Goal: Task Accomplishment & Management: Use online tool/utility

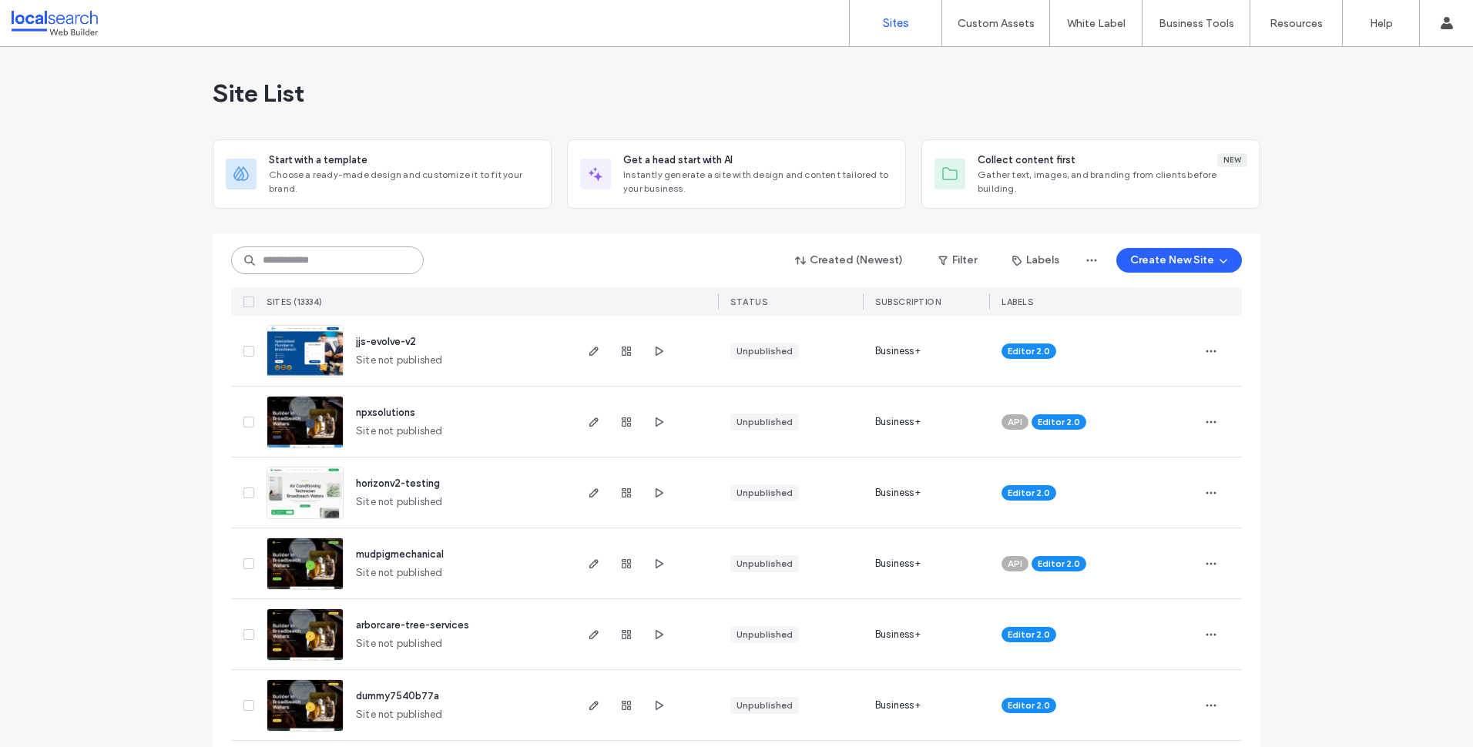
click at [368, 269] on input at bounding box center [327, 261] width 193 height 28
paste input "********"
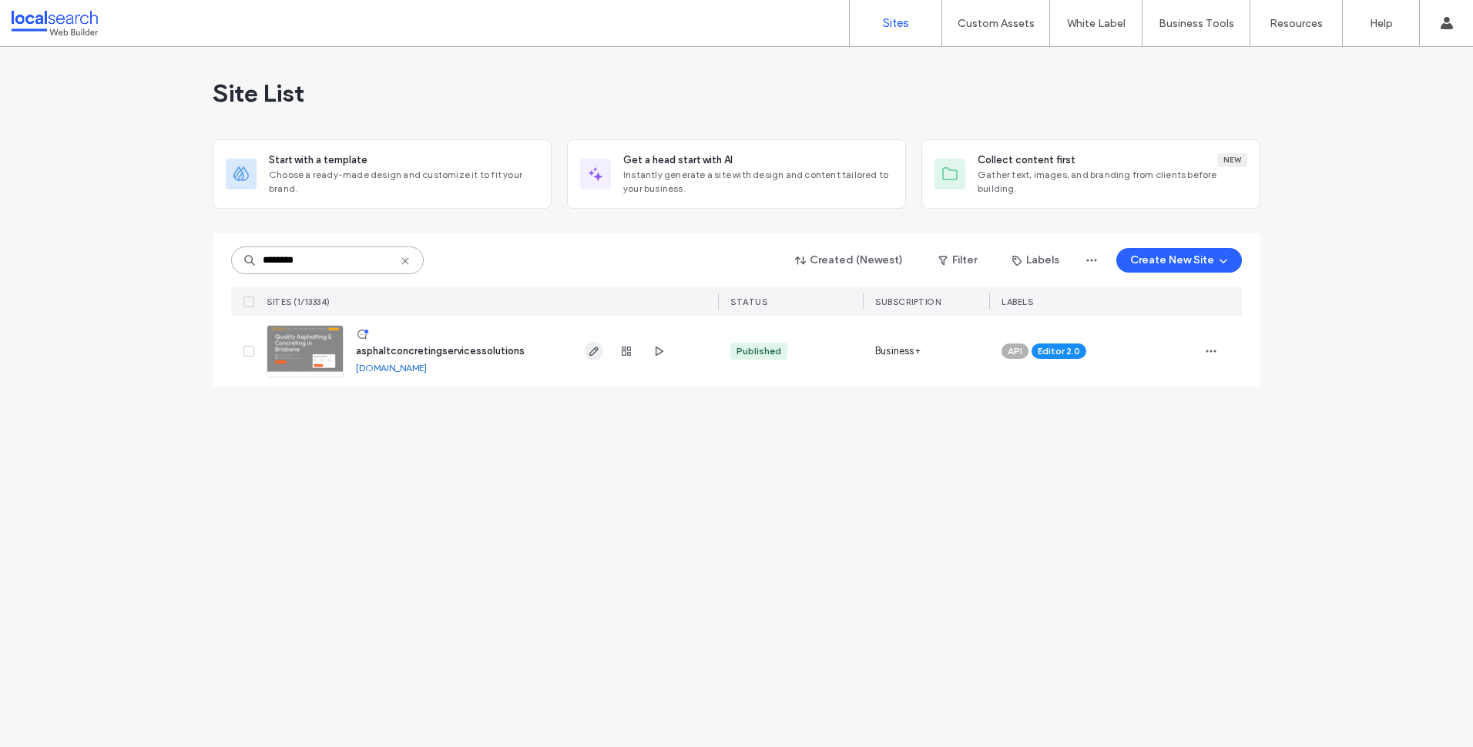
type input "********"
click at [596, 351] on use "button" at bounding box center [594, 351] width 9 height 9
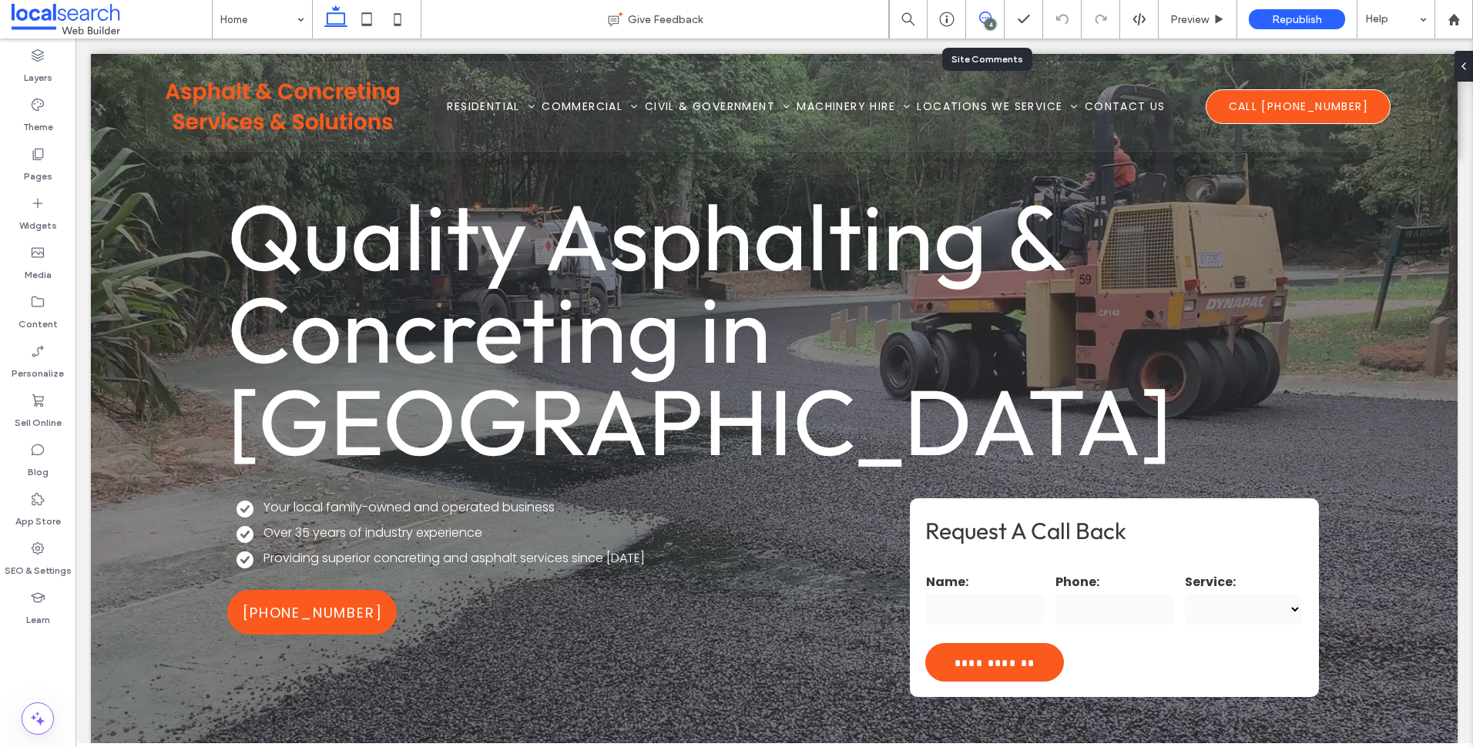
click at [981, 20] on icon at bounding box center [985, 18] width 12 height 12
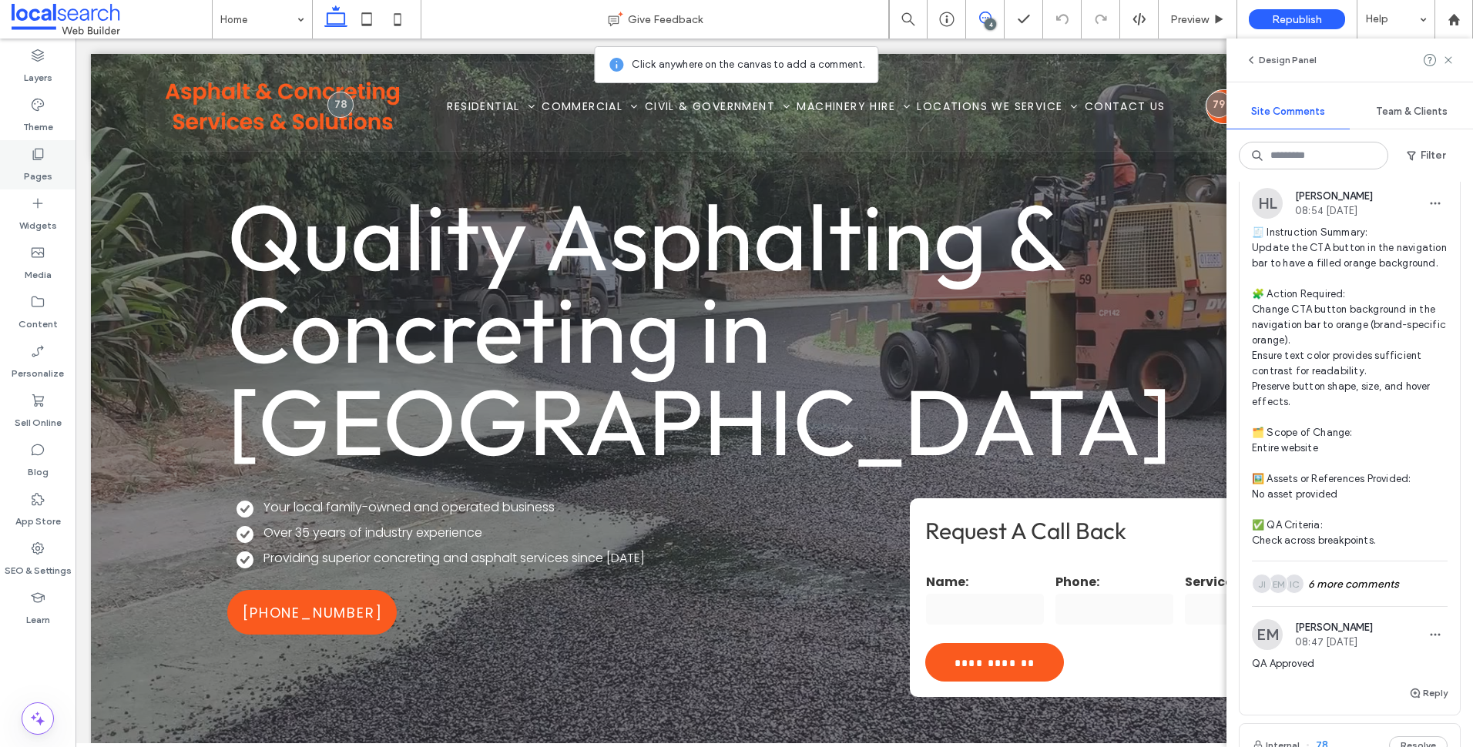
click at [56, 153] on div "Pages" at bounding box center [38, 164] width 76 height 49
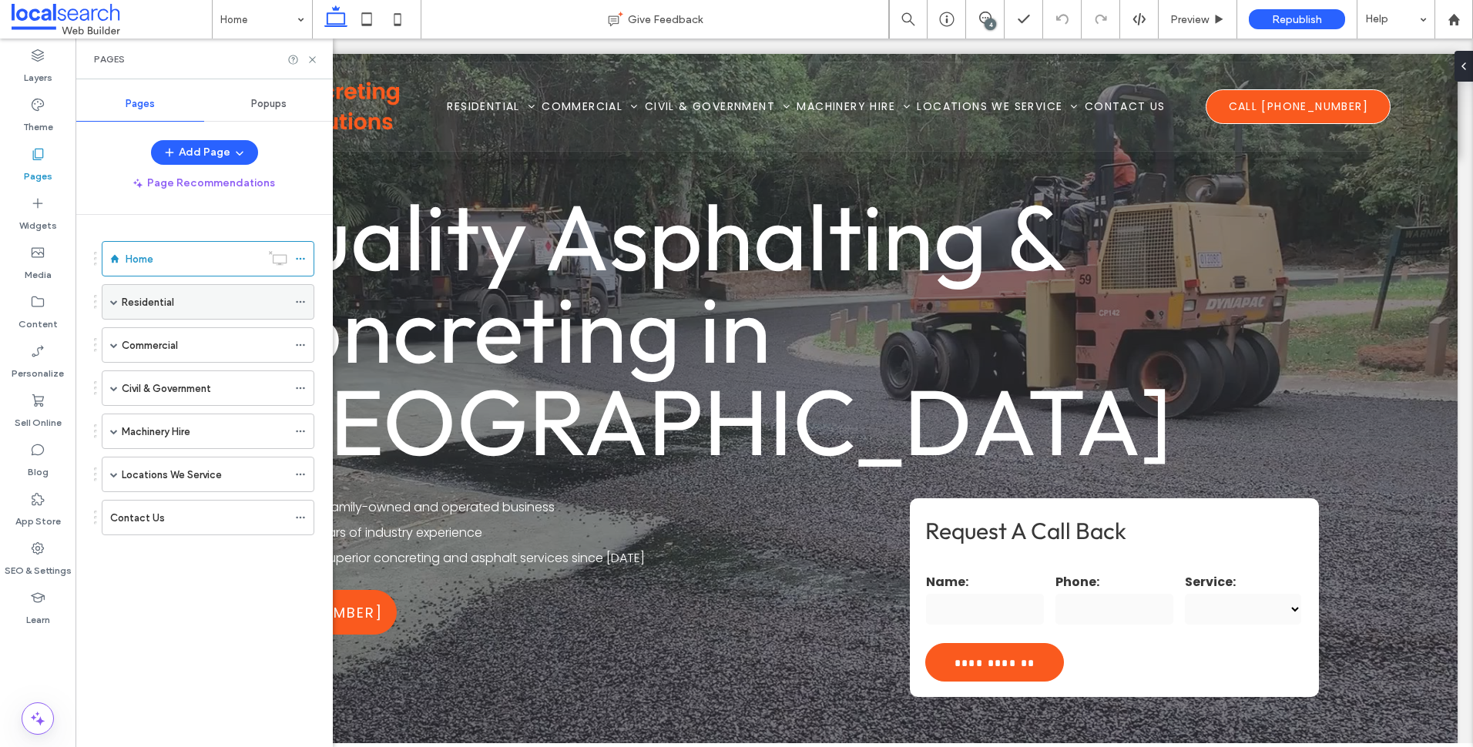
click at [115, 301] on span at bounding box center [114, 302] width 8 height 8
click at [180, 304] on div "Residential" at bounding box center [205, 302] width 166 height 16
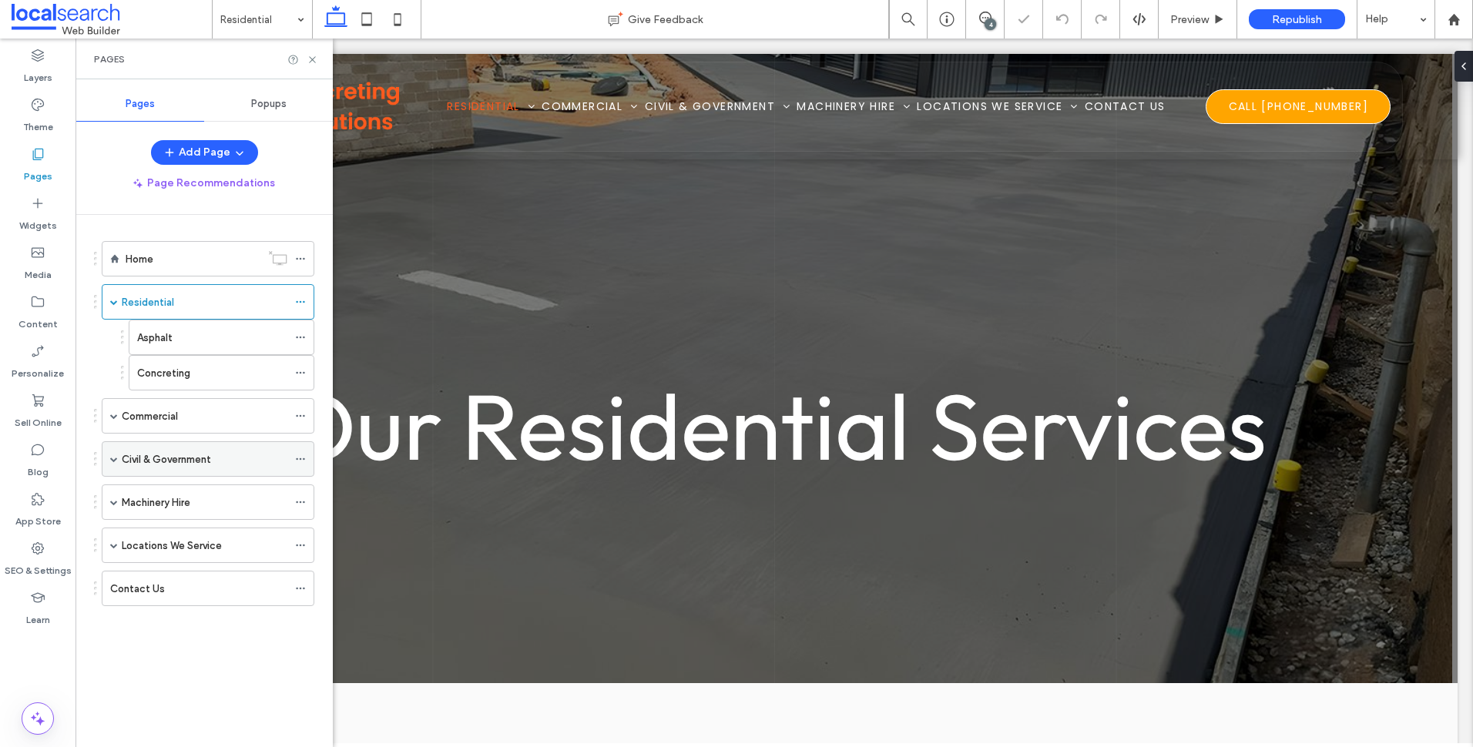
click at [111, 462] on span at bounding box center [114, 459] width 8 height 8
click at [191, 476] on div "Civil & Government" at bounding box center [208, 459] width 213 height 35
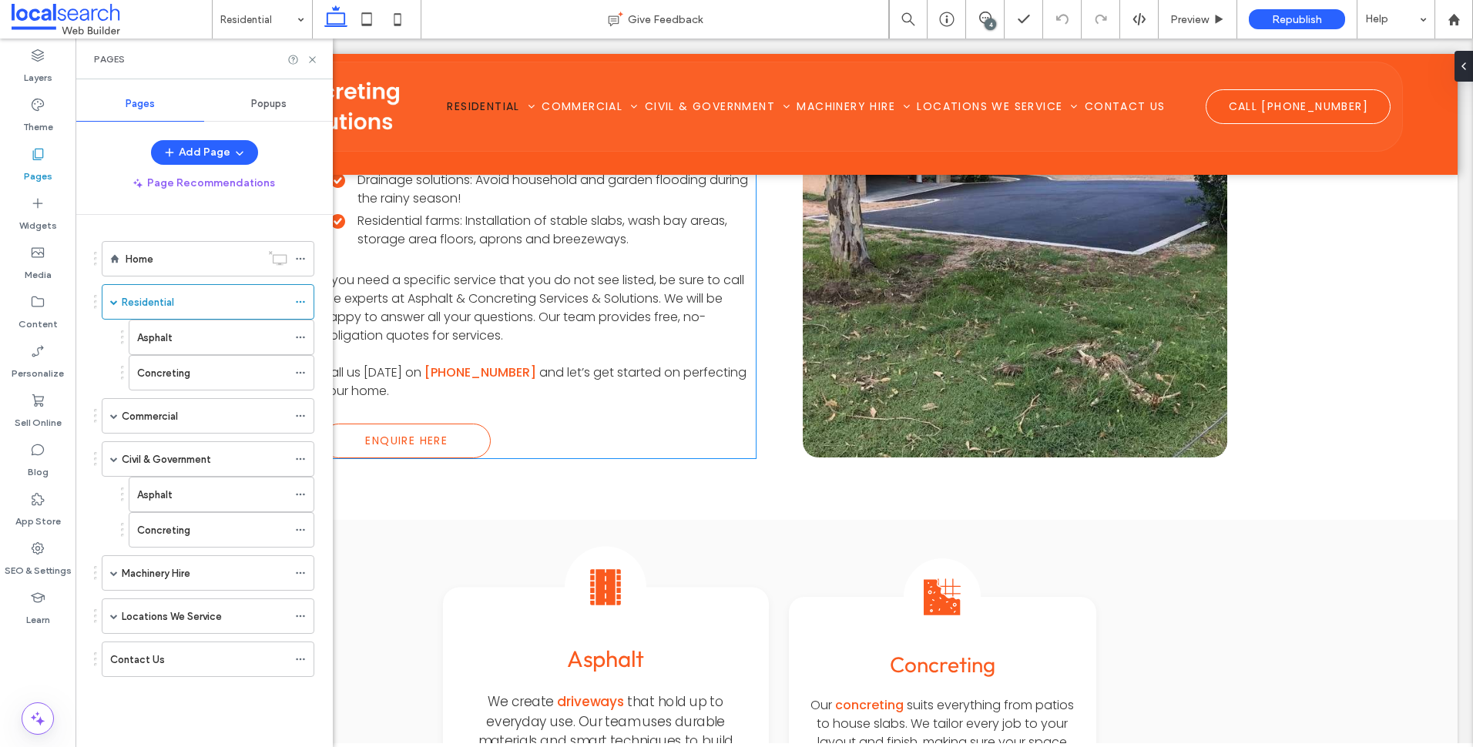
scroll to position [1541, 0]
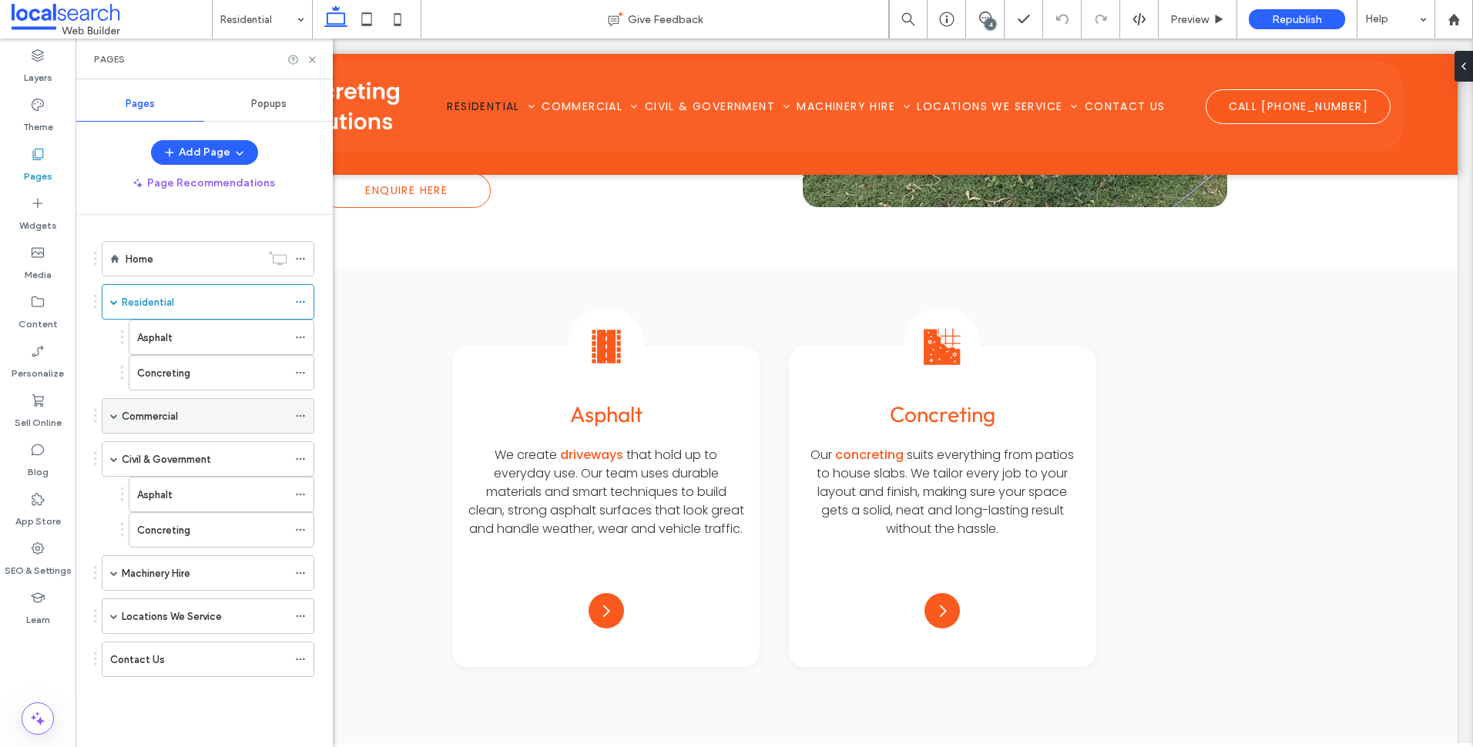
click at [180, 420] on div "Commercial" at bounding box center [205, 416] width 166 height 16
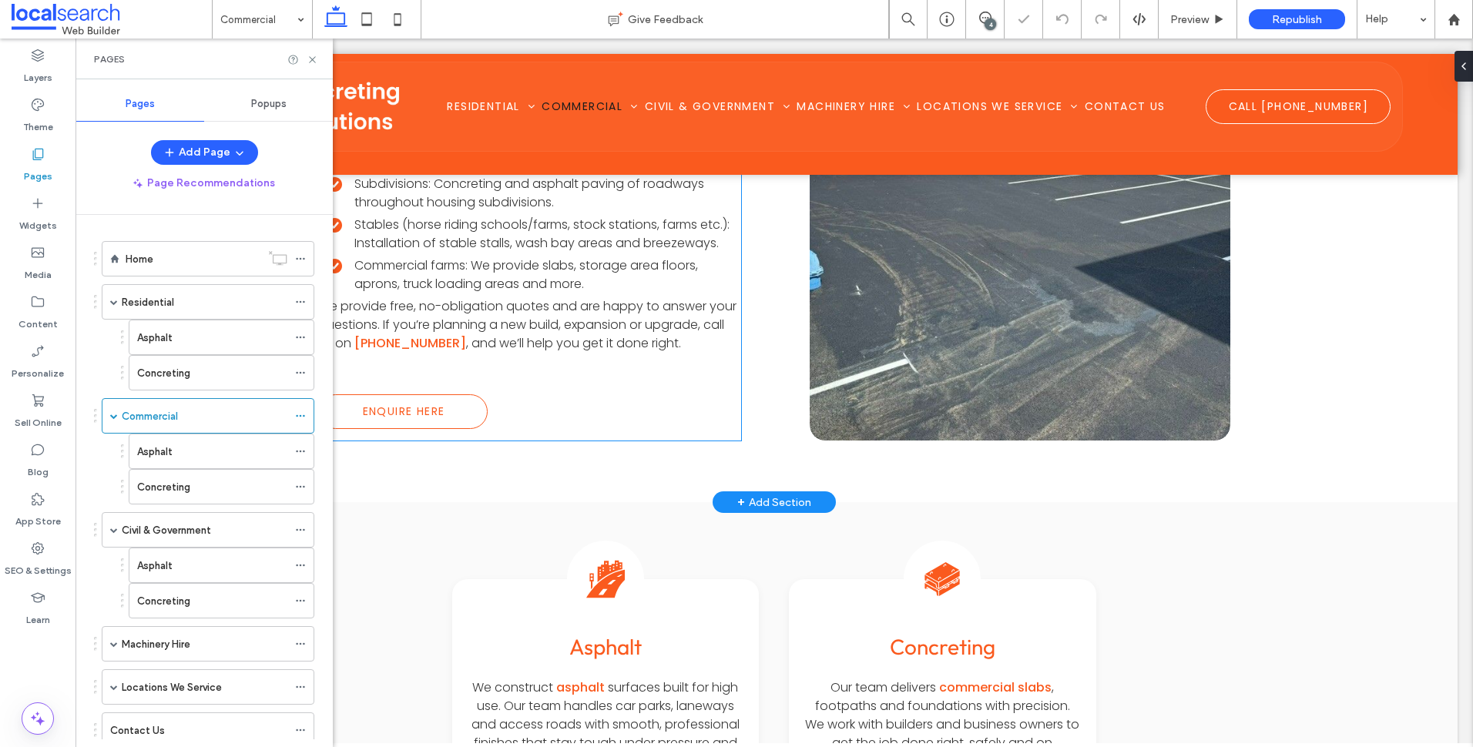
scroll to position [1927, 0]
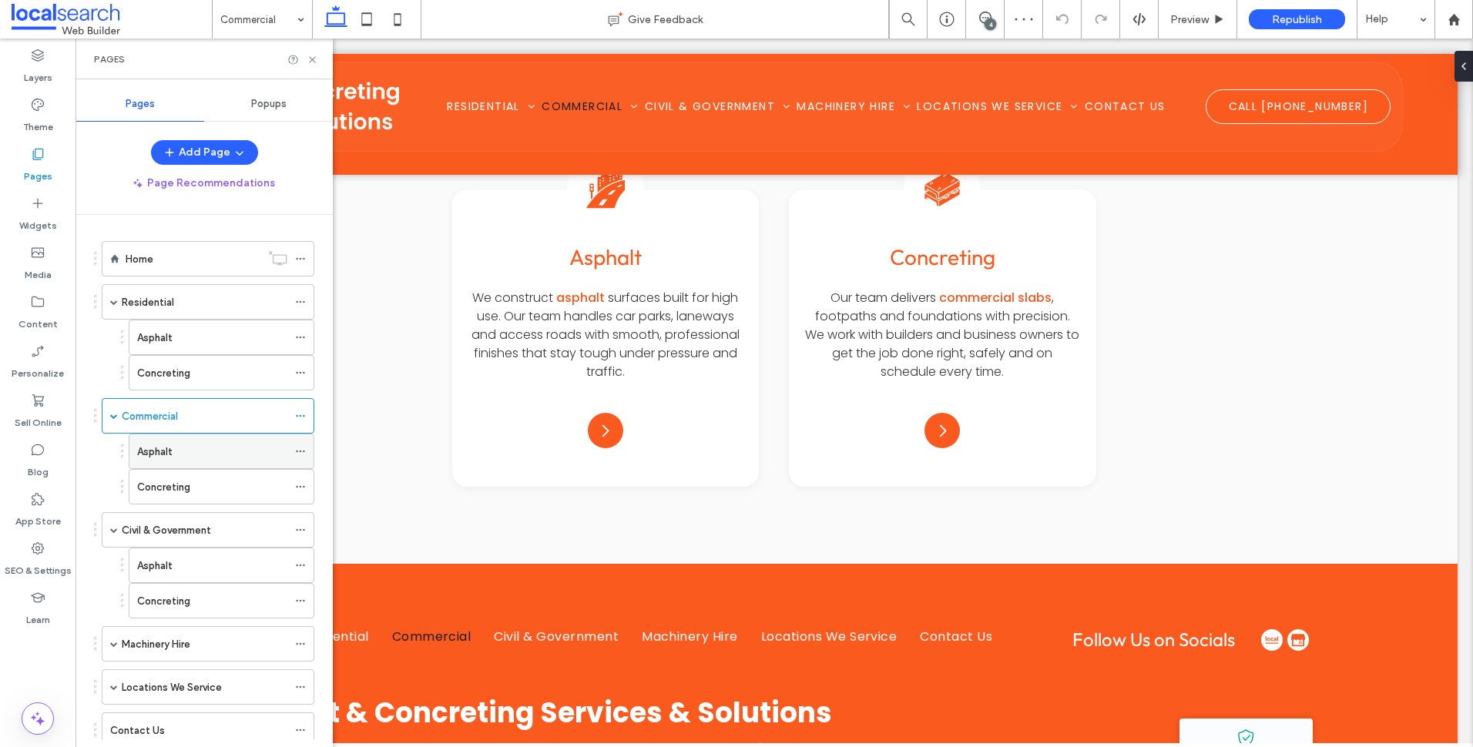
click at [234, 452] on div "Asphalt" at bounding box center [212, 452] width 150 height 16
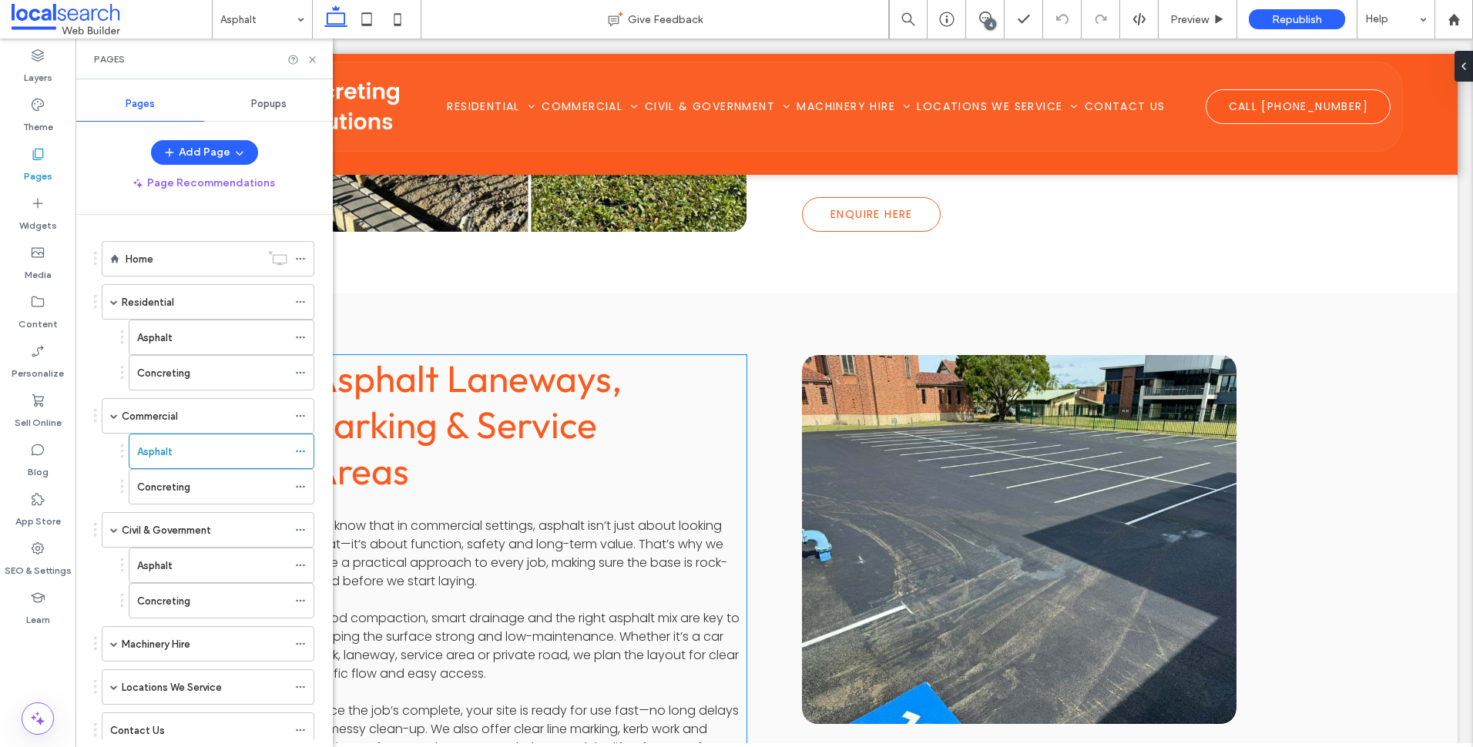
scroll to position [1310, 0]
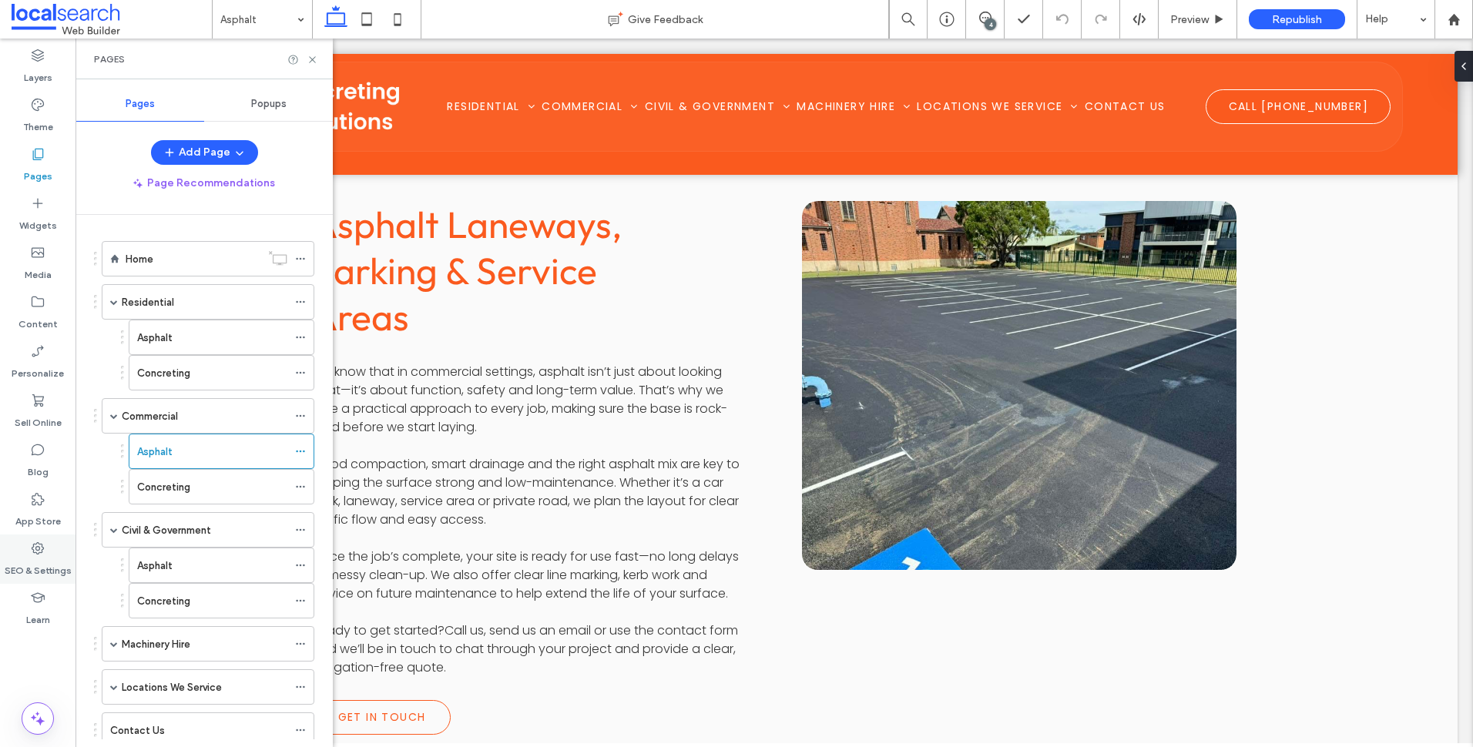
click at [41, 555] on icon at bounding box center [37, 548] width 15 height 15
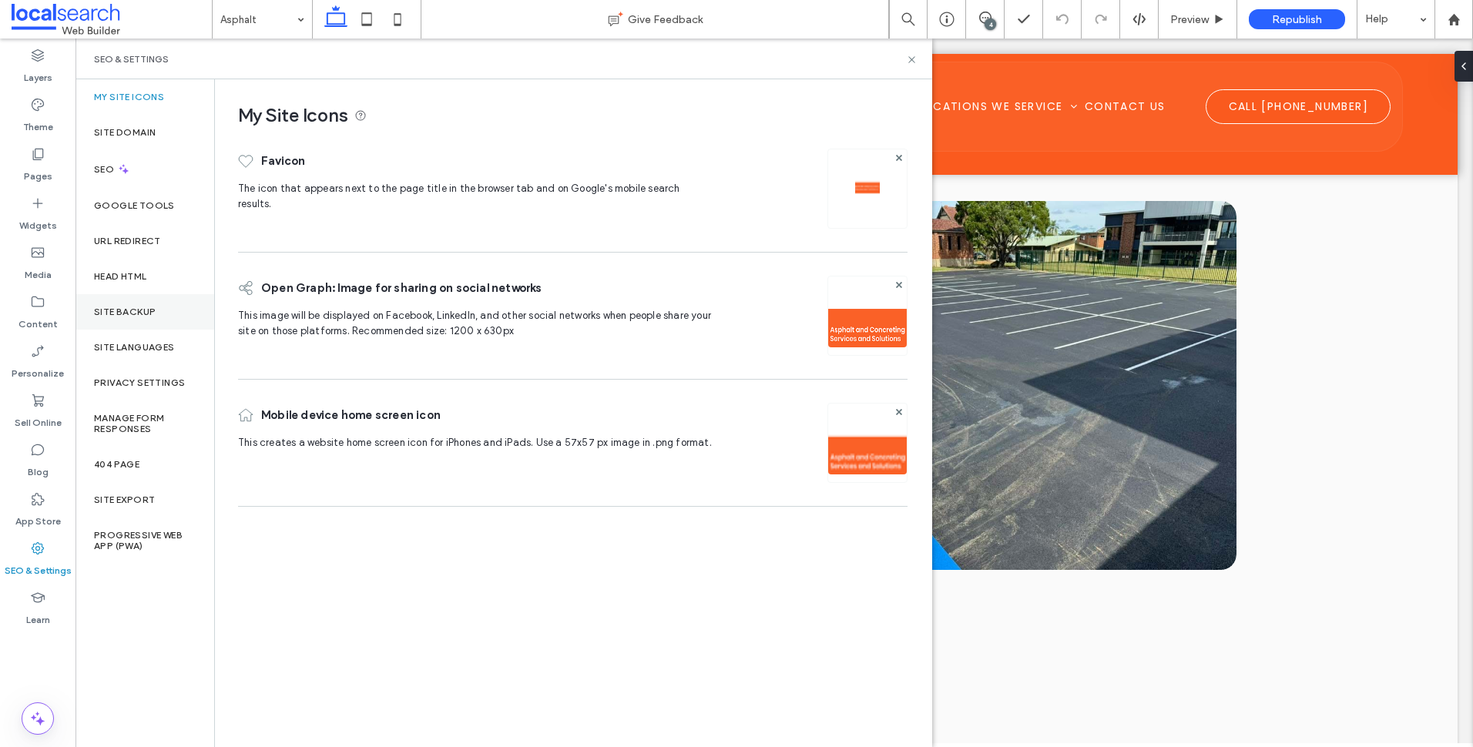
click at [150, 303] on div "Site Backup" at bounding box center [145, 311] width 139 height 35
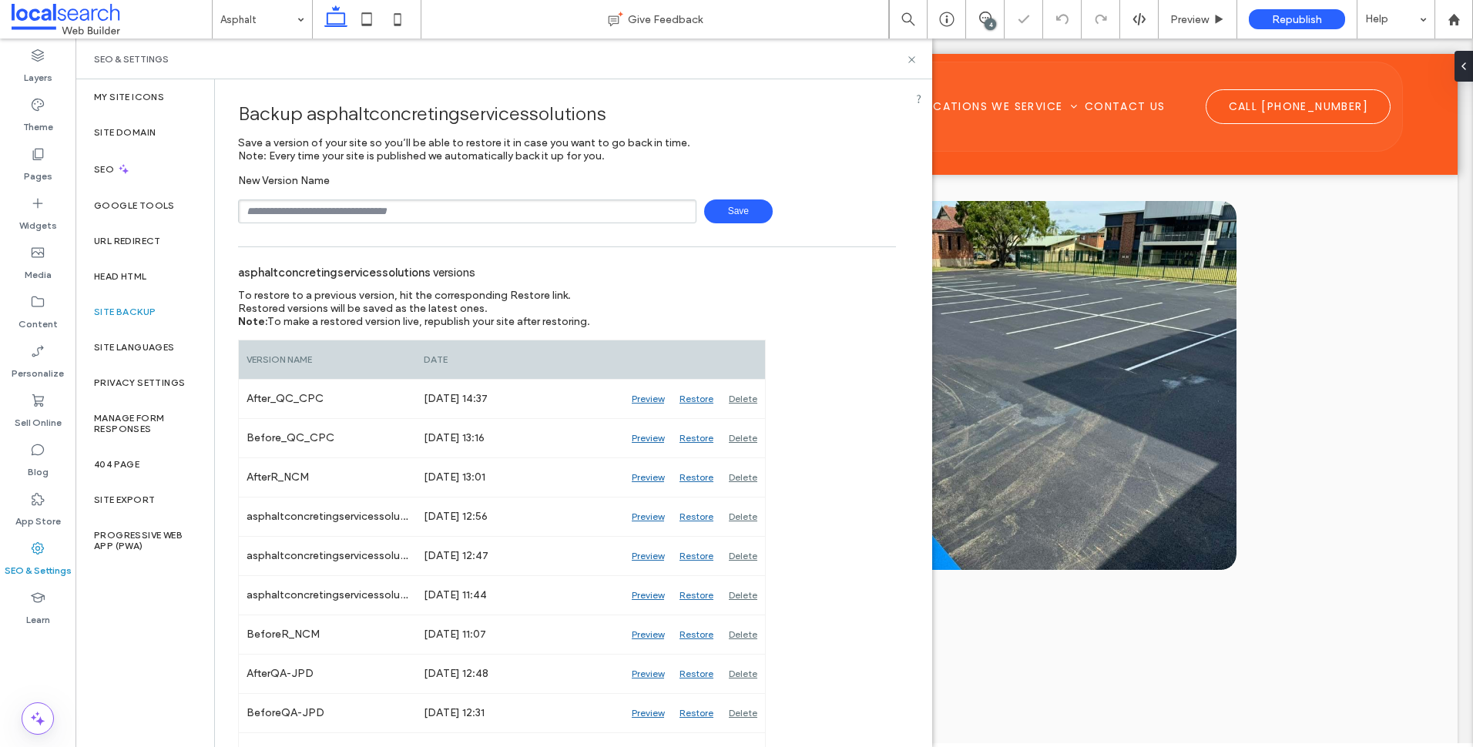
click at [379, 210] on input "text" at bounding box center [467, 212] width 459 height 24
type input "**********"
click at [707, 217] on span "Save" at bounding box center [738, 212] width 69 height 24
click at [919, 57] on div "SEO & Settings" at bounding box center [504, 59] width 857 height 41
drag, startPoint x: 915, startPoint y: 58, endPoint x: 425, endPoint y: 222, distance: 516.9
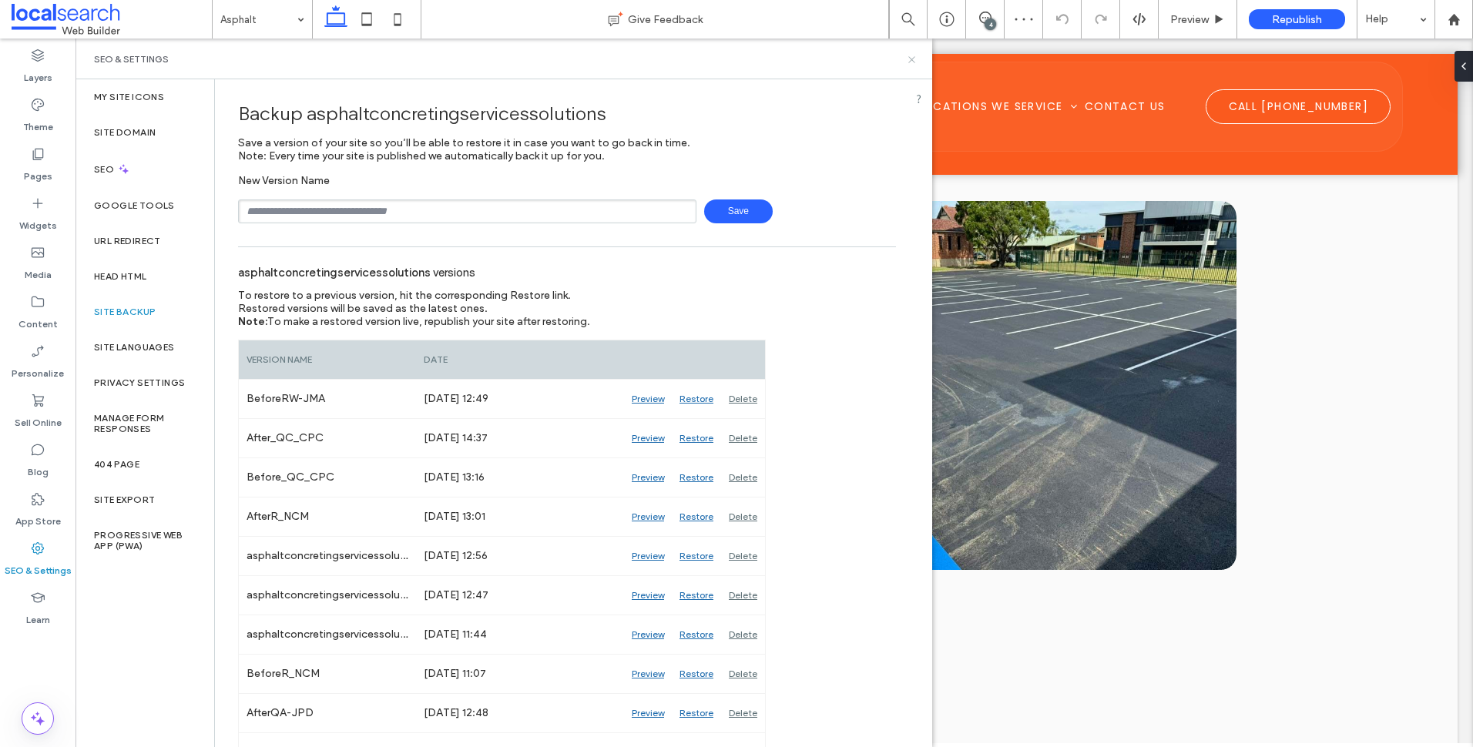
click at [915, 58] on icon at bounding box center [912, 60] width 12 height 12
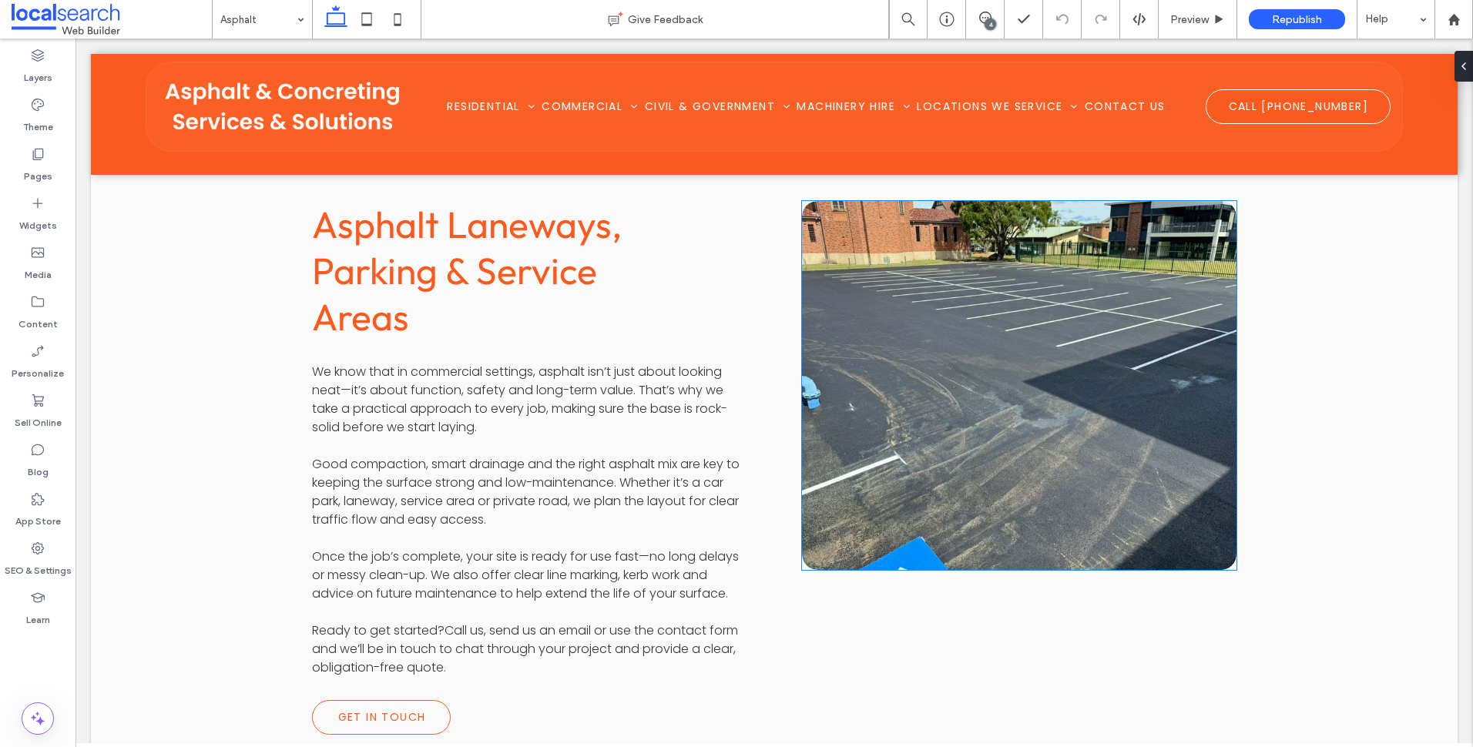
click at [914, 381] on link at bounding box center [1019, 385] width 461 height 391
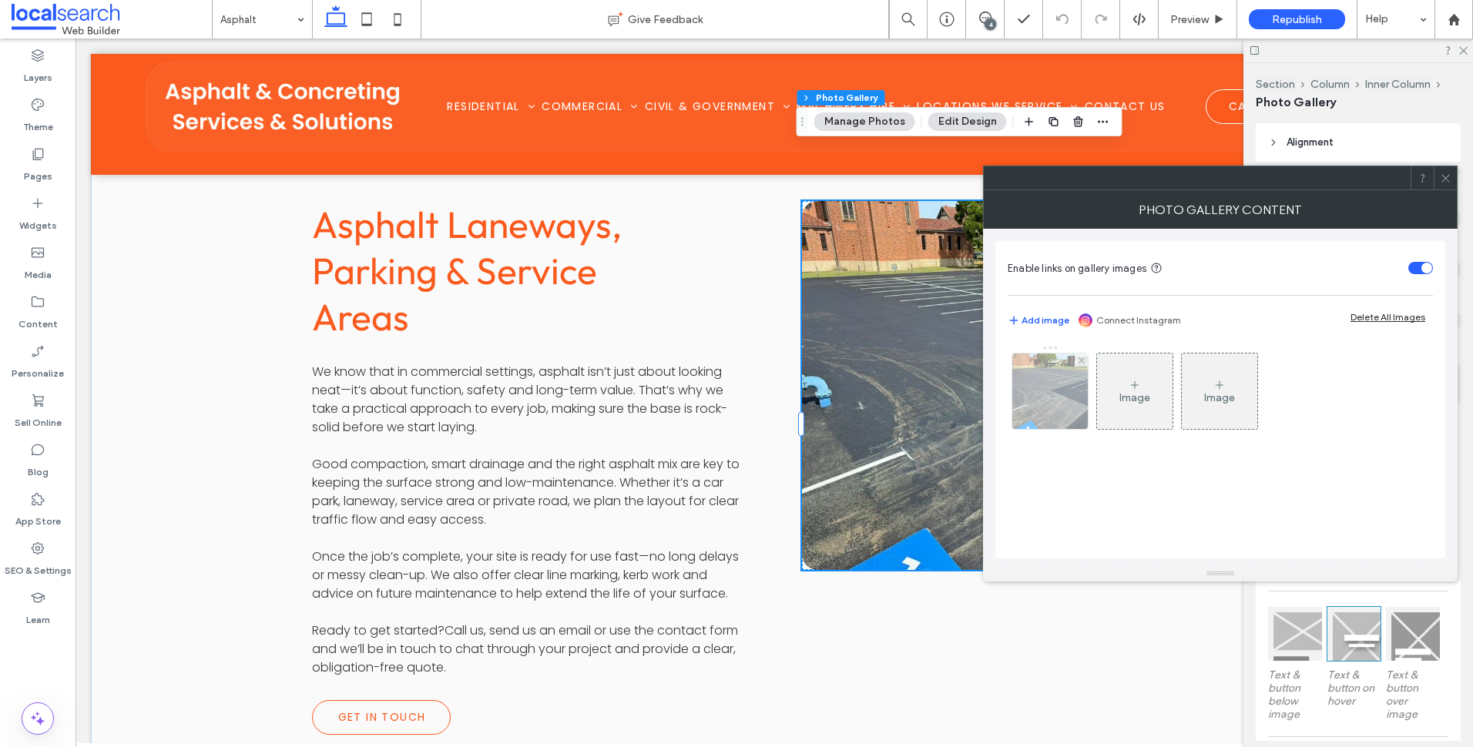
click at [1044, 380] on img at bounding box center [1050, 392] width 101 height 76
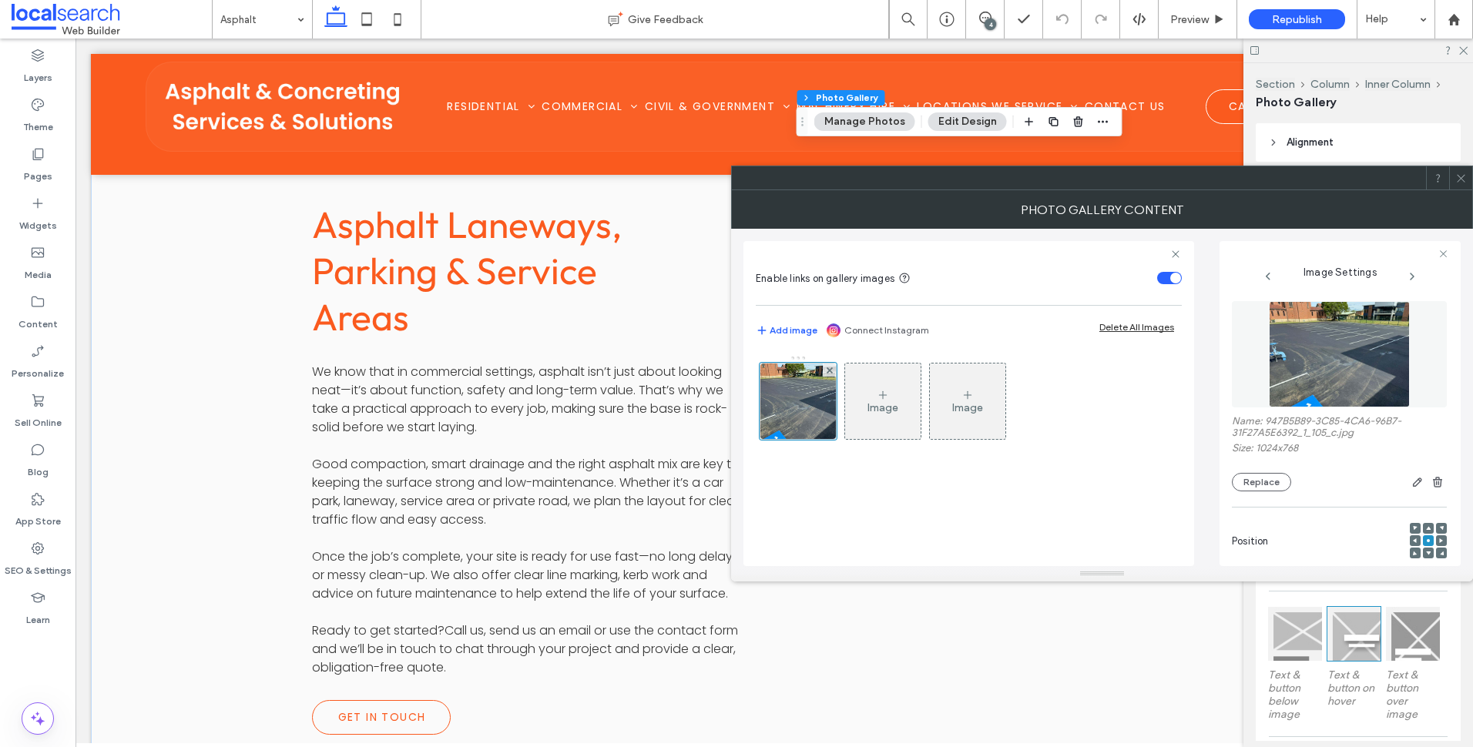
click at [1463, 189] on span at bounding box center [1462, 177] width 12 height 23
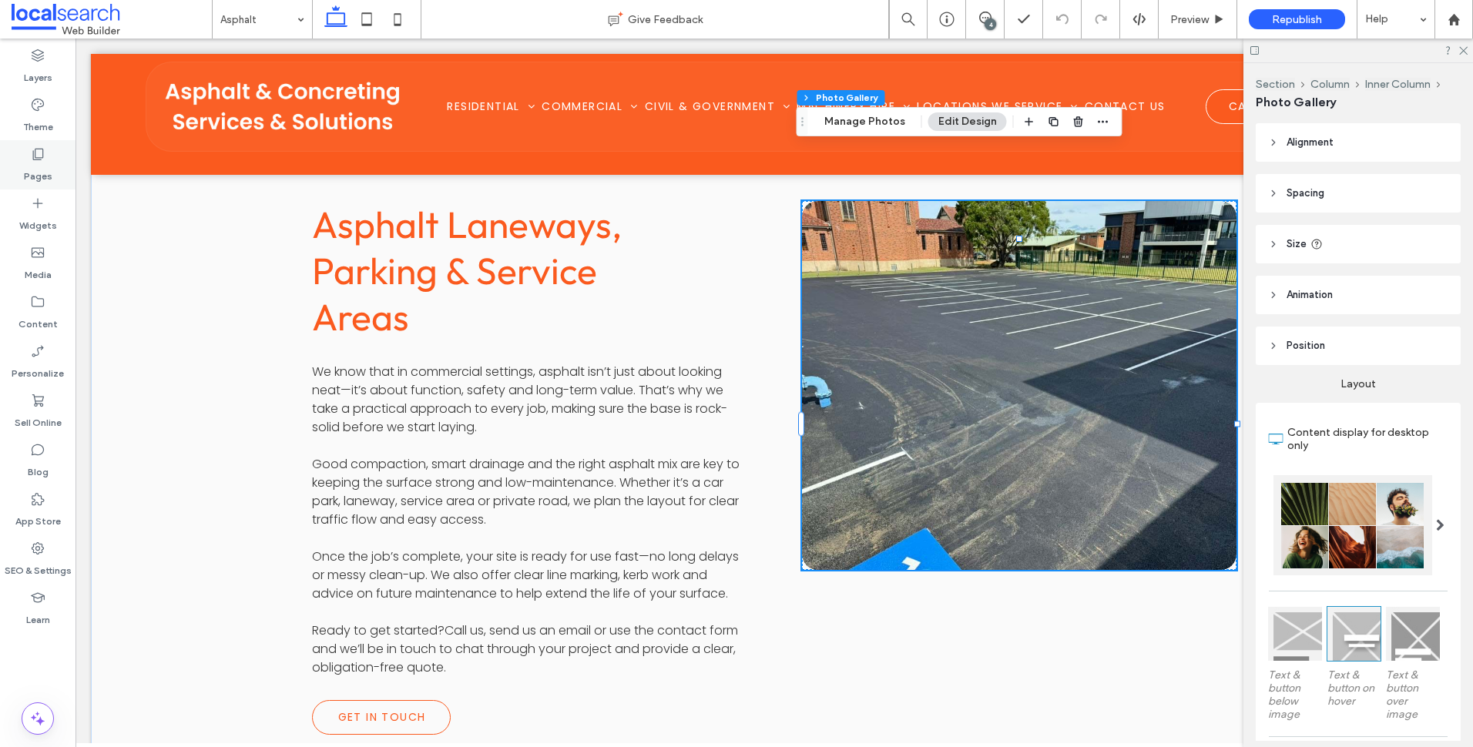
click at [49, 168] on label "Pages" at bounding box center [38, 173] width 29 height 22
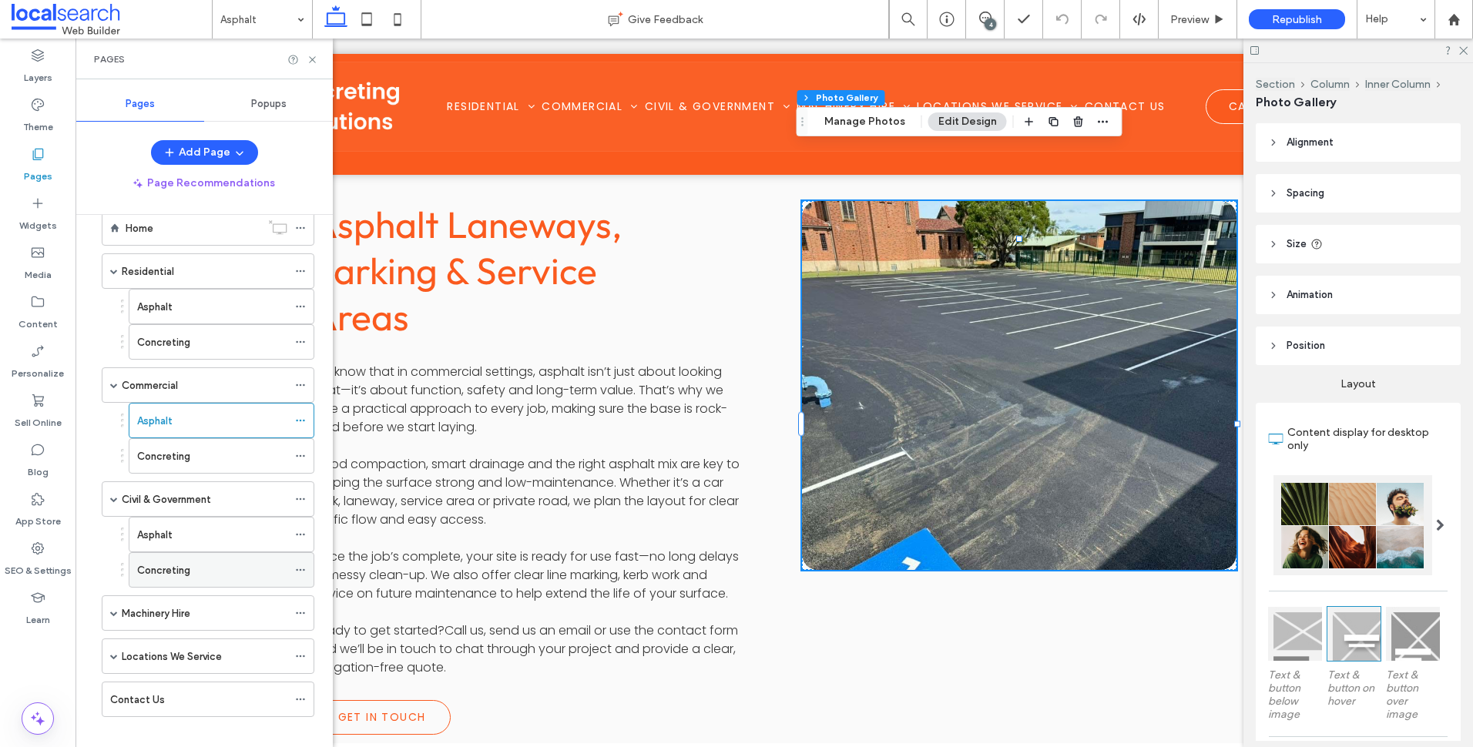
scroll to position [47, 0]
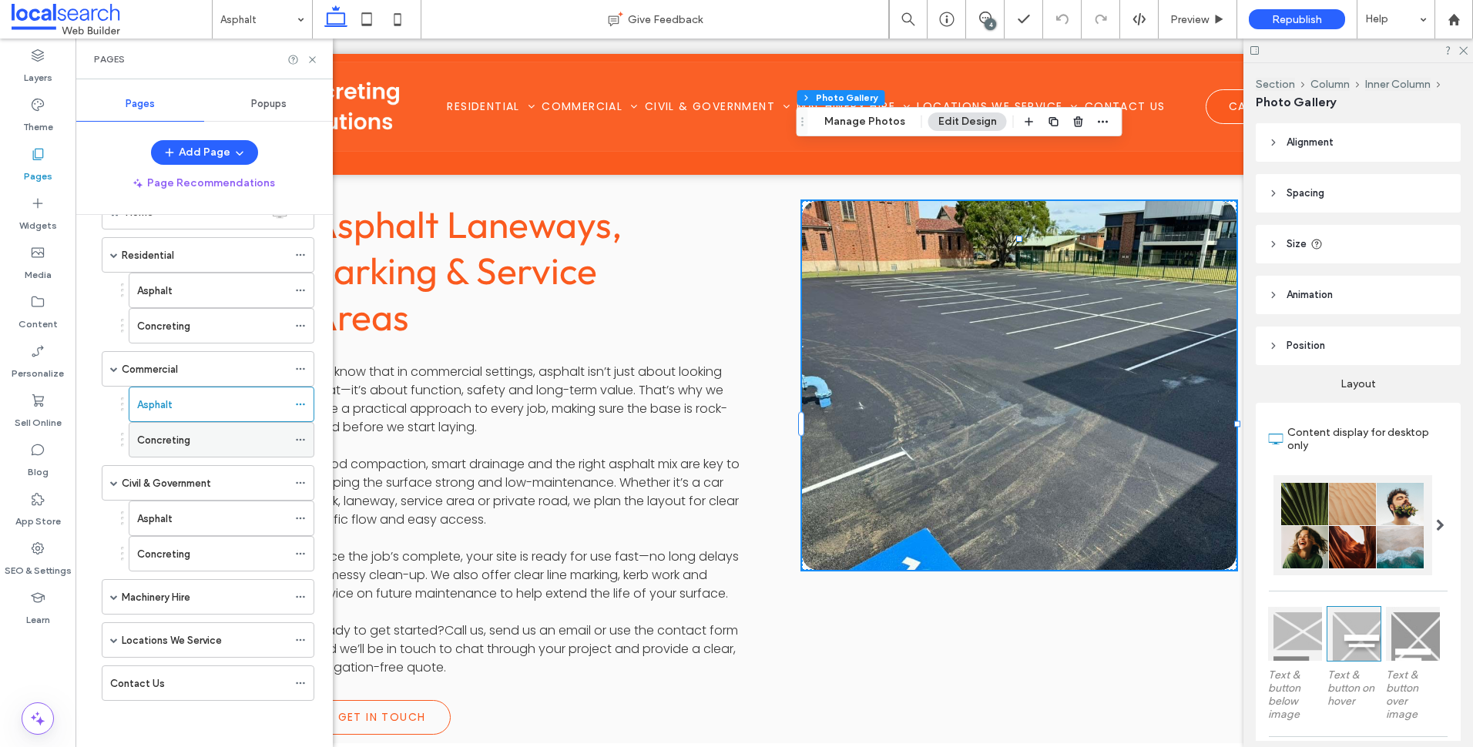
click at [217, 433] on div "Concreting" at bounding box center [212, 440] width 150 height 16
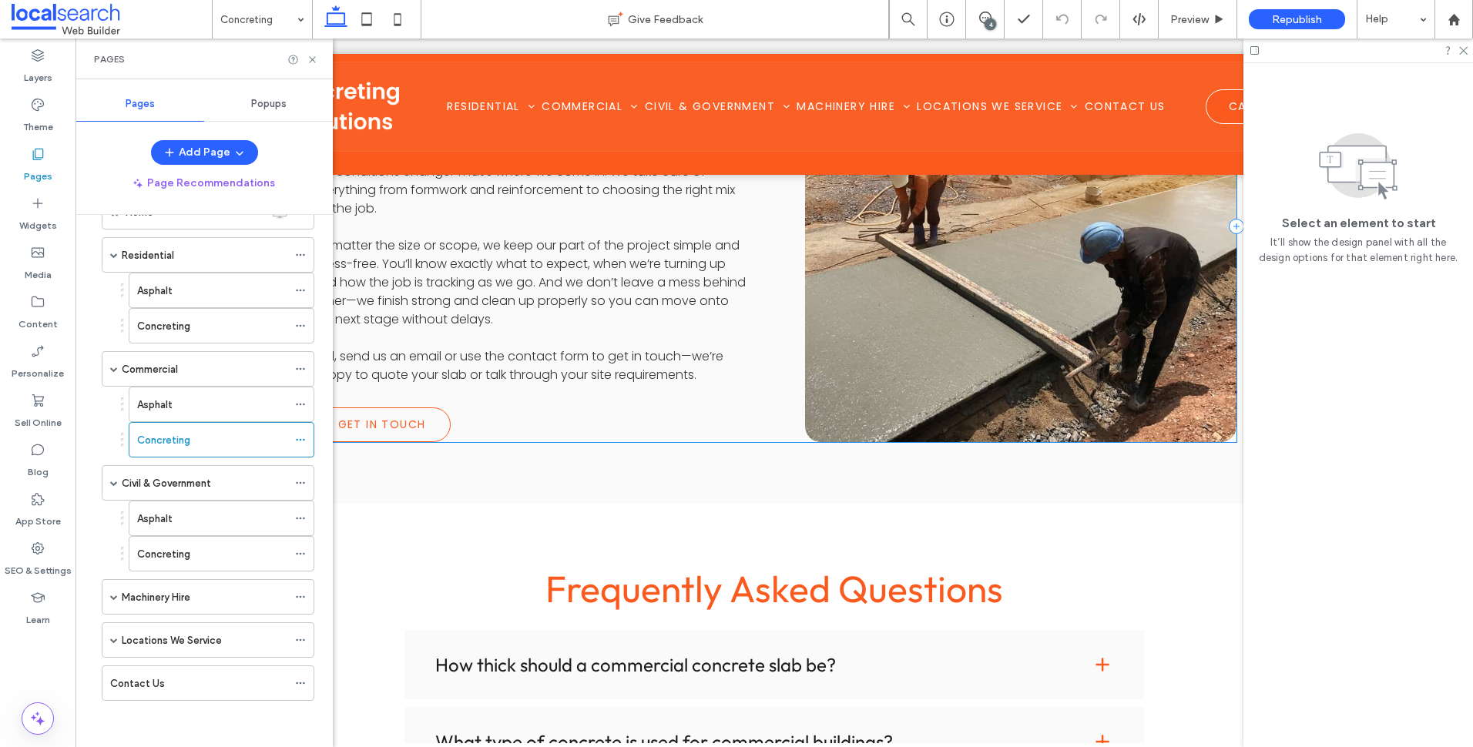
scroll to position [1849, 0]
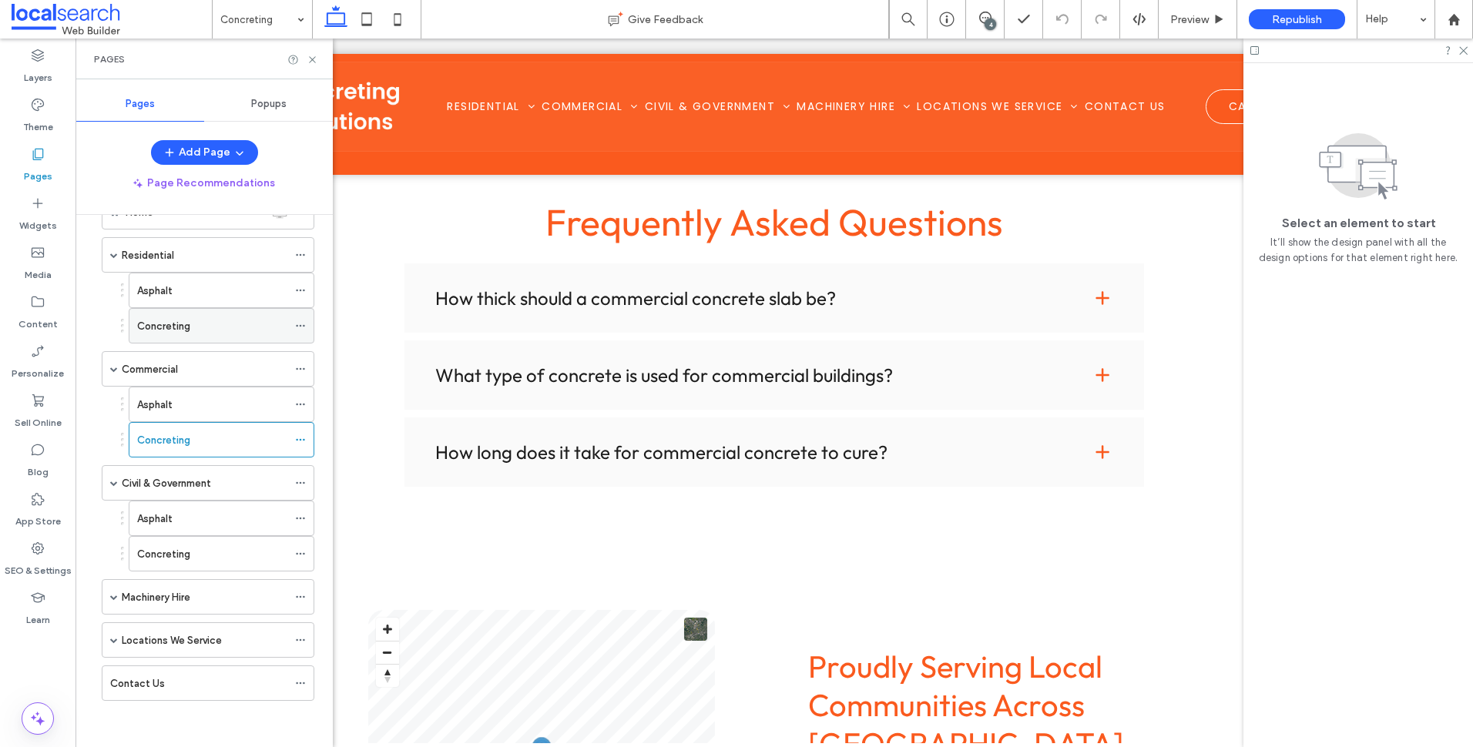
click at [218, 324] on div "Concreting" at bounding box center [212, 326] width 150 height 16
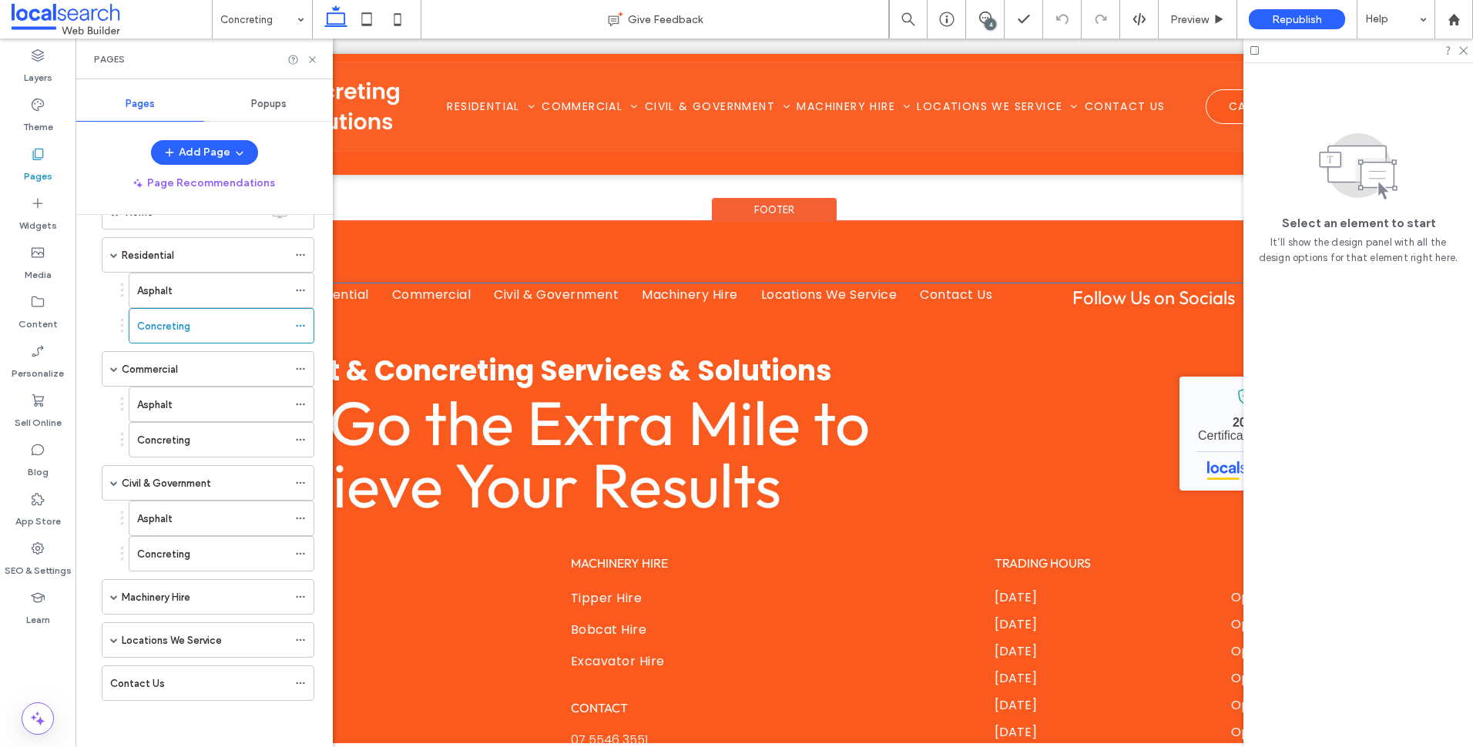
scroll to position [2852, 0]
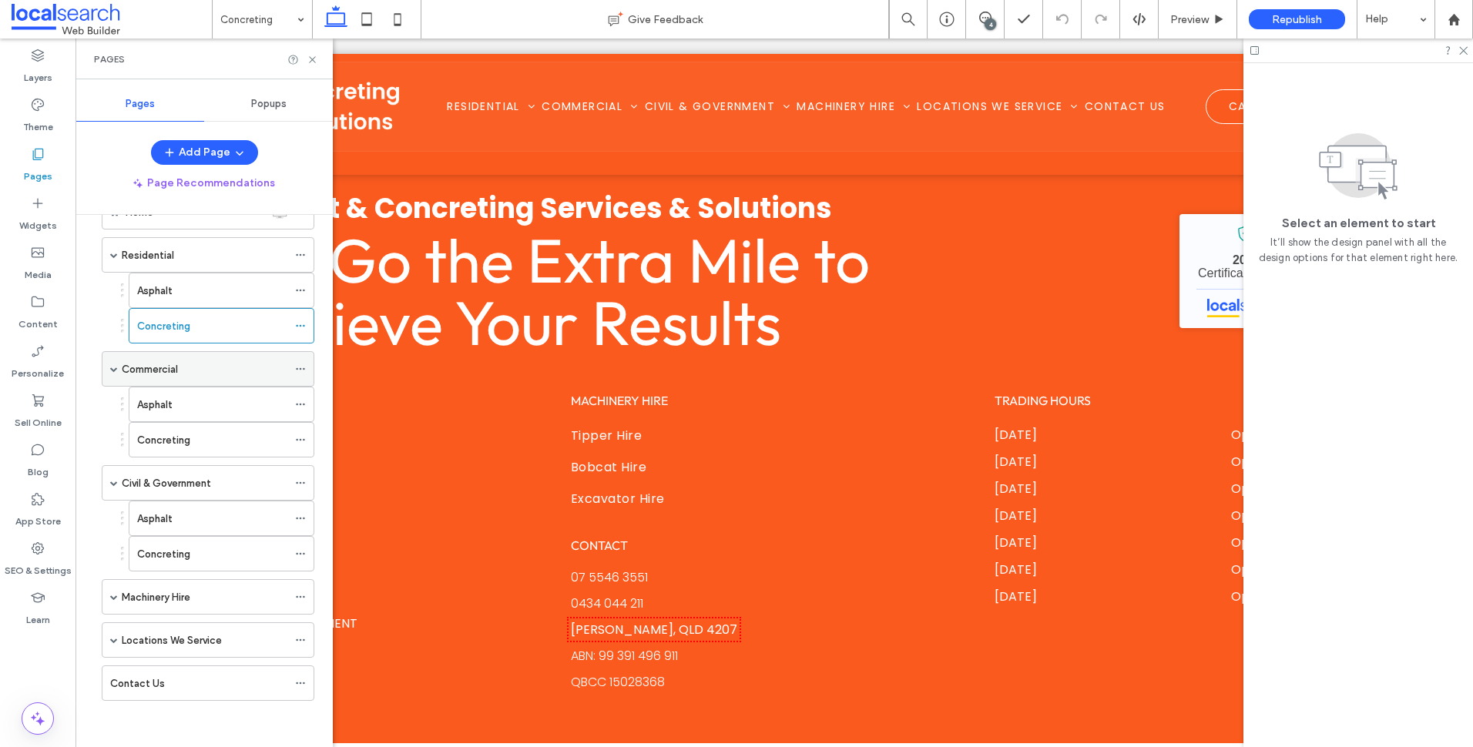
click at [183, 386] on div "Commercial" at bounding box center [208, 368] width 213 height 35
click at [200, 445] on div "Concreting" at bounding box center [212, 440] width 150 height 16
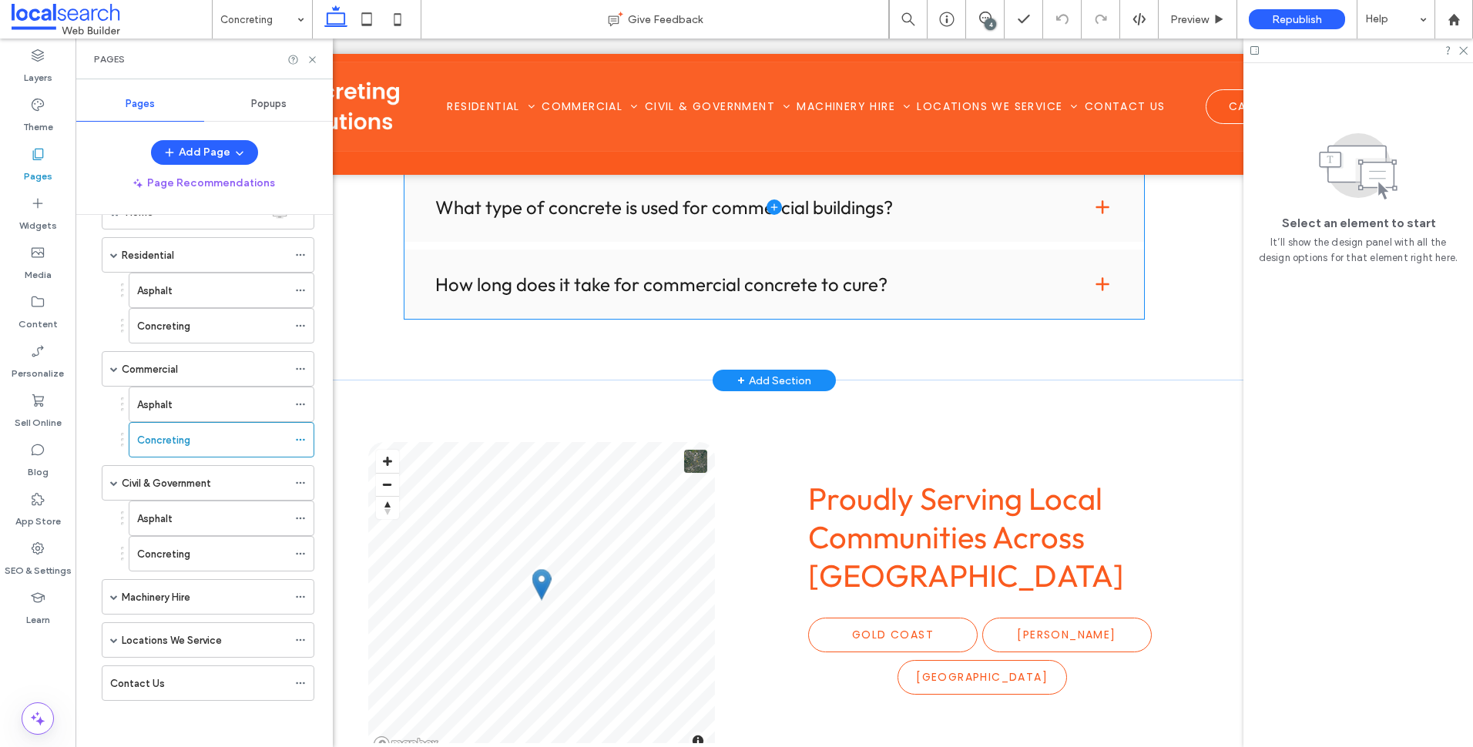
scroll to position [2081, 0]
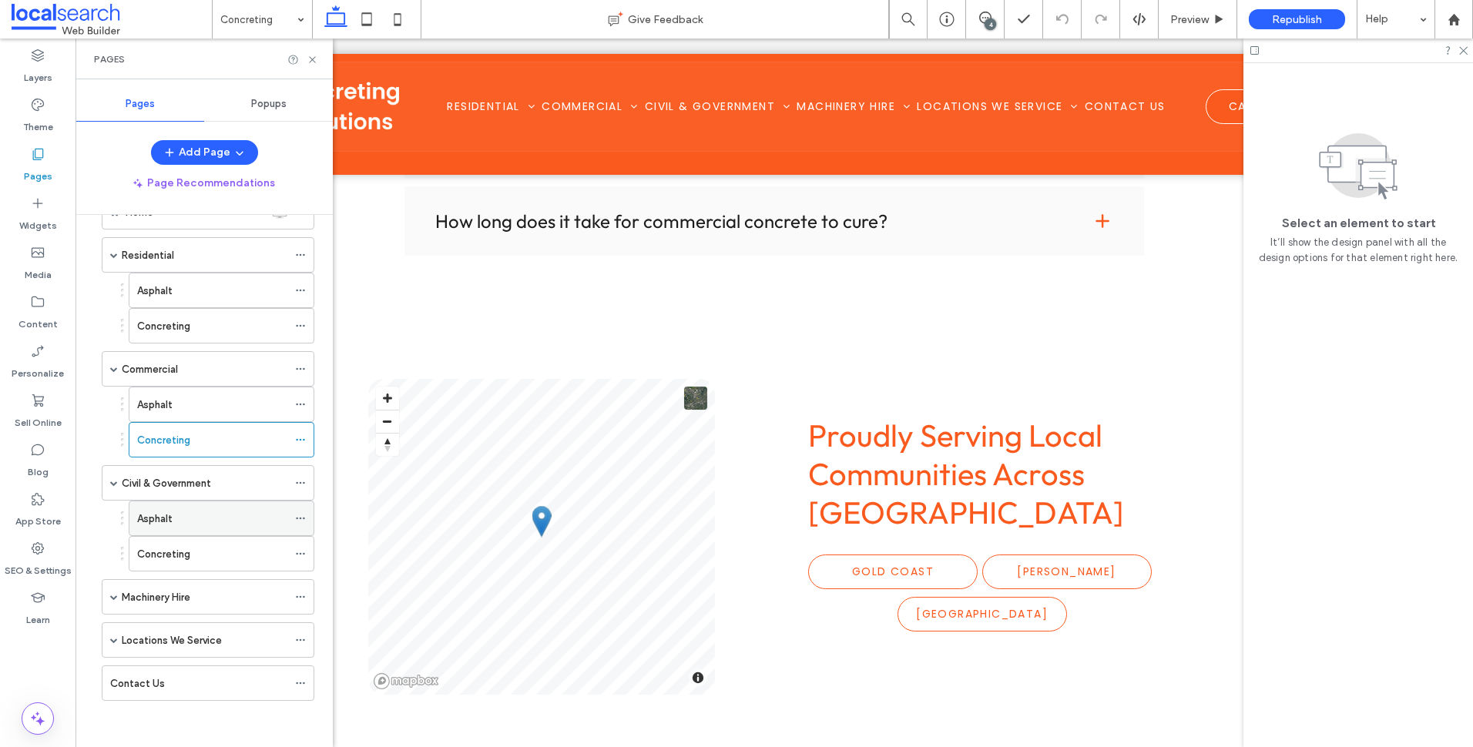
click at [185, 531] on div "Asphalt" at bounding box center [212, 519] width 150 height 34
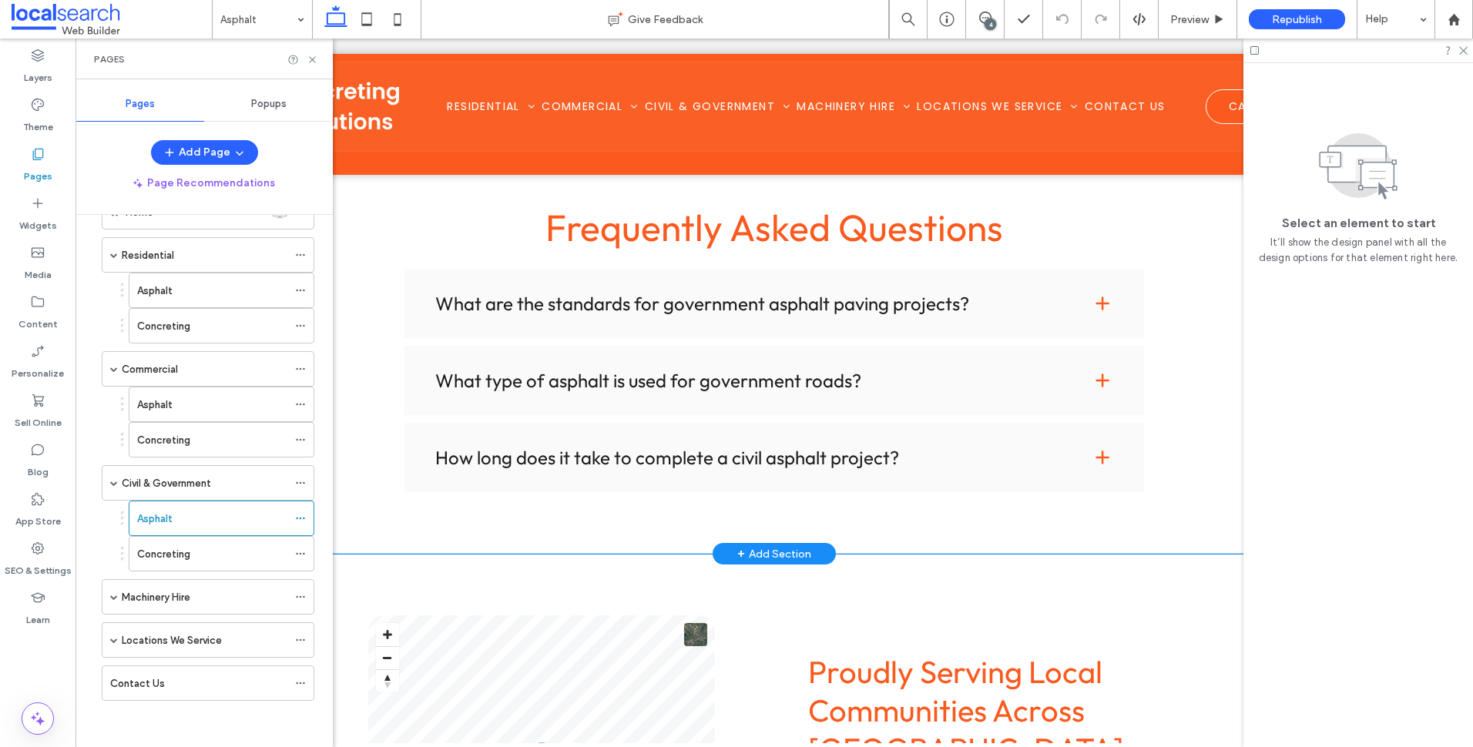
scroll to position [2235, 0]
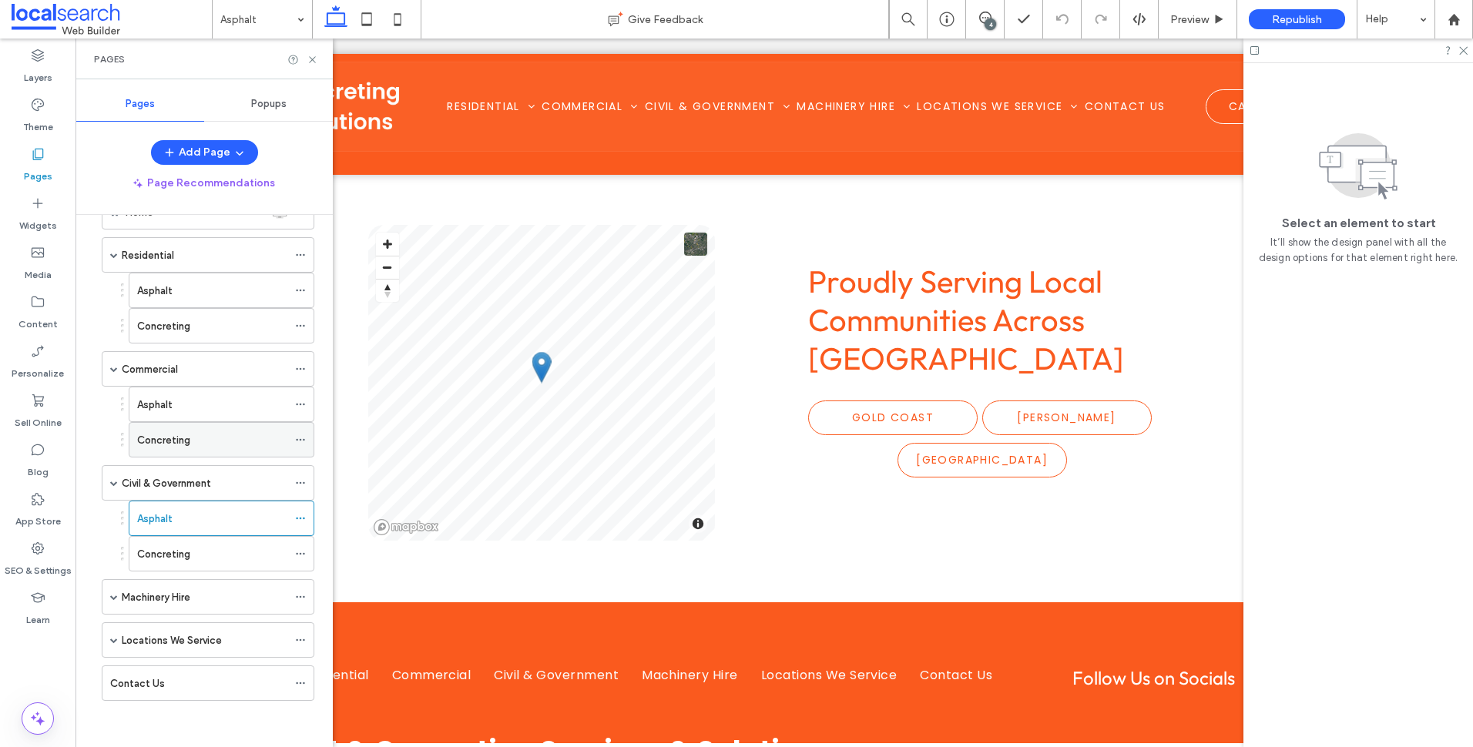
click at [201, 439] on div "Concreting" at bounding box center [212, 440] width 150 height 16
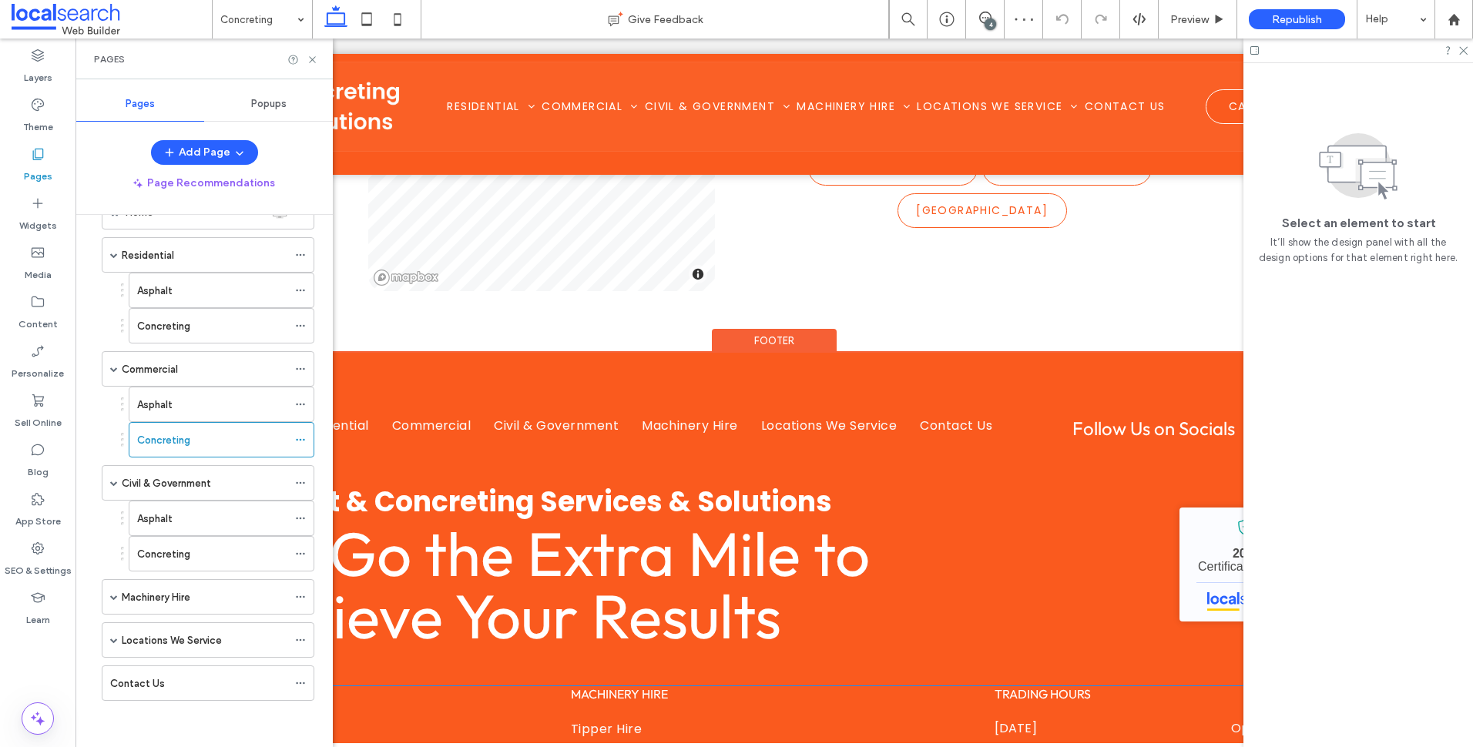
scroll to position [2697, 0]
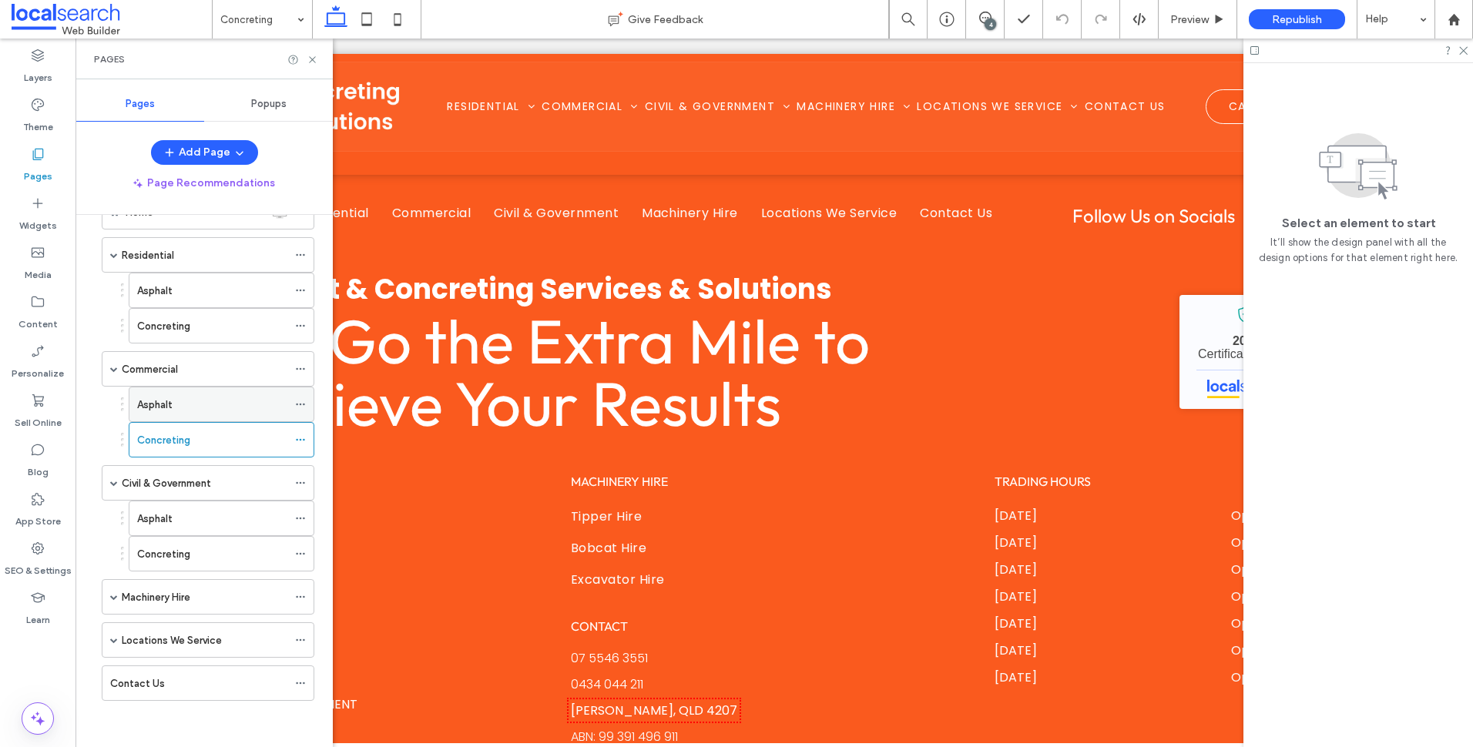
click at [163, 410] on label "Asphalt" at bounding box center [154, 404] width 35 height 27
click at [984, 22] on icon at bounding box center [985, 18] width 12 height 12
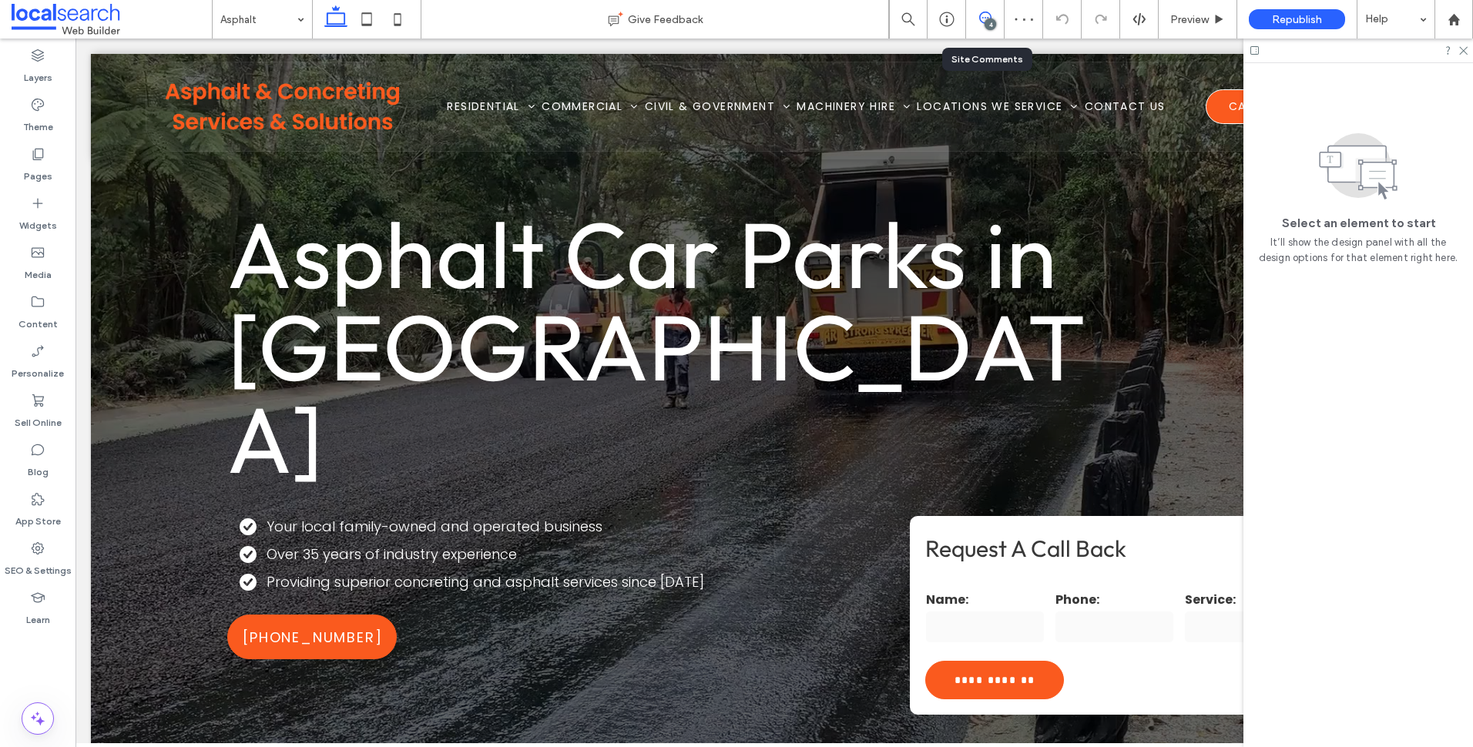
click at [984, 19] on icon at bounding box center [985, 18] width 12 height 12
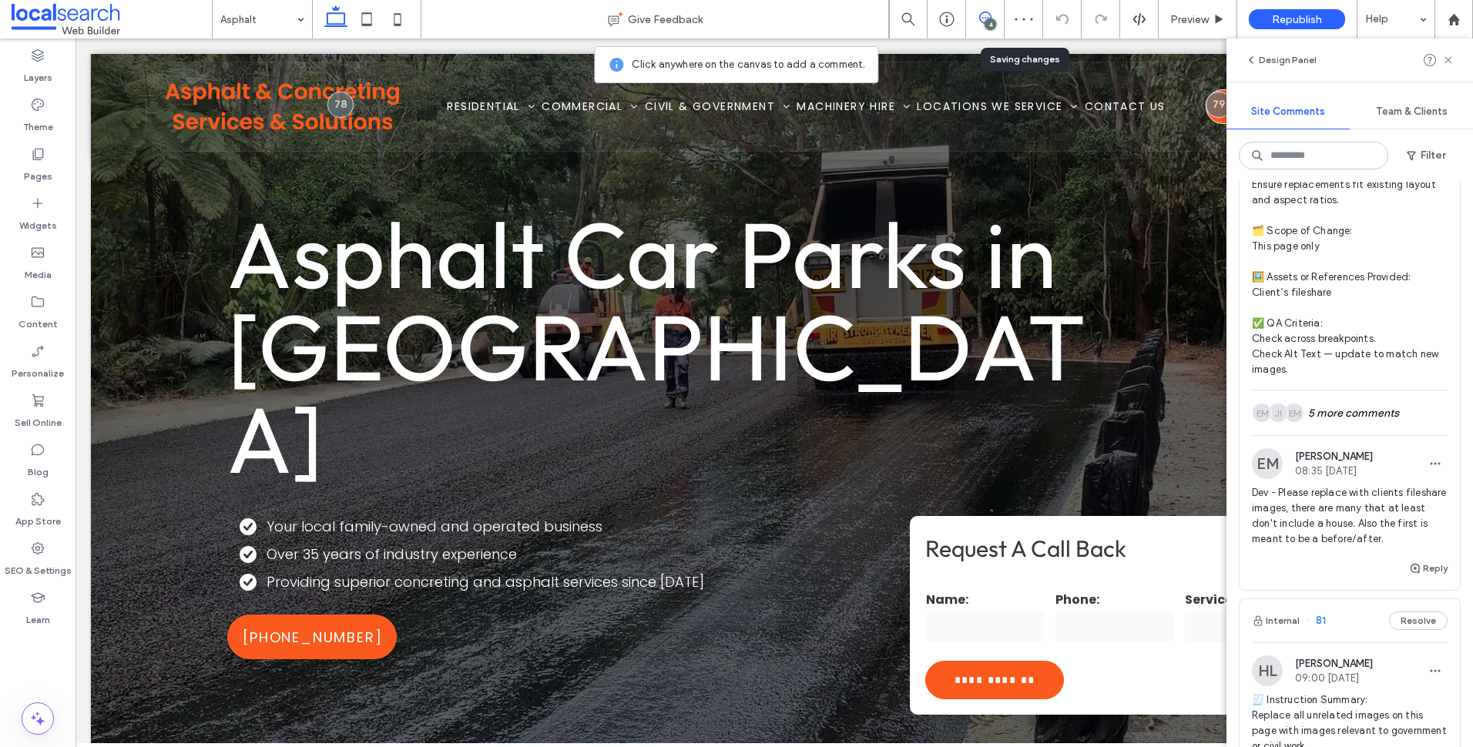
scroll to position [462, 0]
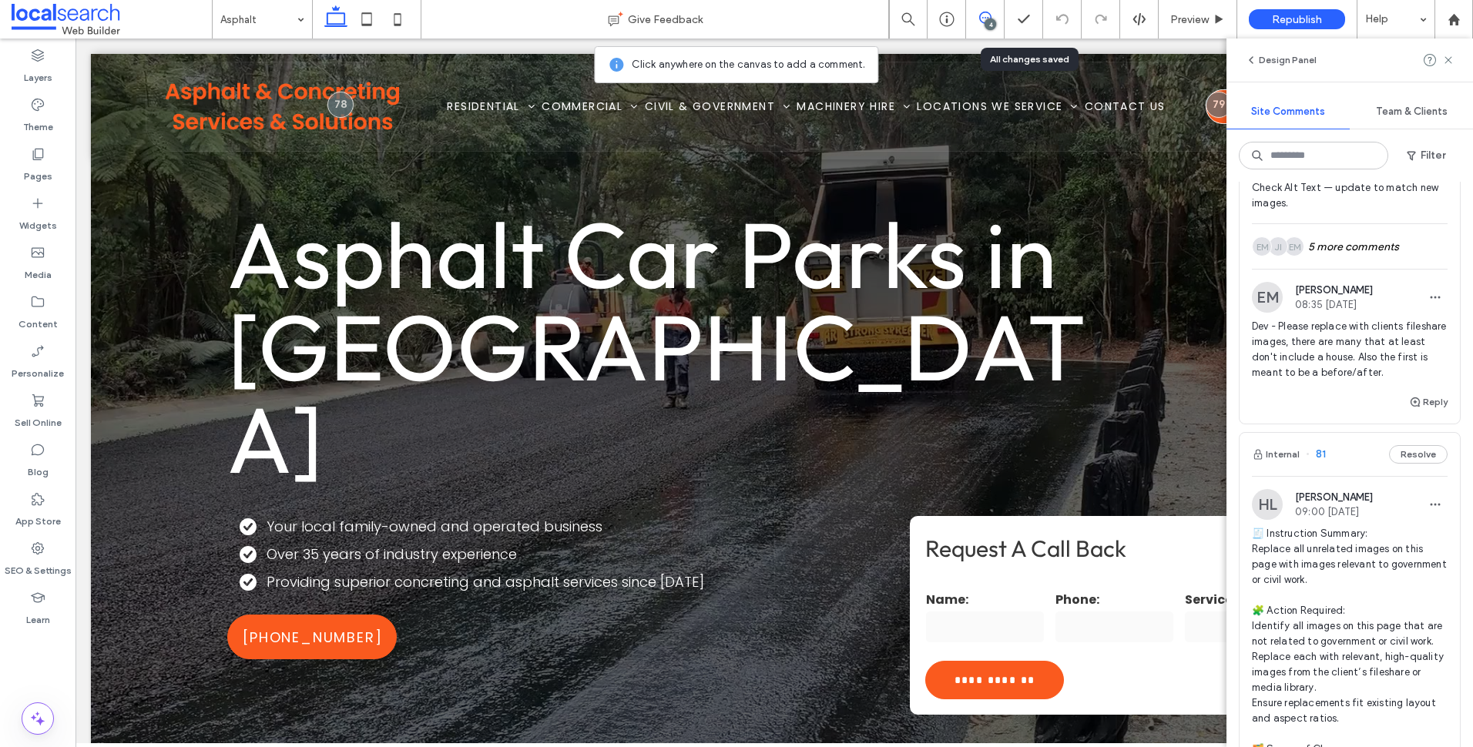
click at [1336, 382] on div "Dev - Please replace with clients fileshare images, there are many that at leas…" at bounding box center [1350, 356] width 196 height 74
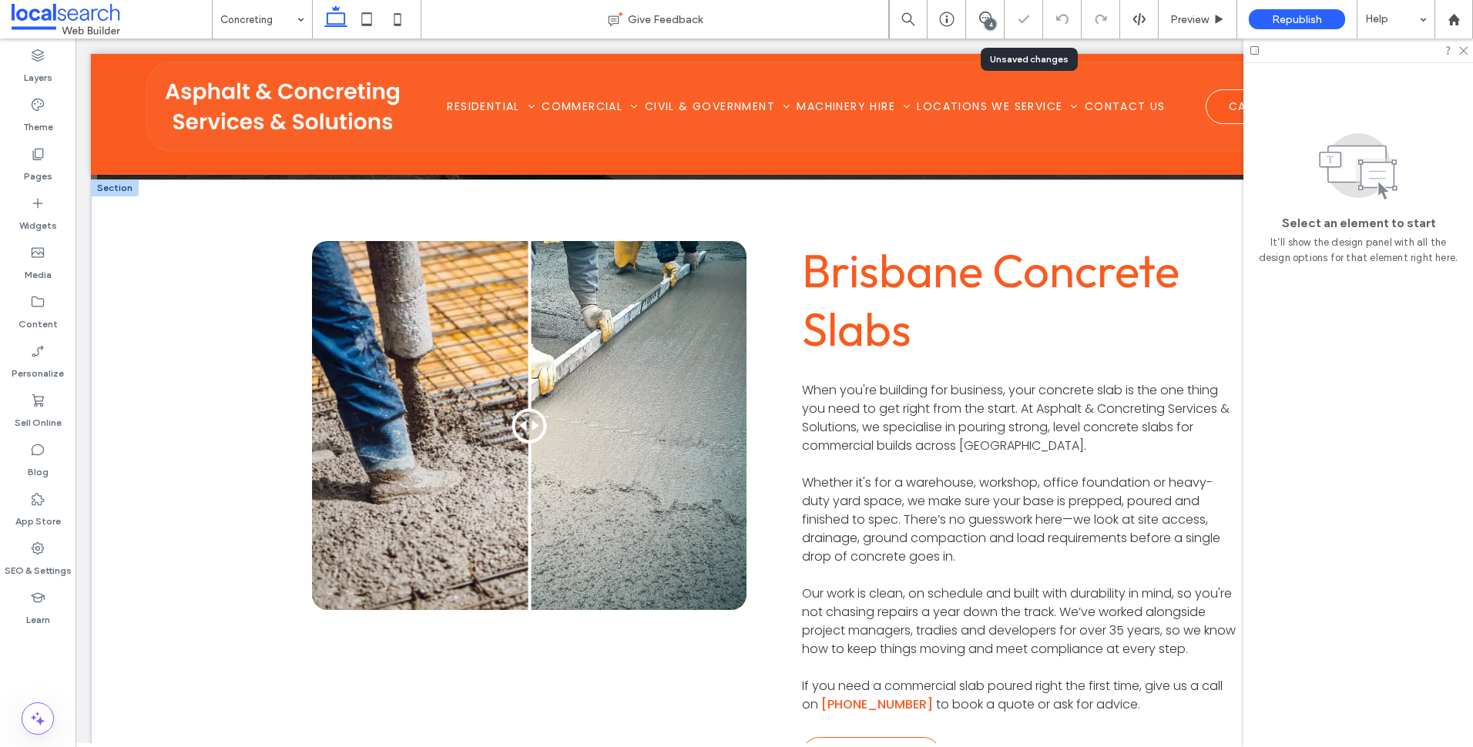
scroll to position [597, 0]
click at [989, 15] on icon at bounding box center [985, 18] width 12 height 12
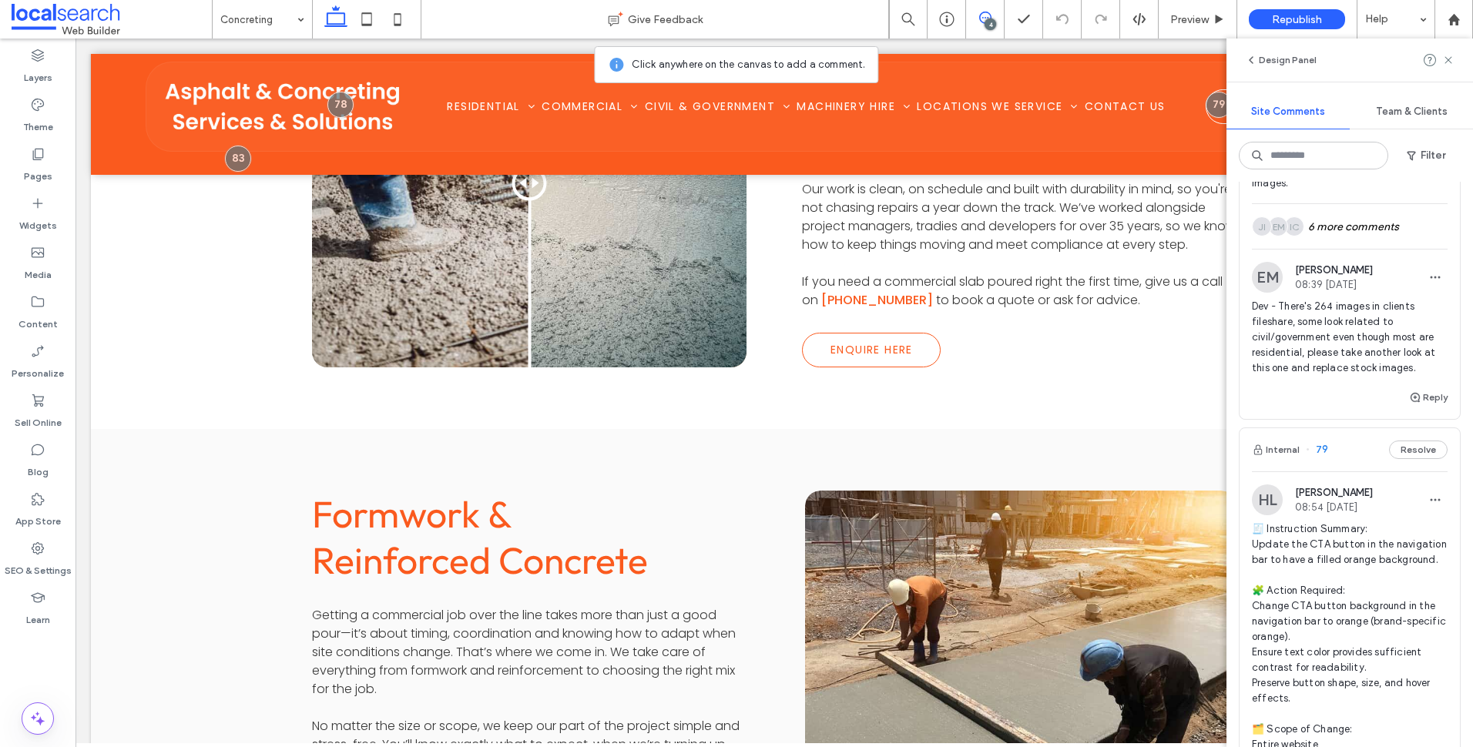
scroll to position [1156, 0]
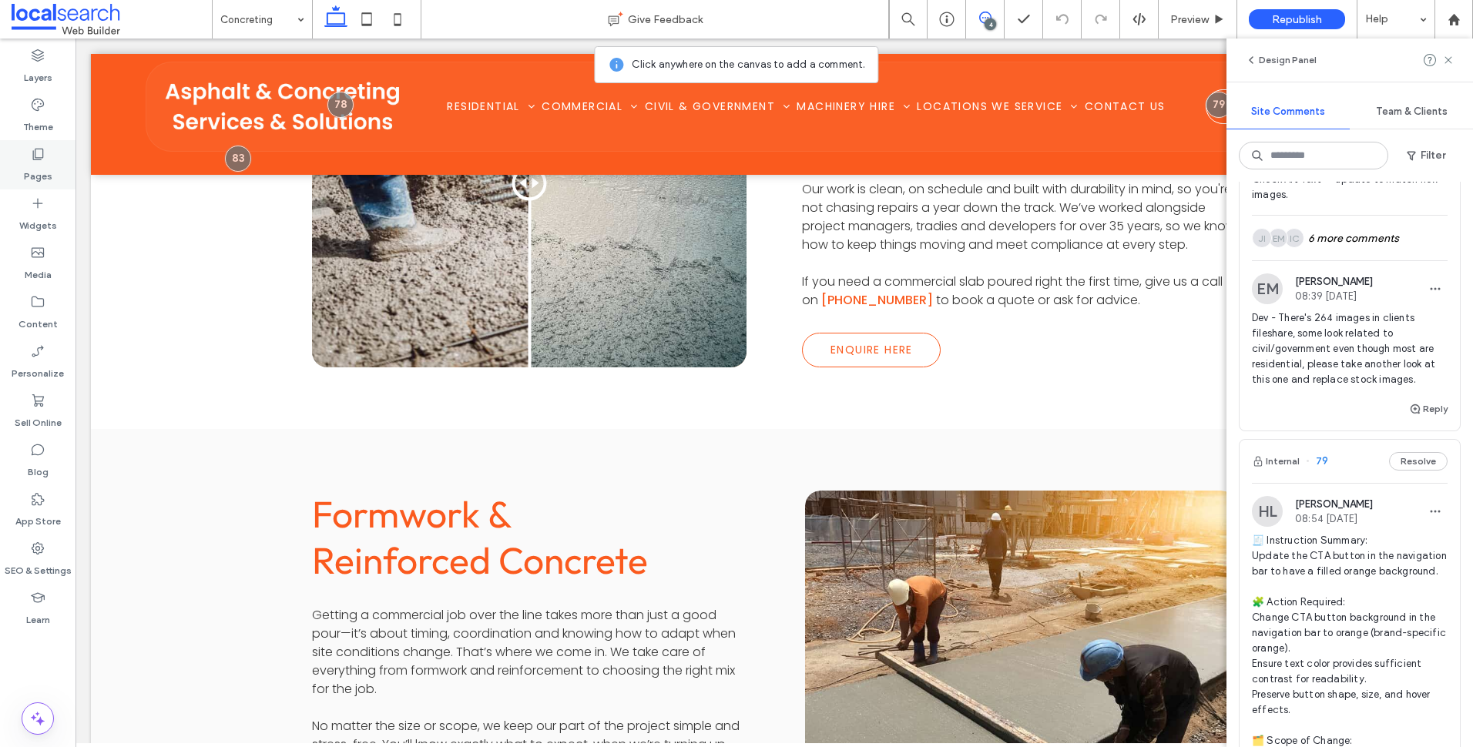
click at [61, 167] on div "Pages" at bounding box center [38, 164] width 76 height 49
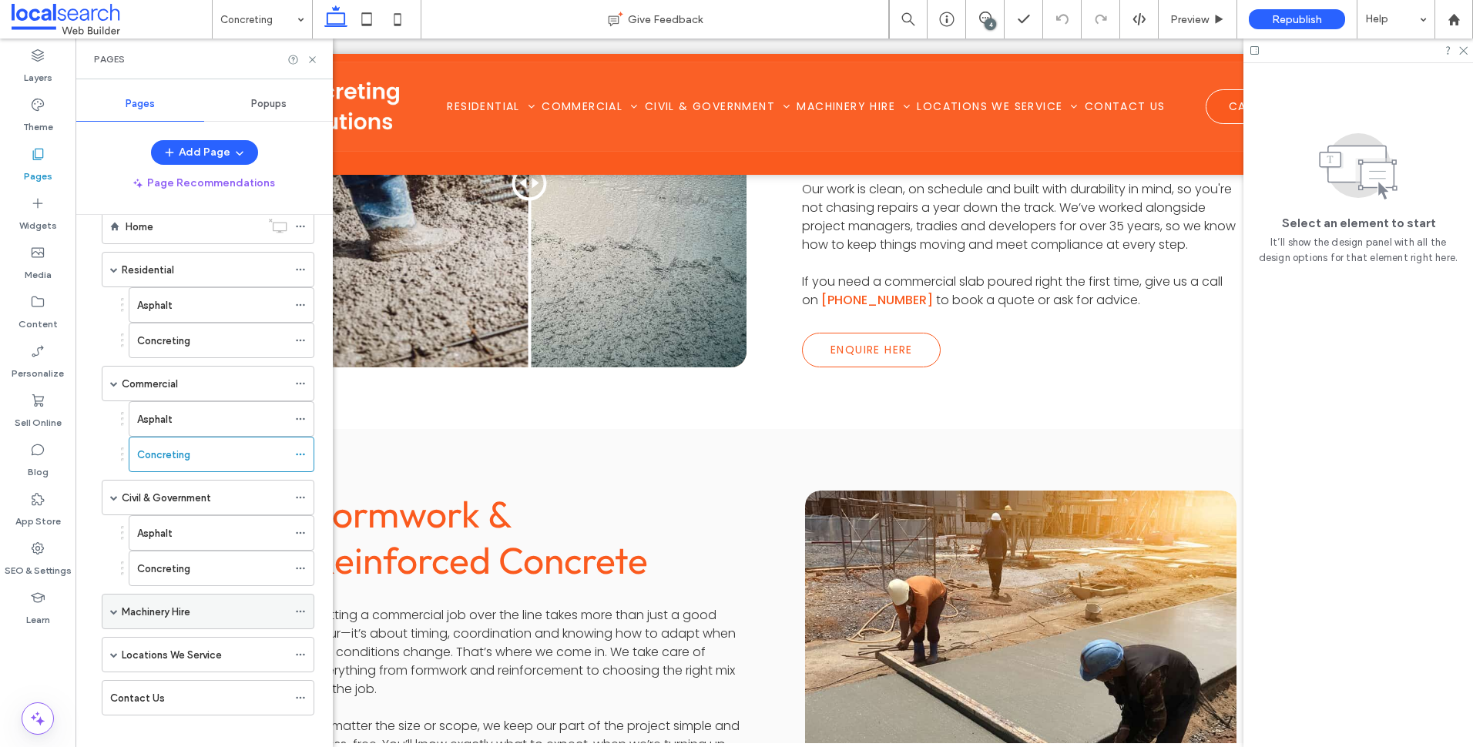
scroll to position [47, 0]
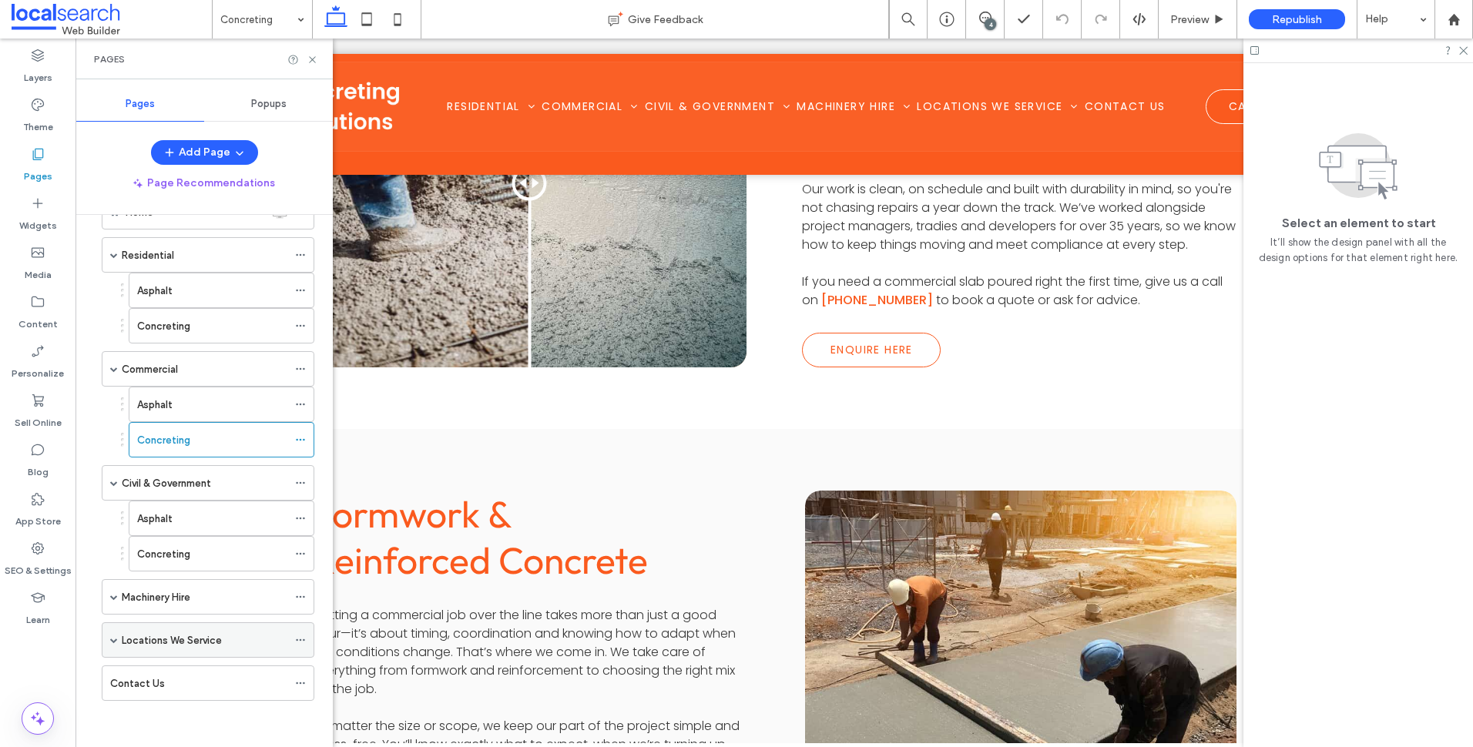
click at [113, 637] on span at bounding box center [114, 641] width 8 height 8
click at [186, 668] on div "[PERSON_NAME]" at bounding box center [212, 676] width 150 height 16
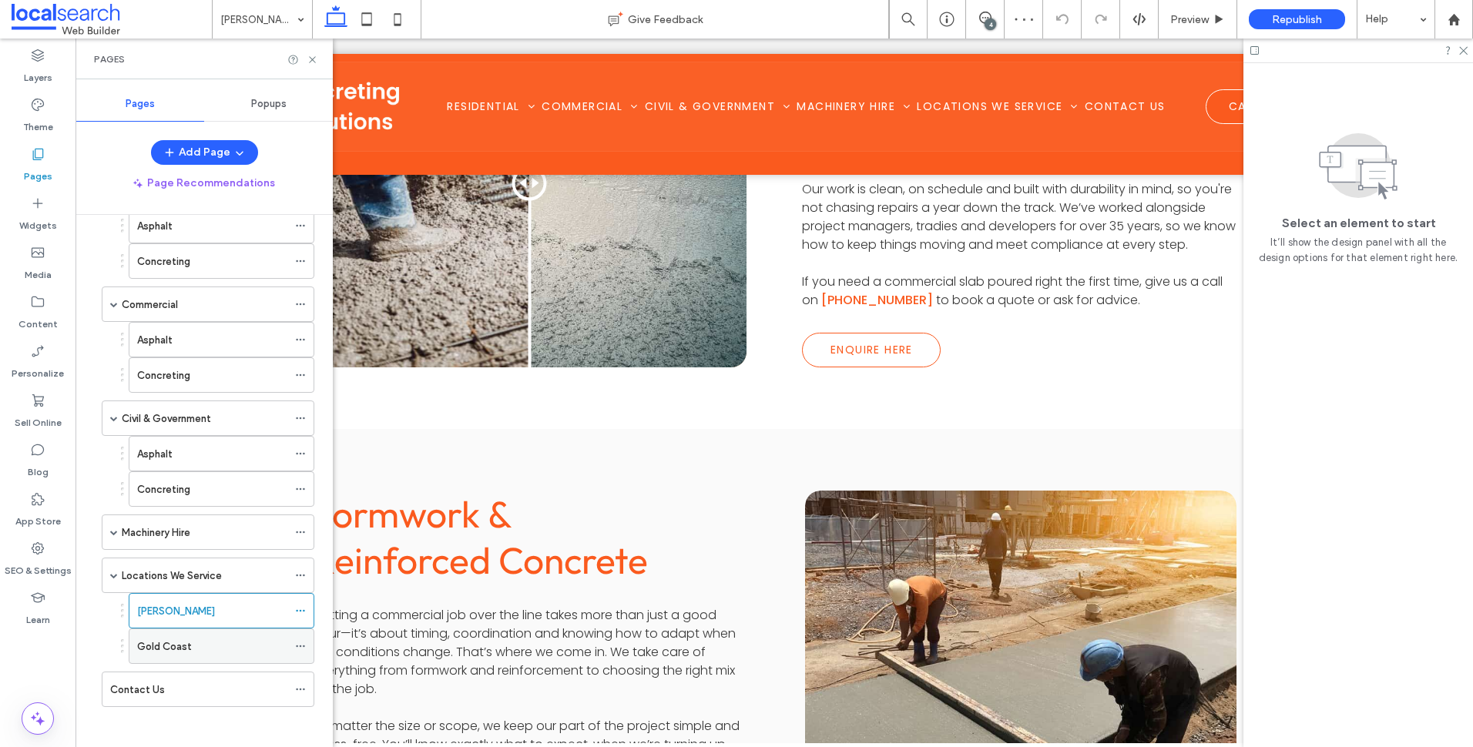
scroll to position [118, 0]
click at [226, 643] on div "Gold Coast" at bounding box center [212, 641] width 150 height 16
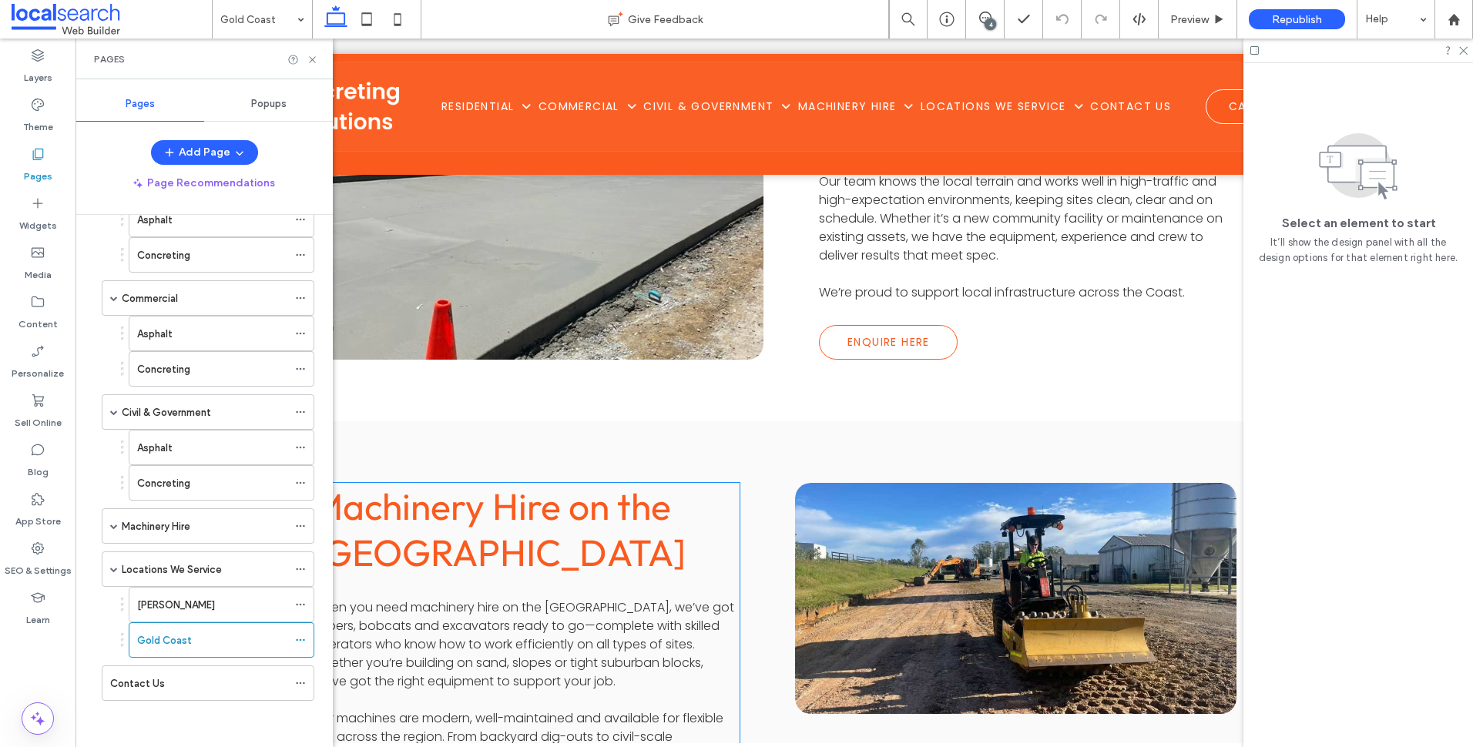
scroll to position [4007, 0]
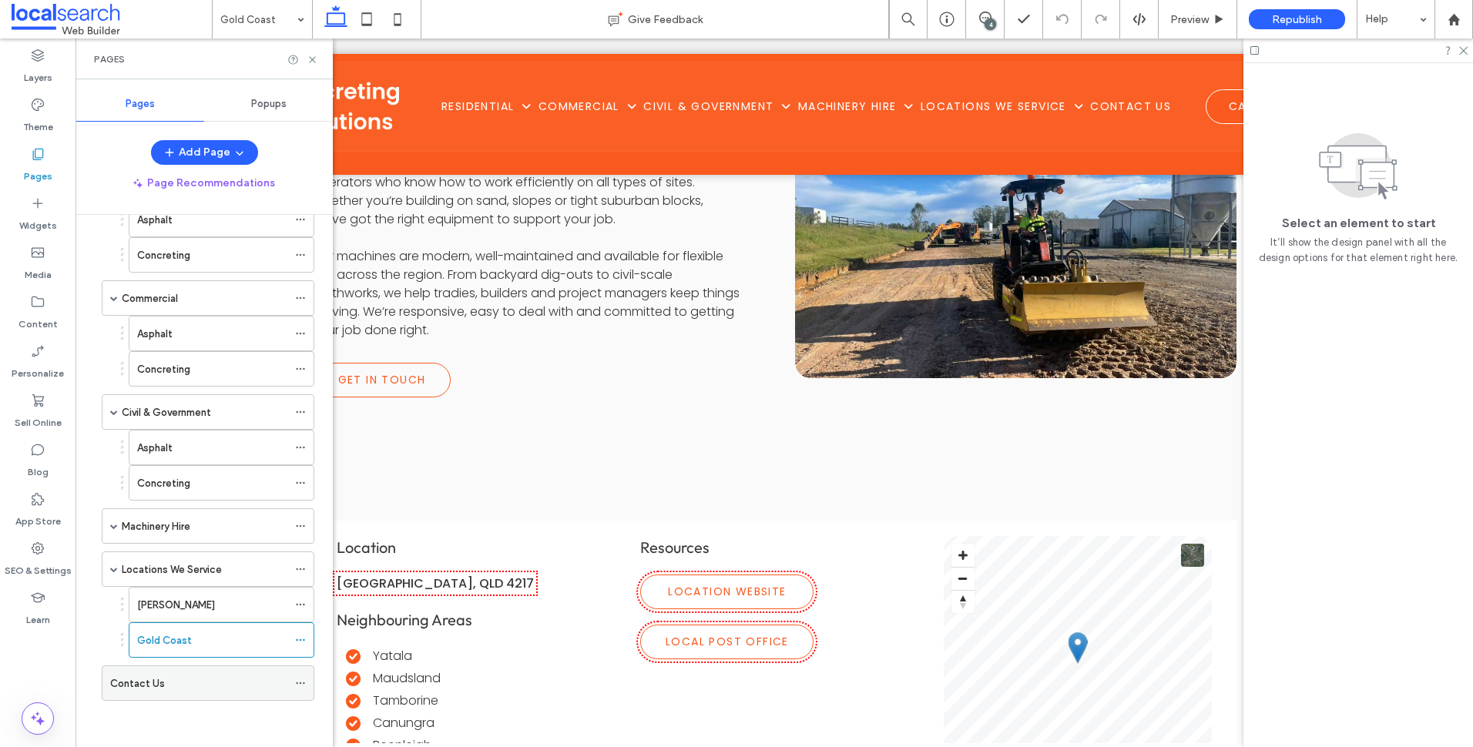
click at [188, 679] on div "Contact Us" at bounding box center [198, 684] width 177 height 16
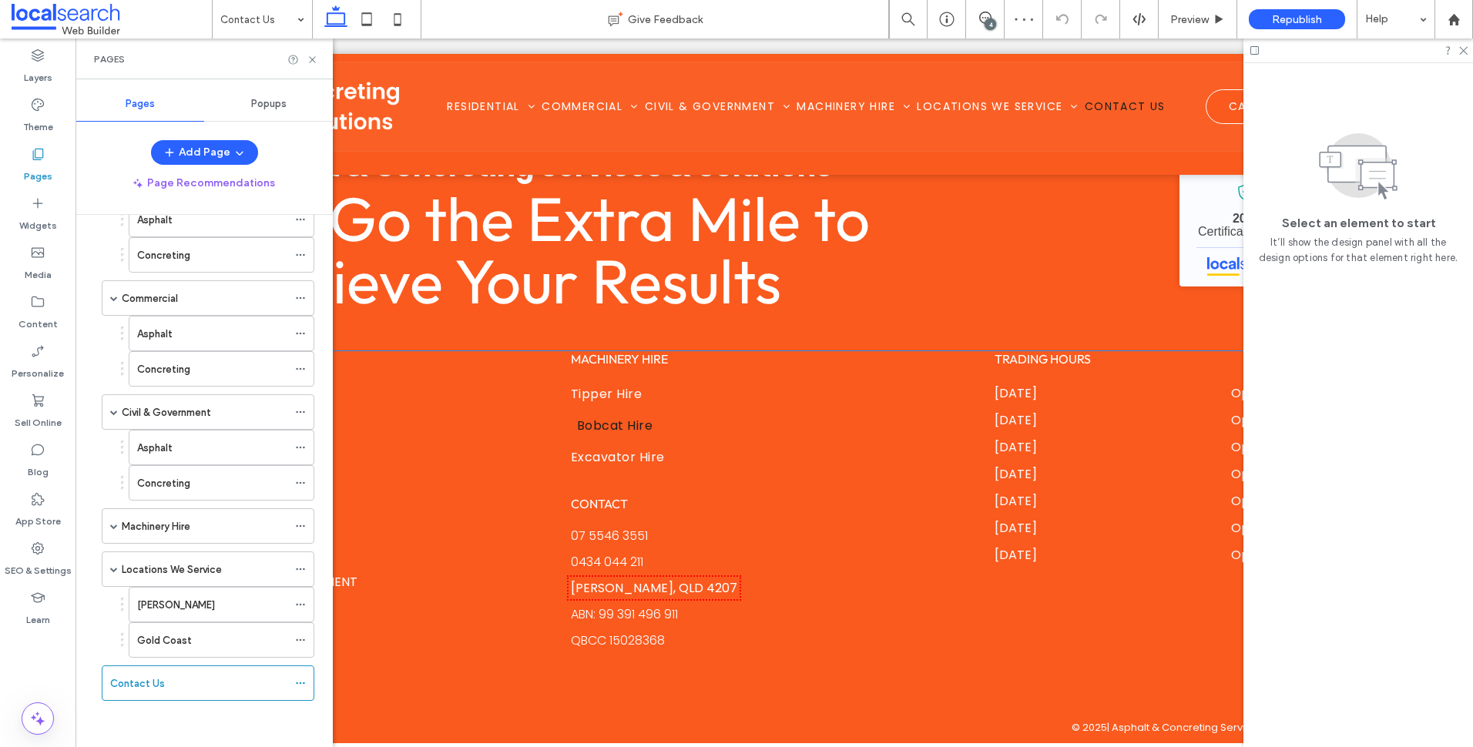
scroll to position [1663, 0]
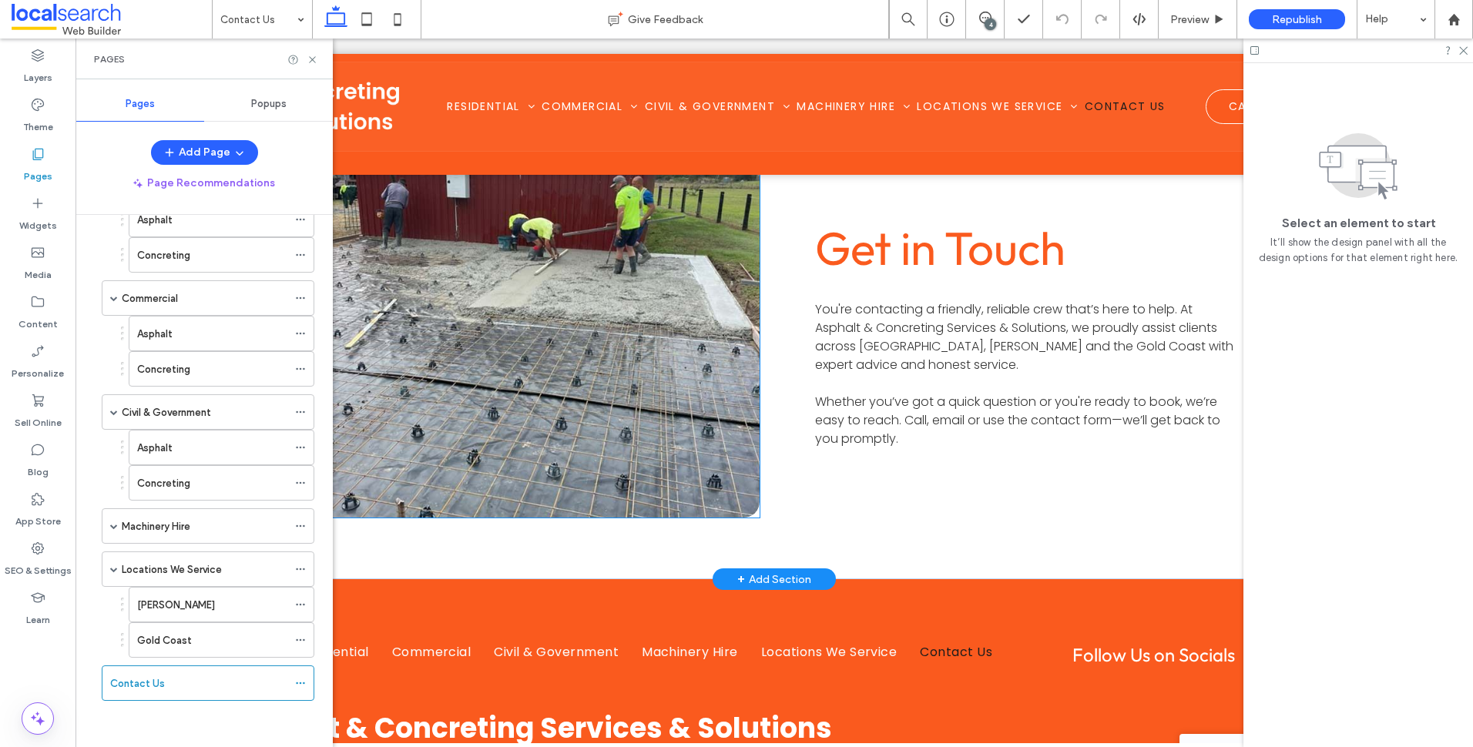
scroll to position [1046, 0]
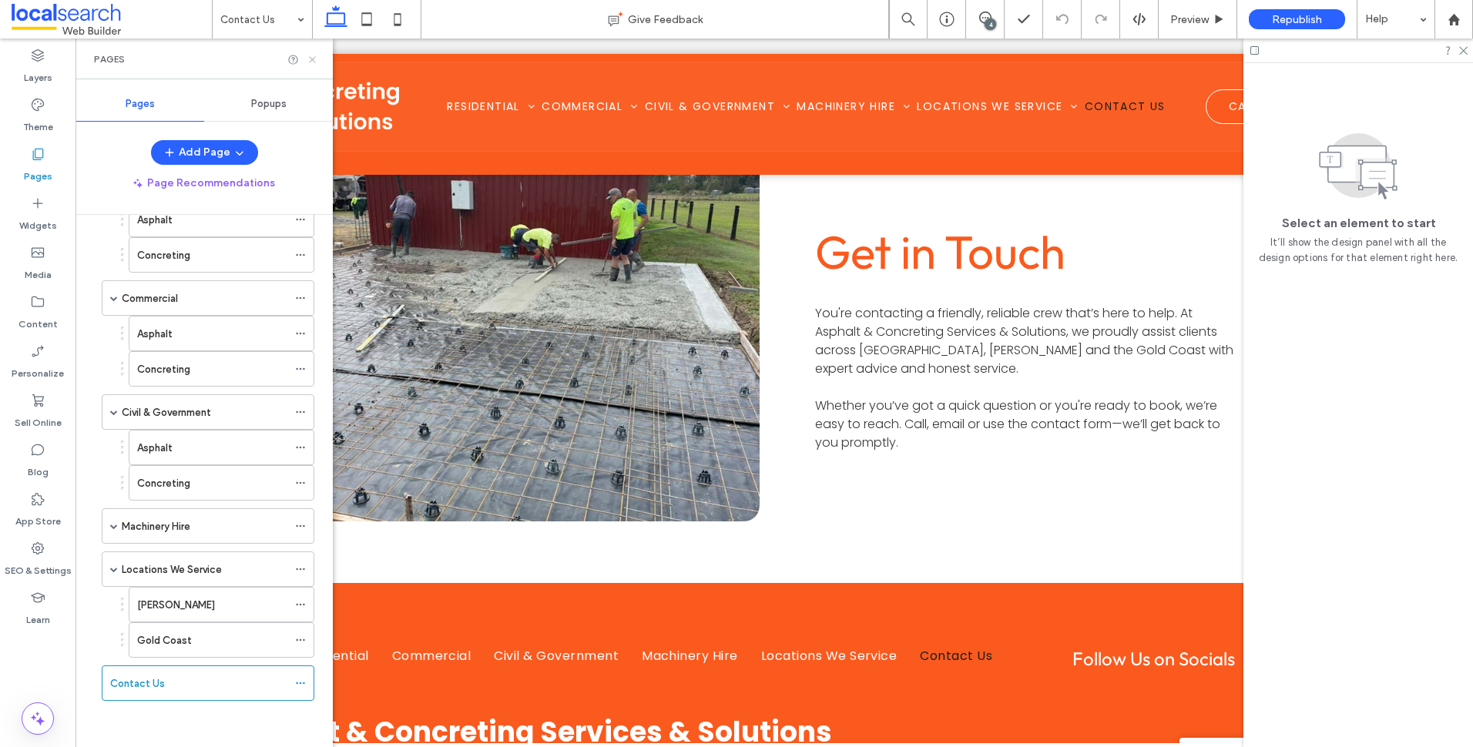
click at [314, 58] on use at bounding box center [312, 59] width 6 height 6
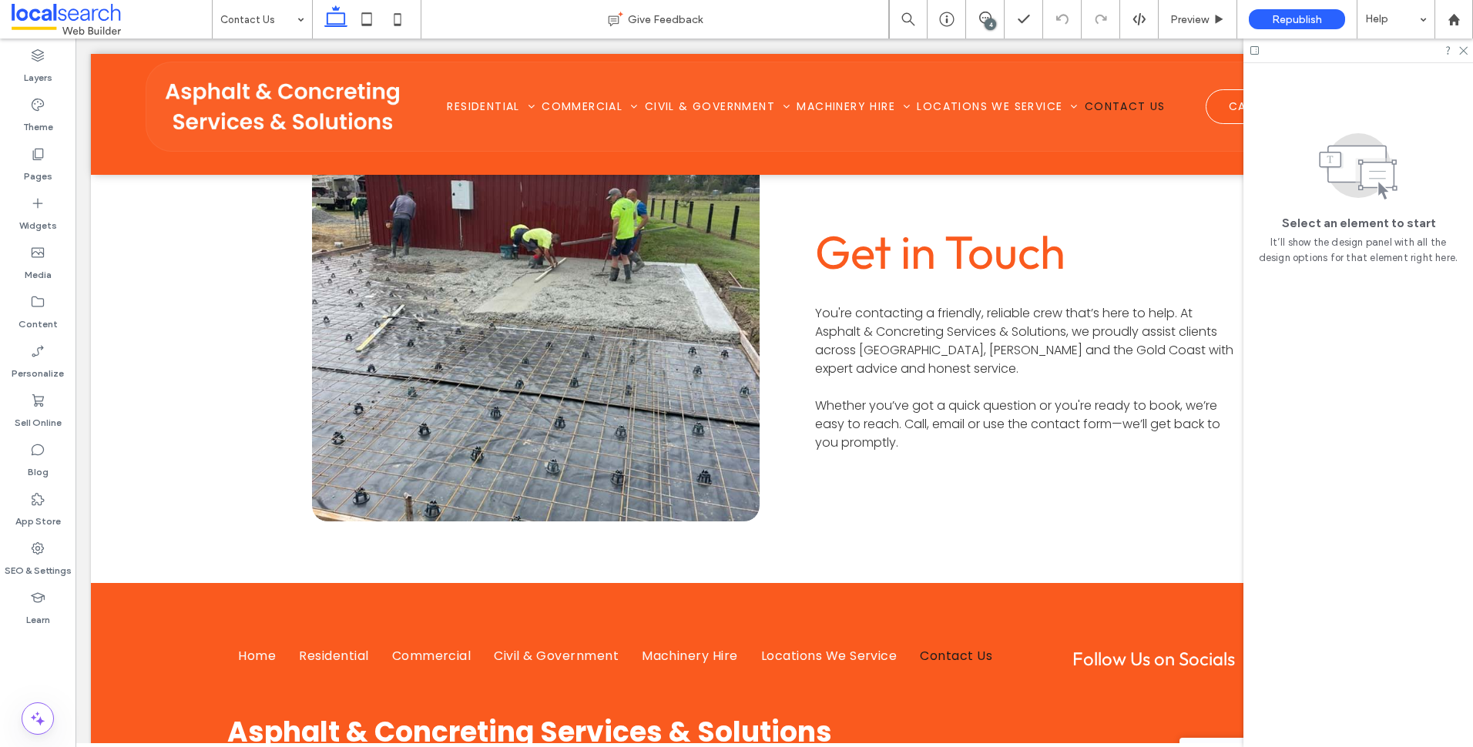
click at [1465, 55] on div at bounding box center [1359, 51] width 230 height 24
click at [1465, 52] on use at bounding box center [1464, 51] width 8 height 8
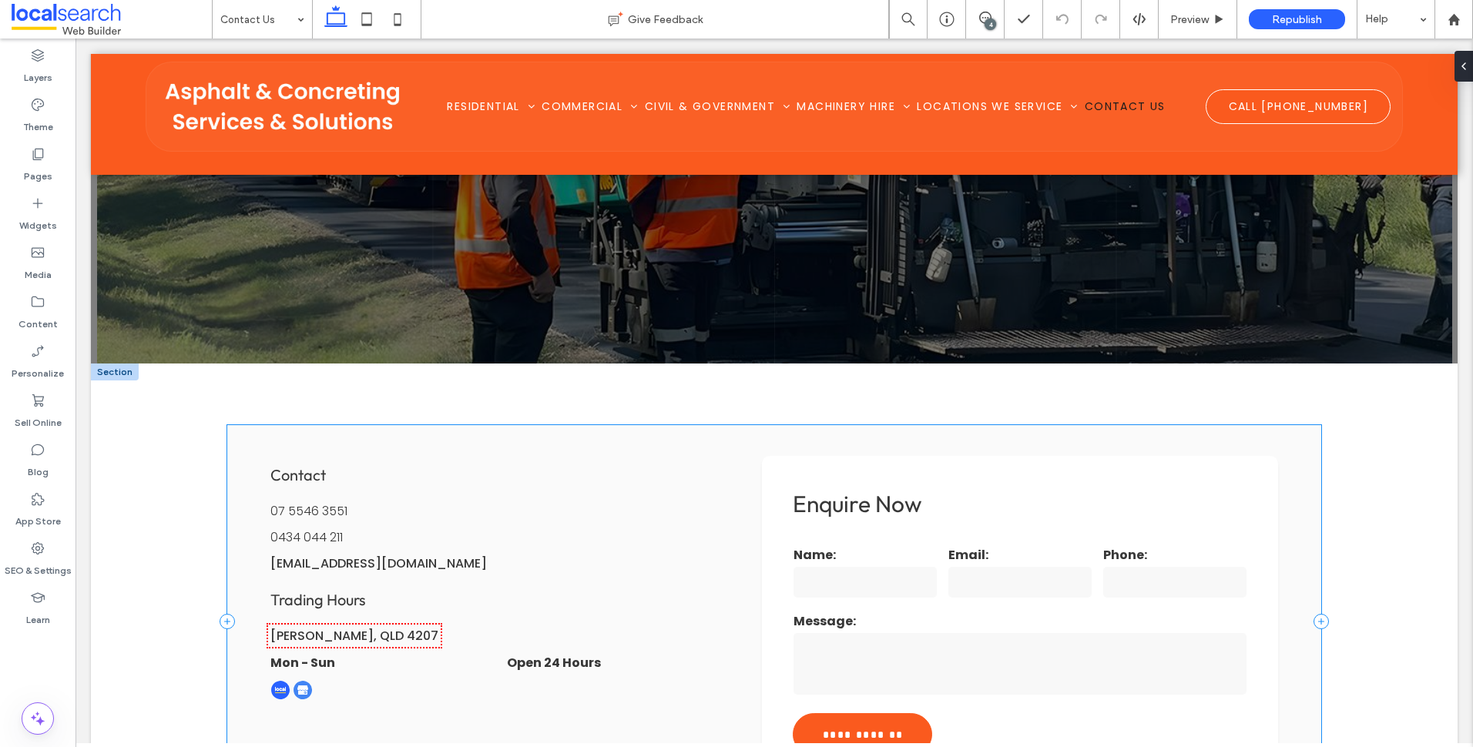
scroll to position [573, 0]
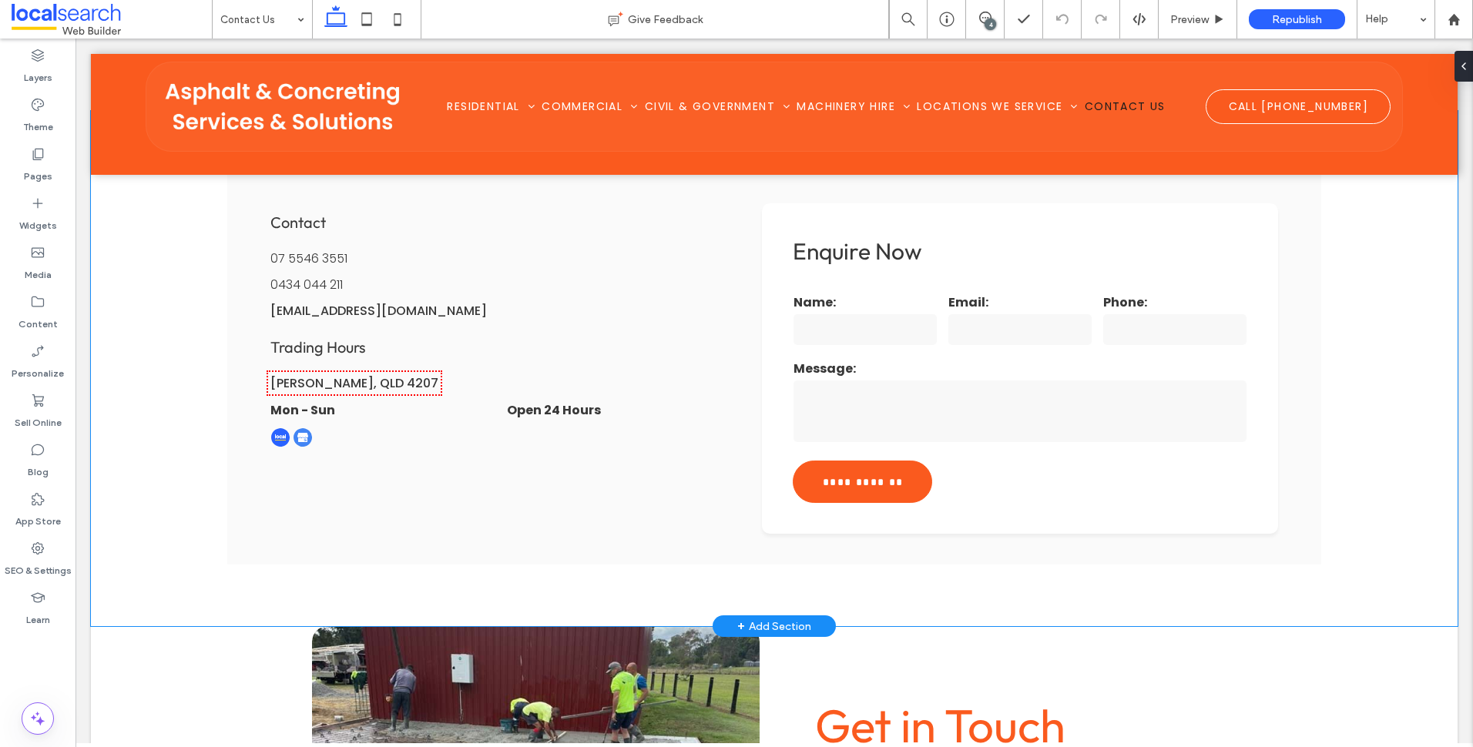
click at [161, 304] on div "**********" at bounding box center [774, 369] width 1367 height 516
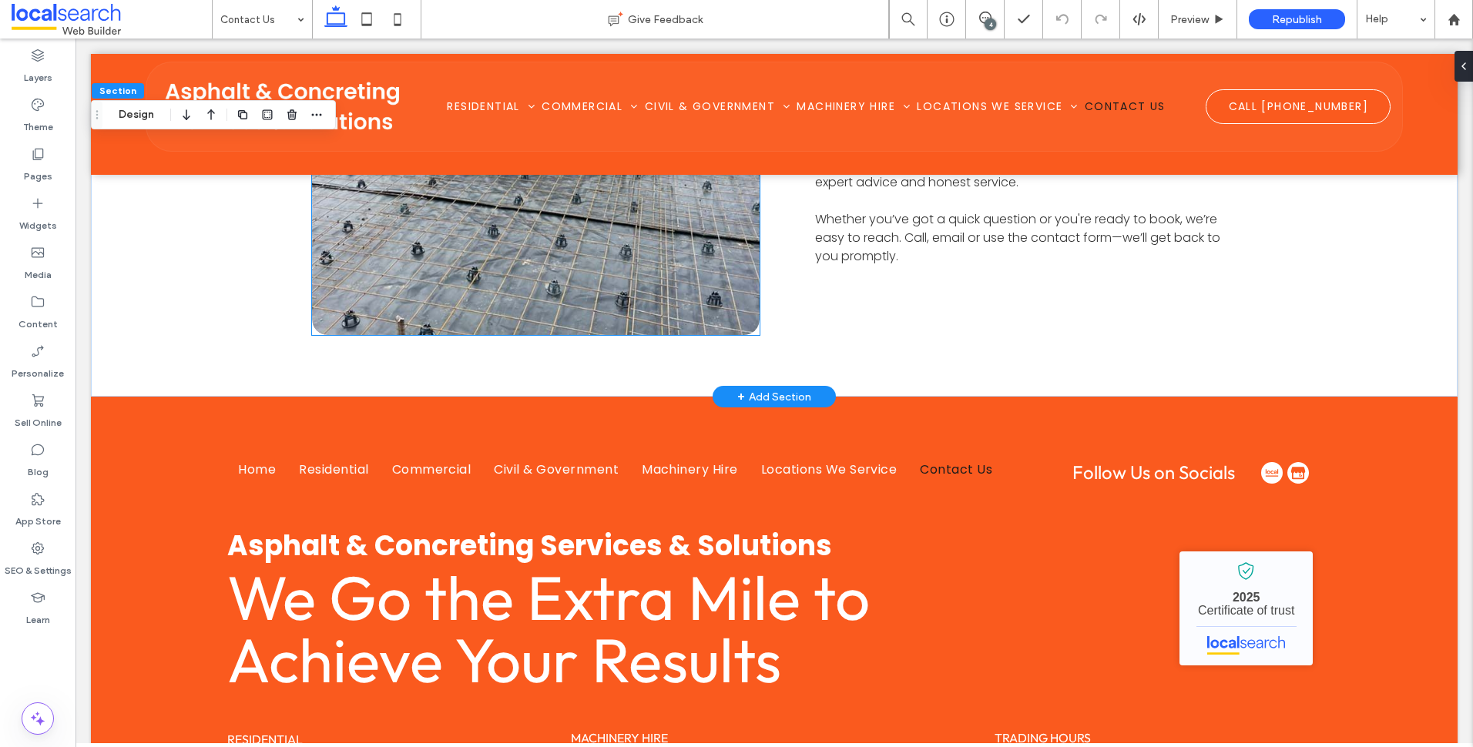
scroll to position [848, 0]
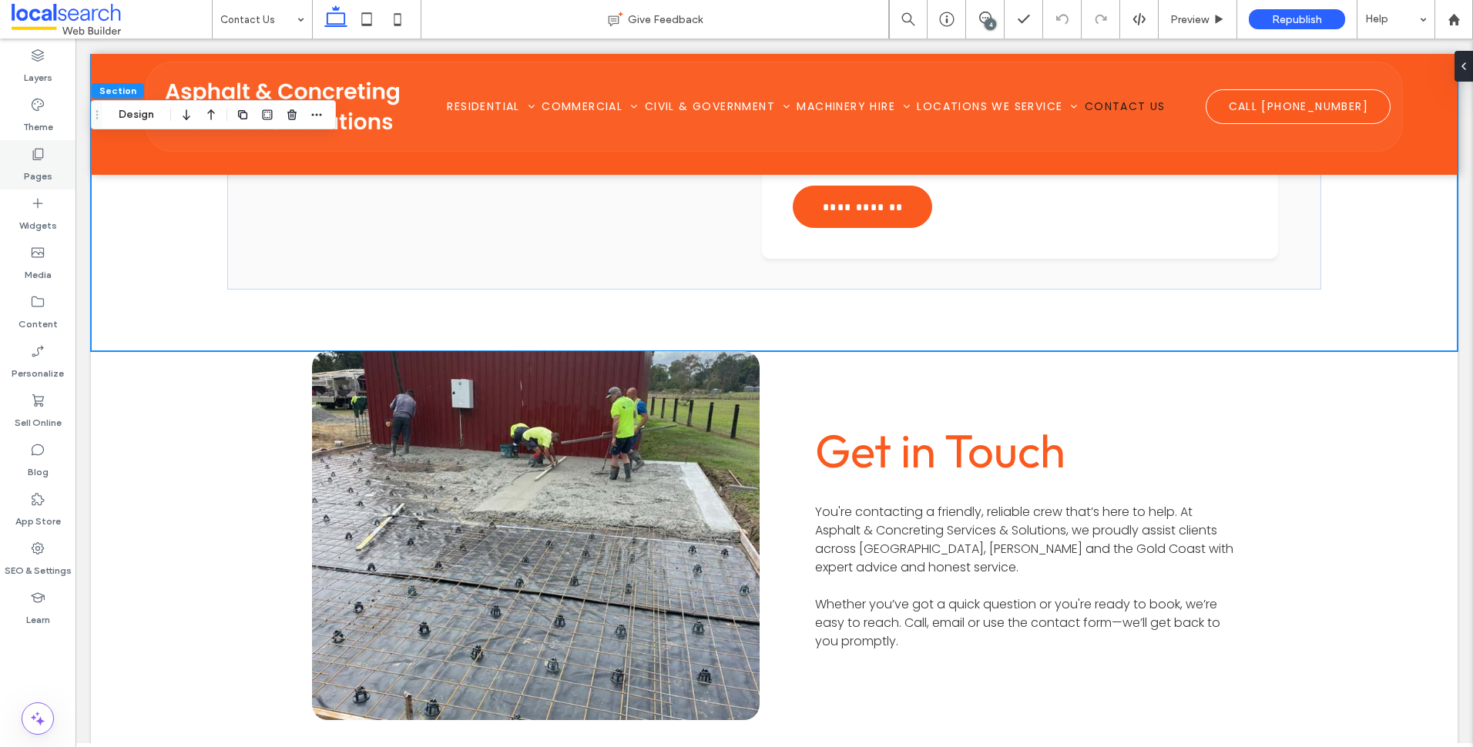
click at [53, 160] on div "Pages" at bounding box center [38, 164] width 76 height 49
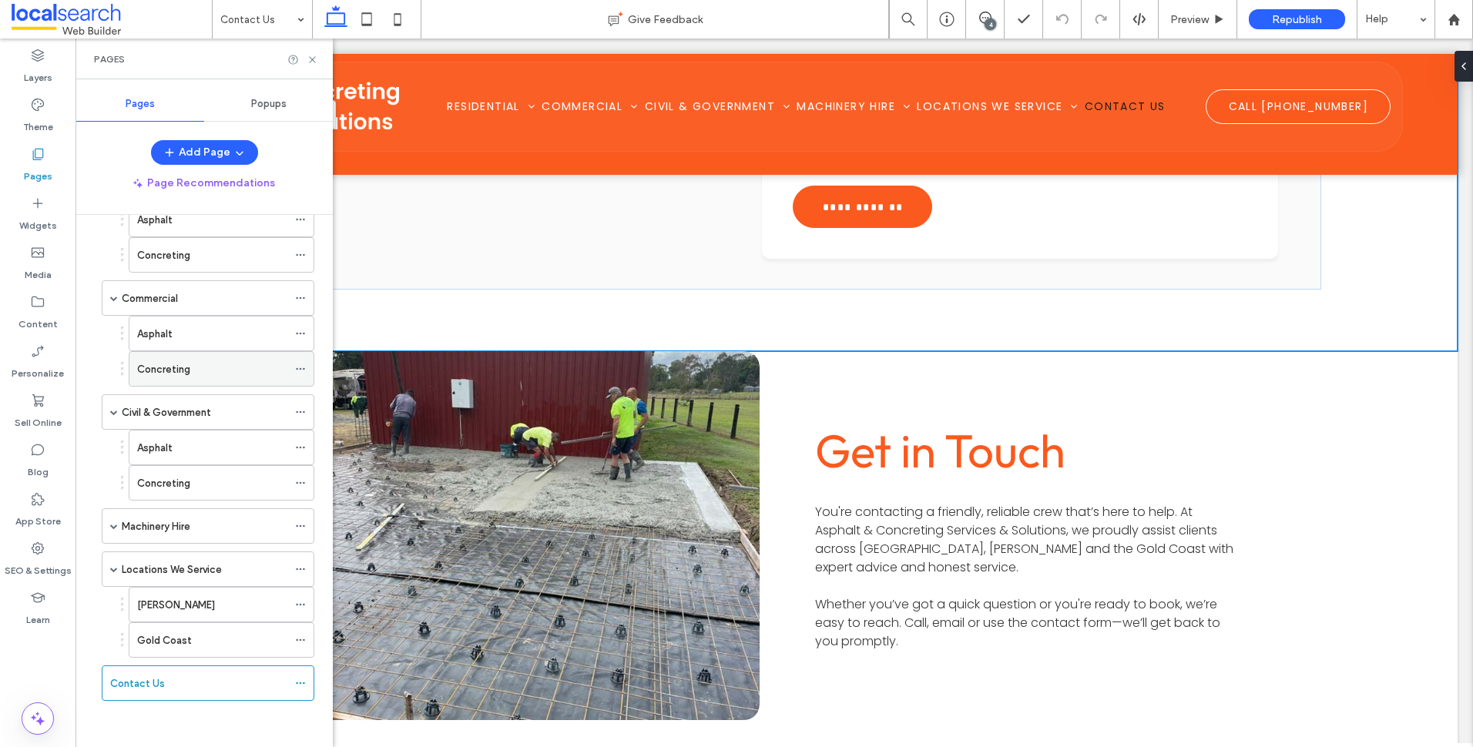
scroll to position [0, 0]
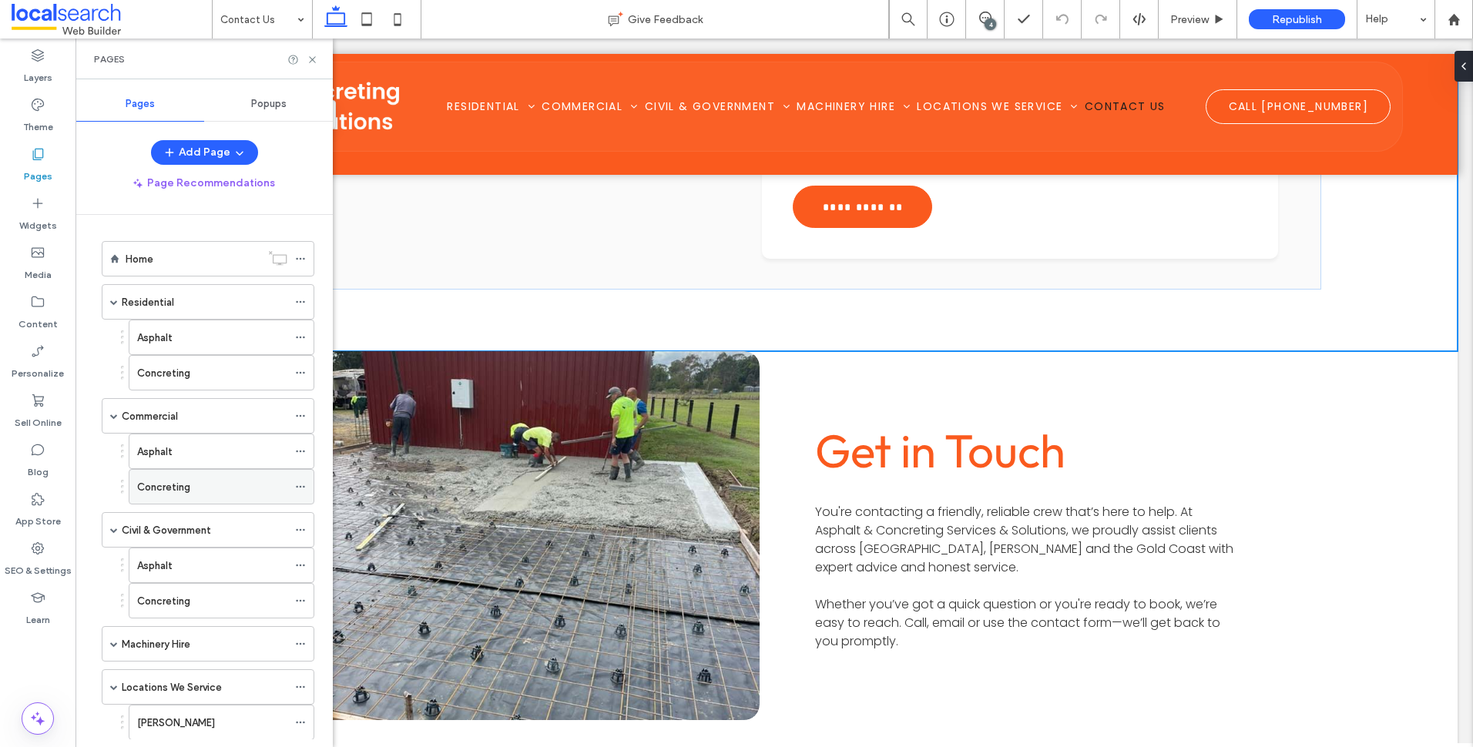
click at [209, 480] on div "Concreting" at bounding box center [212, 487] width 150 height 16
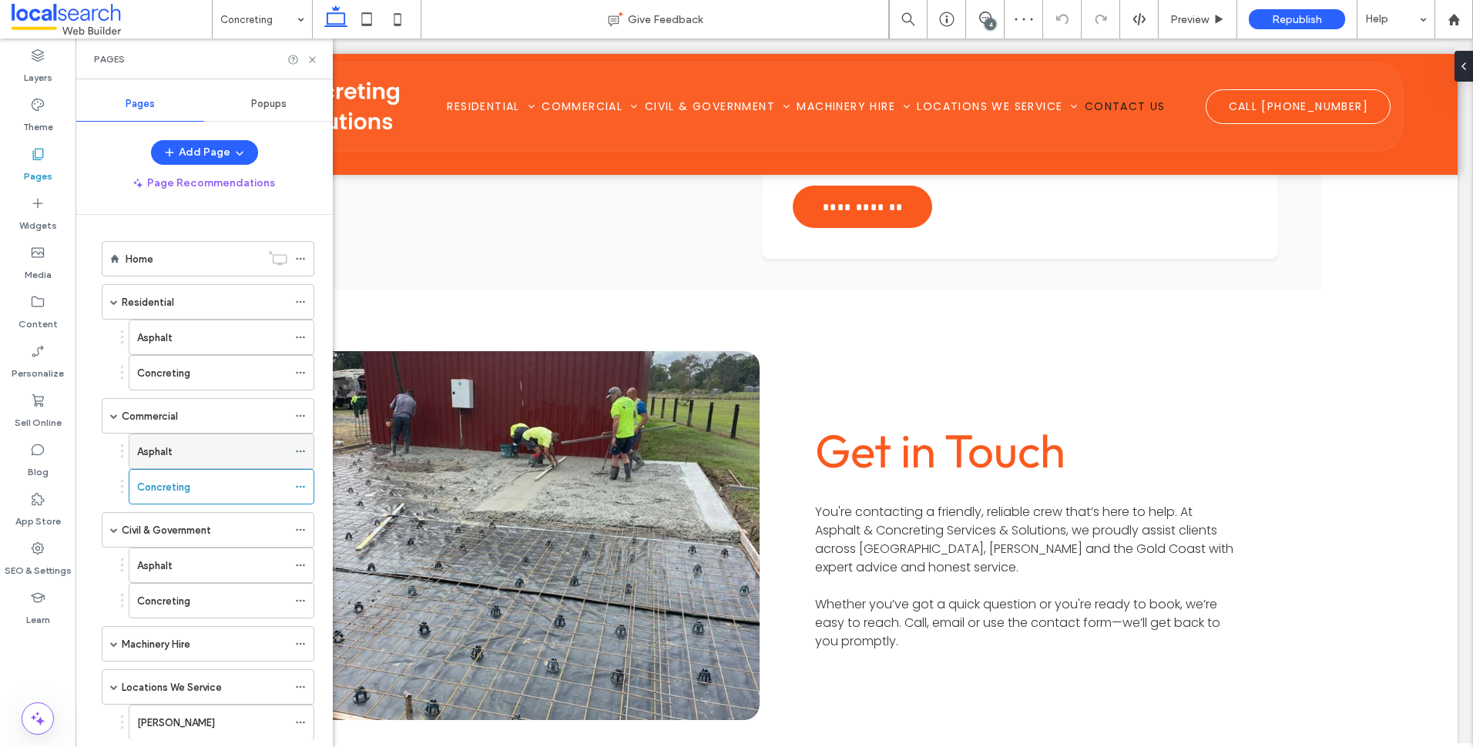
click at [181, 452] on div "Asphalt" at bounding box center [212, 452] width 150 height 16
click at [180, 265] on div "Home" at bounding box center [193, 259] width 135 height 16
click at [985, 24] on div "4" at bounding box center [991, 24] width 12 height 12
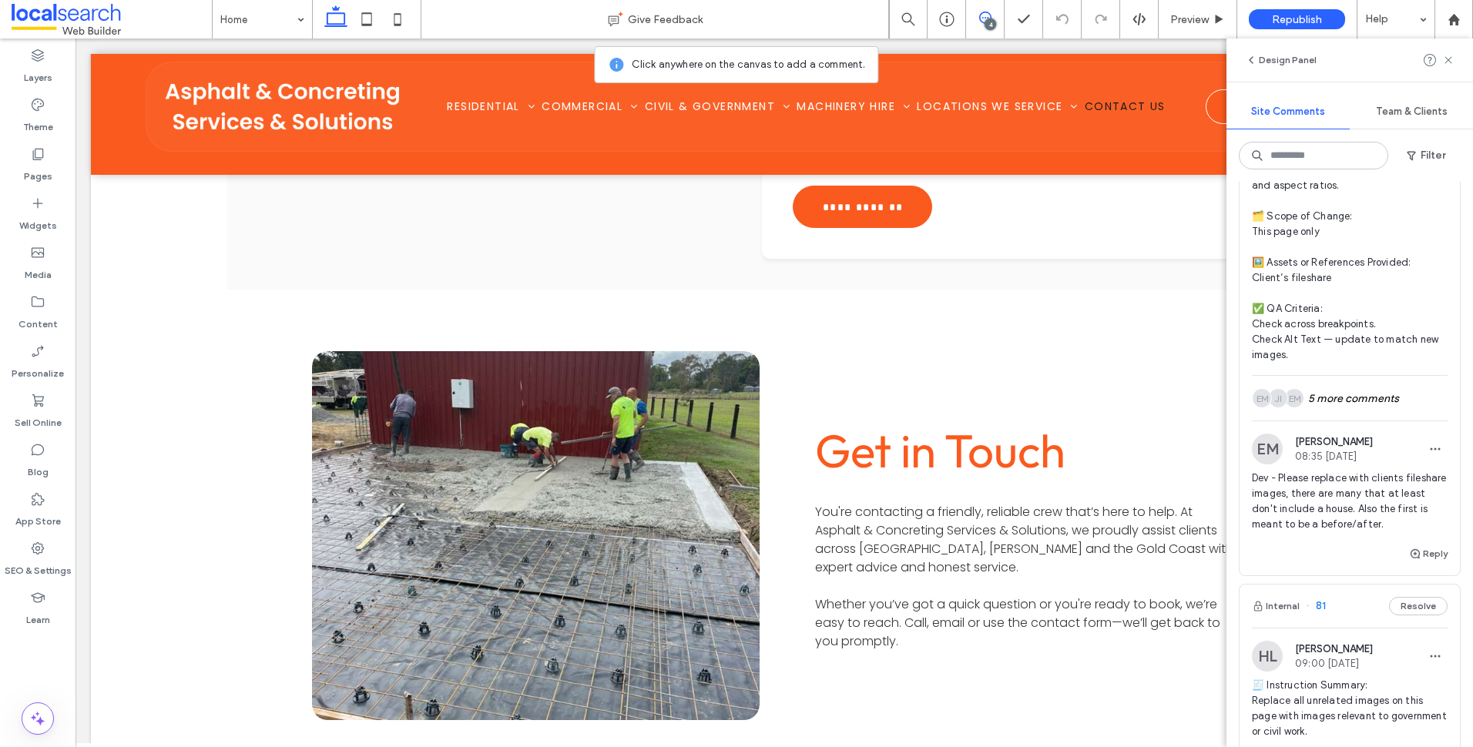
scroll to position [385, 0]
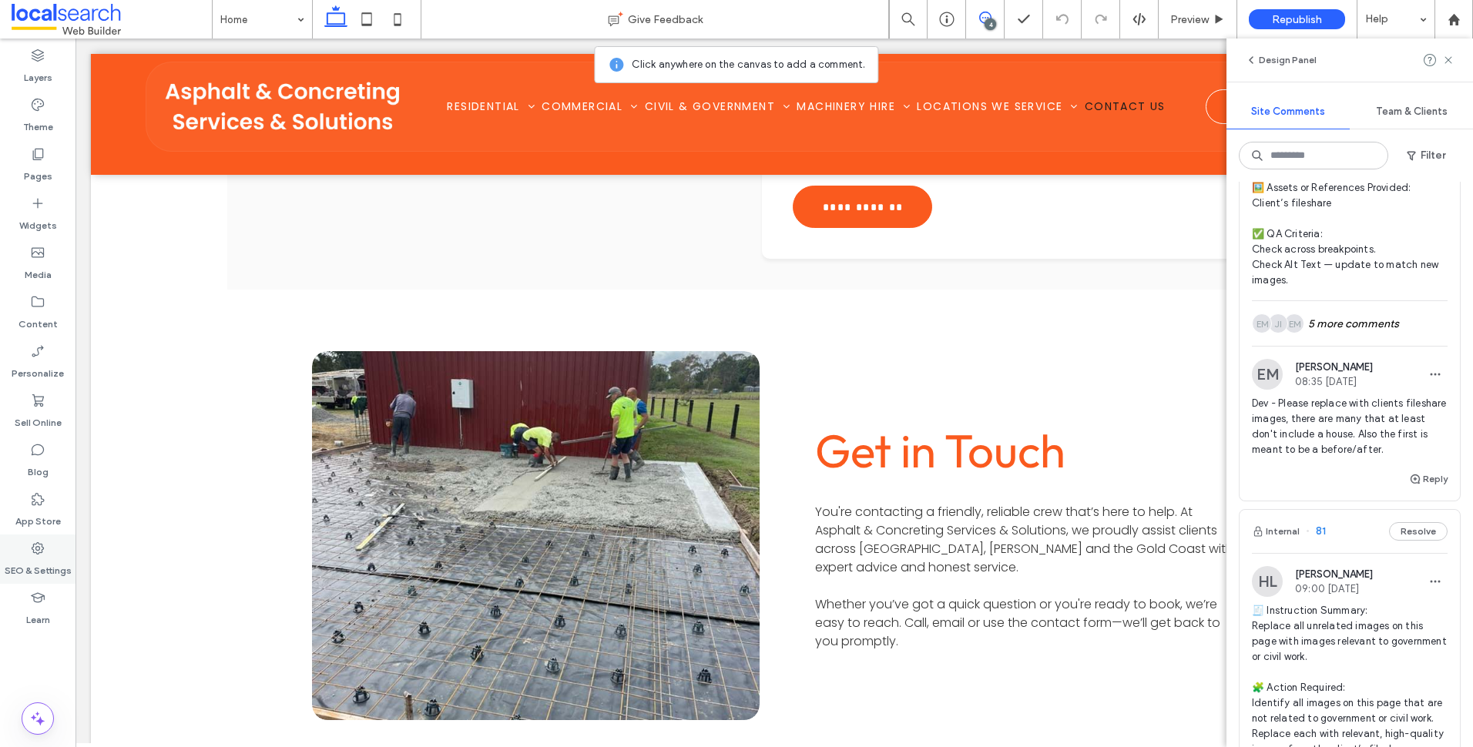
click at [42, 558] on label "SEO & Settings" at bounding box center [38, 567] width 67 height 22
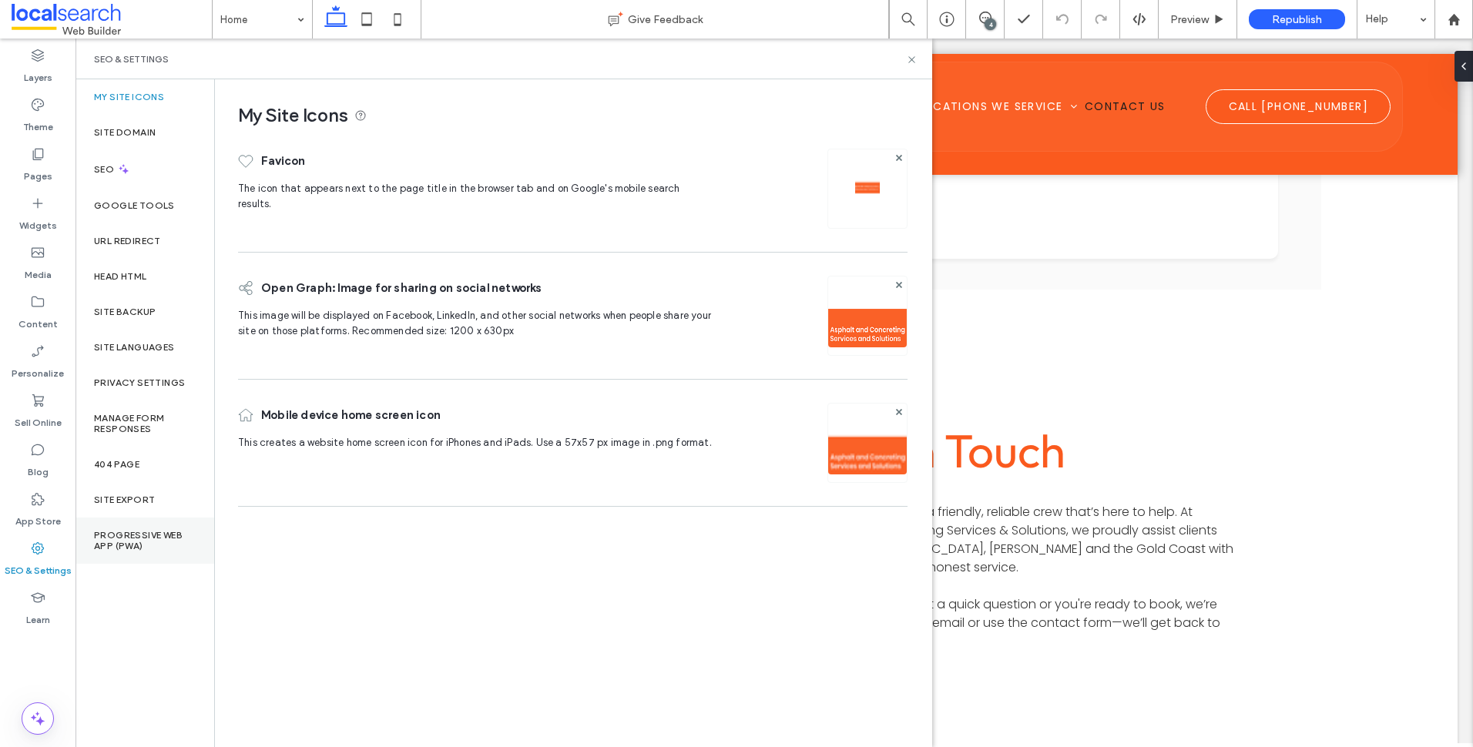
scroll to position [0, 0]
click at [160, 309] on div "Site Backup" at bounding box center [145, 311] width 139 height 35
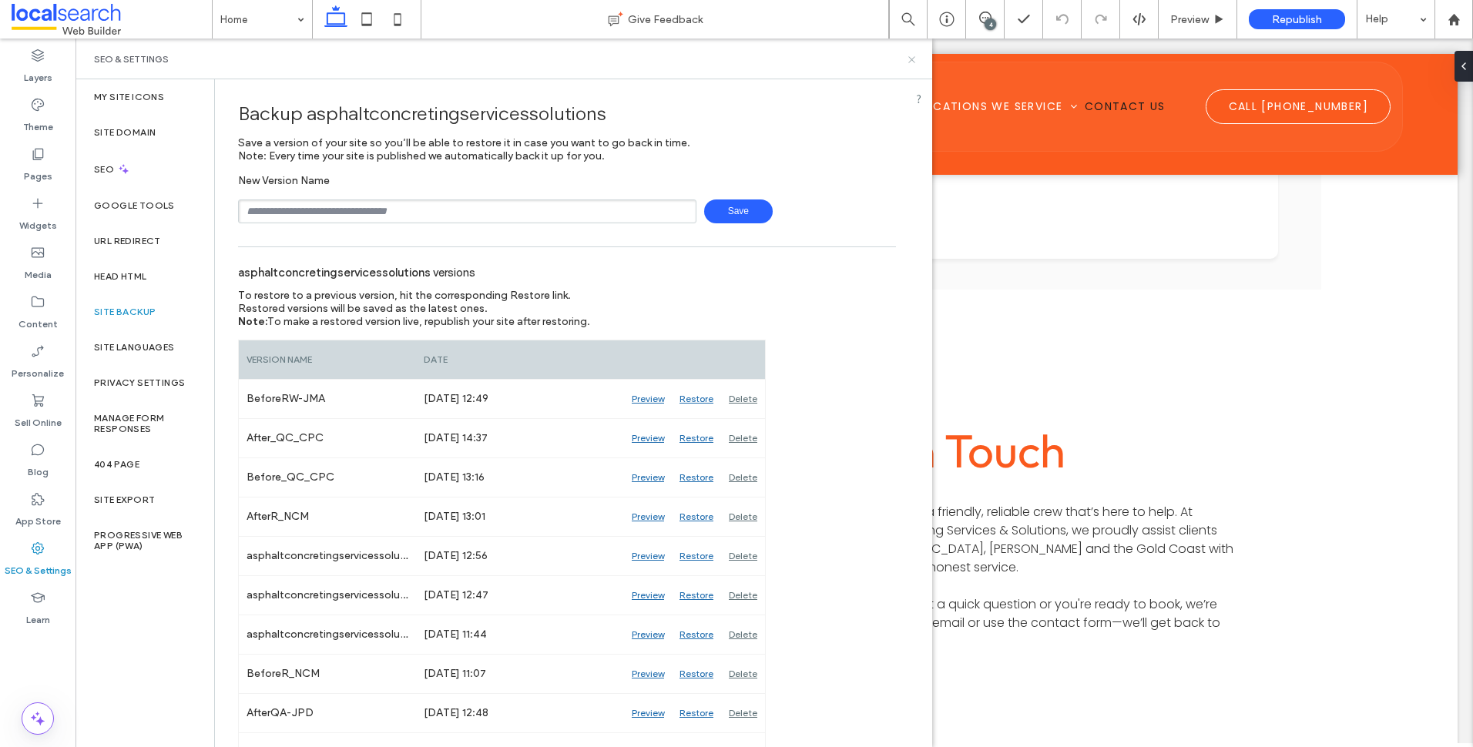
click at [915, 63] on icon at bounding box center [912, 60] width 12 height 12
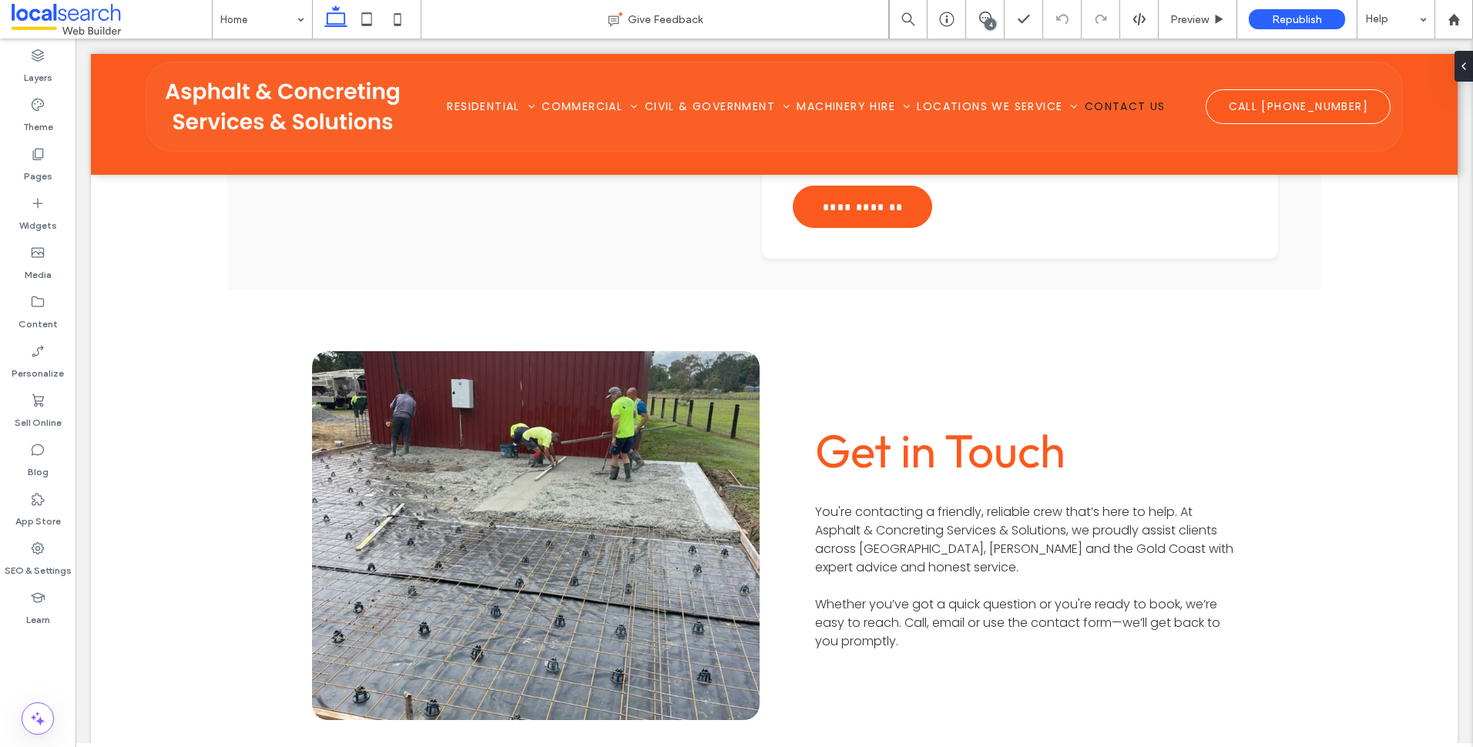
click at [991, 18] on div "4" at bounding box center [991, 24] width 12 height 12
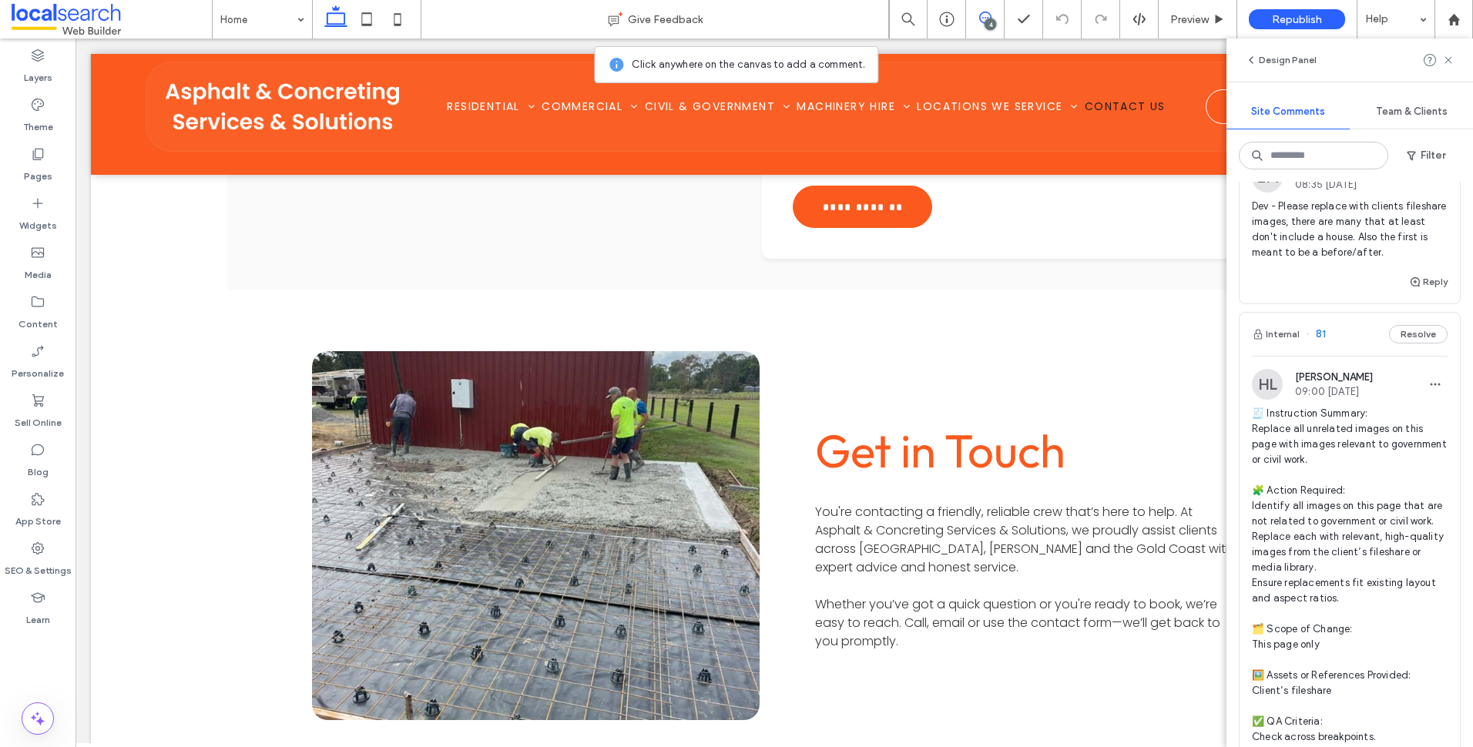
scroll to position [694, 0]
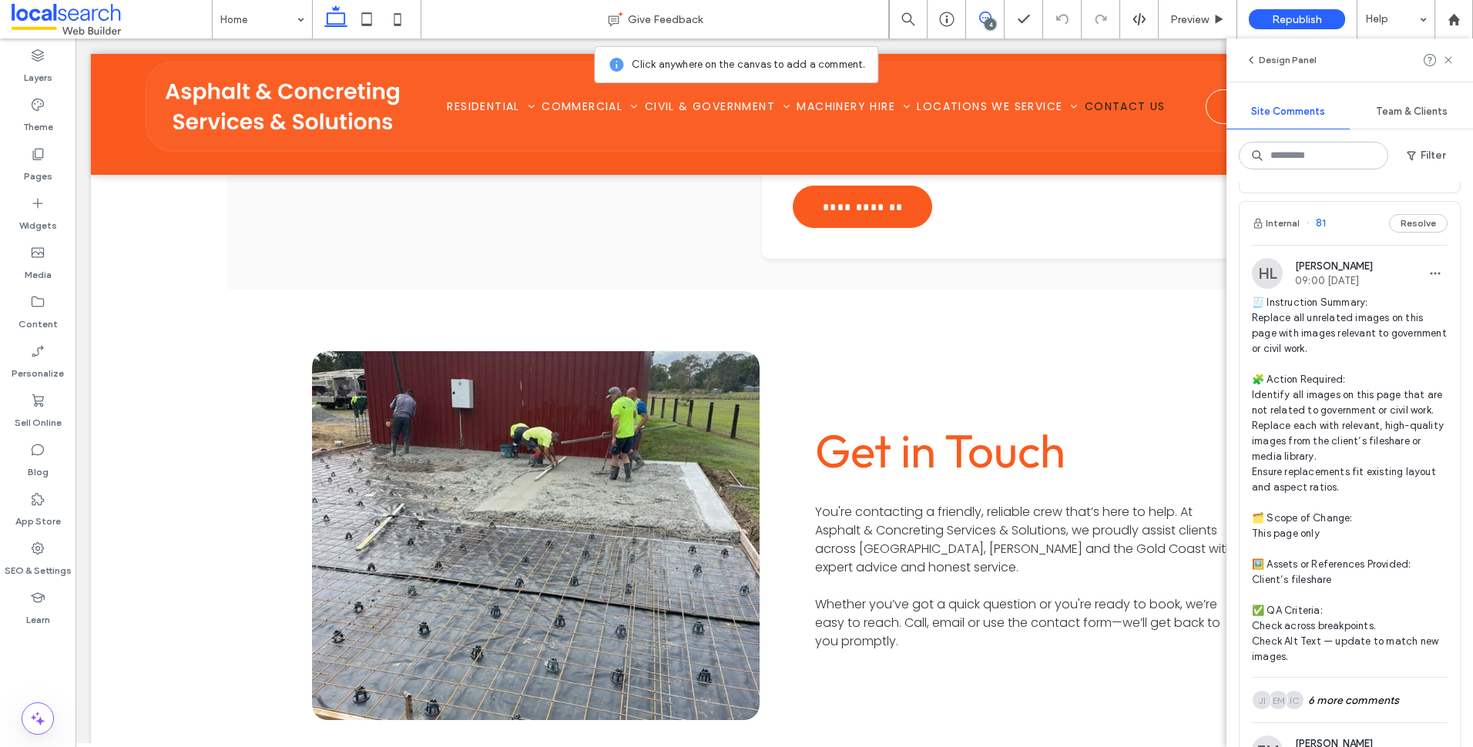
click at [1397, 456] on span "🧾 Instruction Summary: Replace all unrelated images on this page with images re…" at bounding box center [1350, 480] width 196 height 370
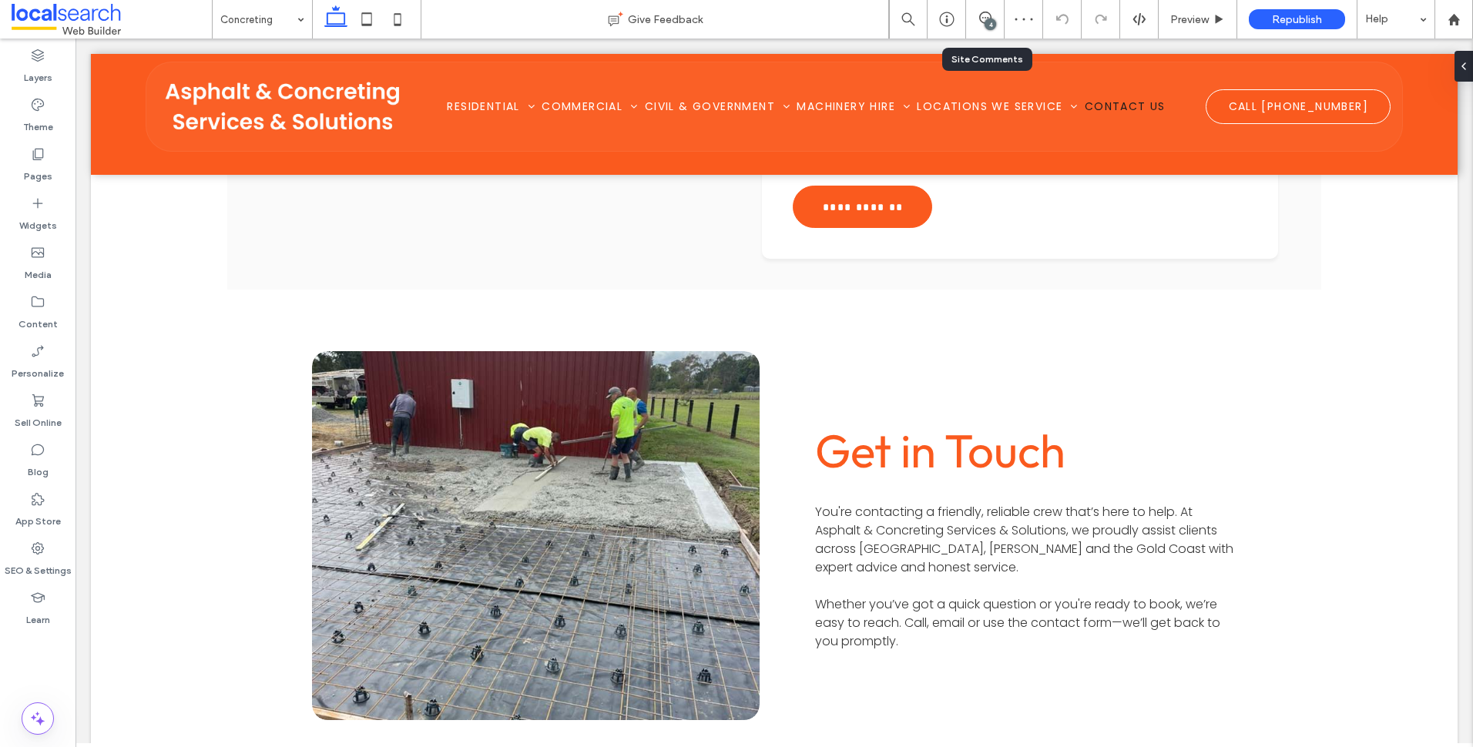
click at [985, 20] on icon at bounding box center [985, 18] width 12 height 12
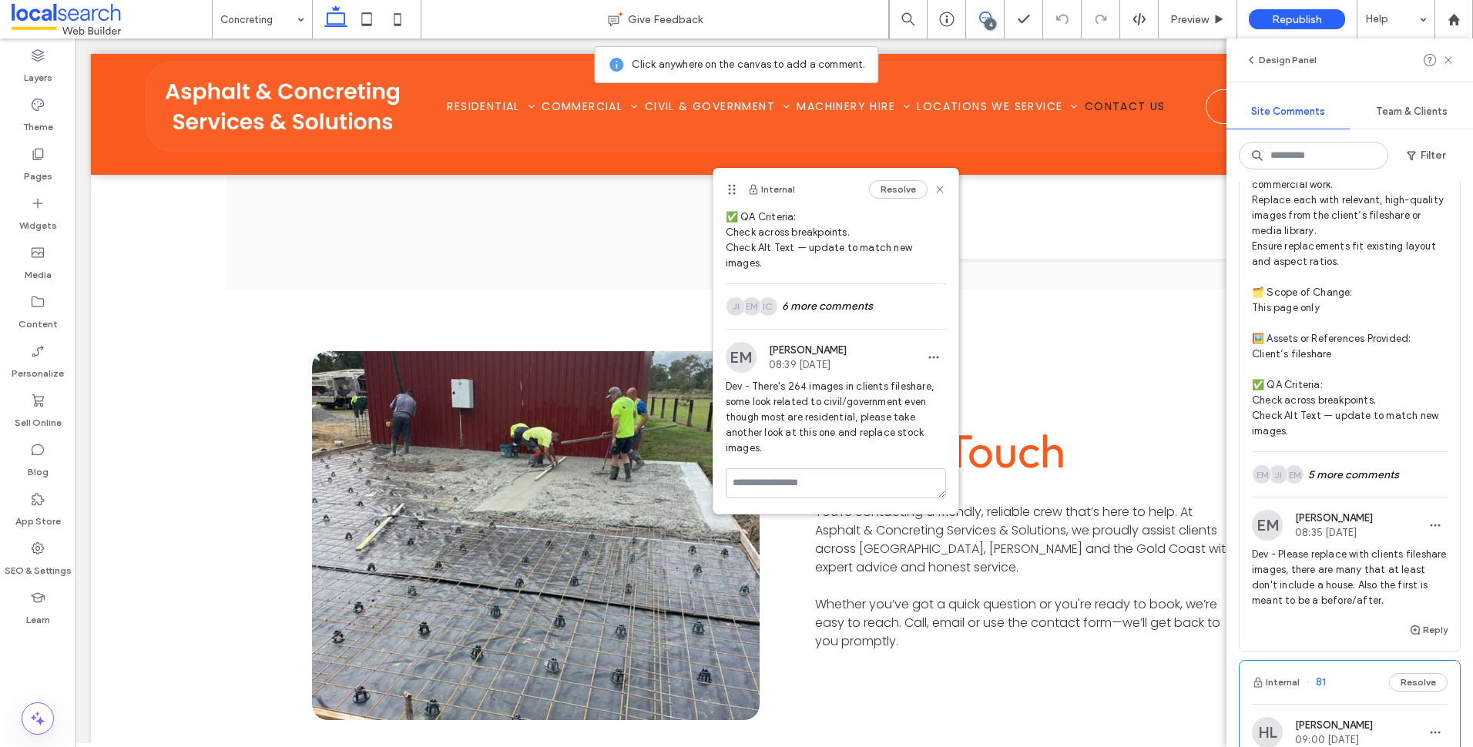
scroll to position [308, 0]
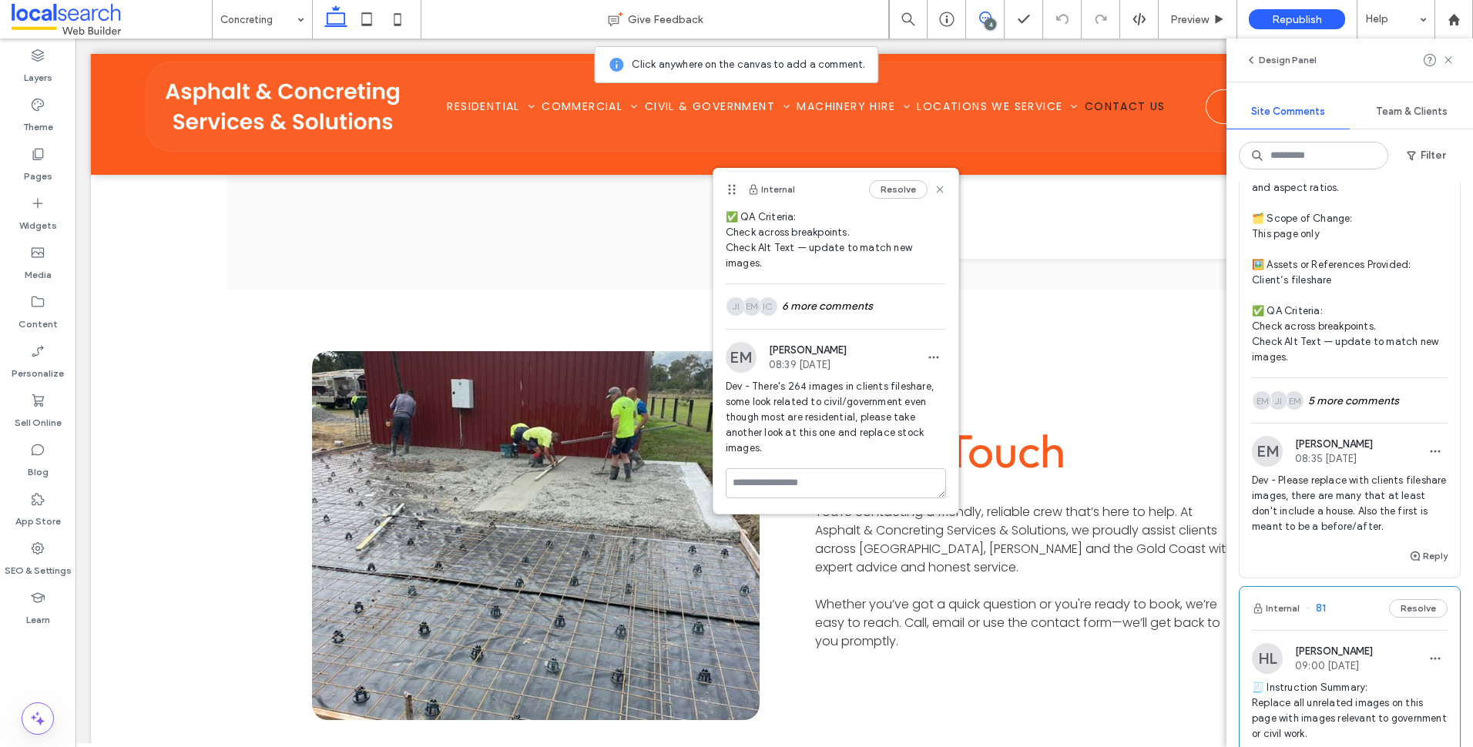
click at [1376, 327] on span "🧾 Instruction Summary: Replace all unrelated images on this page with images of…" at bounding box center [1350, 172] width 196 height 385
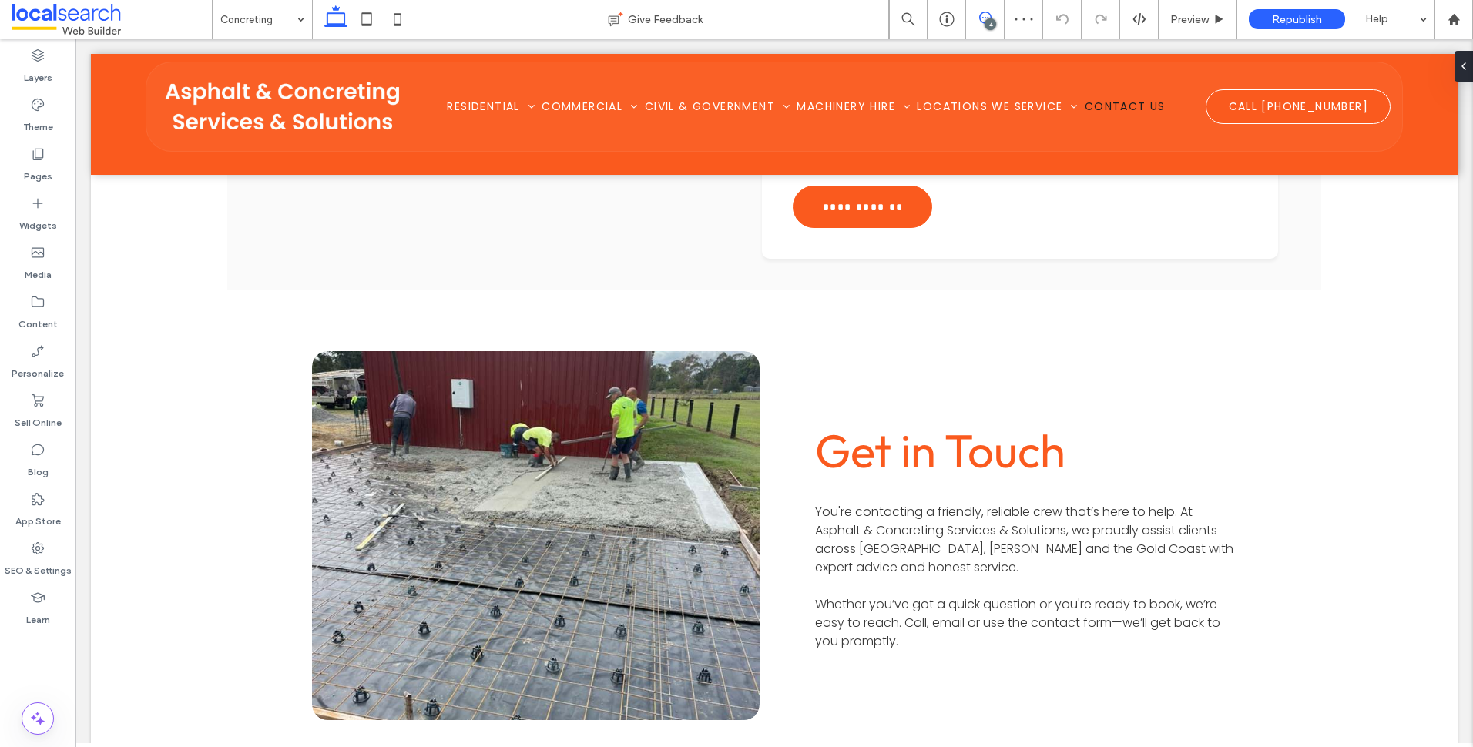
click at [997, 21] on span at bounding box center [985, 18] width 38 height 12
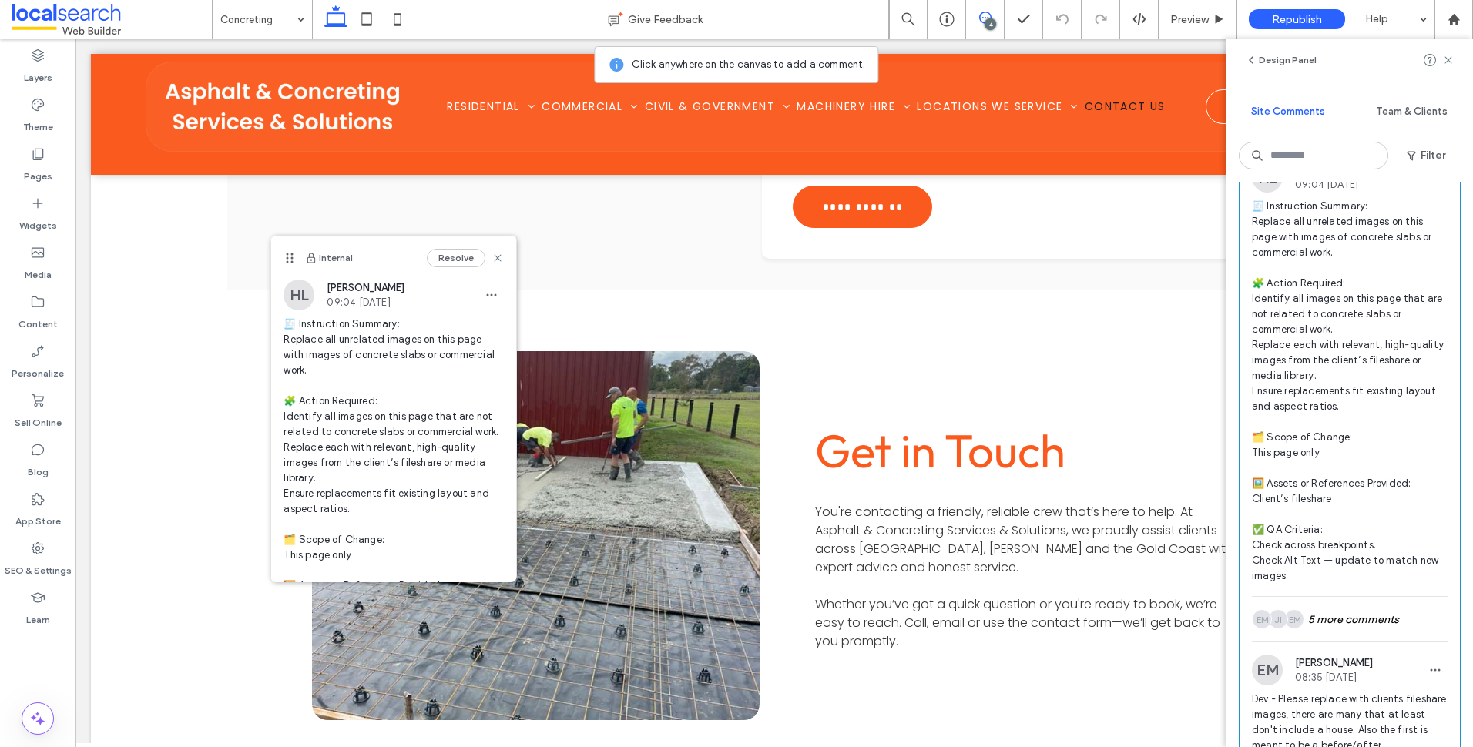
scroll to position [154, 0]
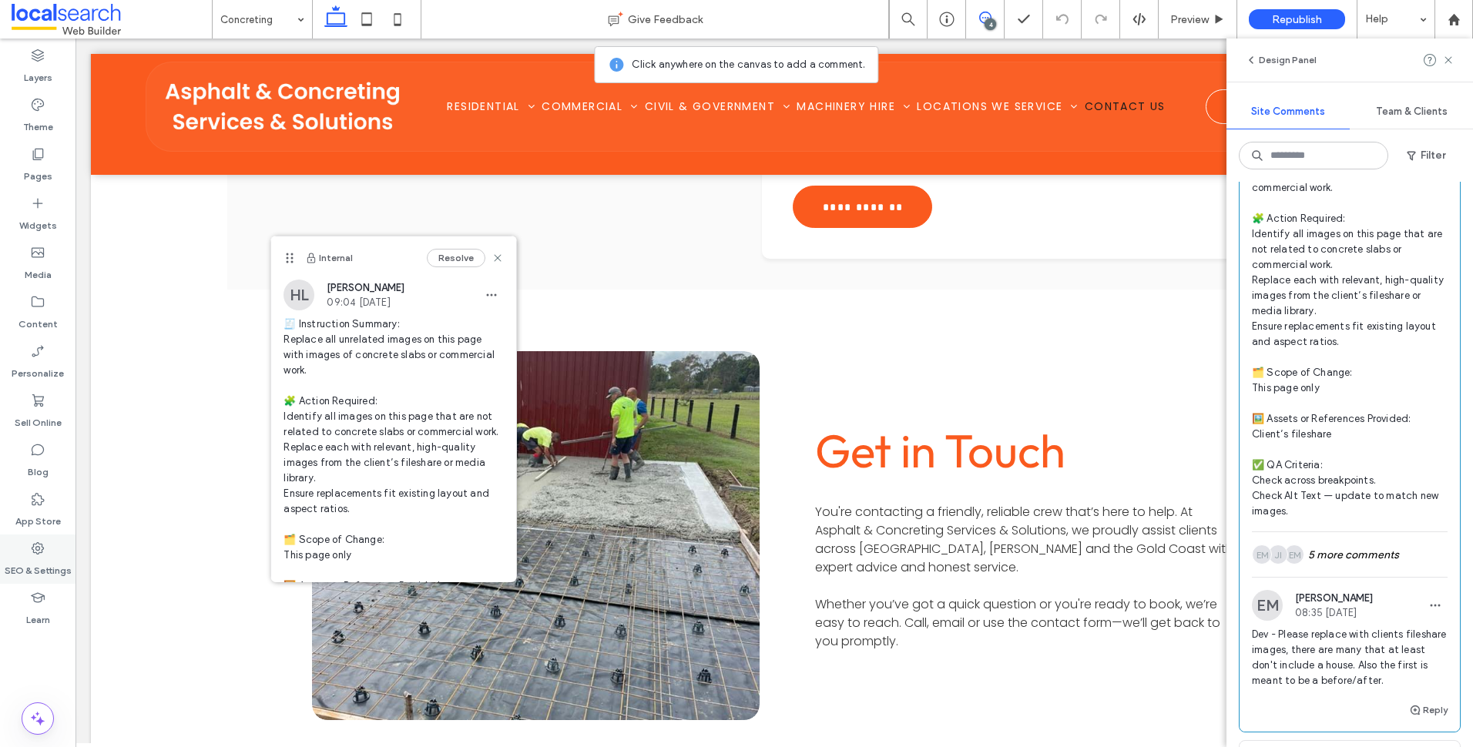
click at [30, 563] on label "SEO & Settings" at bounding box center [38, 567] width 67 height 22
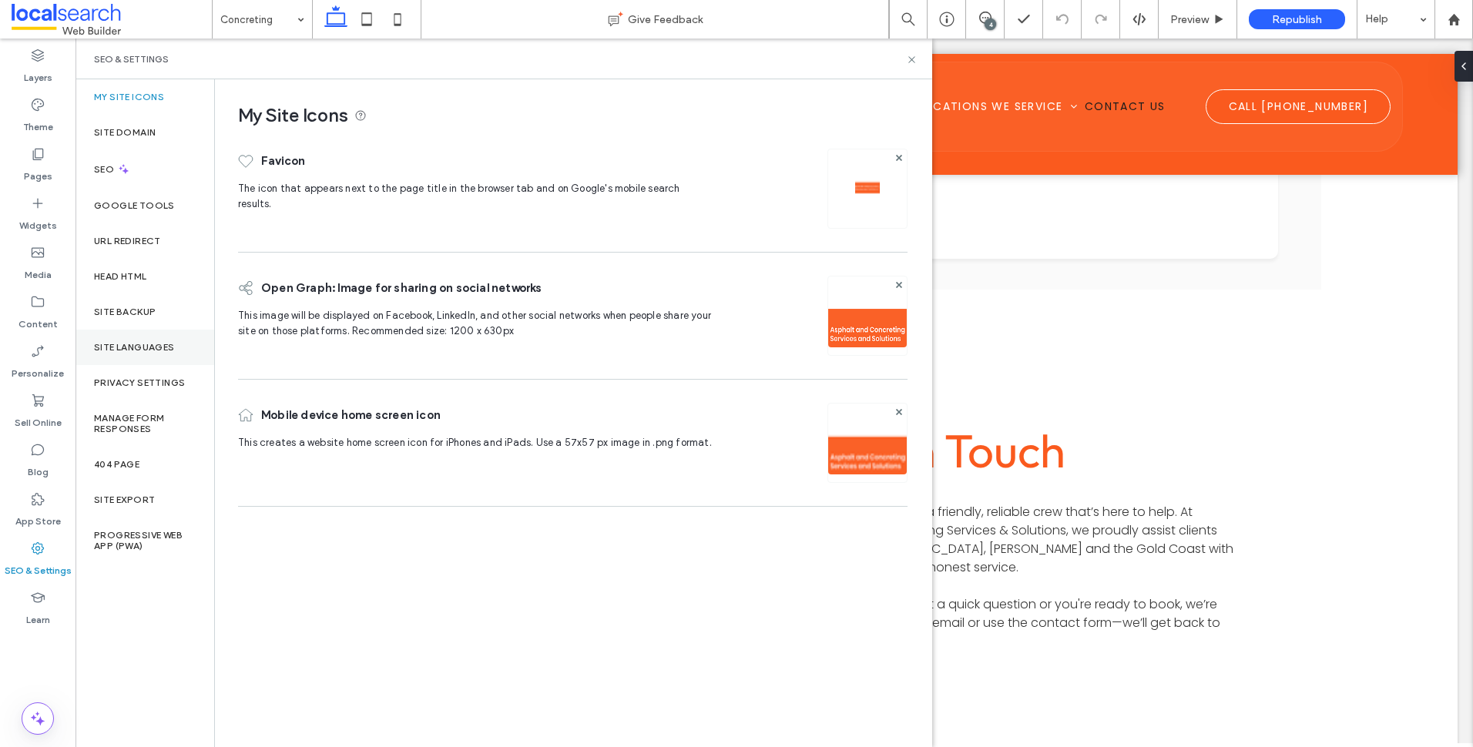
scroll to position [0, 0]
click at [141, 305] on div "Site Backup" at bounding box center [145, 311] width 139 height 35
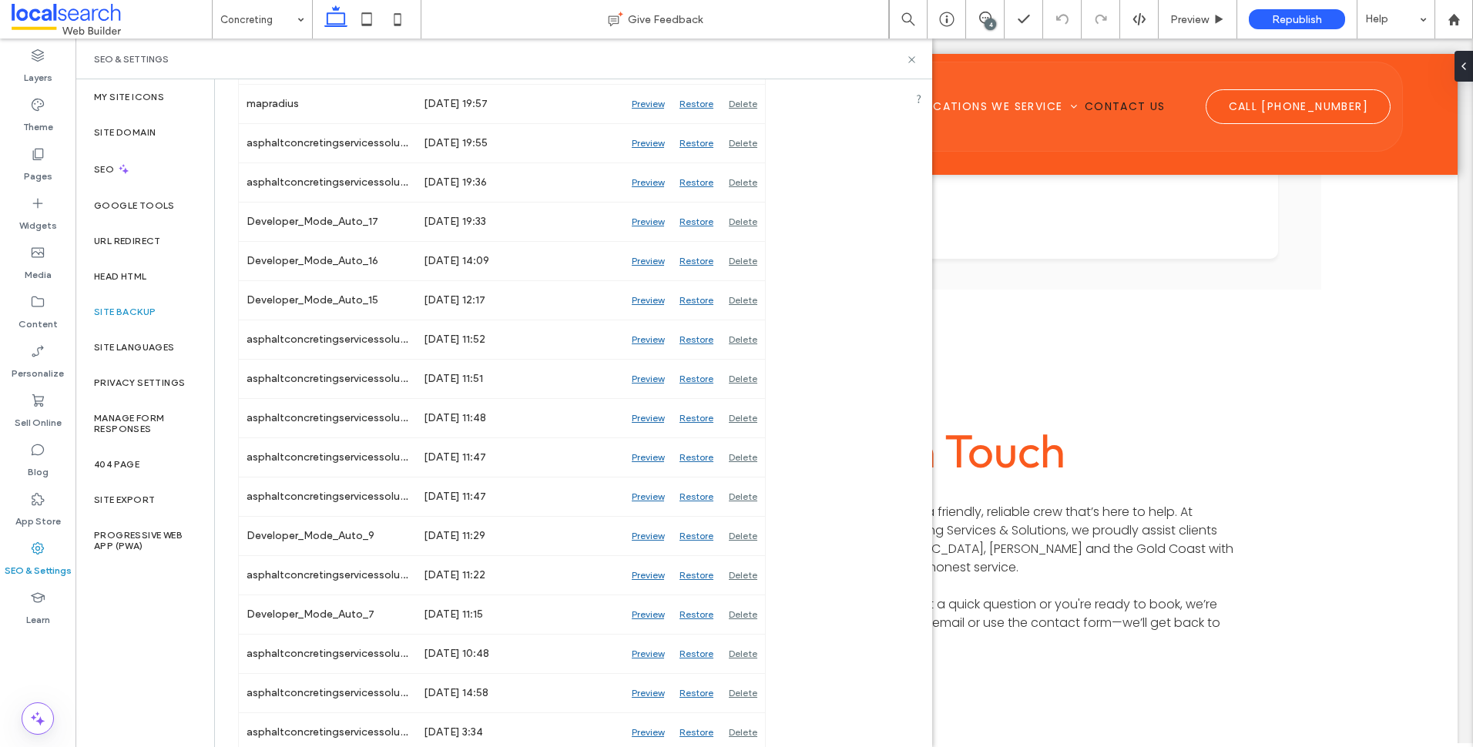
scroll to position [1962, 0]
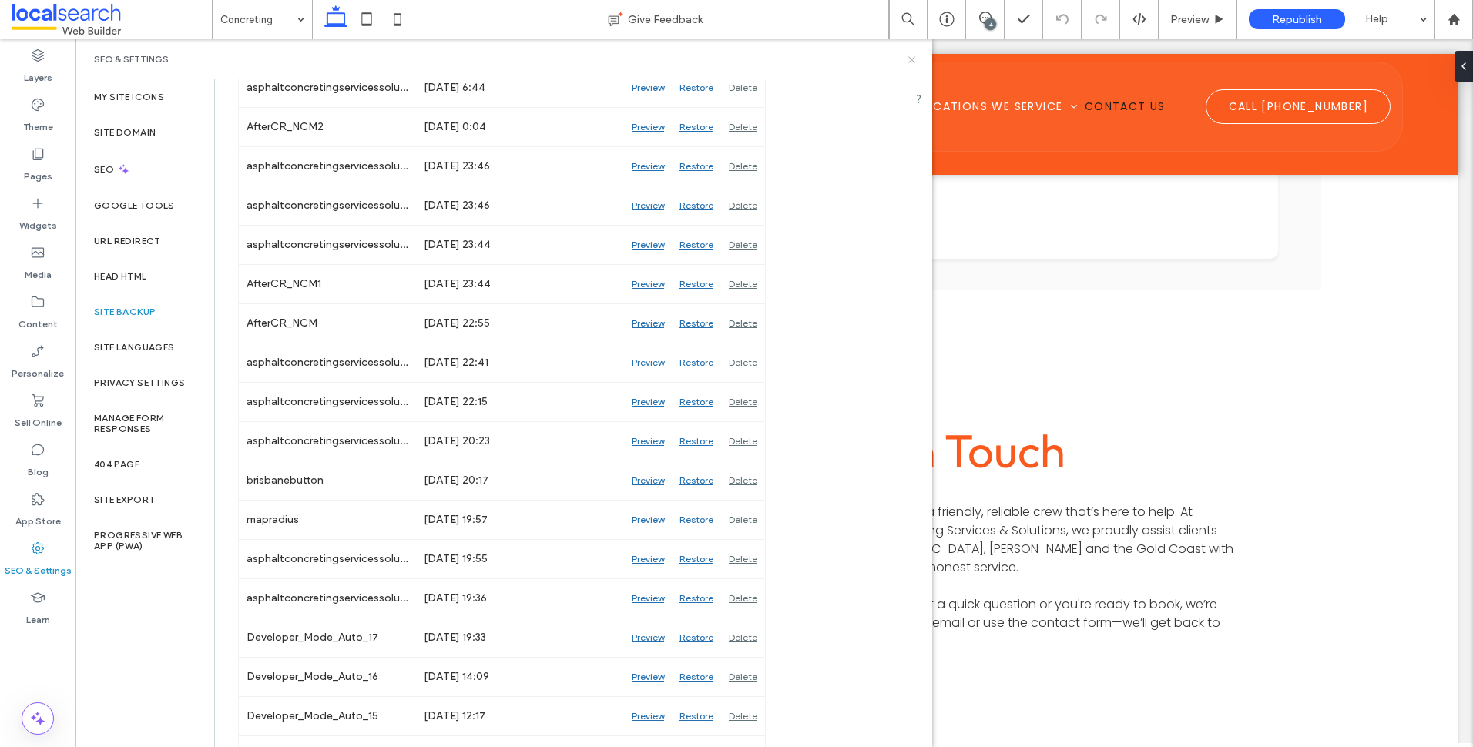
click at [915, 55] on icon at bounding box center [912, 60] width 12 height 12
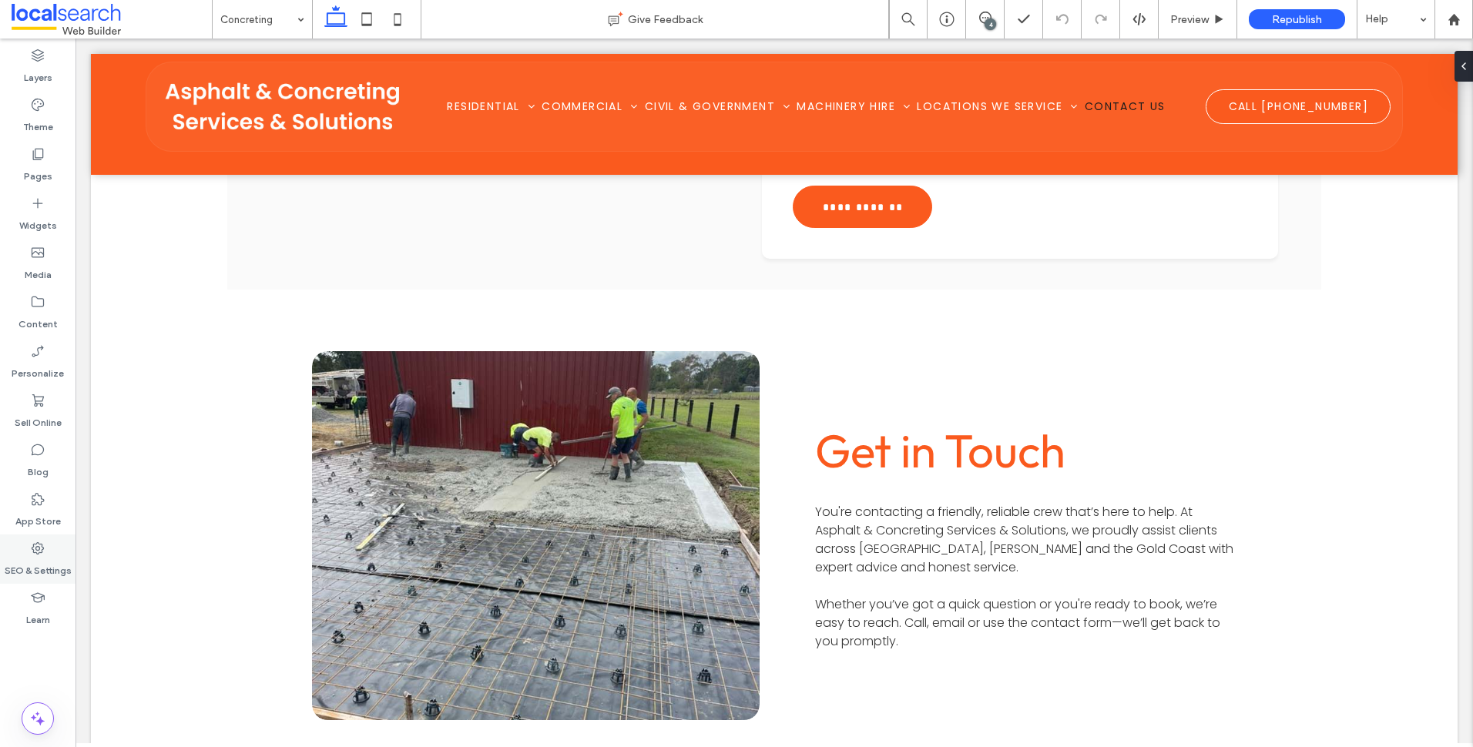
click at [51, 543] on div "SEO & Settings" at bounding box center [38, 559] width 76 height 49
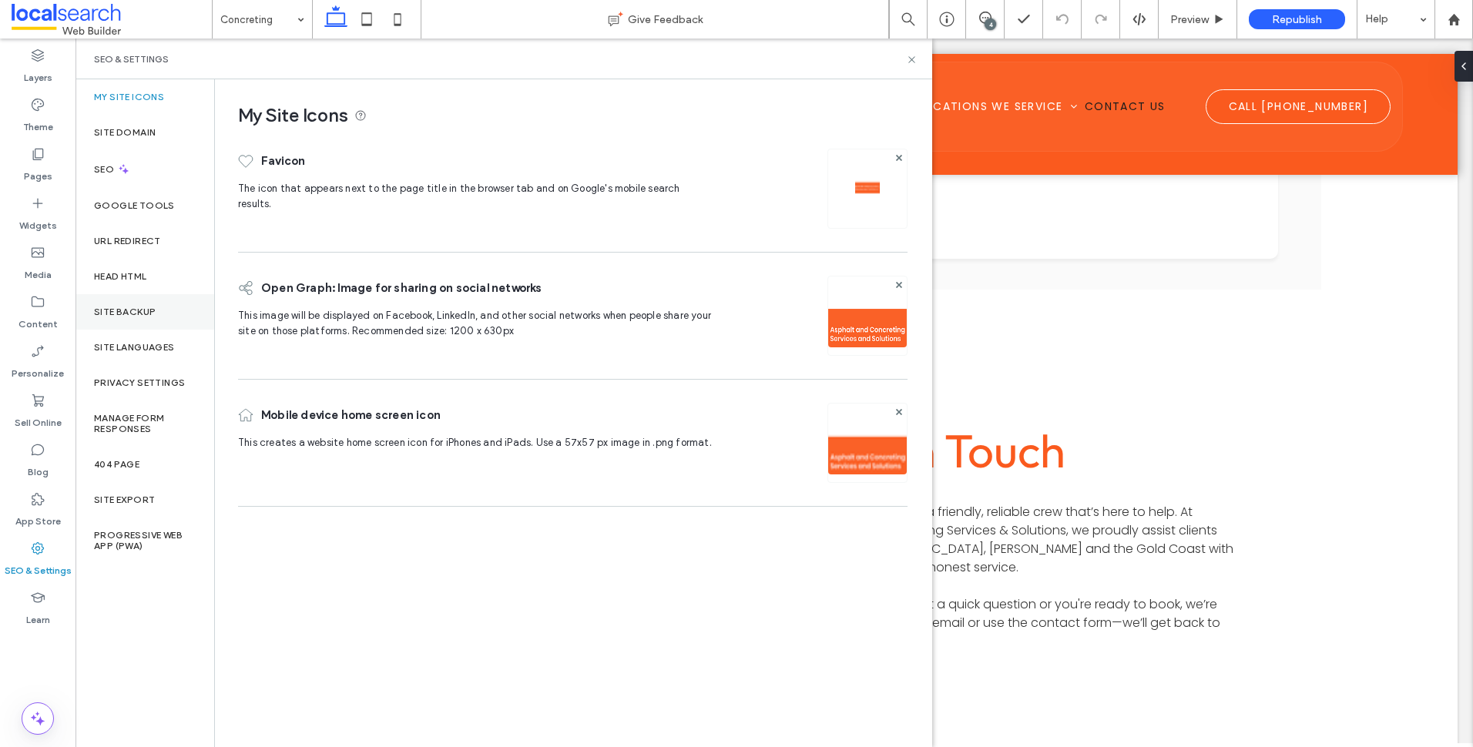
click at [170, 304] on div "Site Backup" at bounding box center [145, 311] width 139 height 35
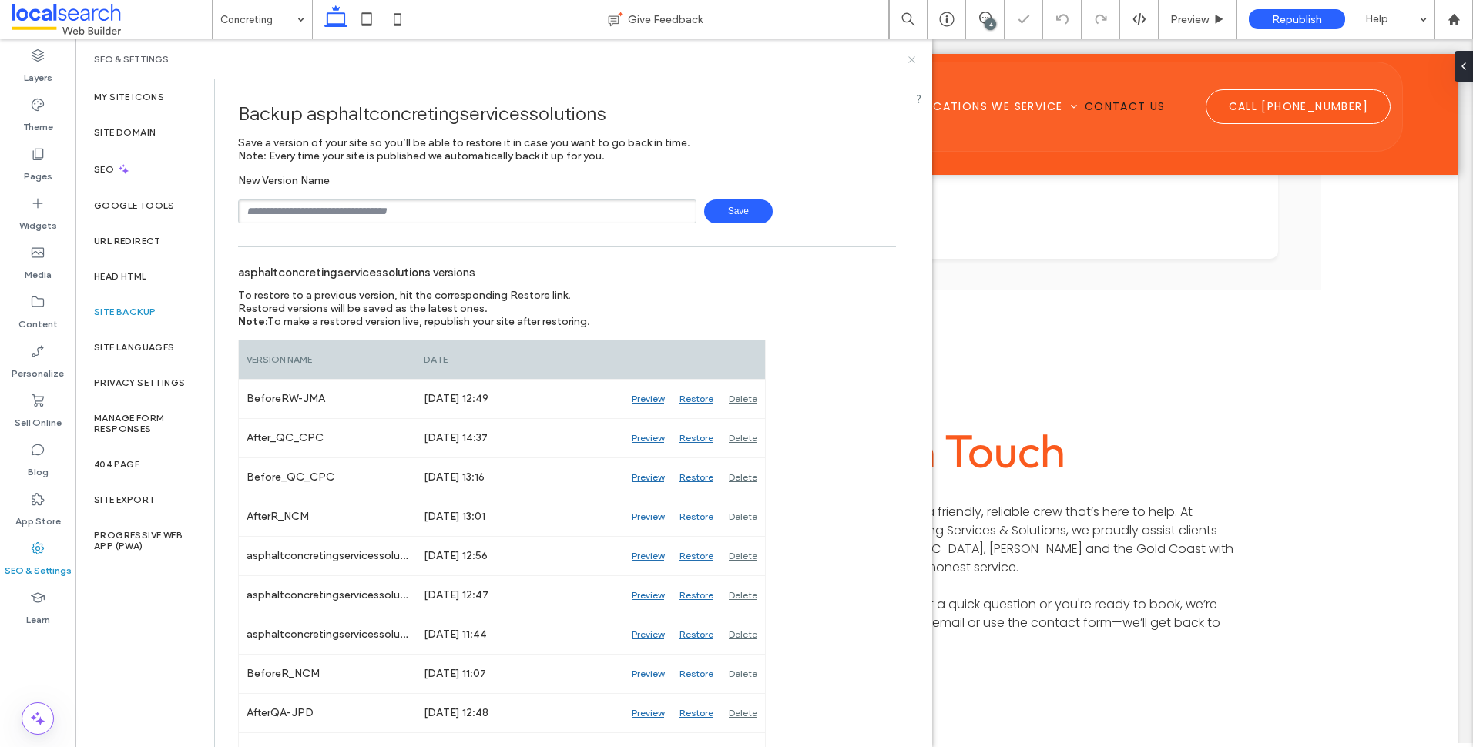
click at [909, 61] on icon at bounding box center [912, 60] width 12 height 12
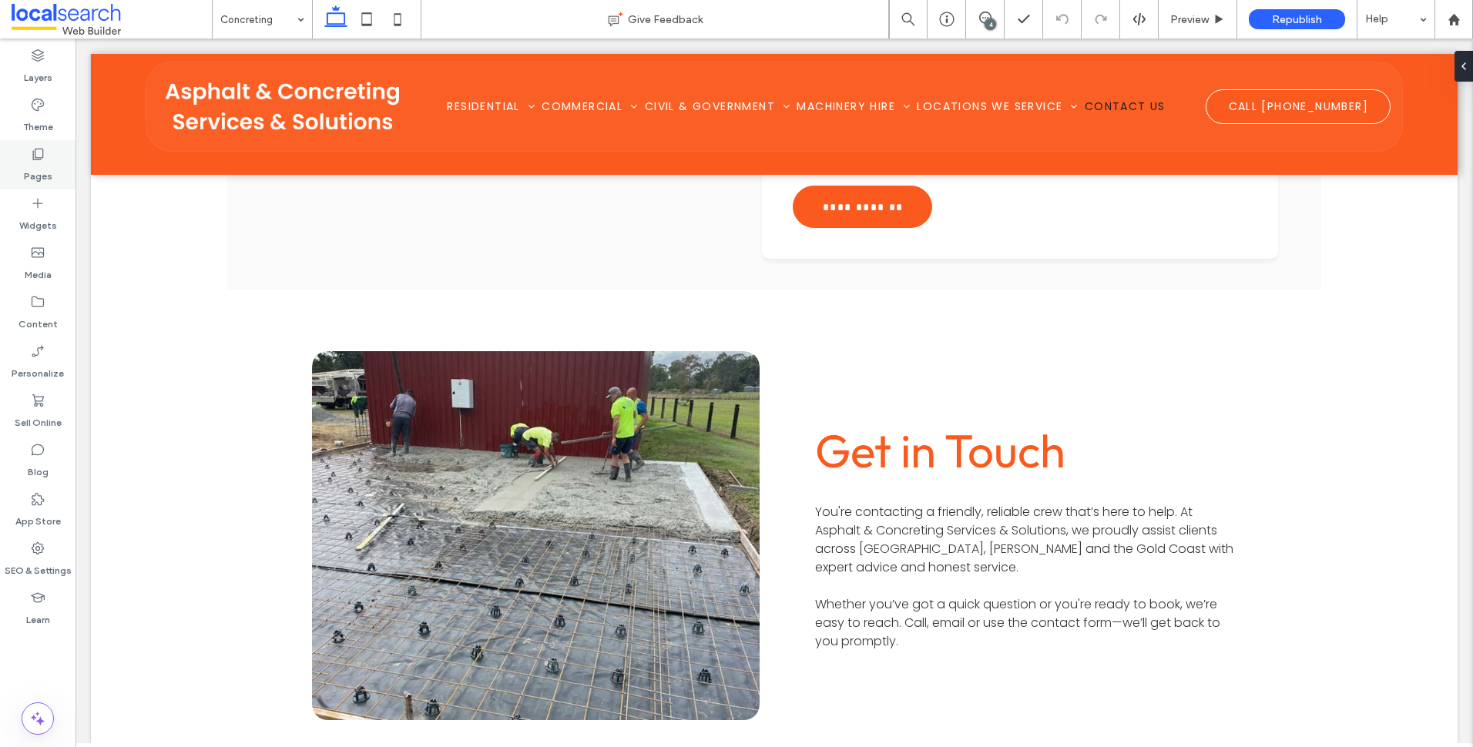
click at [49, 164] on label "Pages" at bounding box center [38, 173] width 29 height 22
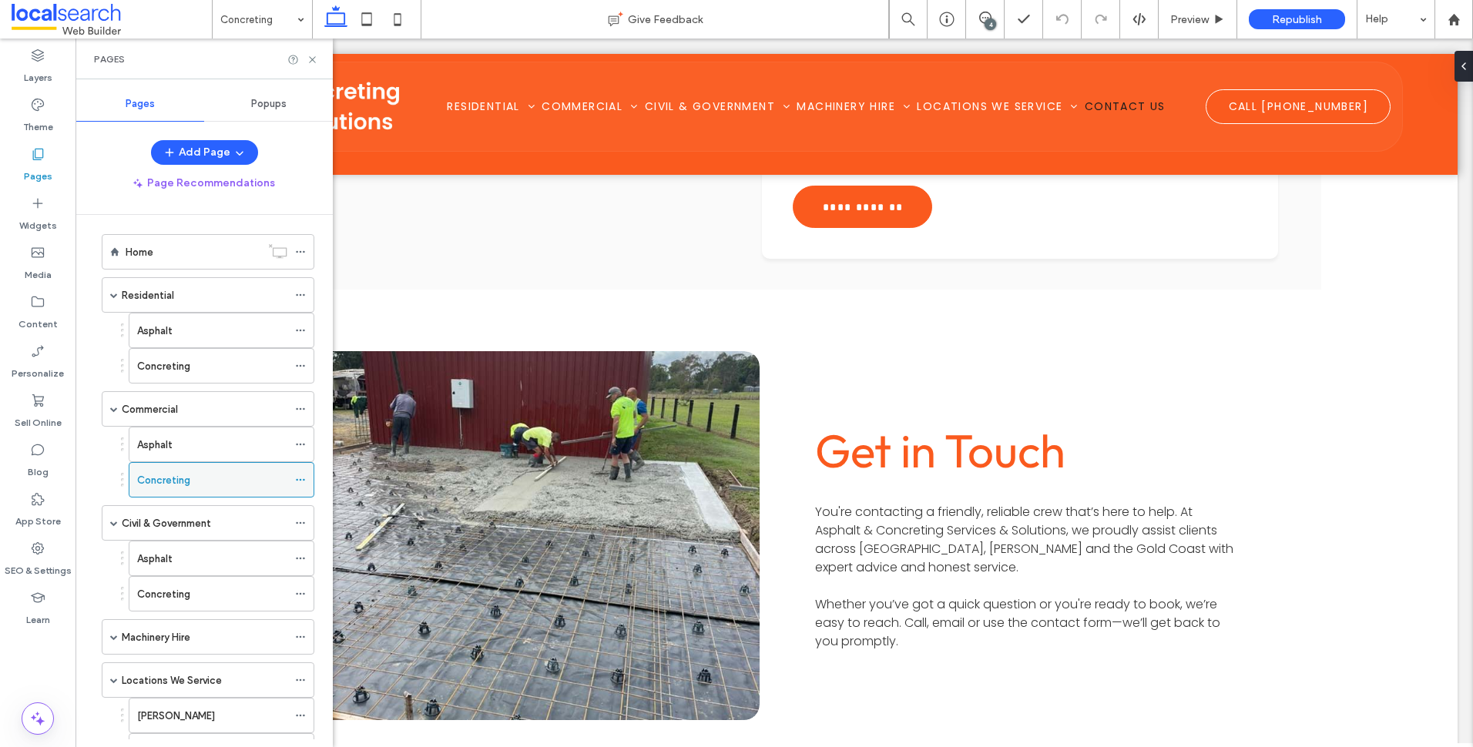
scroll to position [0, 0]
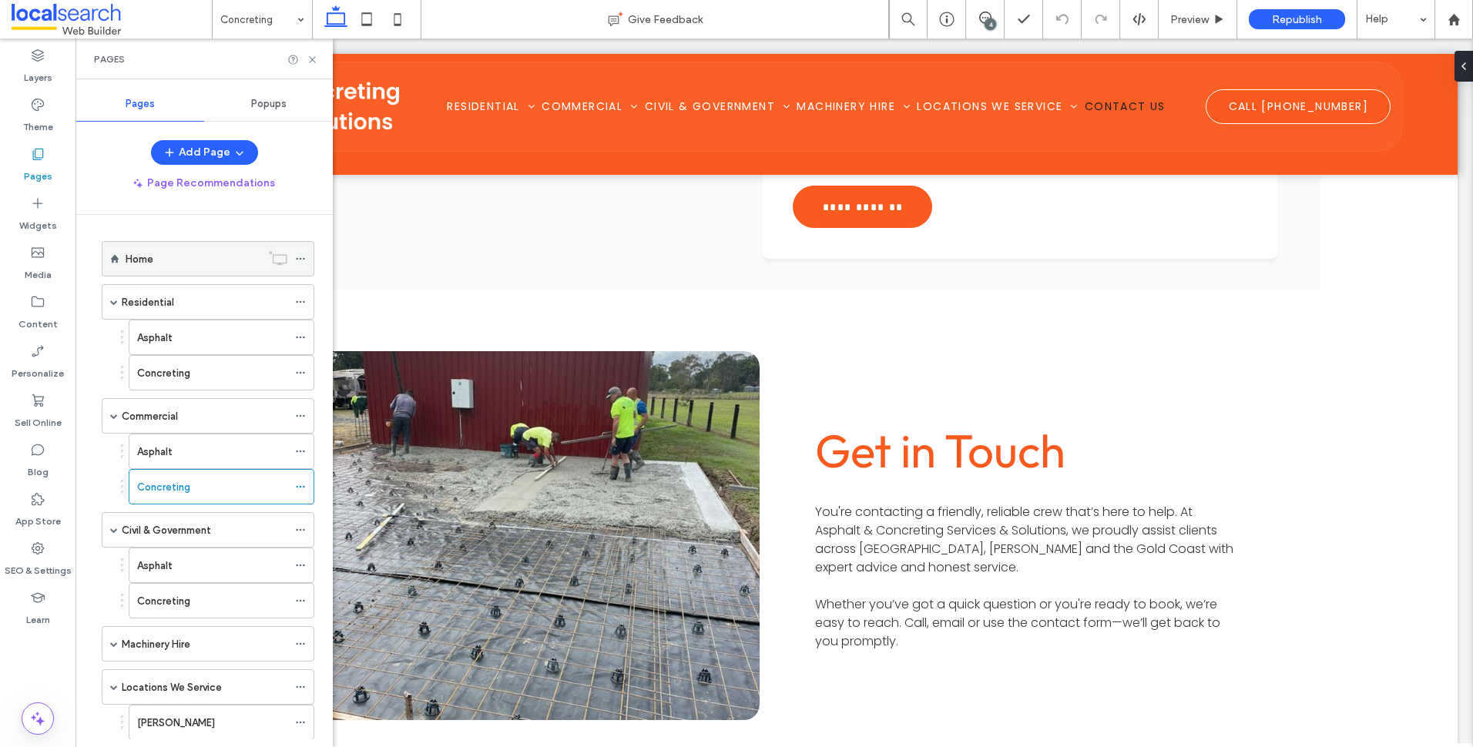
click at [204, 247] on div "Home" at bounding box center [193, 259] width 135 height 34
click at [311, 59] on icon at bounding box center [313, 60] width 12 height 12
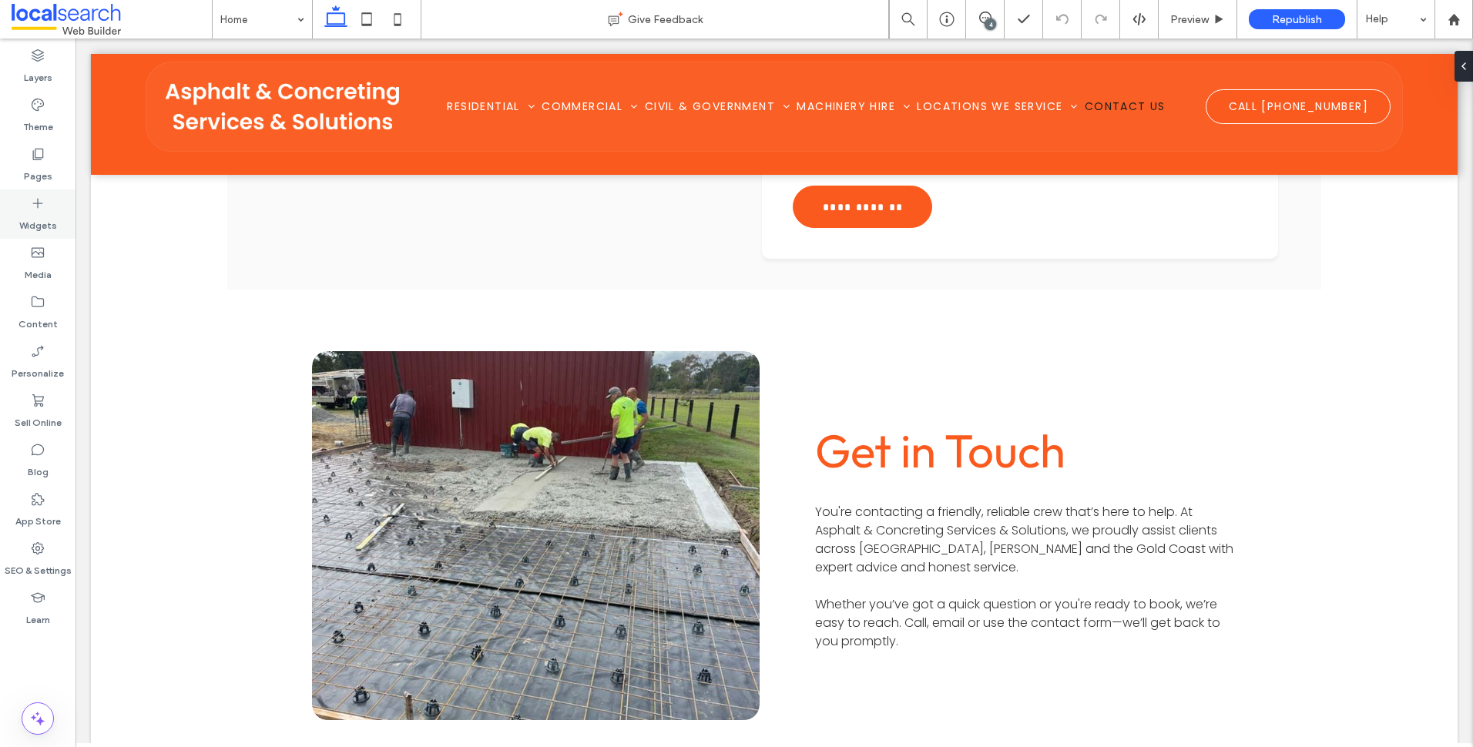
drag, startPoint x: 45, startPoint y: 155, endPoint x: 70, endPoint y: 190, distance: 42.6
click at [45, 155] on div "Pages" at bounding box center [38, 164] width 76 height 49
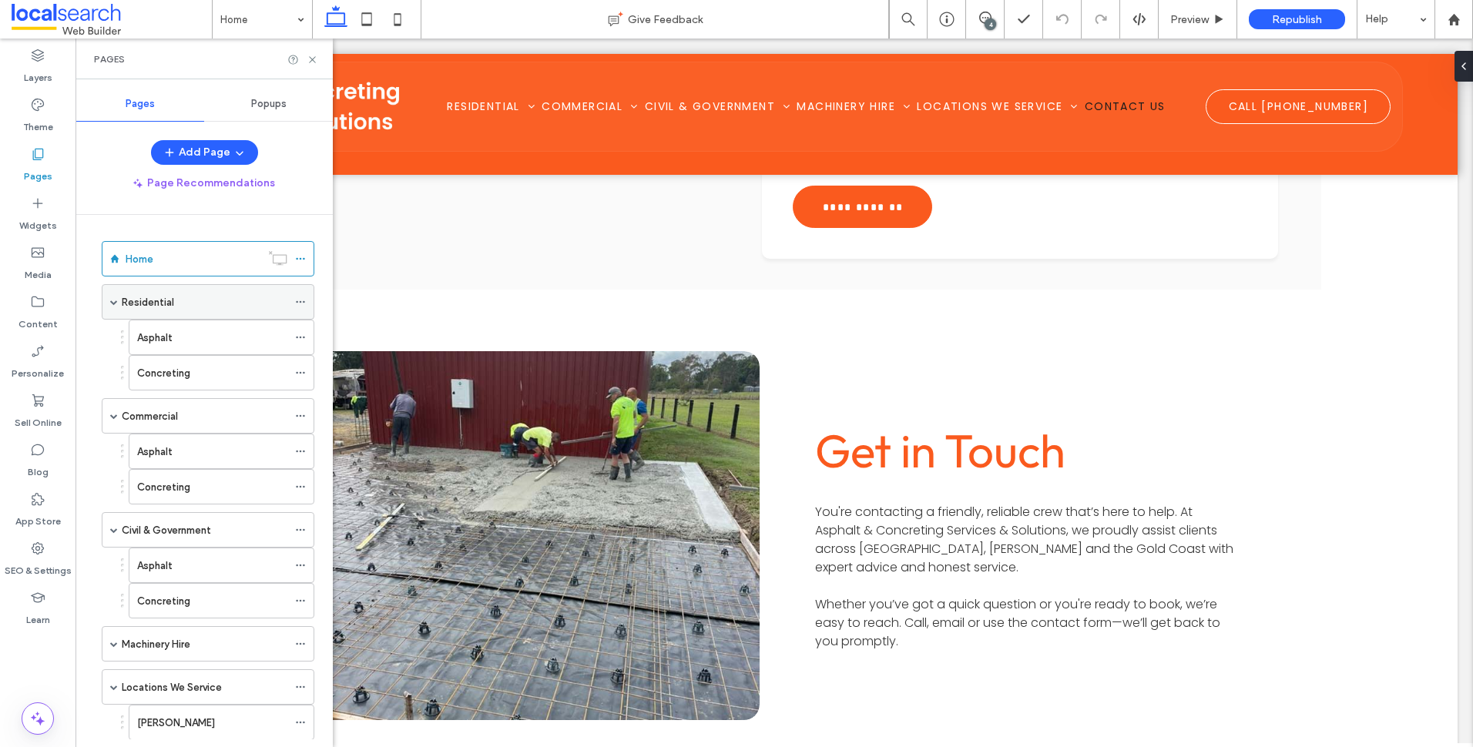
click at [154, 297] on label "Residential" at bounding box center [148, 302] width 52 height 27
click at [311, 57] on use at bounding box center [312, 59] width 6 height 6
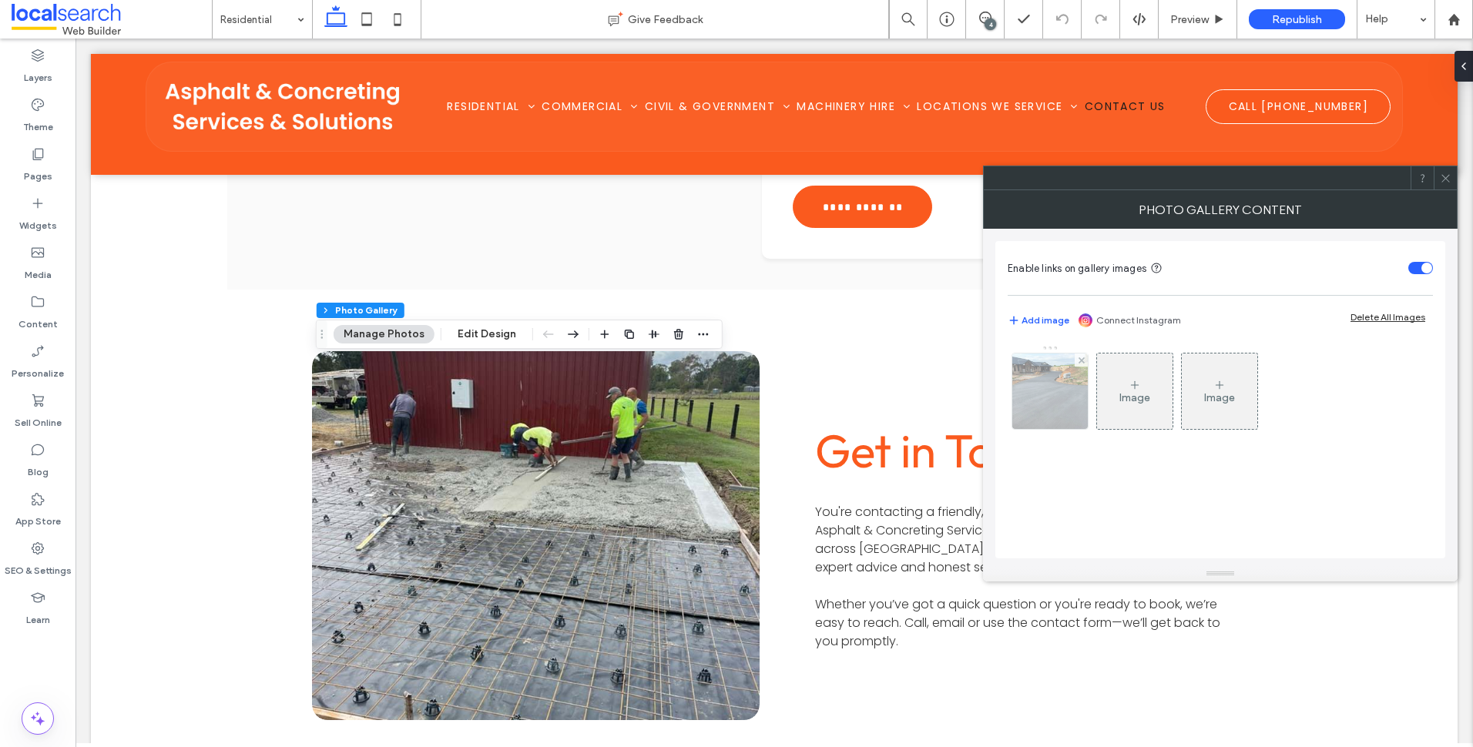
click at [1057, 388] on img at bounding box center [1050, 392] width 101 height 76
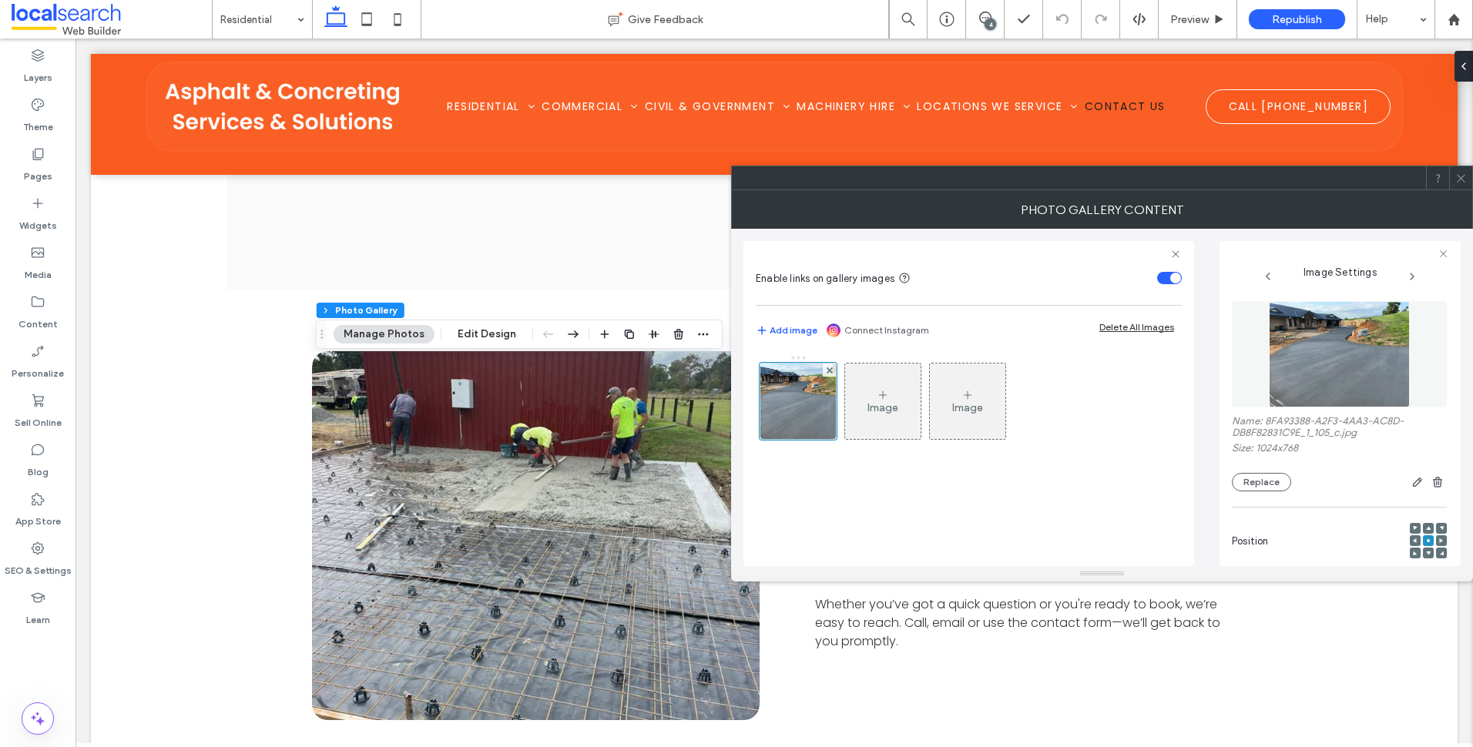
click at [1463, 175] on icon at bounding box center [1462, 179] width 12 height 12
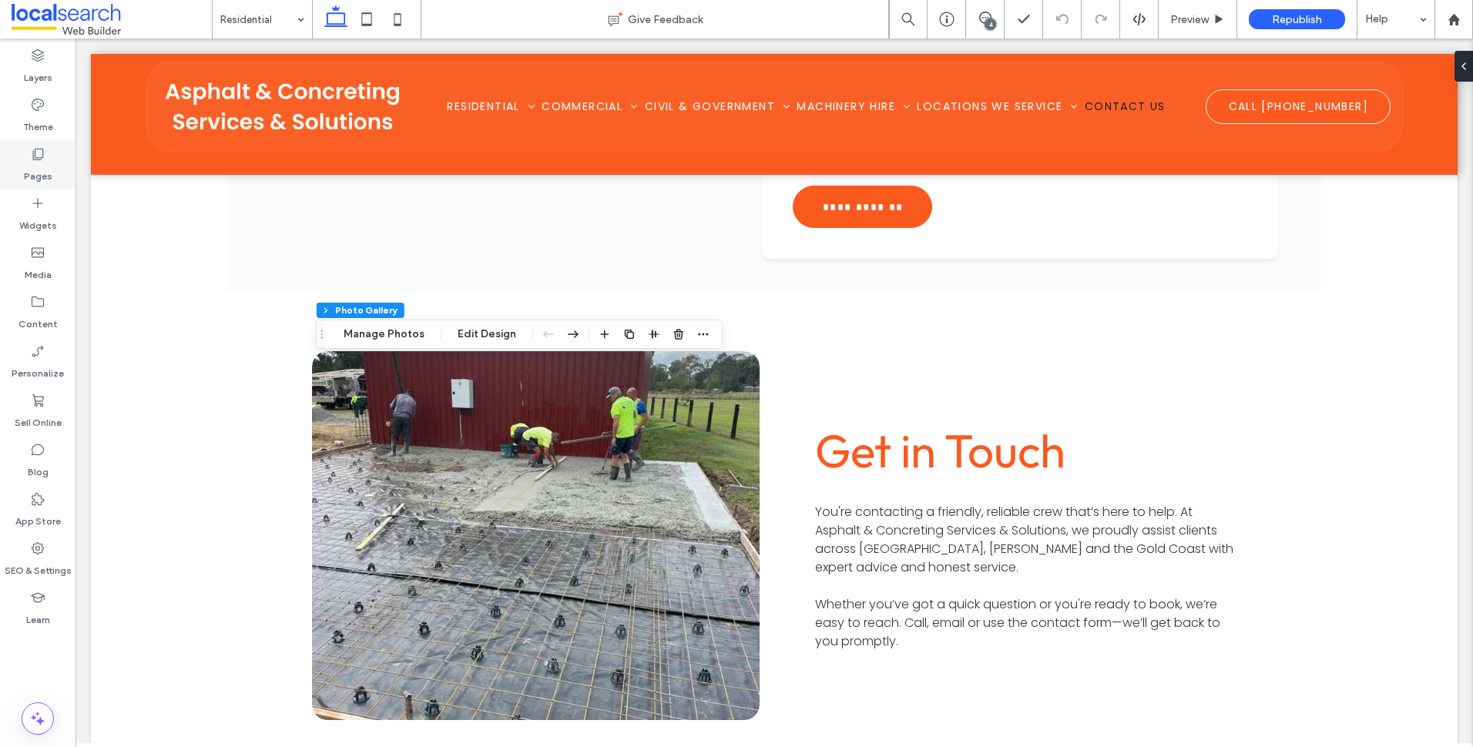
click at [51, 163] on label "Pages" at bounding box center [38, 173] width 29 height 22
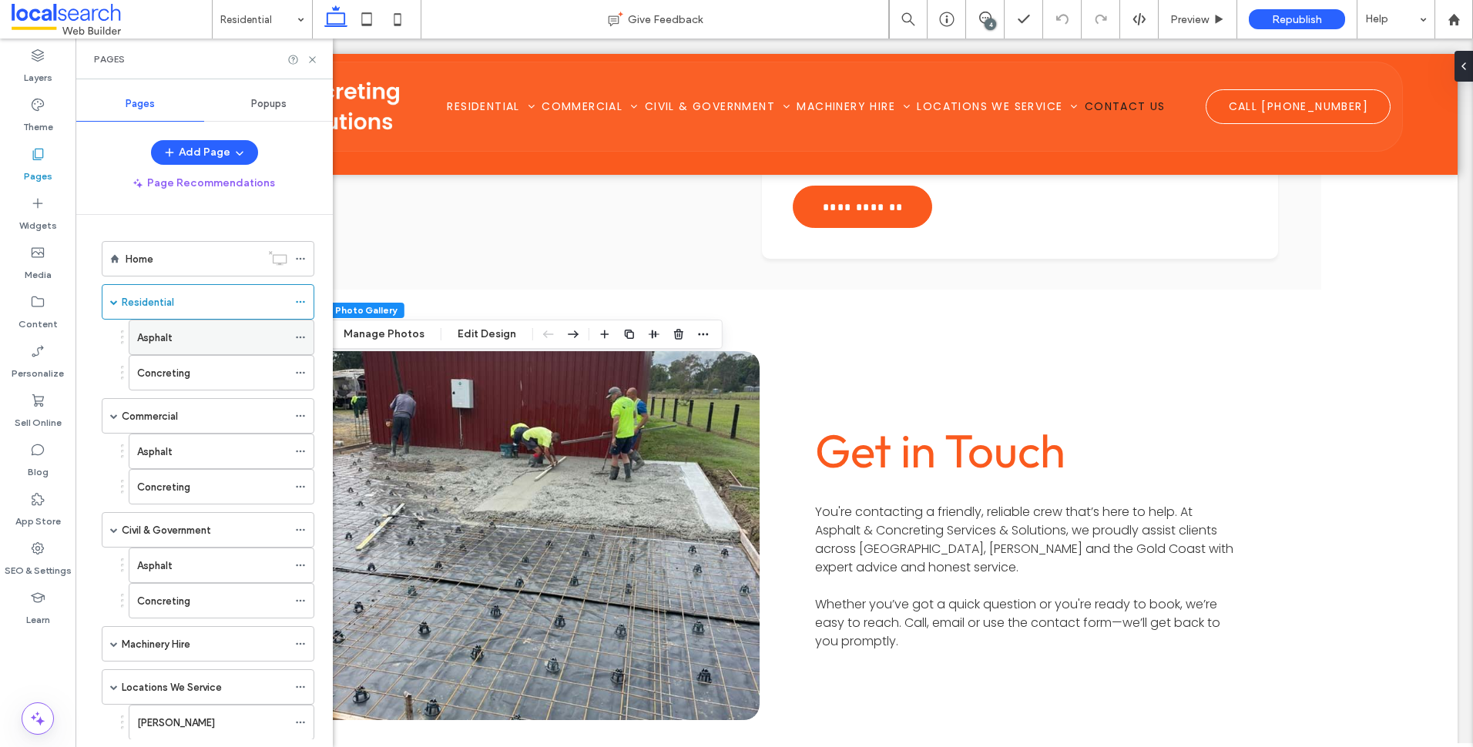
click at [175, 332] on div "Asphalt" at bounding box center [212, 338] width 150 height 16
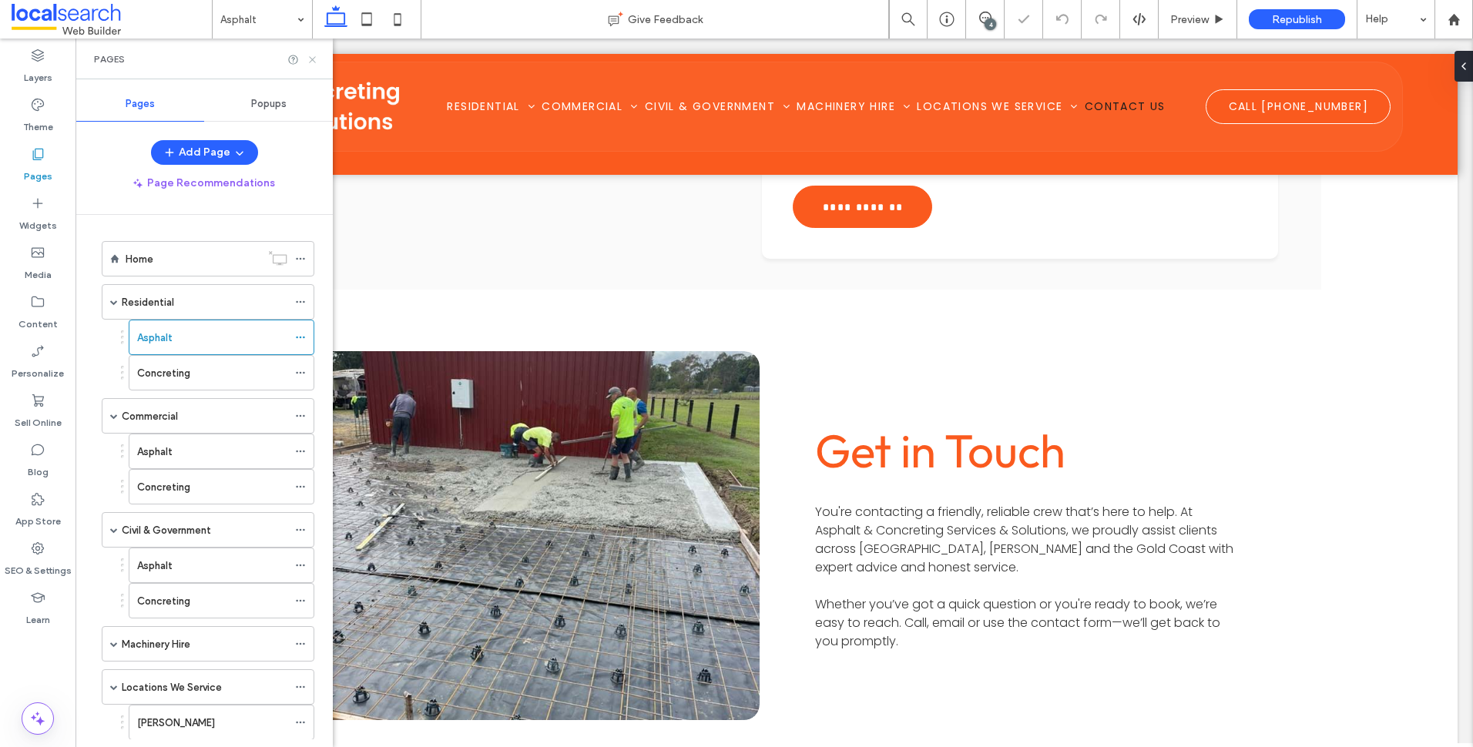
click at [311, 55] on icon at bounding box center [313, 60] width 12 height 12
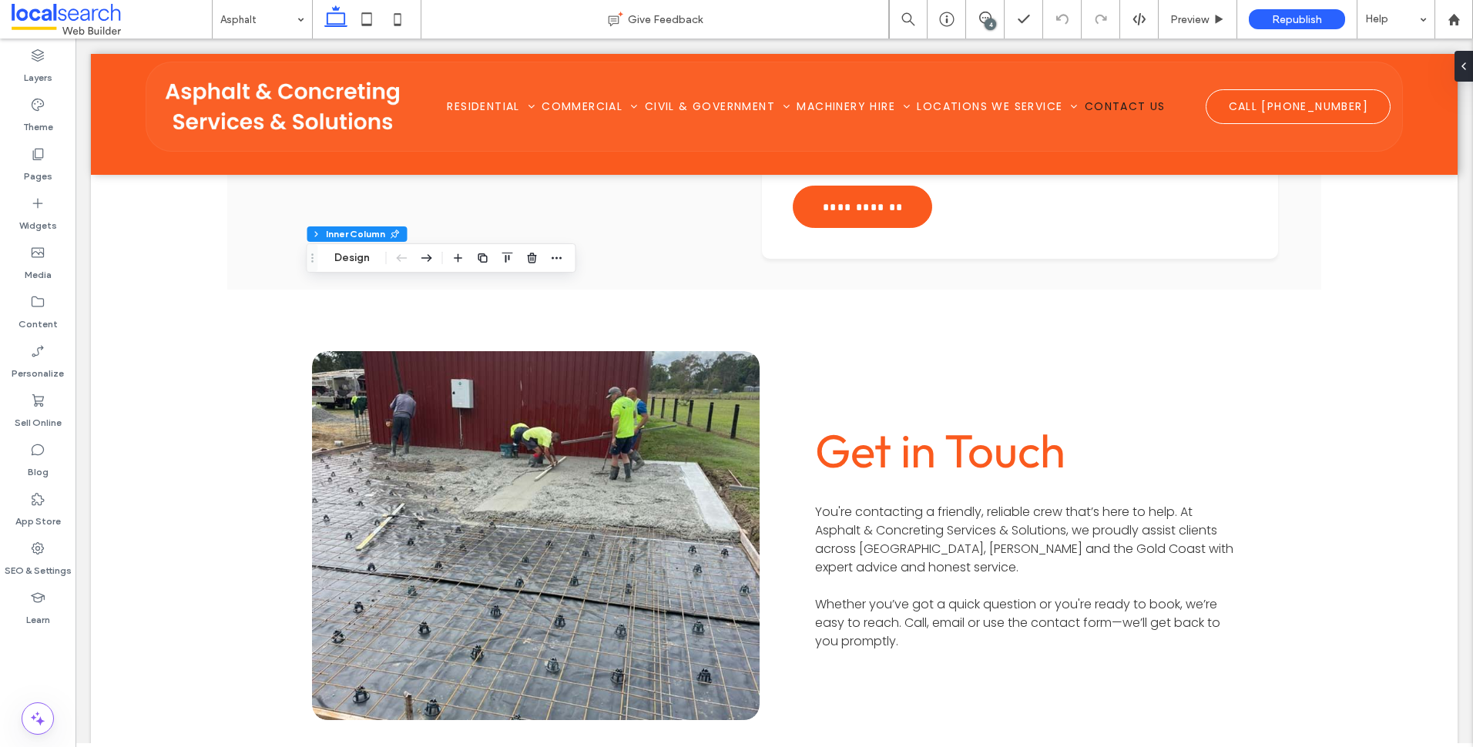
type input "**"
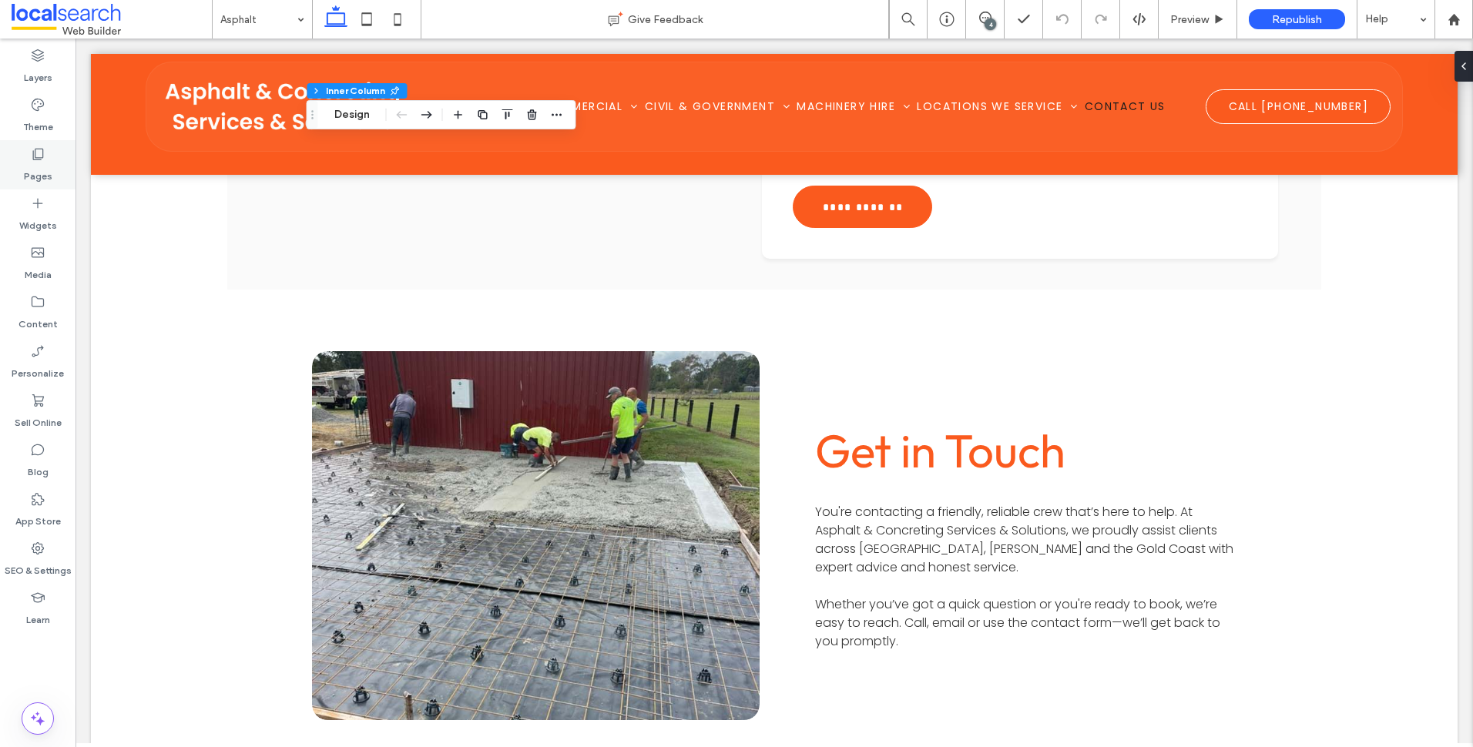
click at [61, 162] on div "Pages" at bounding box center [38, 164] width 76 height 49
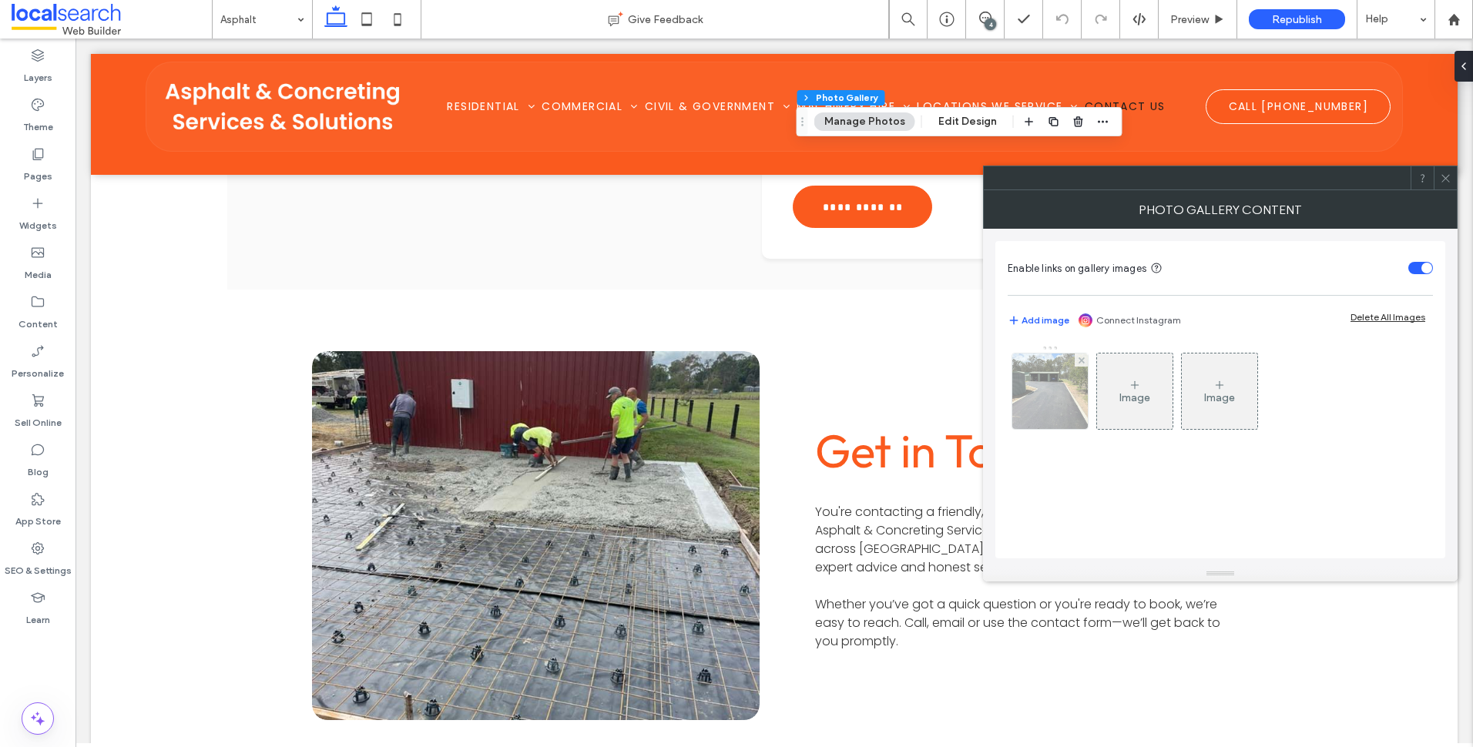
click at [1039, 405] on img at bounding box center [1050, 392] width 101 height 76
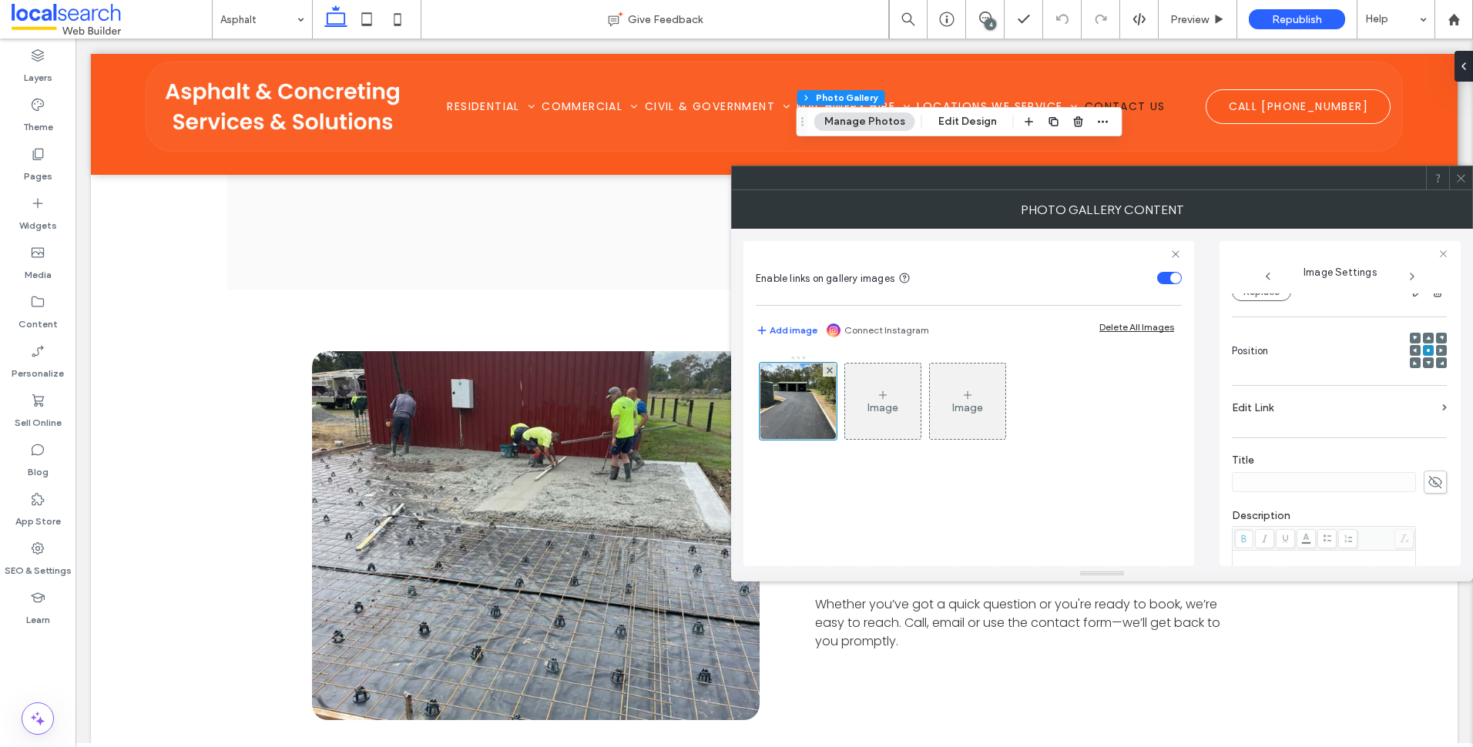
scroll to position [20, 0]
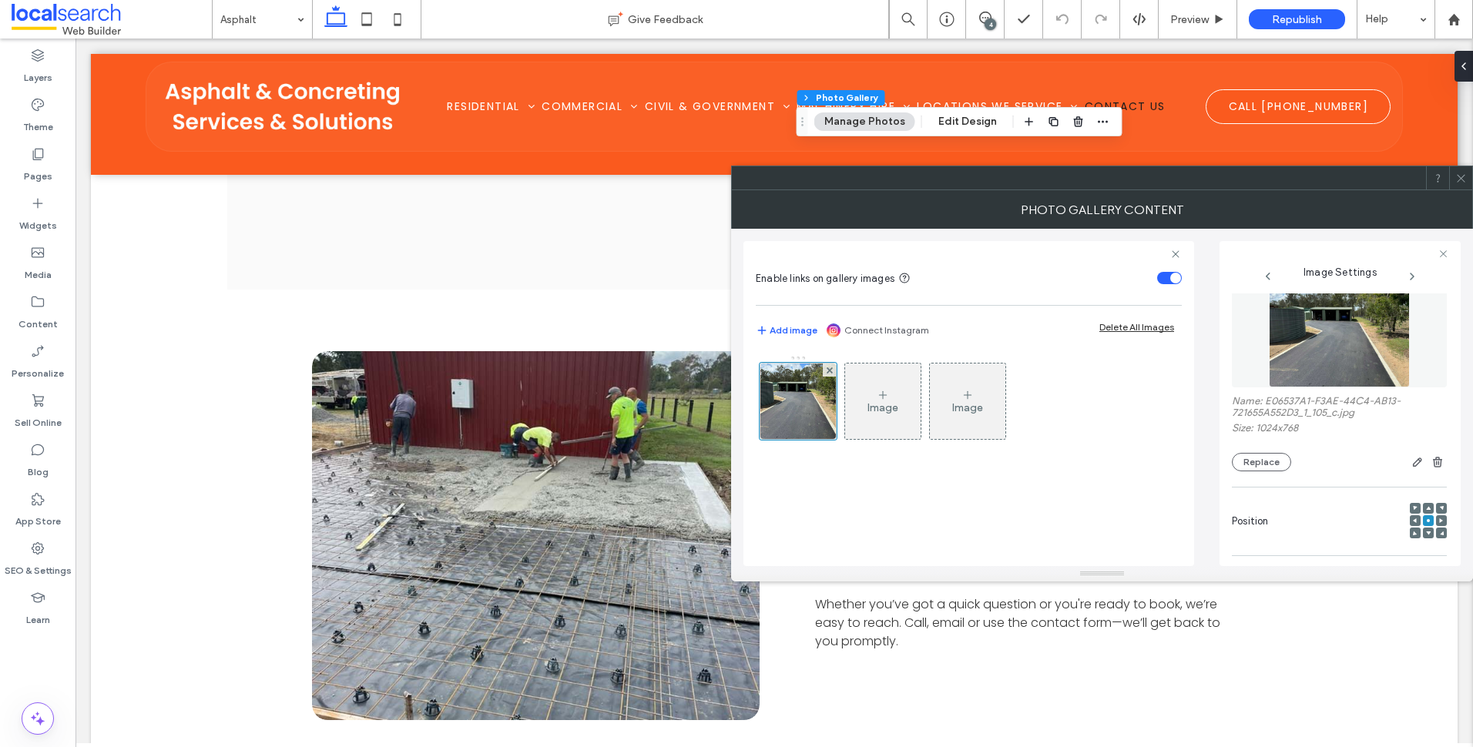
click at [1464, 174] on icon at bounding box center [1462, 179] width 12 height 12
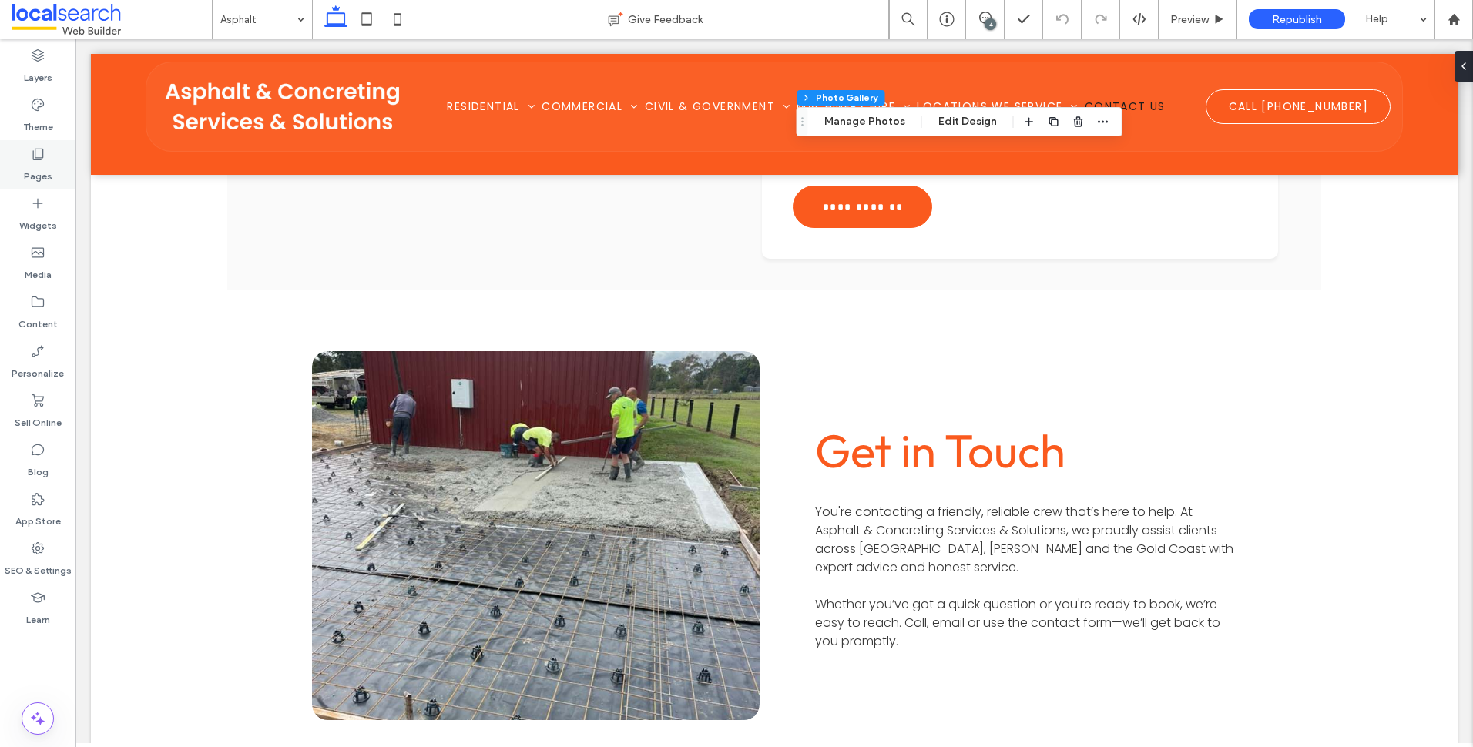
click at [56, 156] on div "Pages" at bounding box center [38, 164] width 76 height 49
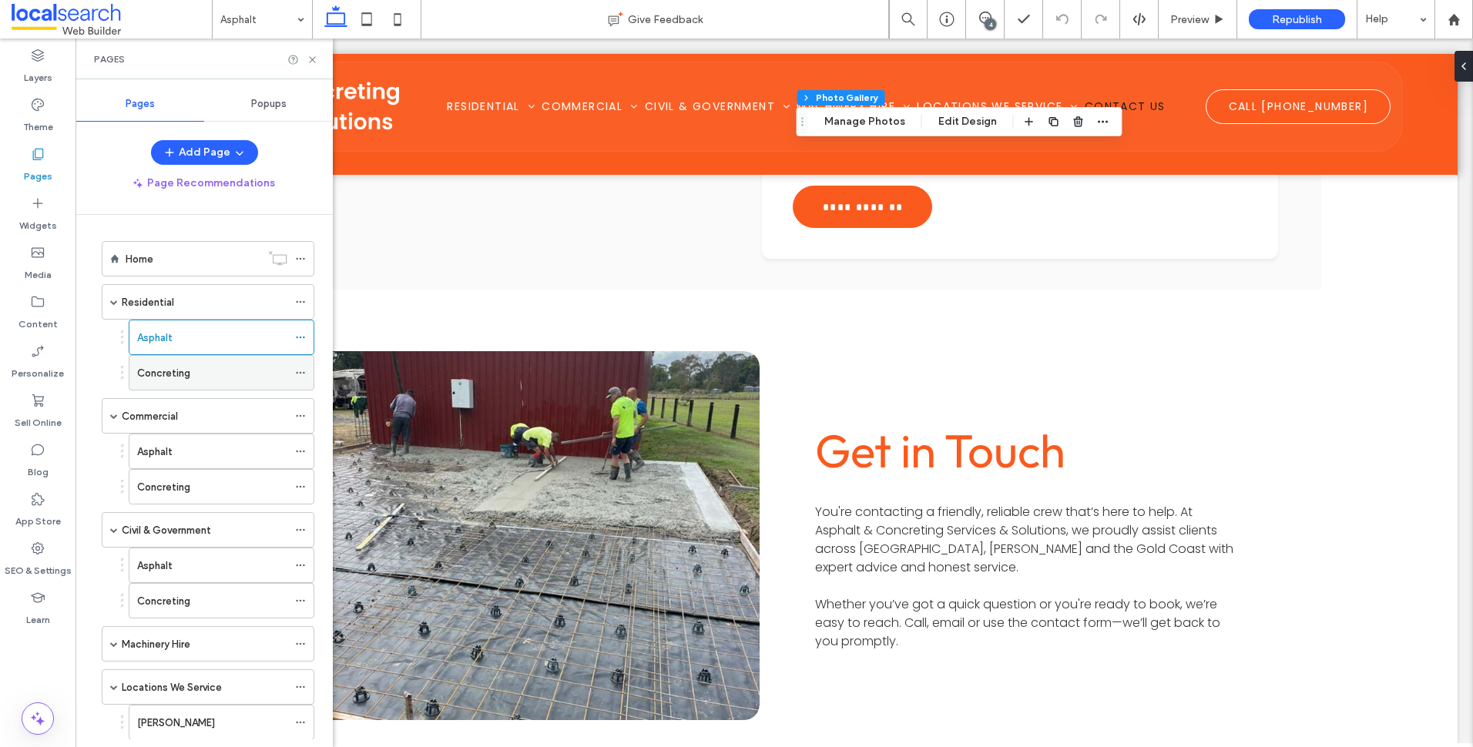
click at [232, 380] on div "Concreting" at bounding box center [212, 373] width 150 height 16
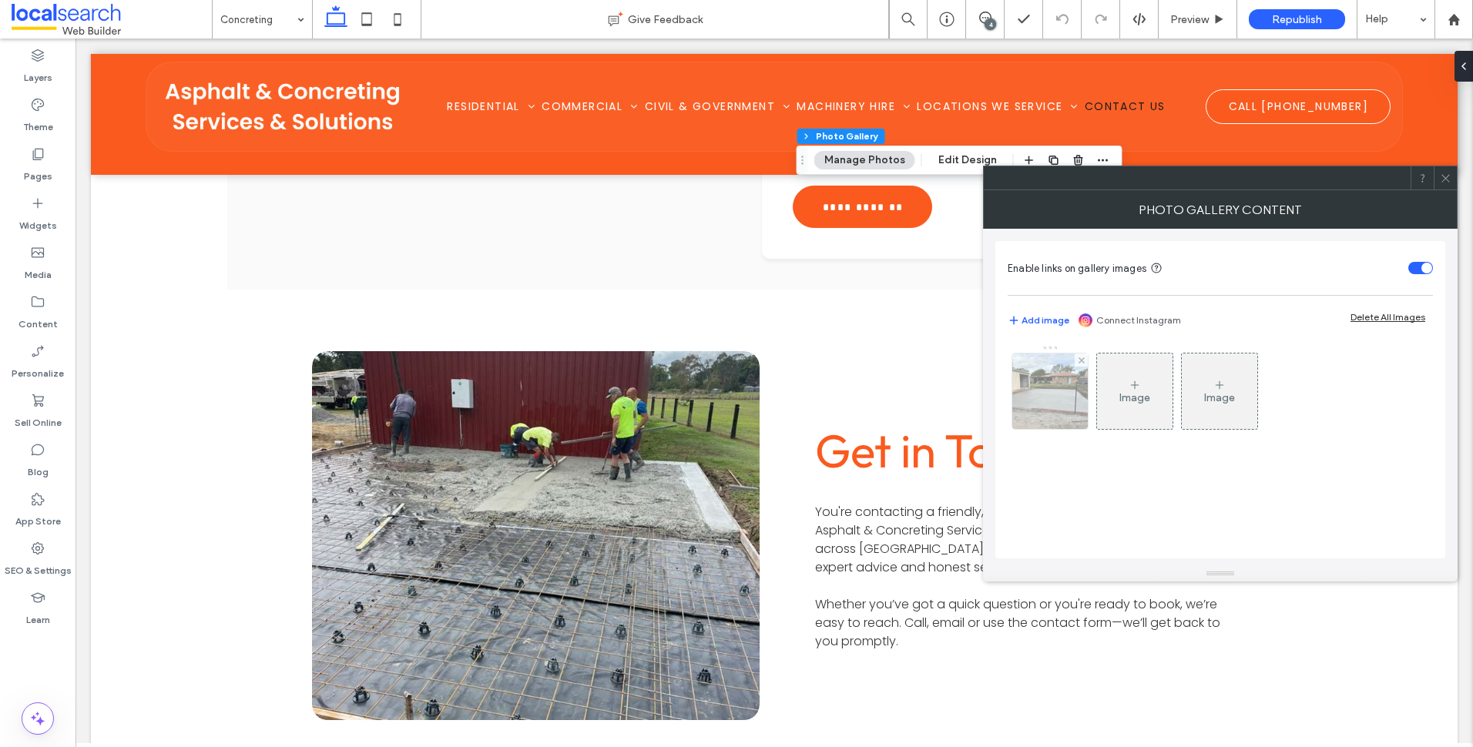
click at [1057, 382] on img at bounding box center [1050, 392] width 101 height 76
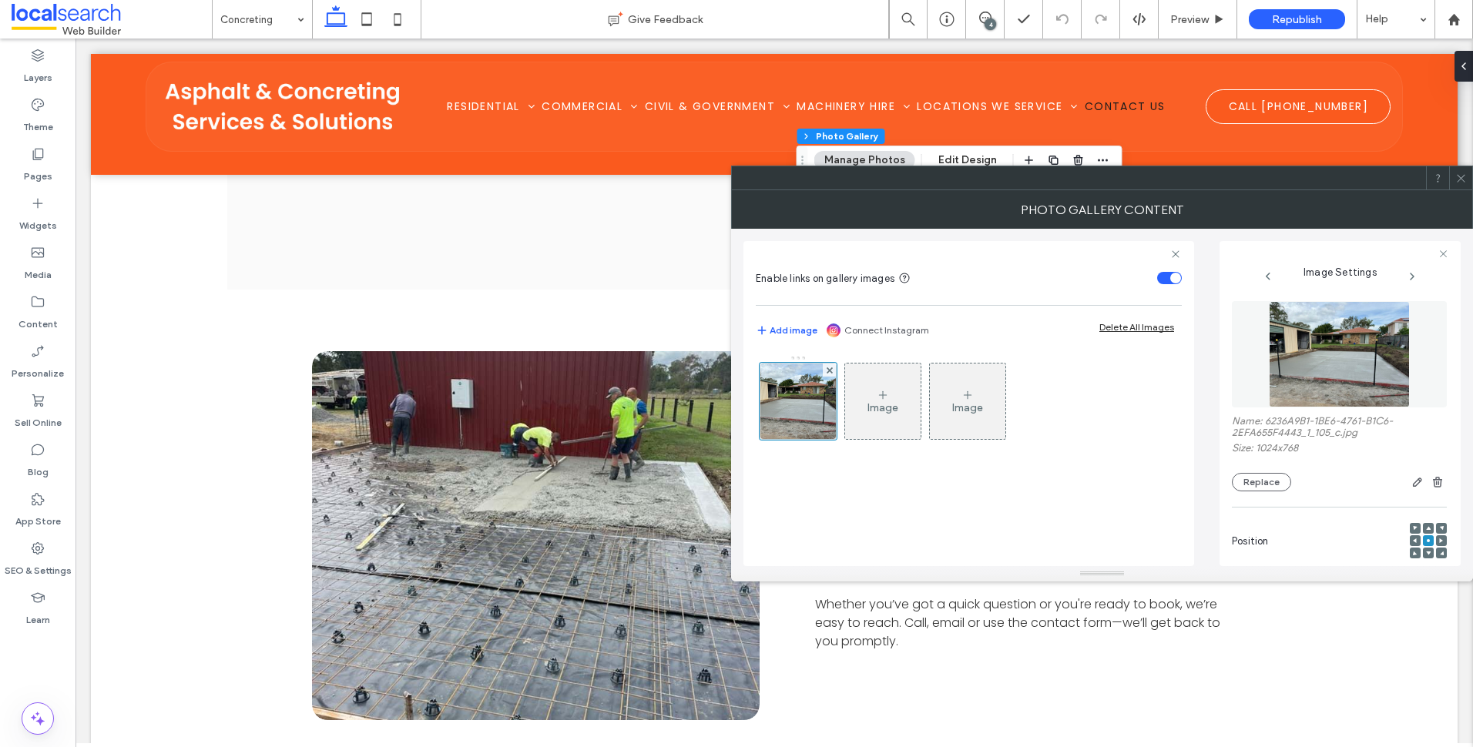
click at [1467, 186] on div at bounding box center [1461, 177] width 23 height 23
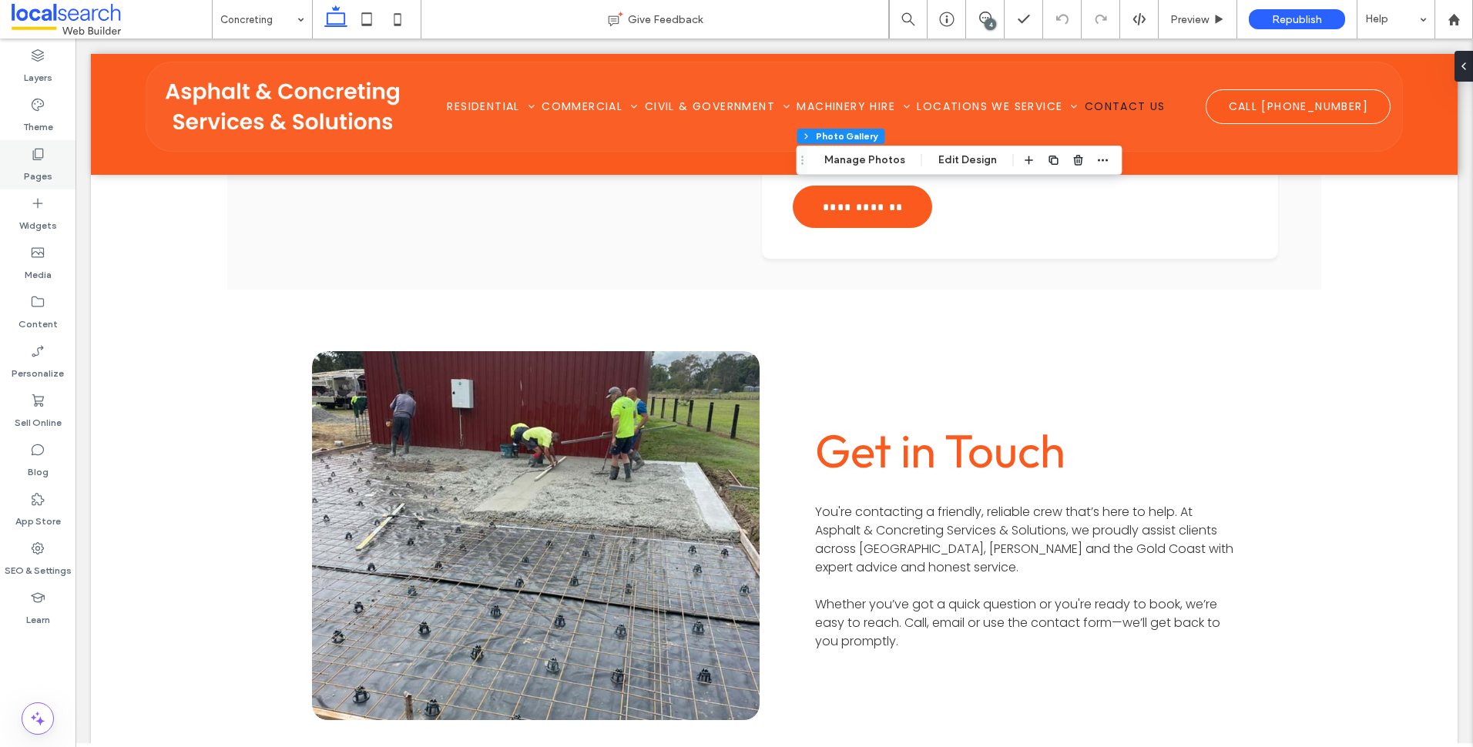
click at [32, 152] on icon at bounding box center [37, 153] width 15 height 15
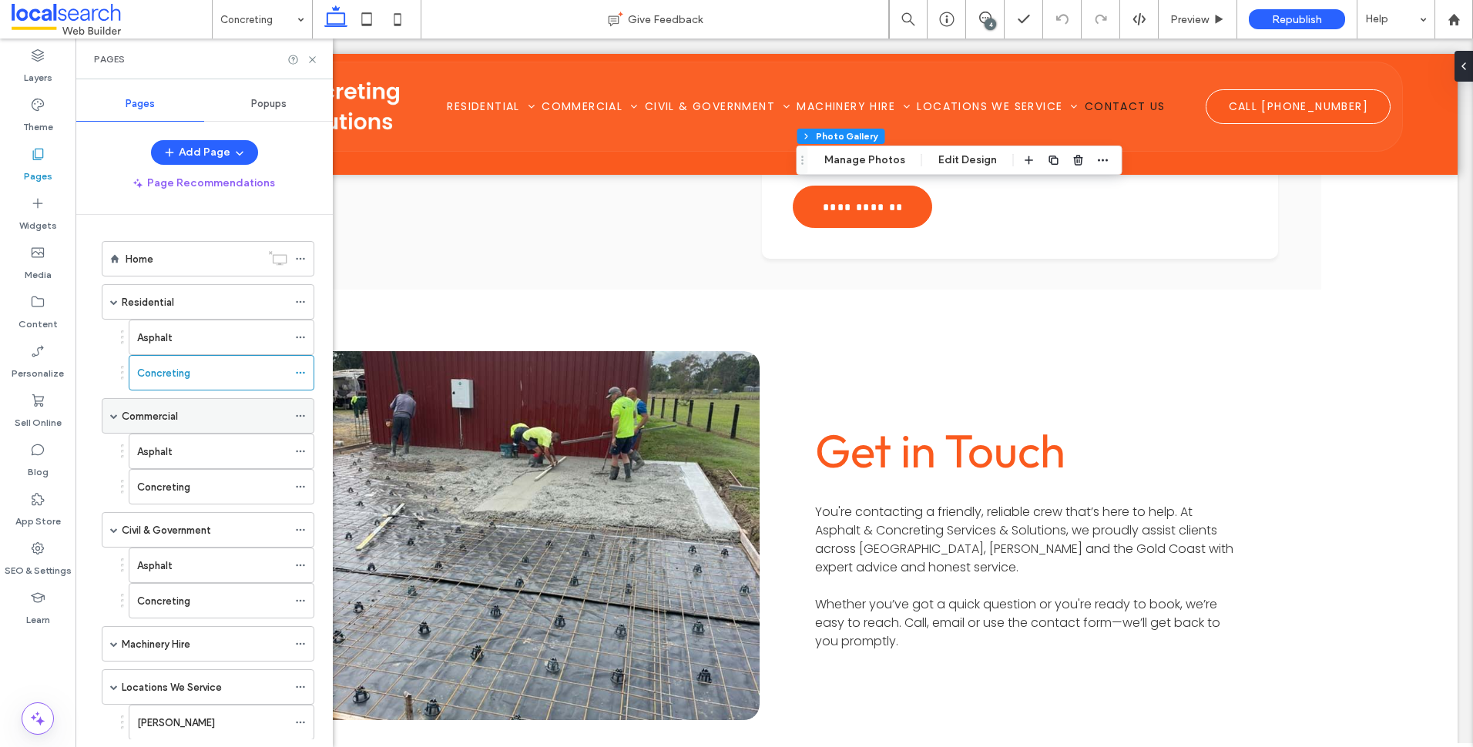
click at [202, 415] on div "Commercial" at bounding box center [205, 416] width 166 height 16
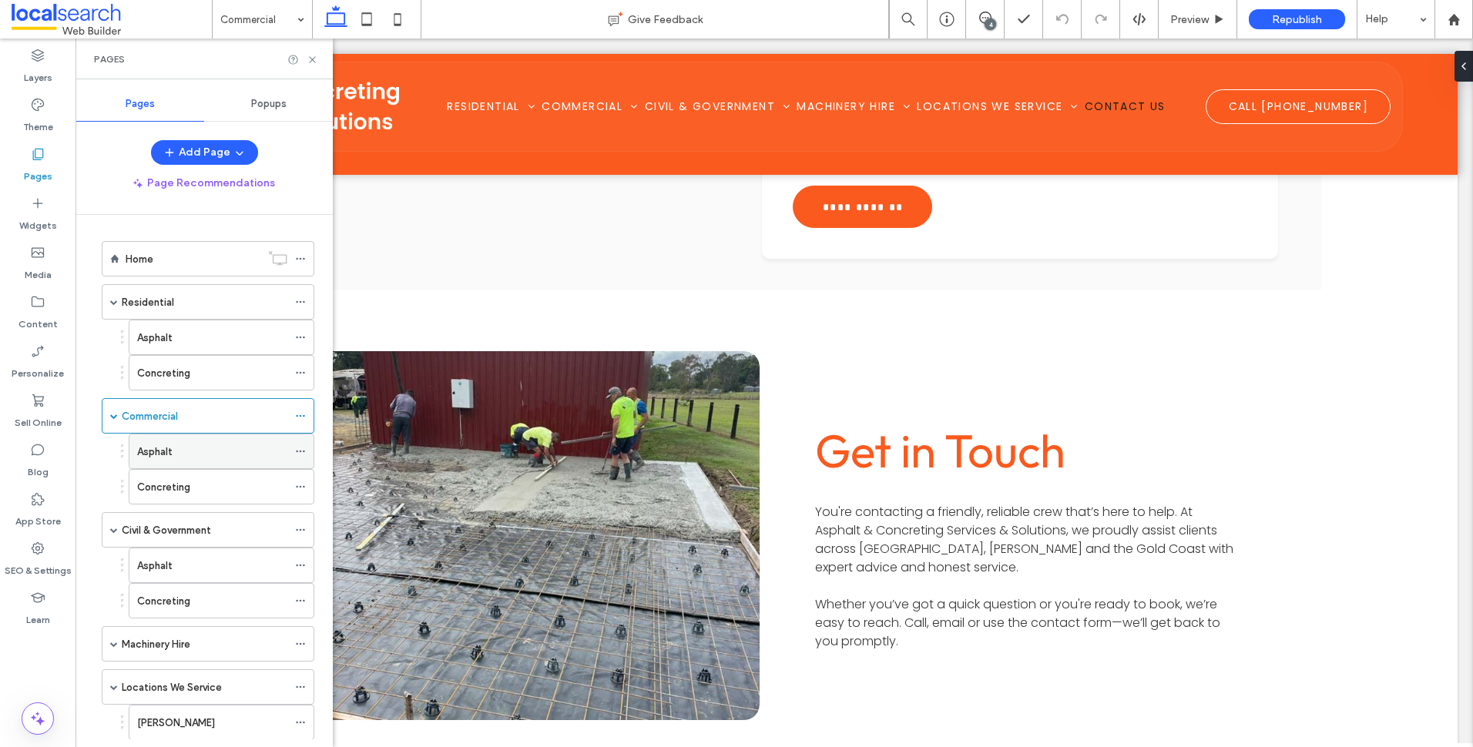
click at [188, 454] on div "Asphalt" at bounding box center [212, 452] width 150 height 16
click at [189, 493] on label "Concreting" at bounding box center [163, 487] width 53 height 27
click at [219, 531] on div "Civil & Government" at bounding box center [205, 530] width 166 height 16
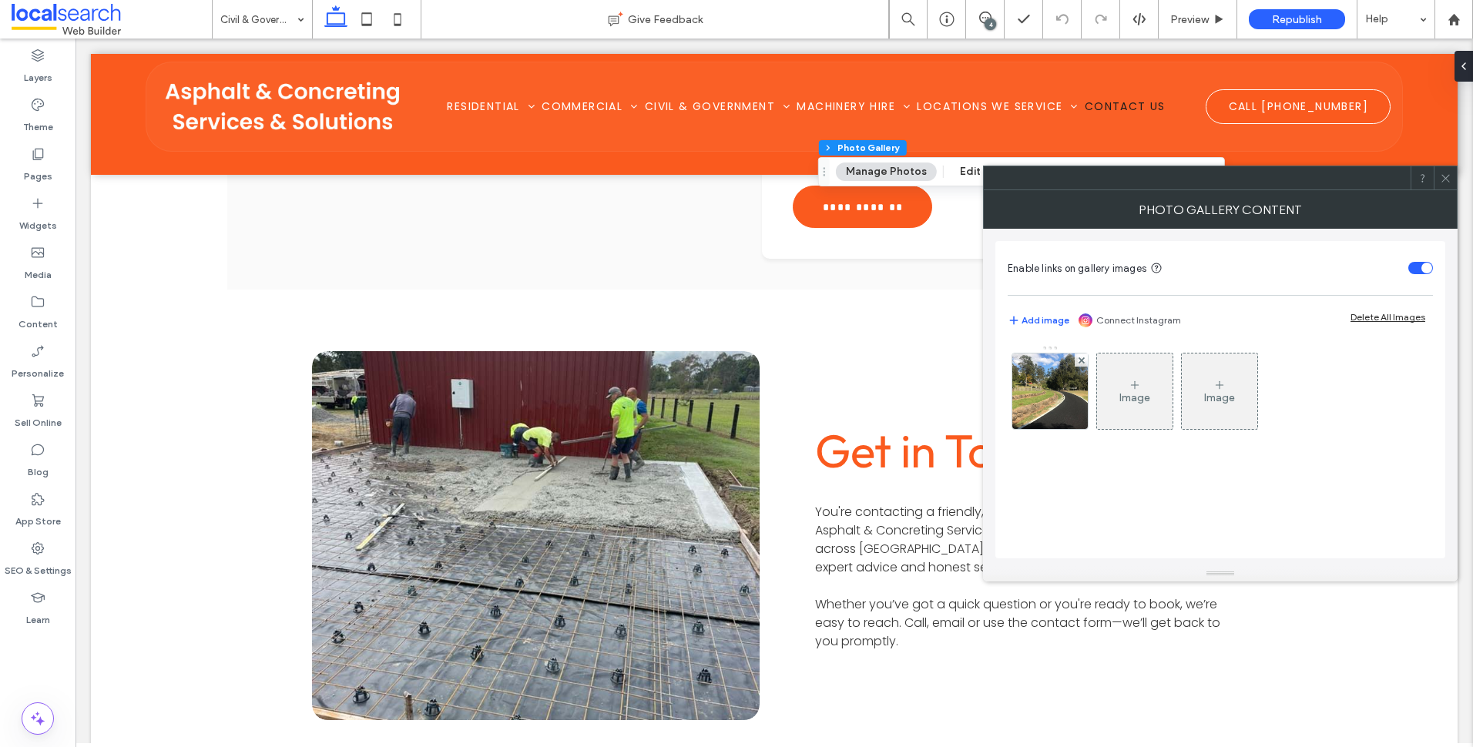
click at [1053, 348] on div at bounding box center [1050, 387] width 77 height 85
click at [1051, 378] on img at bounding box center [1050, 392] width 101 height 76
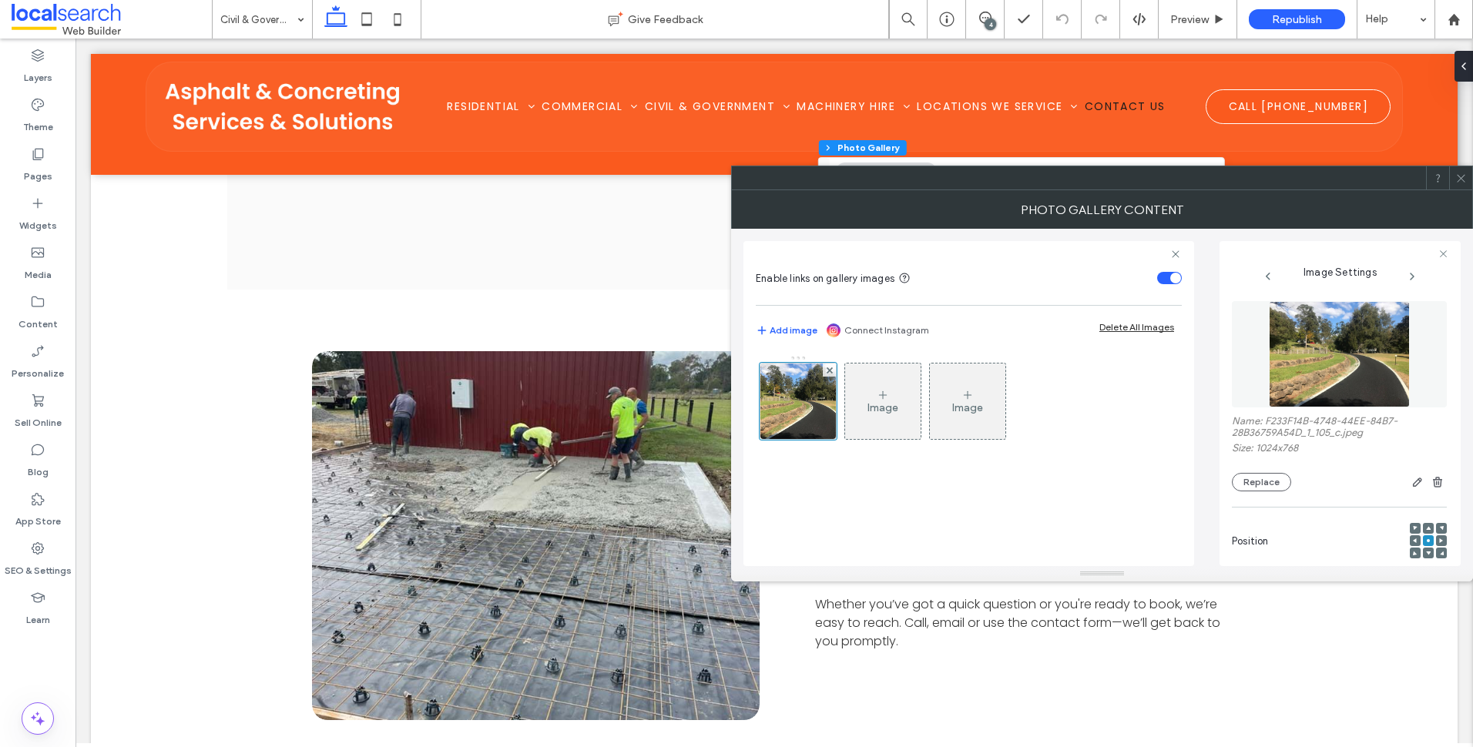
click at [1463, 188] on span at bounding box center [1462, 177] width 12 height 23
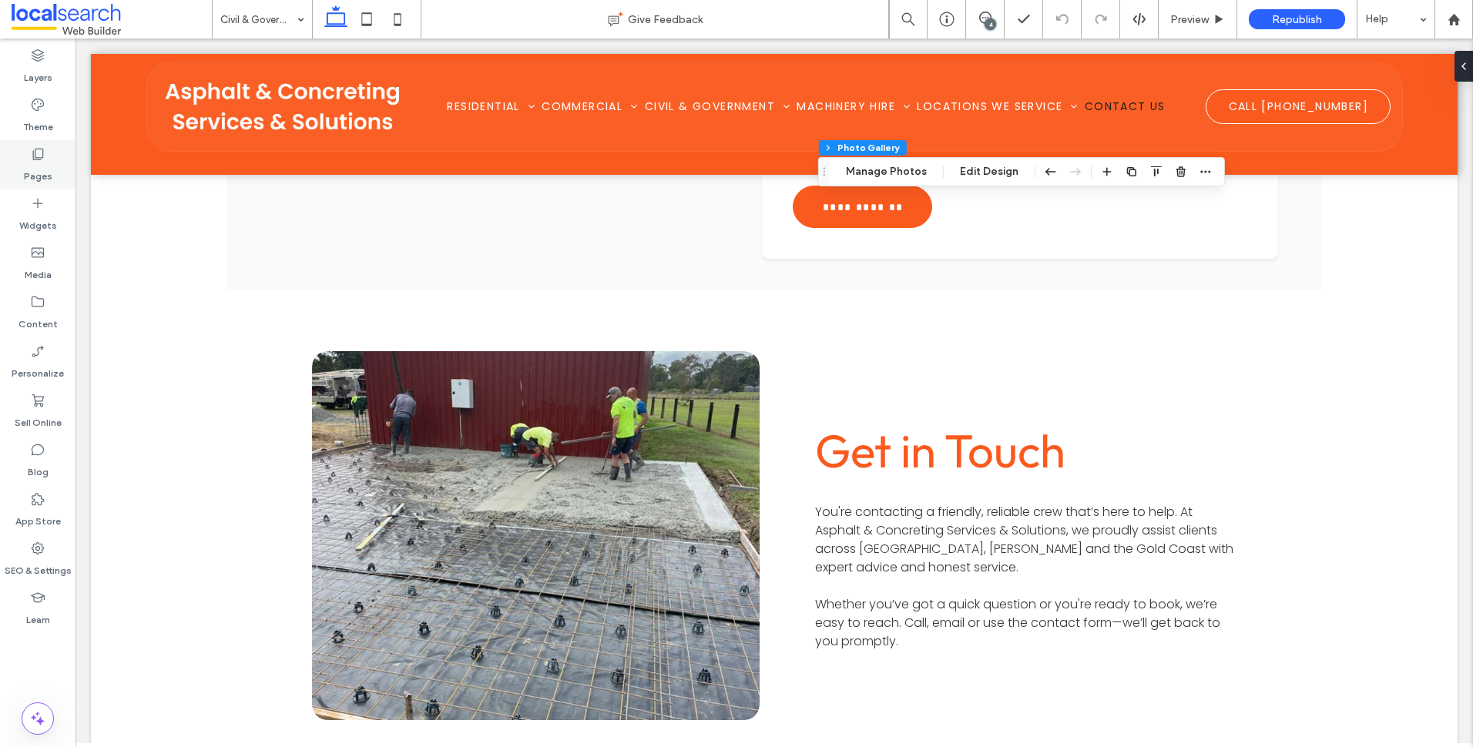
click at [18, 152] on div "Pages" at bounding box center [38, 164] width 76 height 49
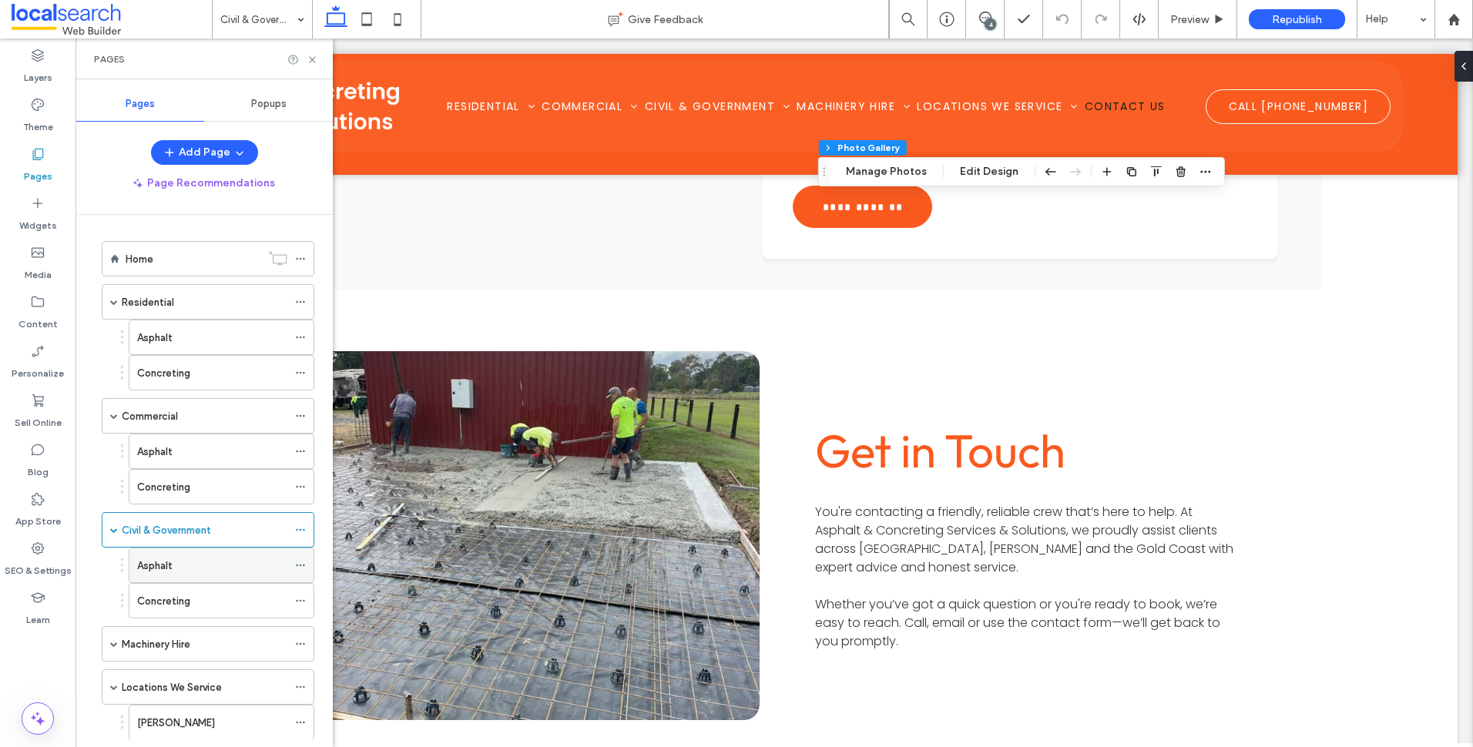
scroll to position [118, 0]
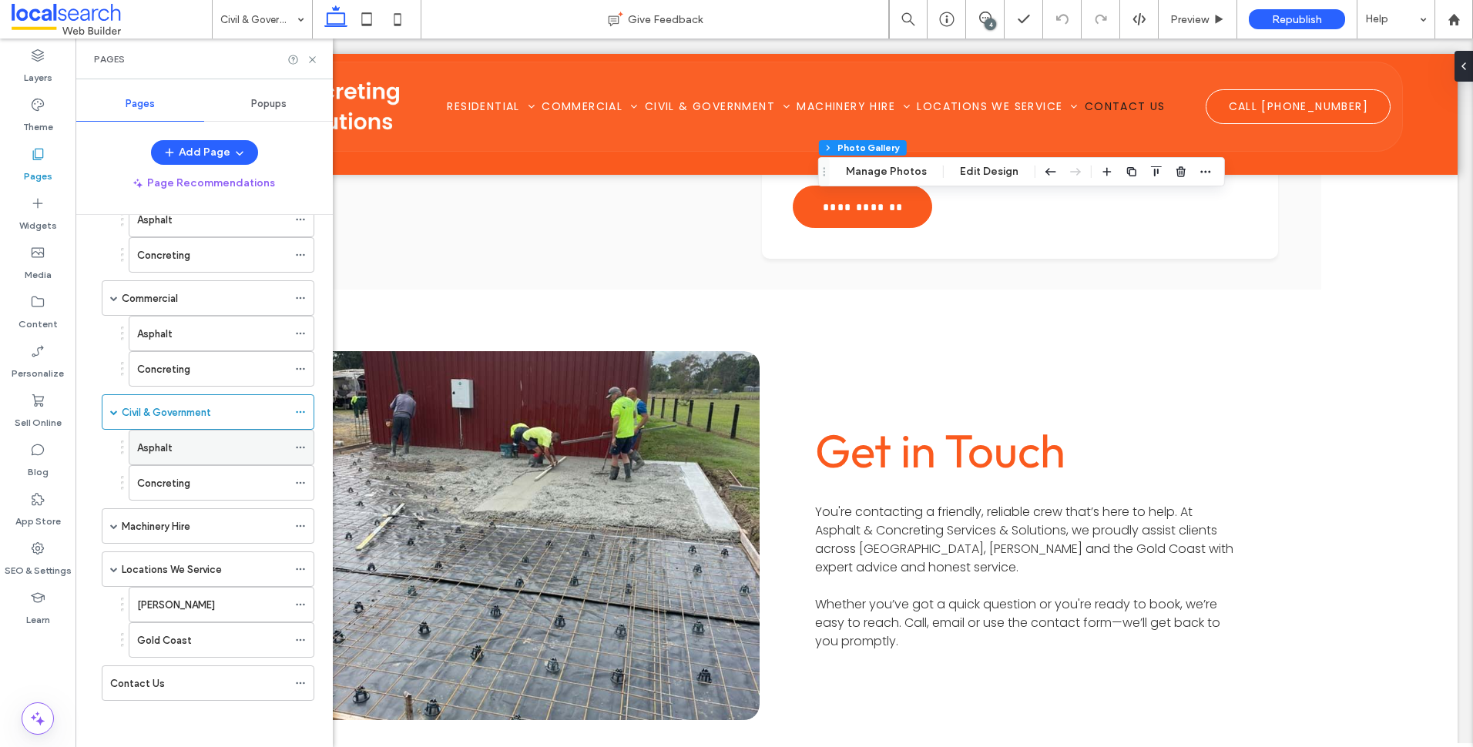
click at [214, 446] on div "Asphalt" at bounding box center [212, 448] width 150 height 16
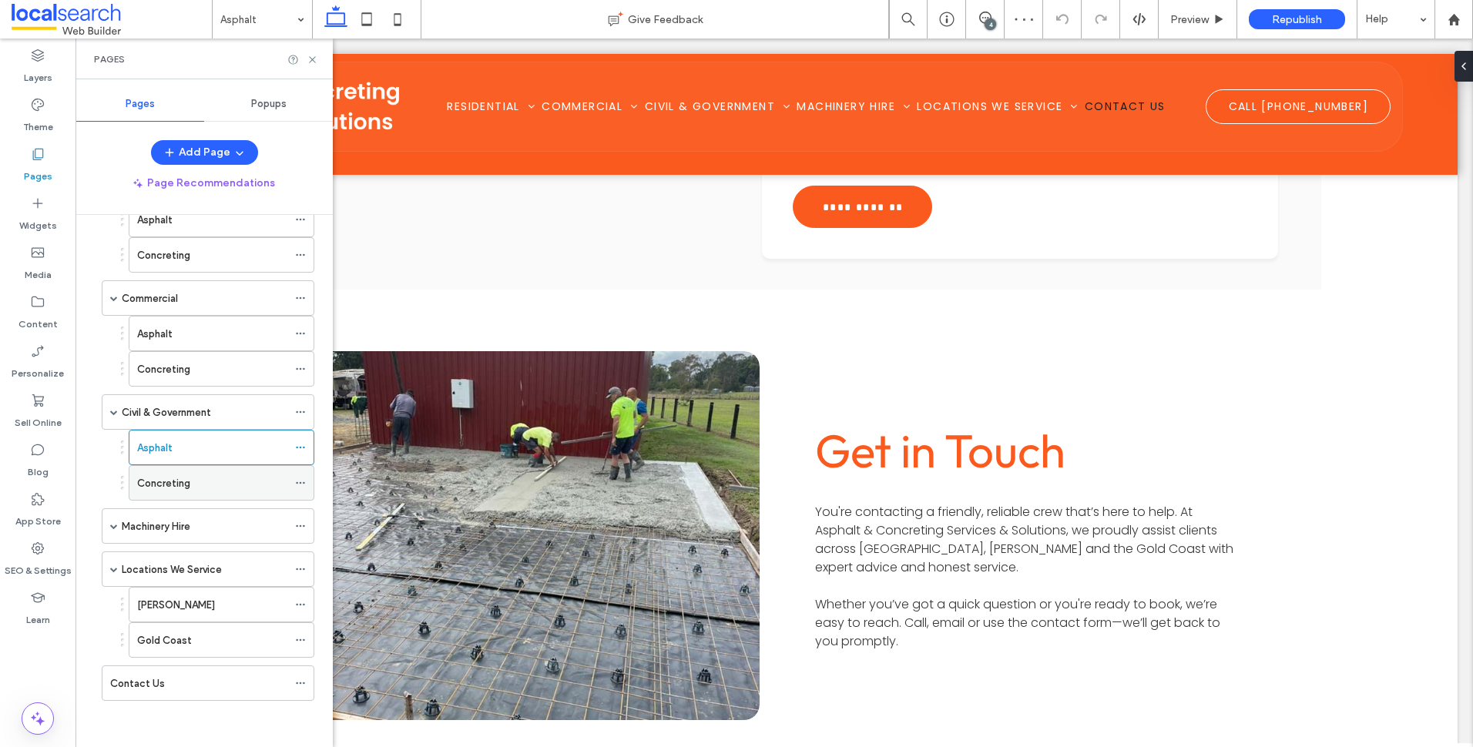
click at [211, 489] on div "Concreting" at bounding box center [212, 483] width 150 height 16
click at [314, 62] on use at bounding box center [312, 59] width 6 height 6
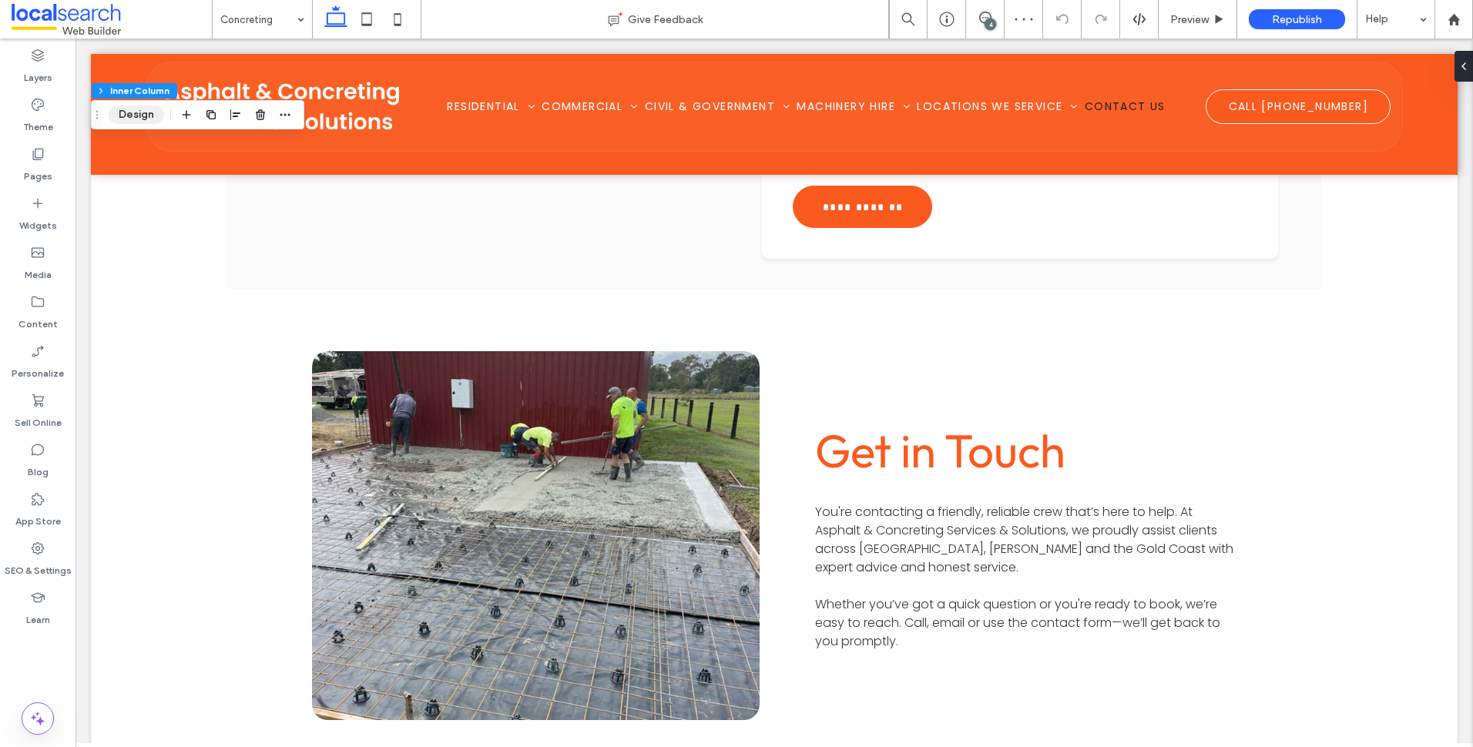
click at [146, 113] on button "Design" at bounding box center [136, 115] width 55 height 18
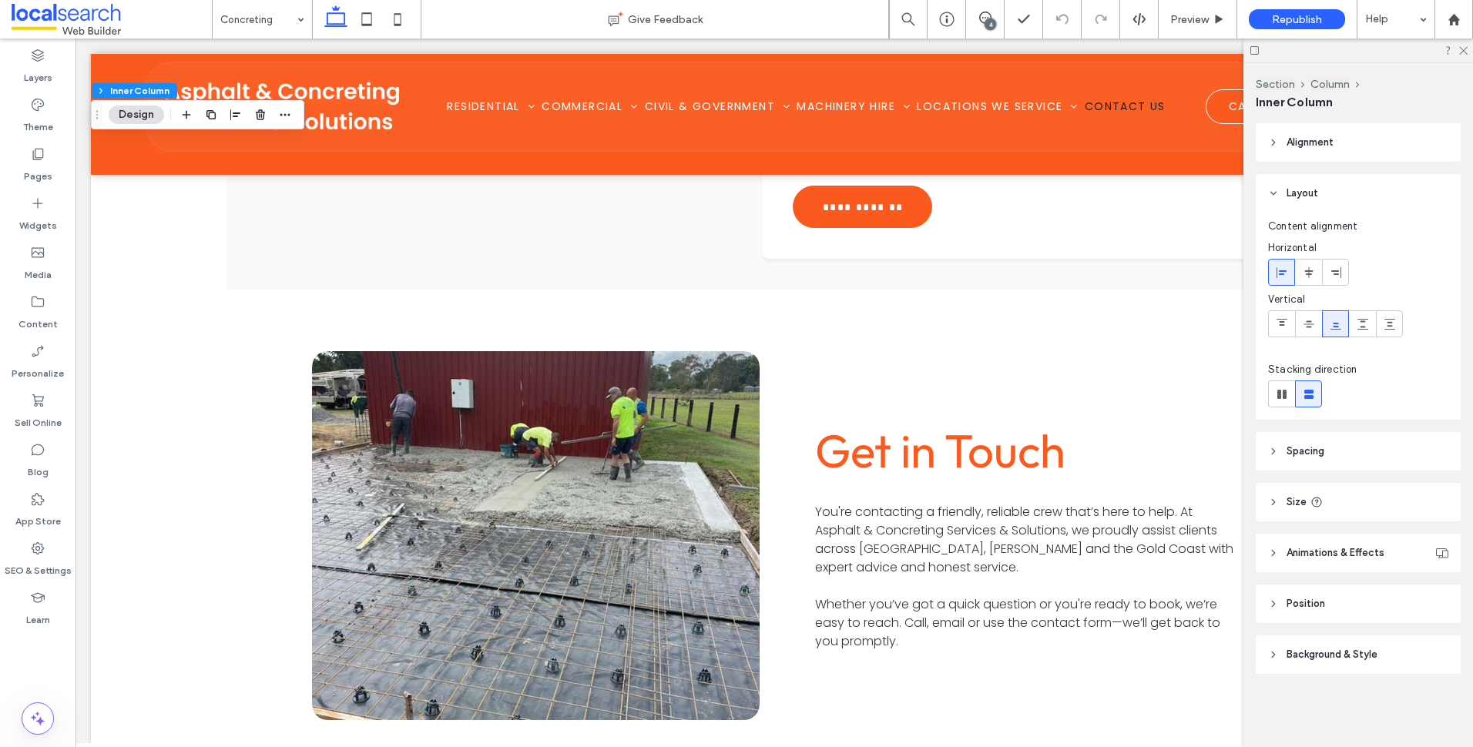
drag, startPoint x: 1386, startPoint y: 669, endPoint x: 1356, endPoint y: 623, distance: 55.1
click at [1386, 669] on header "Background & Style" at bounding box center [1358, 655] width 205 height 39
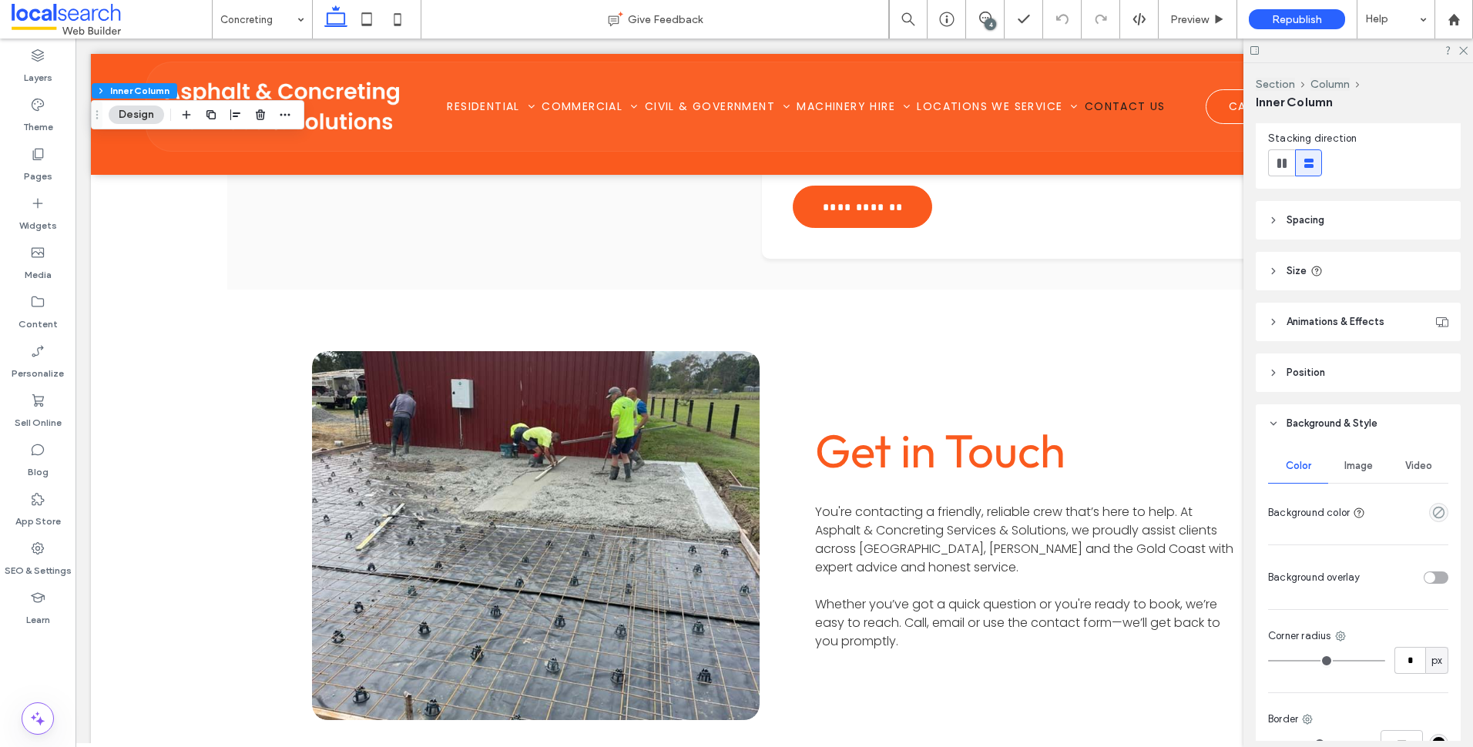
click at [1361, 454] on div "Image" at bounding box center [1359, 466] width 60 height 34
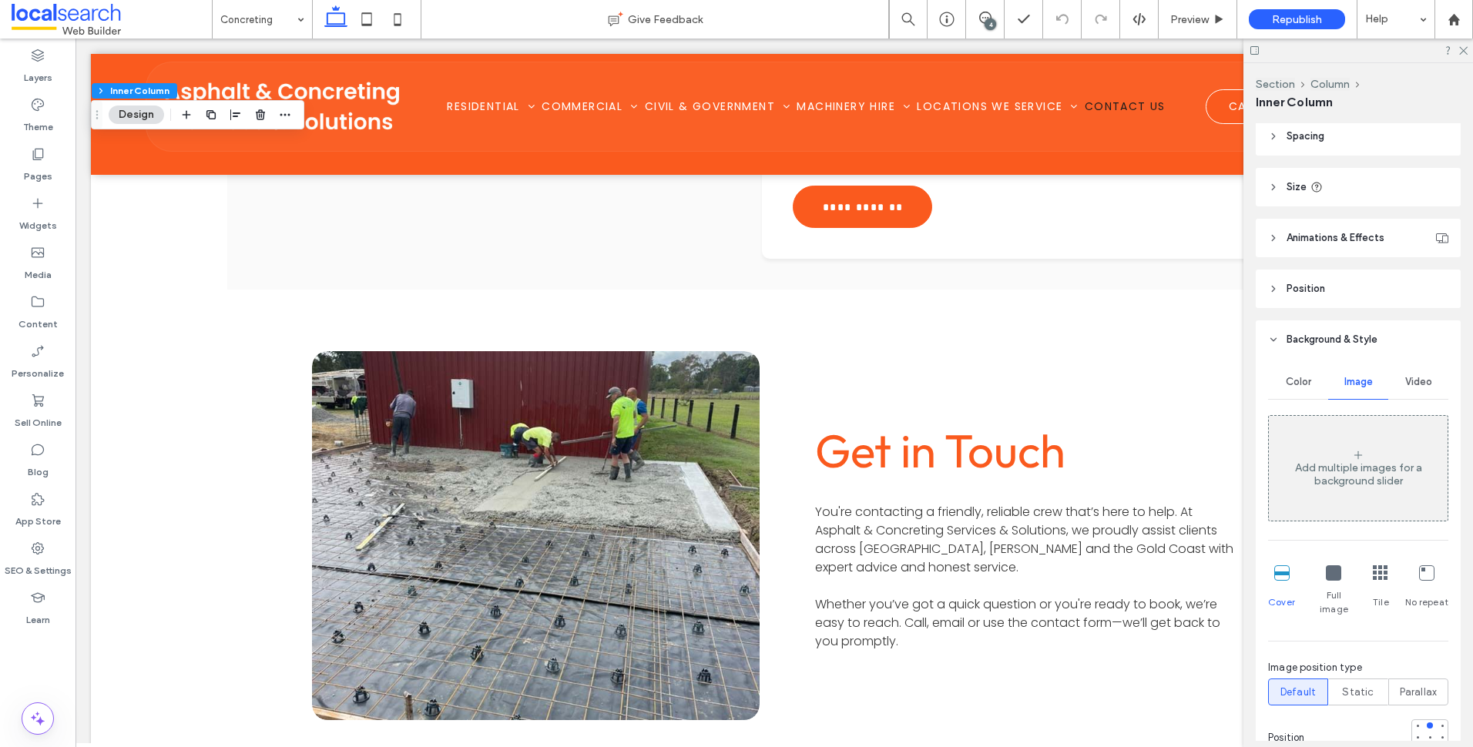
scroll to position [462, 0]
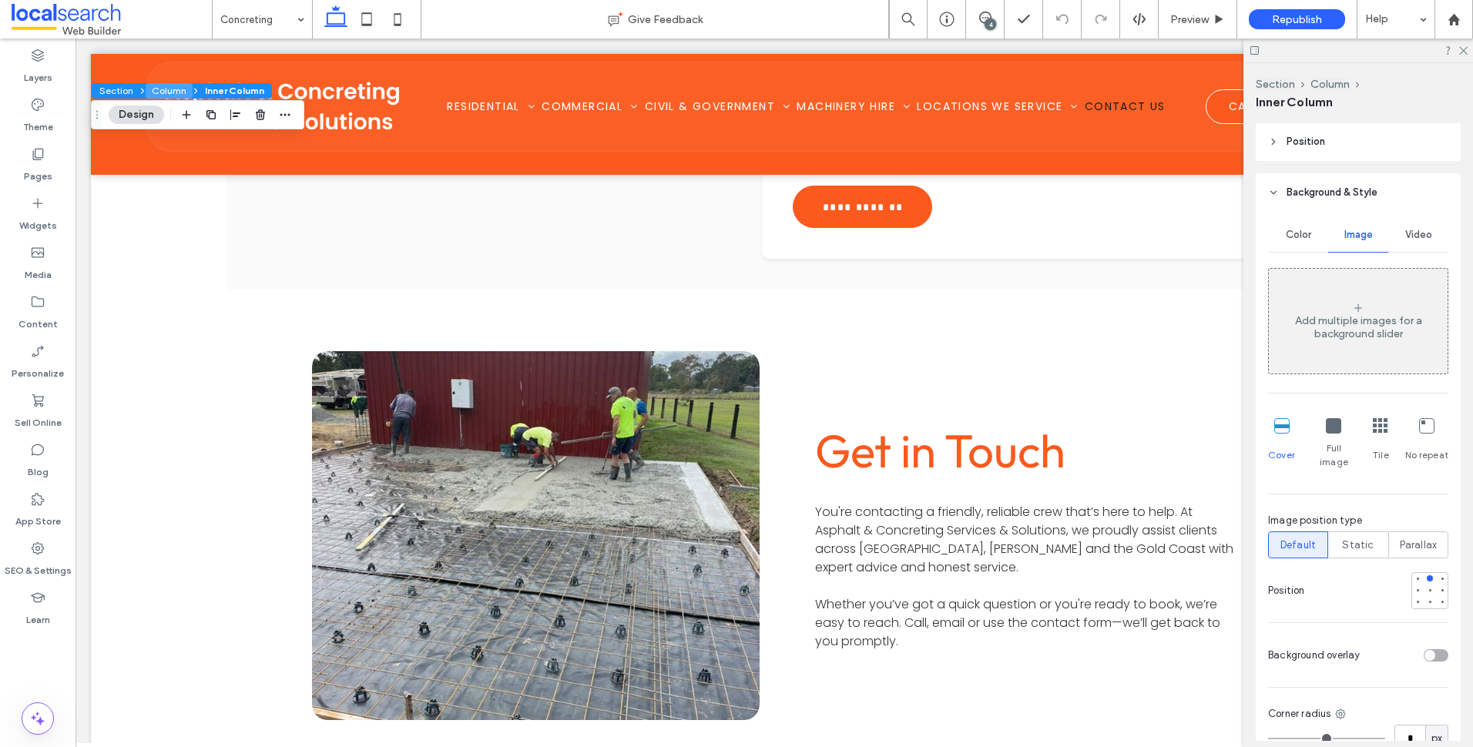
click at [163, 90] on button "Column" at bounding box center [169, 90] width 47 height 15
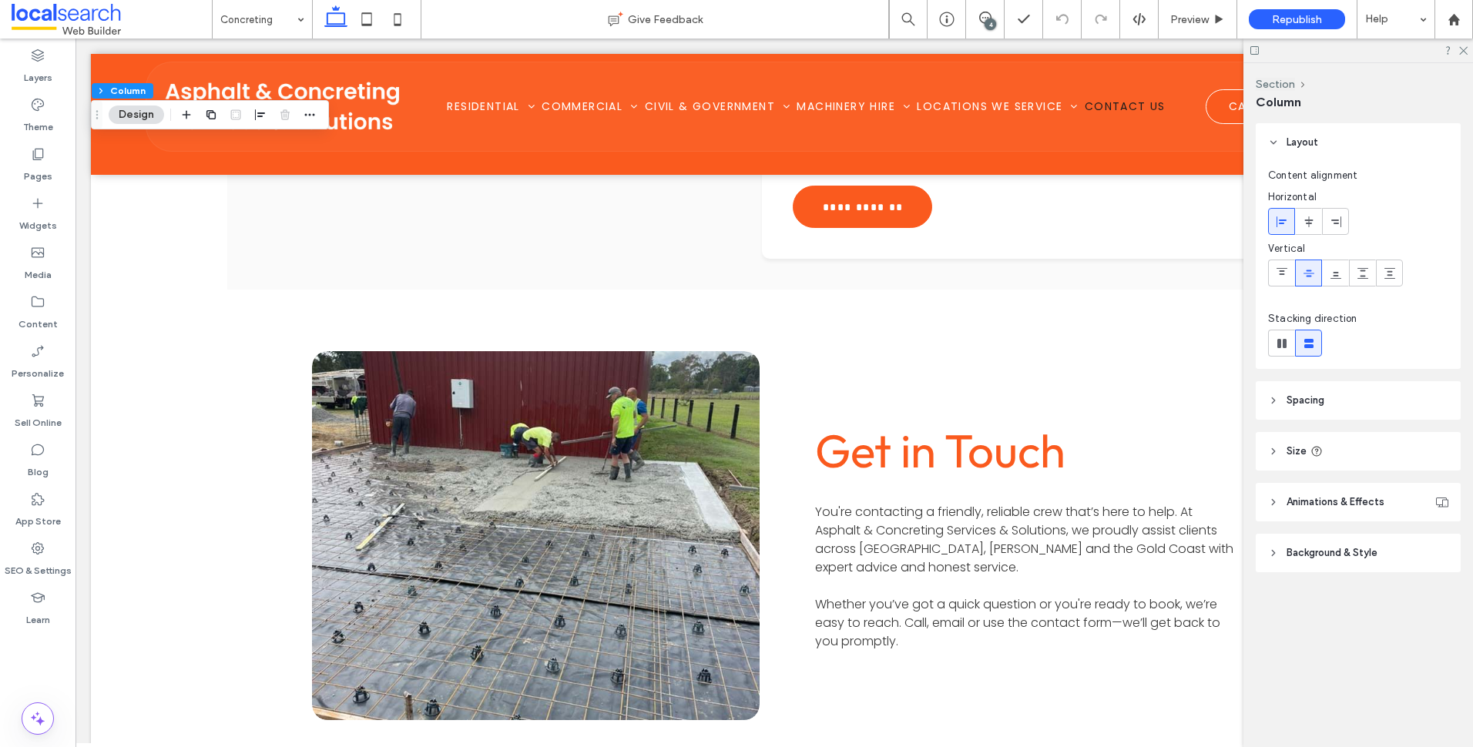
click at [1349, 519] on header "Animations & Effects" at bounding box center [1358, 502] width 205 height 39
click at [1353, 610] on span "Background & Style" at bounding box center [1332, 617] width 91 height 15
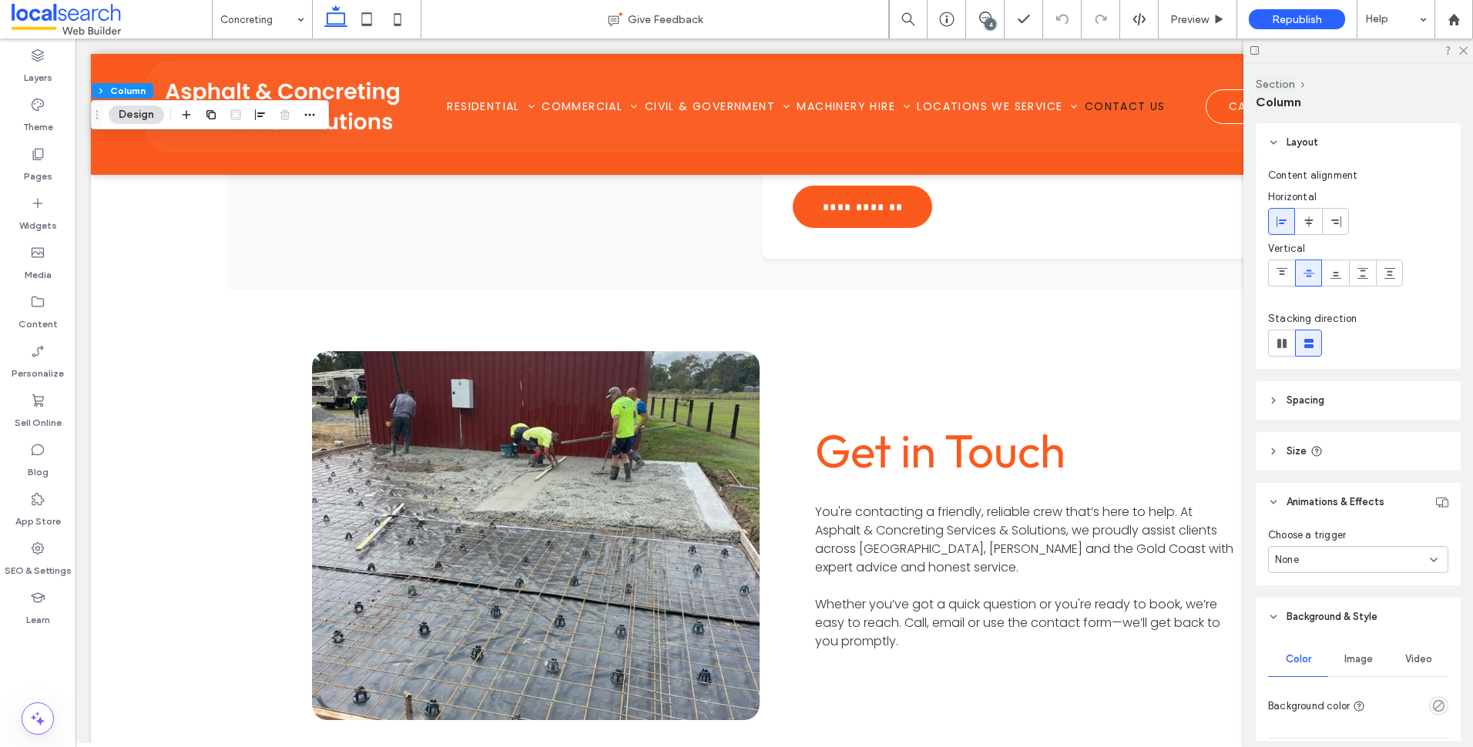
click at [1372, 656] on div "Image" at bounding box center [1359, 660] width 60 height 34
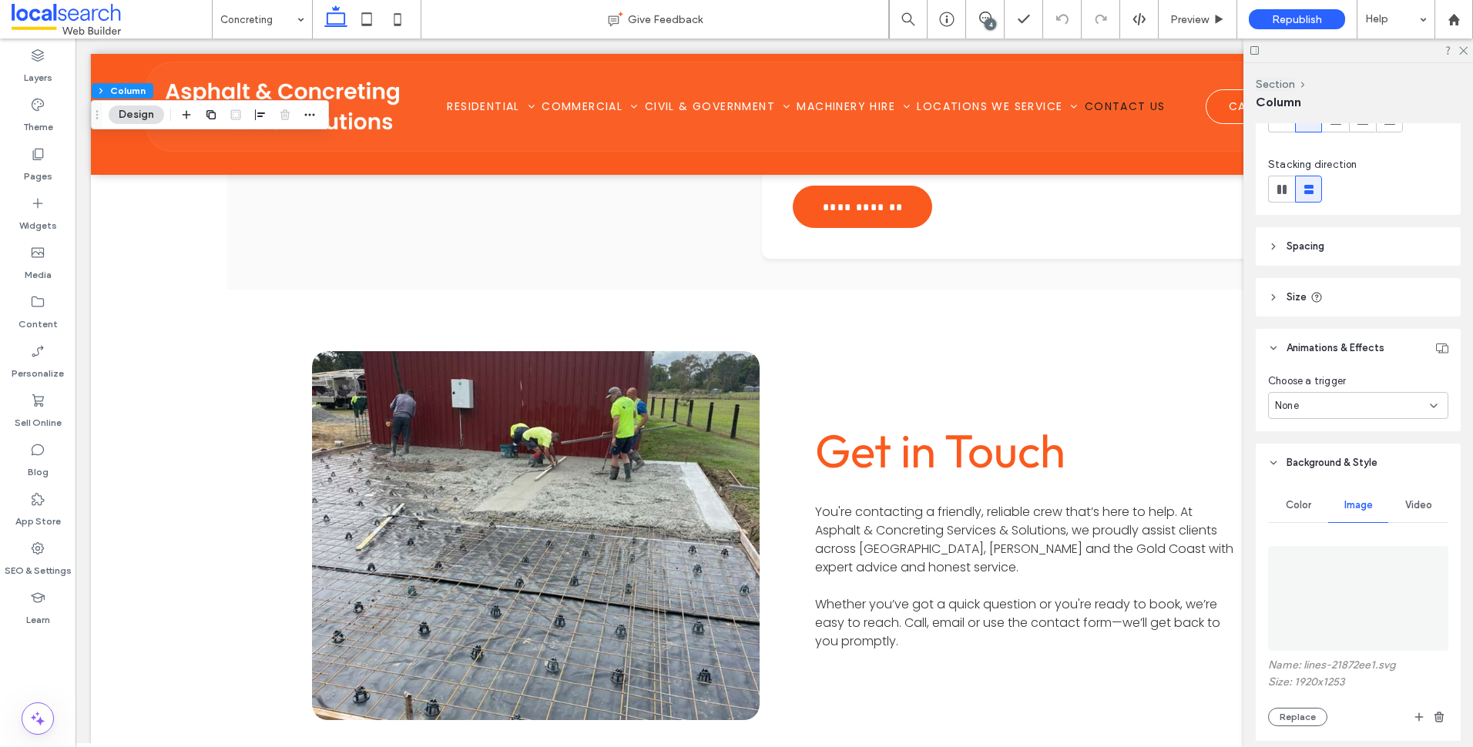
scroll to position [308, 0]
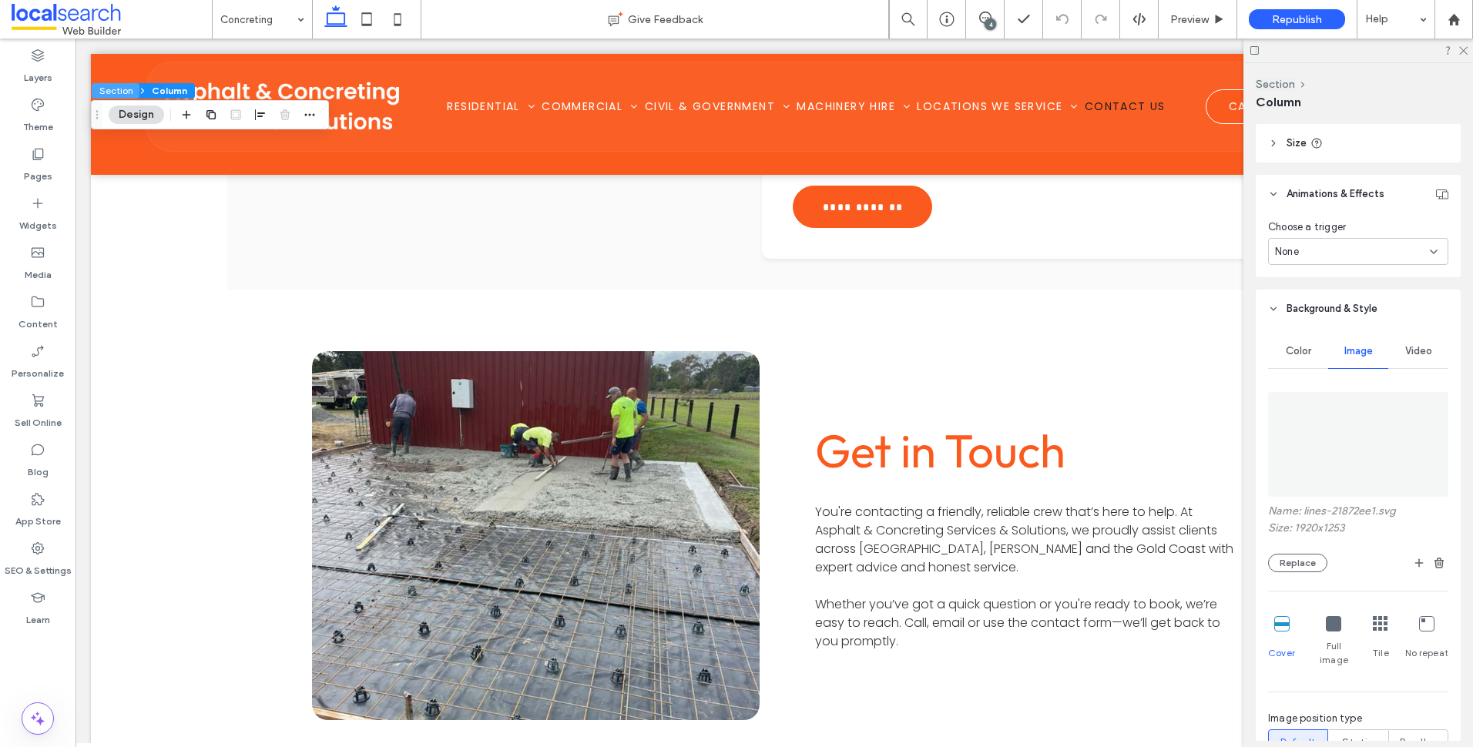
click at [124, 88] on button "Section" at bounding box center [116, 90] width 48 height 15
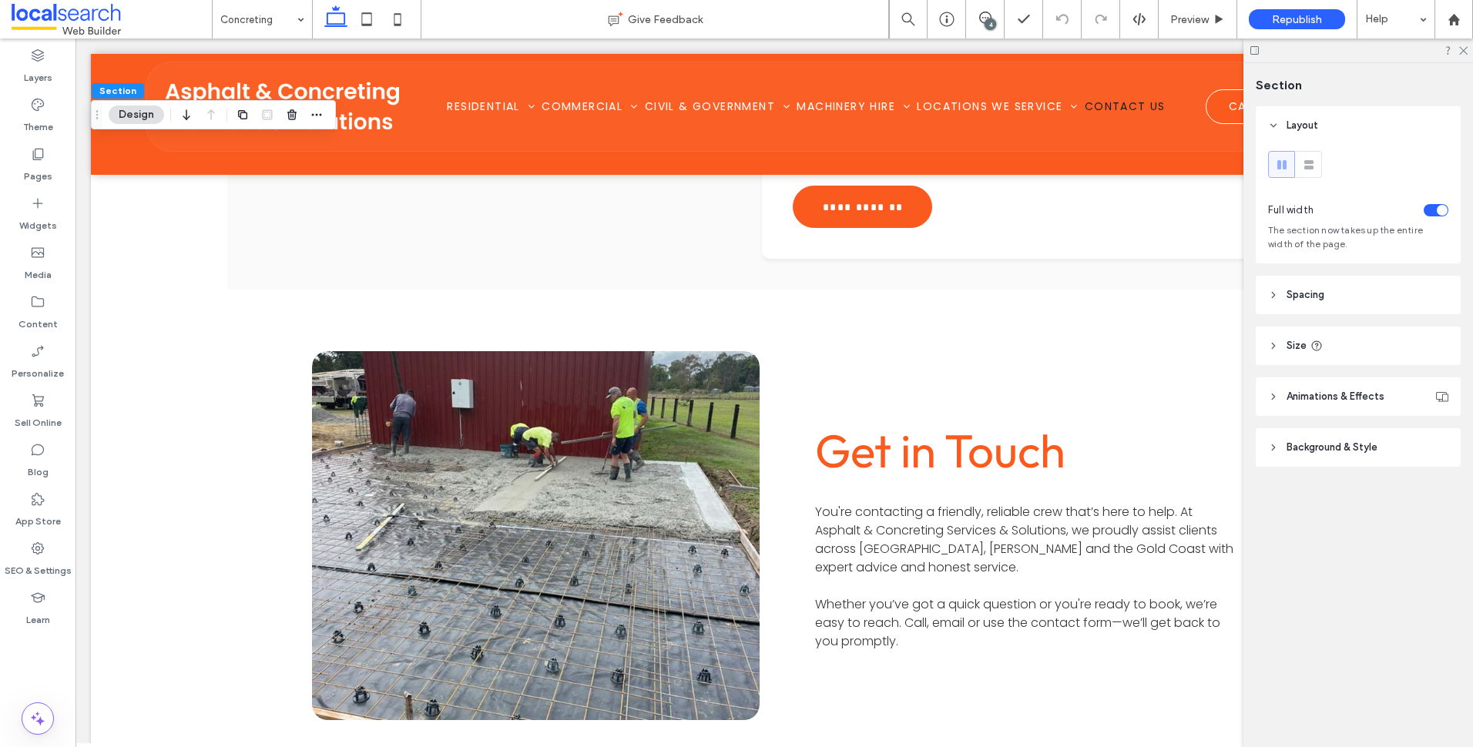
click at [1350, 455] on header "Background & Style" at bounding box center [1358, 447] width 205 height 39
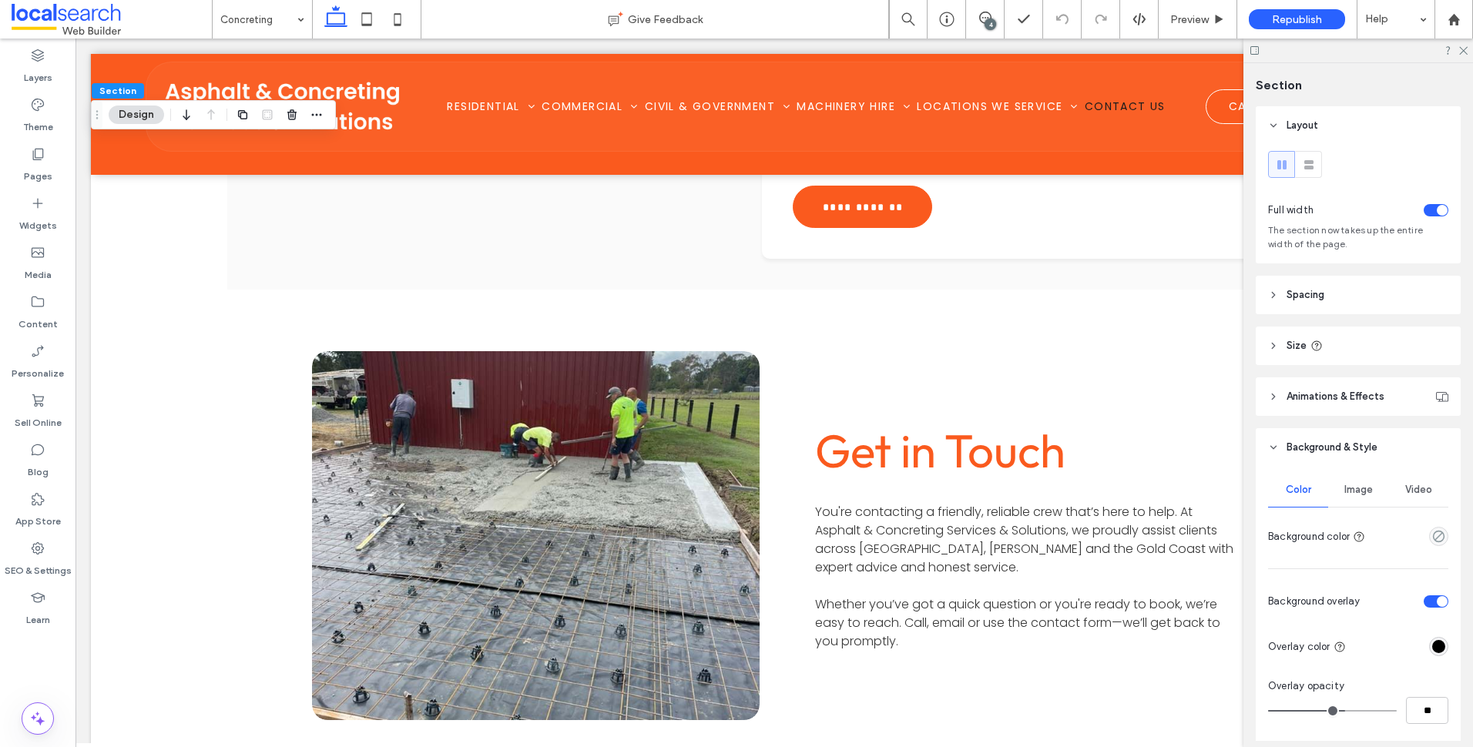
click at [1355, 484] on span "Image" at bounding box center [1359, 490] width 29 height 12
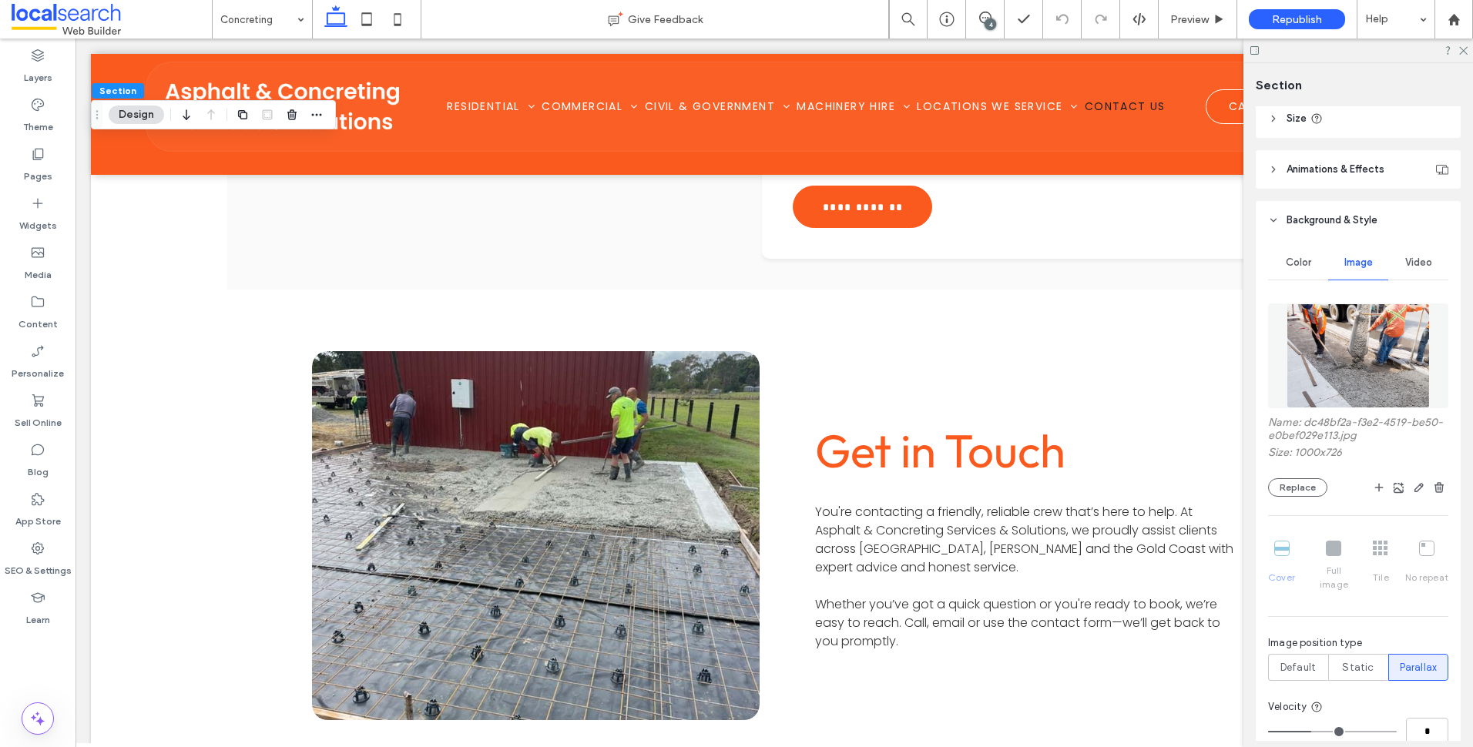
scroll to position [231, 0]
click at [47, 261] on label "Media" at bounding box center [38, 271] width 27 height 22
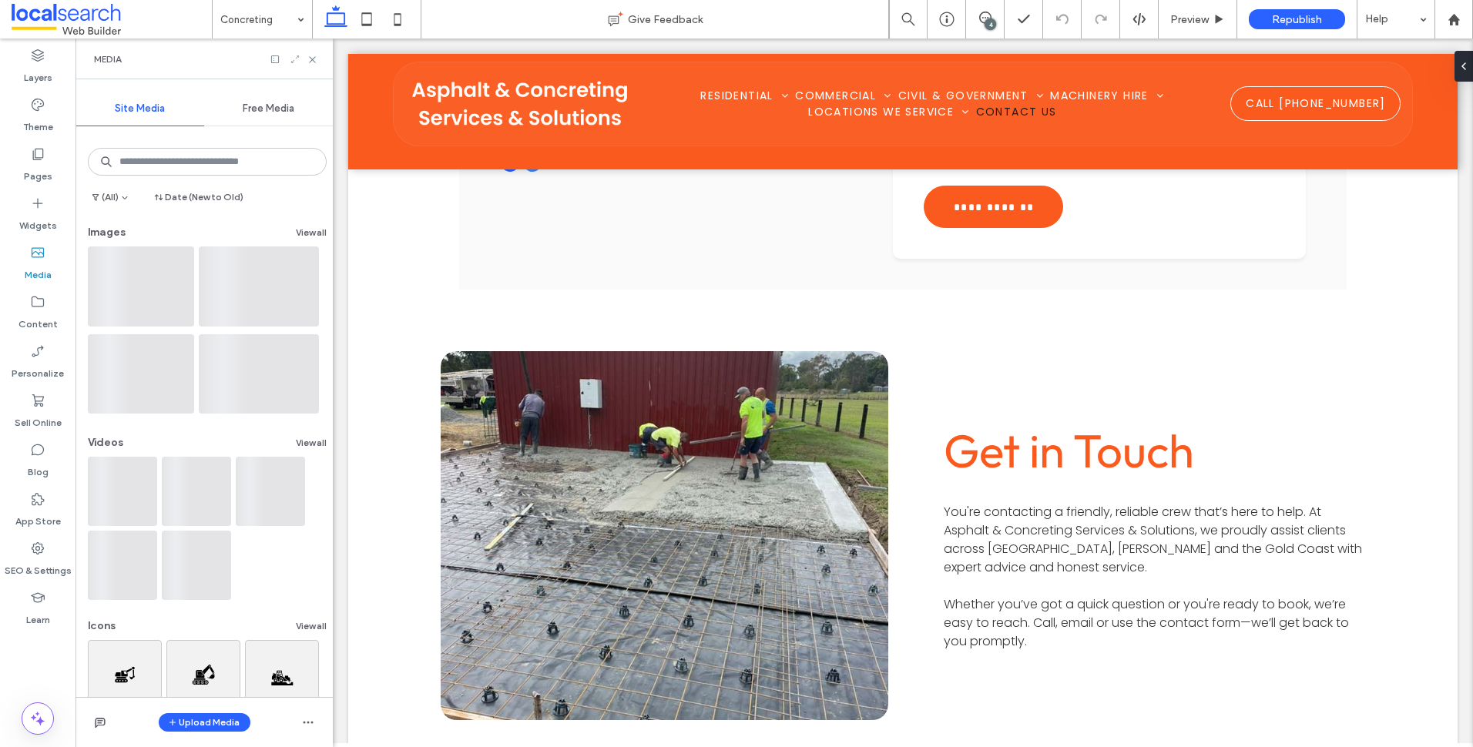
click at [294, 54] on icon at bounding box center [295, 59] width 11 height 11
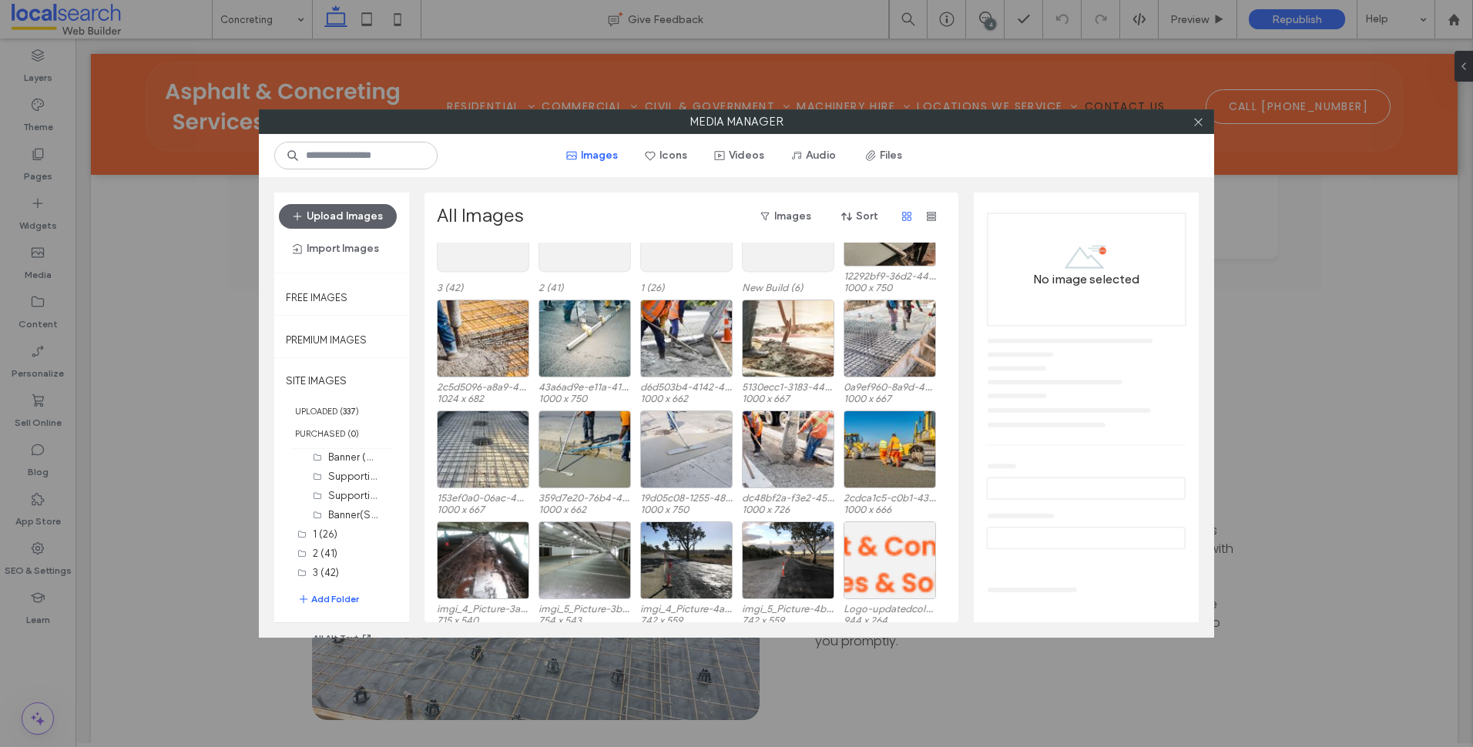
scroll to position [49, 0]
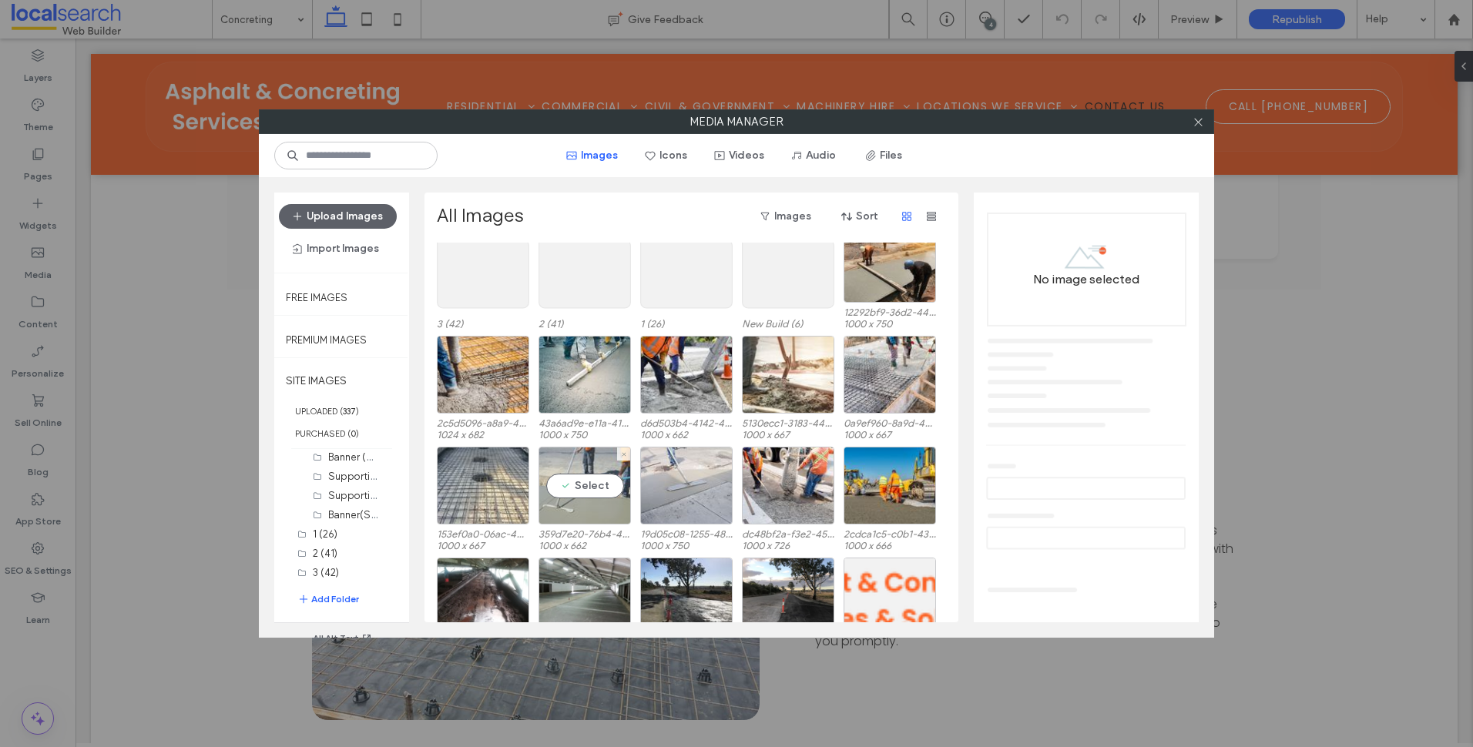
click at [566, 499] on div "Select" at bounding box center [585, 486] width 92 height 78
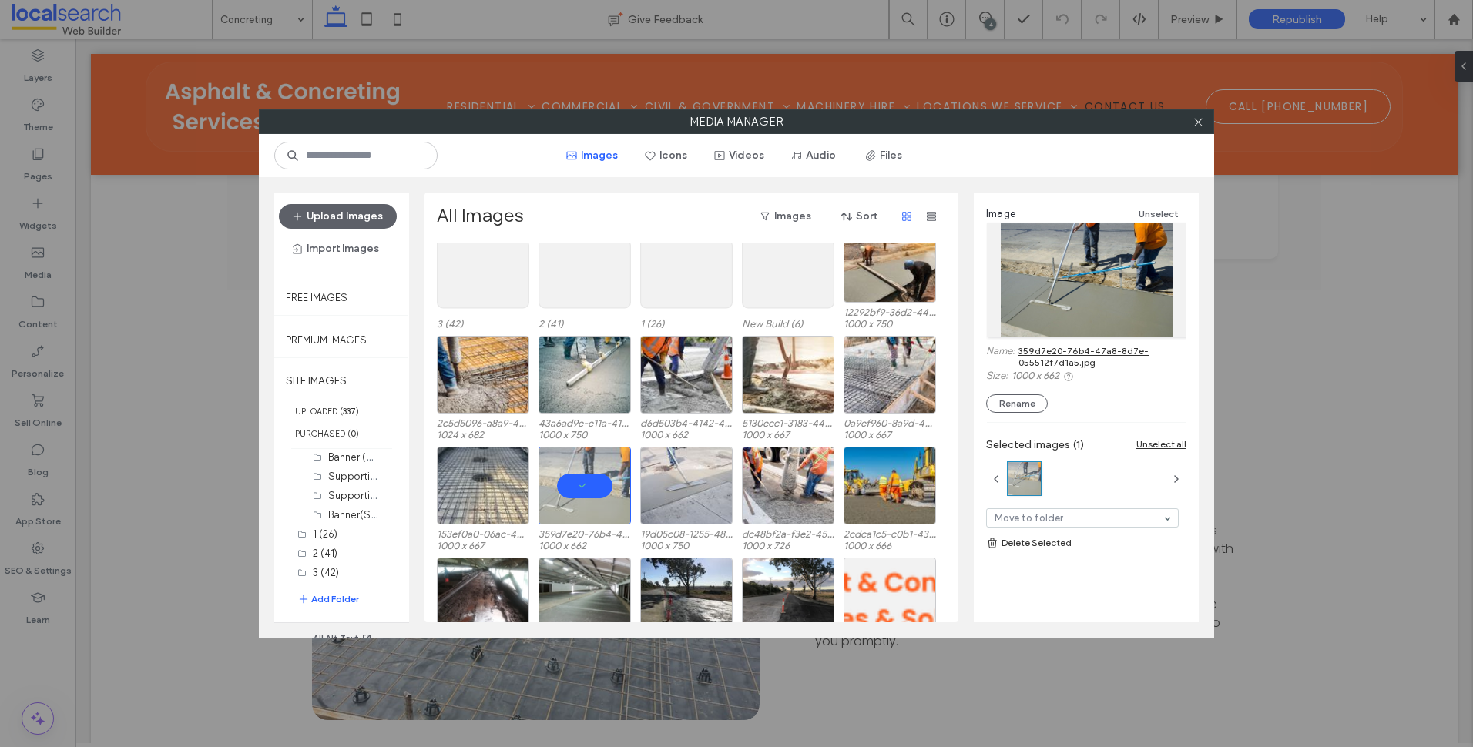
click at [1053, 348] on link "359d7e20-76b4-47a8-8d7e-055512f7d1a5.jpg" at bounding box center [1103, 356] width 168 height 23
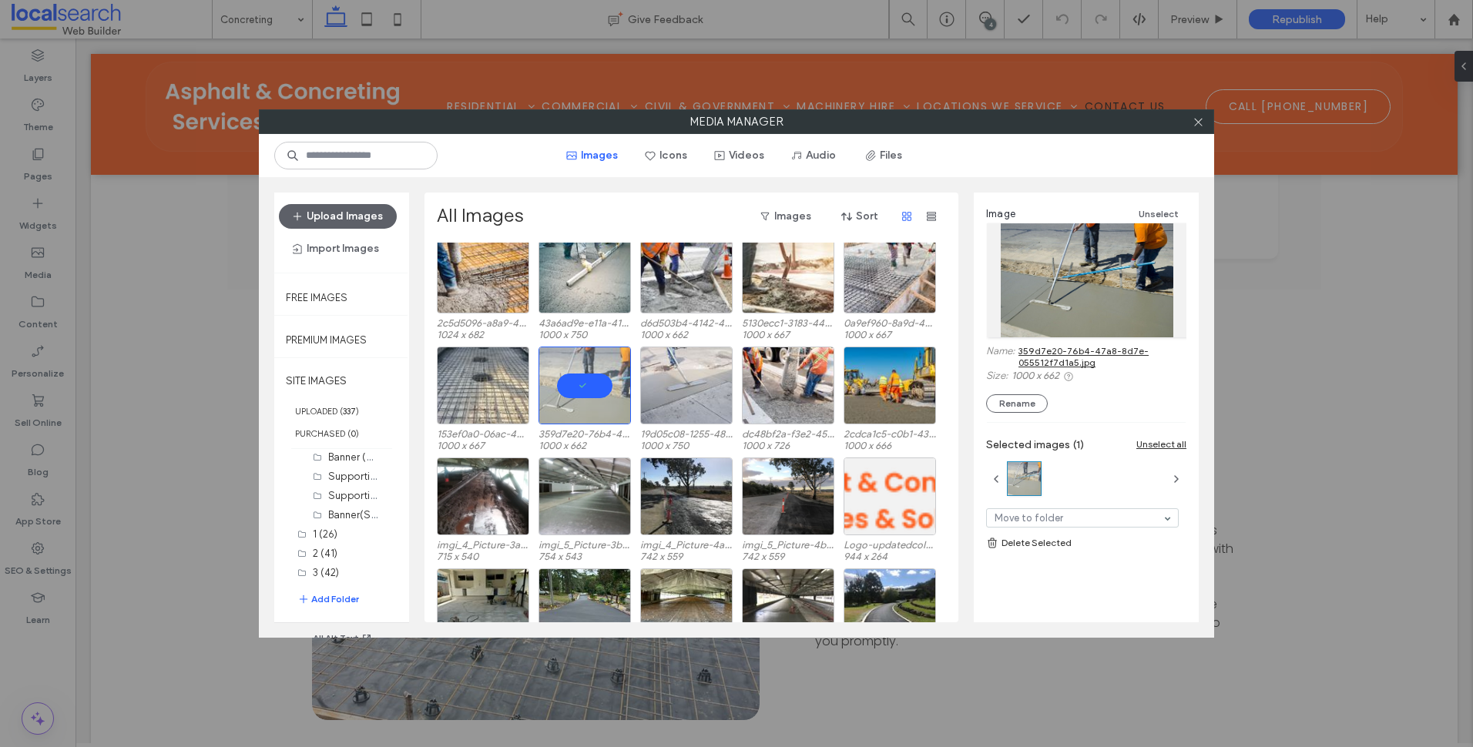
scroll to position [280, 0]
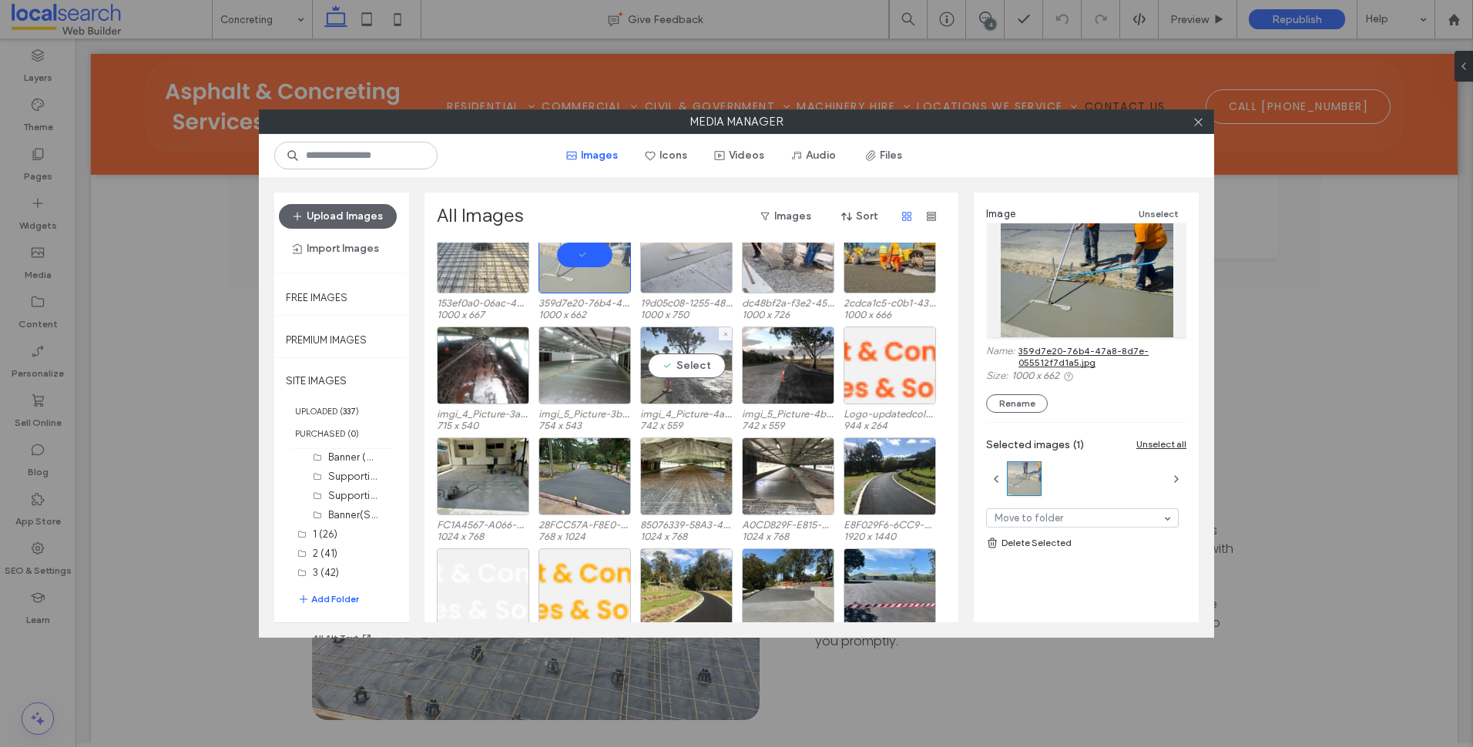
click at [692, 386] on div "Select" at bounding box center [686, 366] width 92 height 78
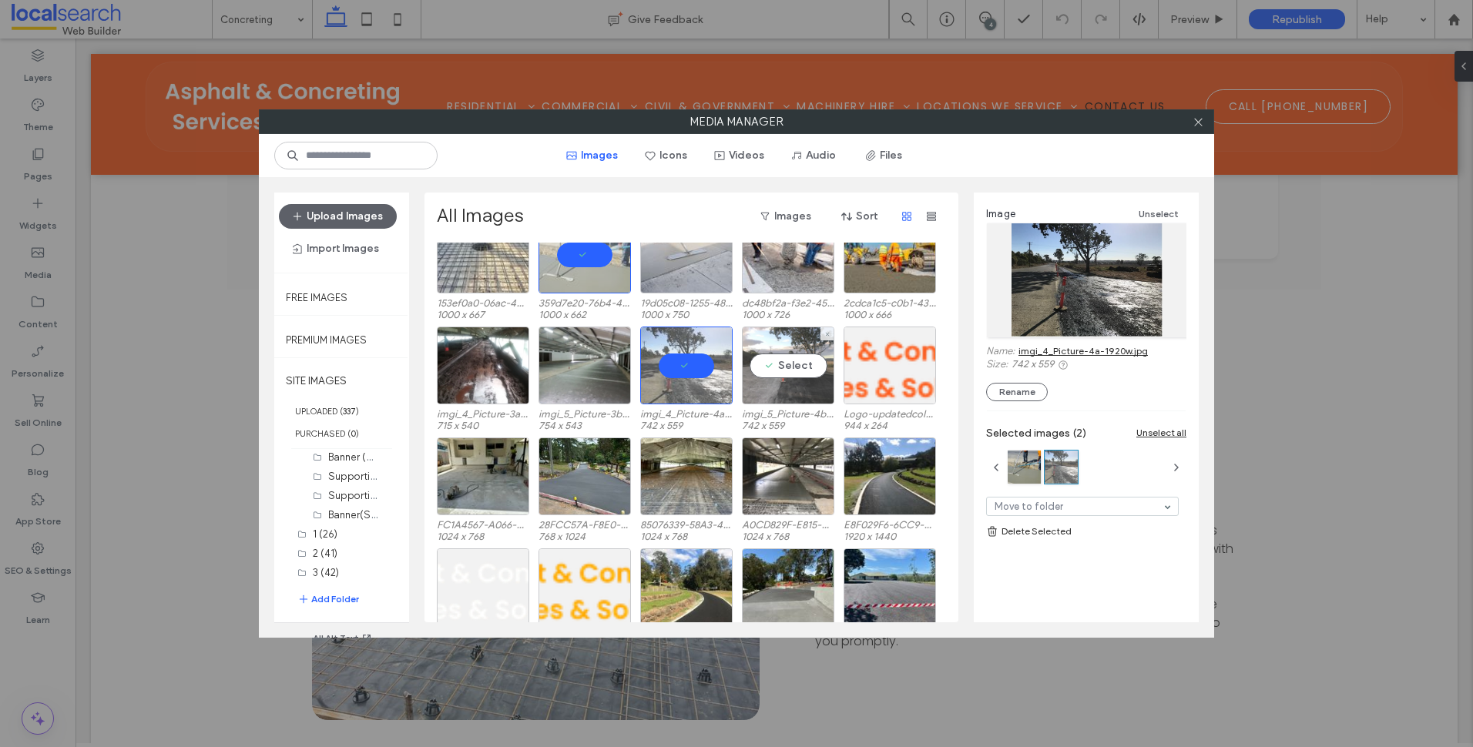
click at [754, 402] on div "Select" at bounding box center [788, 366] width 92 height 78
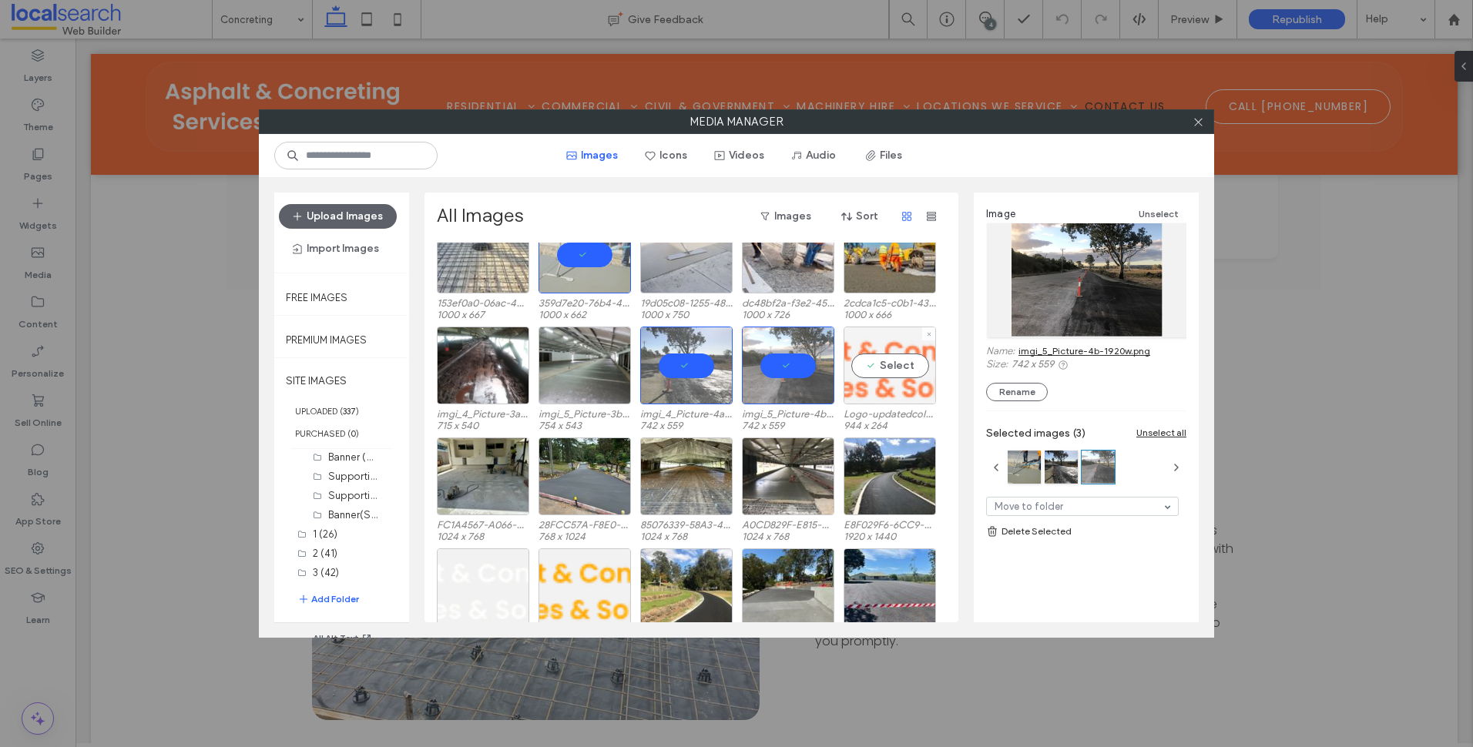
click at [890, 398] on div "Select" at bounding box center [890, 366] width 92 height 78
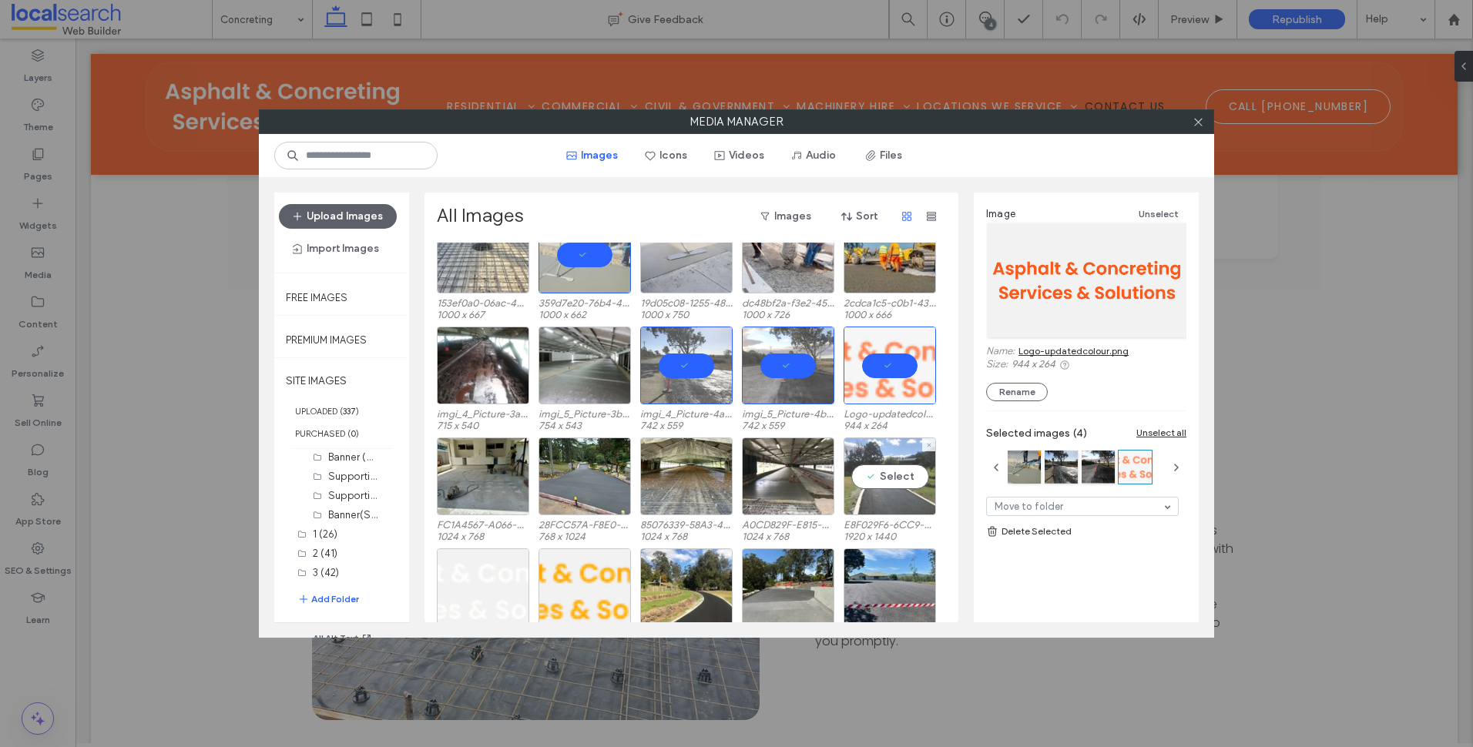
click at [878, 509] on div "Select" at bounding box center [890, 477] width 92 height 78
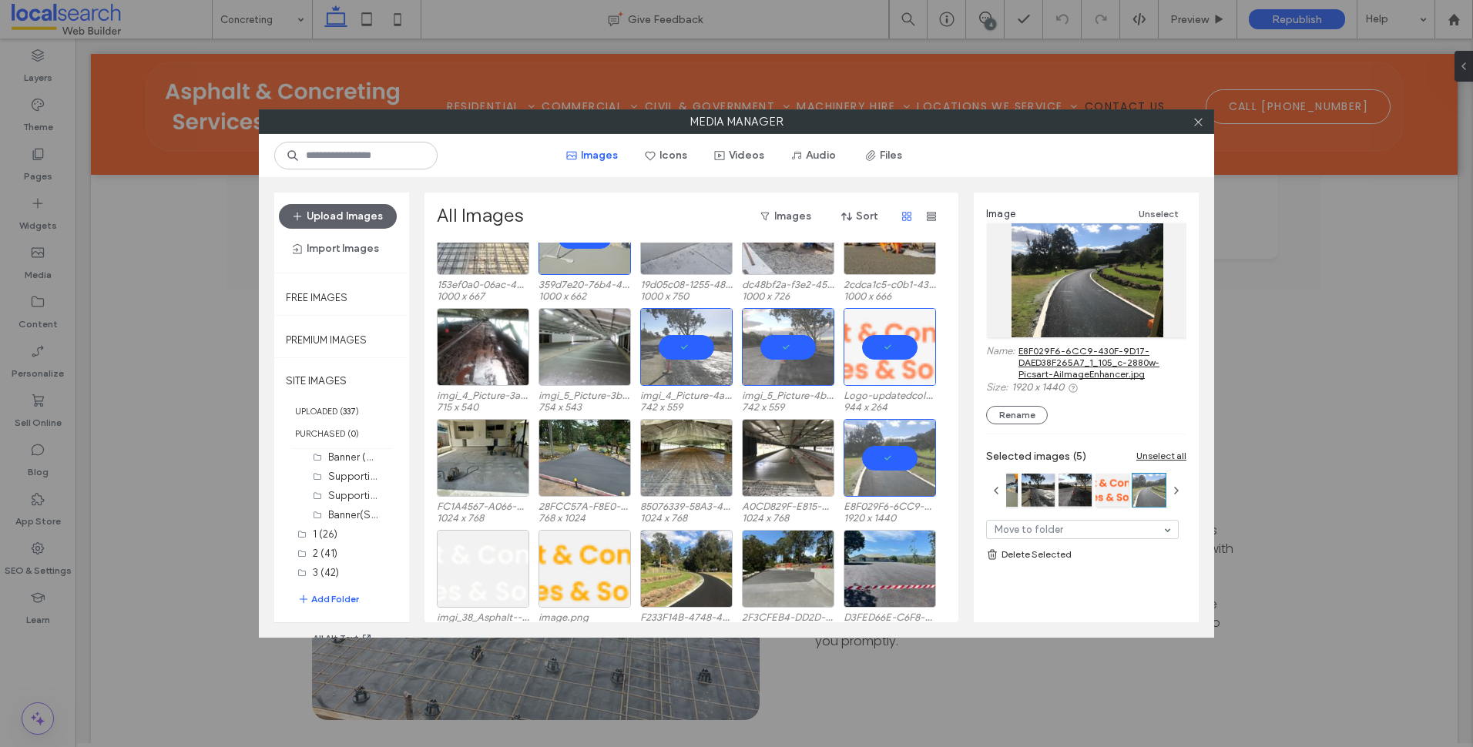
scroll to position [203, 0]
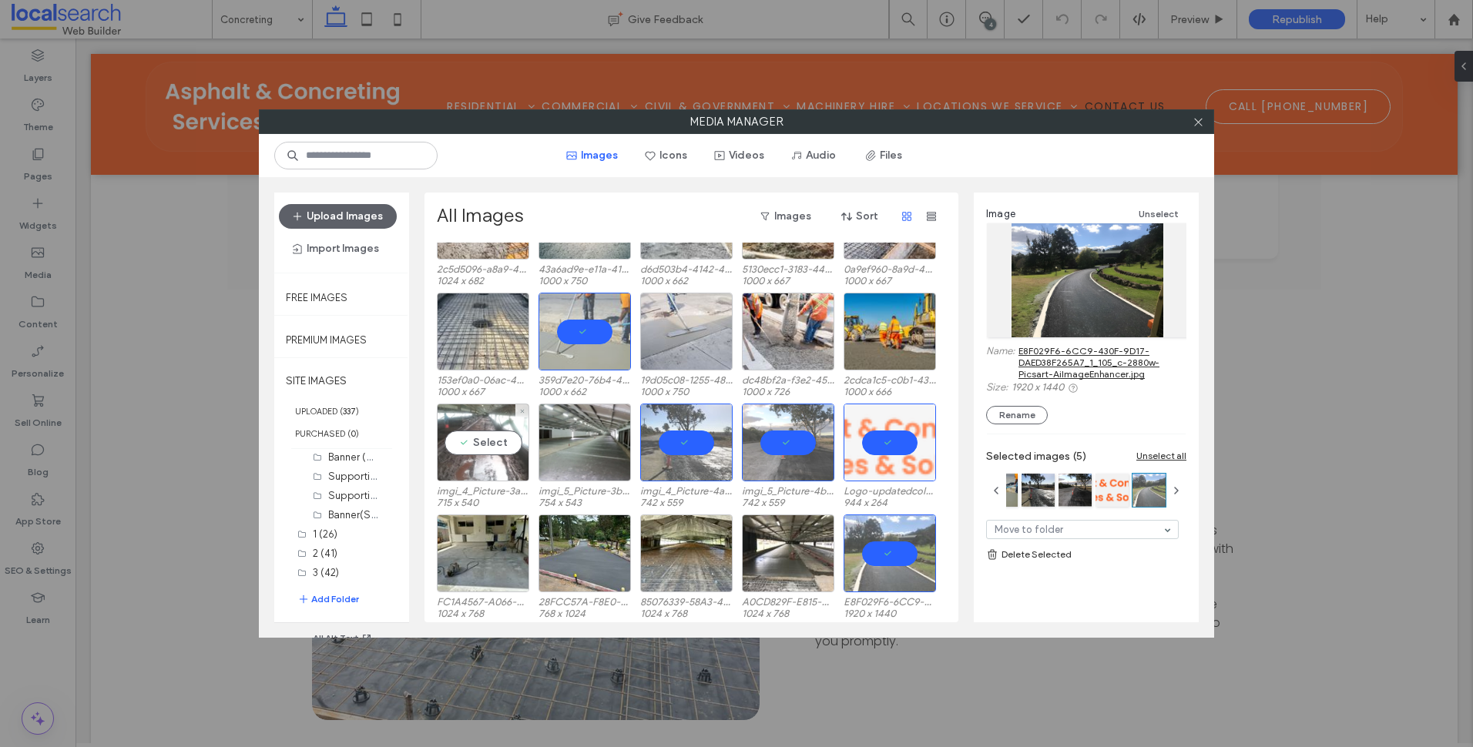
click at [490, 481] on div "Select" at bounding box center [483, 443] width 92 height 78
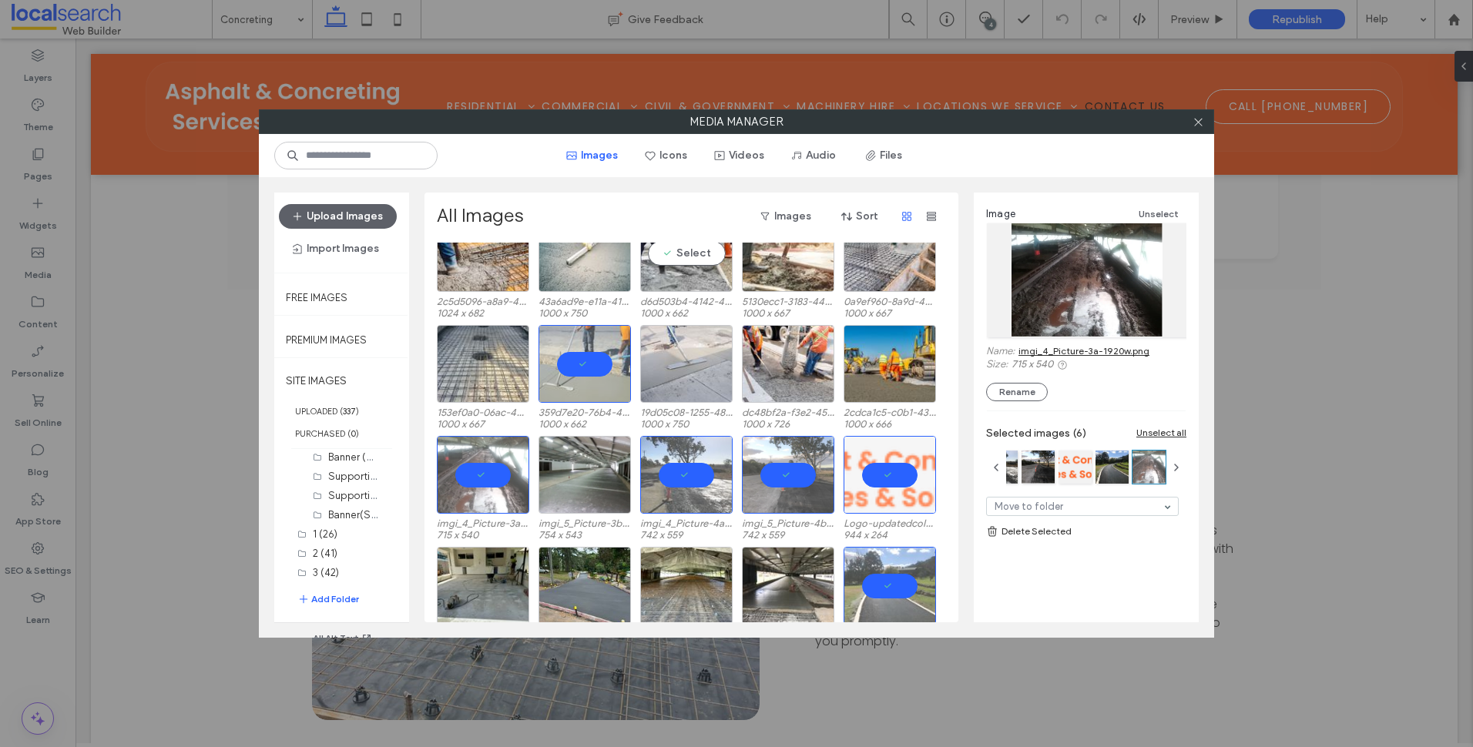
scroll to position [280, 0]
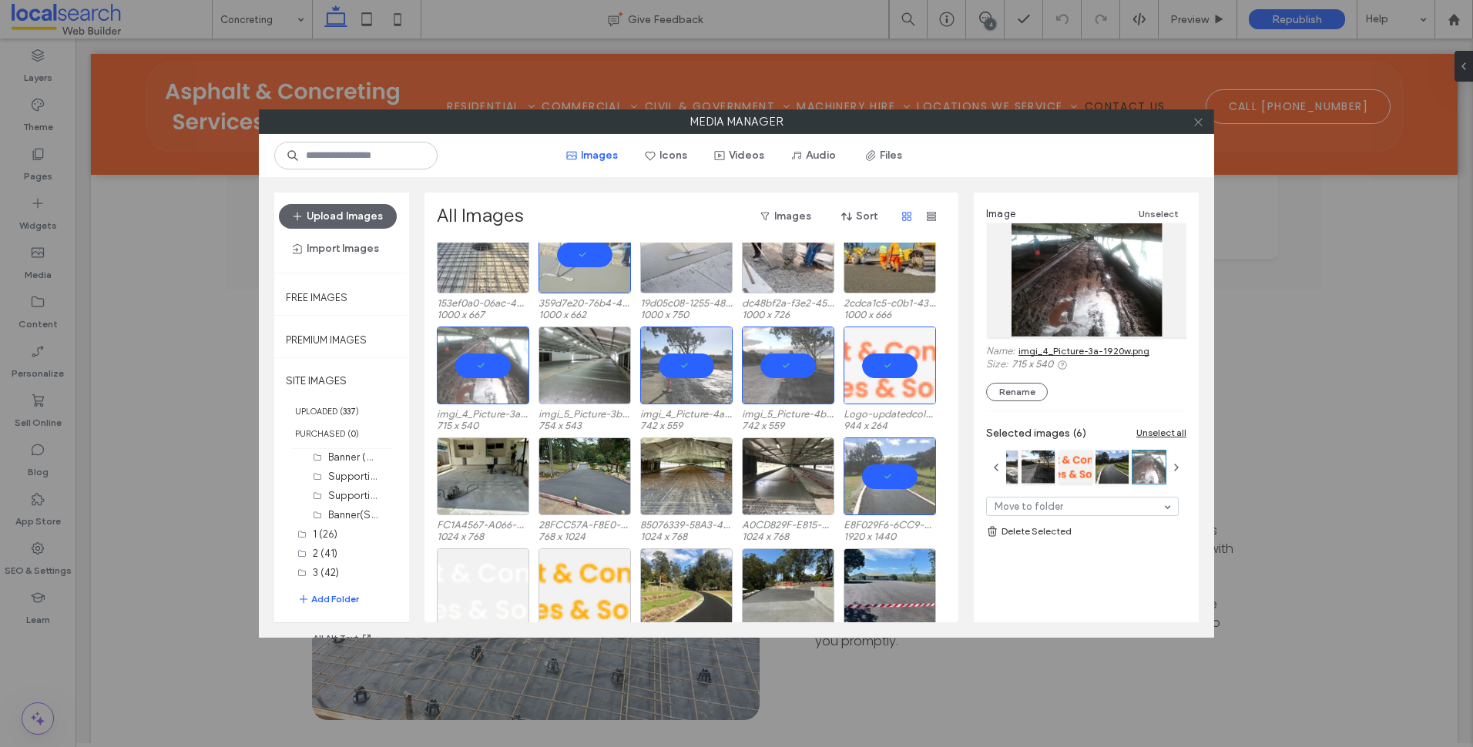
click at [1201, 119] on icon at bounding box center [1199, 122] width 12 height 12
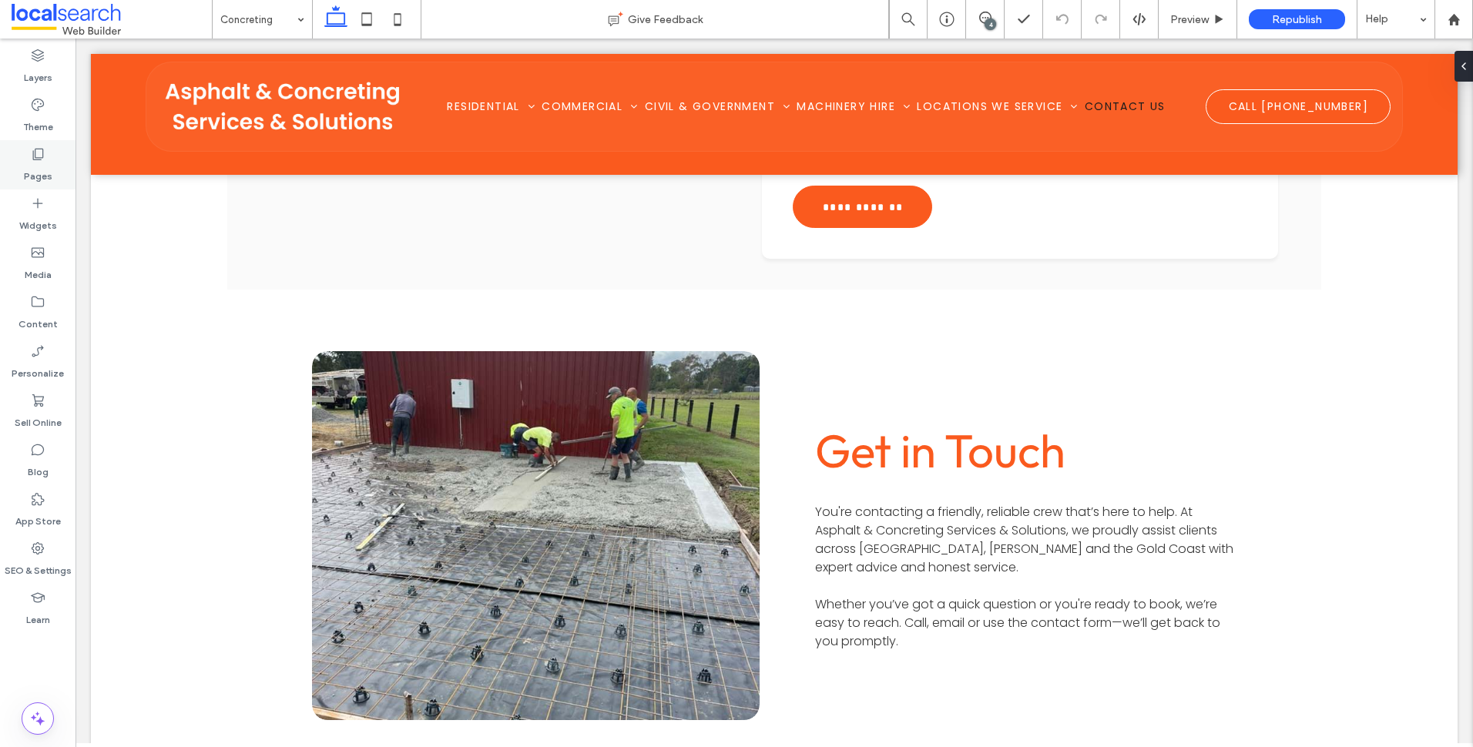
click at [40, 161] on icon at bounding box center [37, 153] width 15 height 15
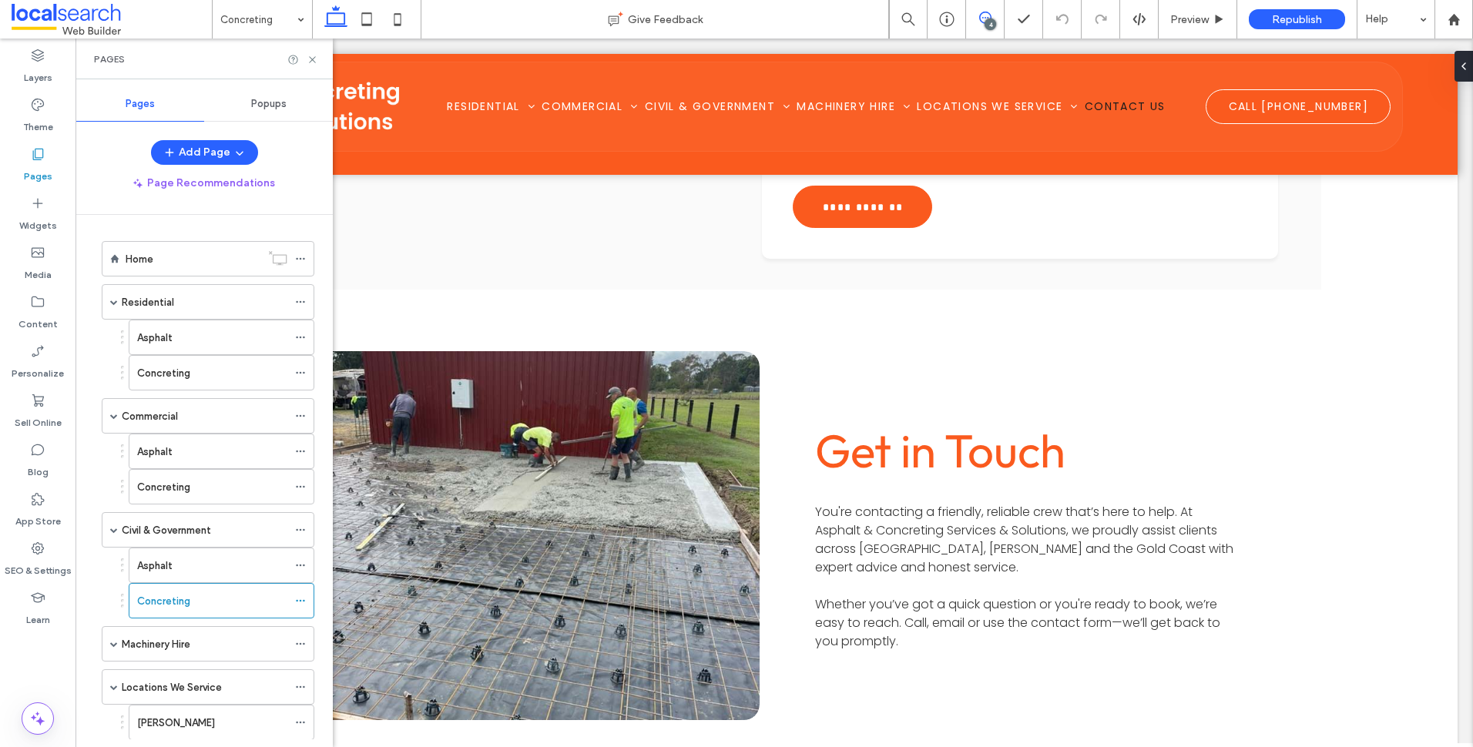
click at [1000, 19] on span at bounding box center [985, 18] width 38 height 12
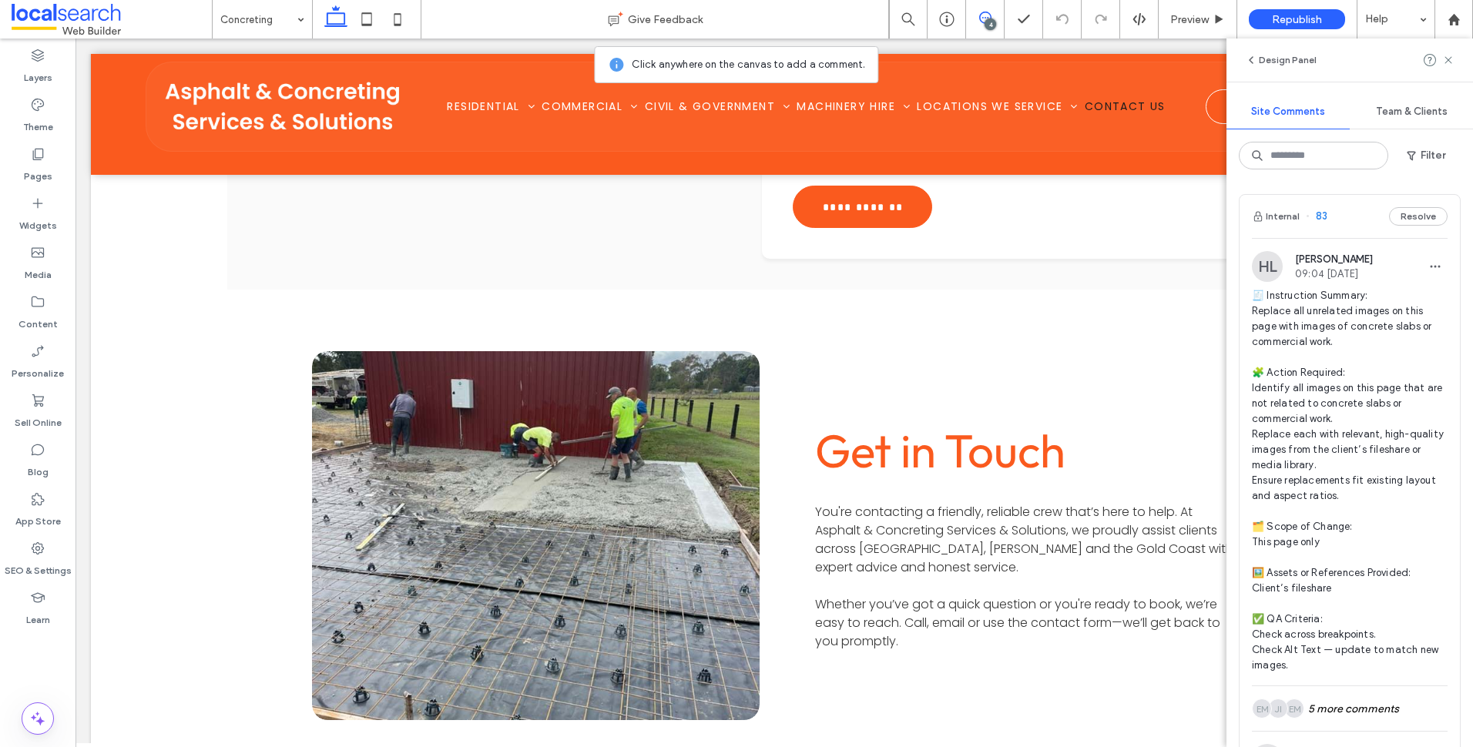
click at [1371, 443] on span "🧾 Instruction Summary: Replace all unrelated images on this page with images of…" at bounding box center [1350, 480] width 196 height 385
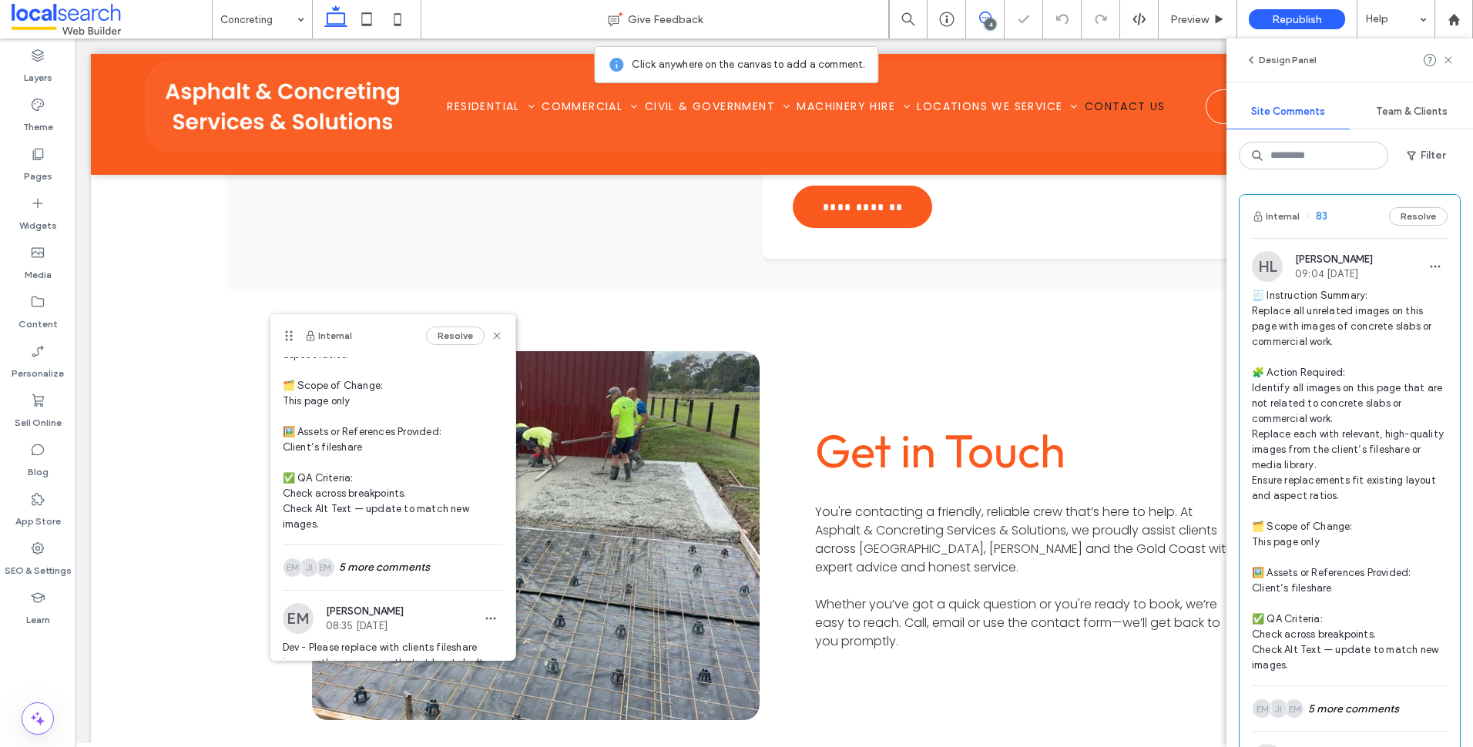
scroll to position [348, 0]
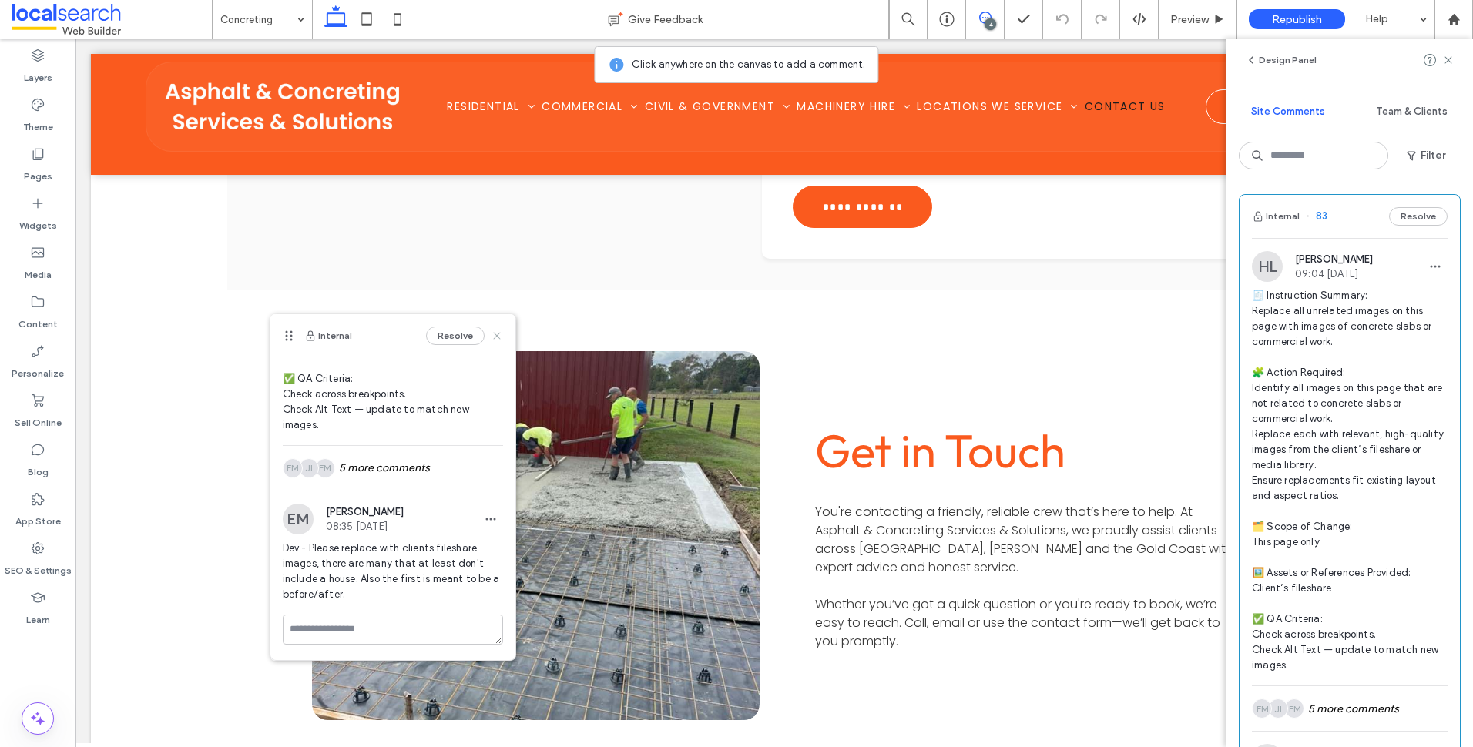
click at [491, 336] on icon at bounding box center [497, 336] width 12 height 12
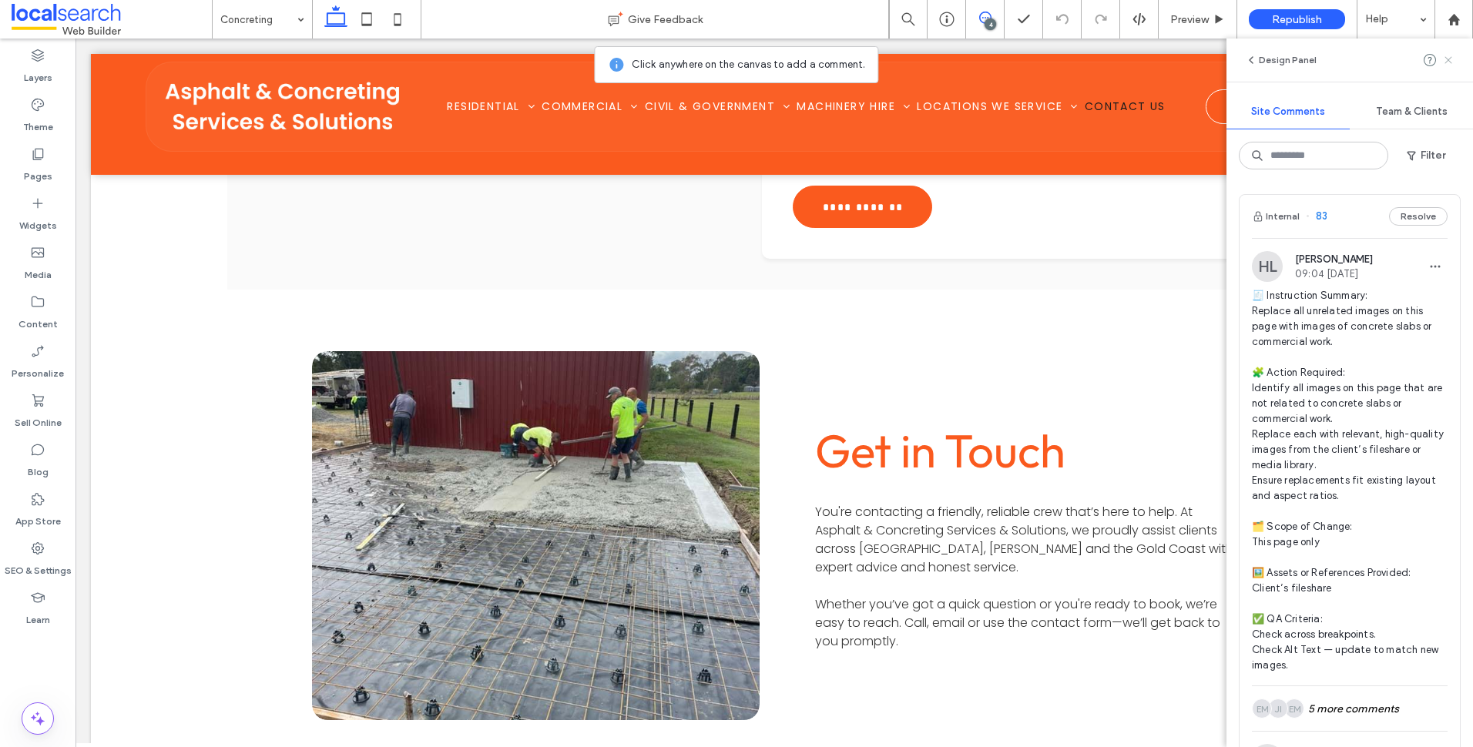
click at [1452, 58] on use at bounding box center [1448, 59] width 7 height 7
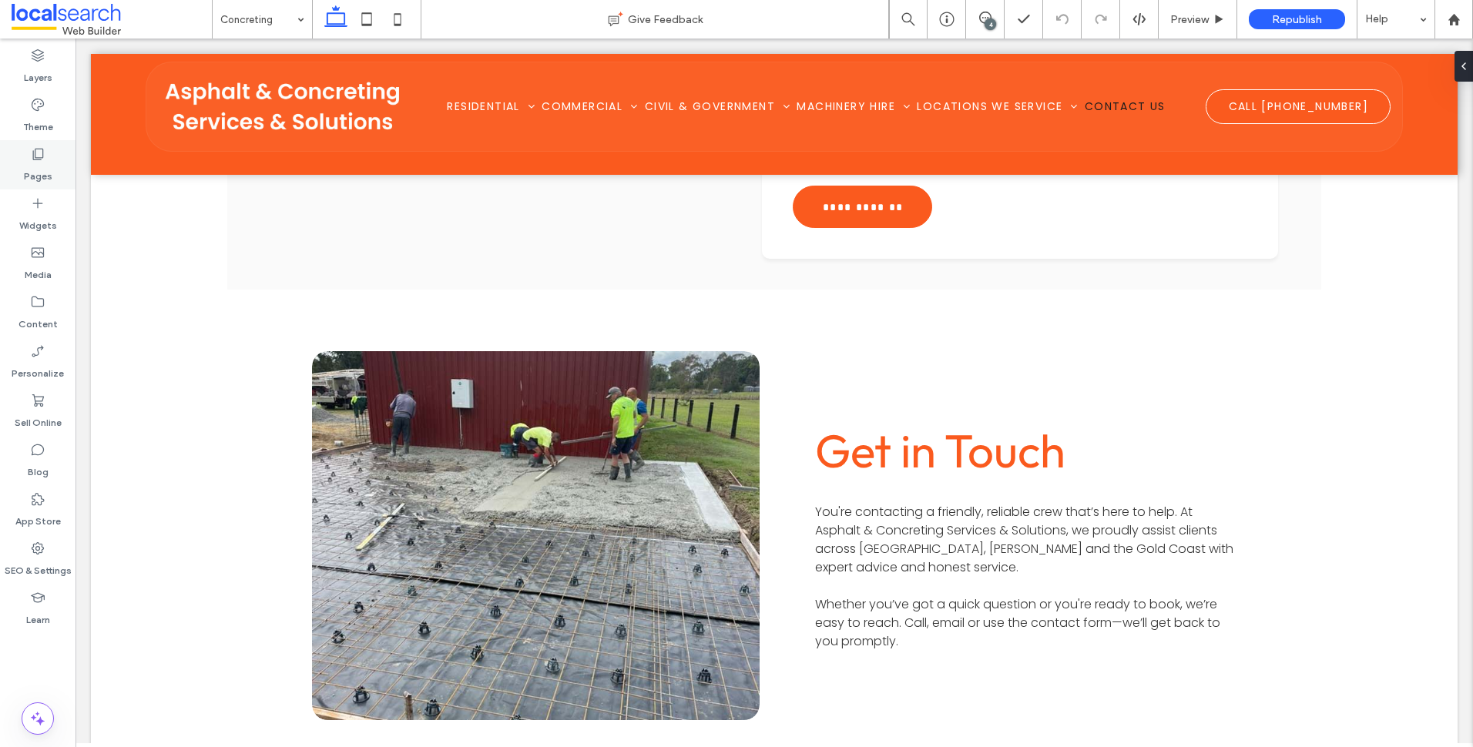
click at [41, 164] on label "Pages" at bounding box center [38, 173] width 29 height 22
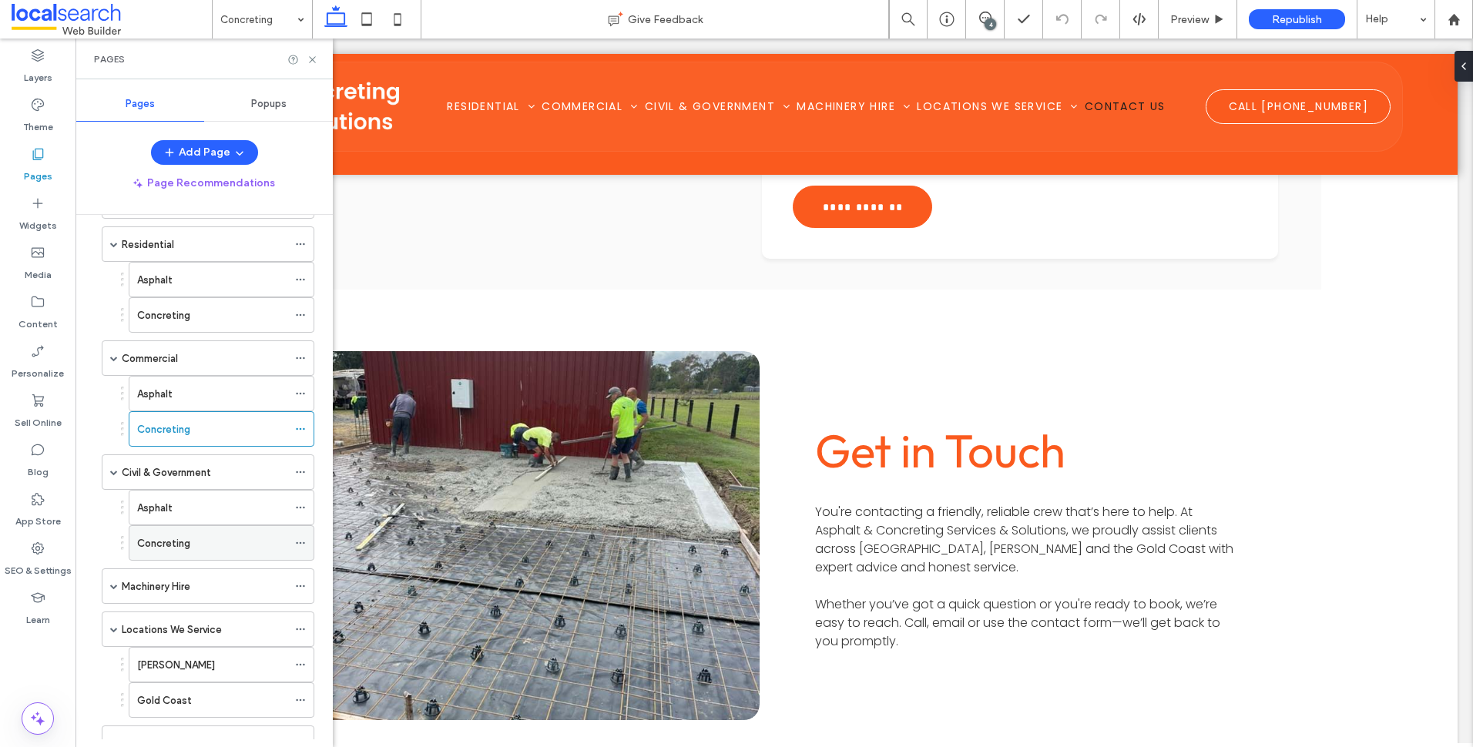
scroll to position [118, 0]
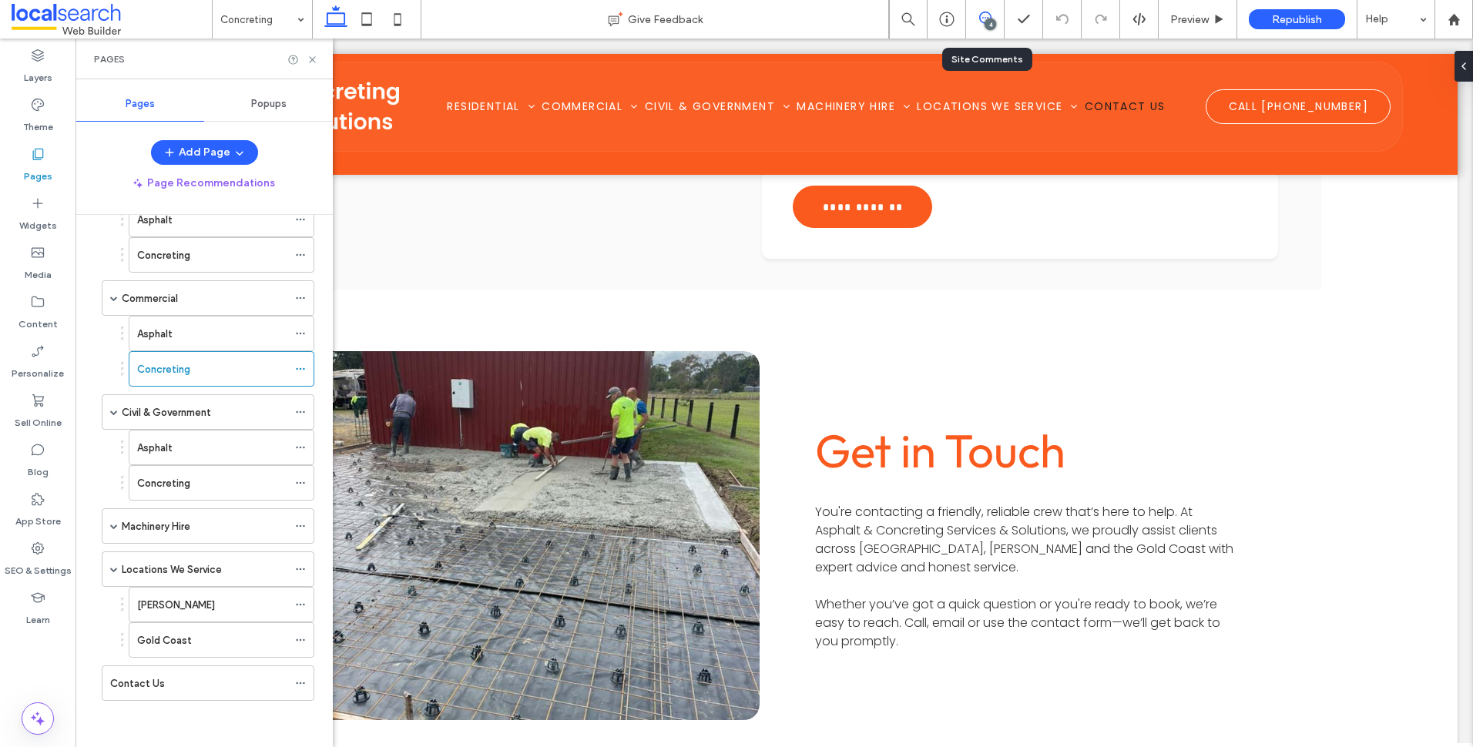
click at [996, 15] on span at bounding box center [985, 18] width 38 height 12
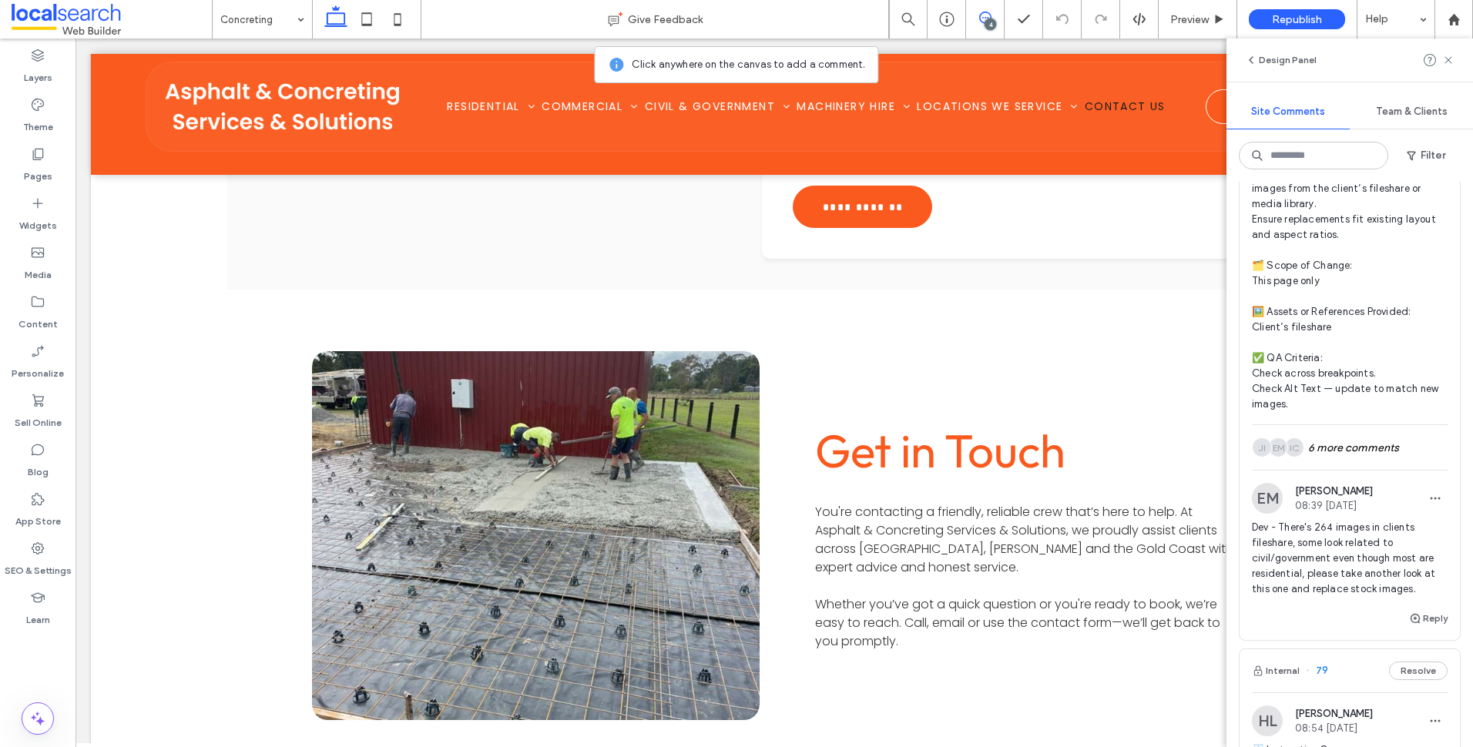
scroll to position [1079, 0]
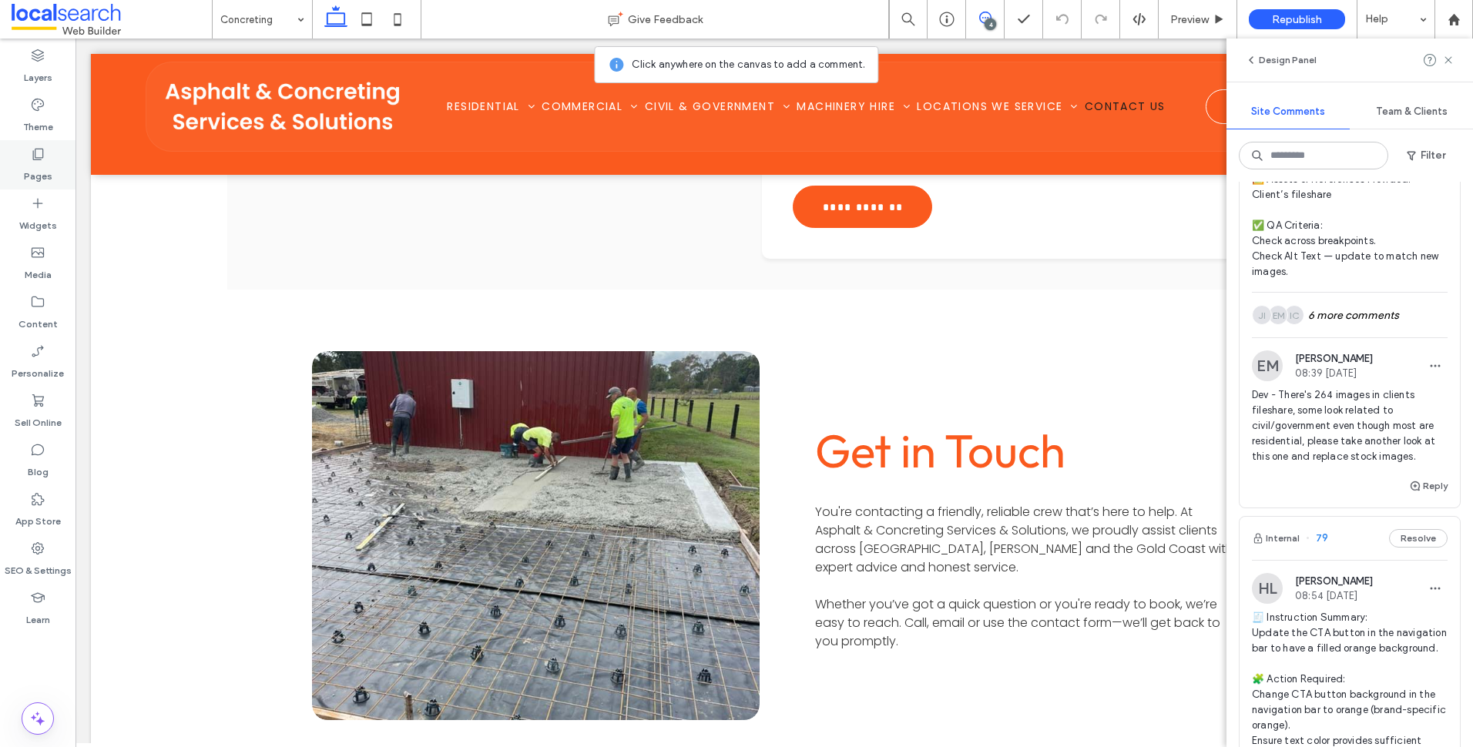
click at [25, 160] on div "Pages" at bounding box center [38, 164] width 76 height 49
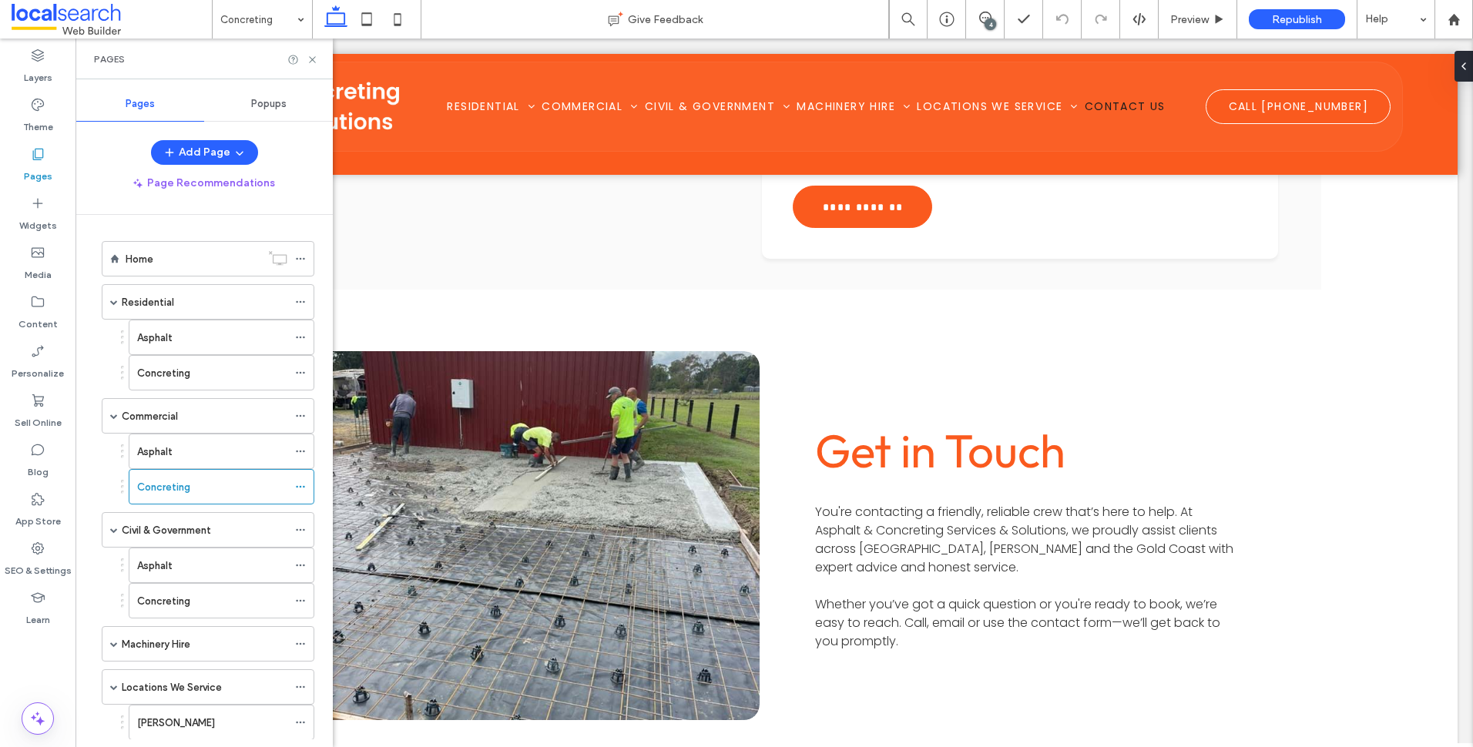
scroll to position [0, 0]
click at [308, 59] on icon at bounding box center [313, 60] width 12 height 12
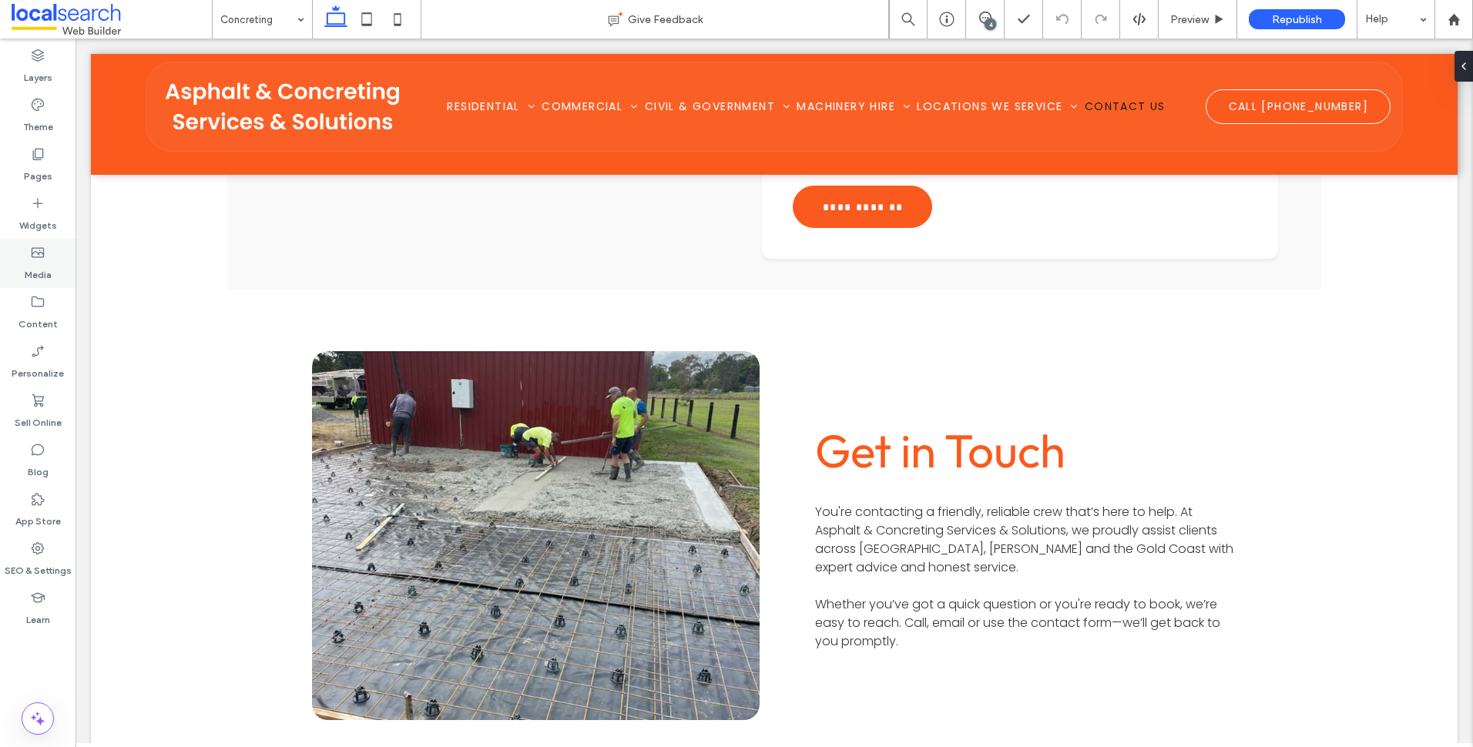
click at [43, 264] on label "Media" at bounding box center [38, 271] width 27 height 22
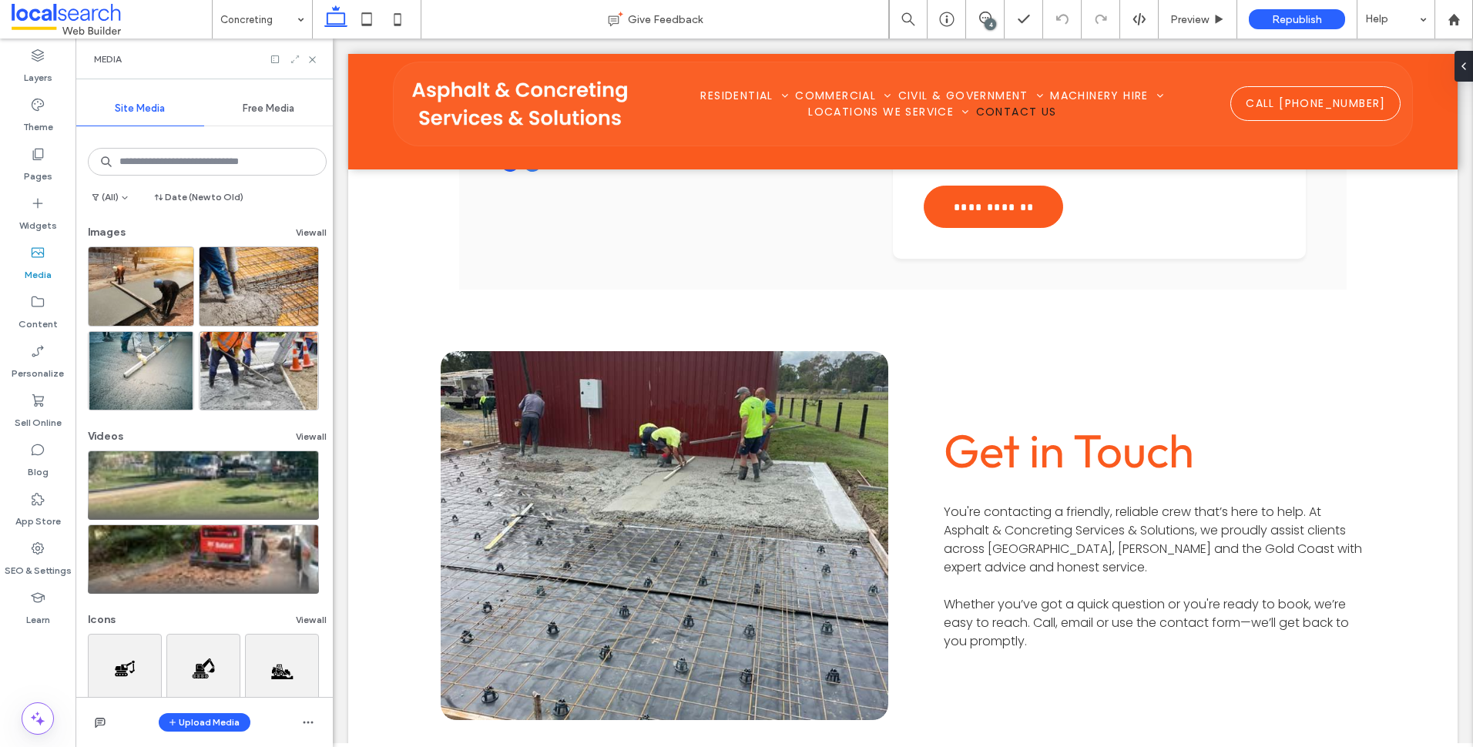
click at [294, 56] on icon at bounding box center [295, 59] width 11 height 11
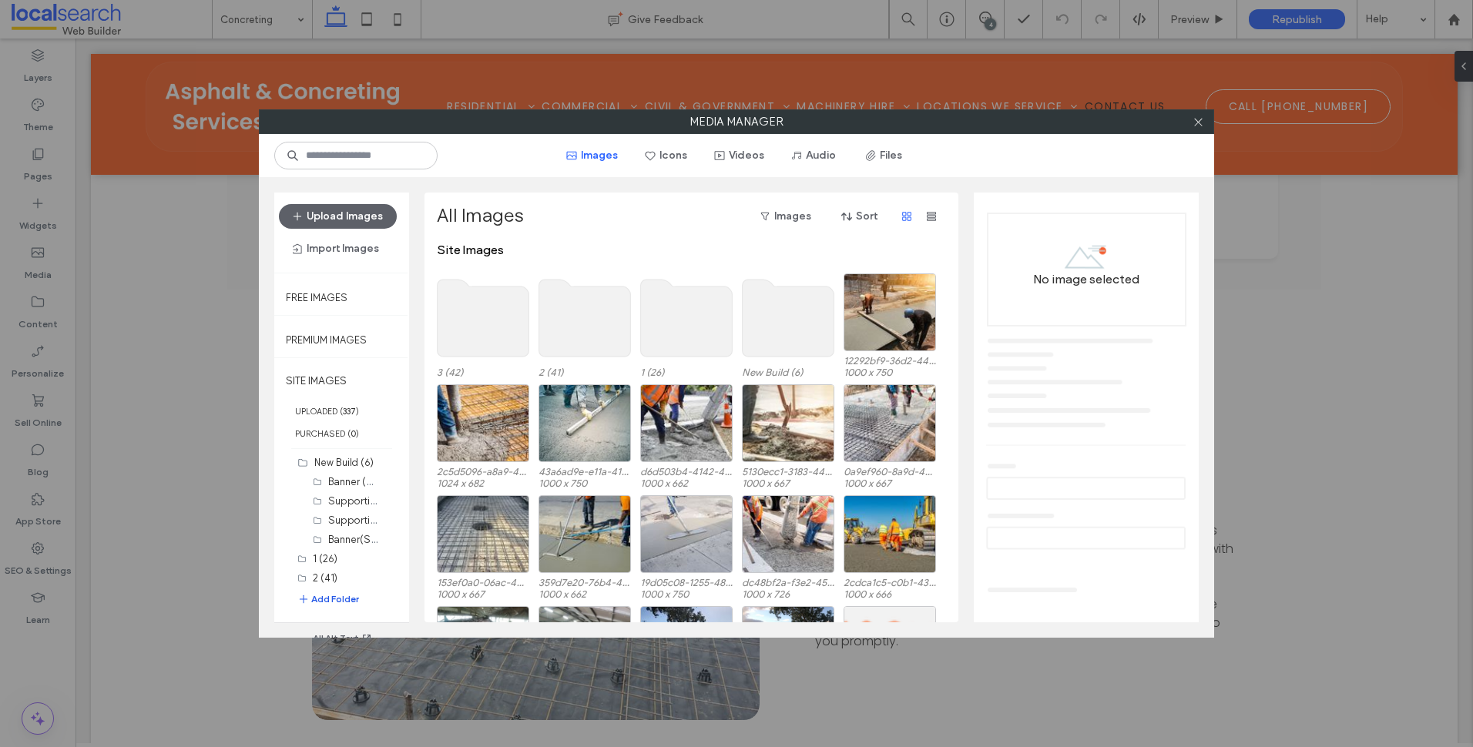
click at [352, 597] on button "Add Folder" at bounding box center [328, 599] width 62 height 15
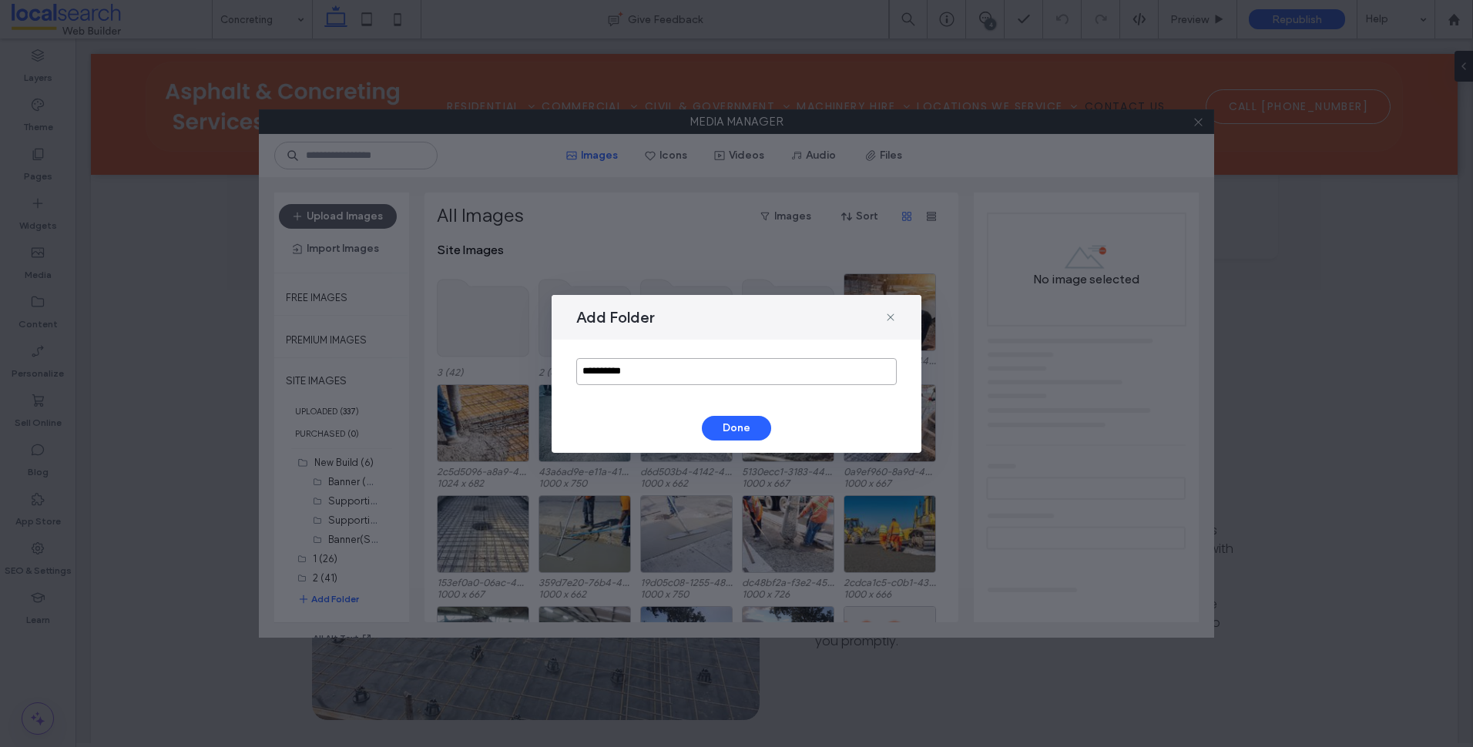
click at [701, 381] on input "**********" at bounding box center [736, 371] width 321 height 27
click at [687, 382] on input "**********" at bounding box center [736, 371] width 321 height 27
type input "**********"
click at [726, 429] on button "Done" at bounding box center [736, 428] width 69 height 25
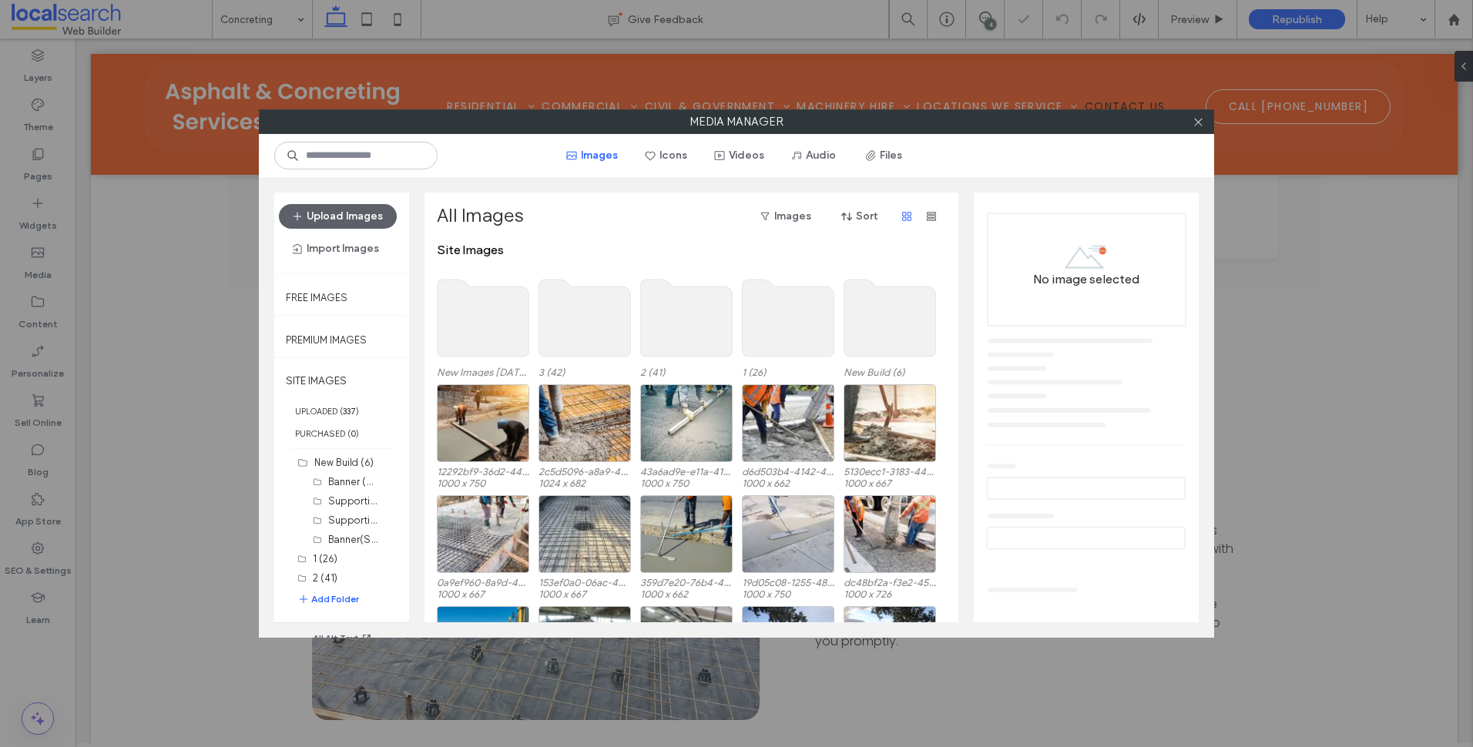
click at [489, 341] on use at bounding box center [484, 318] width 92 height 77
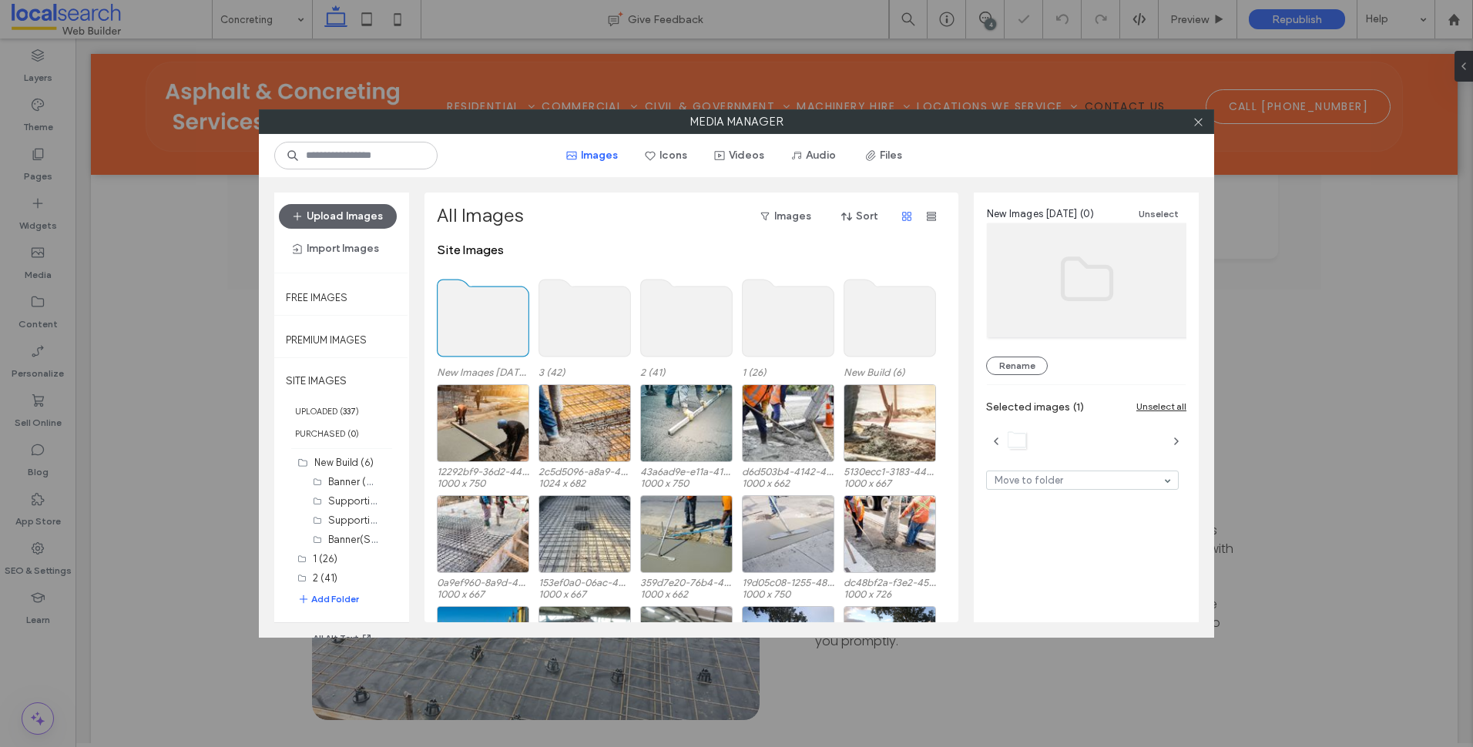
click at [489, 341] on use at bounding box center [484, 318] width 92 height 77
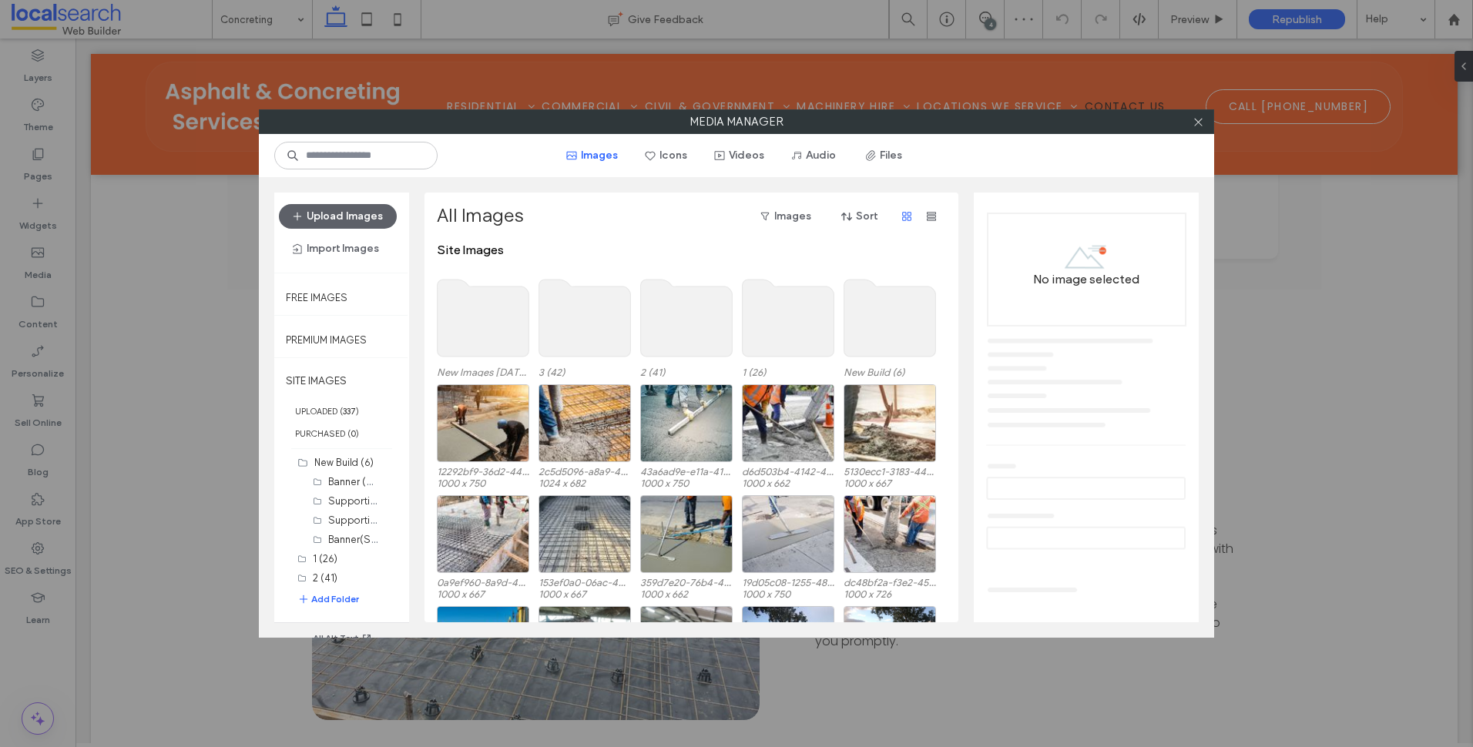
click at [489, 341] on use at bounding box center [484, 318] width 92 height 77
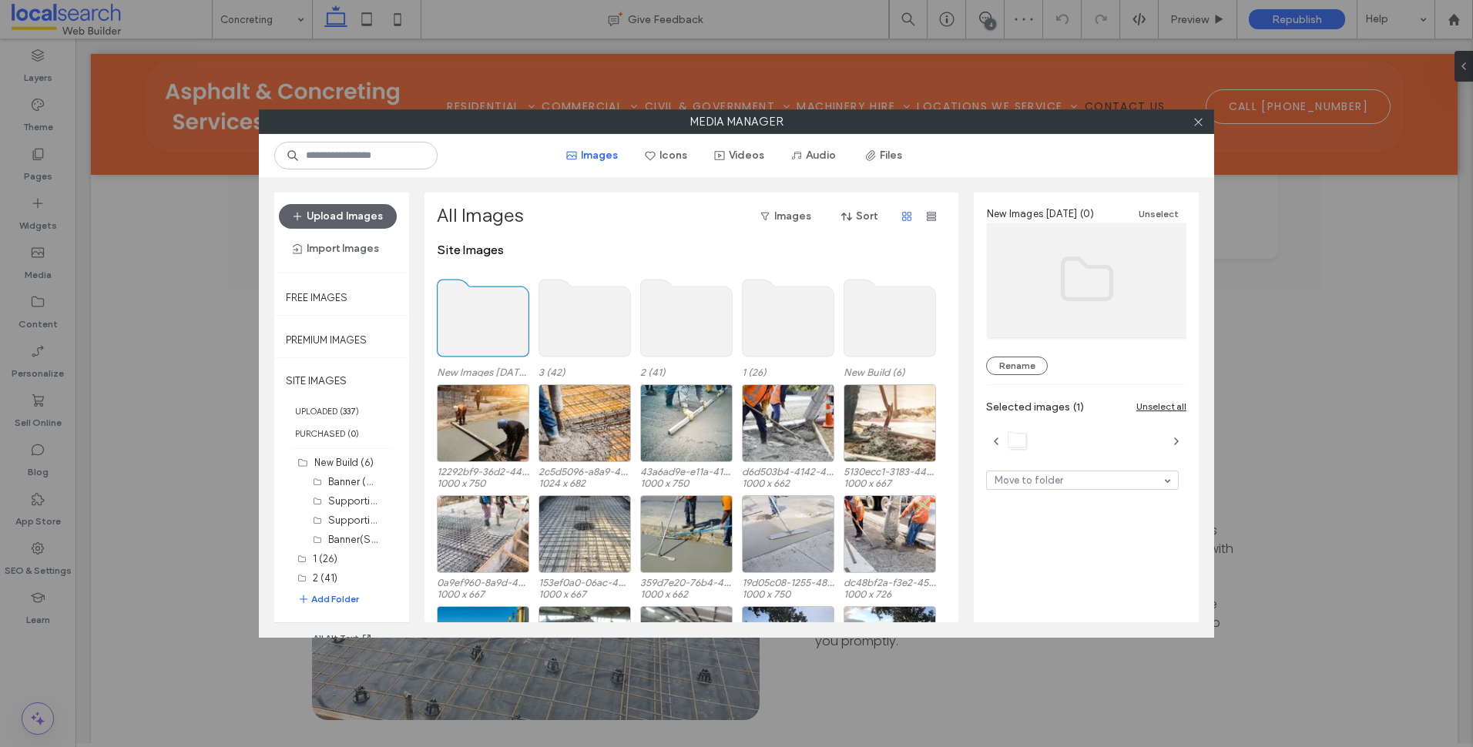
click at [489, 341] on use at bounding box center [484, 318] width 92 height 77
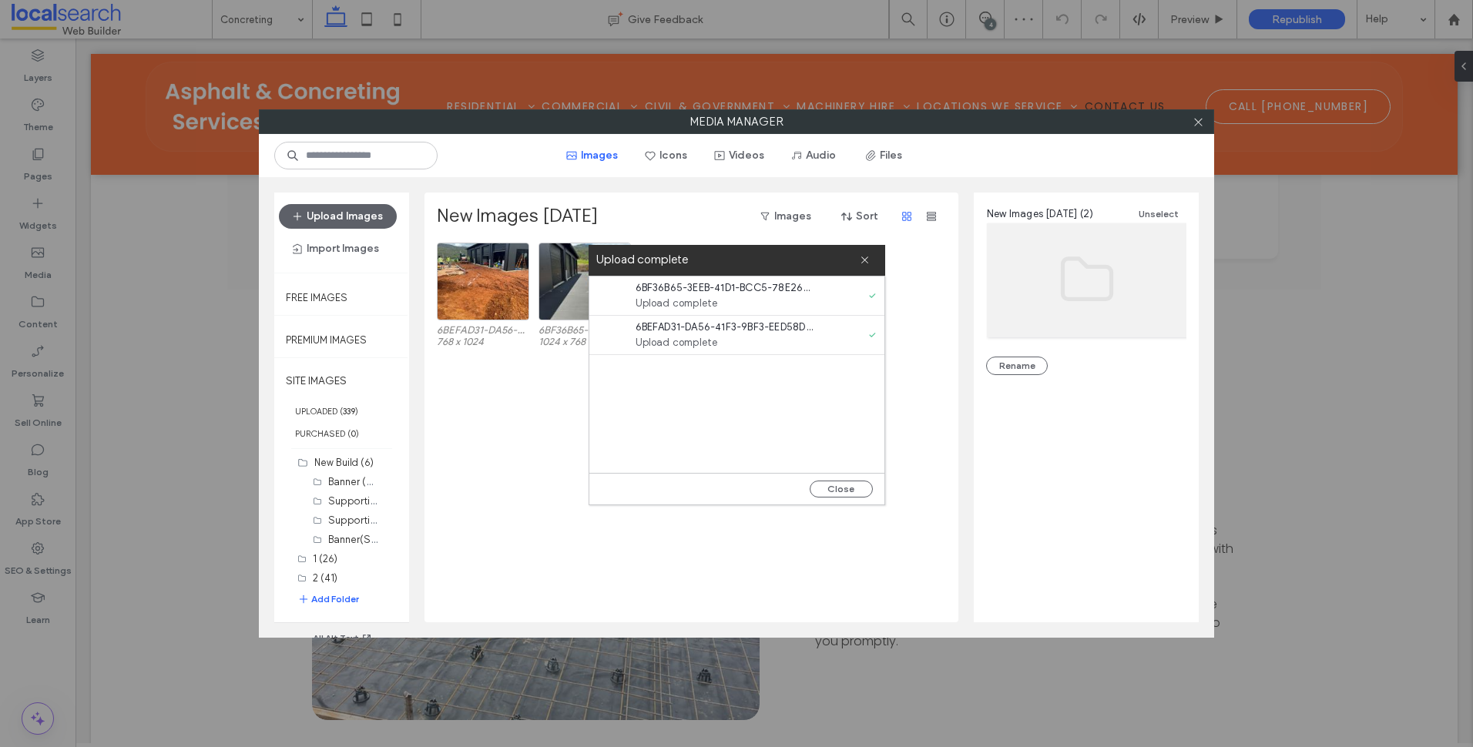
click at [875, 496] on div "Close" at bounding box center [737, 489] width 295 height 32
click at [851, 493] on button "Close" at bounding box center [841, 489] width 63 height 17
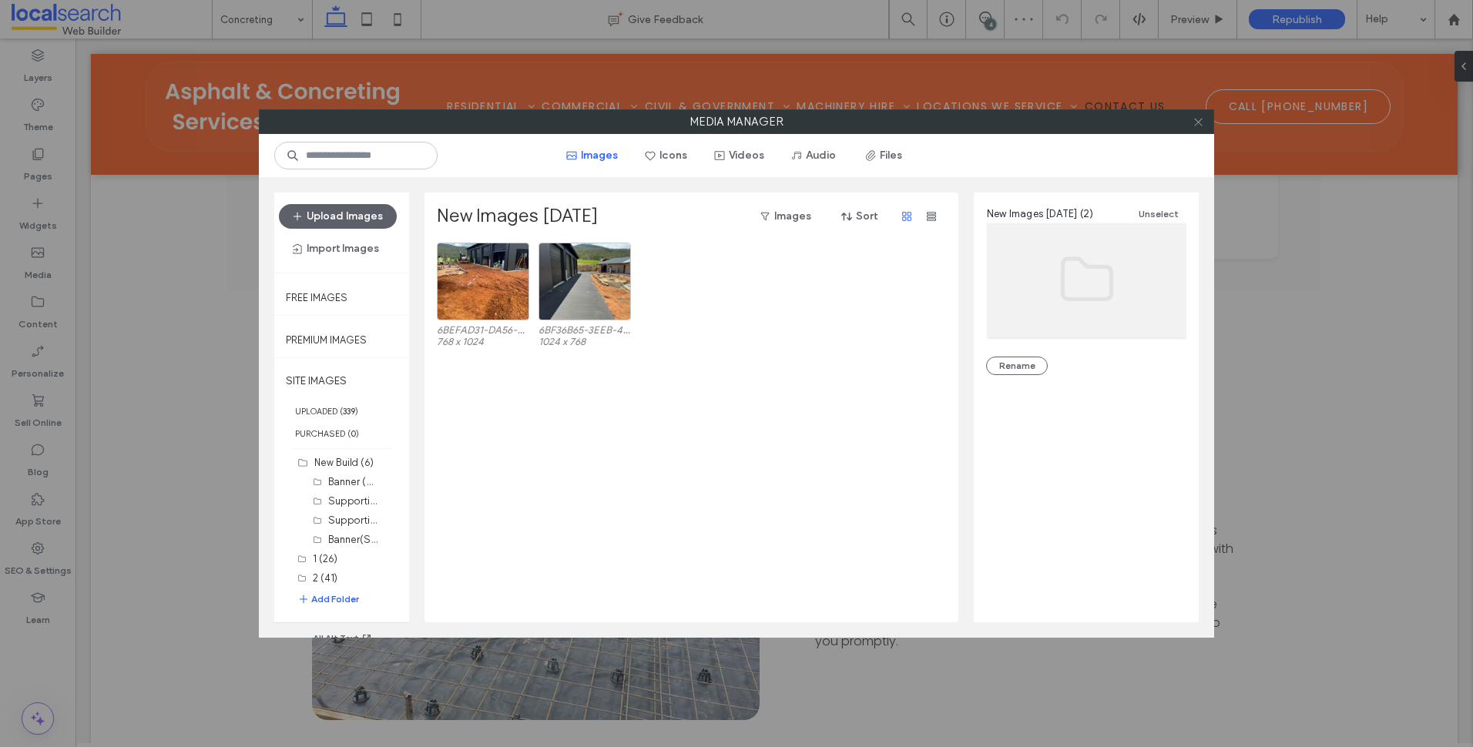
click at [1197, 118] on icon at bounding box center [1199, 122] width 12 height 12
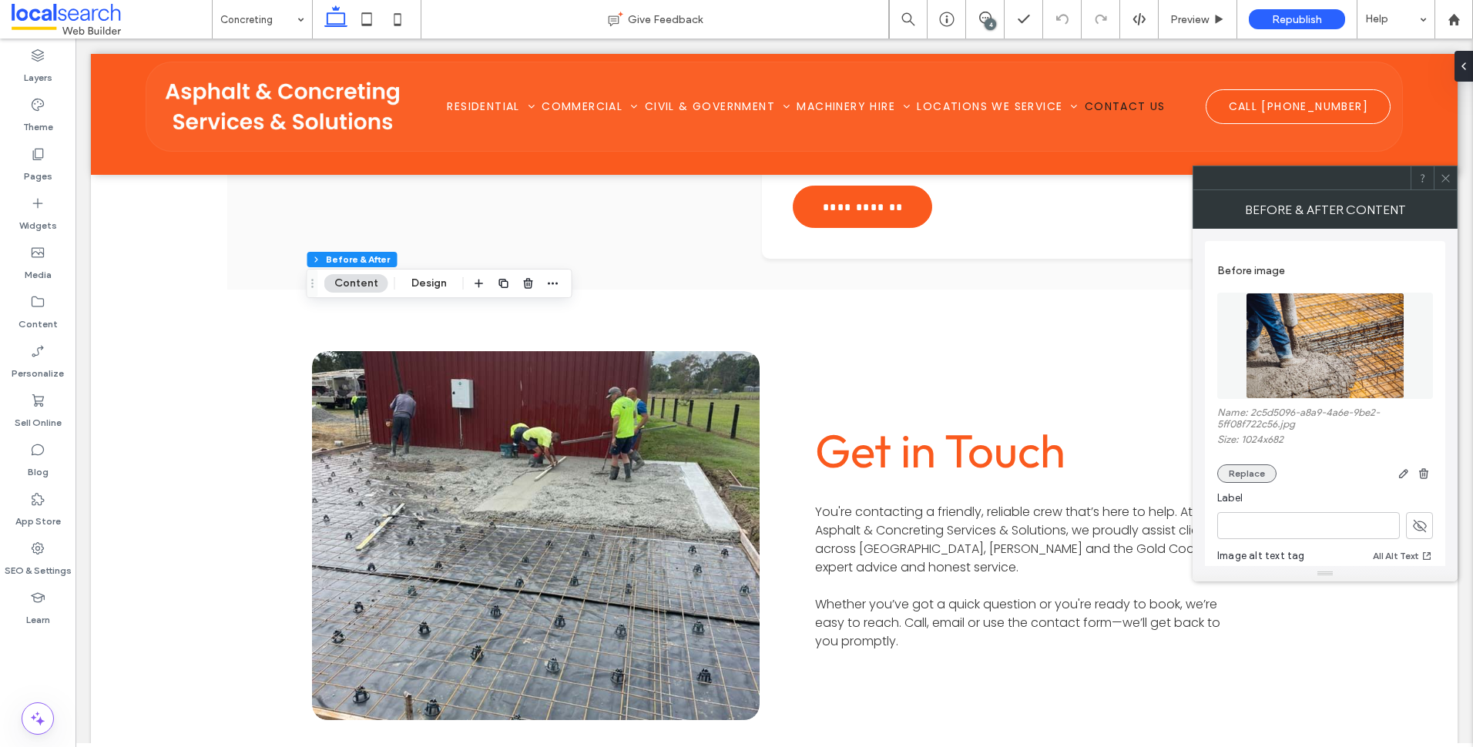
click at [1258, 476] on button "Replace" at bounding box center [1247, 474] width 59 height 18
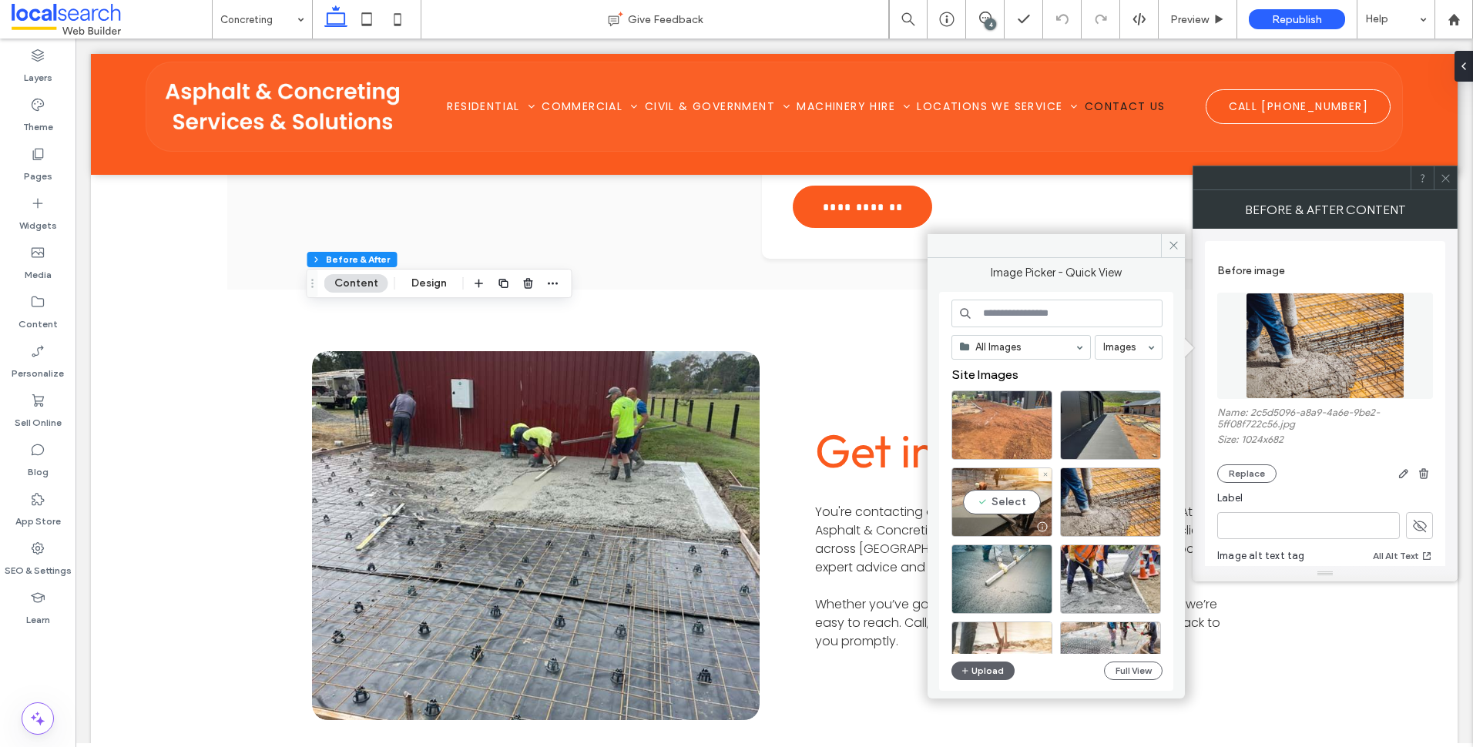
click at [997, 418] on div at bounding box center [1002, 425] width 101 height 69
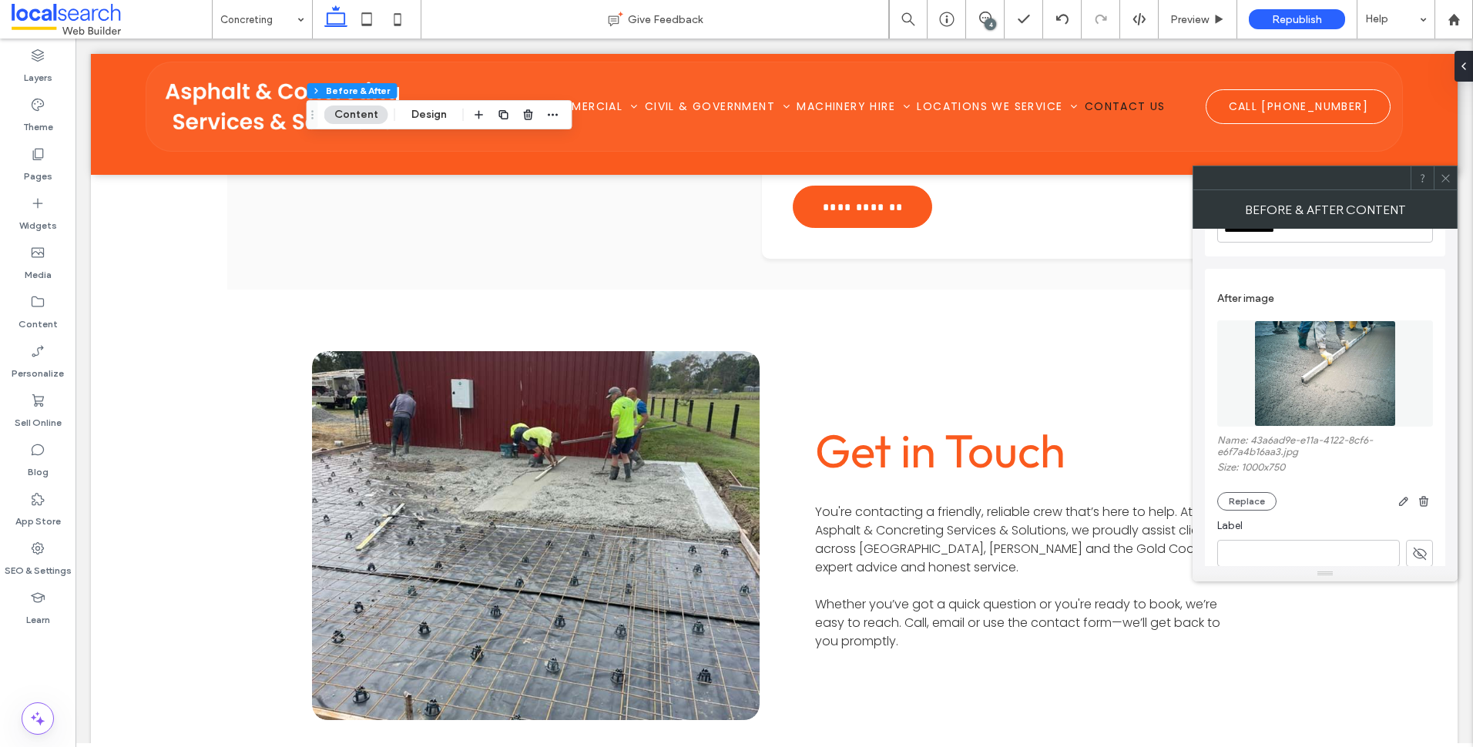
scroll to position [509, 0]
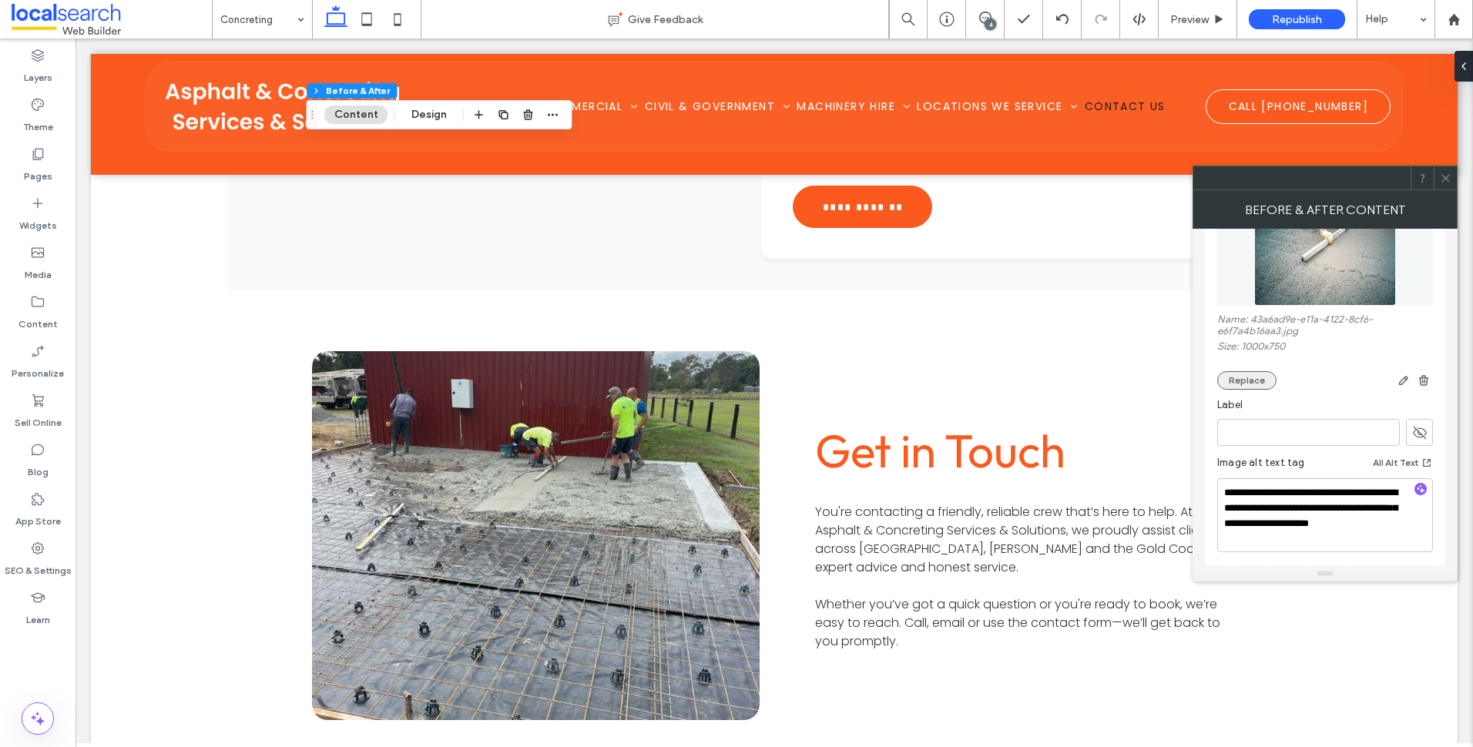
click at [1257, 385] on button "Replace" at bounding box center [1247, 380] width 59 height 18
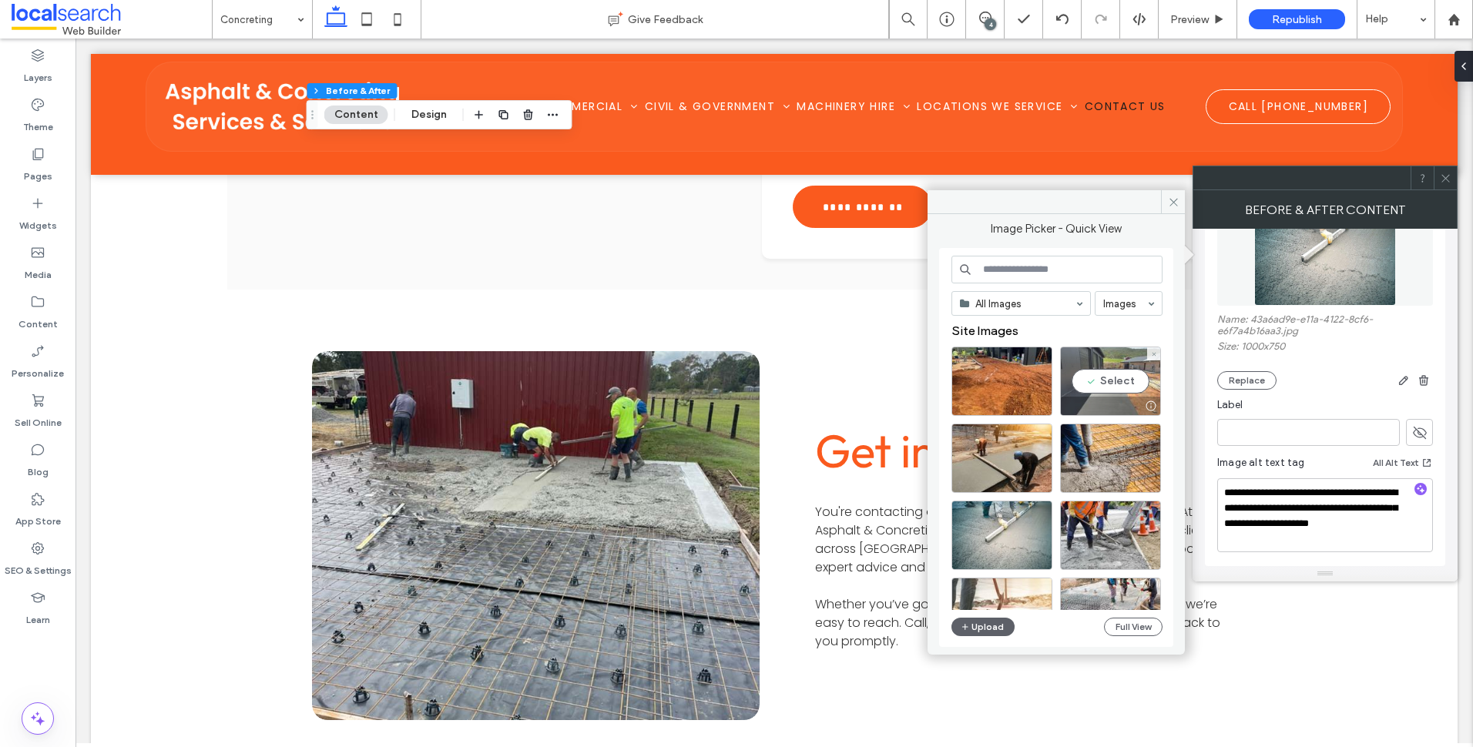
click at [1119, 391] on div "Select" at bounding box center [1110, 381] width 101 height 69
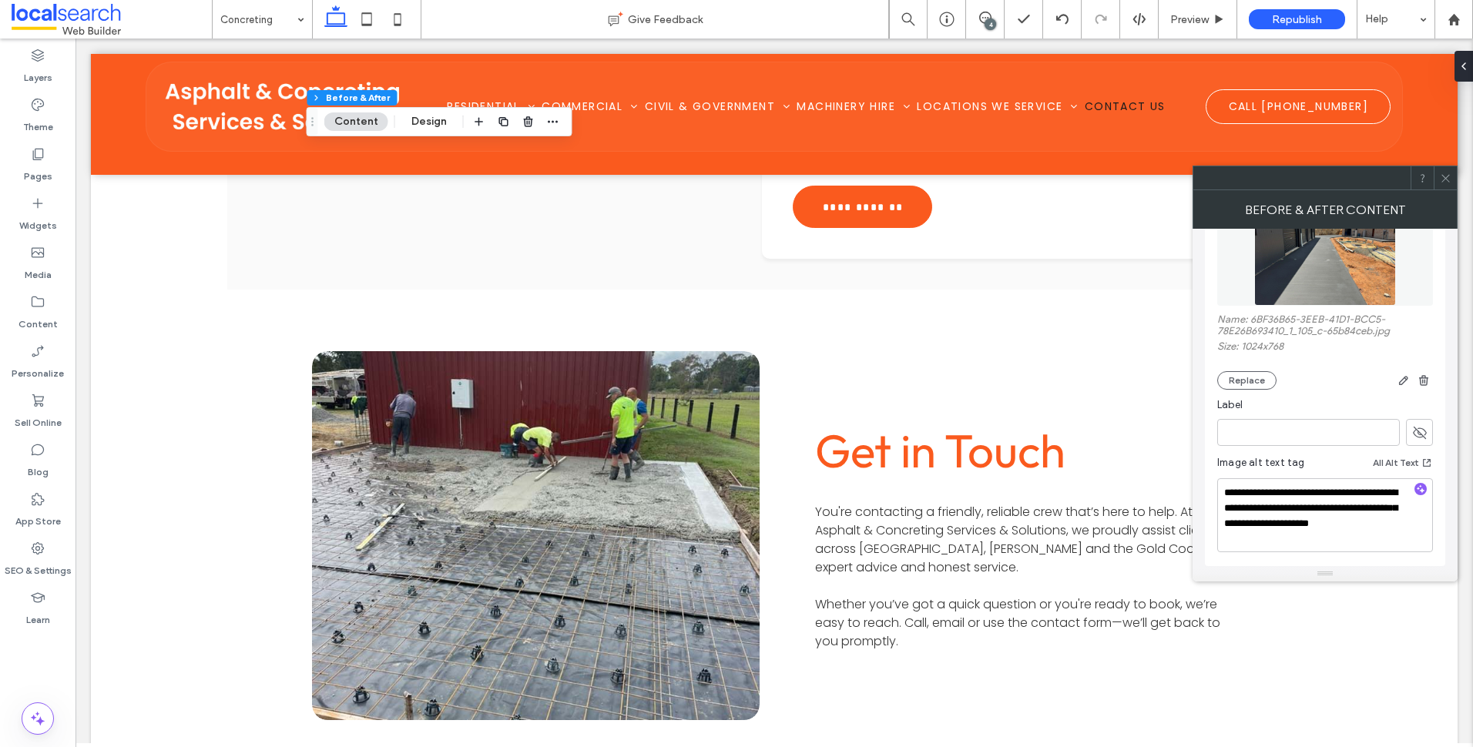
scroll to position [200, 0]
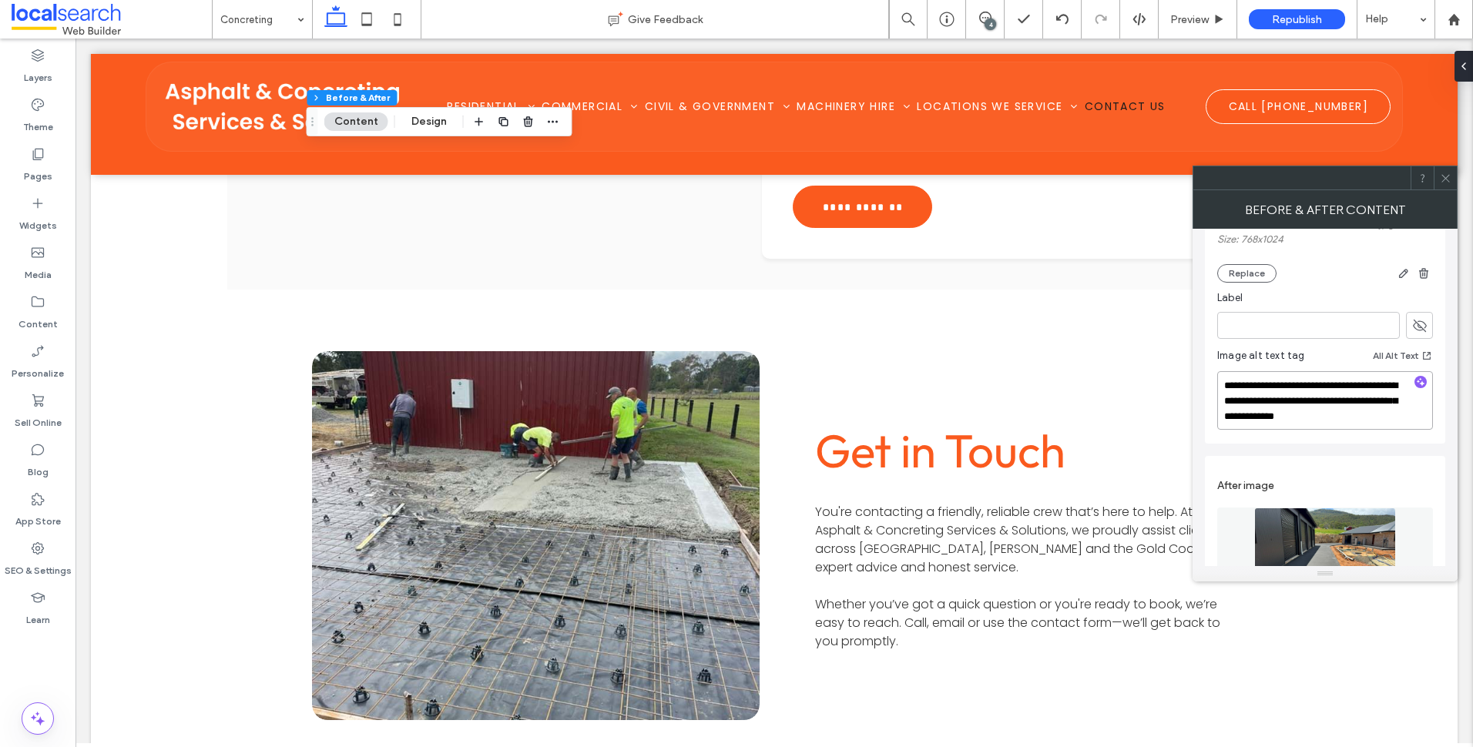
click at [1384, 415] on textarea "**********" at bounding box center [1326, 400] width 216 height 59
drag, startPoint x: 1386, startPoint y: 419, endPoint x: 1249, endPoint y: 397, distance: 139.0
click at [1249, 397] on textarea "**********" at bounding box center [1326, 400] width 216 height 59
type textarea "**********"
click at [1444, 168] on span at bounding box center [1446, 177] width 12 height 23
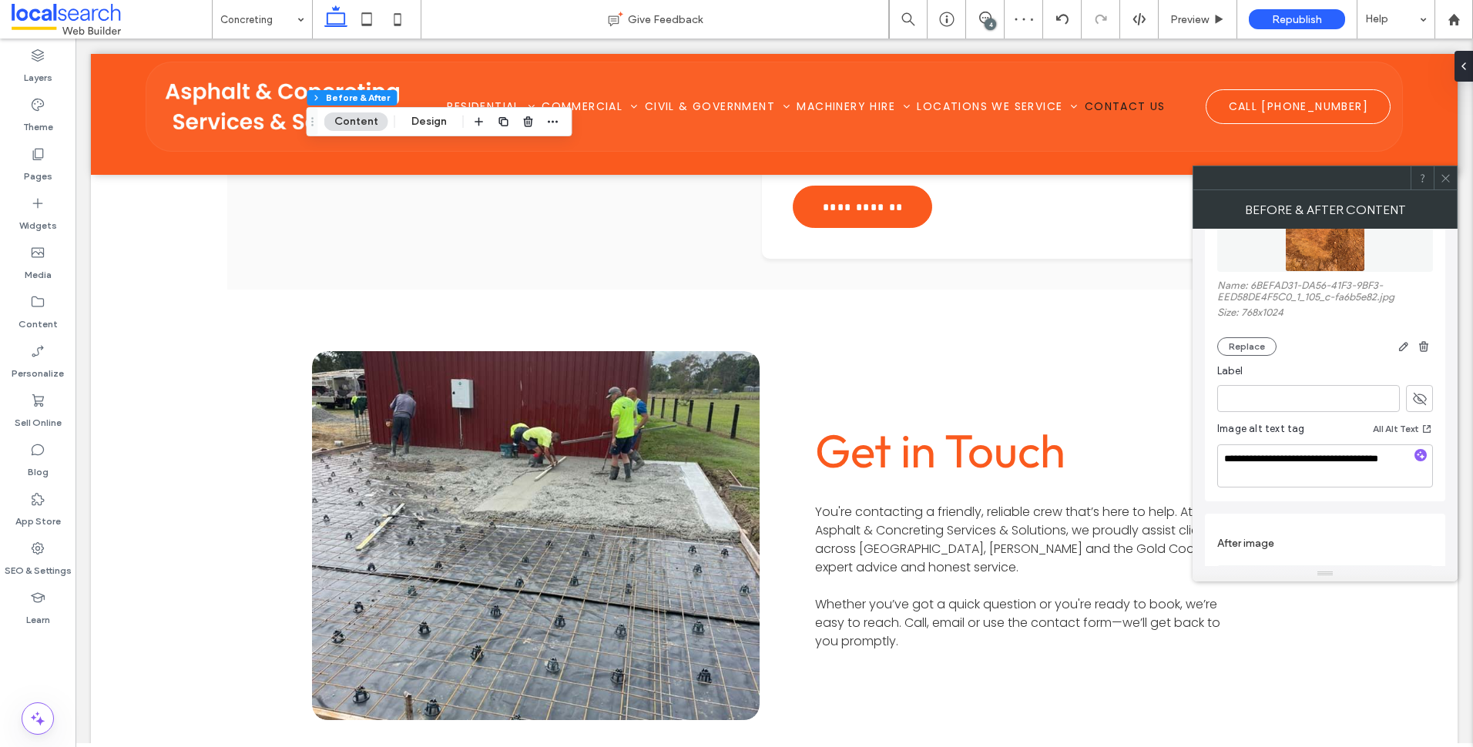
scroll to position [231, 0]
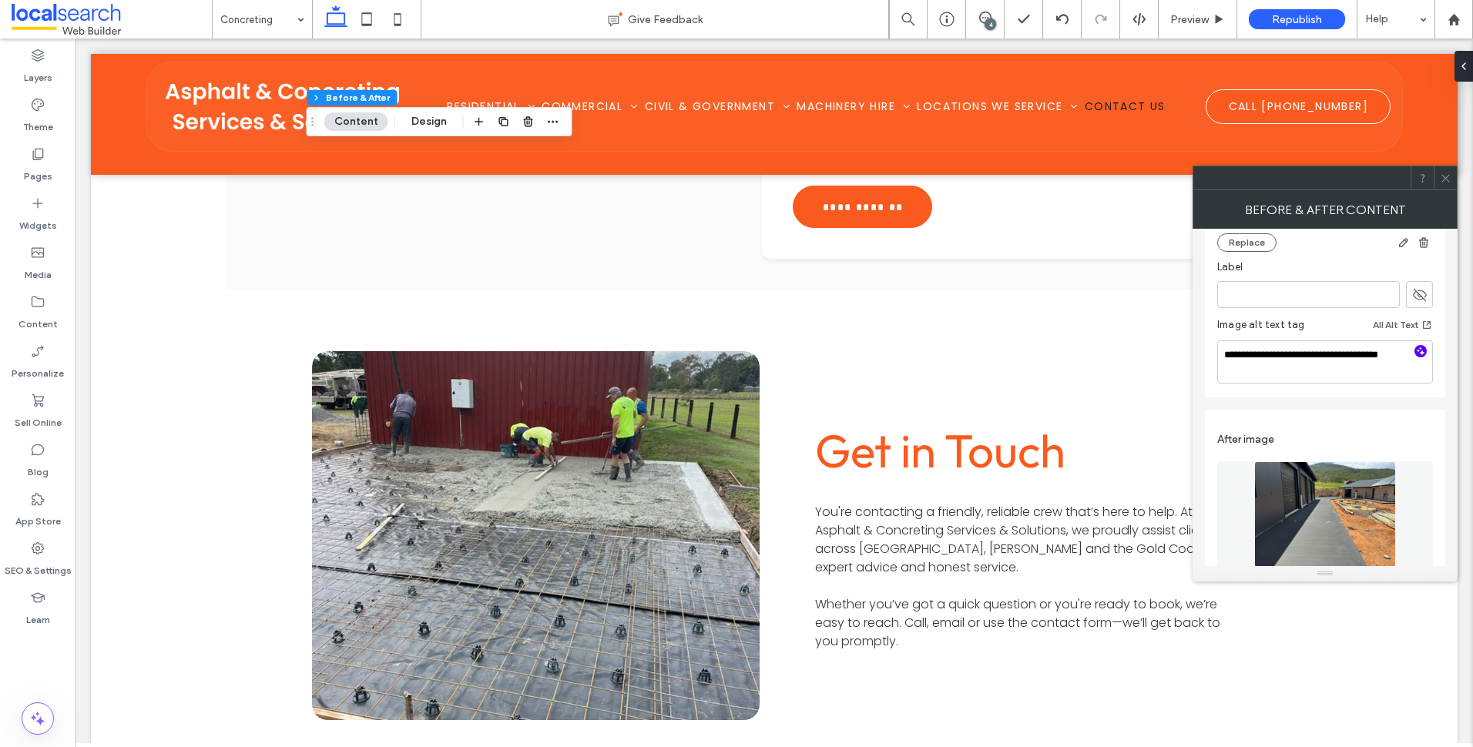
click at [1420, 351] on icon "button" at bounding box center [1421, 351] width 11 height 11
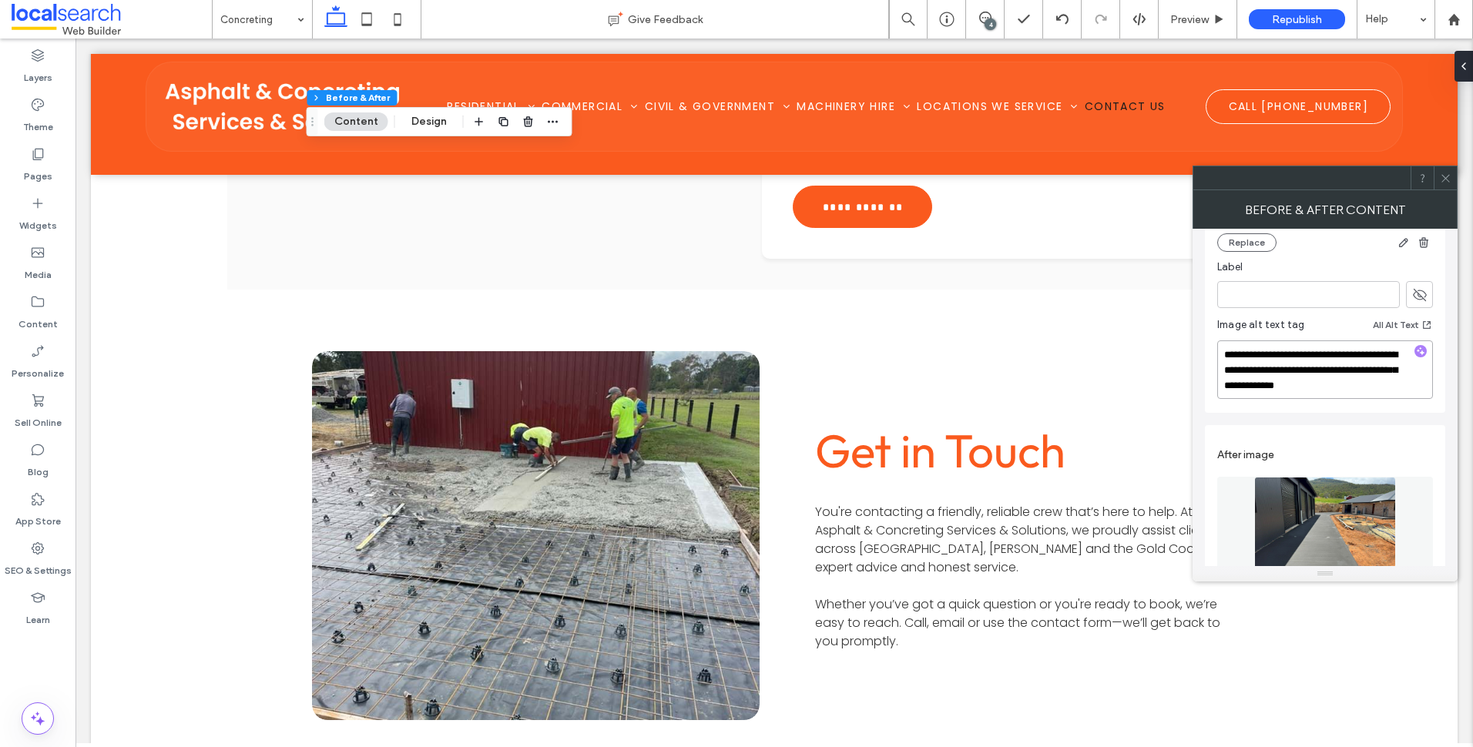
drag, startPoint x: 1394, startPoint y: 387, endPoint x: 1225, endPoint y: 355, distance: 171.7
click at [1225, 355] on textarea "**********" at bounding box center [1326, 370] width 216 height 59
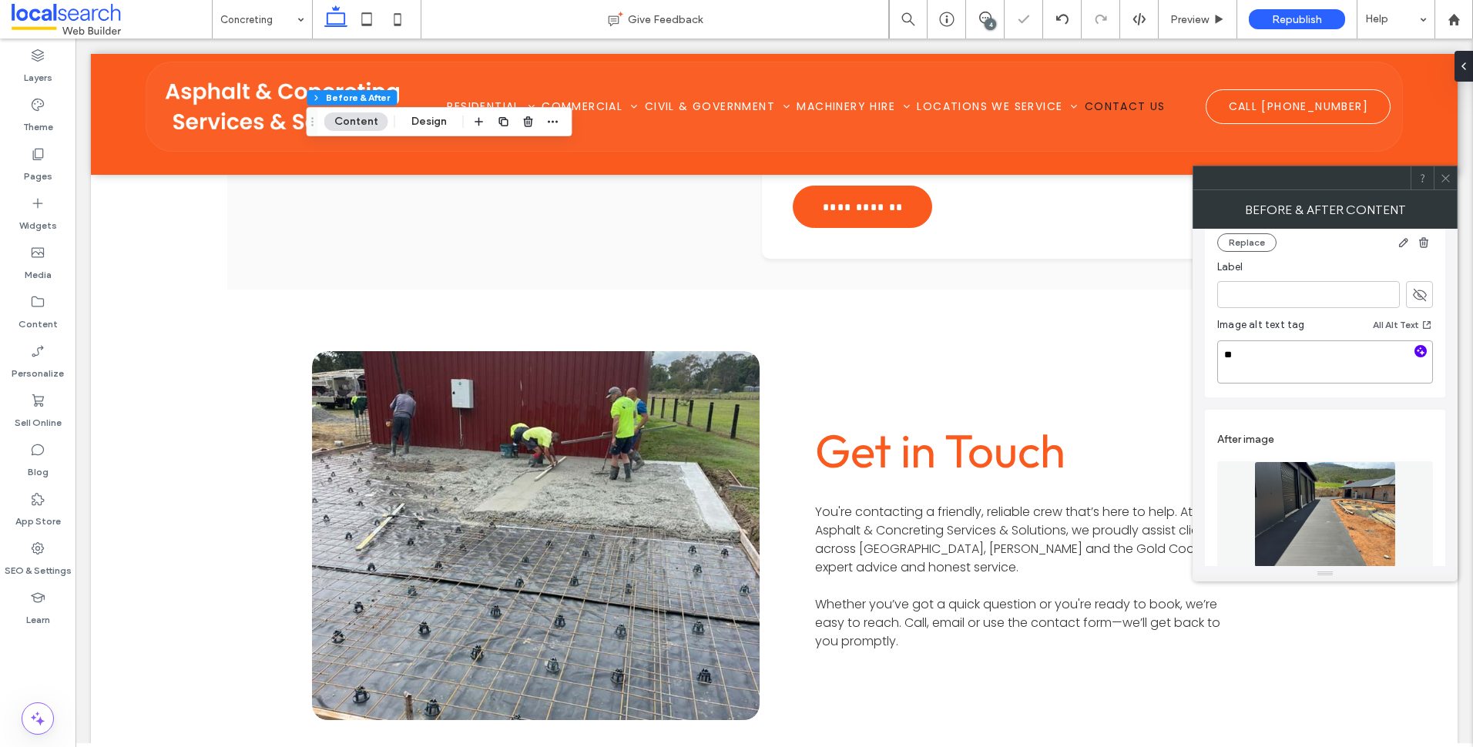
type textarea "*"
click at [1414, 352] on div at bounding box center [1421, 352] width 25 height 15
click at [1426, 352] on icon "button" at bounding box center [1421, 351] width 11 height 11
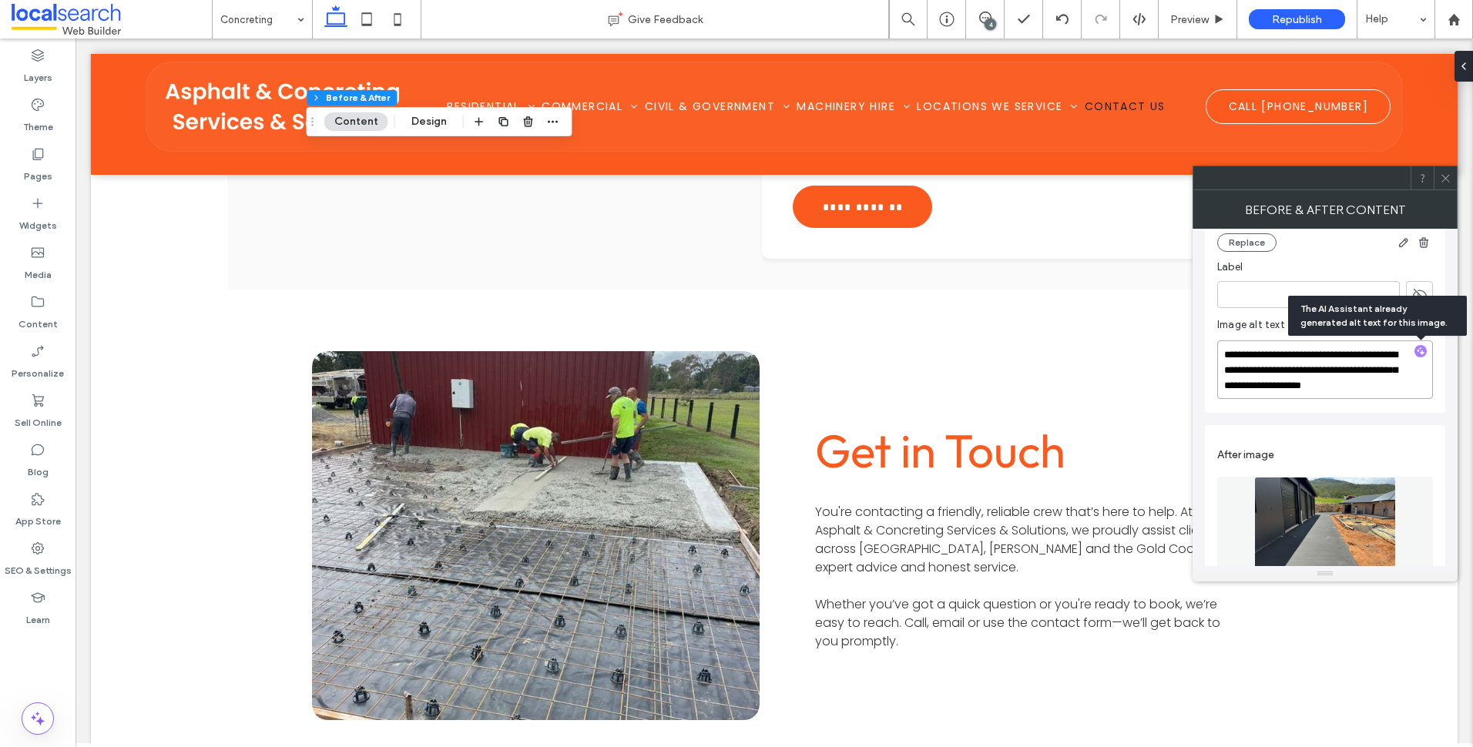
click at [1399, 367] on textarea "**********" at bounding box center [1326, 370] width 216 height 59
click at [1223, 352] on textarea "**********" at bounding box center [1326, 370] width 216 height 59
click at [1316, 353] on textarea "**********" at bounding box center [1326, 370] width 216 height 59
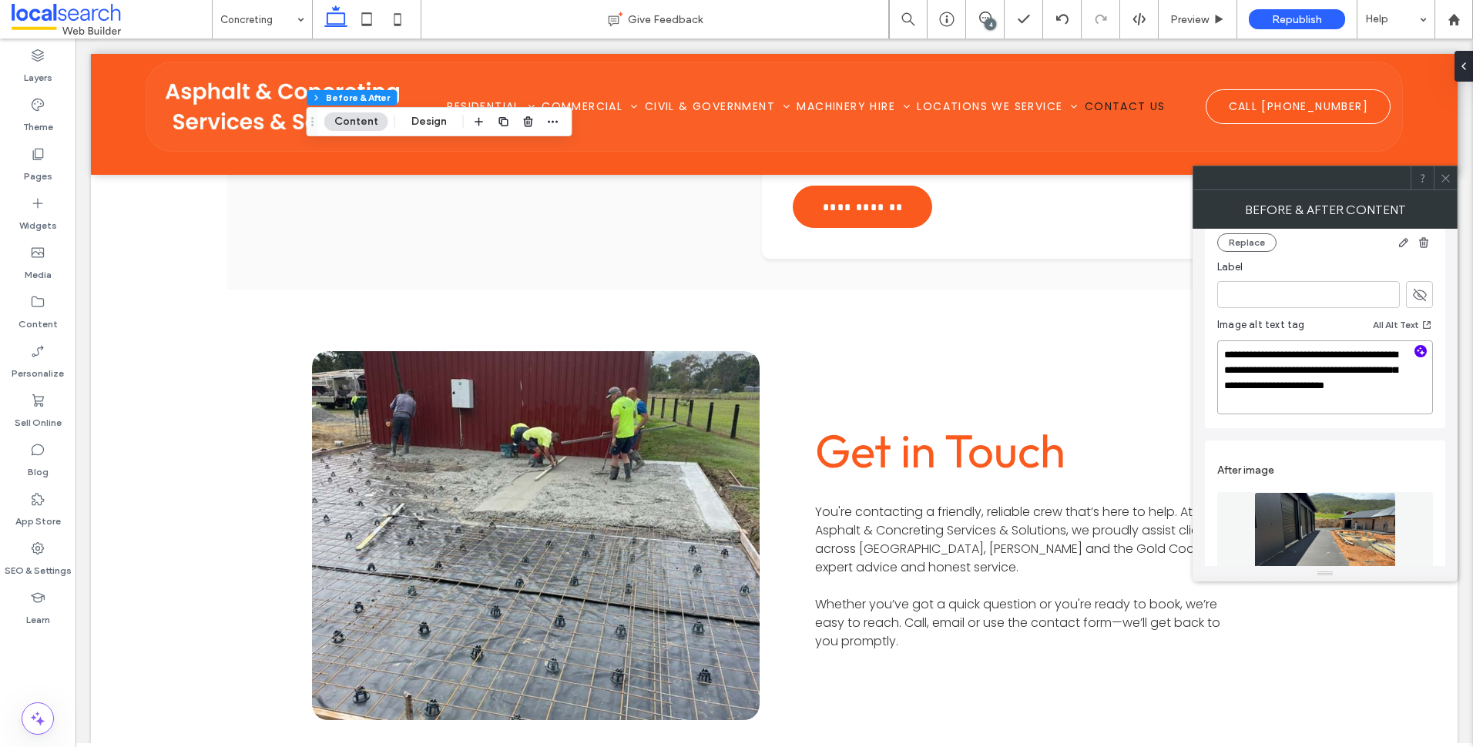
drag, startPoint x: 1377, startPoint y: 402, endPoint x: 1344, endPoint y: 368, distance: 48.0
click at [1344, 368] on textarea "**********" at bounding box center [1326, 378] width 216 height 74
paste textarea "**********"
type textarea "**********"
click at [1449, 174] on icon at bounding box center [1446, 179] width 12 height 12
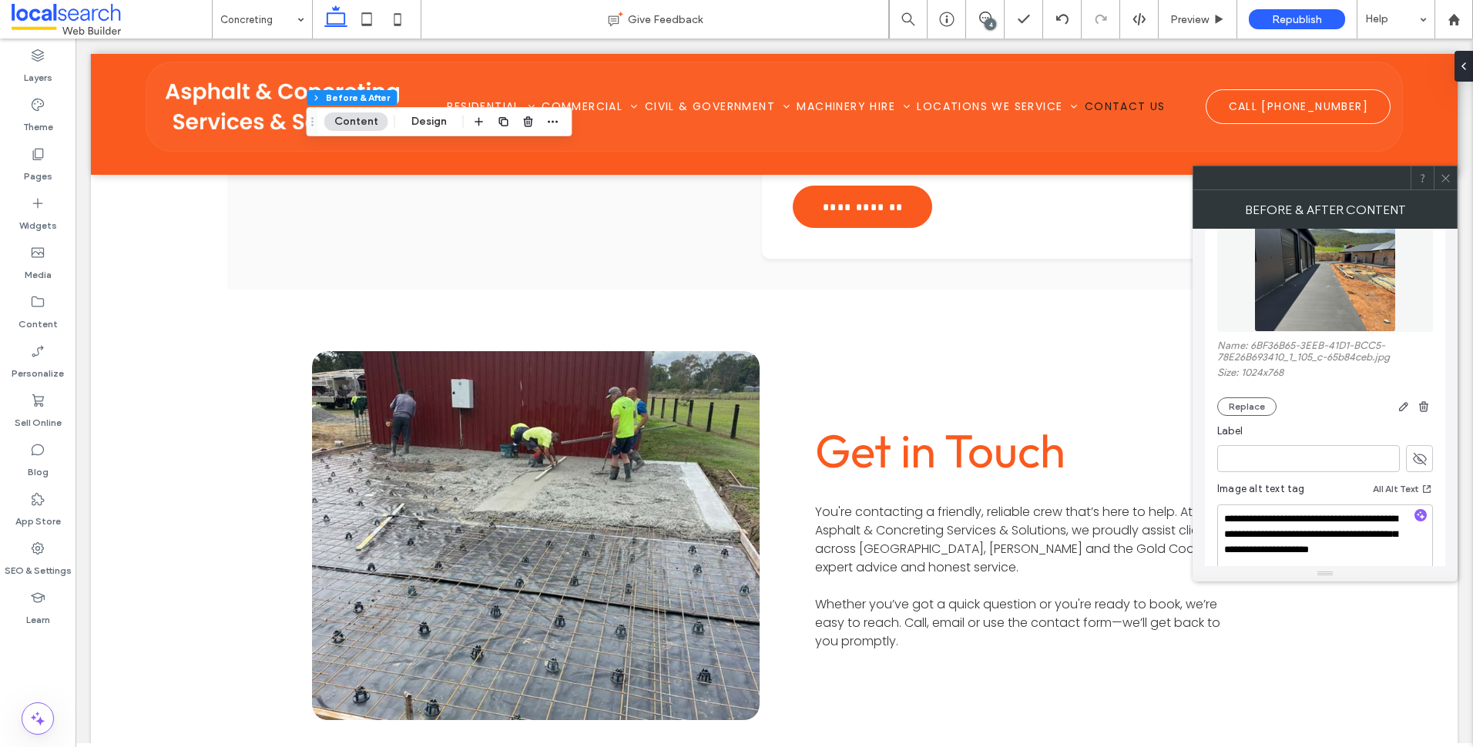
scroll to position [524, 0]
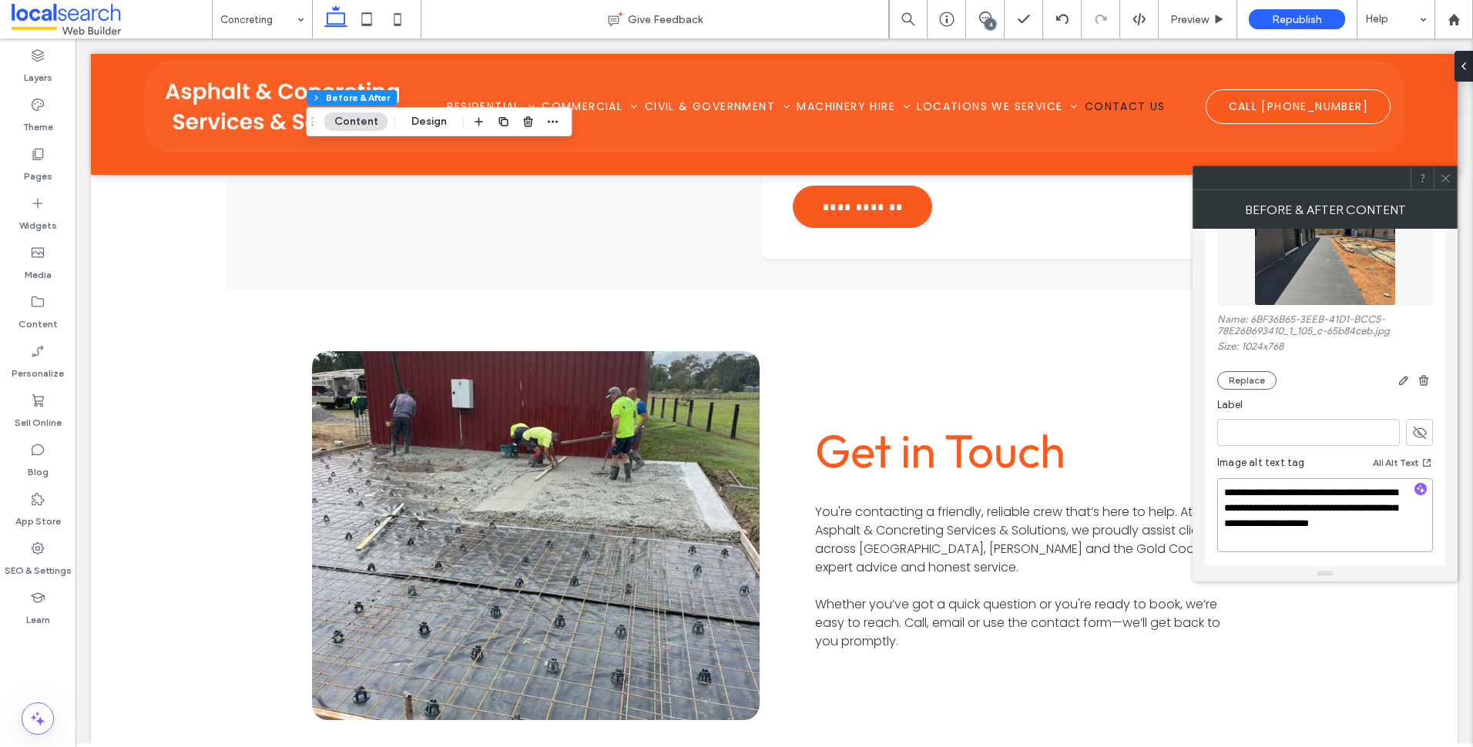
drag, startPoint x: 1224, startPoint y: 492, endPoint x: 1308, endPoint y: 509, distance: 85.7
click at [1308, 509] on textarea "**********" at bounding box center [1326, 516] width 216 height 74
type textarea "**********"
click at [1446, 176] on icon at bounding box center [1446, 179] width 12 height 12
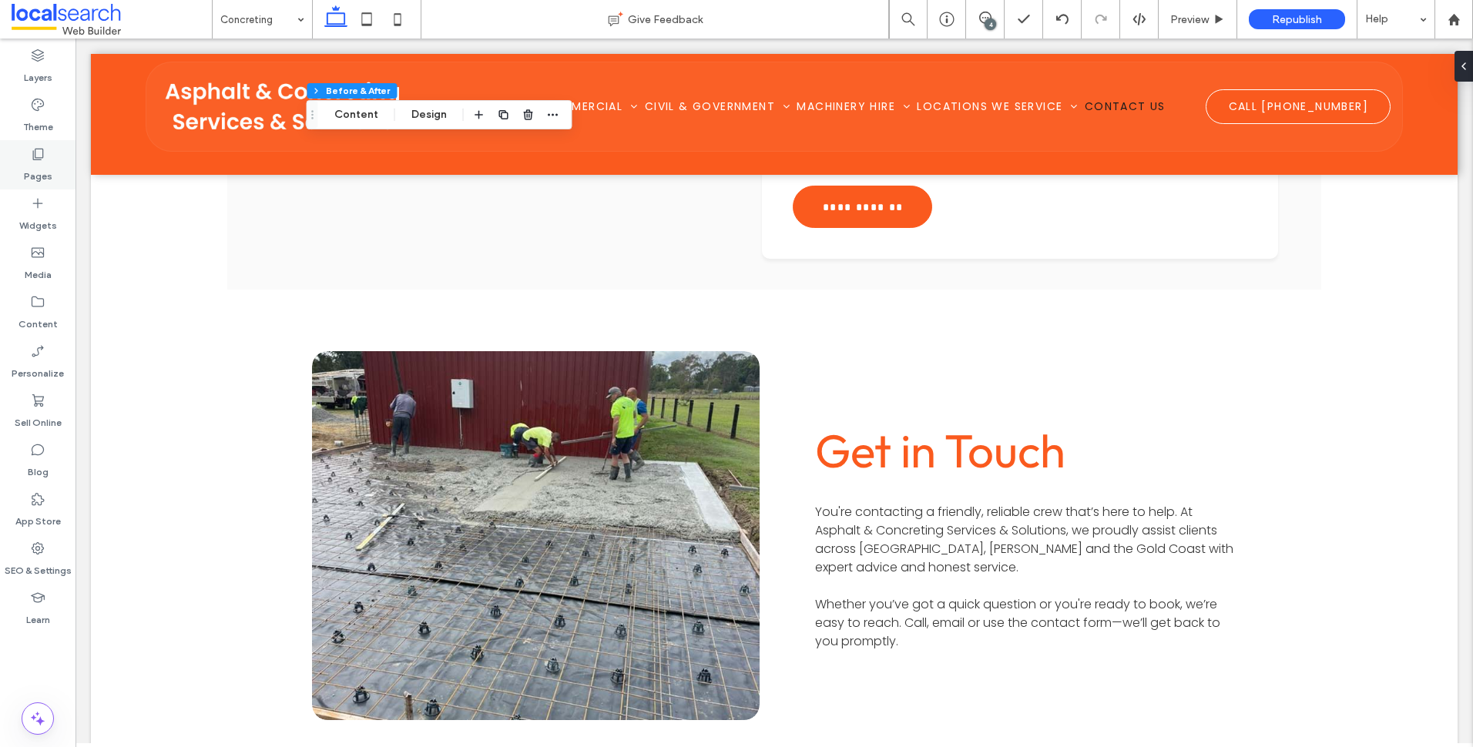
drag, startPoint x: 43, startPoint y: 158, endPoint x: 54, endPoint y: 160, distance: 10.9
click at [43, 158] on use at bounding box center [38, 155] width 11 height 12
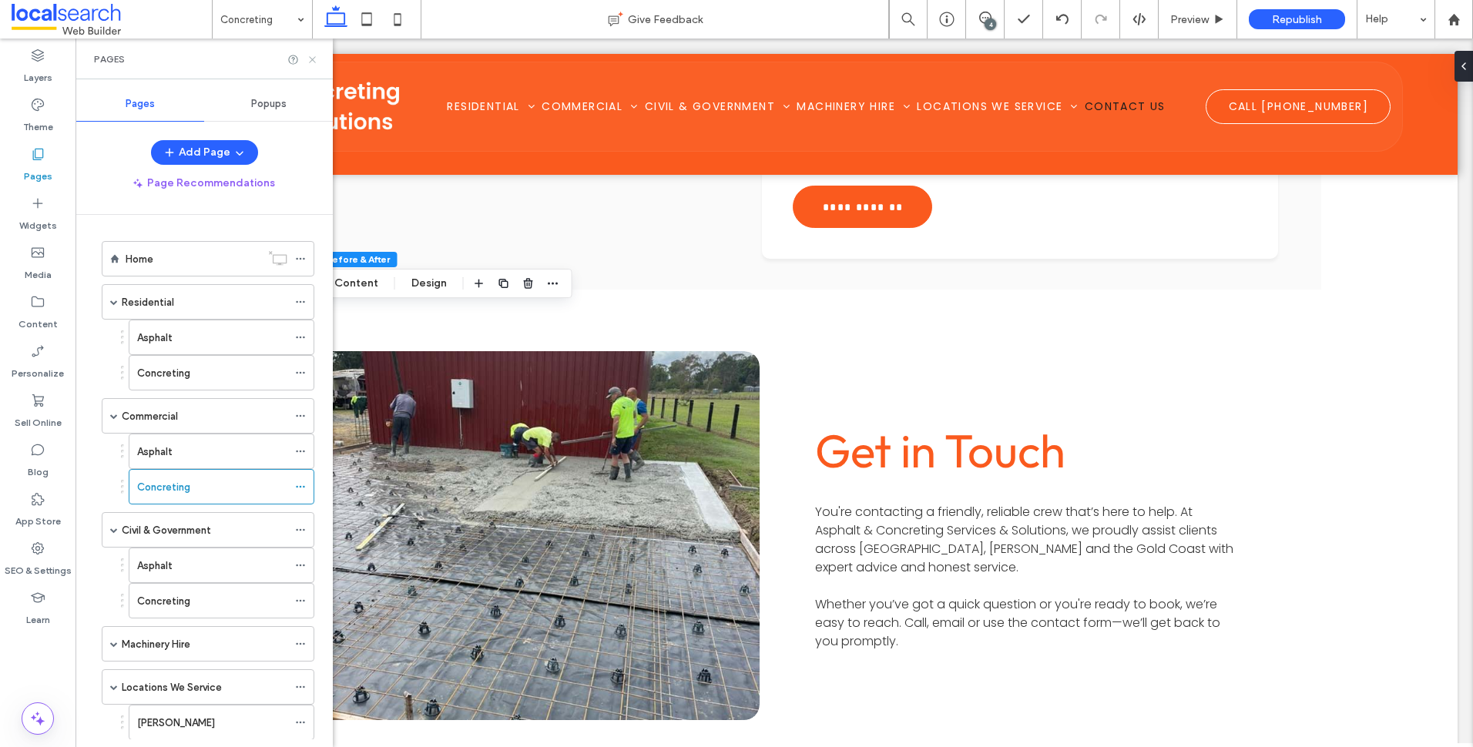
click at [309, 63] on icon at bounding box center [313, 60] width 12 height 12
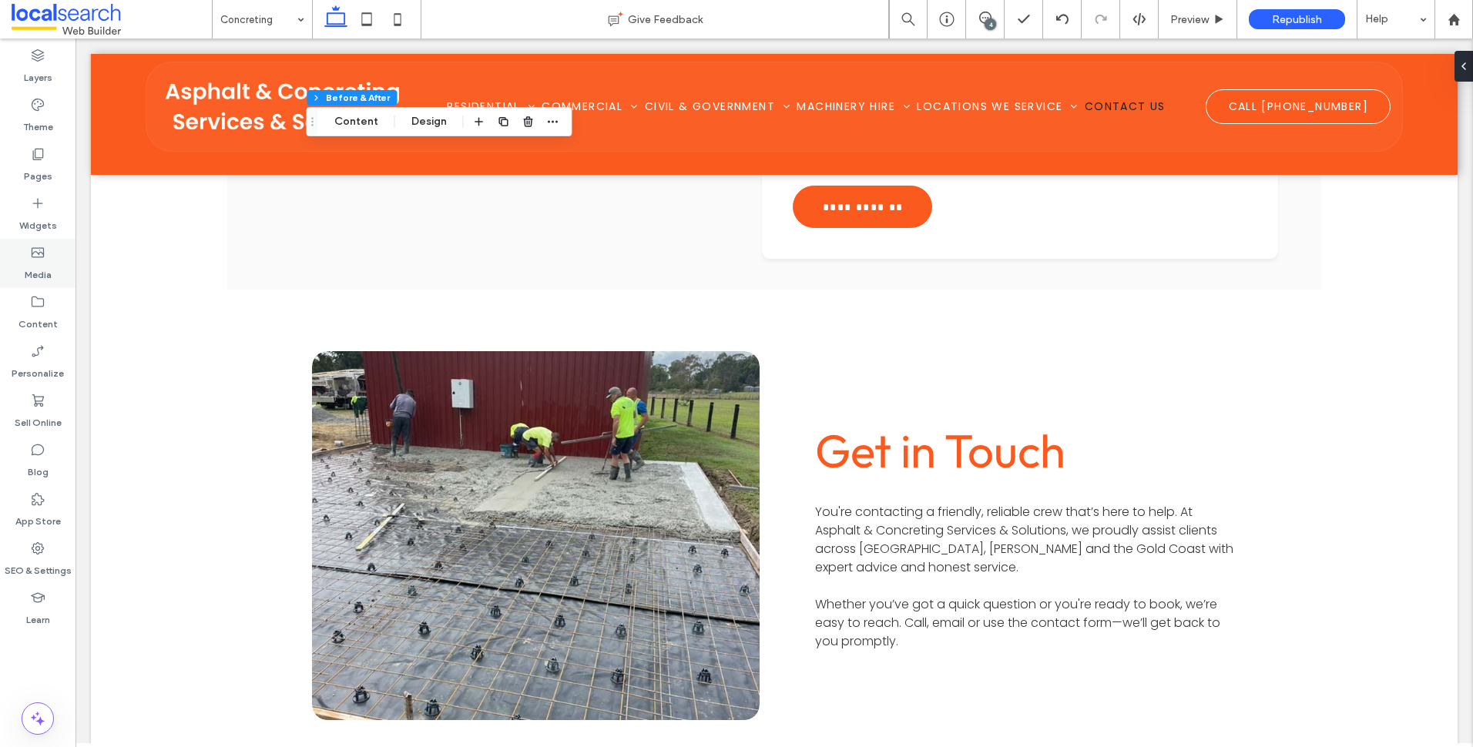
click at [47, 254] on div "Media" at bounding box center [38, 263] width 76 height 49
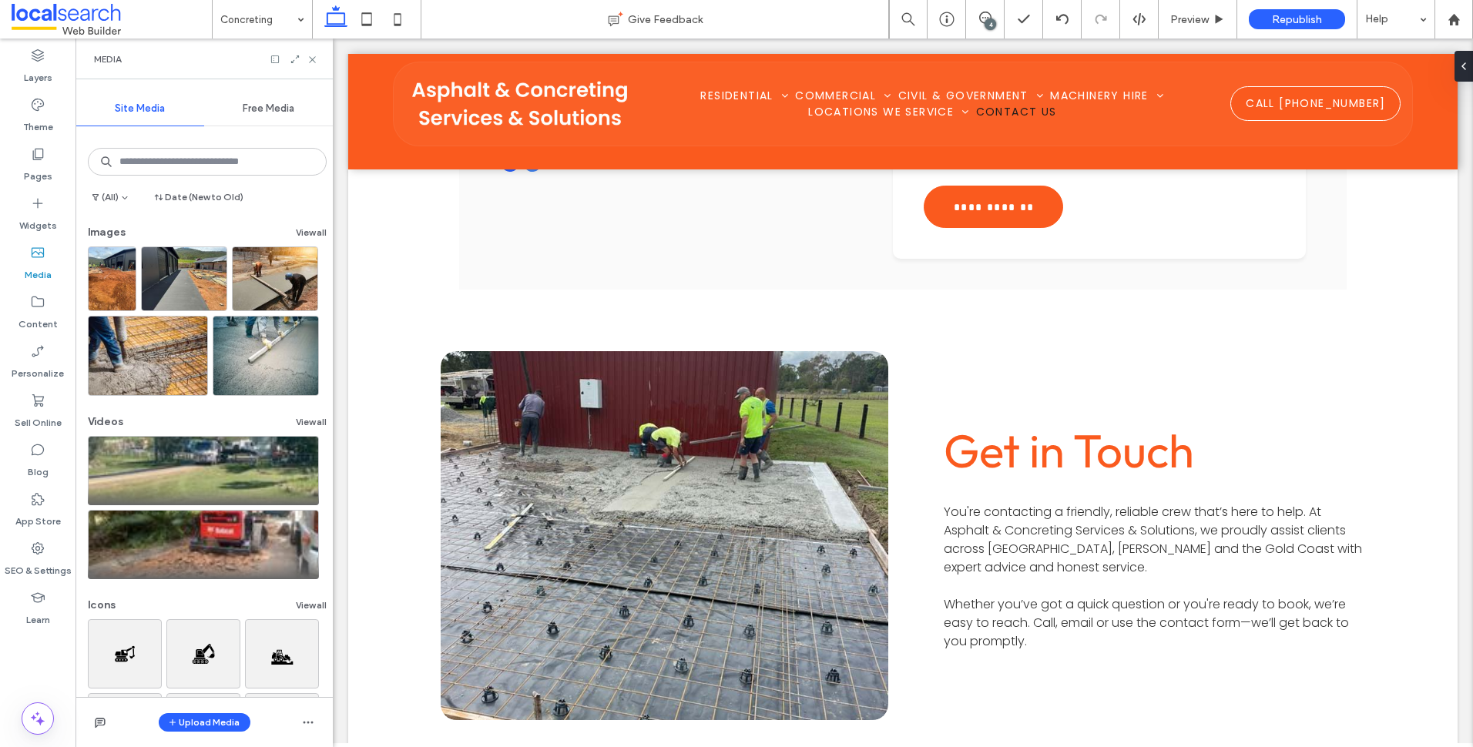
click at [302, 53] on div "Media" at bounding box center [204, 59] width 220 height 12
click at [298, 57] on use at bounding box center [295, 59] width 8 height 8
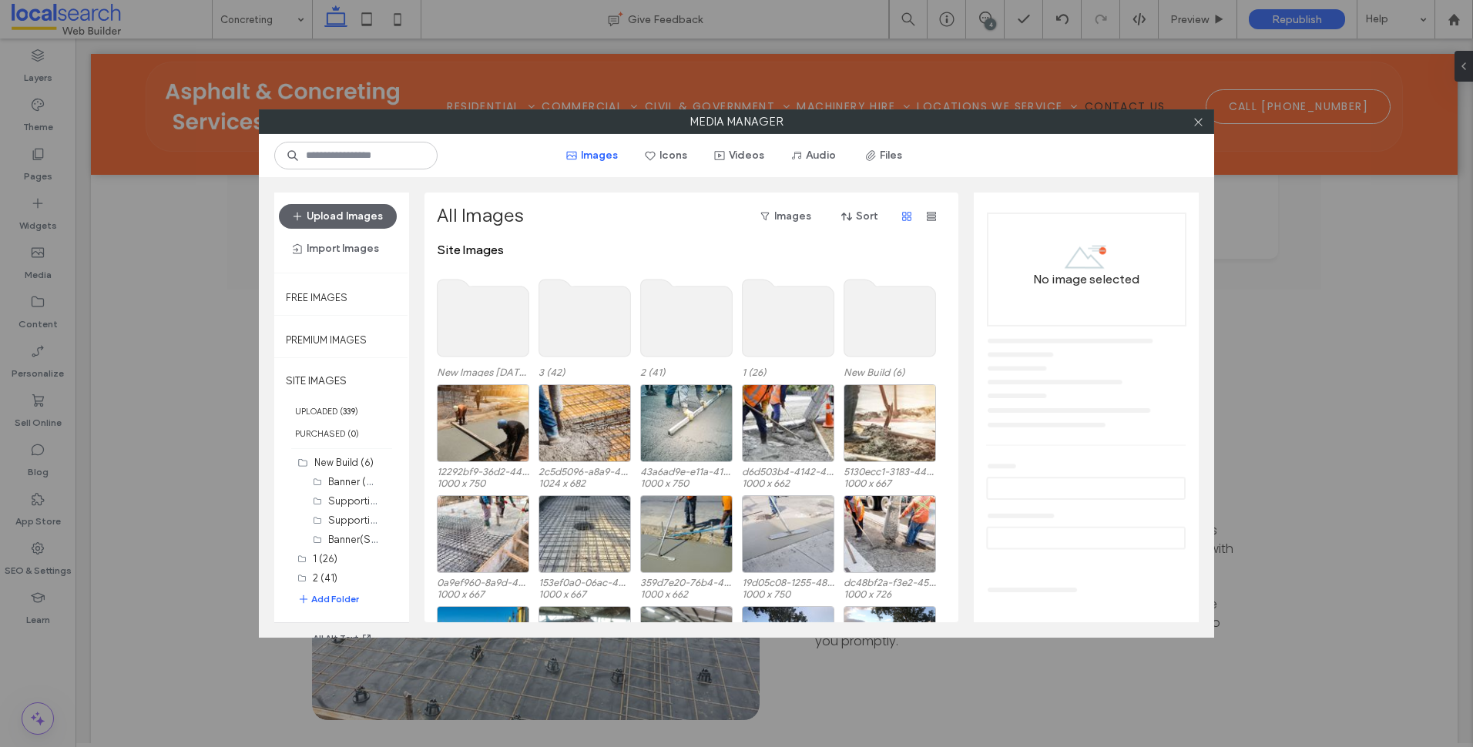
click at [501, 352] on use at bounding box center [484, 318] width 92 height 77
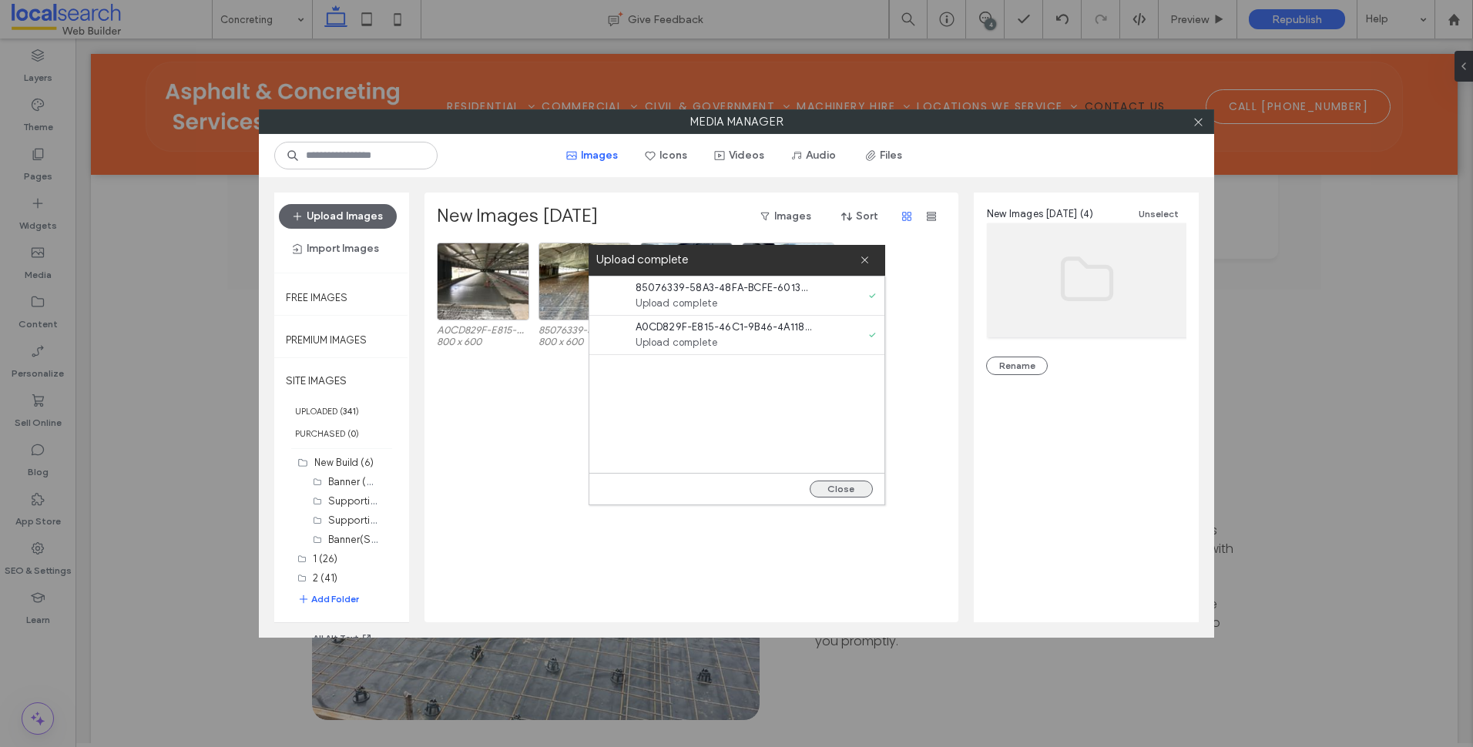
click at [849, 492] on button "Close" at bounding box center [841, 489] width 63 height 17
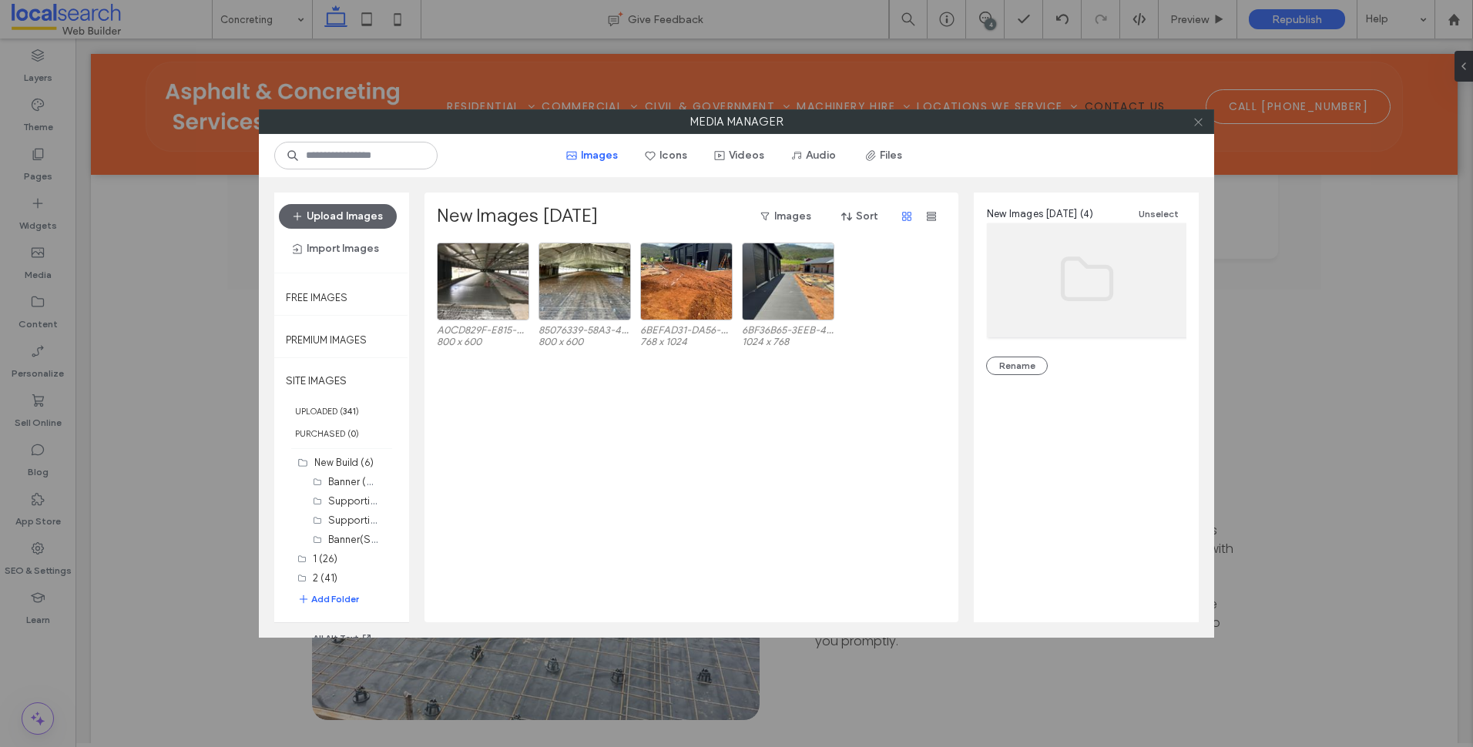
click at [1199, 122] on icon at bounding box center [1199, 122] width 12 height 12
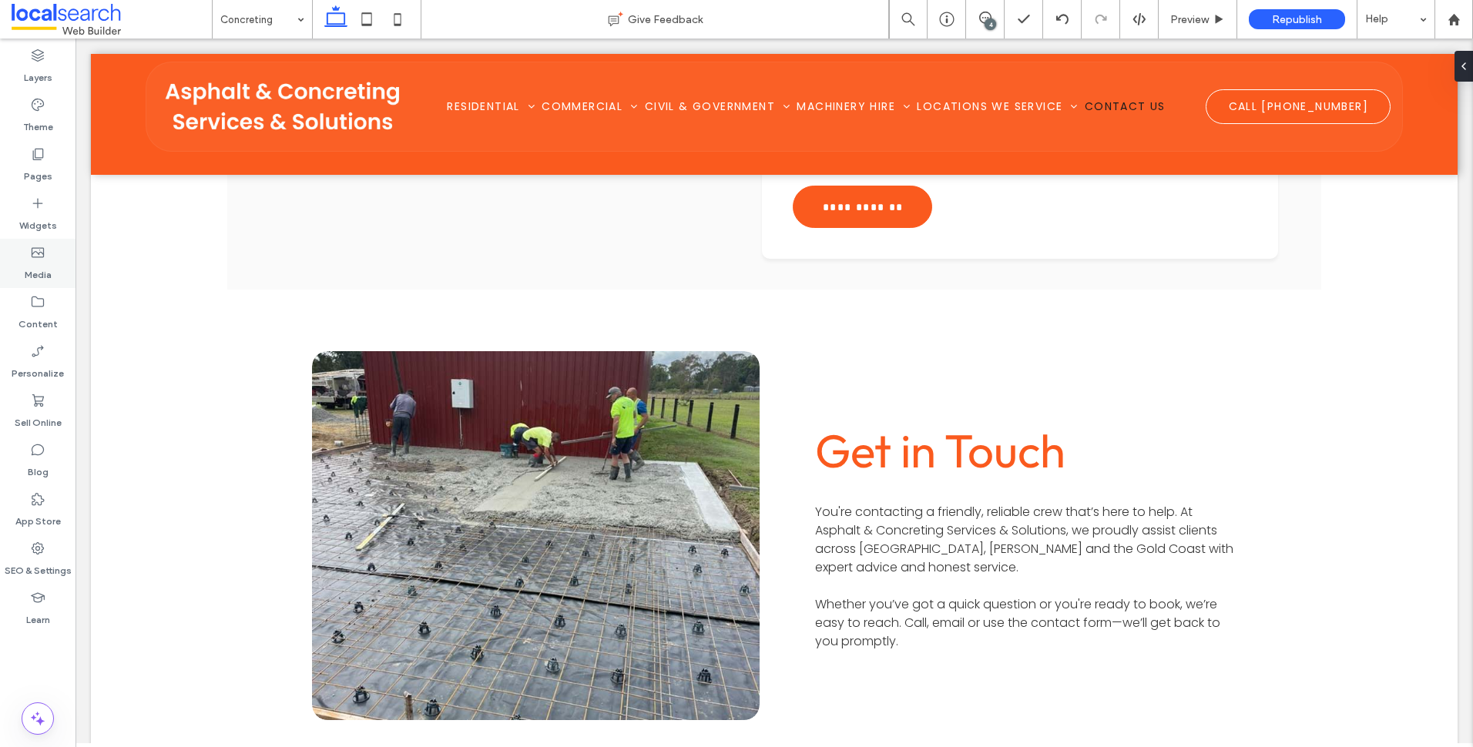
click at [61, 255] on div "Media" at bounding box center [38, 263] width 76 height 49
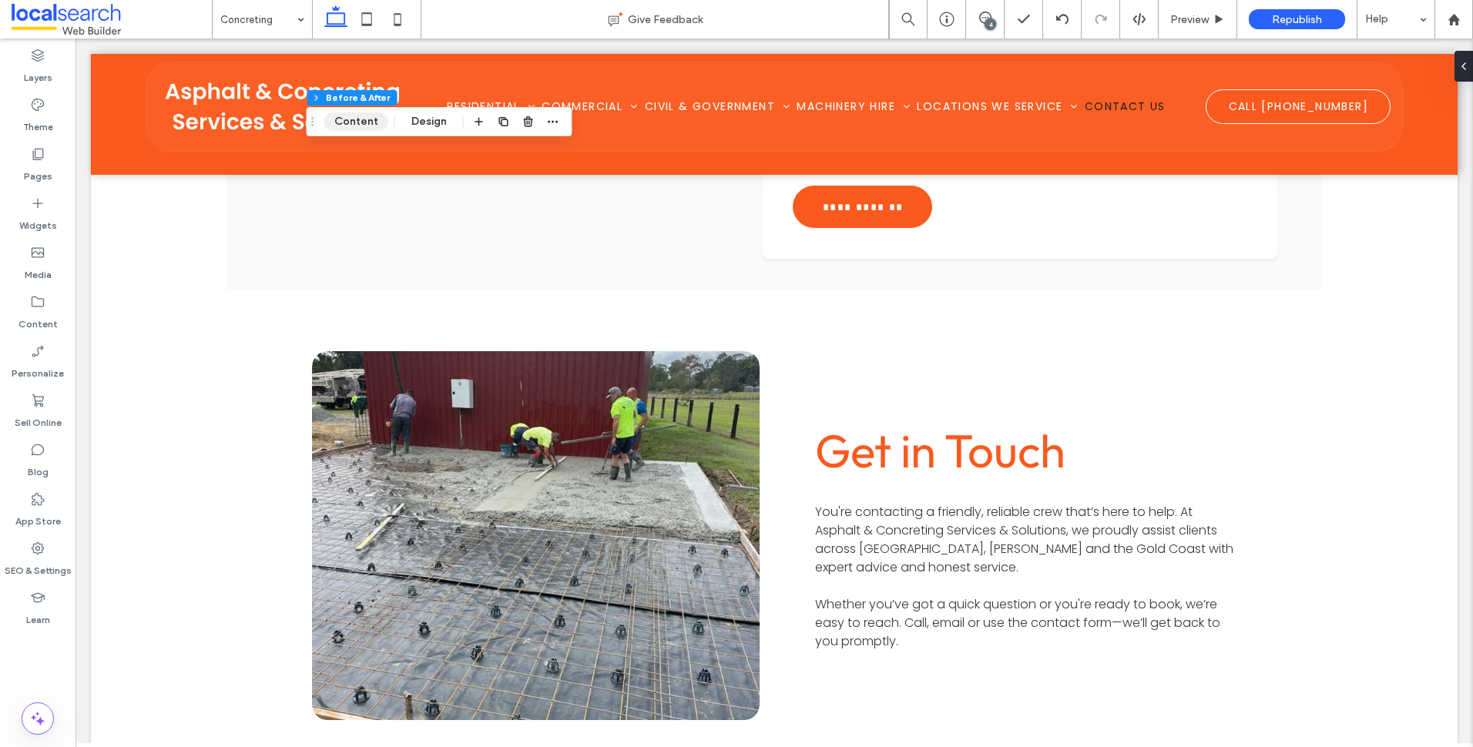
click at [368, 129] on button "Content" at bounding box center [356, 122] width 64 height 18
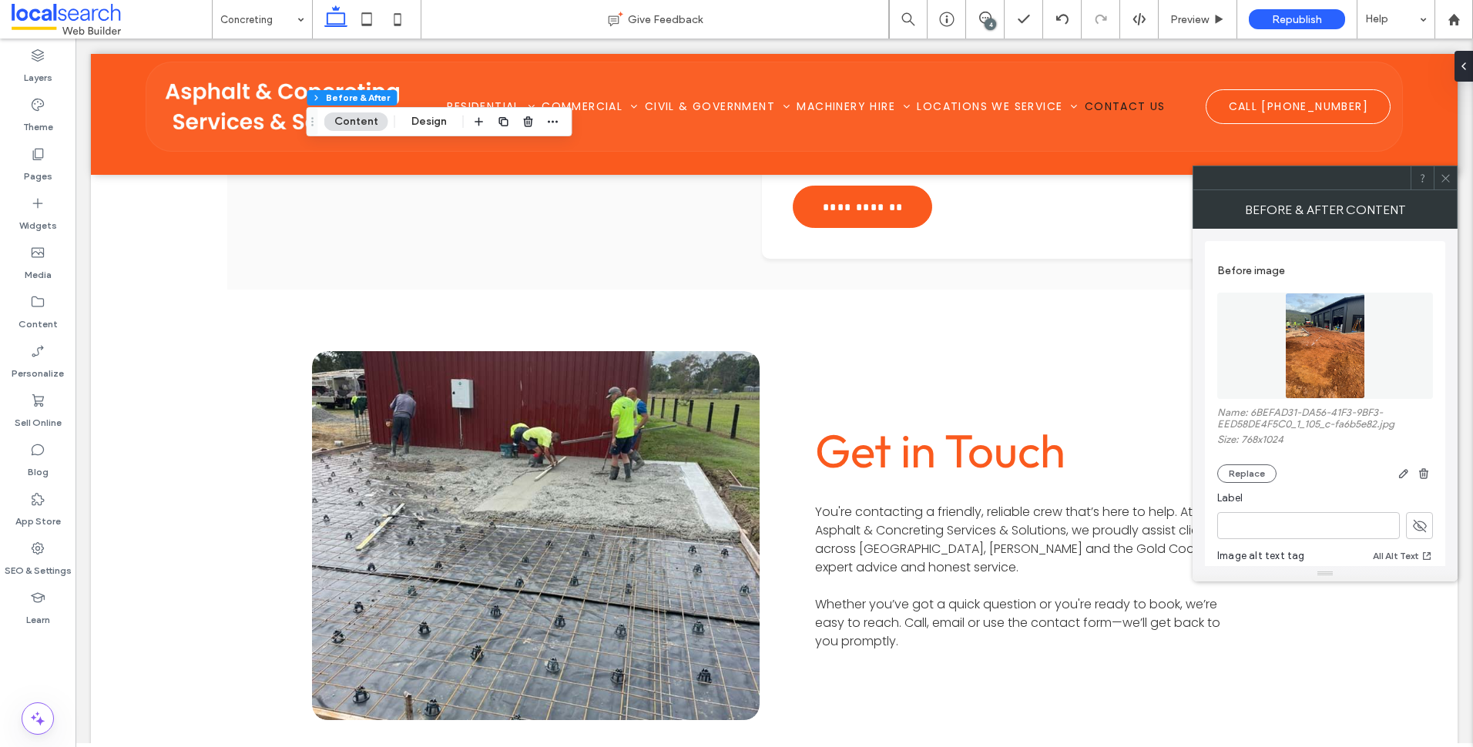
click at [1277, 479] on div at bounding box center [1355, 474] width 156 height 18
click at [1263, 476] on button "Replace" at bounding box center [1247, 474] width 59 height 18
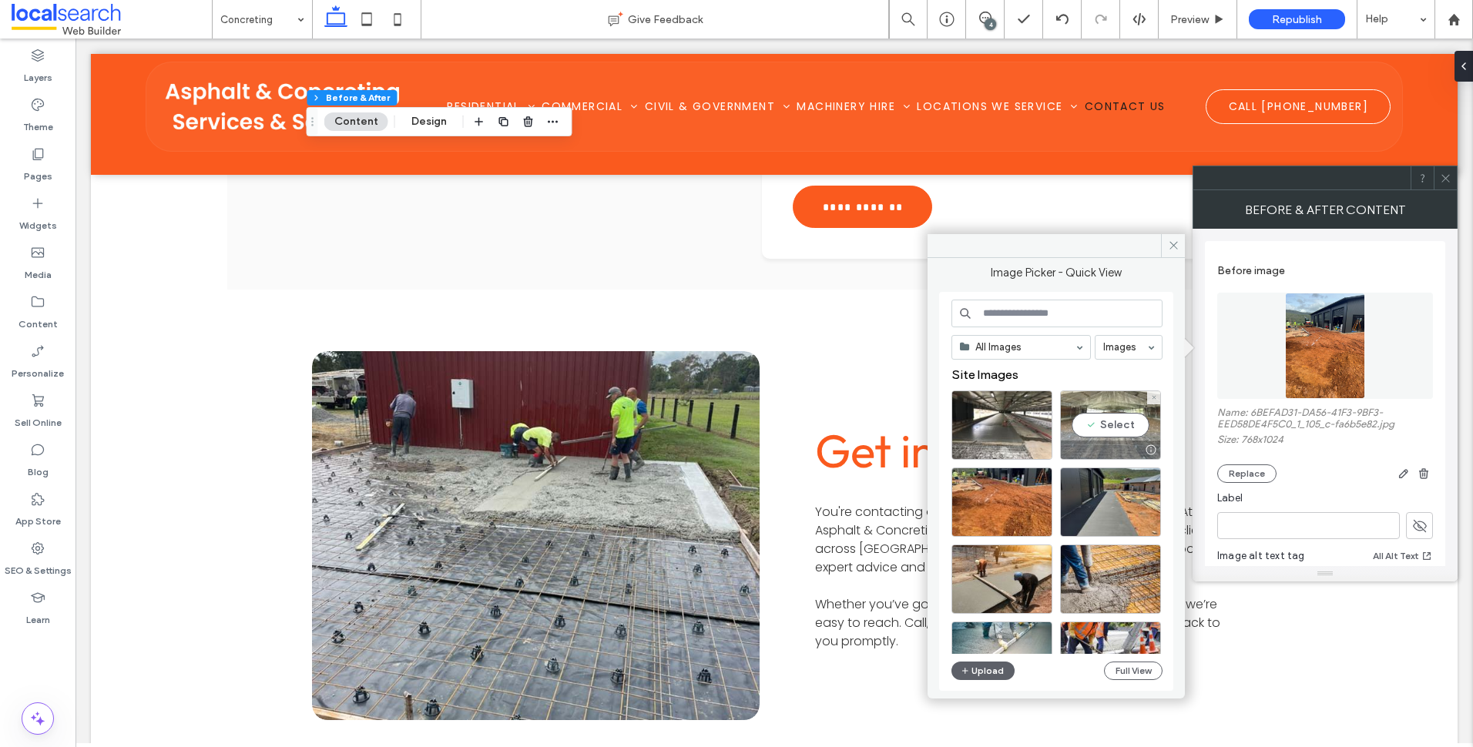
click at [1085, 418] on div "Select" at bounding box center [1110, 425] width 101 height 69
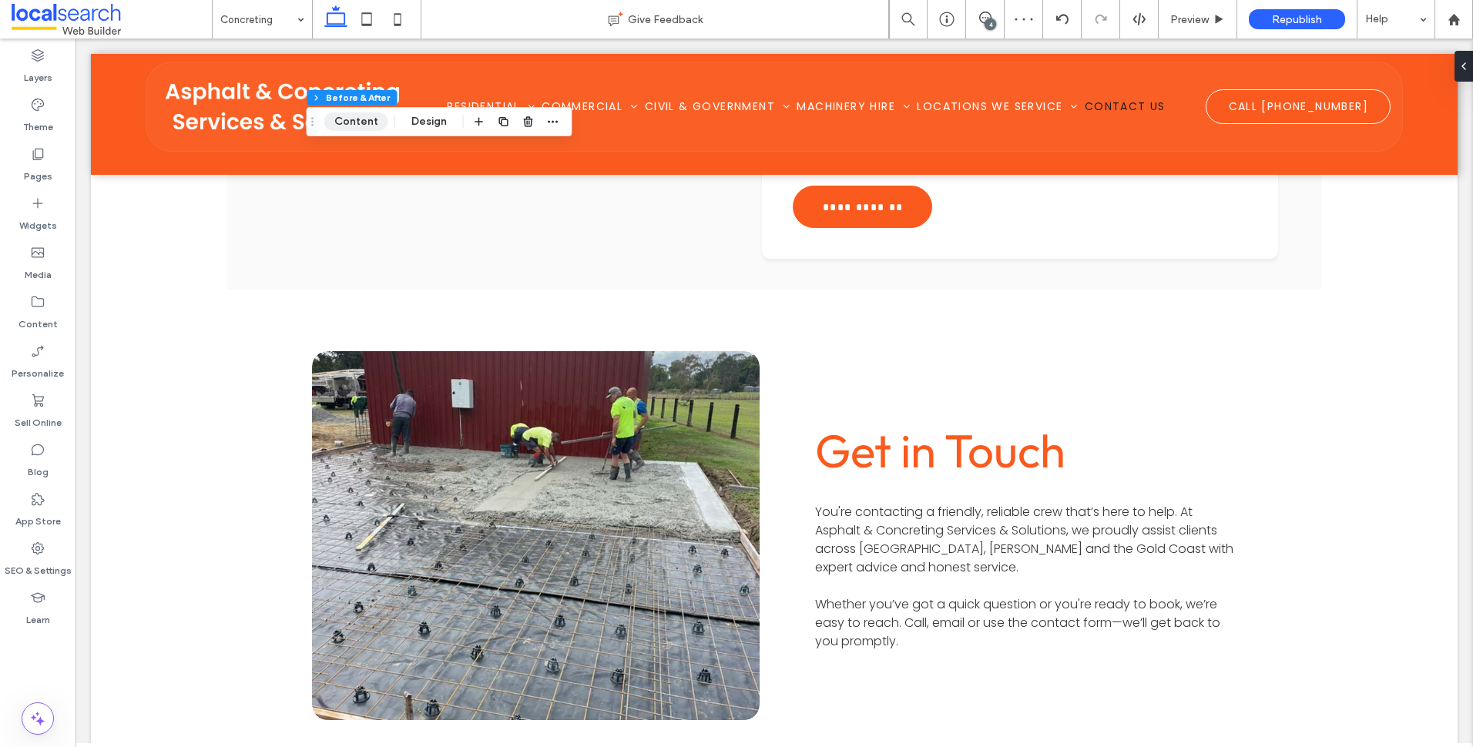
click at [380, 126] on button "Content" at bounding box center [356, 122] width 64 height 18
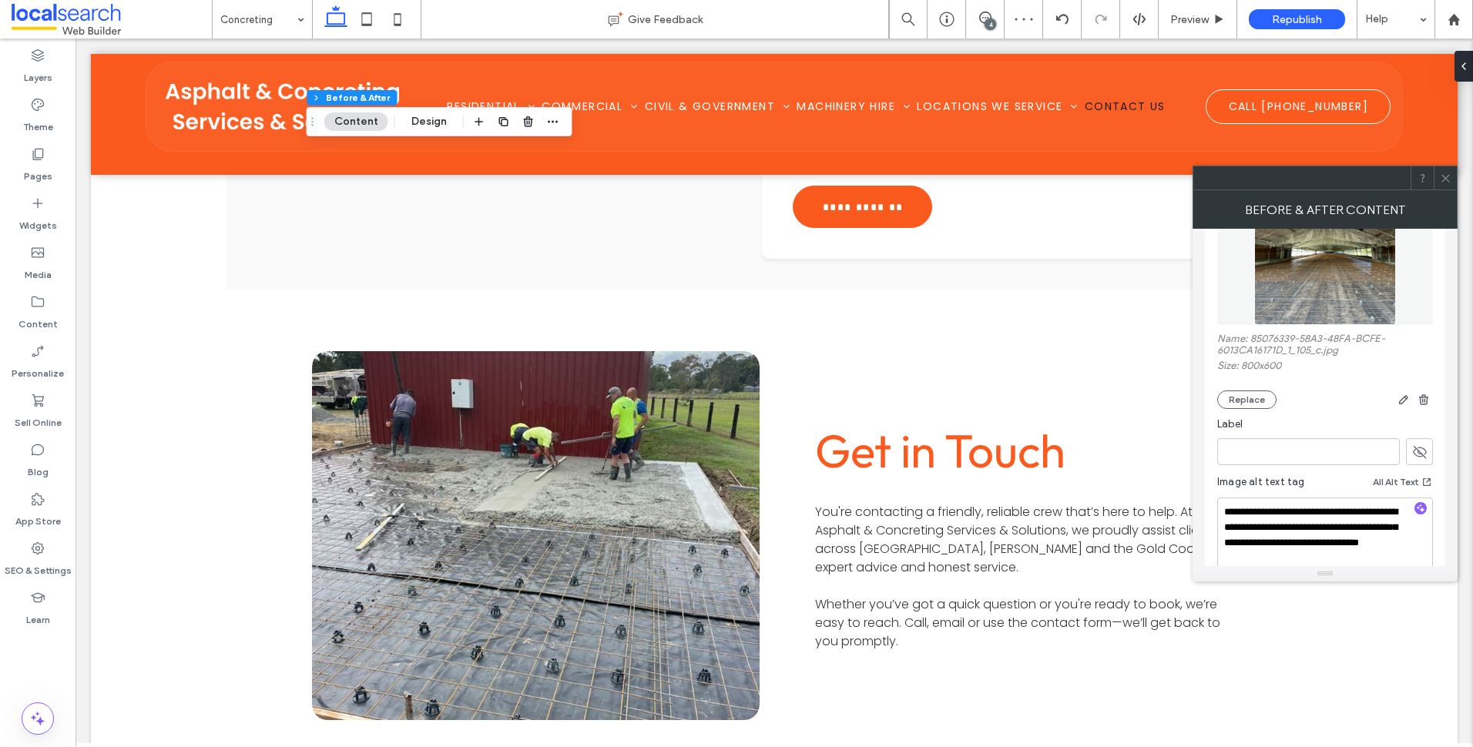
scroll to position [462, 0]
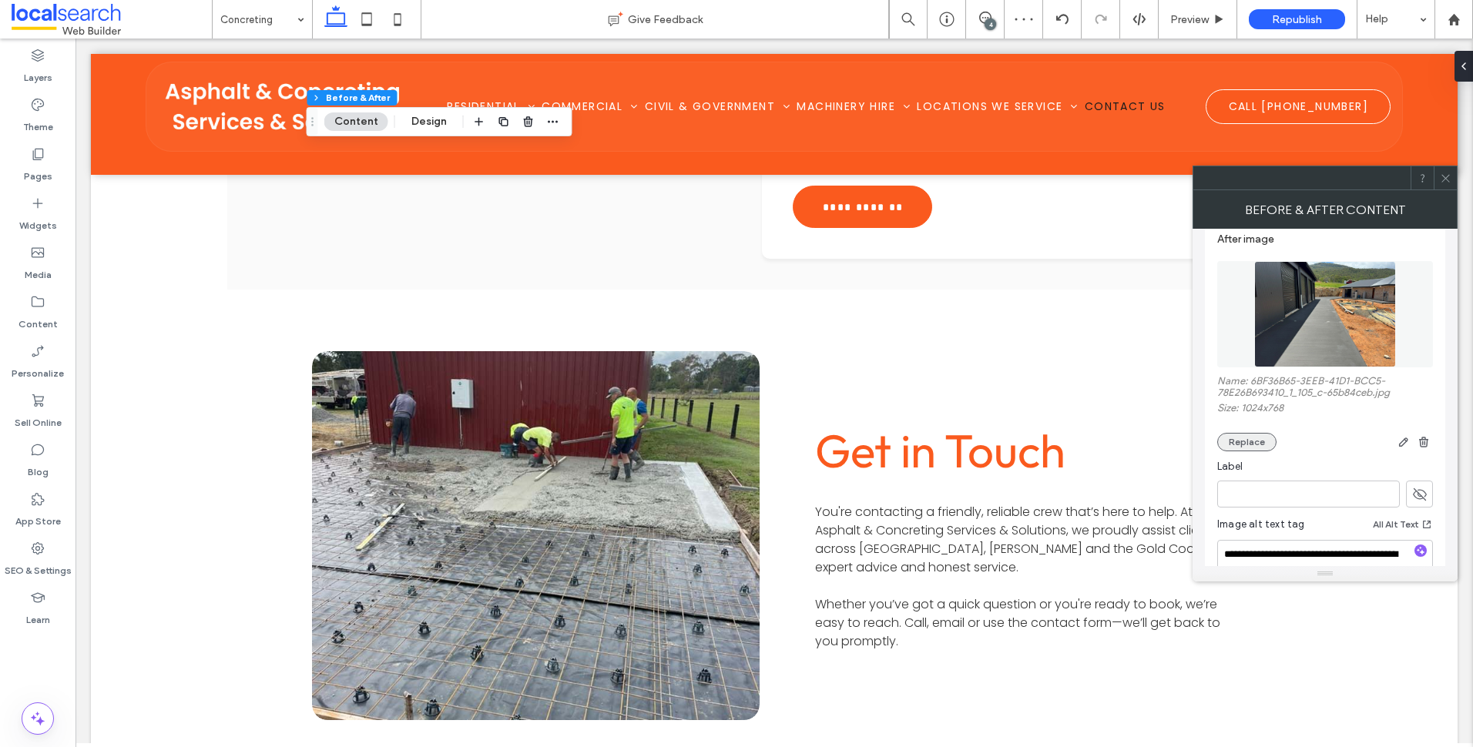
click at [1261, 449] on button "Replace" at bounding box center [1247, 442] width 59 height 18
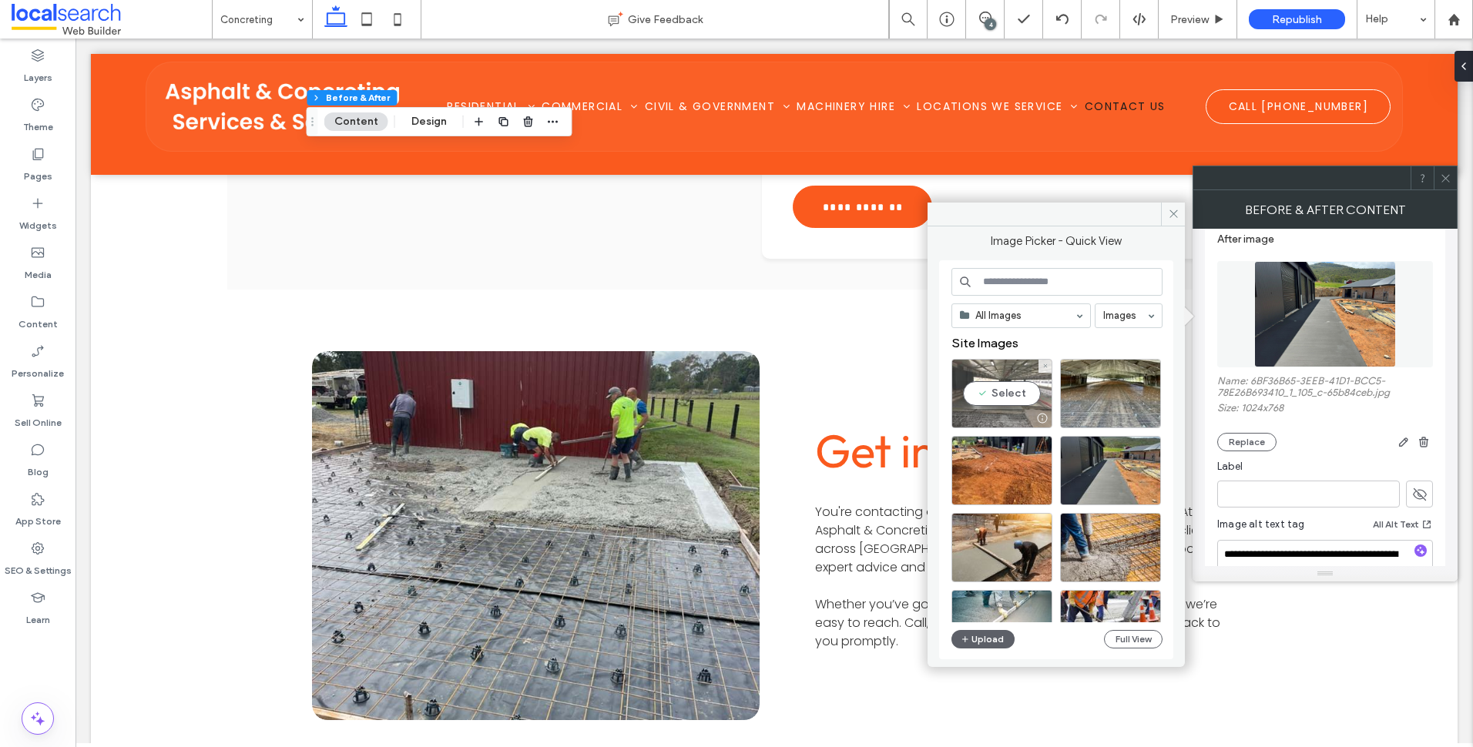
click at [1003, 393] on div "Select" at bounding box center [1002, 393] width 101 height 69
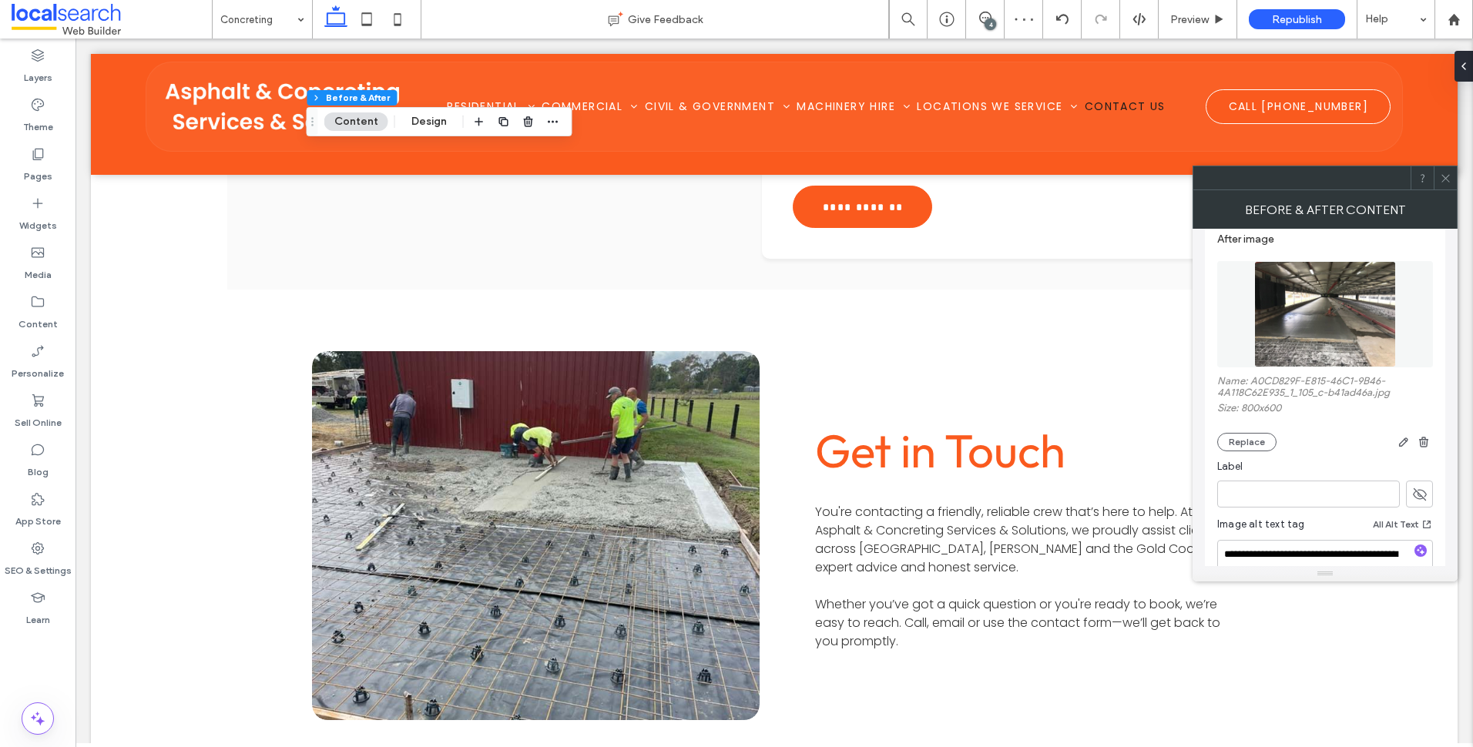
click at [1448, 181] on icon at bounding box center [1446, 179] width 12 height 12
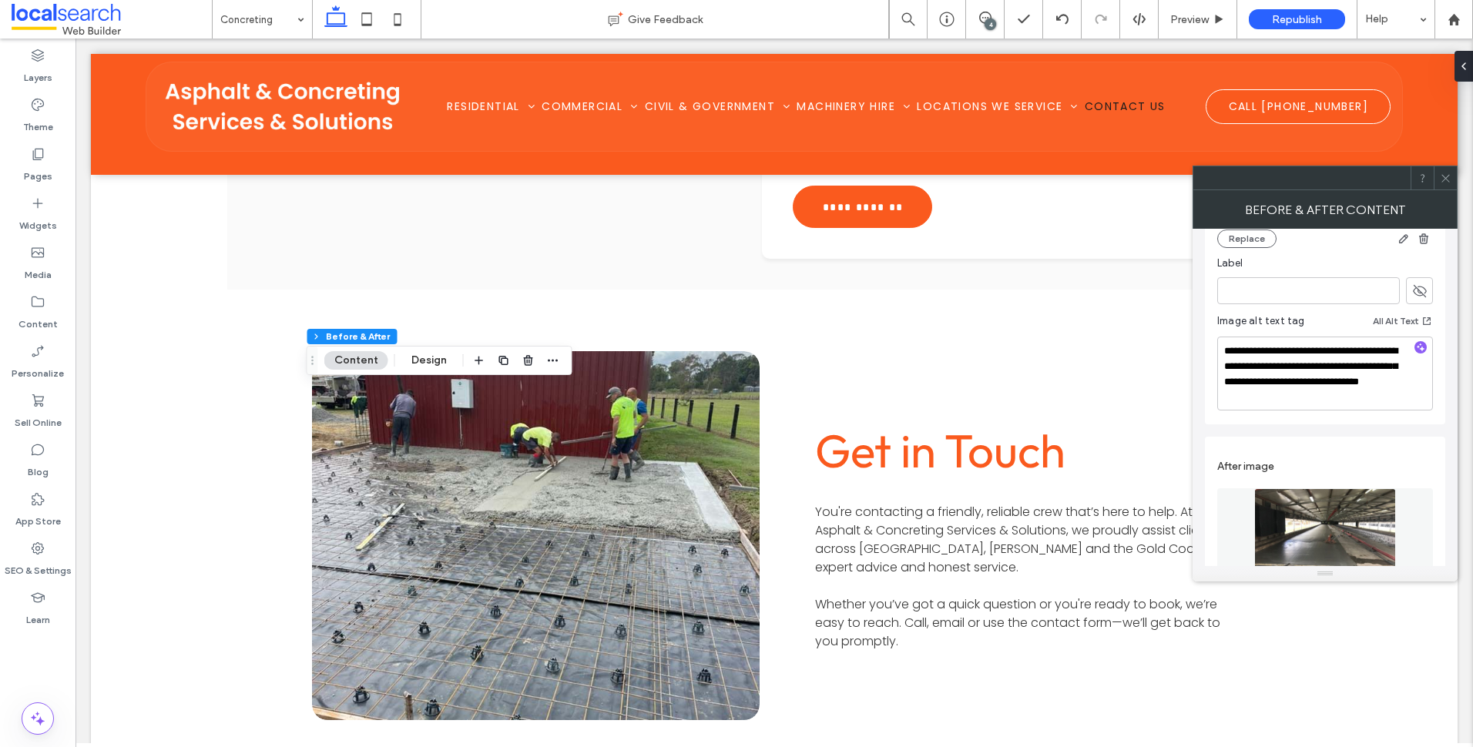
scroll to position [231, 0]
drag, startPoint x: 1336, startPoint y: 407, endPoint x: 1351, endPoint y: 367, distance: 42.7
click at [1351, 367] on textarea "**********" at bounding box center [1326, 378] width 216 height 74
type textarea "**********"
click at [1421, 351] on icon "button" at bounding box center [1421, 351] width 11 height 11
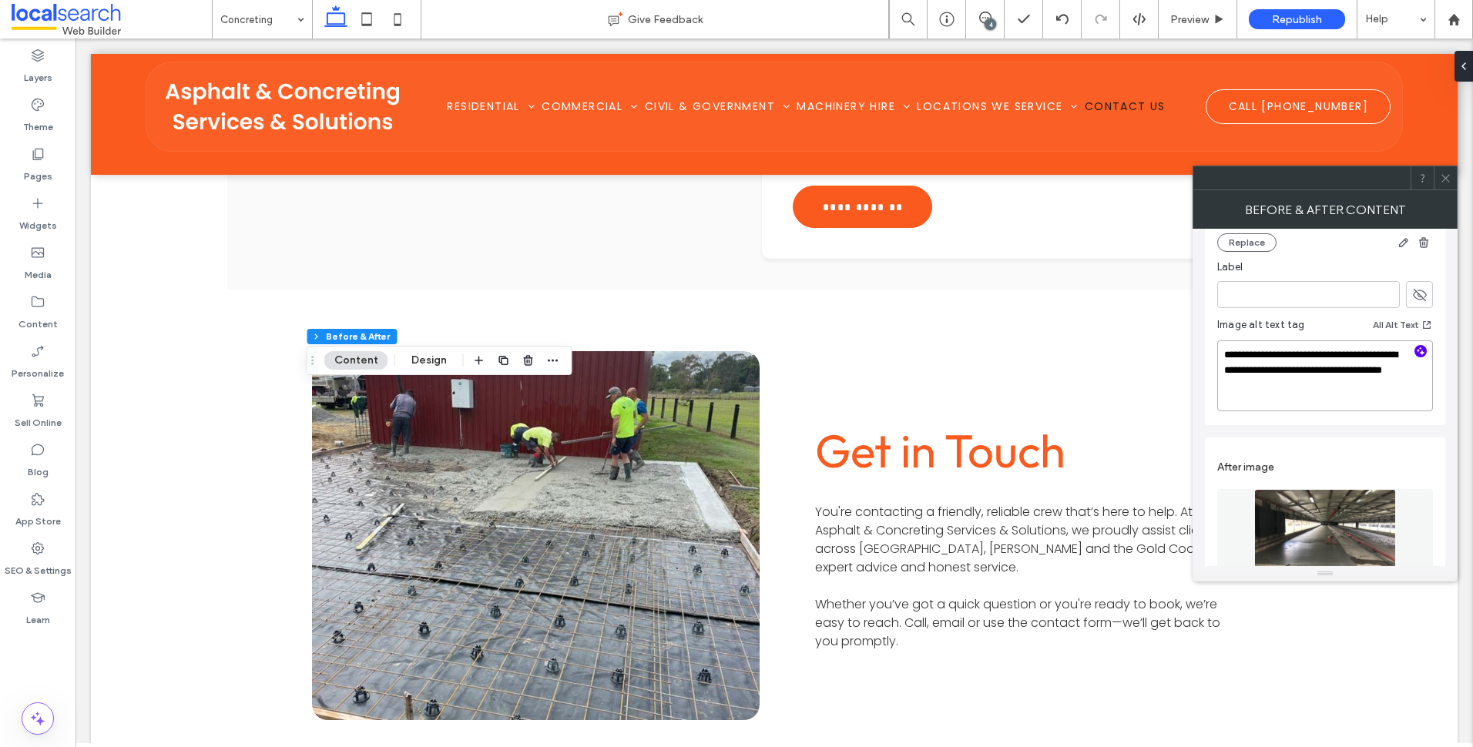
drag, startPoint x: 1341, startPoint y: 404, endPoint x: 1314, endPoint y: 374, distance: 40.4
click at [1314, 374] on textarea "**********" at bounding box center [1326, 376] width 216 height 71
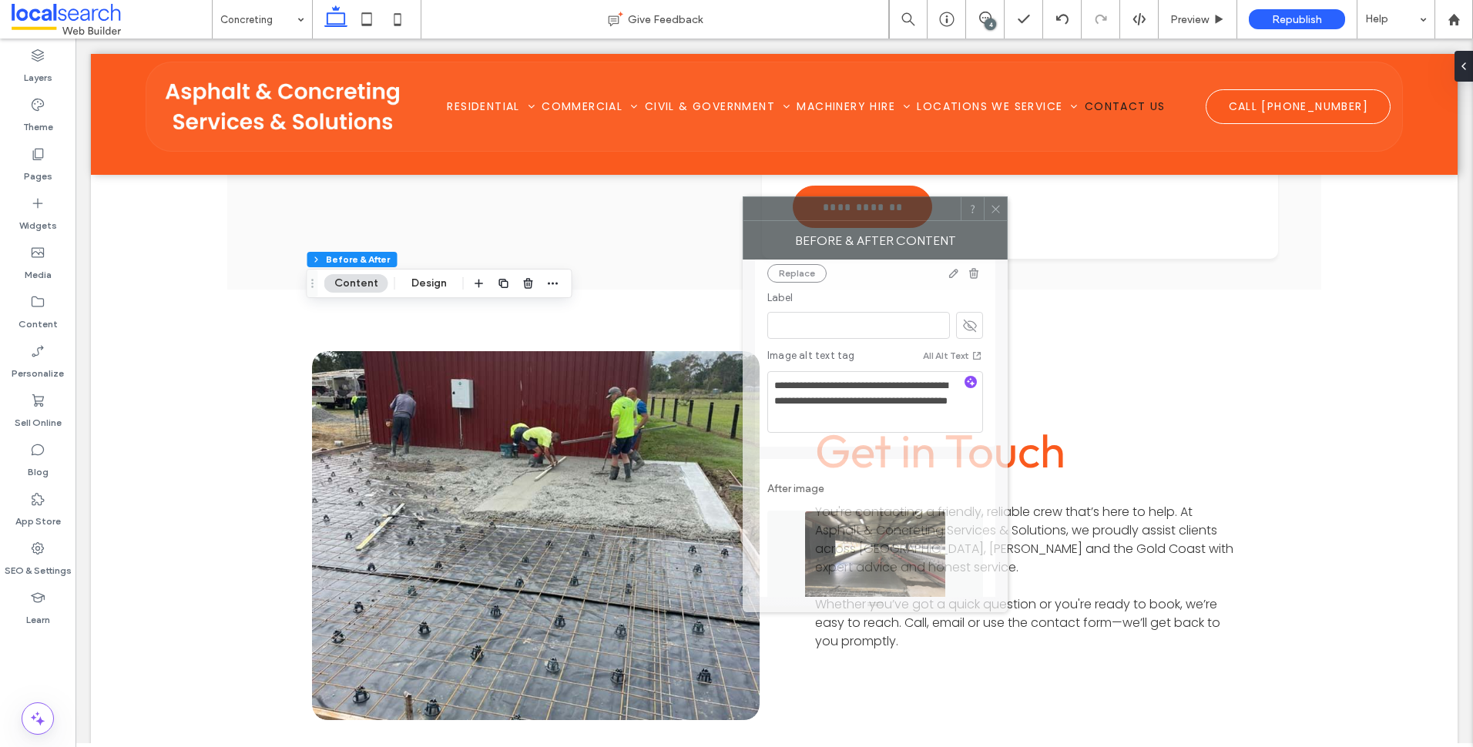
drag, startPoint x: 1366, startPoint y: 187, endPoint x: 916, endPoint y: 218, distance: 451.1
click at [916, 218] on div at bounding box center [852, 208] width 217 height 23
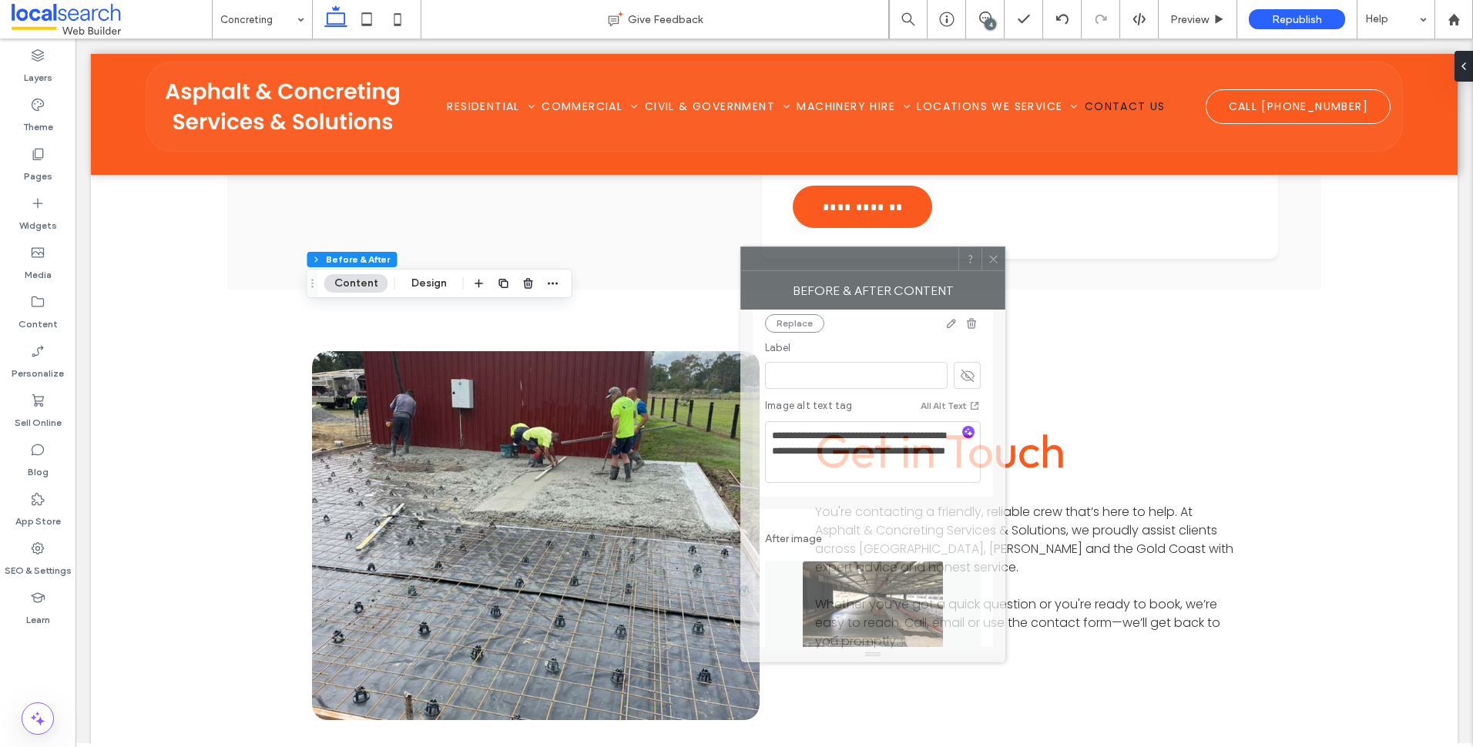
drag, startPoint x: 888, startPoint y: 217, endPoint x: 885, endPoint y: 267, distance: 50.1
click at [885, 267] on div at bounding box center [849, 258] width 217 height 23
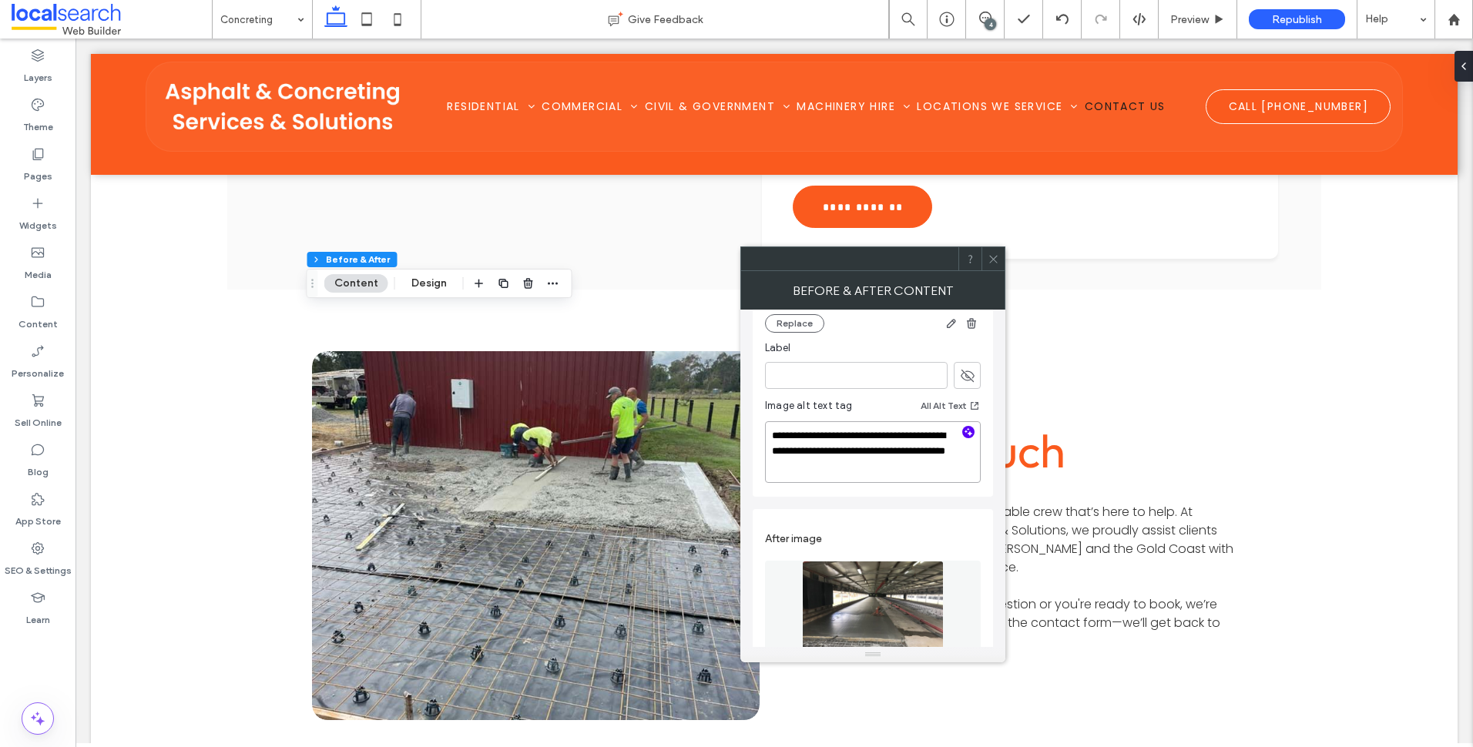
click at [922, 465] on textarea "**********" at bounding box center [873, 453] width 216 height 62
click at [929, 475] on textarea "**********" at bounding box center [873, 453] width 216 height 62
drag, startPoint x: 912, startPoint y: 465, endPoint x: 863, endPoint y: 448, distance: 52.4
click at [863, 448] on textarea "**********" at bounding box center [873, 453] width 216 height 62
paste textarea "**********"
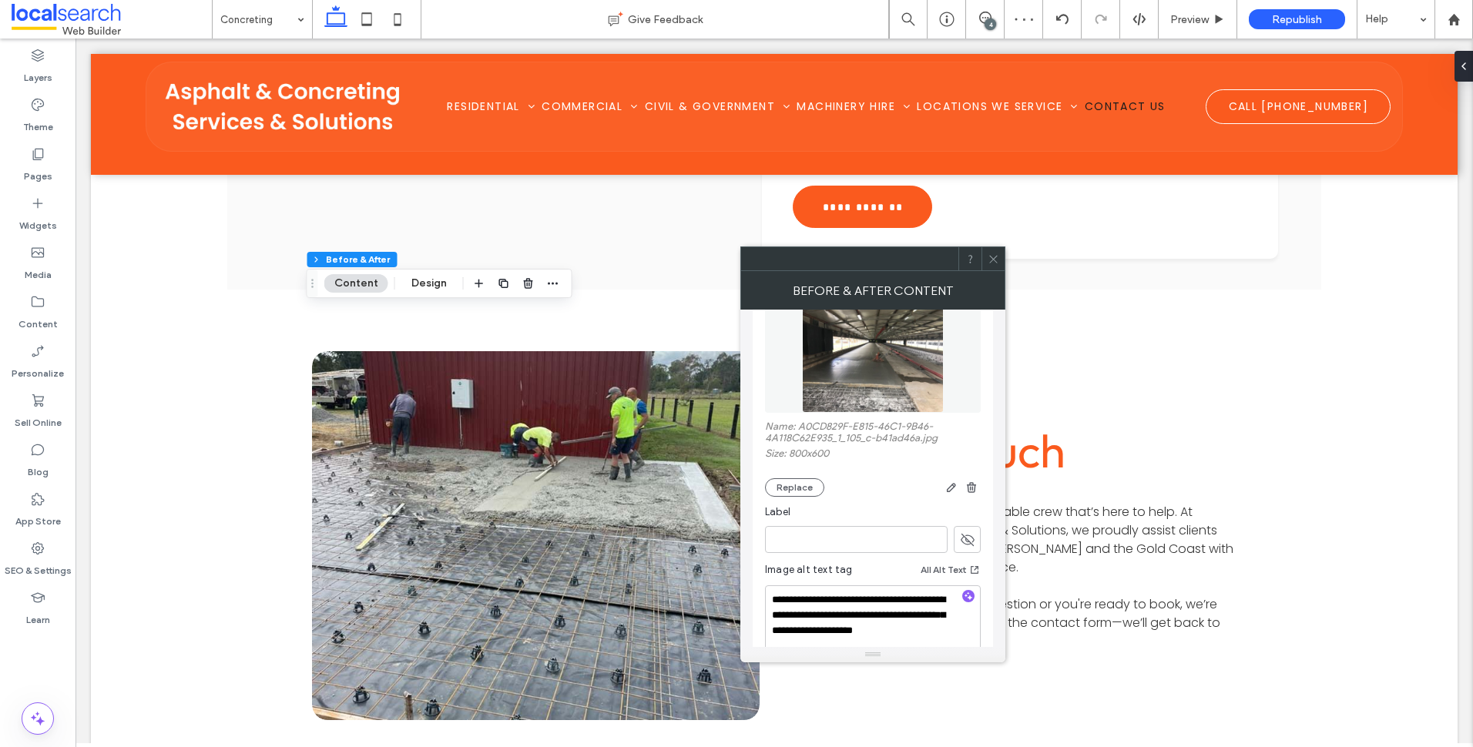
scroll to position [524, 0]
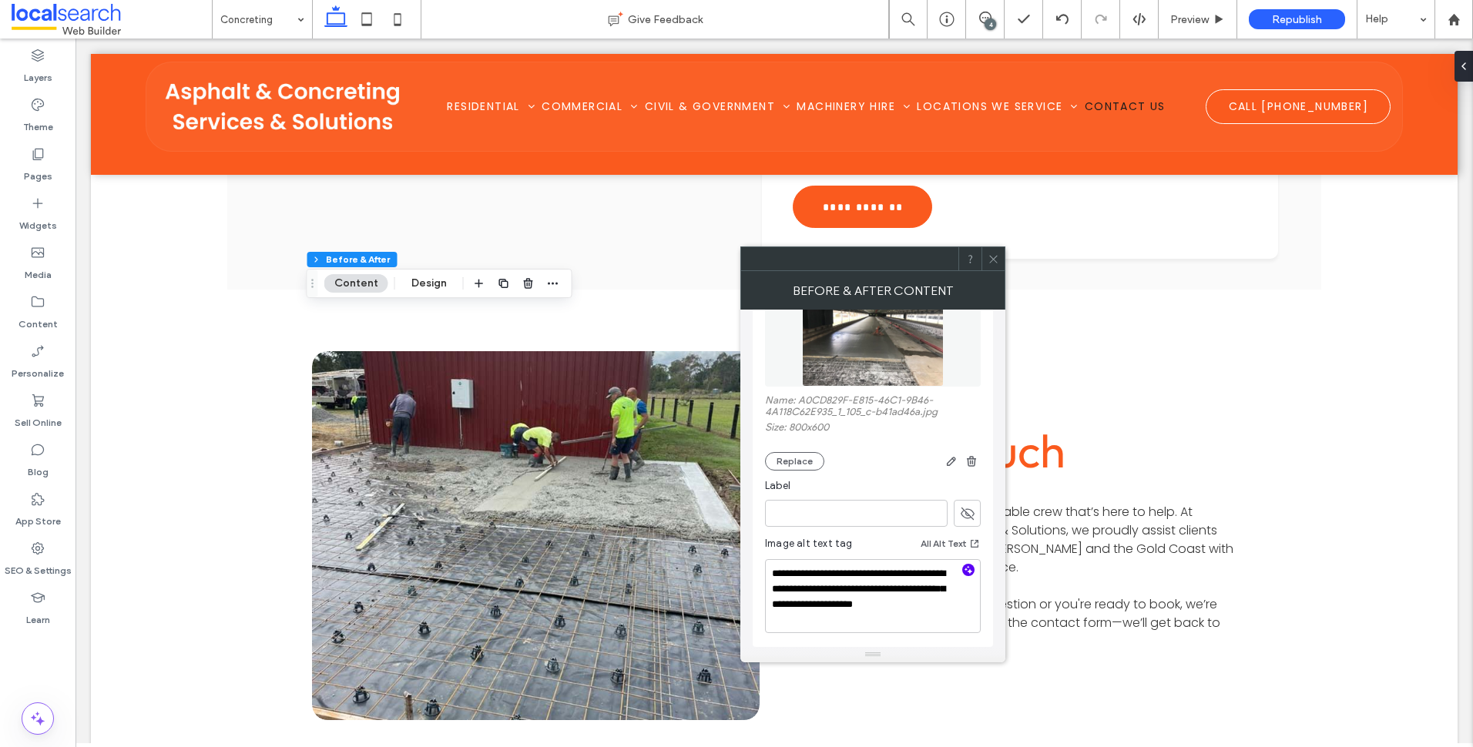
type textarea "**********"
click at [969, 569] on icon "button" at bounding box center [968, 570] width 11 height 11
click at [928, 606] on textarea "**********" at bounding box center [873, 597] width 216 height 72
drag, startPoint x: 913, startPoint y: 600, endPoint x: 912, endPoint y: 590, distance: 10.1
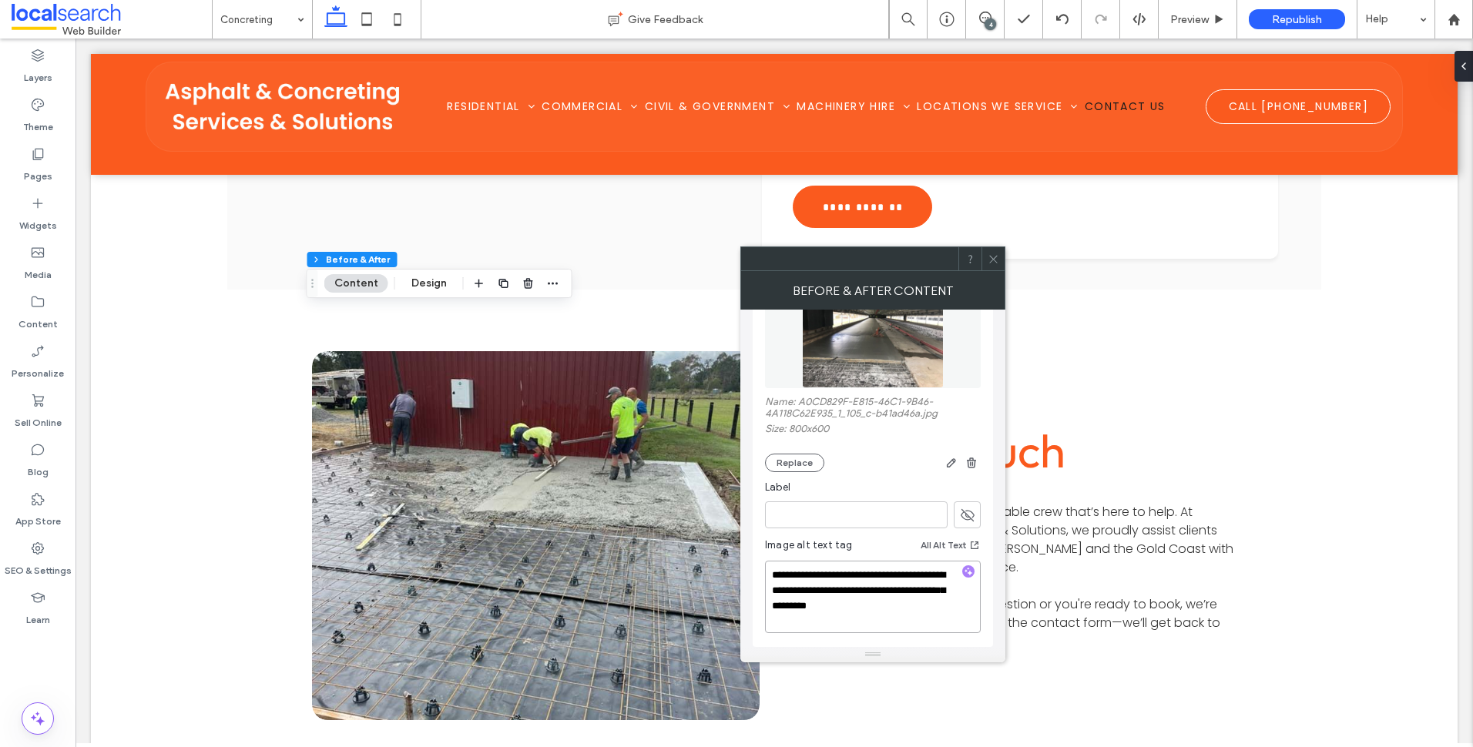
click at [912, 590] on textarea "**********" at bounding box center [873, 597] width 216 height 72
paste textarea "**********"
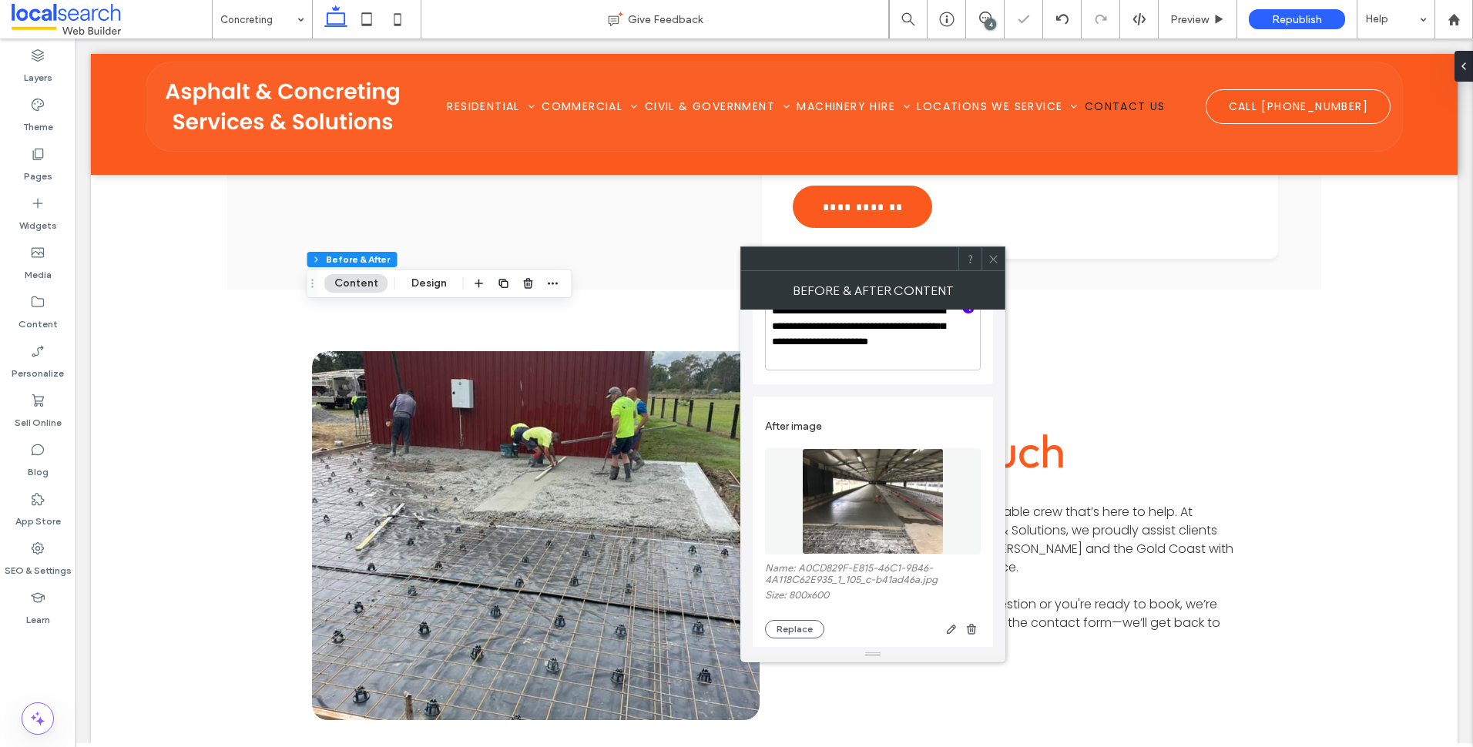
scroll to position [137, 0]
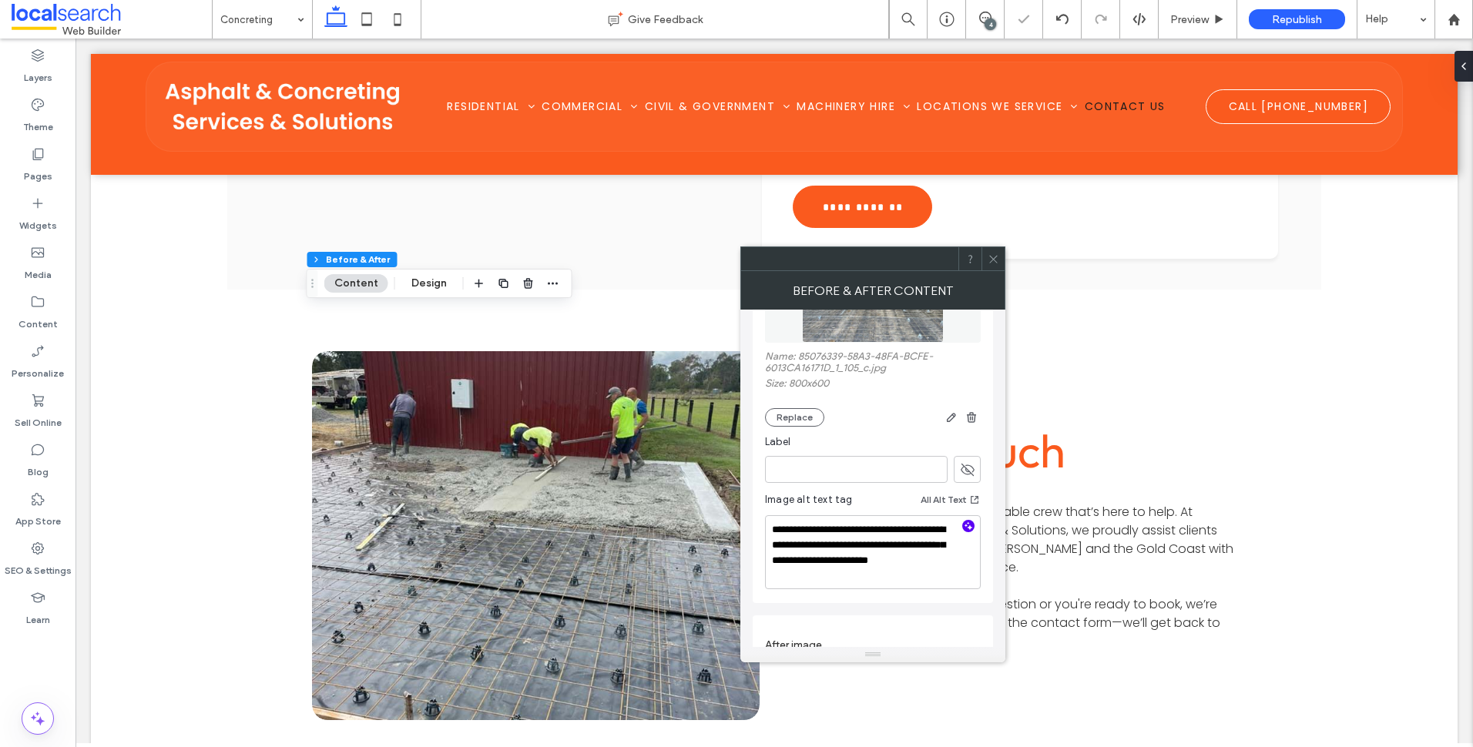
type textarea "**********"
click at [993, 254] on icon at bounding box center [994, 260] width 12 height 12
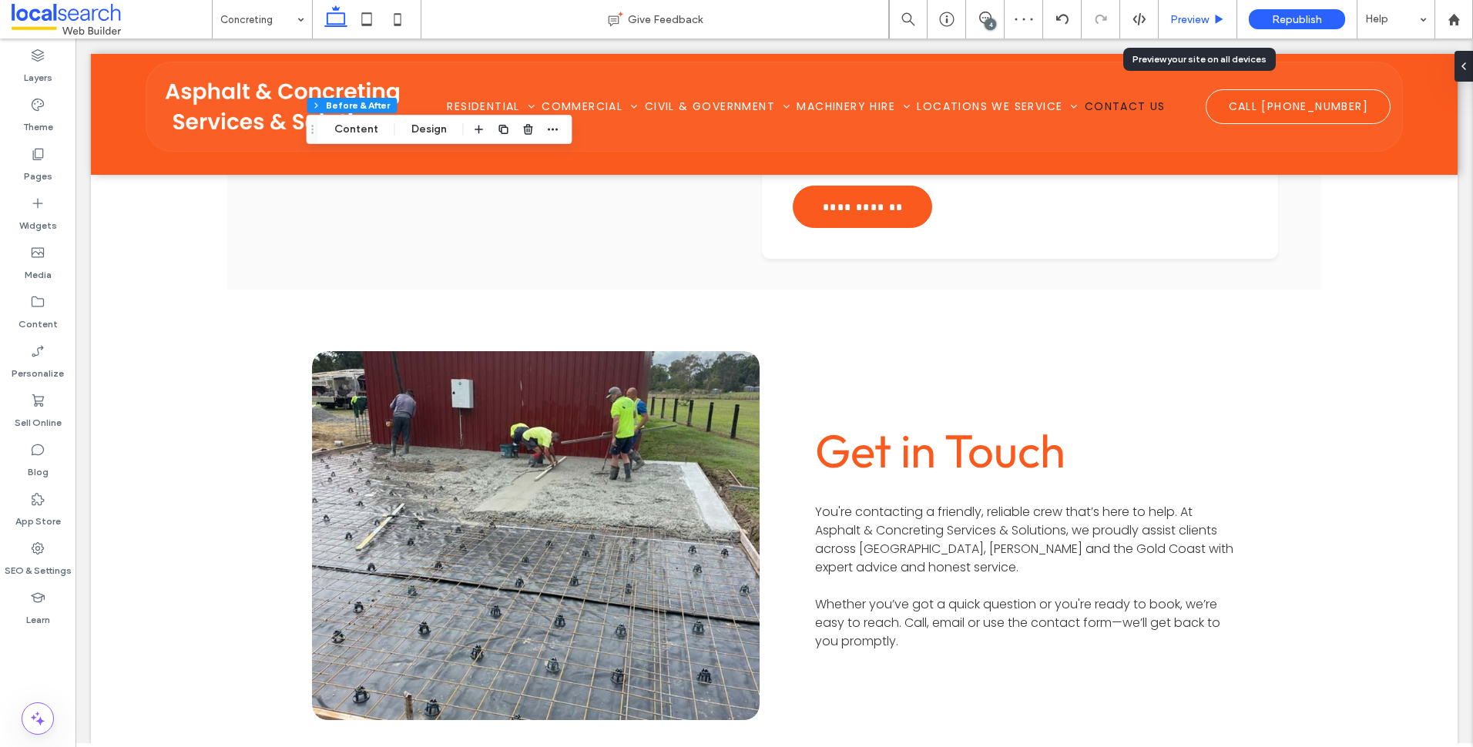
click at [1208, 23] on span "Preview" at bounding box center [1190, 19] width 39 height 13
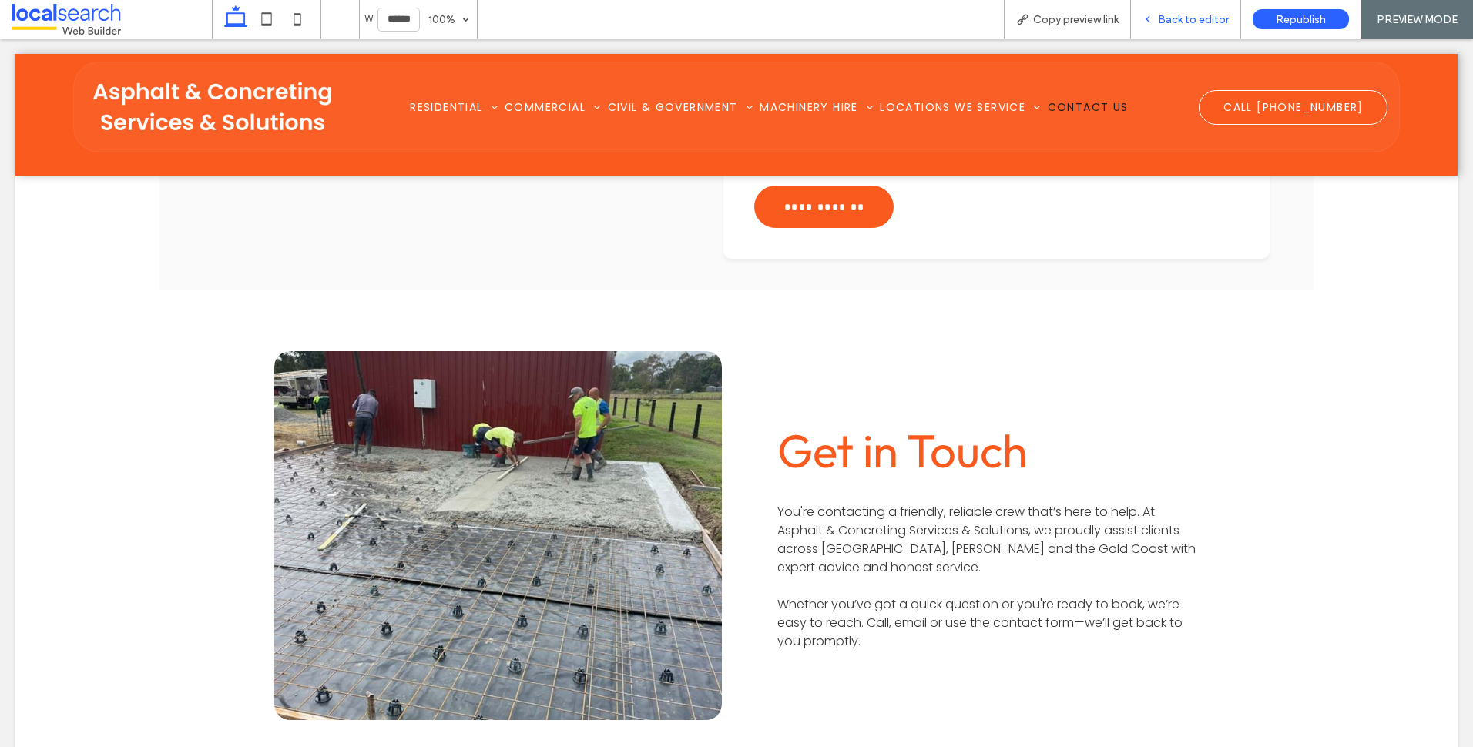
click at [1214, 5] on div "Back to editor" at bounding box center [1186, 19] width 110 height 39
click at [1201, 8] on div "Back to editor" at bounding box center [1186, 19] width 110 height 39
click at [1191, 20] on span "Back to editor" at bounding box center [1193, 19] width 71 height 13
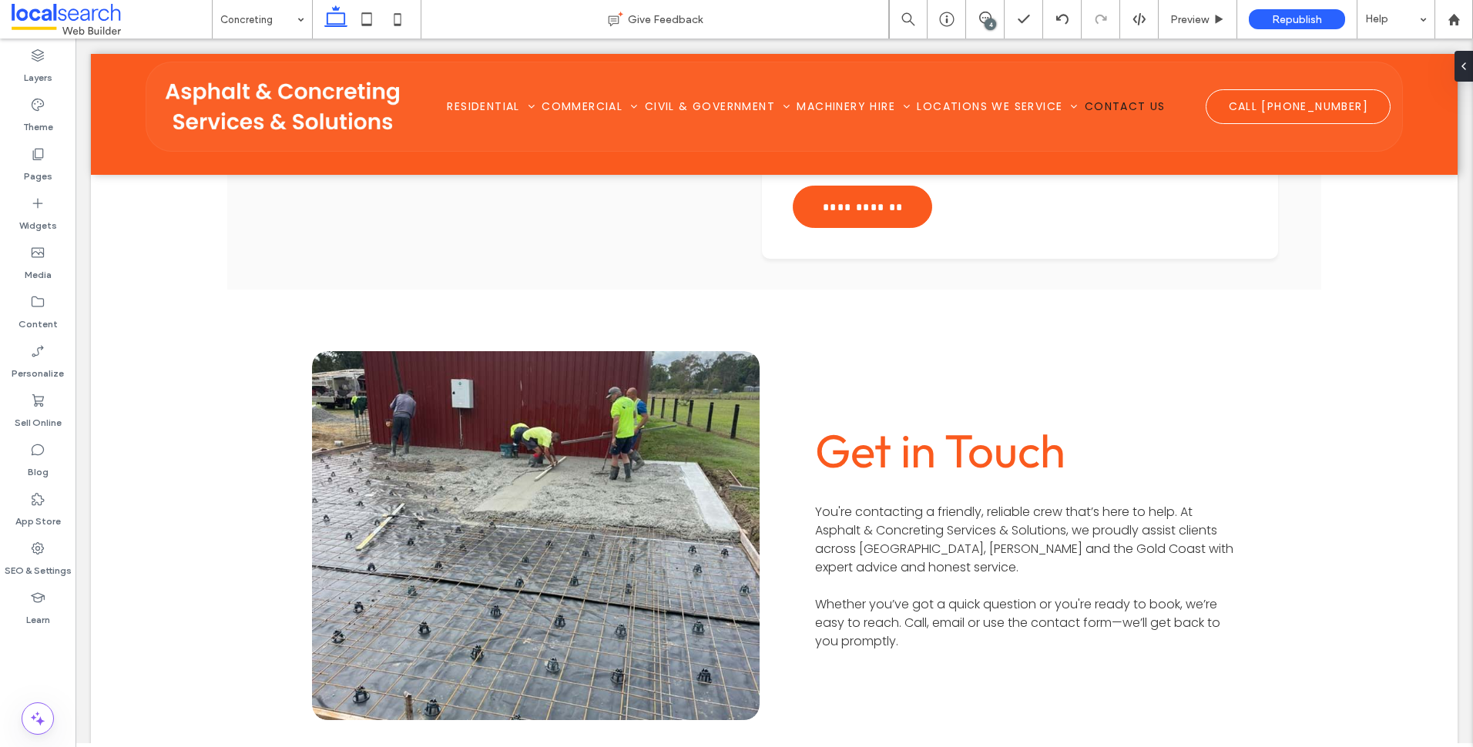
click at [989, 19] on div "4" at bounding box center [991, 24] width 12 height 12
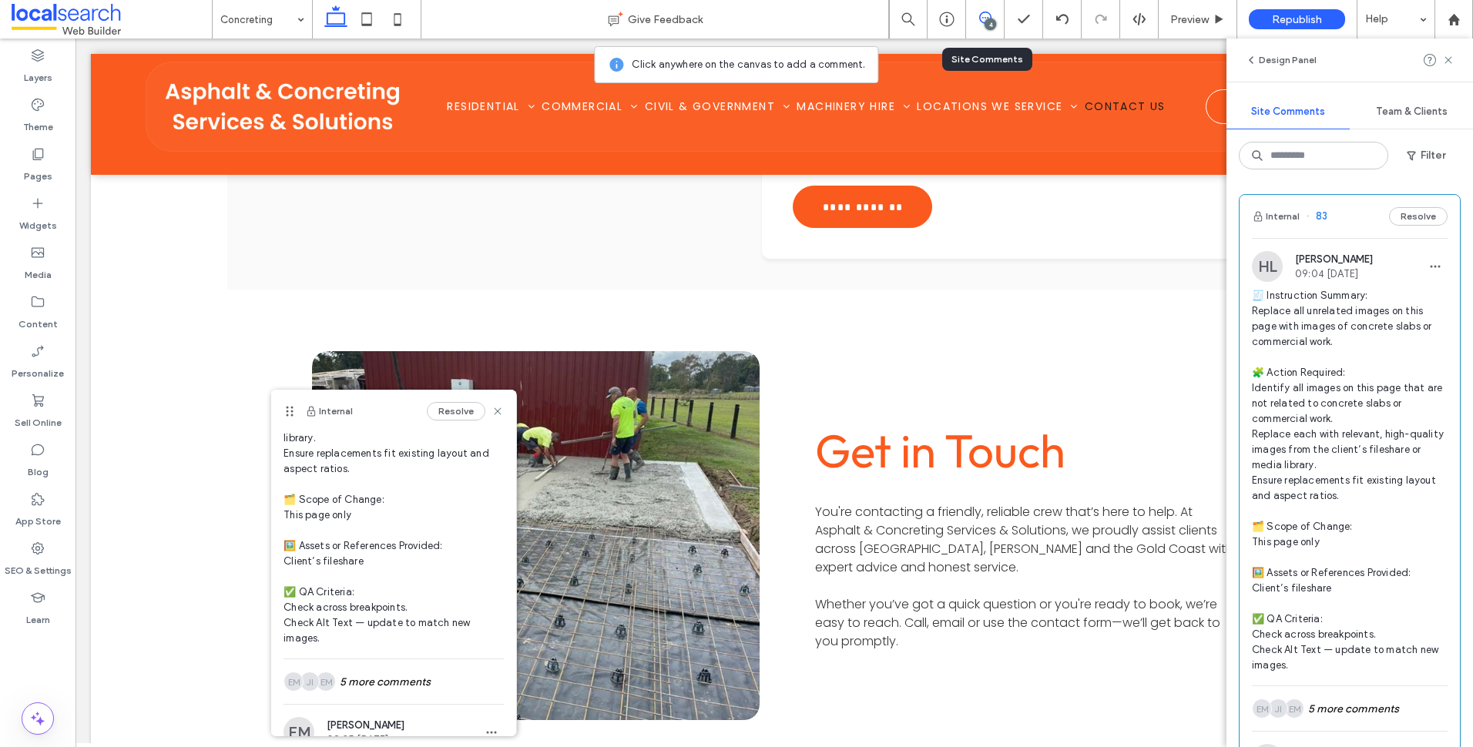
scroll to position [348, 0]
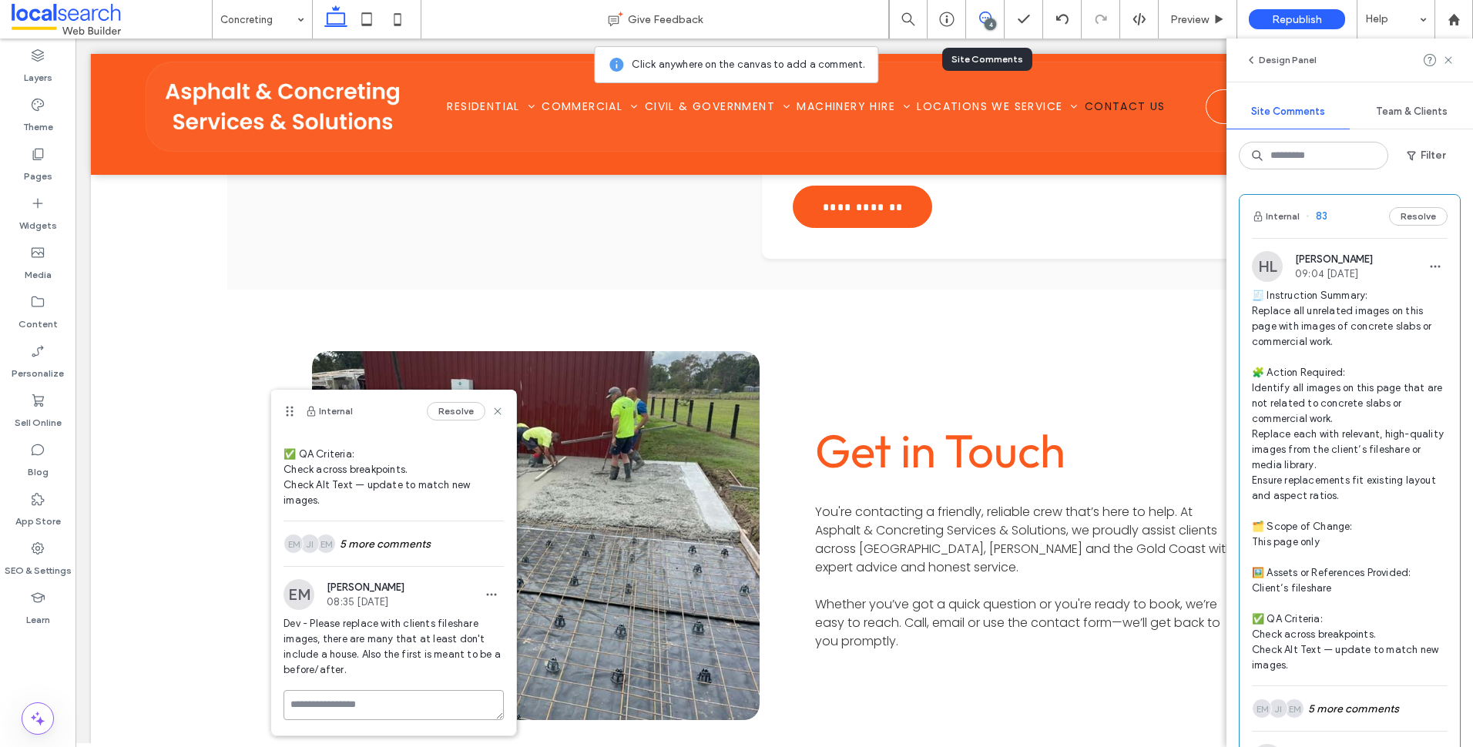
click at [401, 717] on textarea at bounding box center [394, 705] width 220 height 30
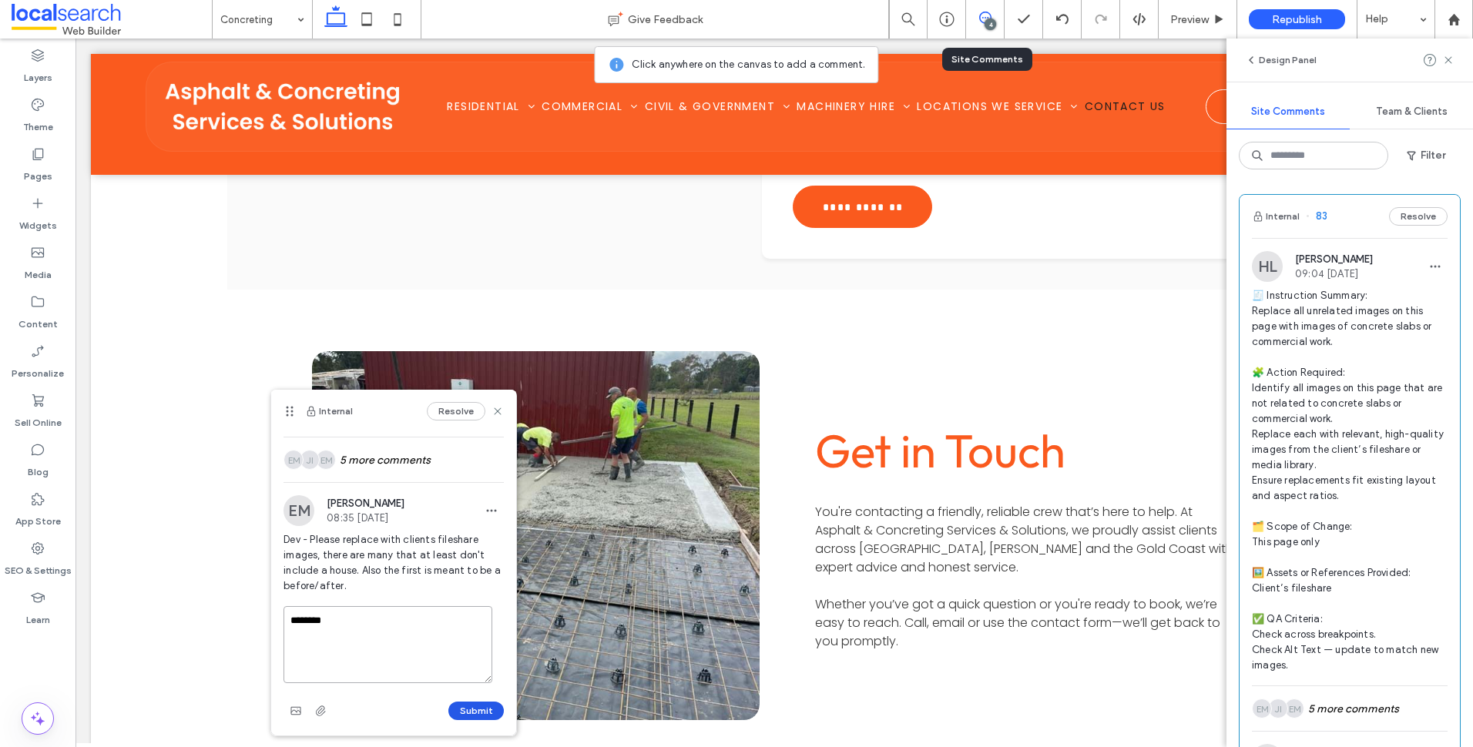
type textarea "********"
click at [451, 715] on button "Submit" at bounding box center [475, 711] width 55 height 18
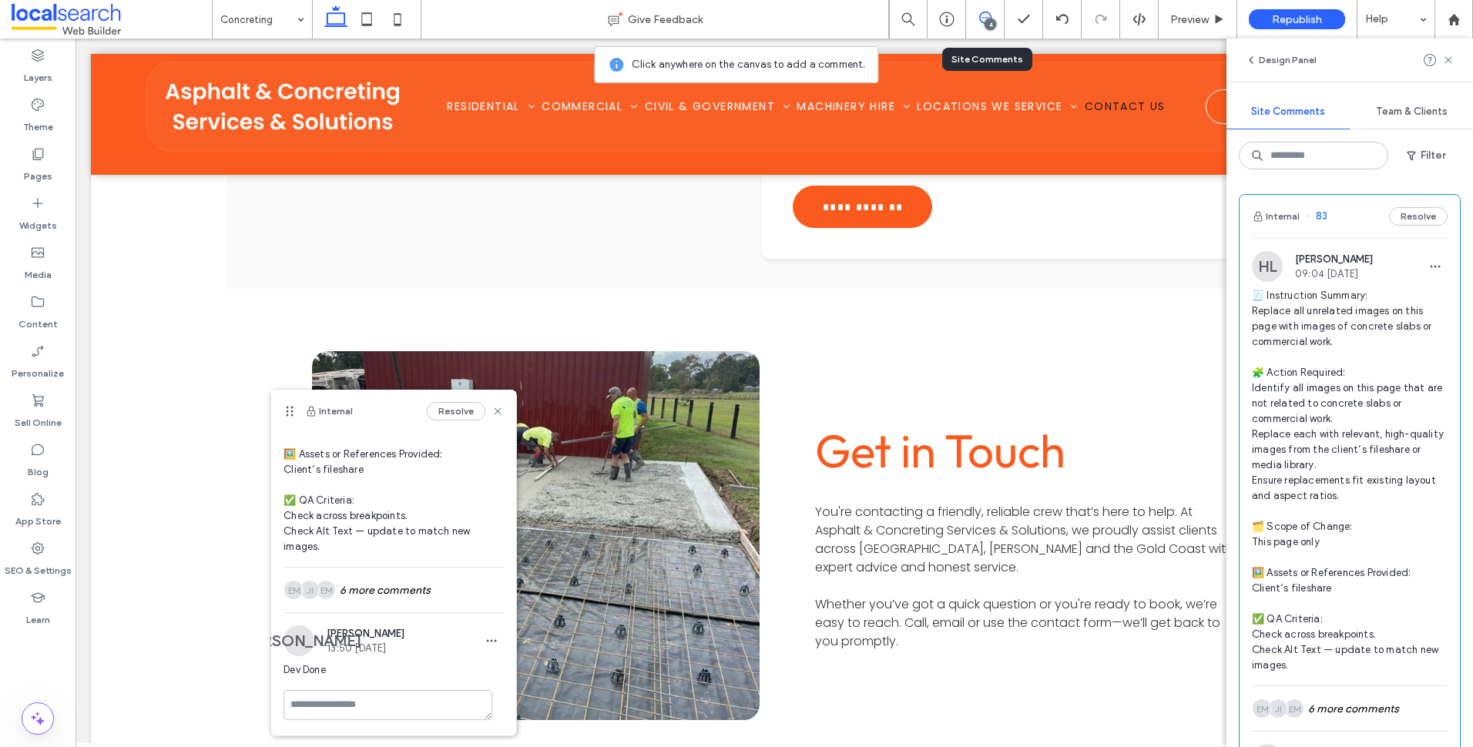
scroll to position [301, 0]
click at [495, 413] on use at bounding box center [498, 411] width 7 height 7
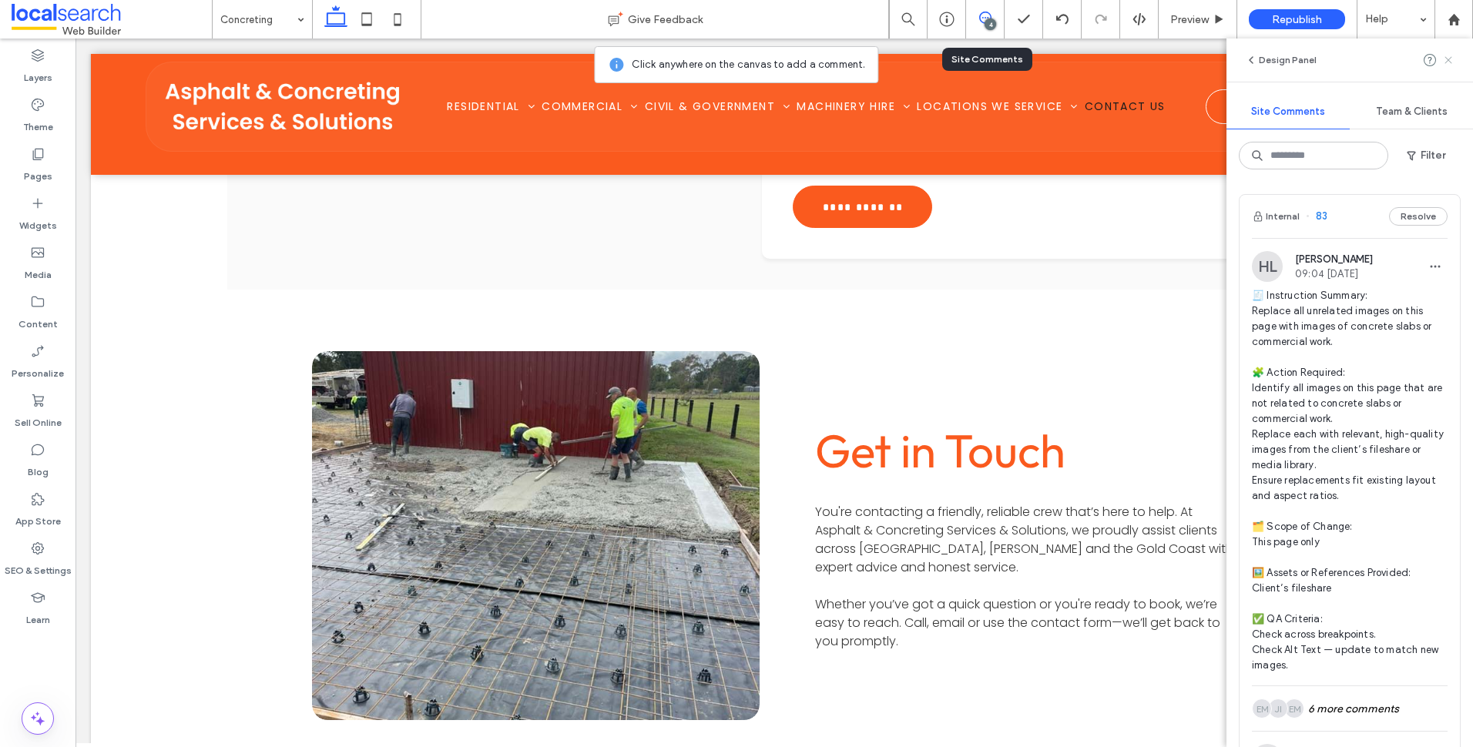
click at [1446, 62] on use at bounding box center [1448, 59] width 7 height 7
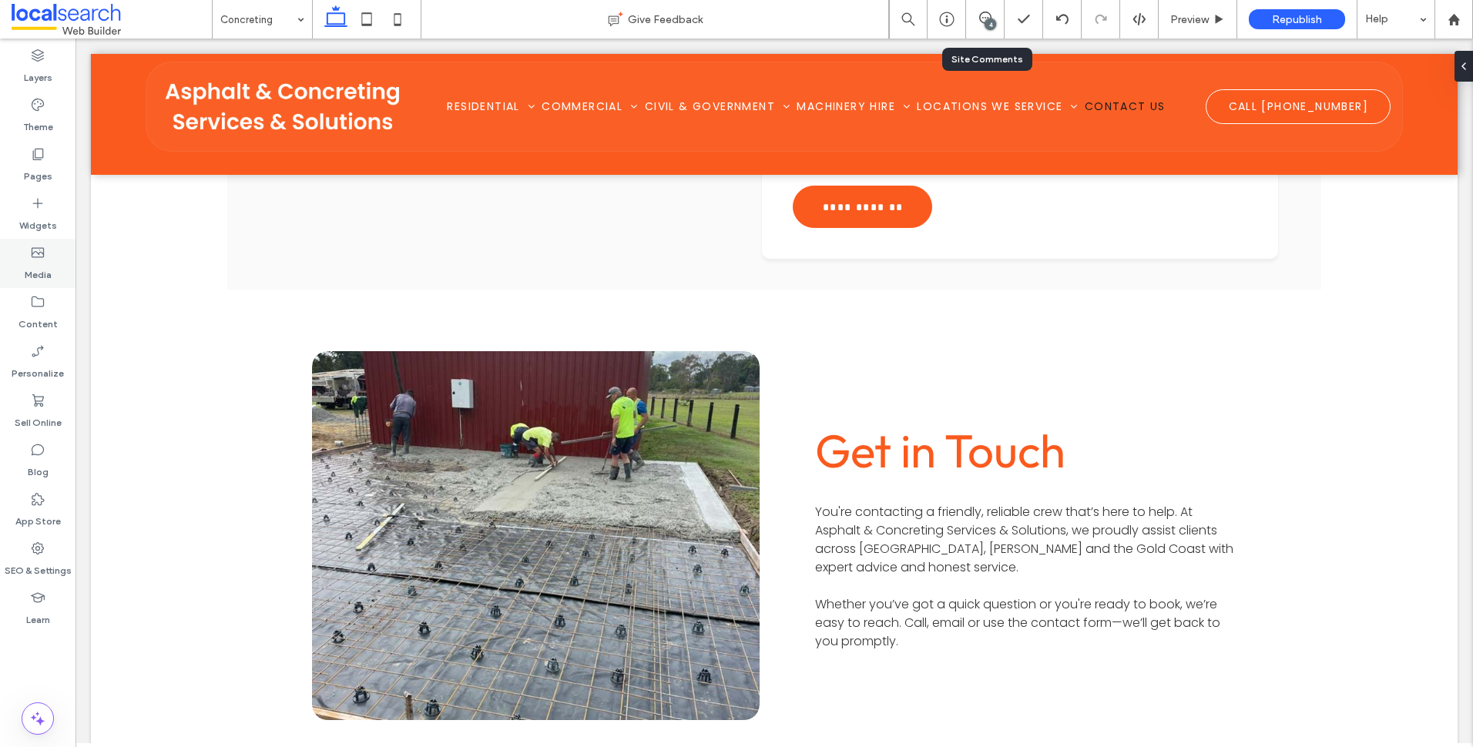
click at [55, 282] on div "Media" at bounding box center [38, 263] width 76 height 49
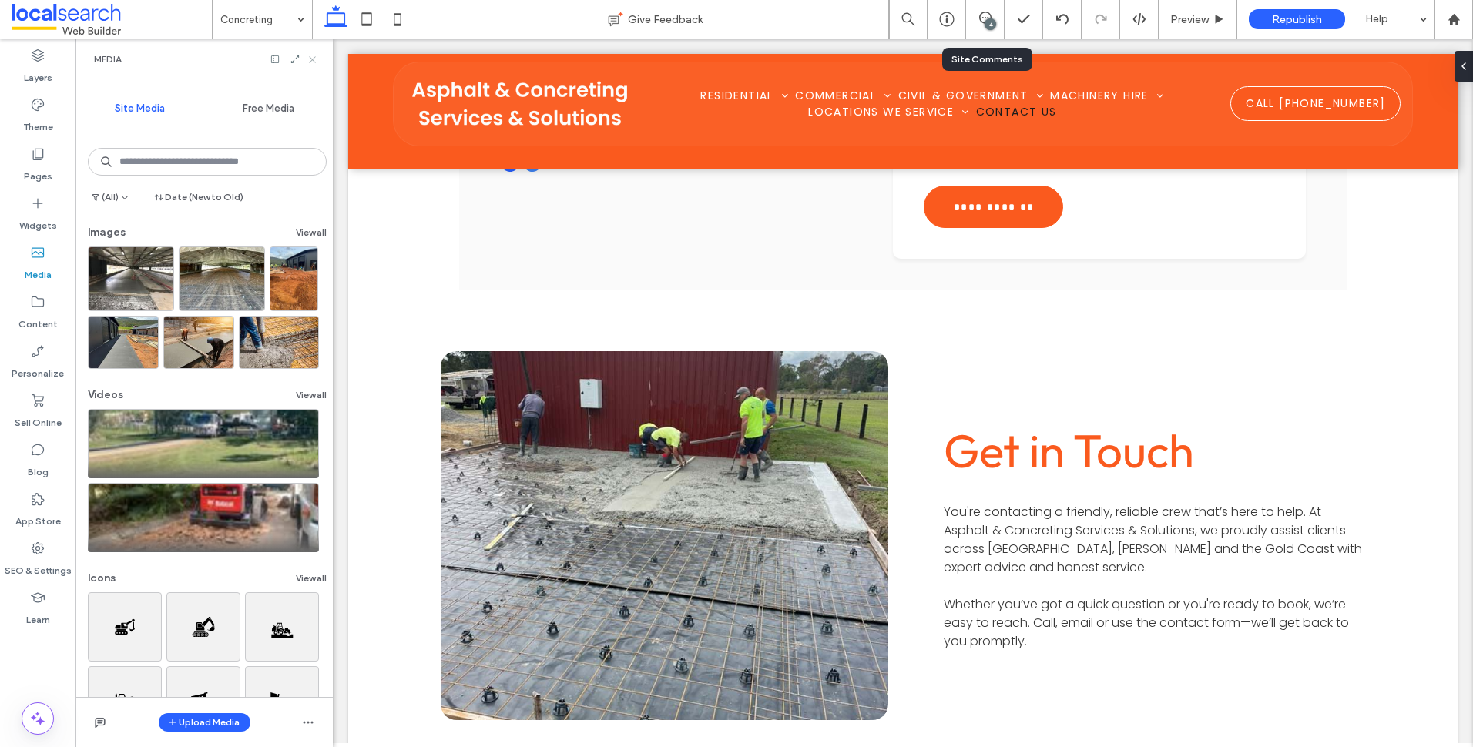
click at [314, 62] on icon at bounding box center [313, 60] width 12 height 12
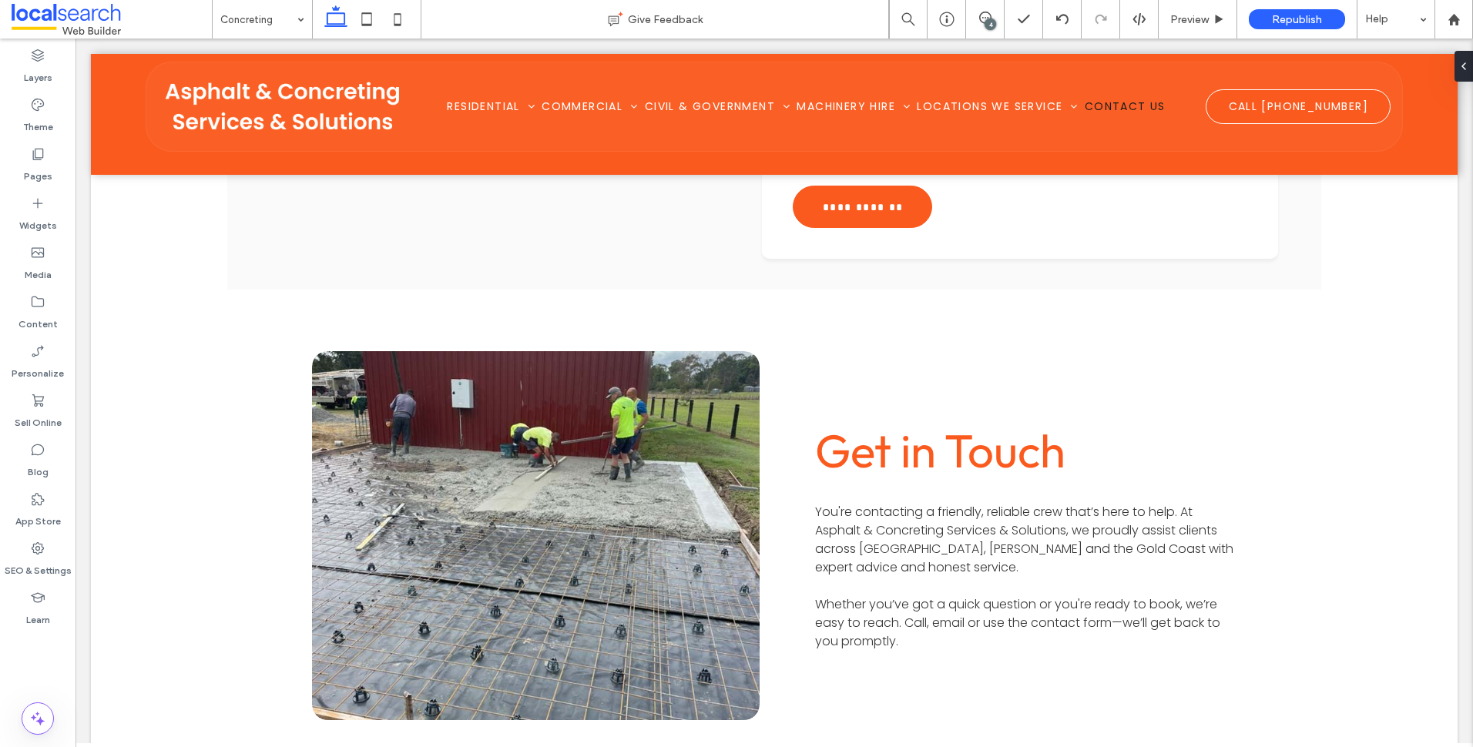
click at [986, 11] on div "4" at bounding box center [985, 19] width 39 height 39
click at [982, 18] on icon at bounding box center [985, 18] width 12 height 12
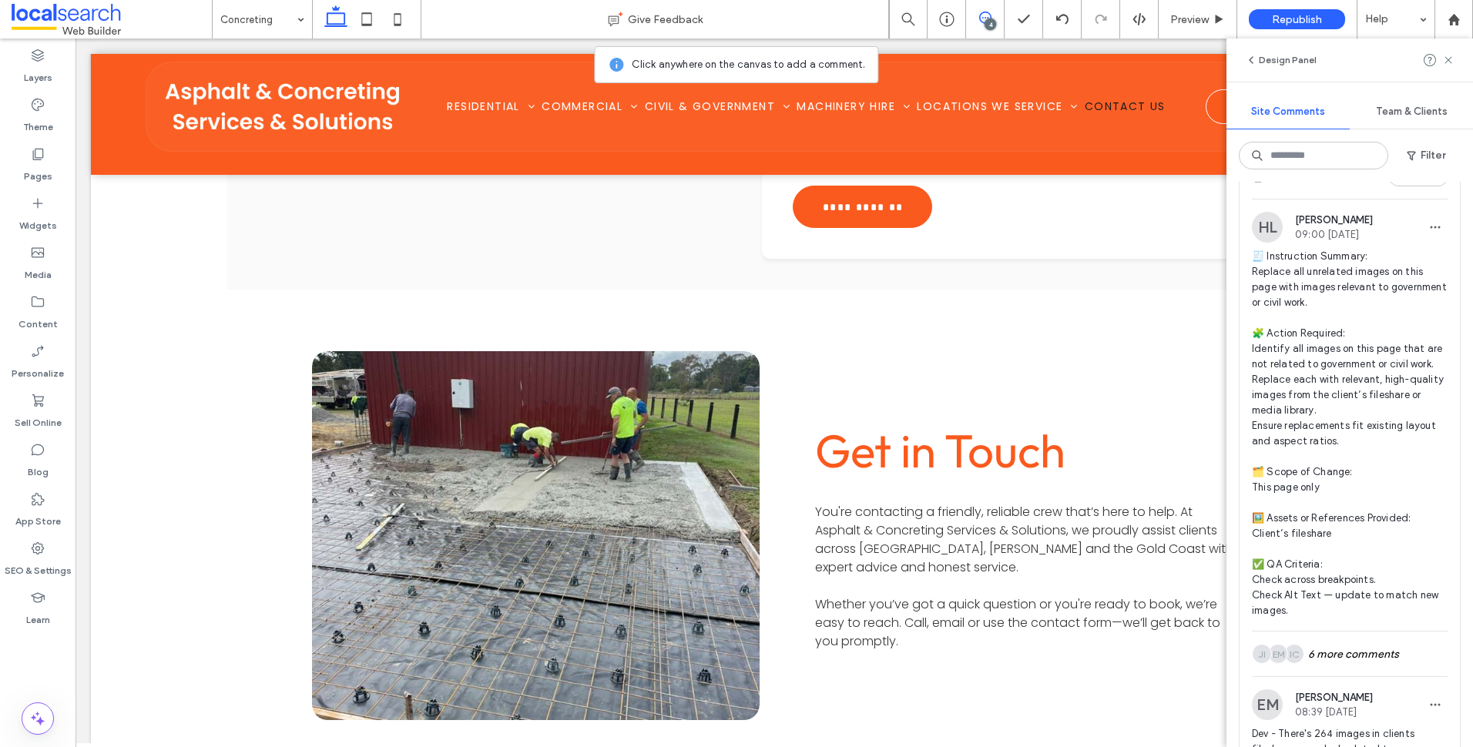
scroll to position [848, 0]
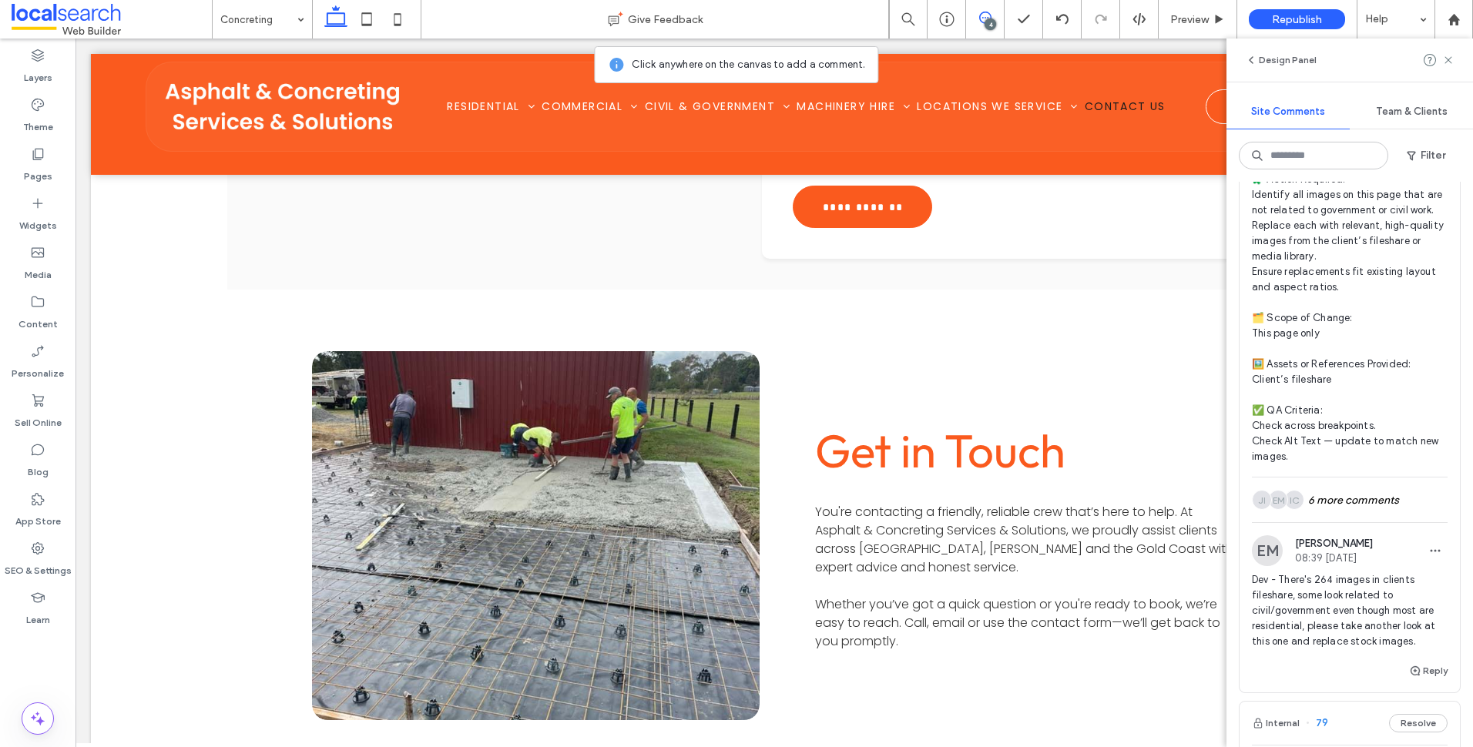
click at [1328, 640] on span "Dev - There's 264 images in clients fileshare, some look related to civil/gover…" at bounding box center [1350, 611] width 196 height 77
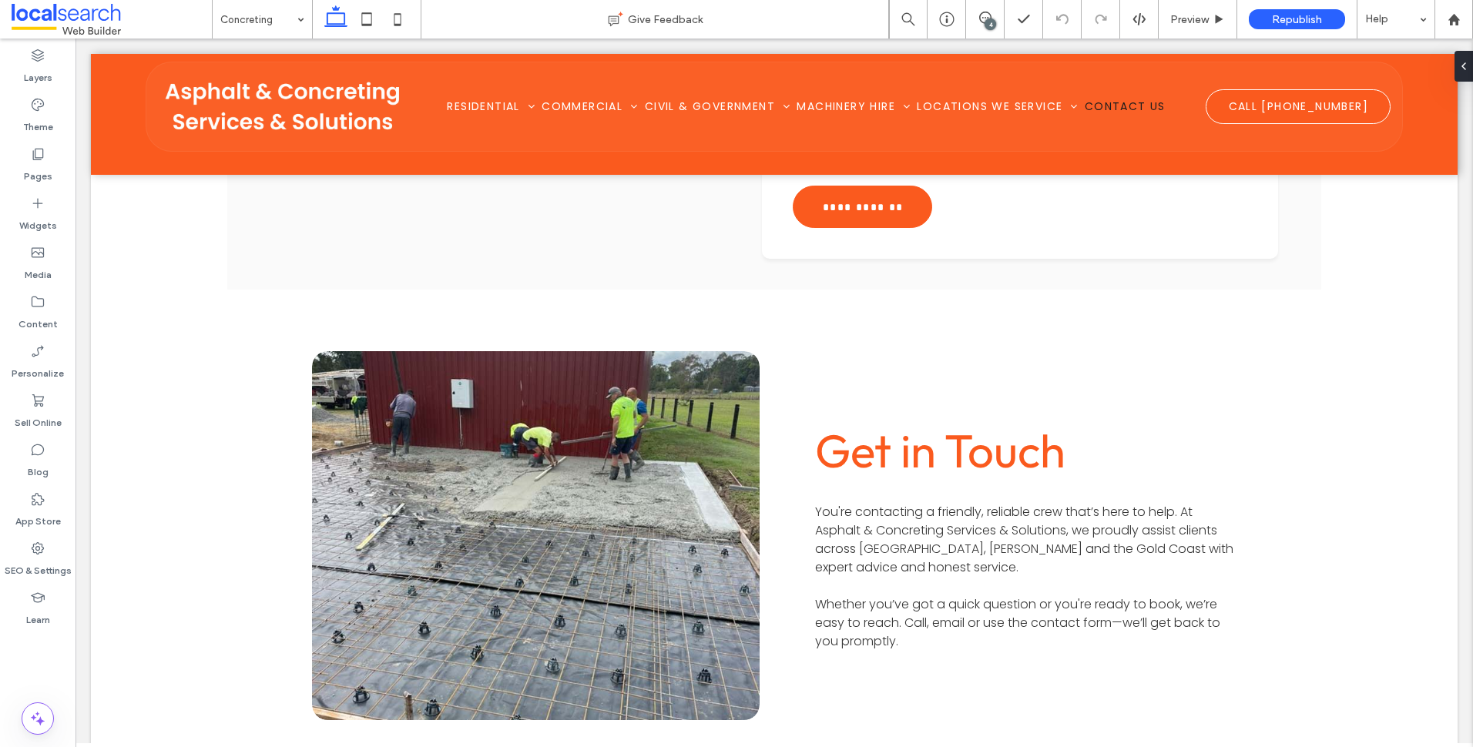
click at [989, 20] on div "4" at bounding box center [985, 18] width 38 height 12
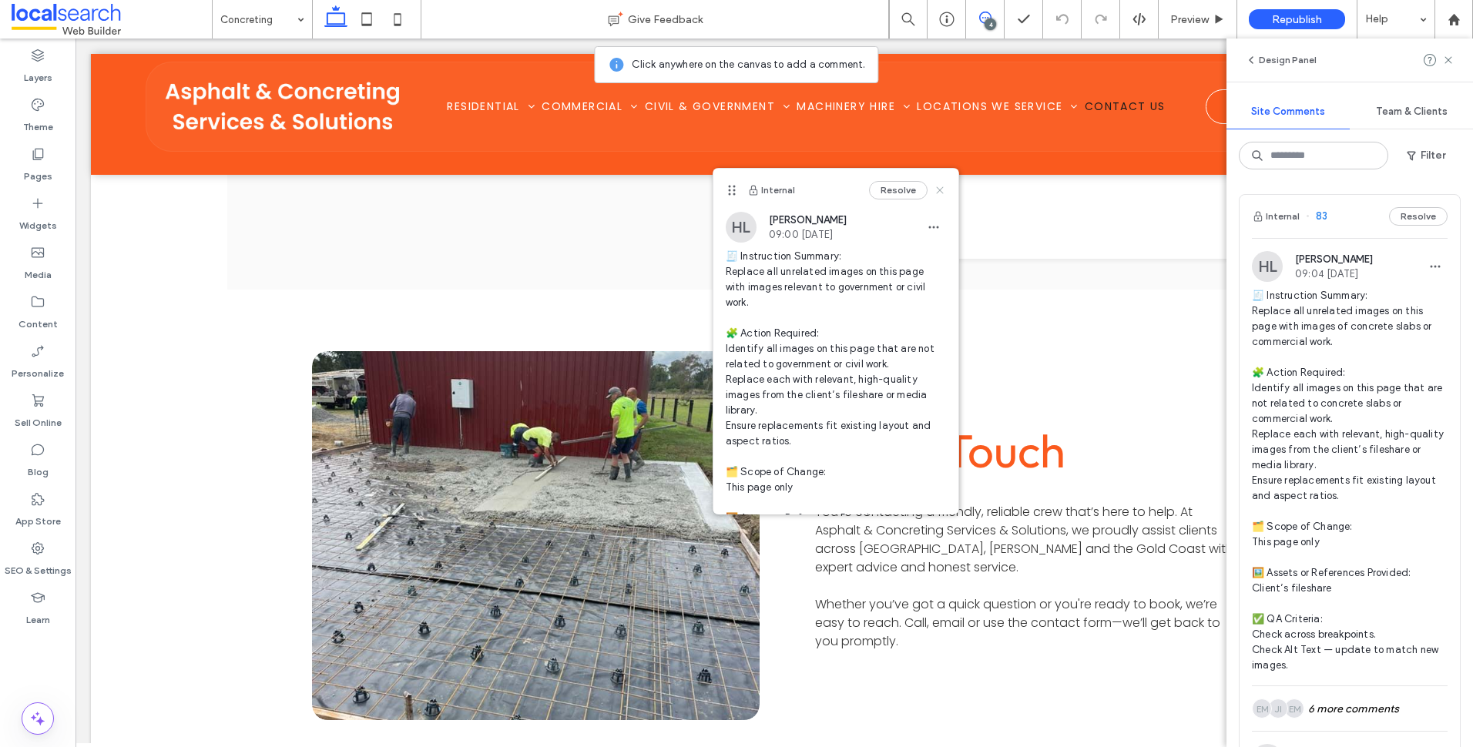
click at [936, 192] on use at bounding box center [939, 189] width 7 height 7
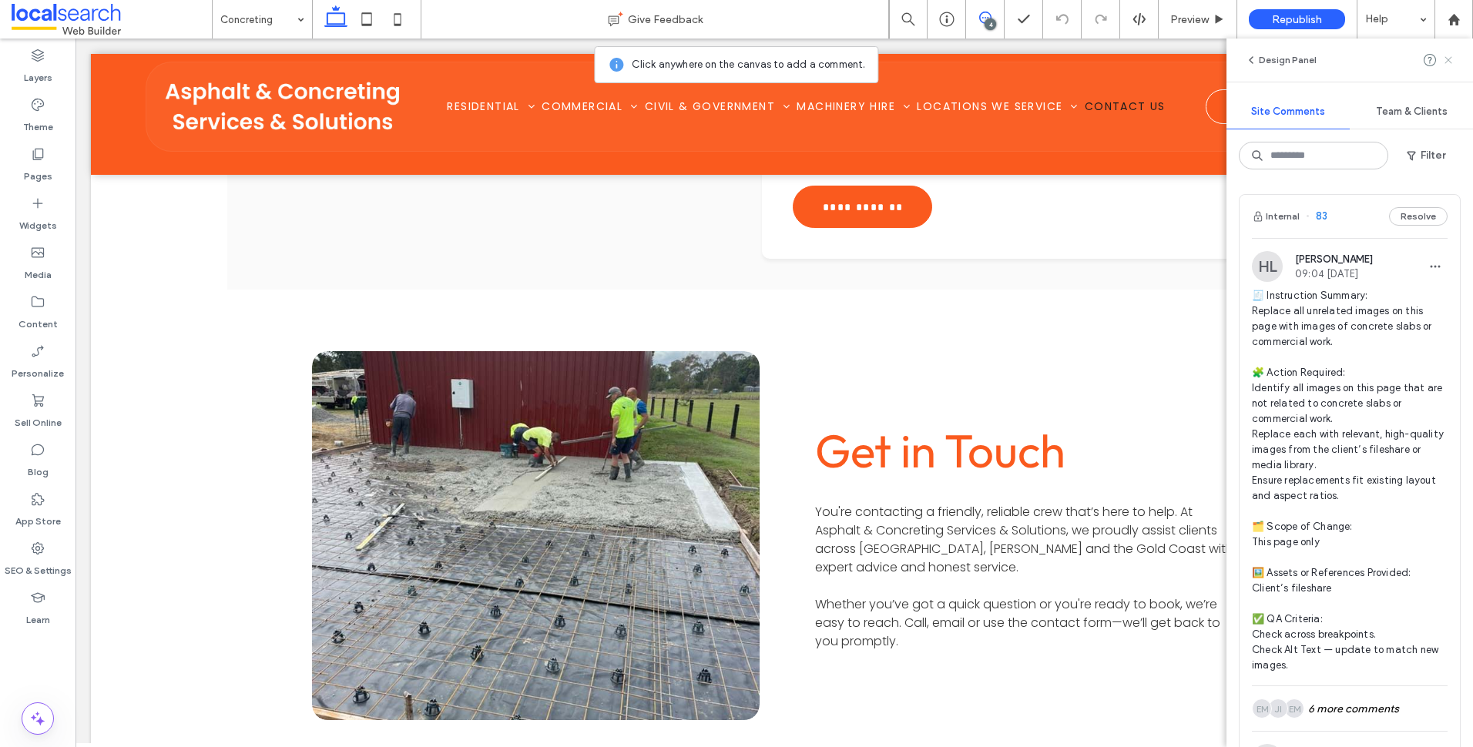
click at [1446, 59] on use at bounding box center [1448, 59] width 7 height 7
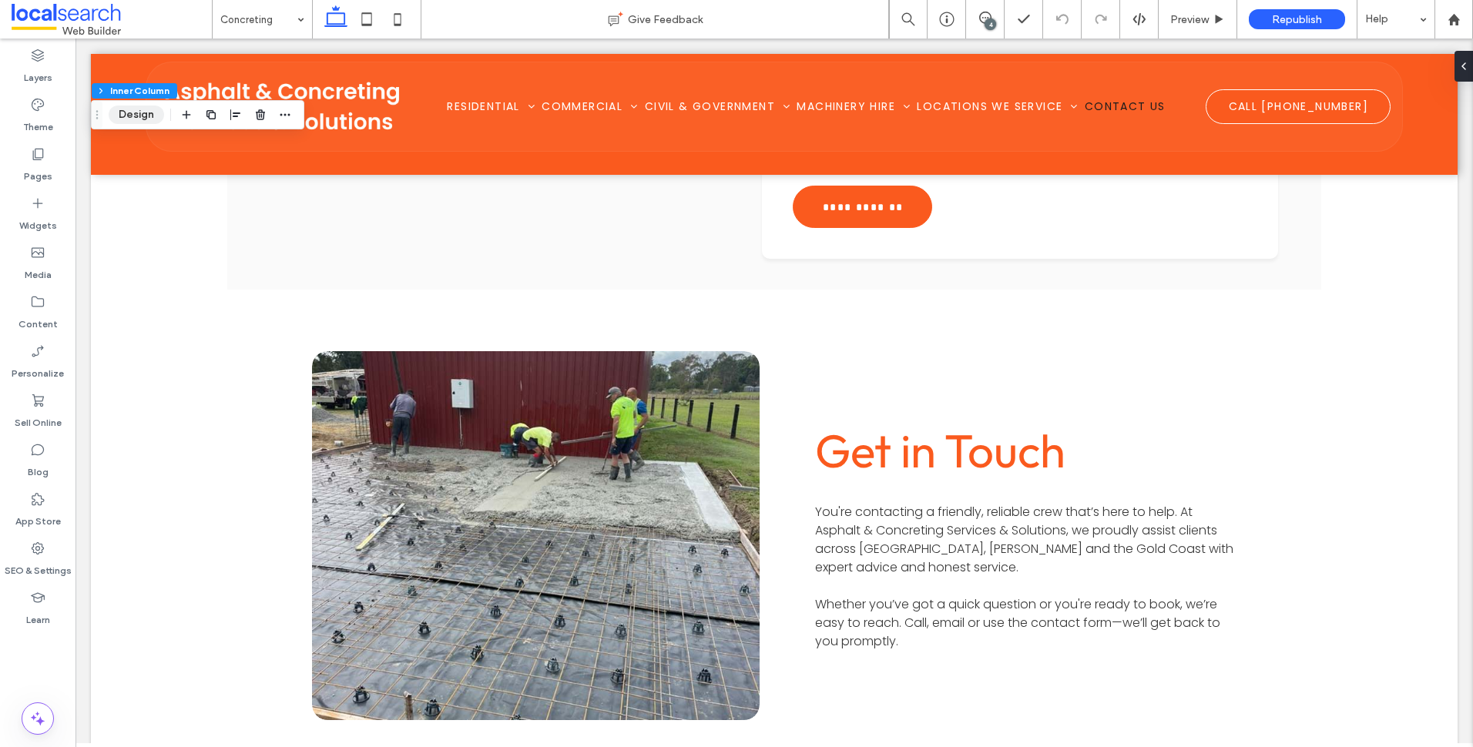
click at [136, 117] on button "Design" at bounding box center [136, 115] width 55 height 18
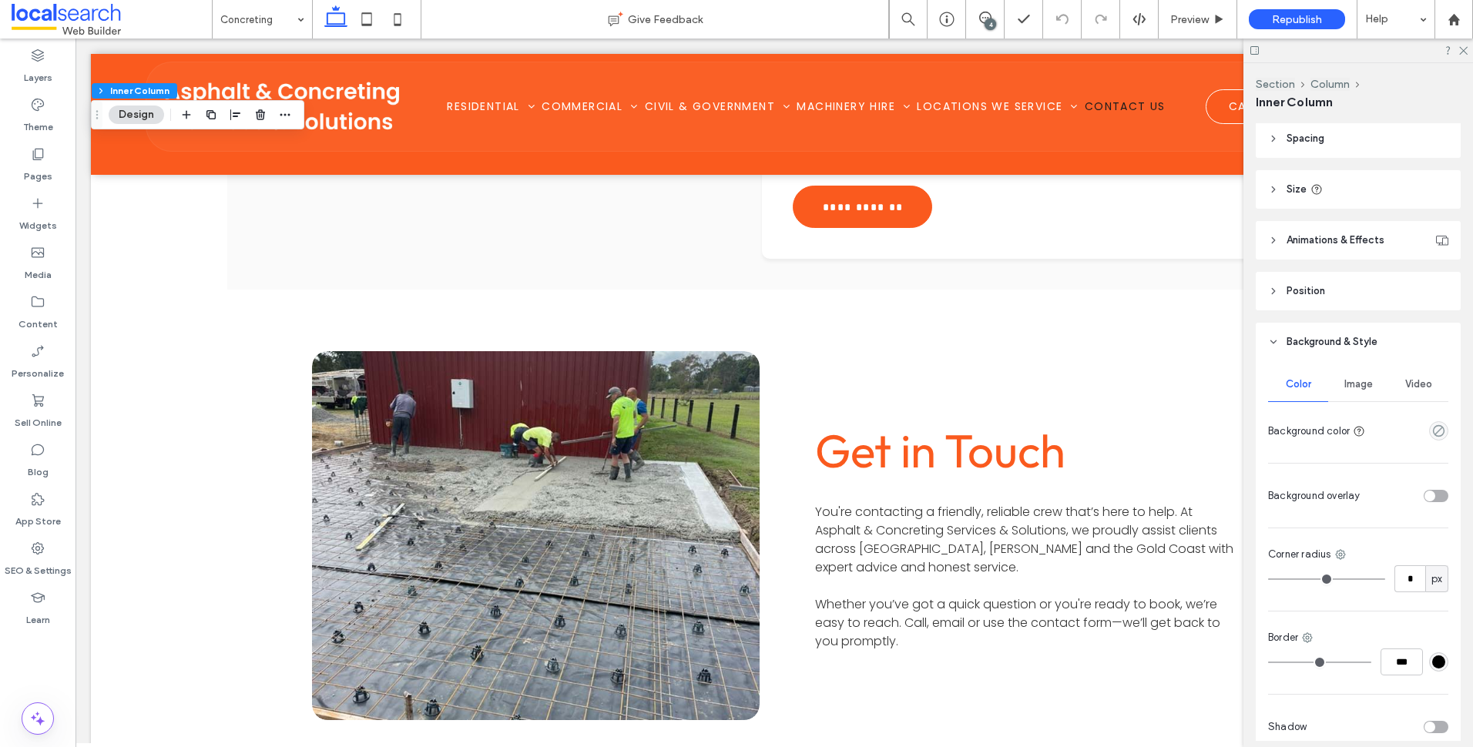
scroll to position [386, 0]
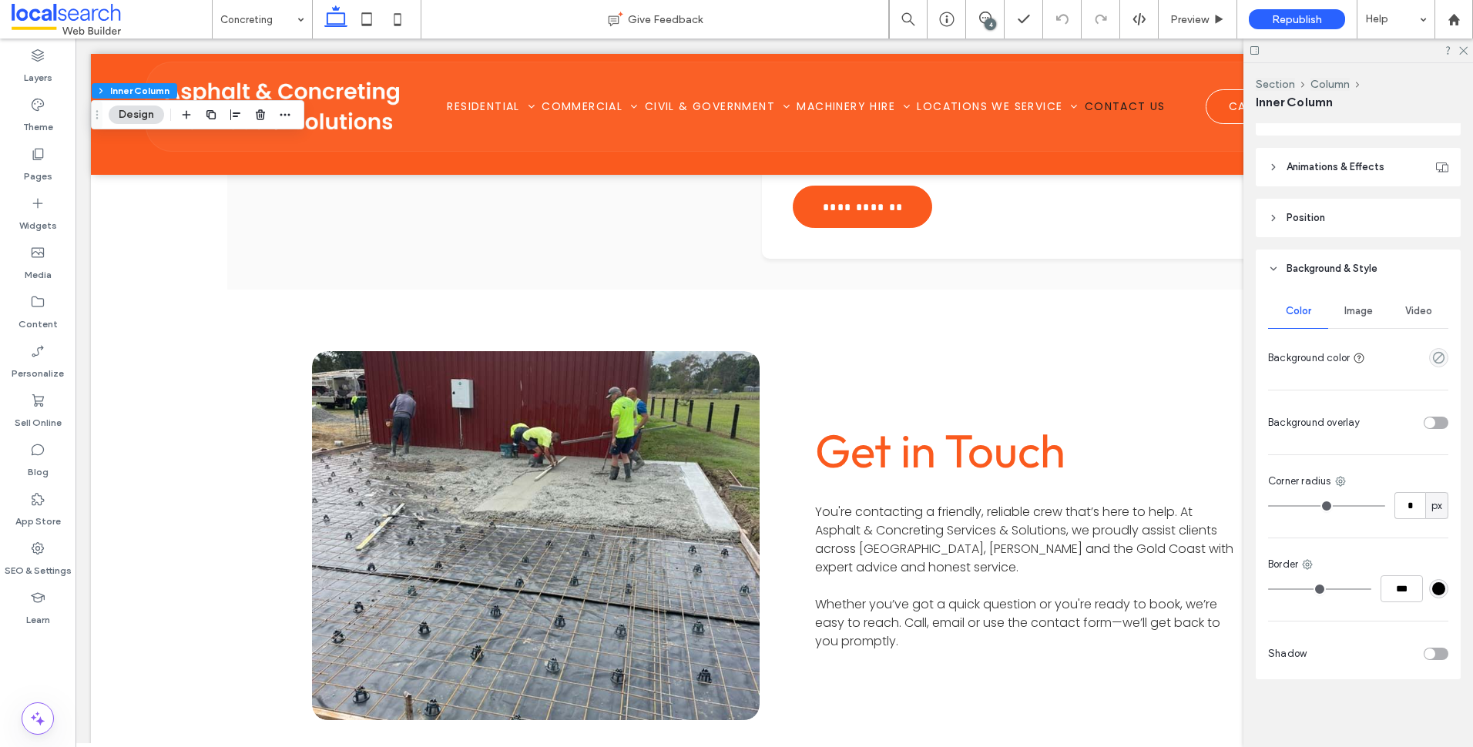
click at [1347, 314] on span "Image" at bounding box center [1359, 311] width 29 height 12
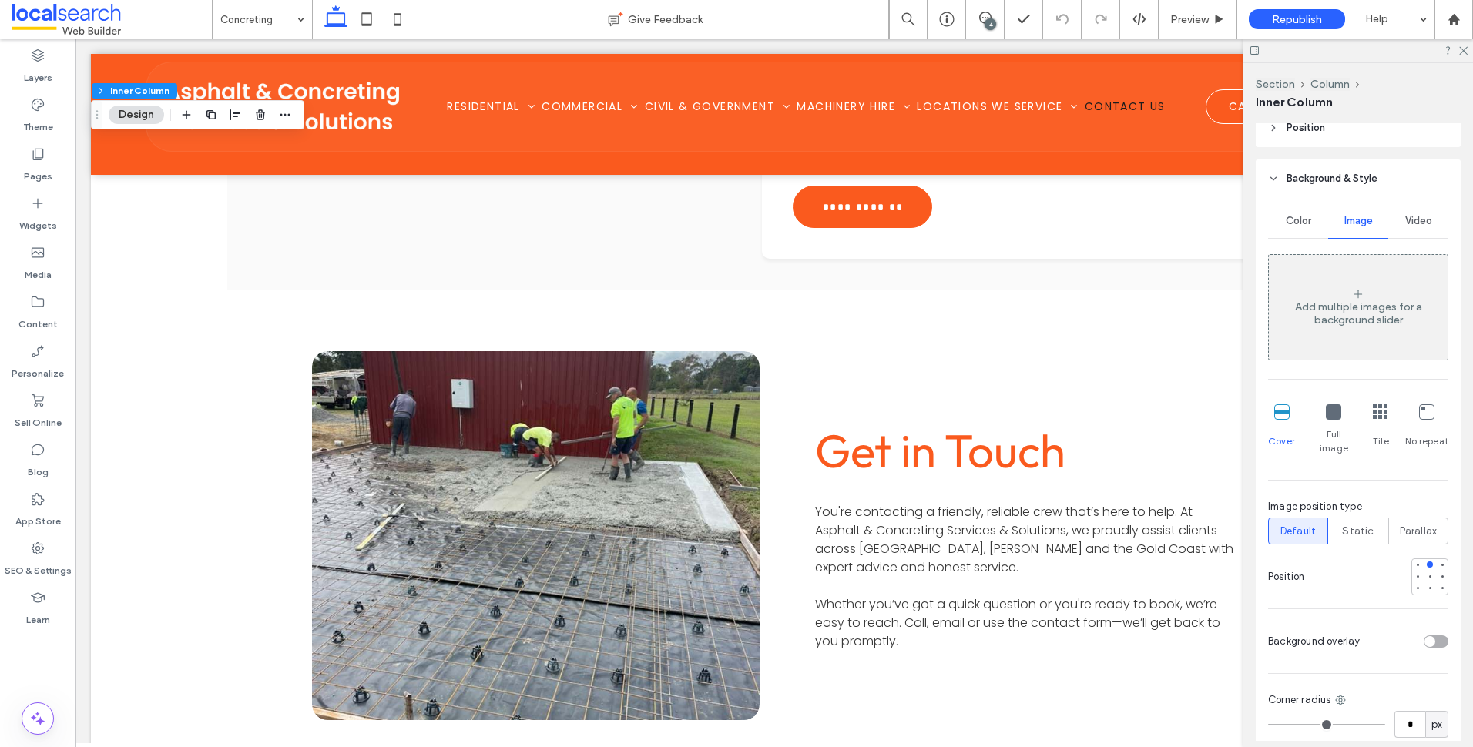
scroll to position [617, 0]
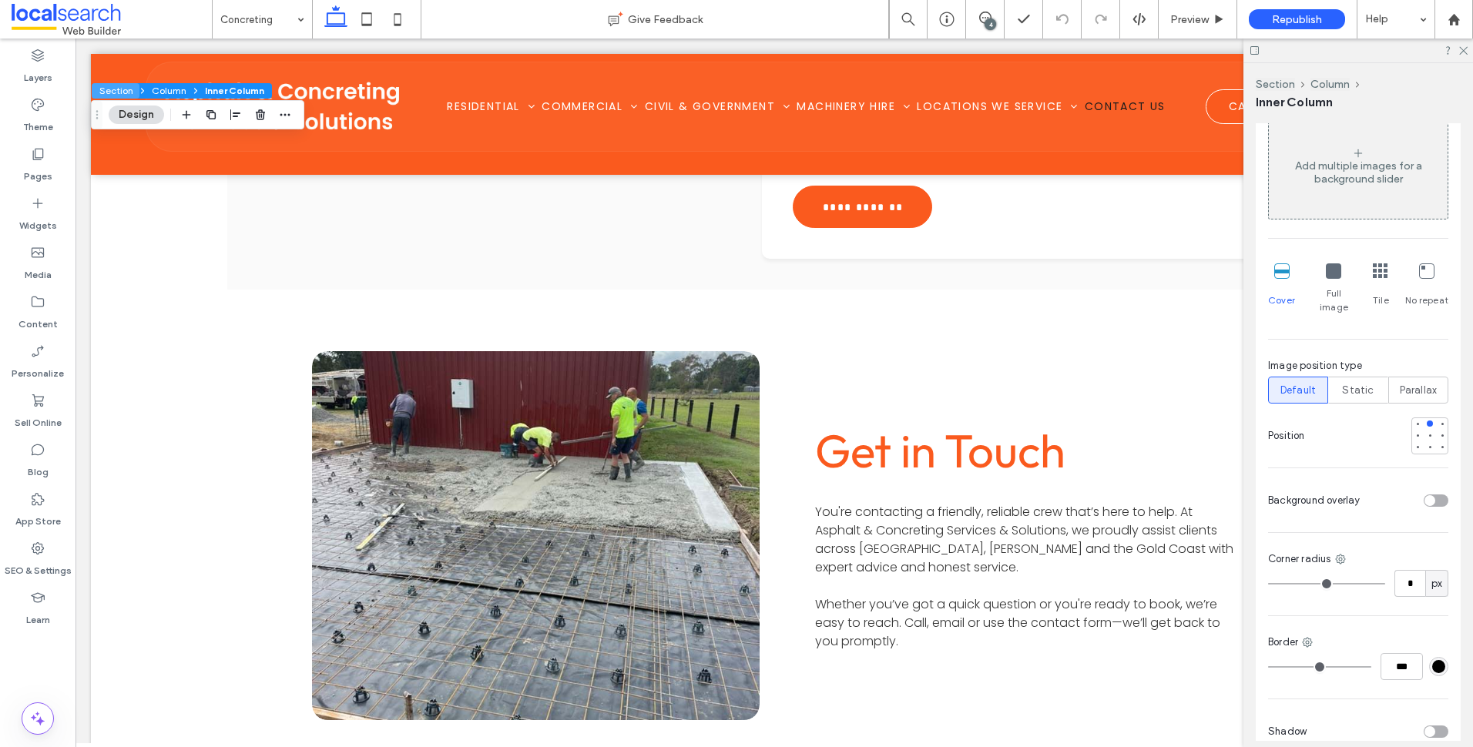
click at [128, 91] on button "Section" at bounding box center [116, 90] width 48 height 15
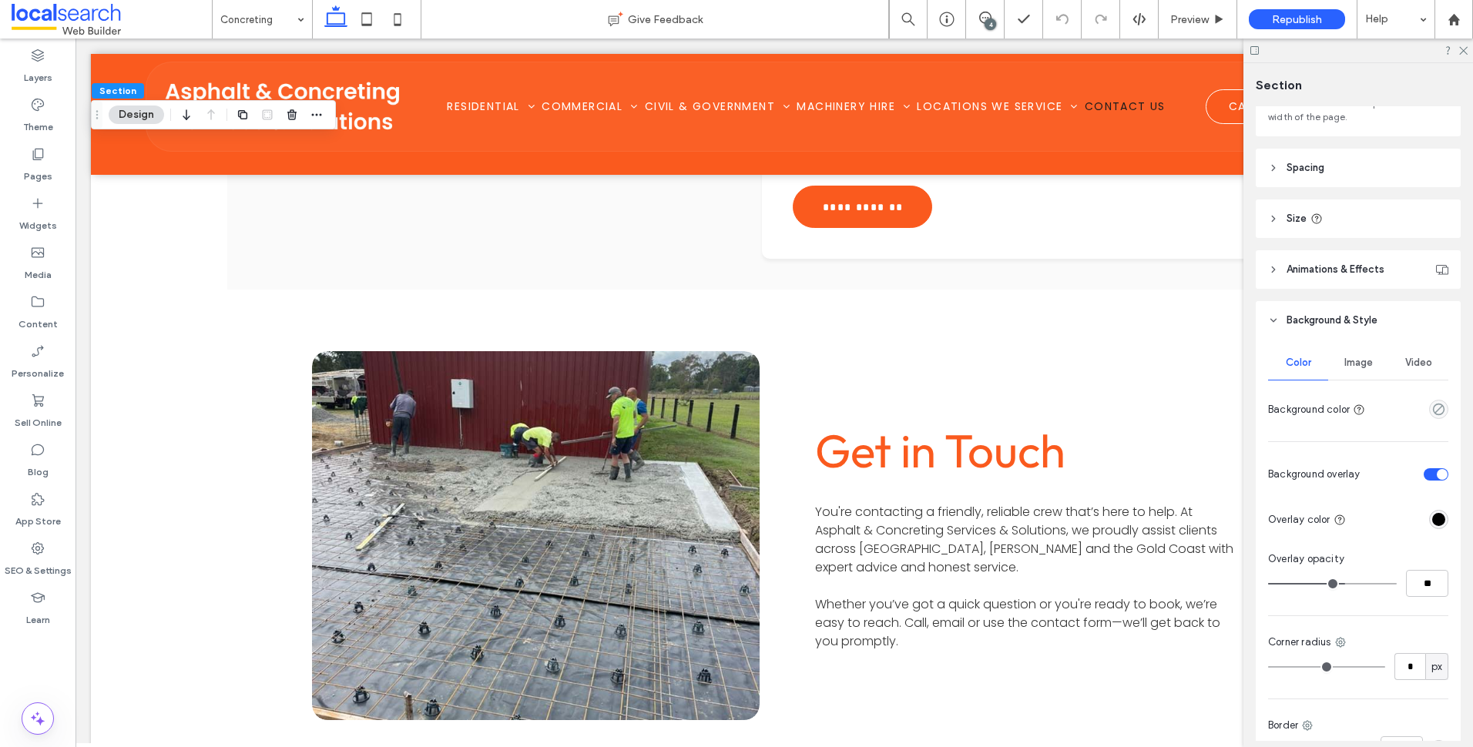
scroll to position [231, 0]
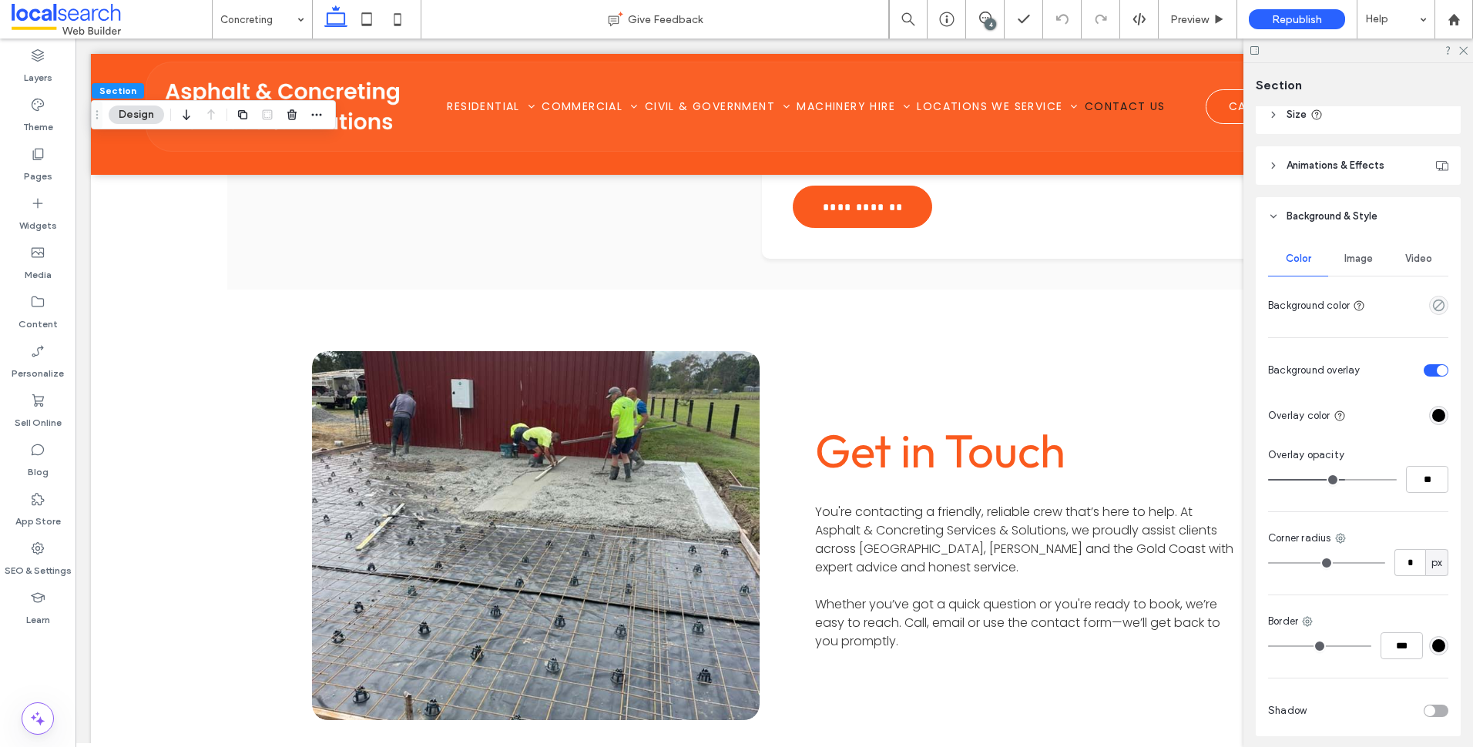
click at [1349, 274] on div "Image" at bounding box center [1359, 259] width 60 height 34
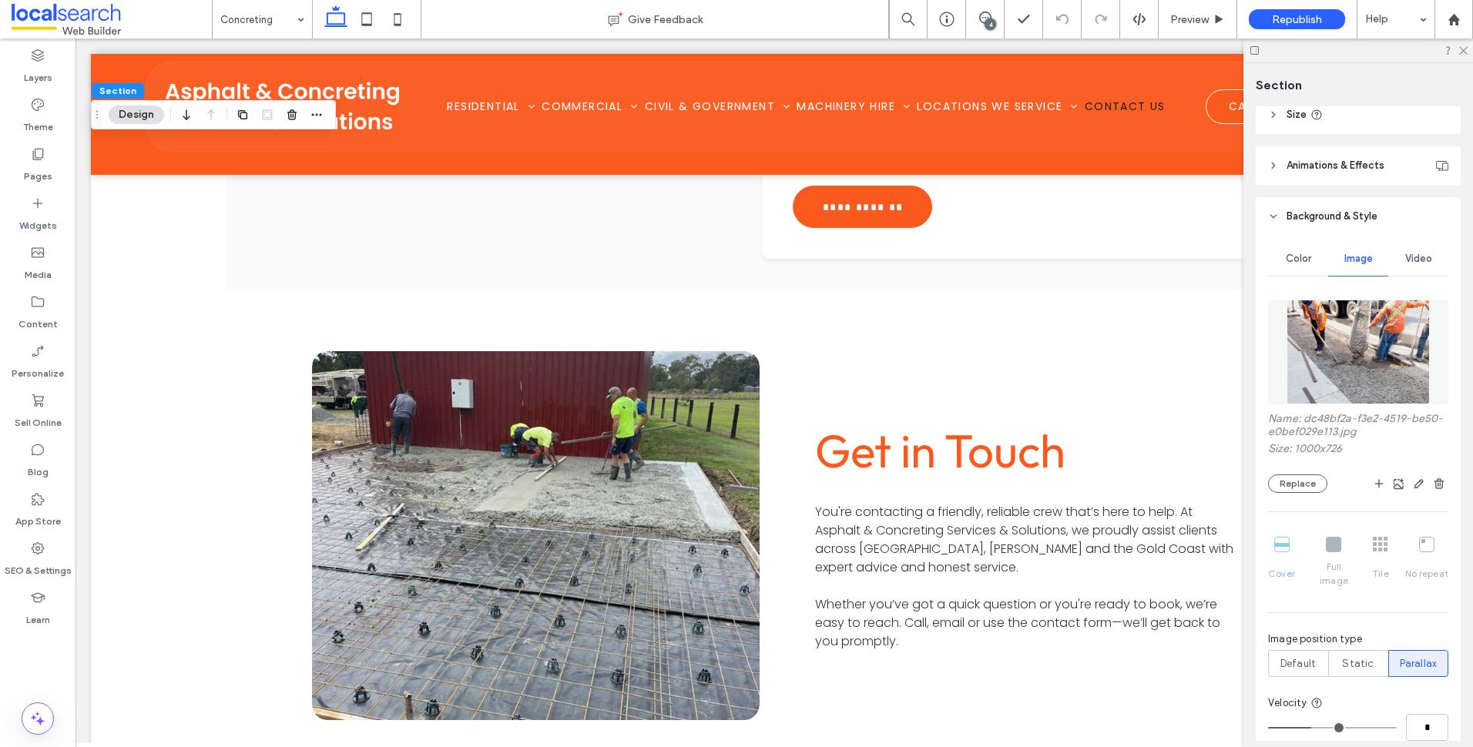
click at [1354, 321] on img at bounding box center [1359, 352] width 144 height 105
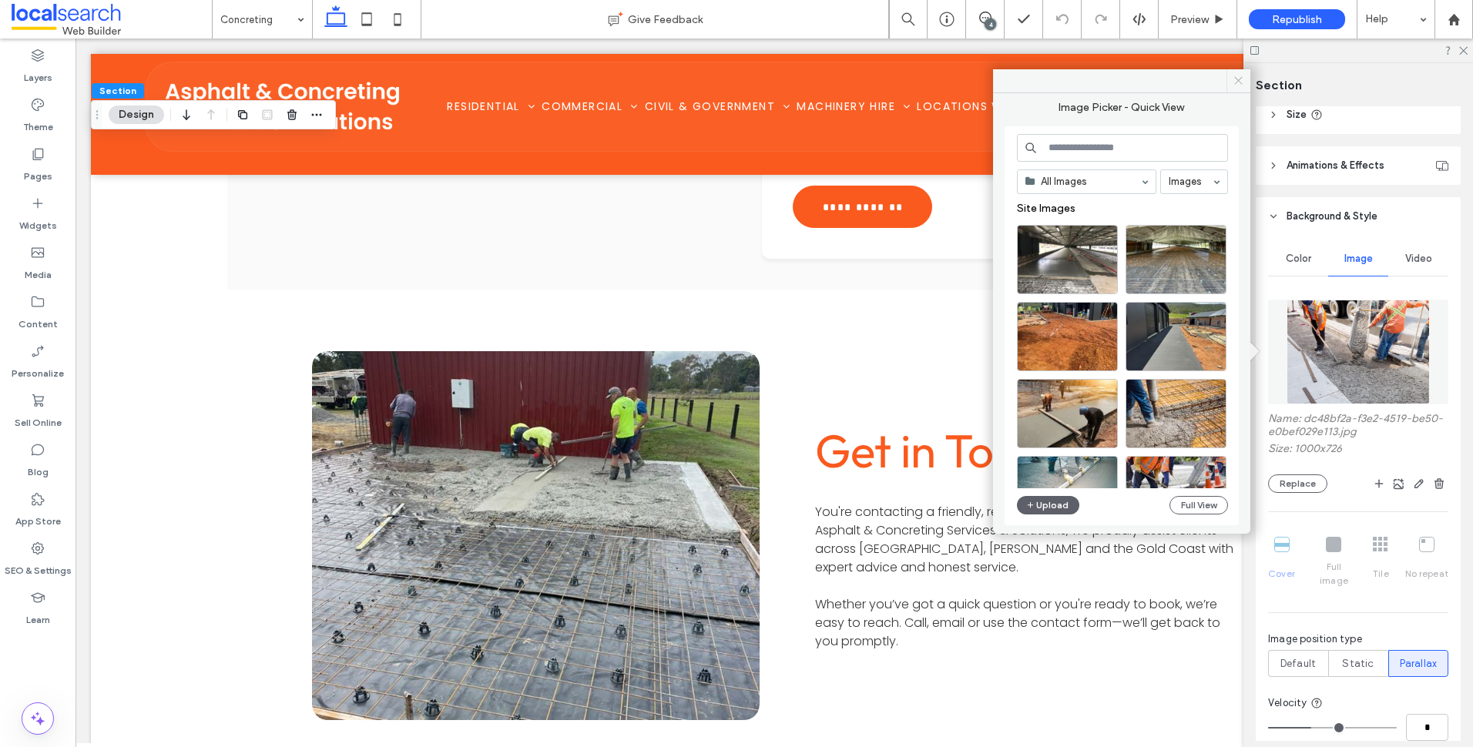
click at [1241, 82] on use at bounding box center [1239, 81] width 8 height 8
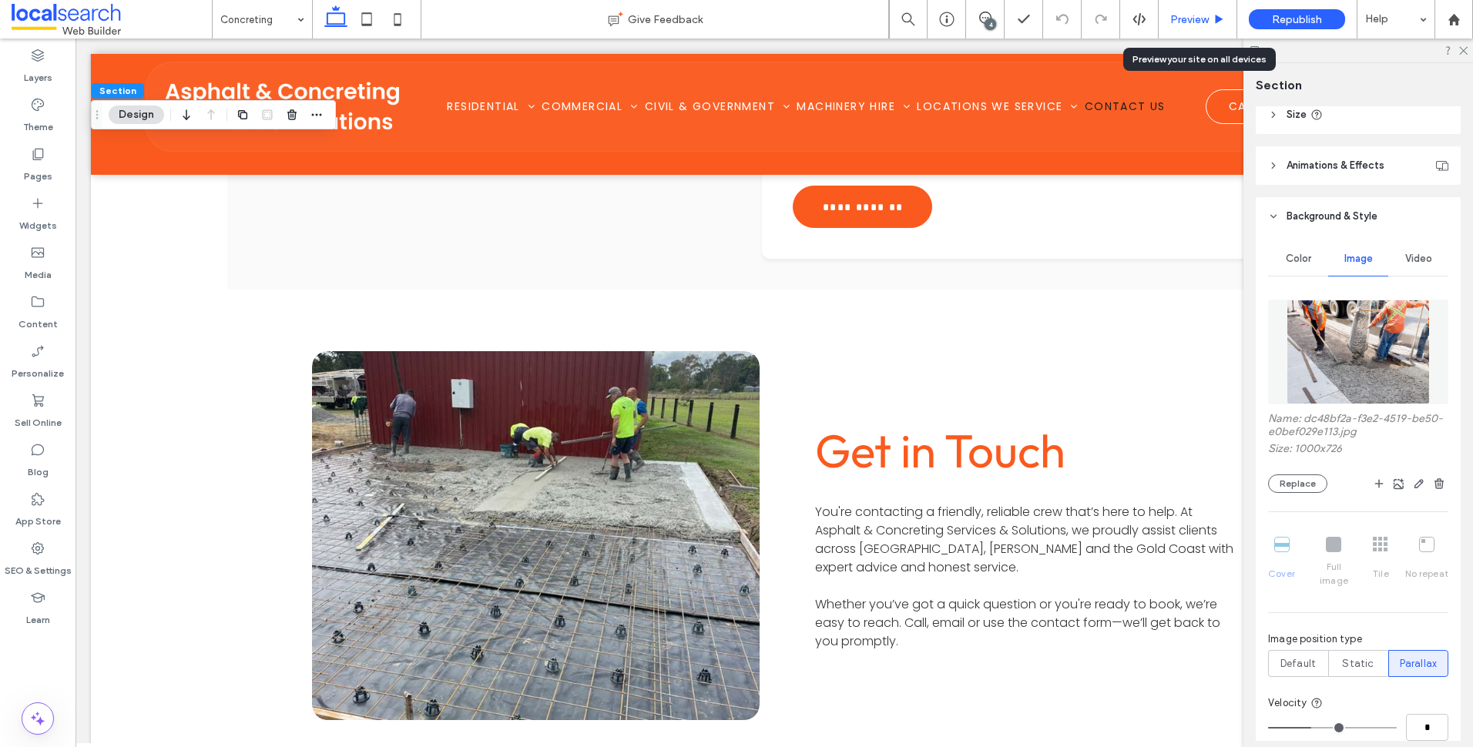
click at [1196, 13] on span "Preview" at bounding box center [1190, 19] width 39 height 13
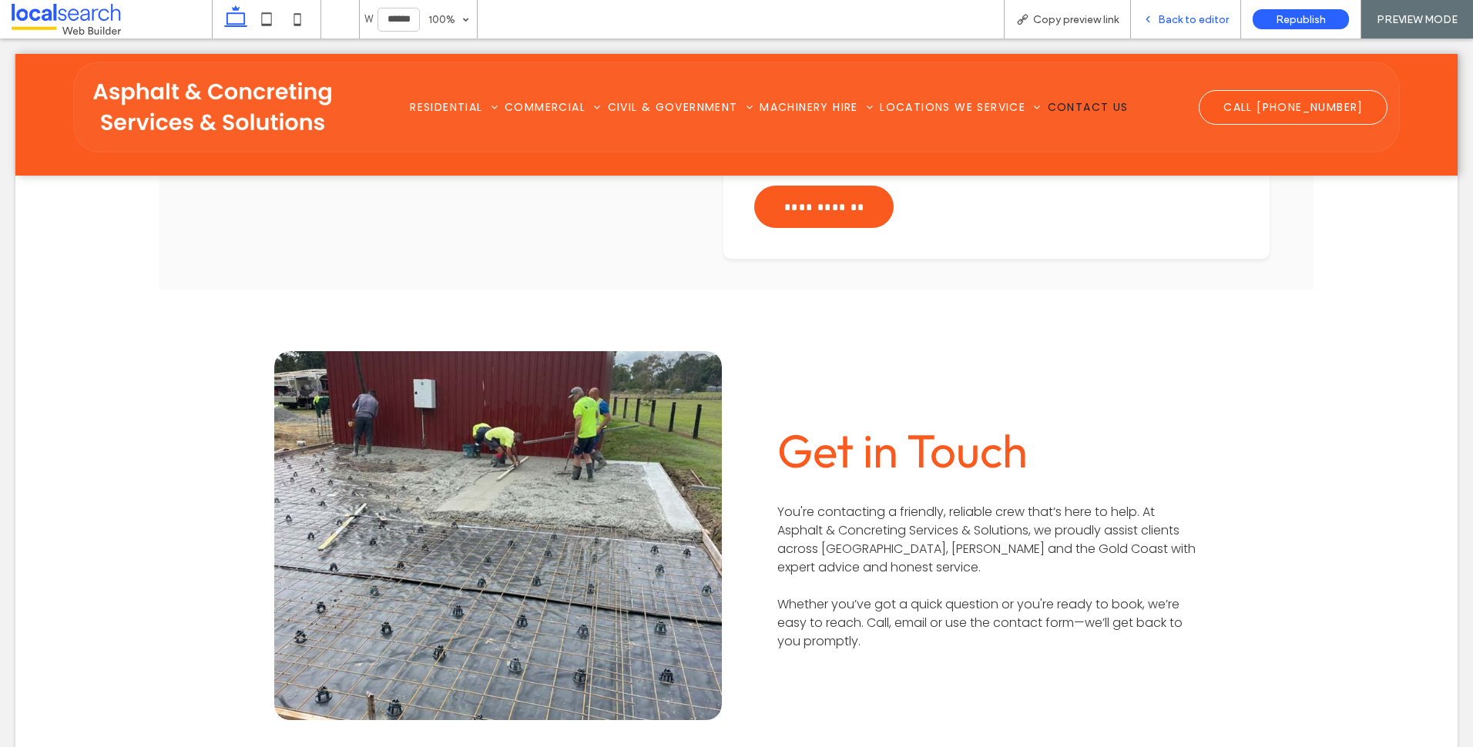
click at [1199, 18] on span "Back to editor" at bounding box center [1193, 19] width 71 height 13
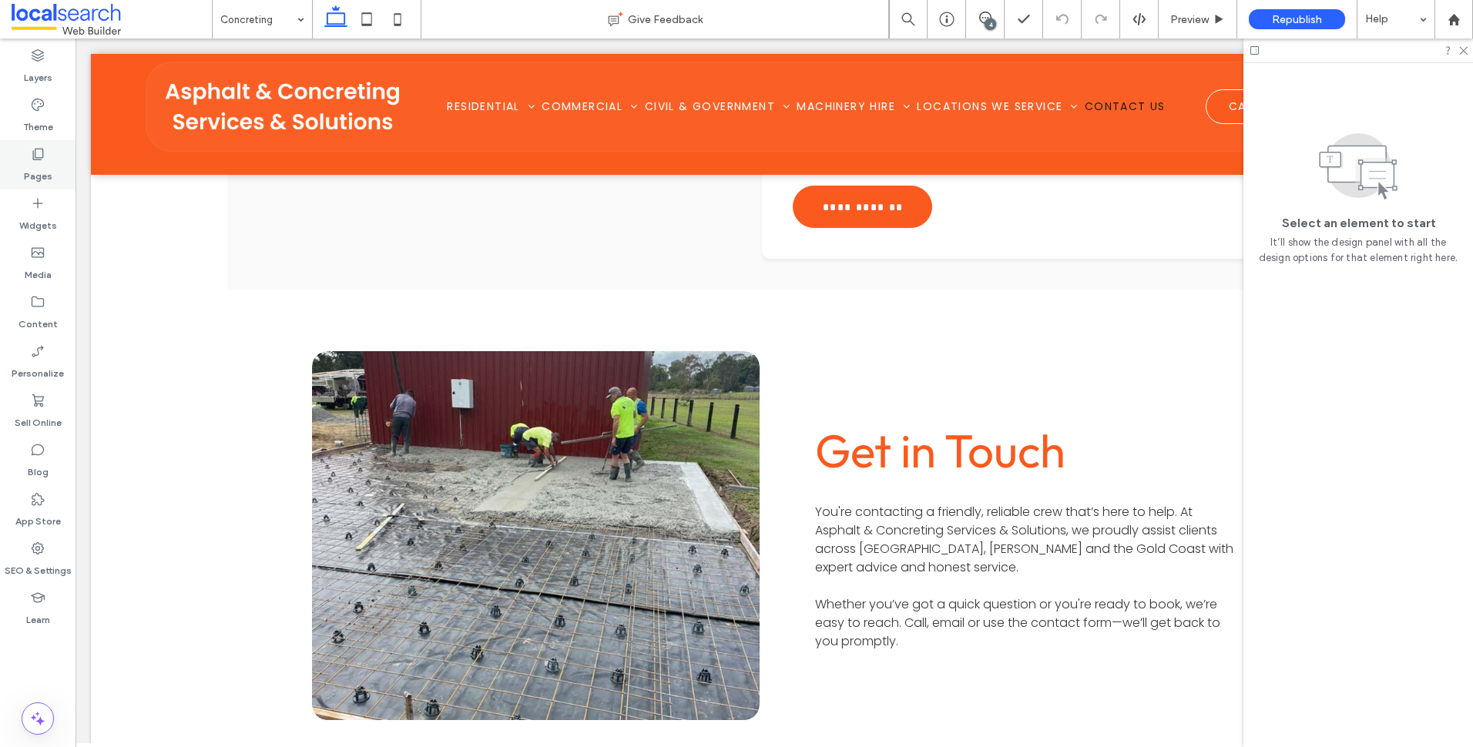
click at [39, 176] on label "Pages" at bounding box center [38, 173] width 29 height 22
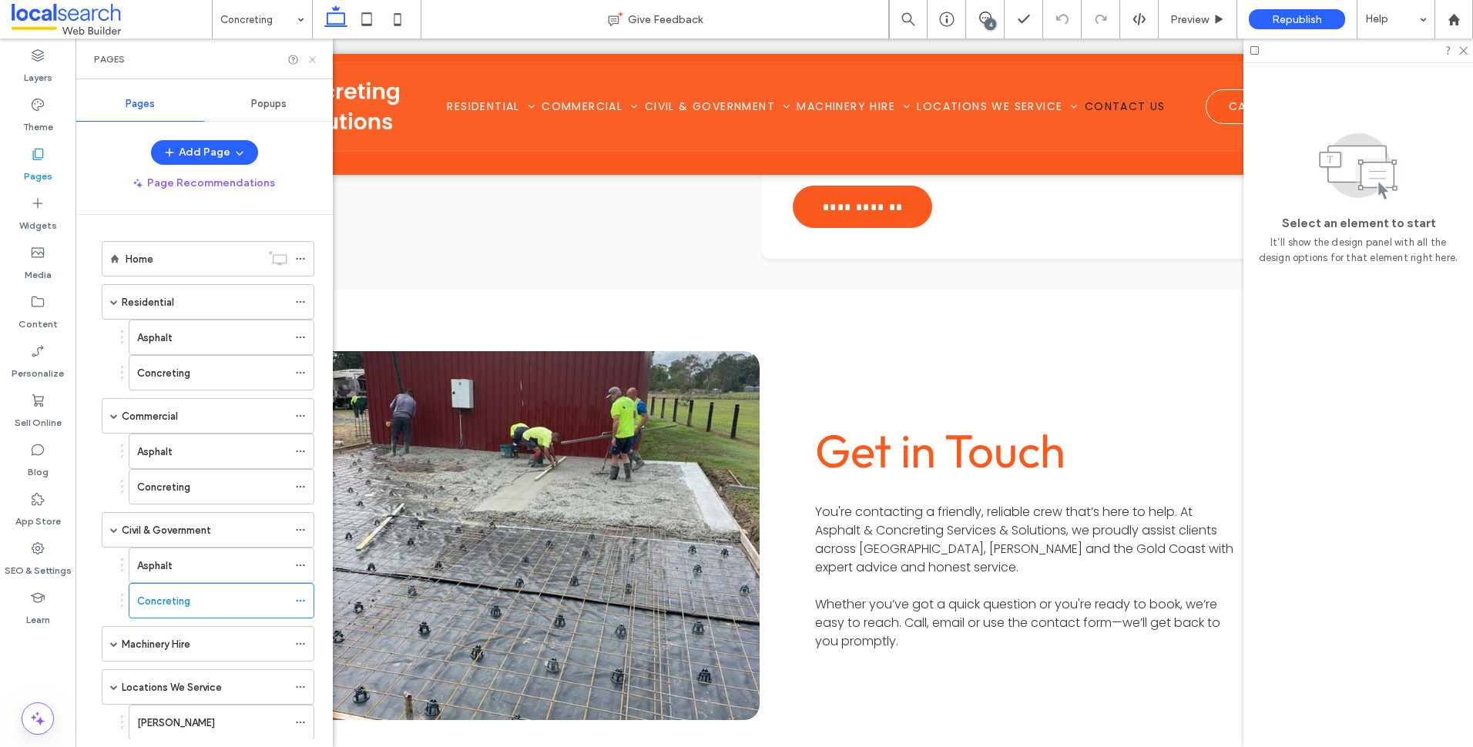
click at [308, 58] on icon at bounding box center [313, 60] width 12 height 12
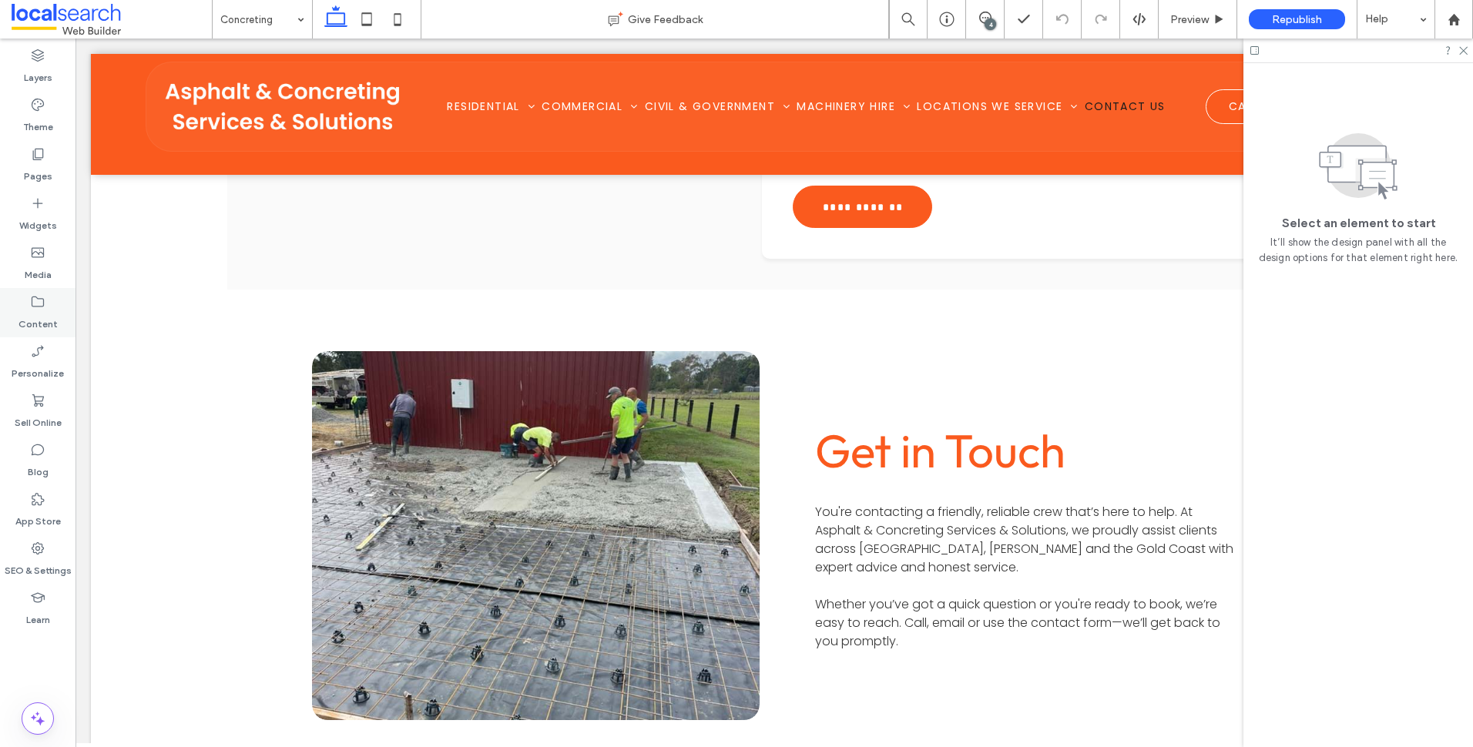
click at [37, 325] on label "Content" at bounding box center [37, 321] width 39 height 22
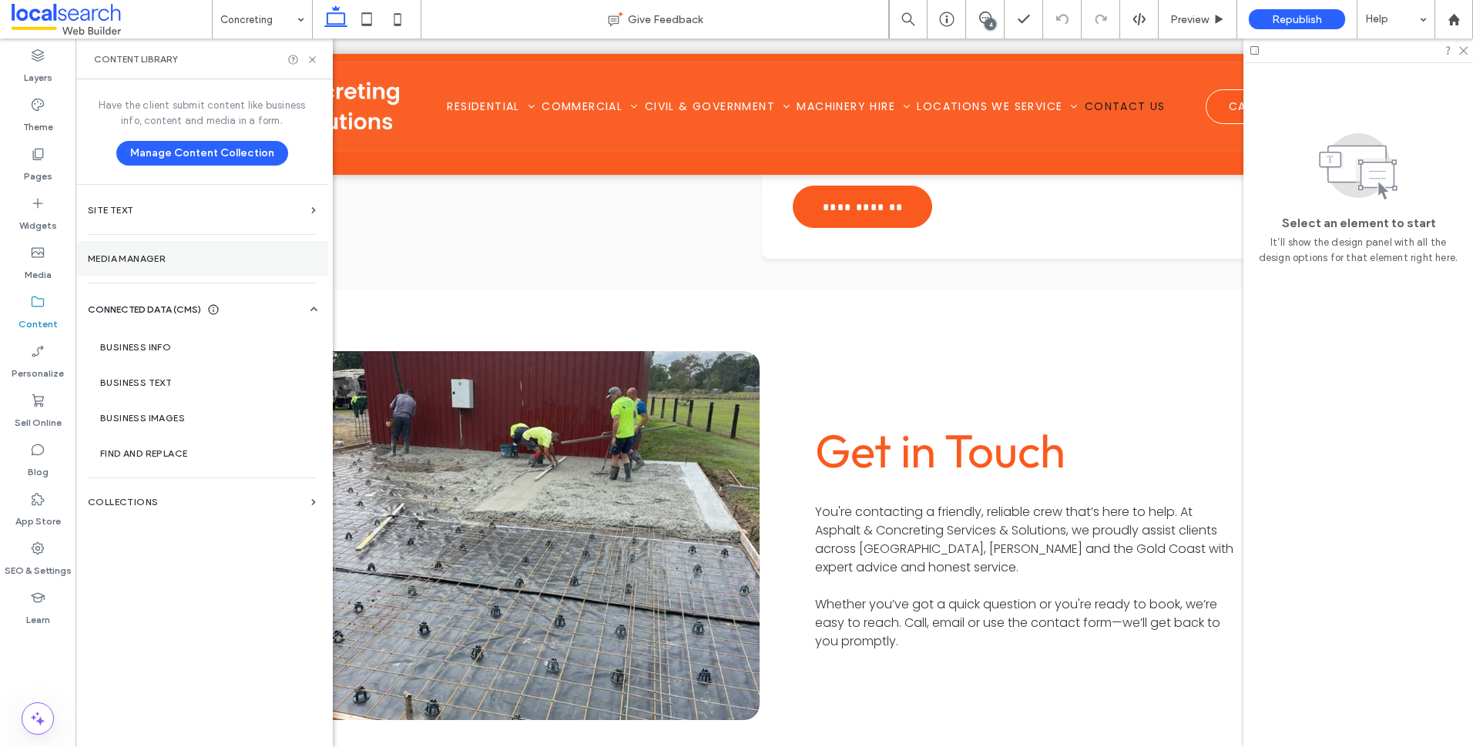
click at [180, 262] on label "Media Manager" at bounding box center [202, 259] width 228 height 11
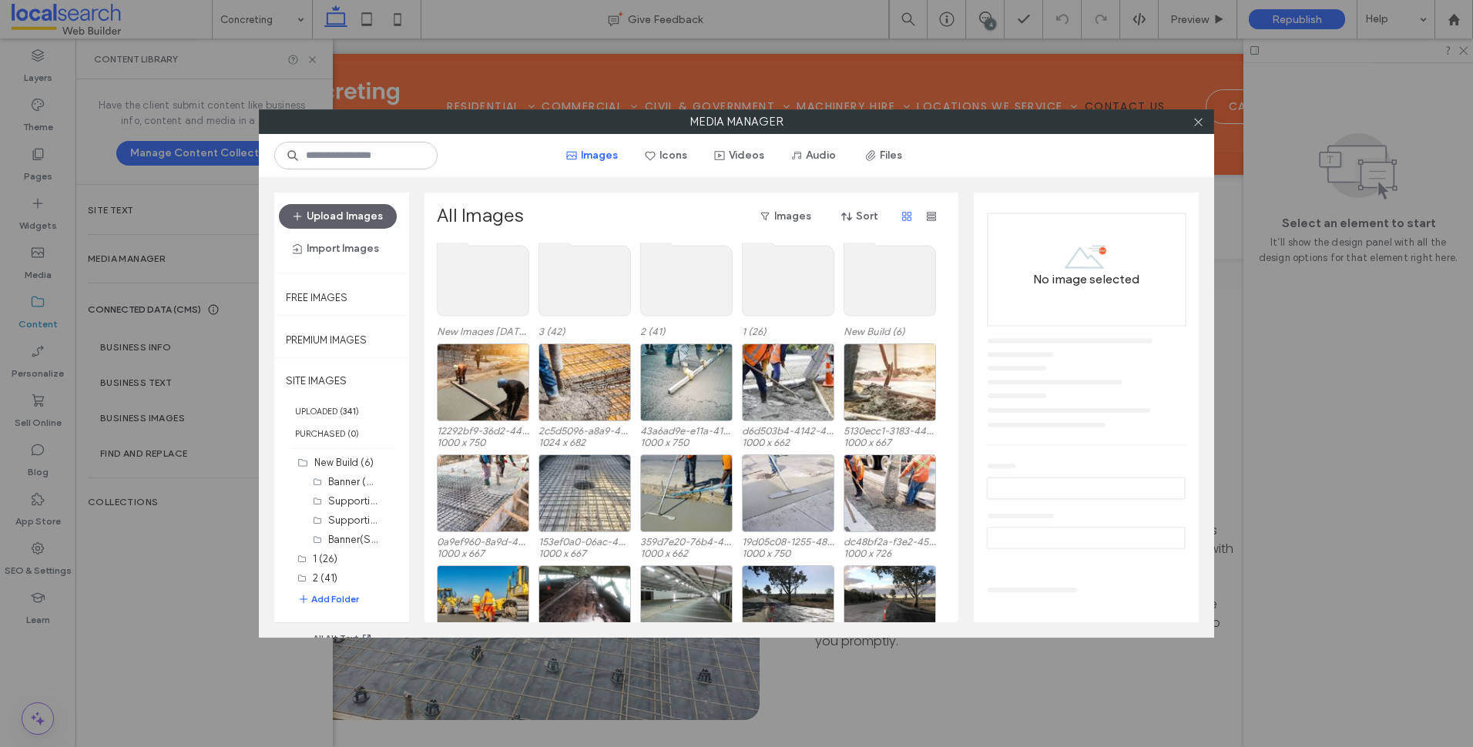
scroll to position [95, 0]
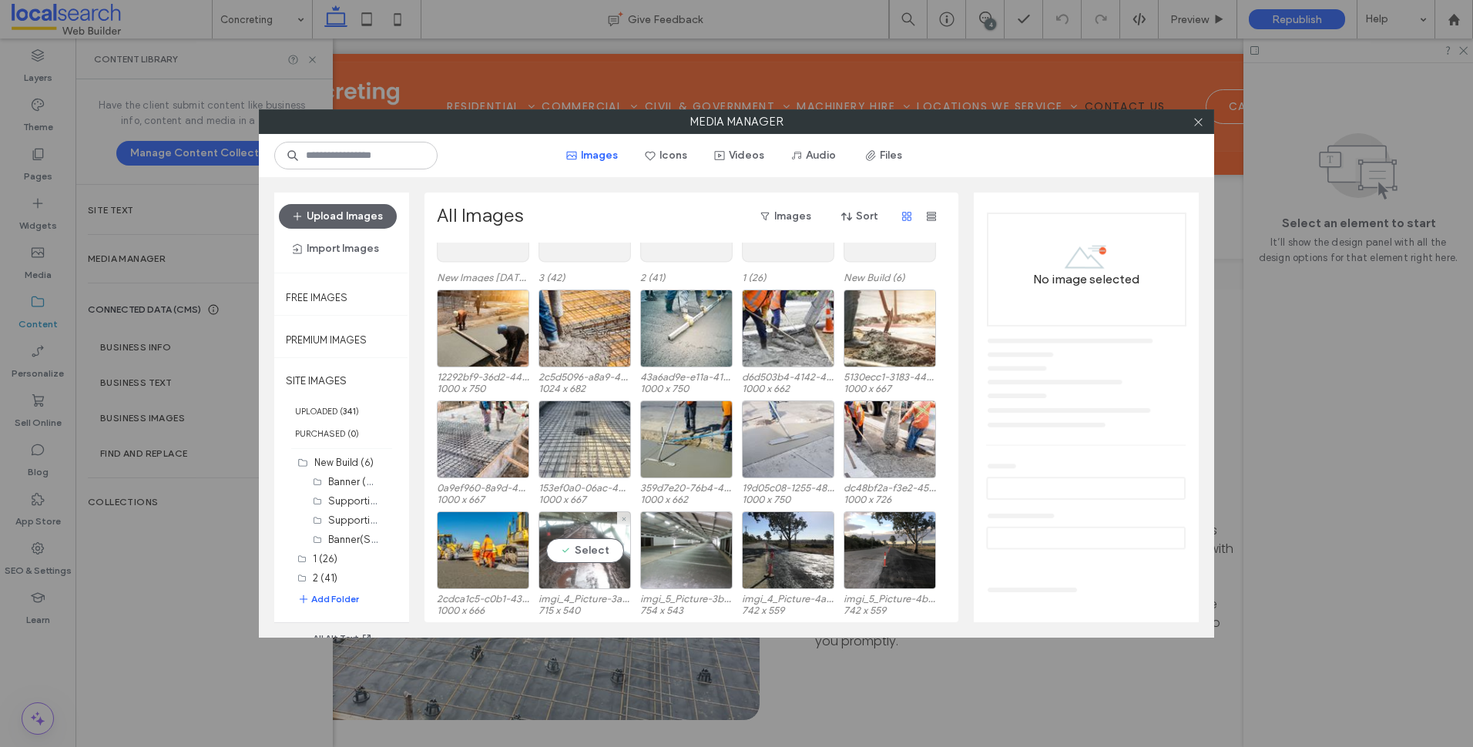
click at [586, 576] on div "Select" at bounding box center [585, 551] width 92 height 78
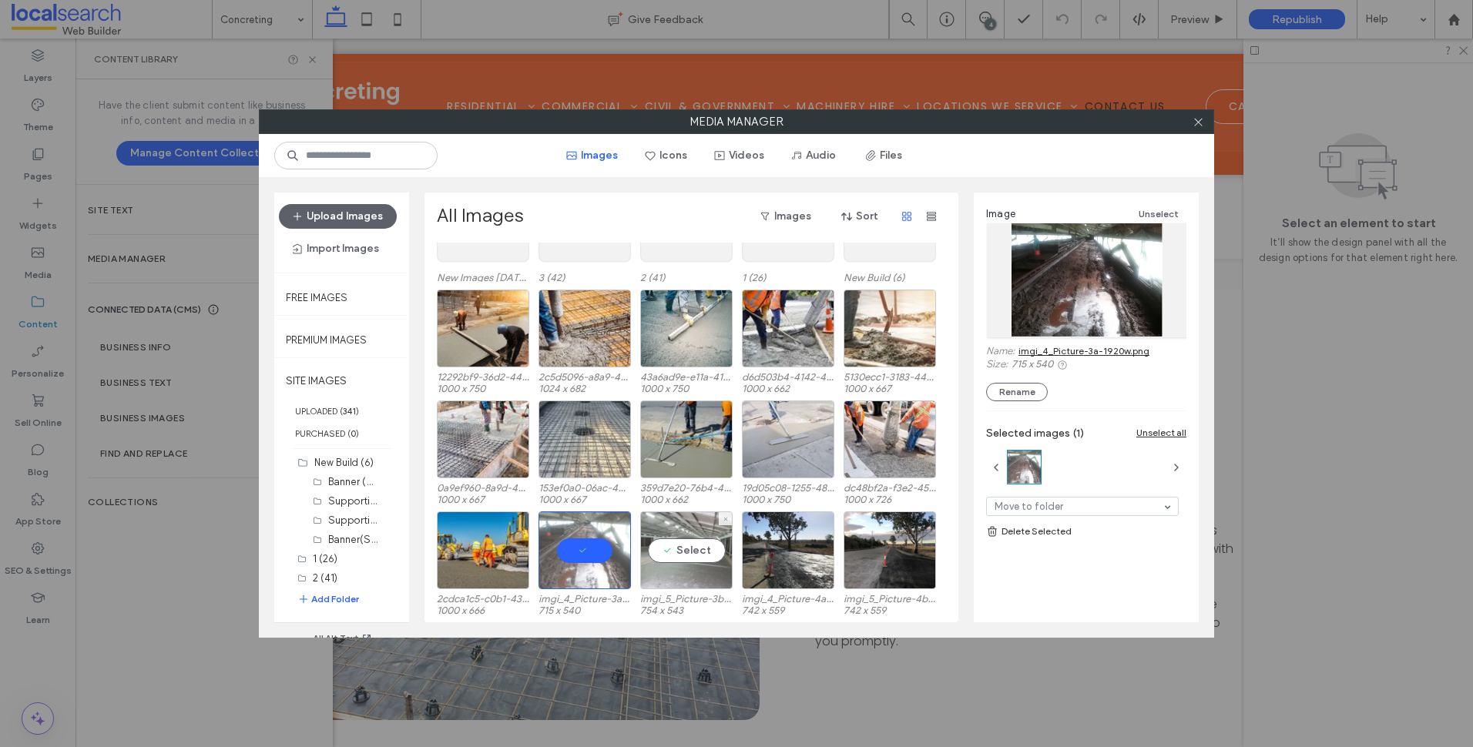
click at [707, 571] on div "Select" at bounding box center [686, 551] width 92 height 78
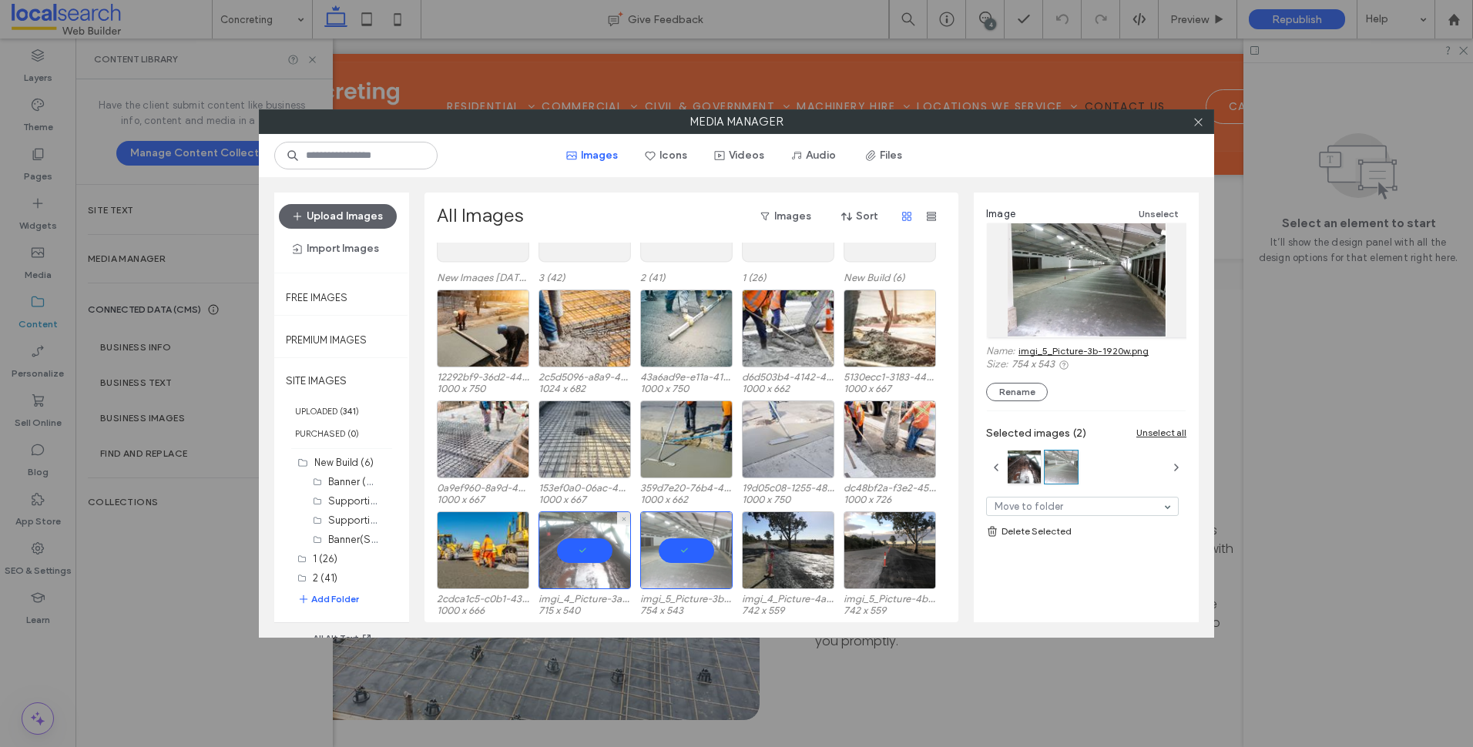
click at [562, 580] on div at bounding box center [585, 551] width 92 height 78
click at [680, 587] on div at bounding box center [686, 551] width 92 height 78
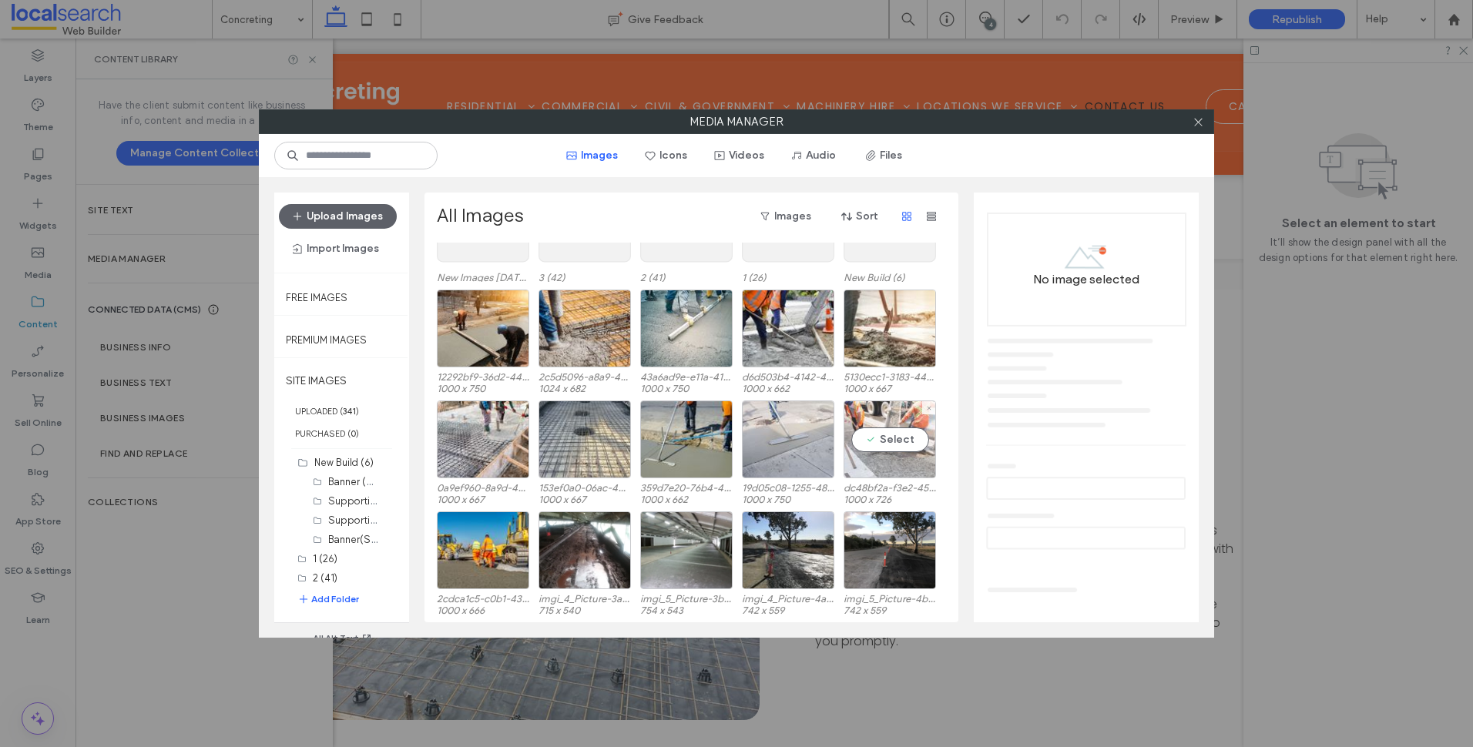
click at [881, 468] on div "Select" at bounding box center [890, 440] width 92 height 78
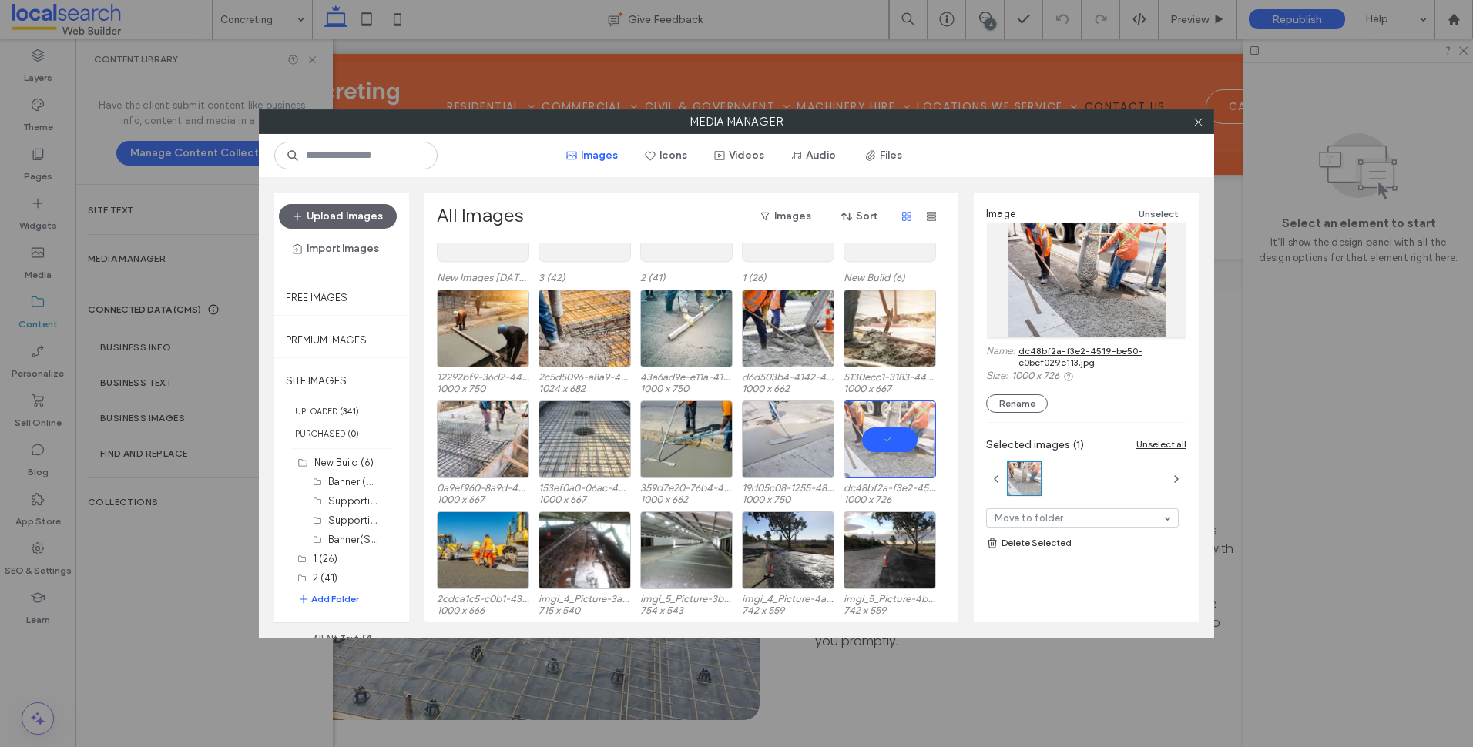
drag, startPoint x: 1080, startPoint y: 286, endPoint x: 1020, endPoint y: 254, distance: 68.6
click at [1020, 254] on div at bounding box center [1087, 280] width 200 height 114
drag, startPoint x: 887, startPoint y: 461, endPoint x: 844, endPoint y: 459, distance: 43.2
click at [887, 460] on div at bounding box center [890, 440] width 92 height 78
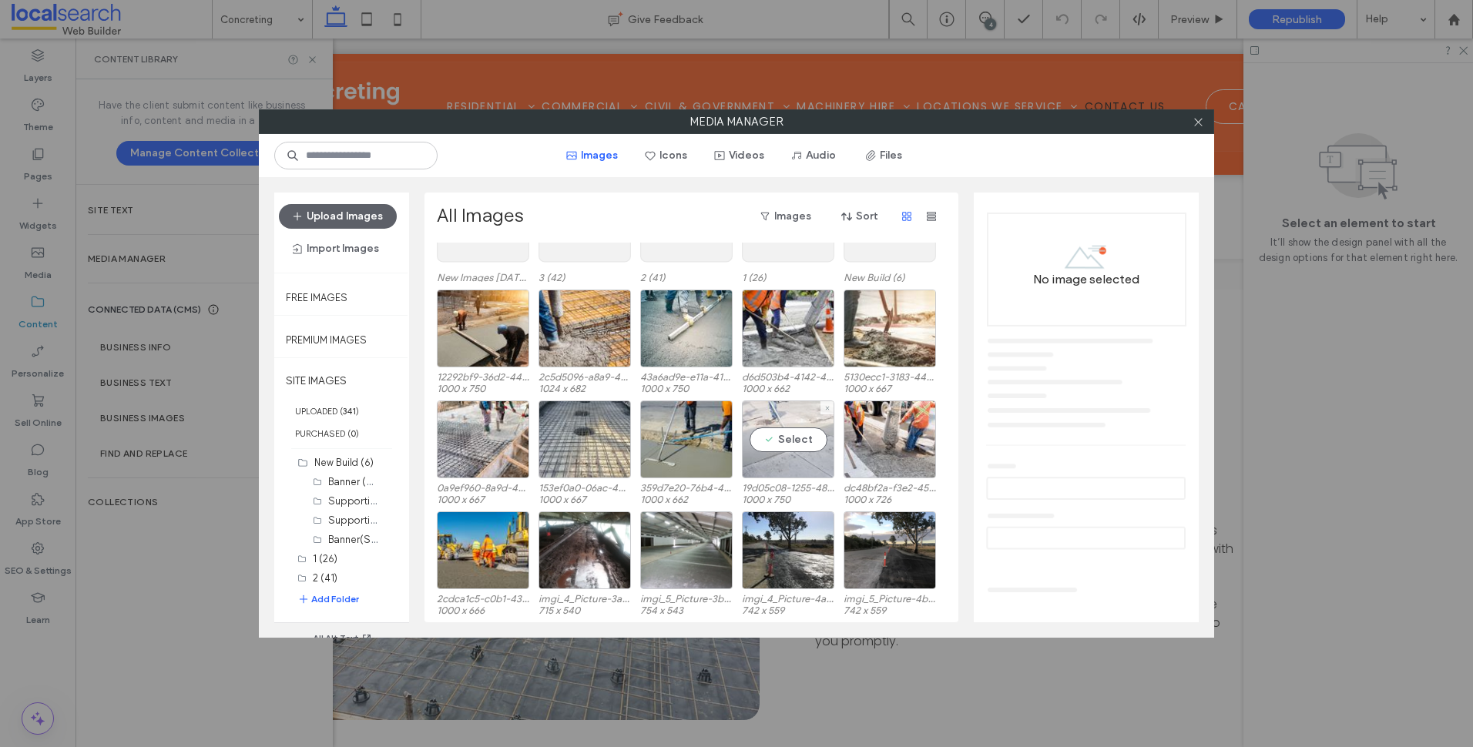
click at [770, 449] on div "Select" at bounding box center [788, 440] width 92 height 78
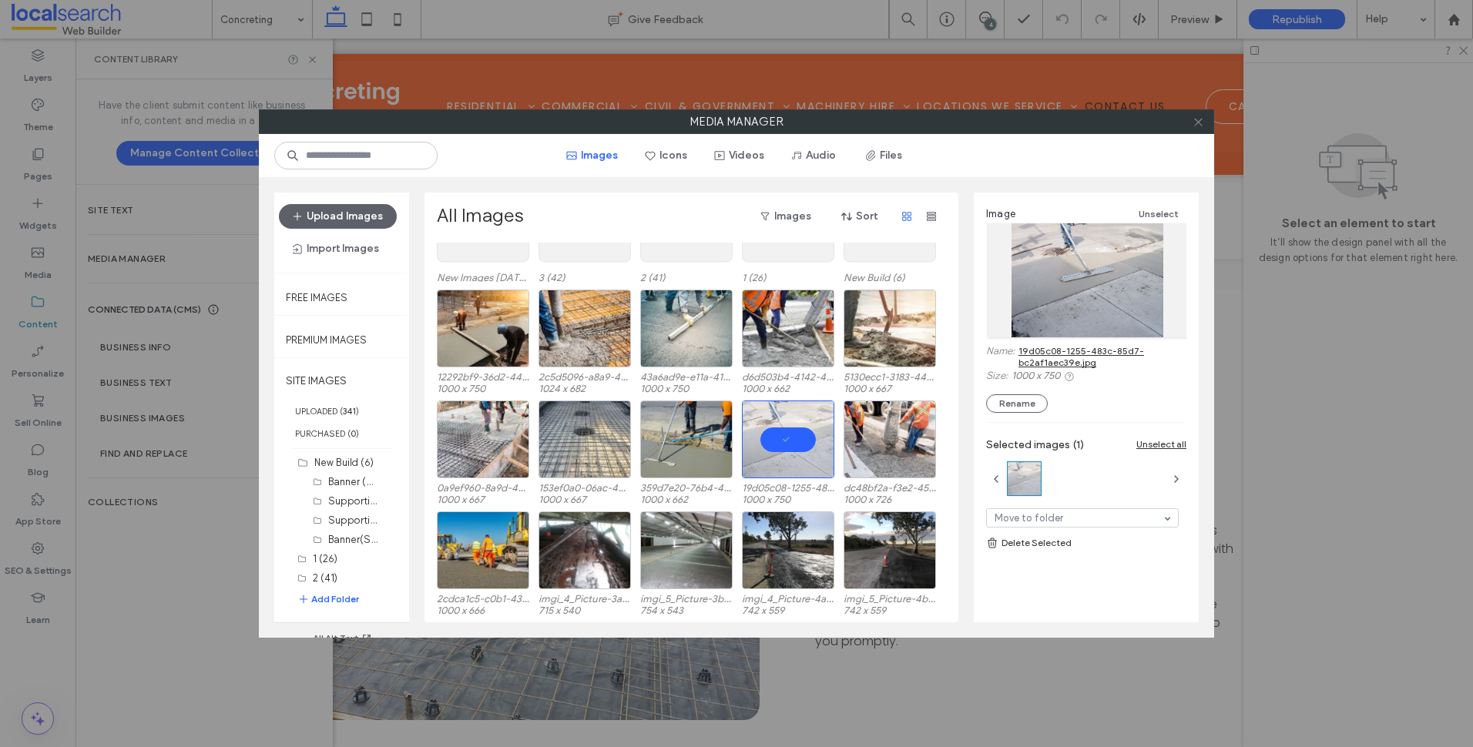
click at [1194, 124] on icon at bounding box center [1199, 122] width 12 height 12
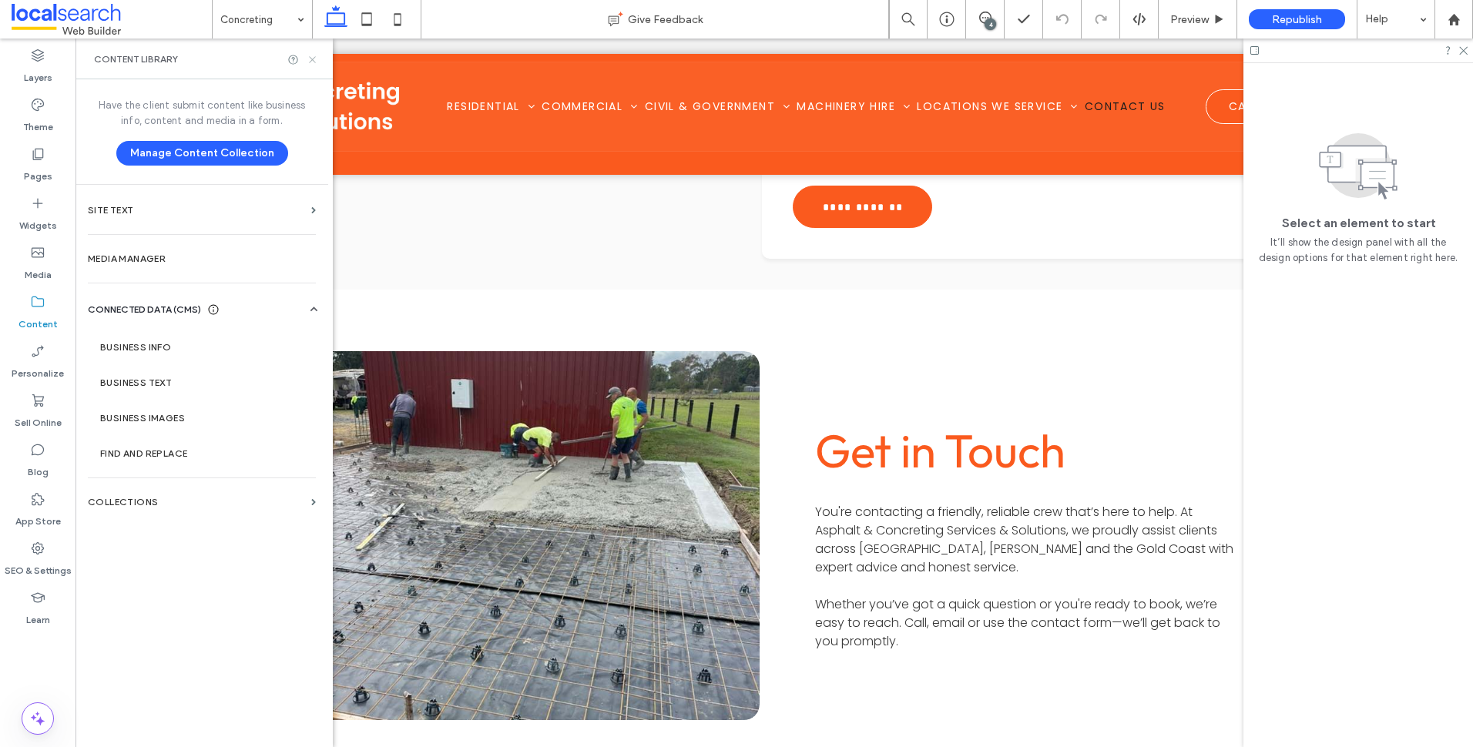
click at [314, 59] on icon at bounding box center [313, 60] width 12 height 12
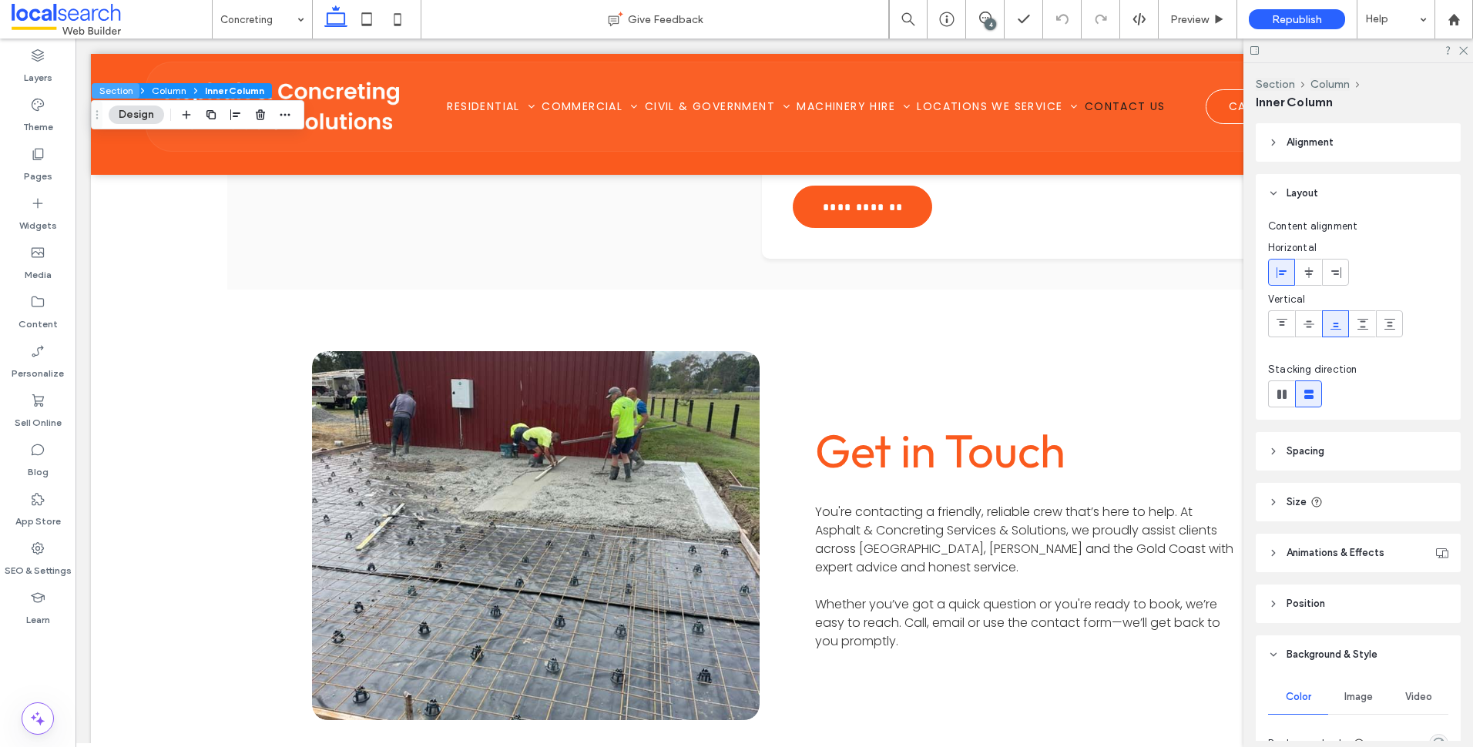
click at [129, 88] on button "Section" at bounding box center [116, 90] width 48 height 15
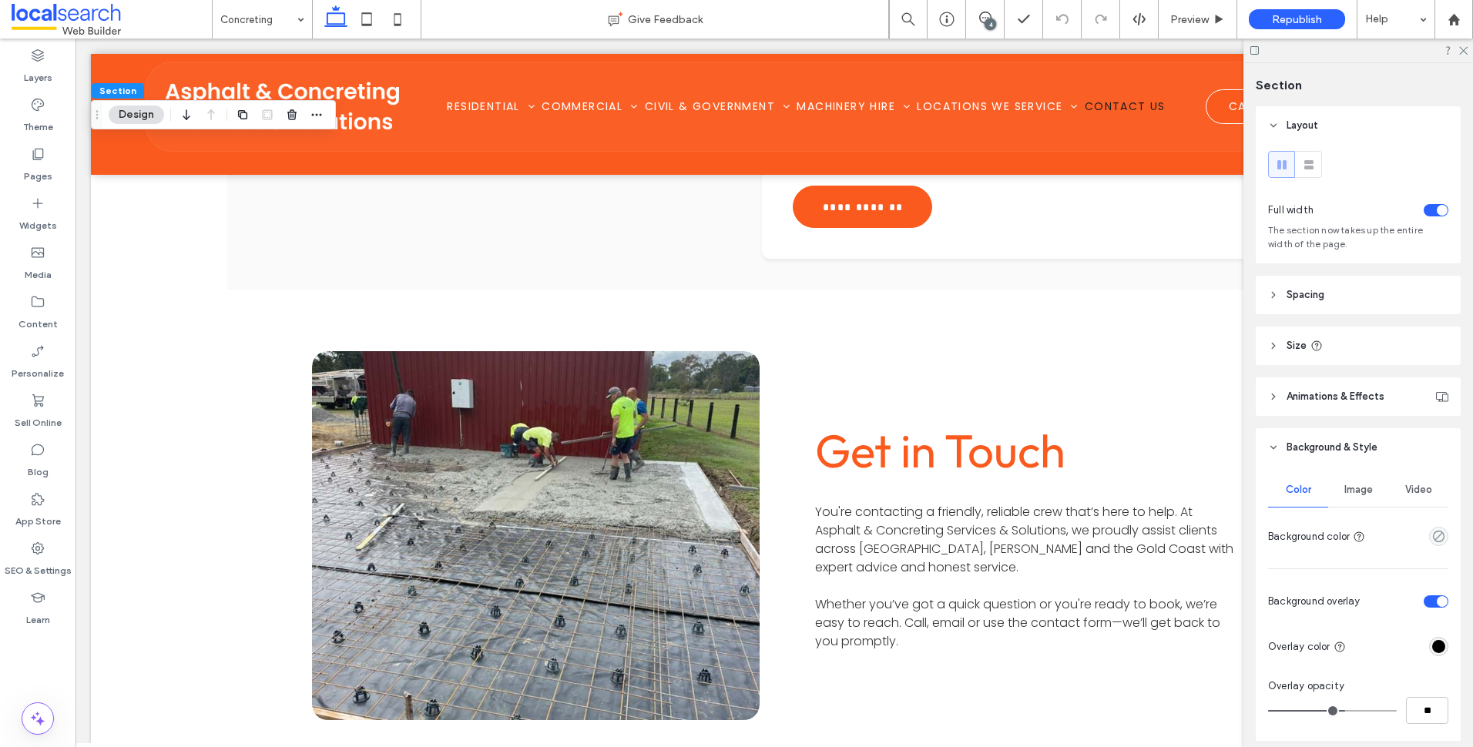
click at [1368, 477] on div "Image" at bounding box center [1359, 490] width 60 height 34
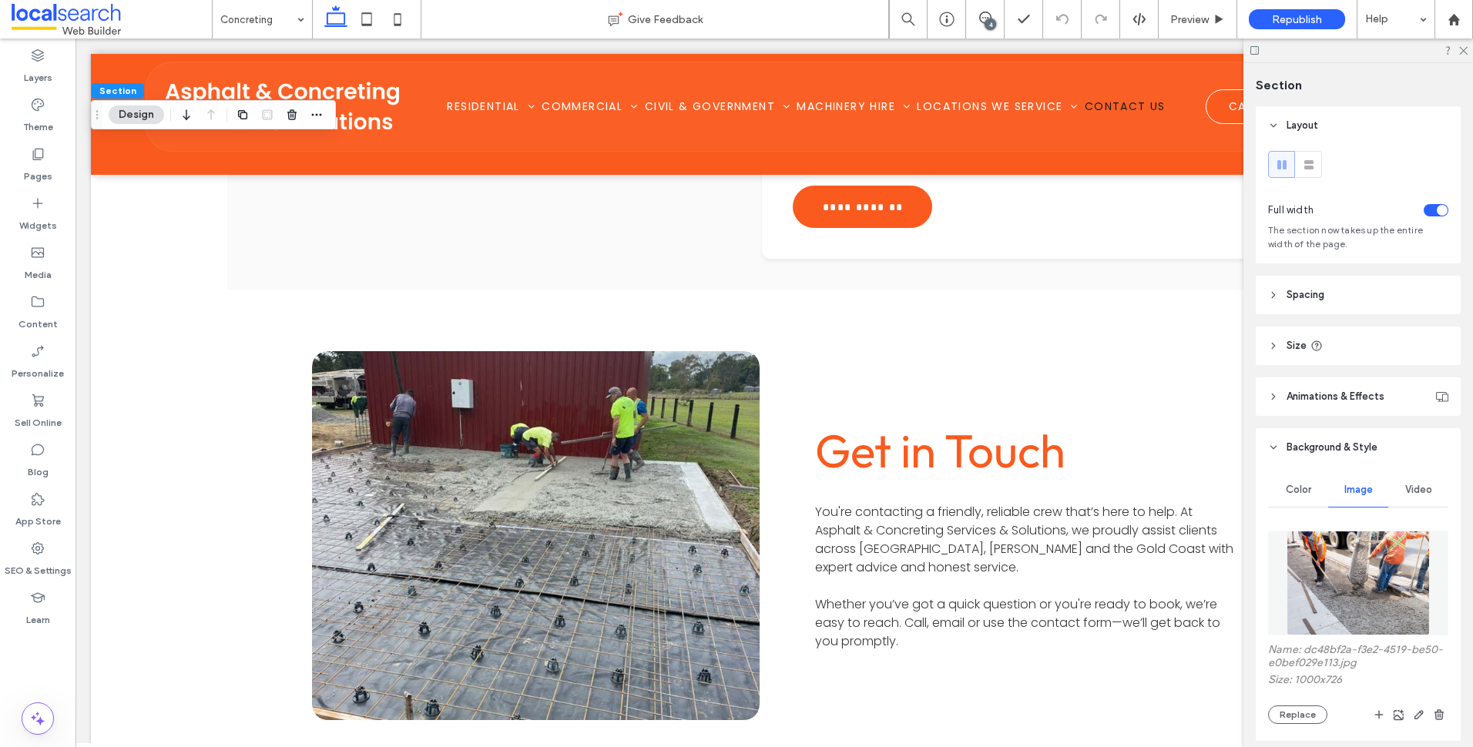
click at [1288, 747] on div at bounding box center [736, 747] width 1473 height 0
click at [1466, 52] on icon at bounding box center [1463, 50] width 10 height 10
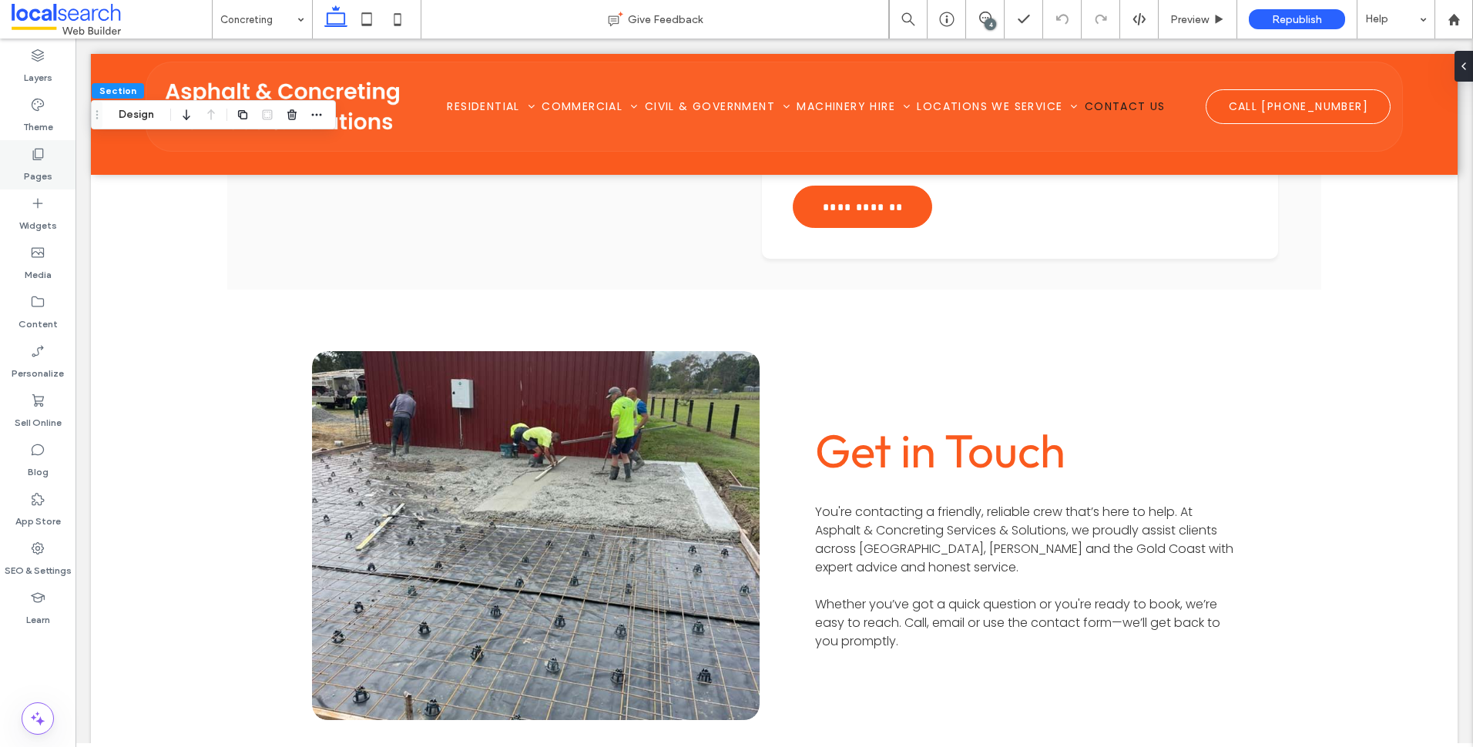
click at [41, 170] on label "Pages" at bounding box center [38, 173] width 29 height 22
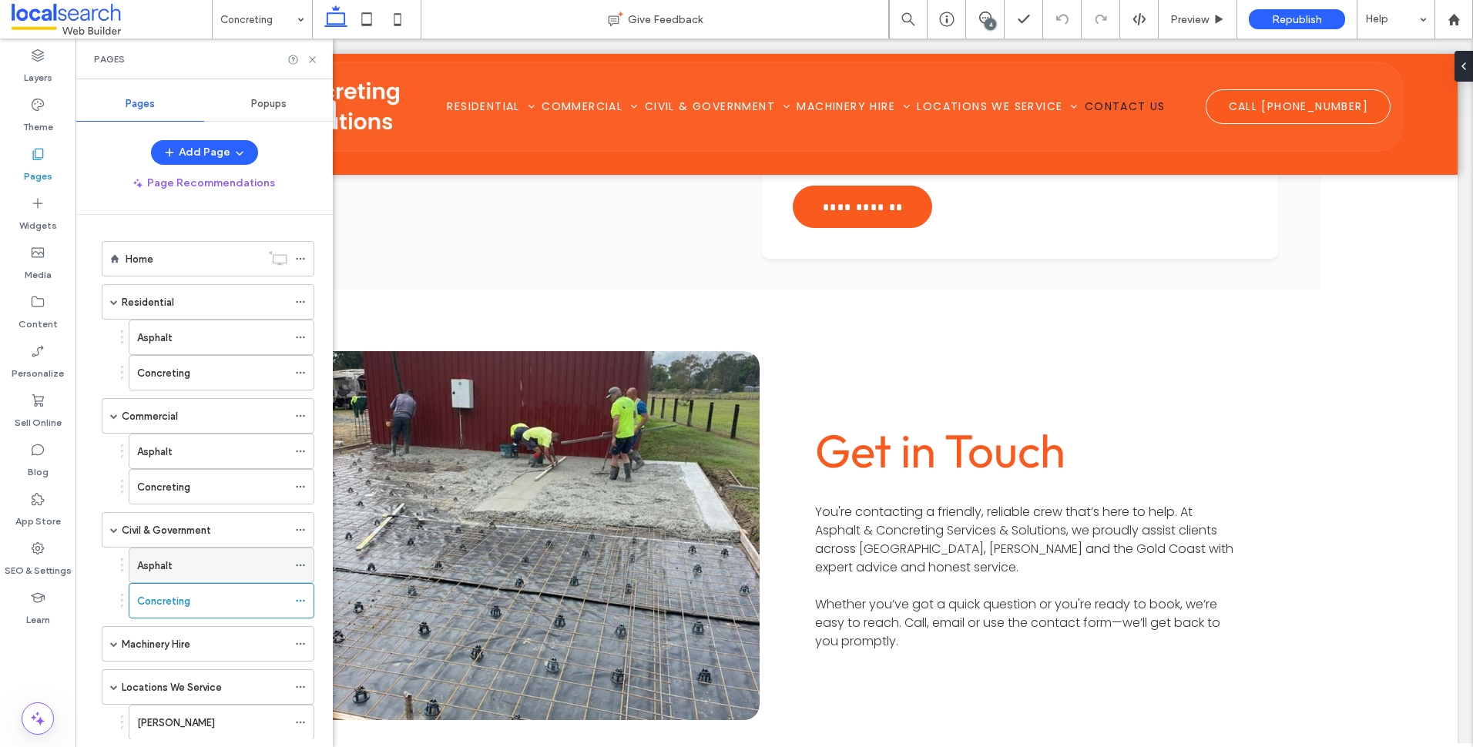
click at [201, 564] on div "Asphalt" at bounding box center [212, 566] width 150 height 16
click at [313, 58] on icon at bounding box center [313, 60] width 12 height 12
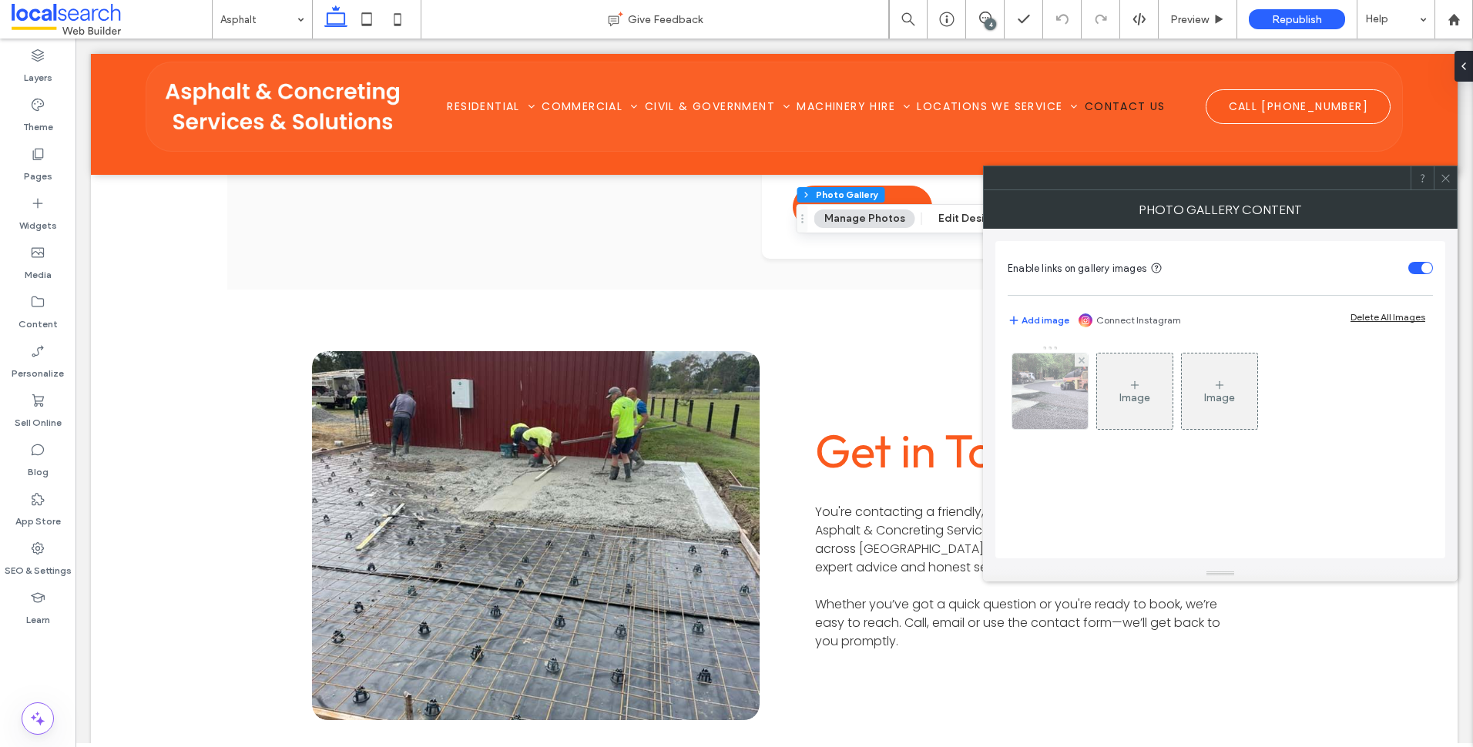
click at [1075, 402] on img at bounding box center [1050, 392] width 134 height 76
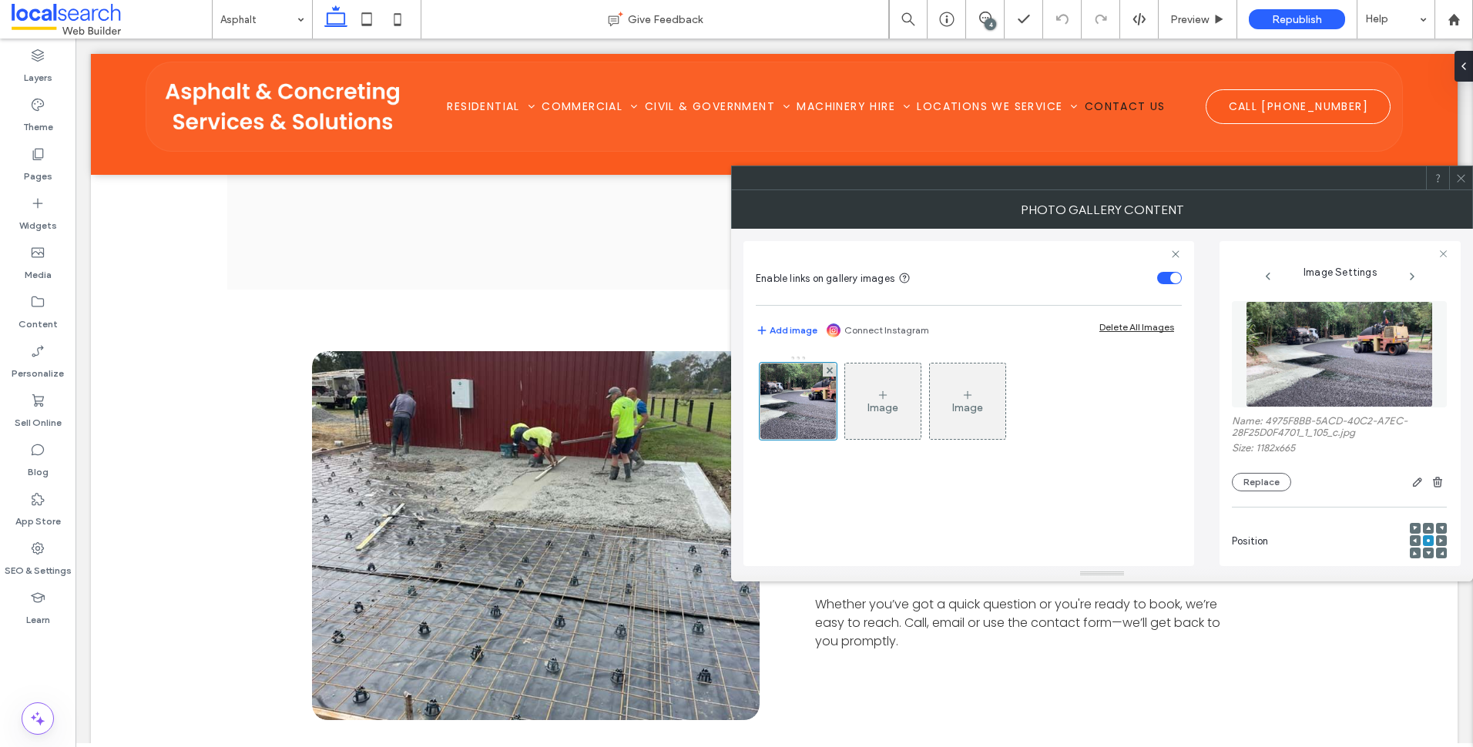
click at [1466, 182] on icon at bounding box center [1462, 179] width 12 height 12
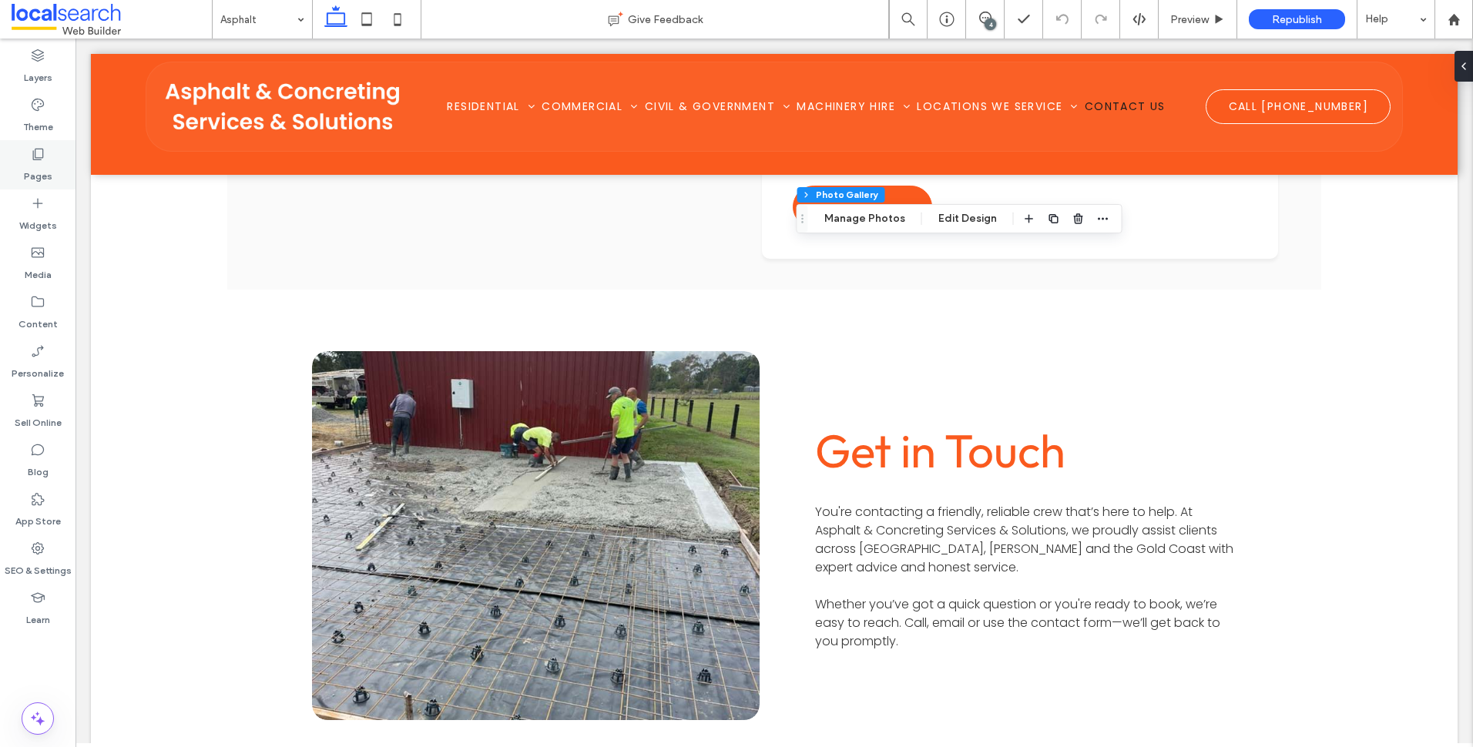
click at [44, 169] on label "Pages" at bounding box center [38, 173] width 29 height 22
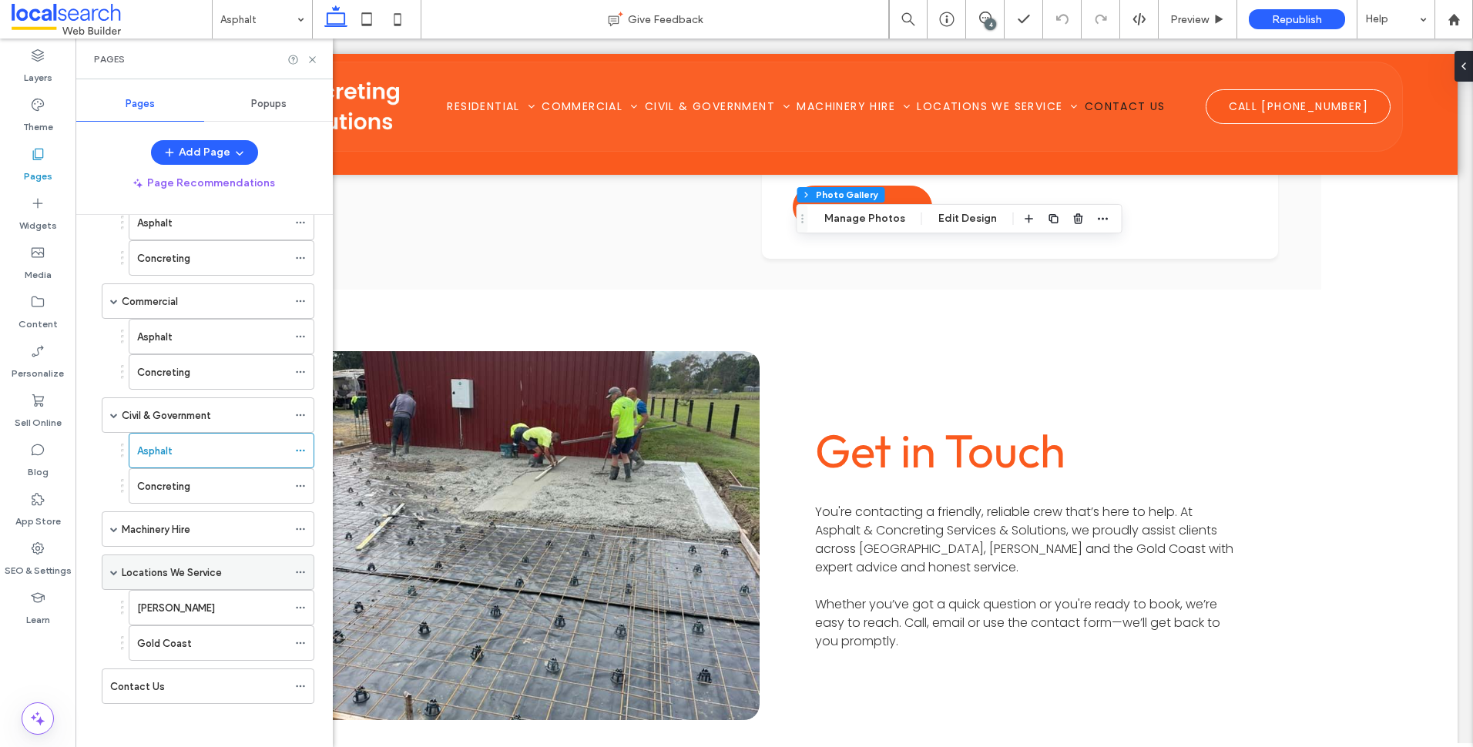
scroll to position [118, 0]
click at [230, 491] on div "Concreting" at bounding box center [212, 483] width 150 height 16
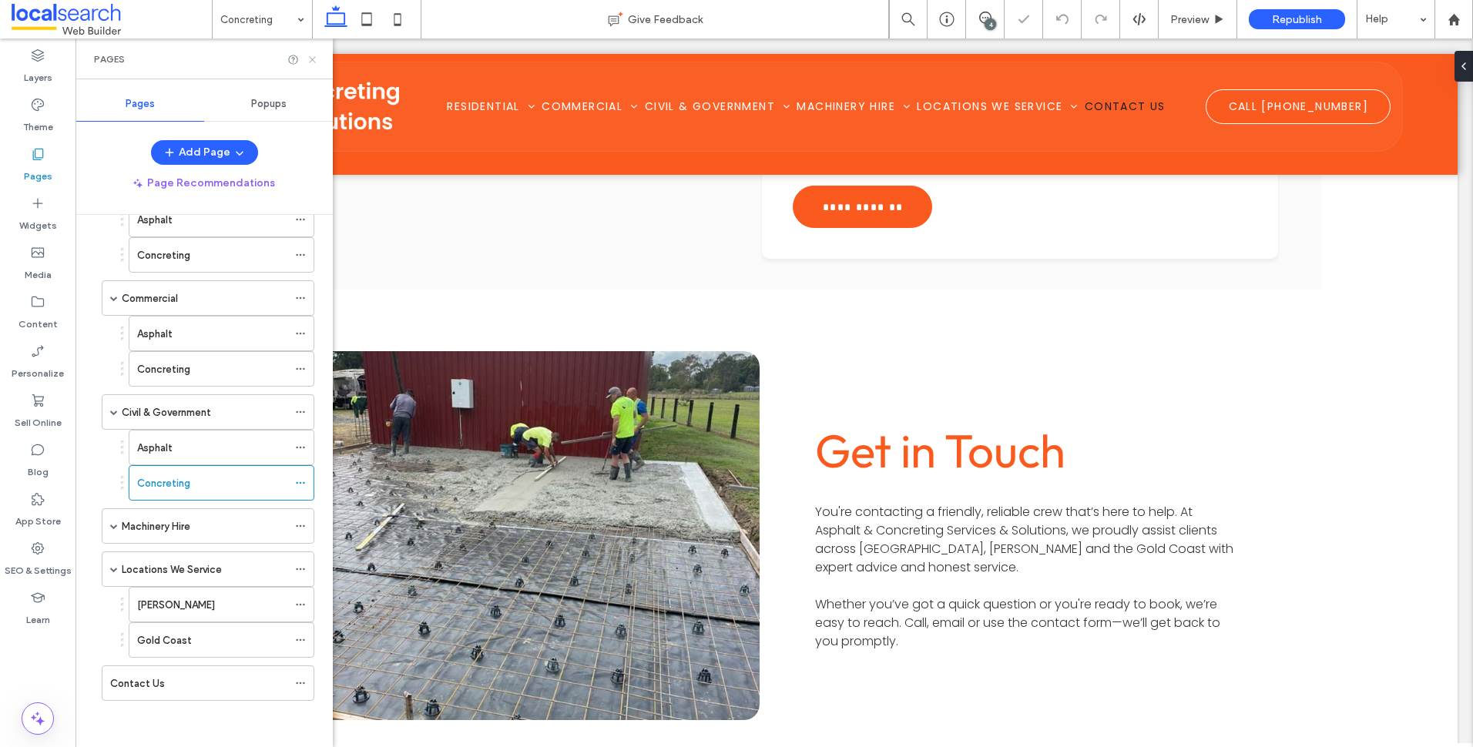
click at [316, 60] on icon at bounding box center [313, 60] width 12 height 12
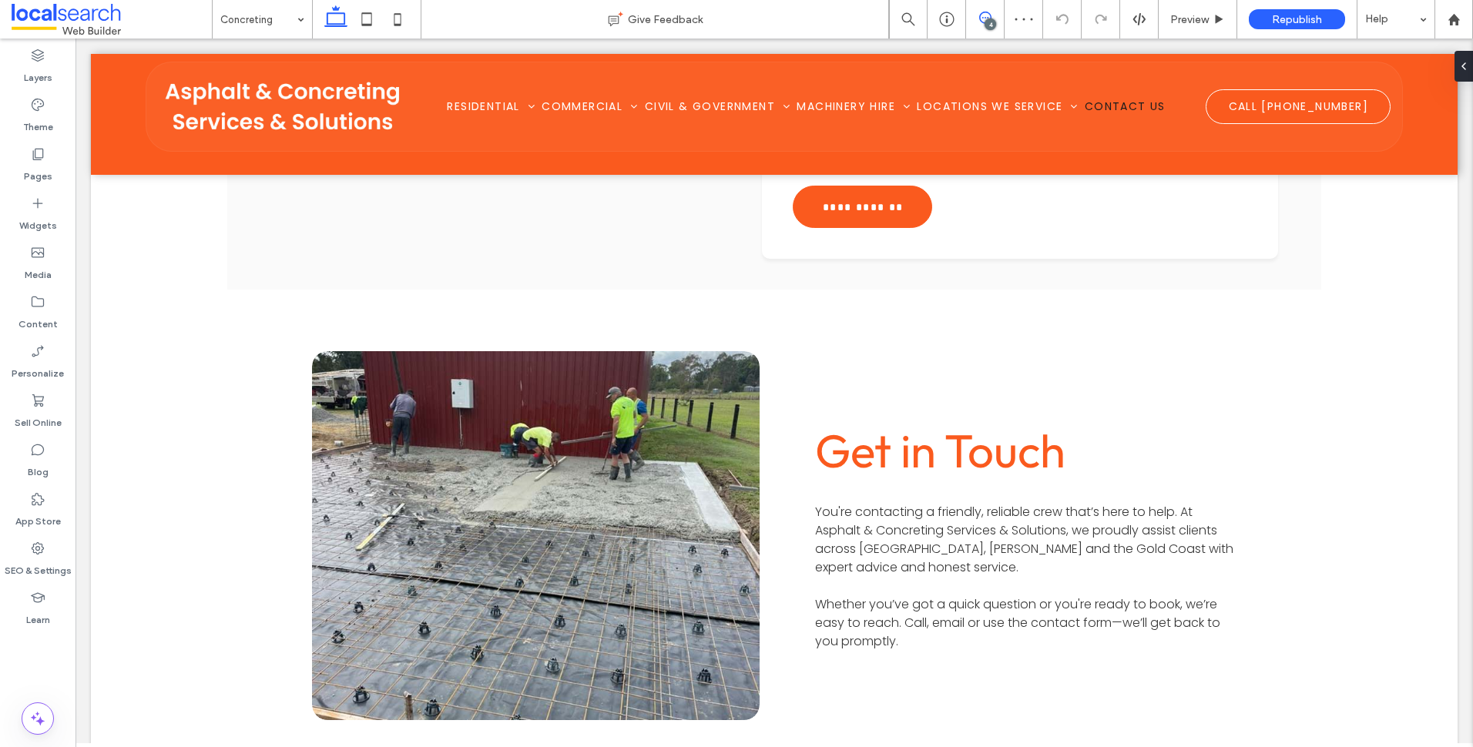
click at [982, 18] on icon at bounding box center [985, 18] width 12 height 12
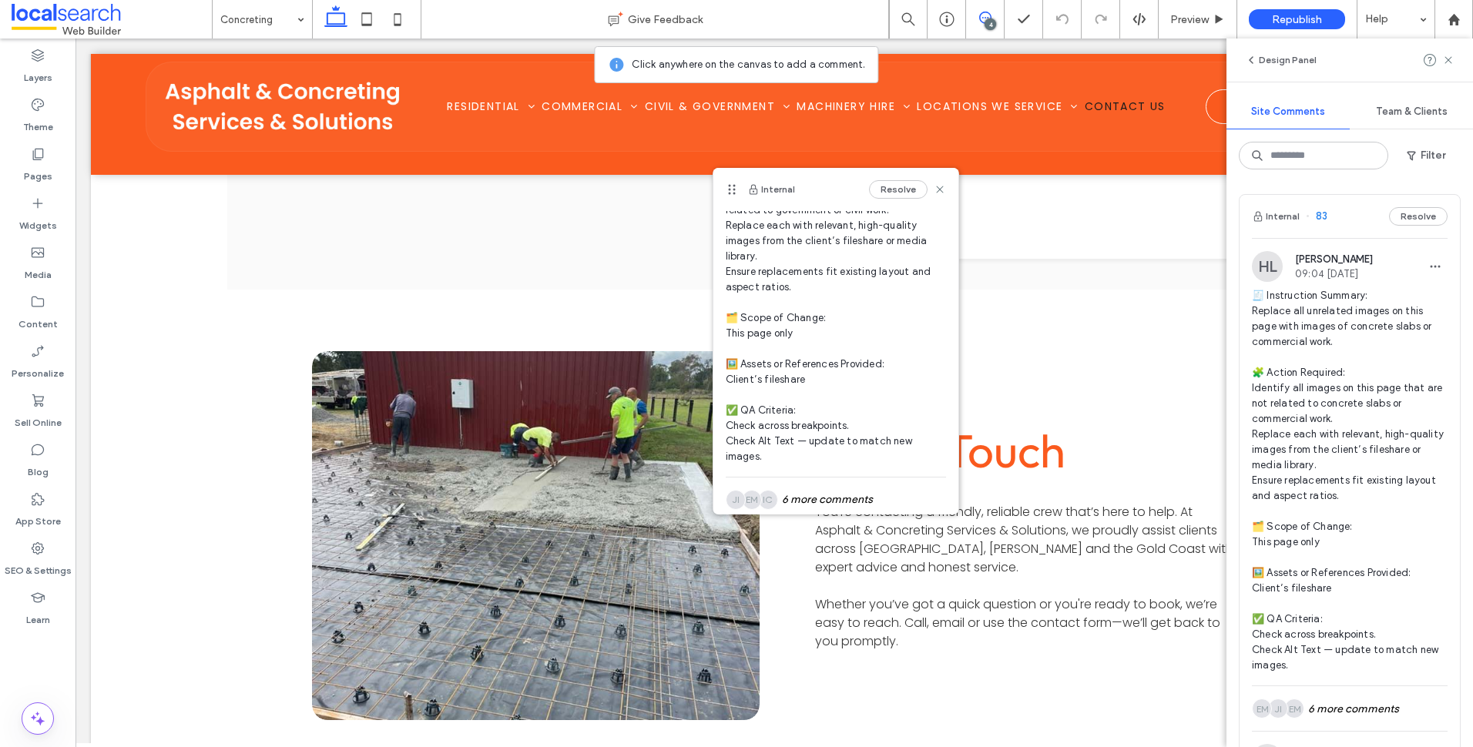
scroll to position [348, 0]
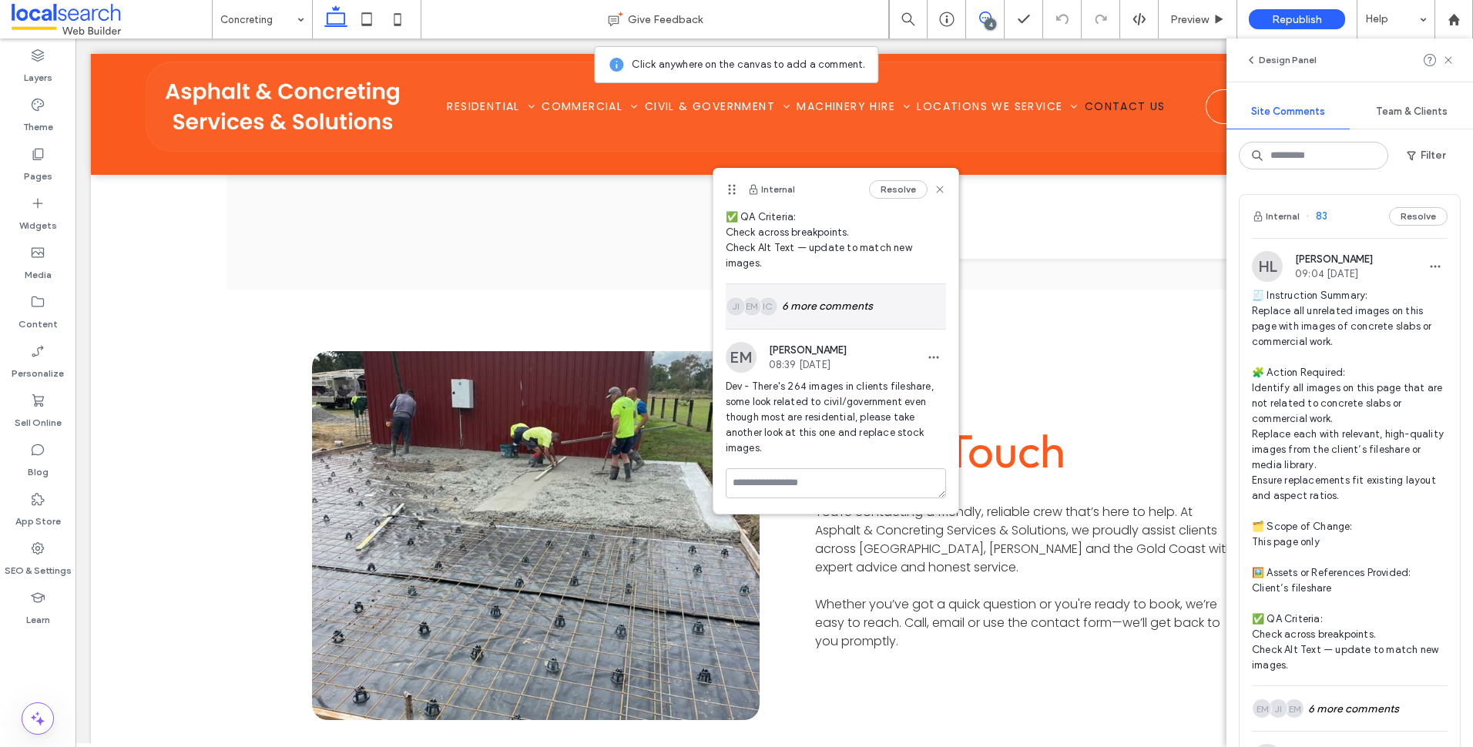
click at [848, 314] on div "IC EM JI 6 more comments" at bounding box center [836, 306] width 220 height 45
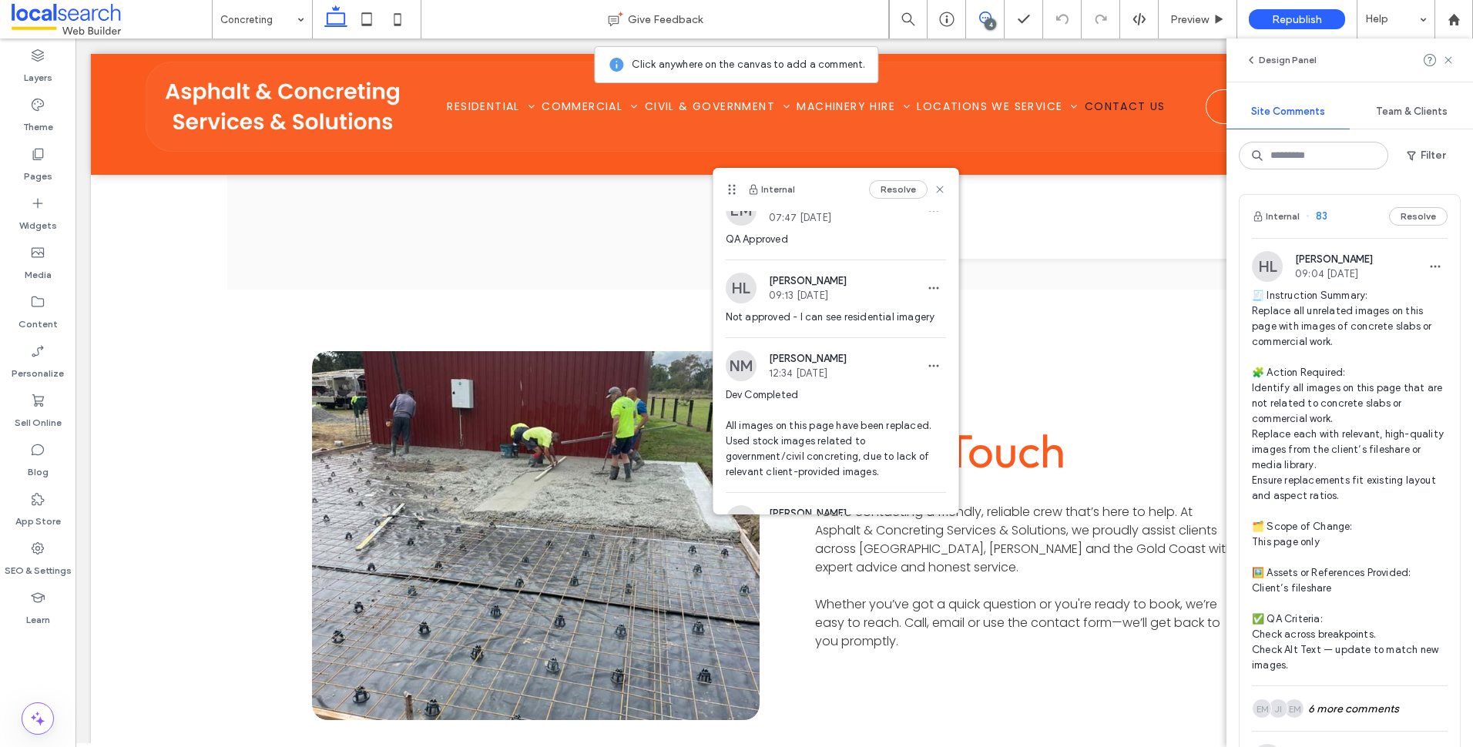
scroll to position [656, 0]
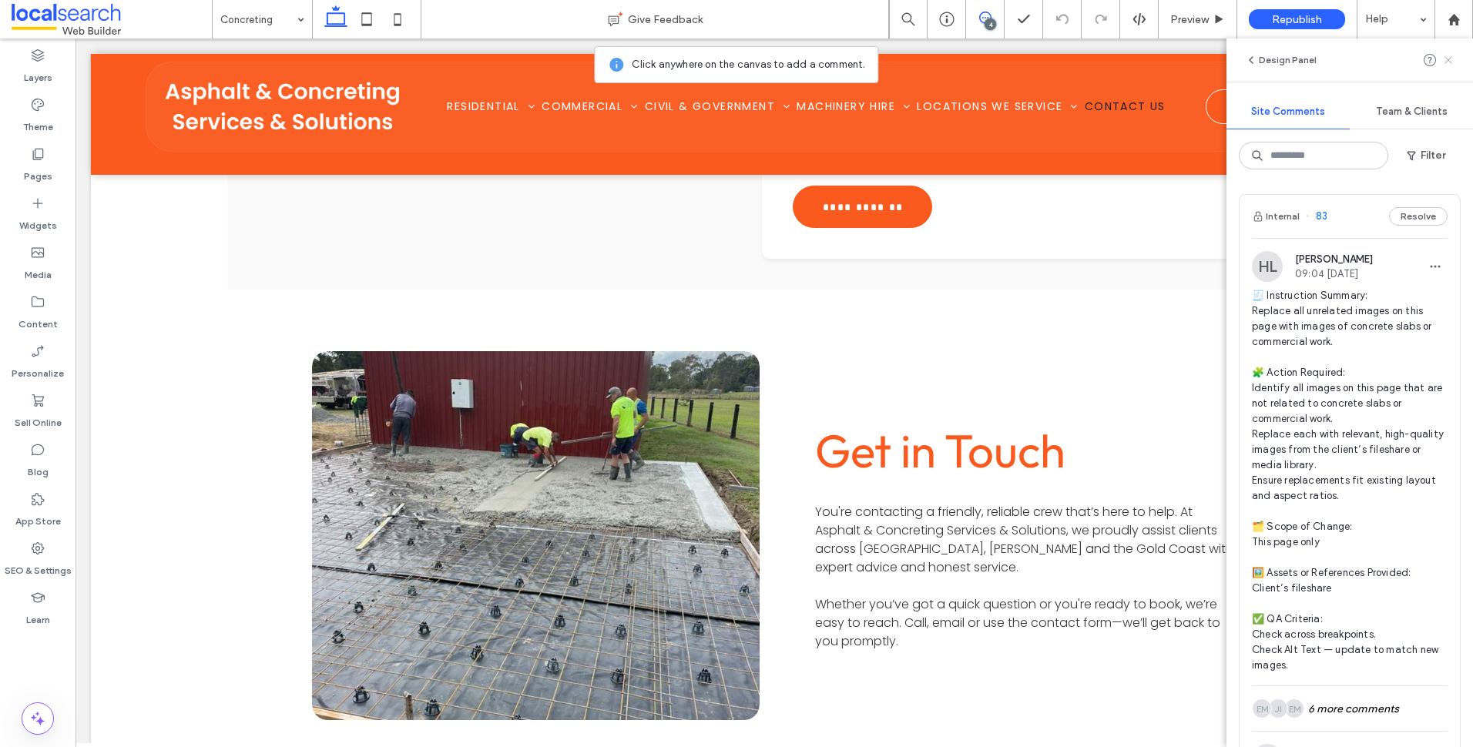
click at [1452, 57] on use at bounding box center [1448, 59] width 7 height 7
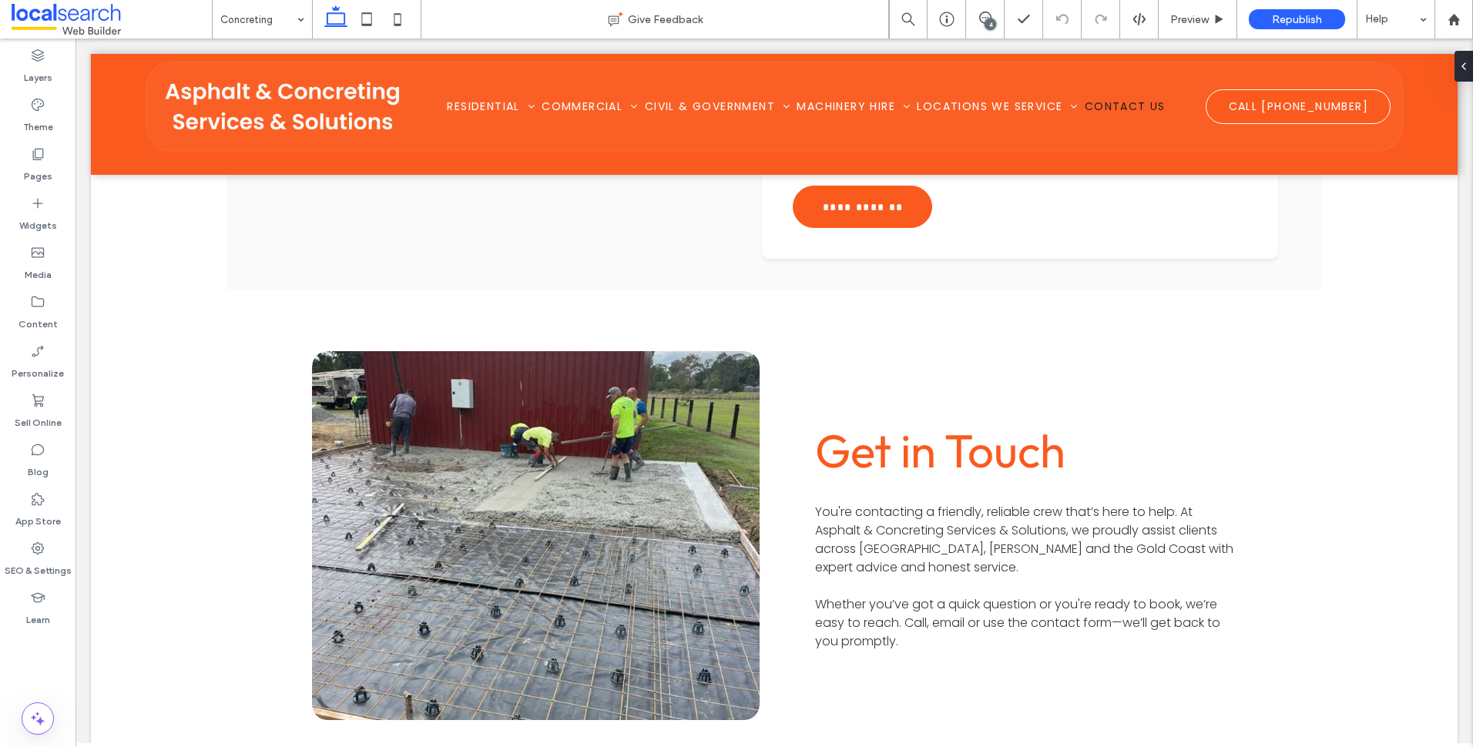
type input "**"
click at [365, 180] on button "Design" at bounding box center [351, 181] width 55 height 18
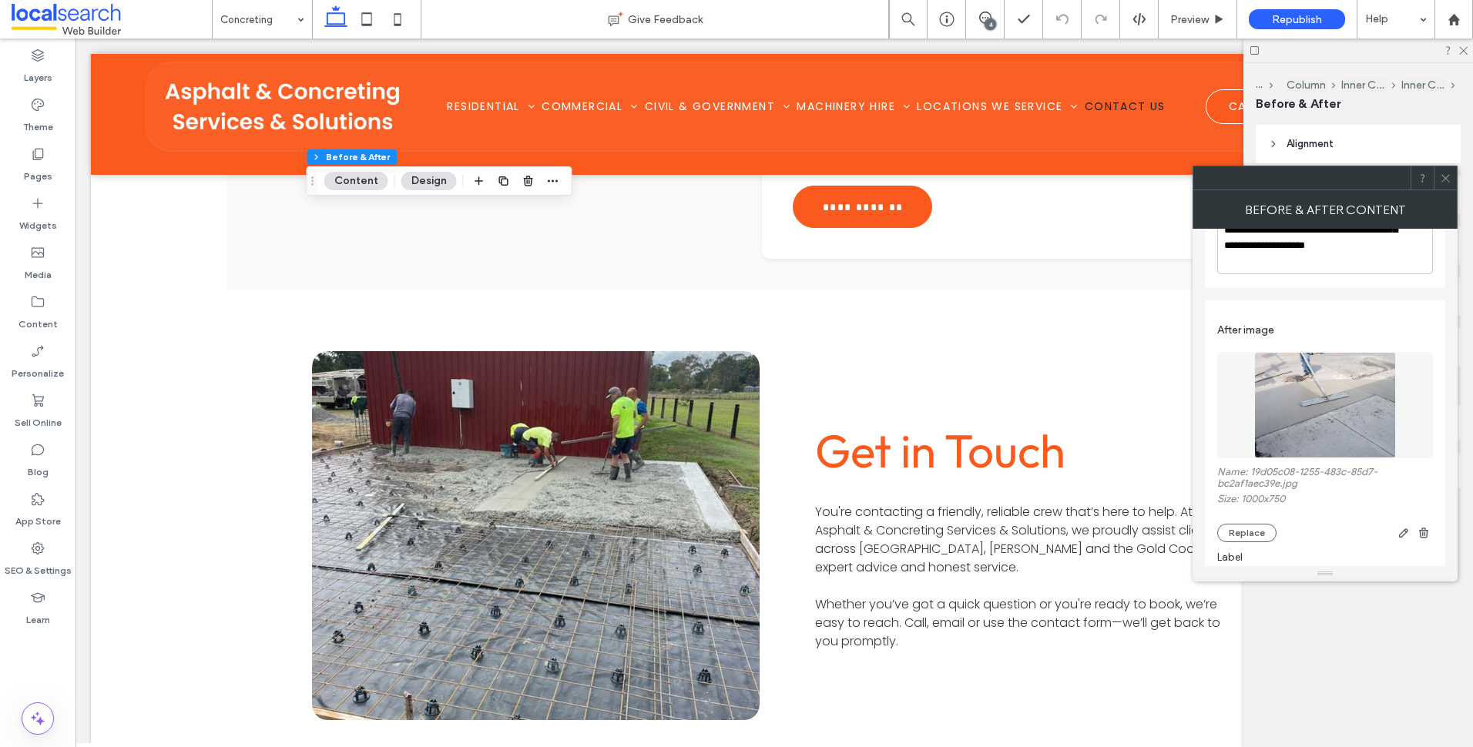
scroll to position [370, 0]
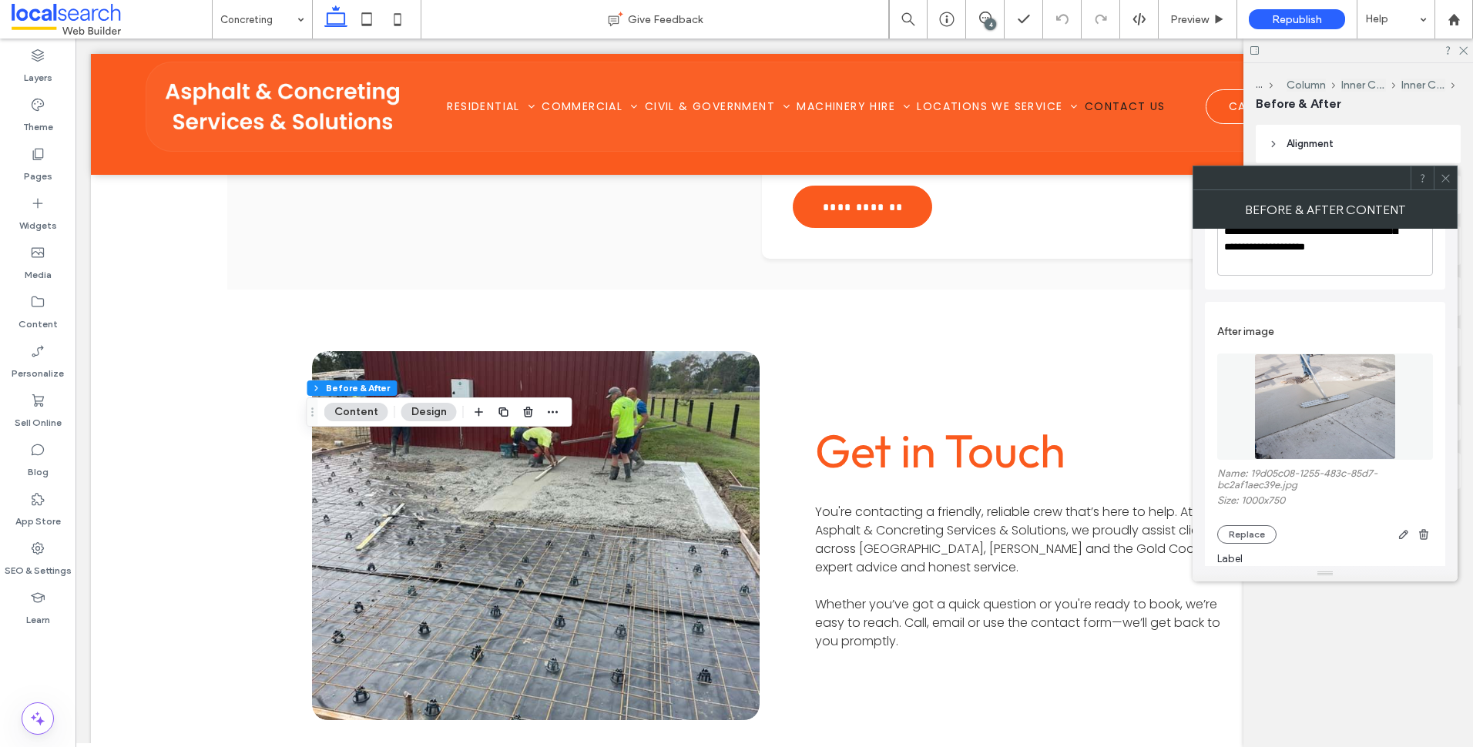
click at [1449, 185] on span at bounding box center [1446, 177] width 12 height 23
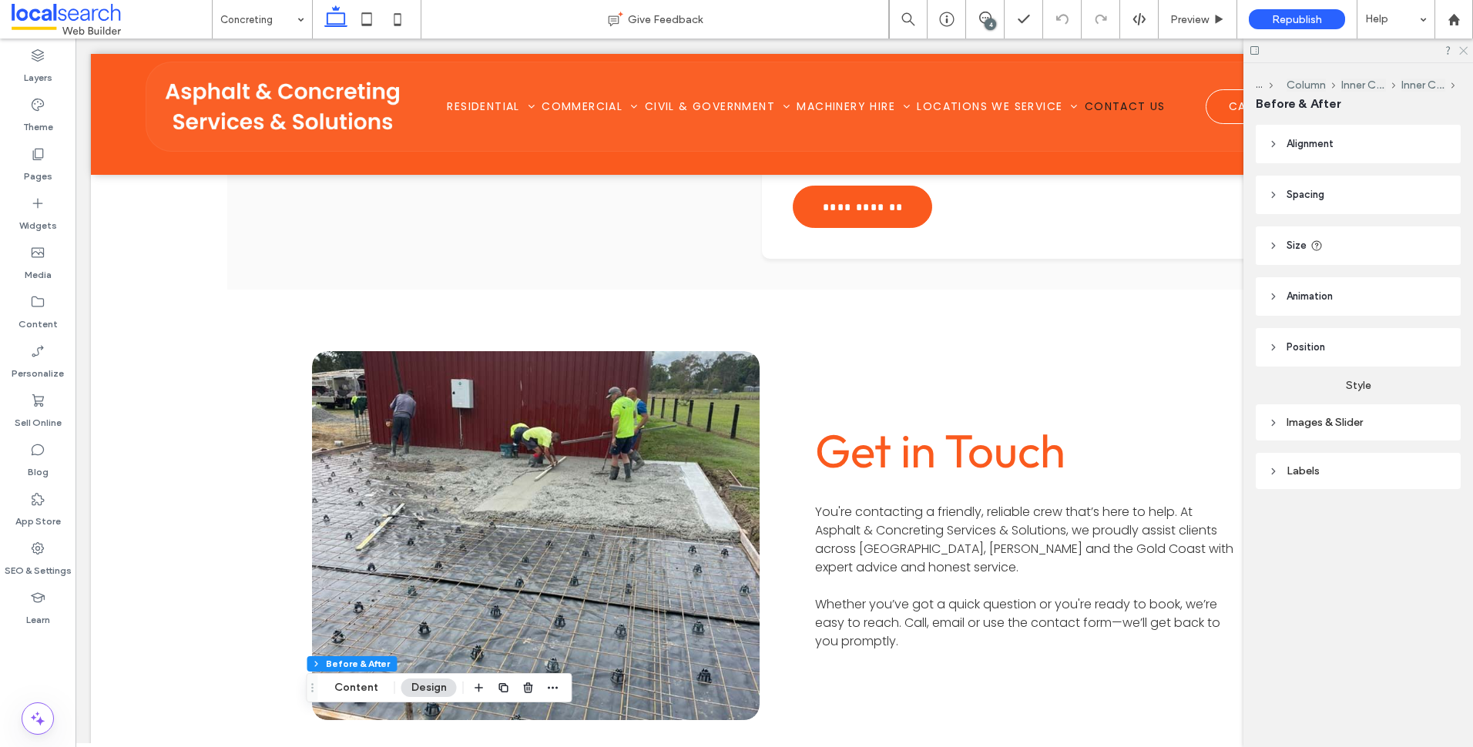
click at [1466, 47] on icon at bounding box center [1463, 50] width 10 height 10
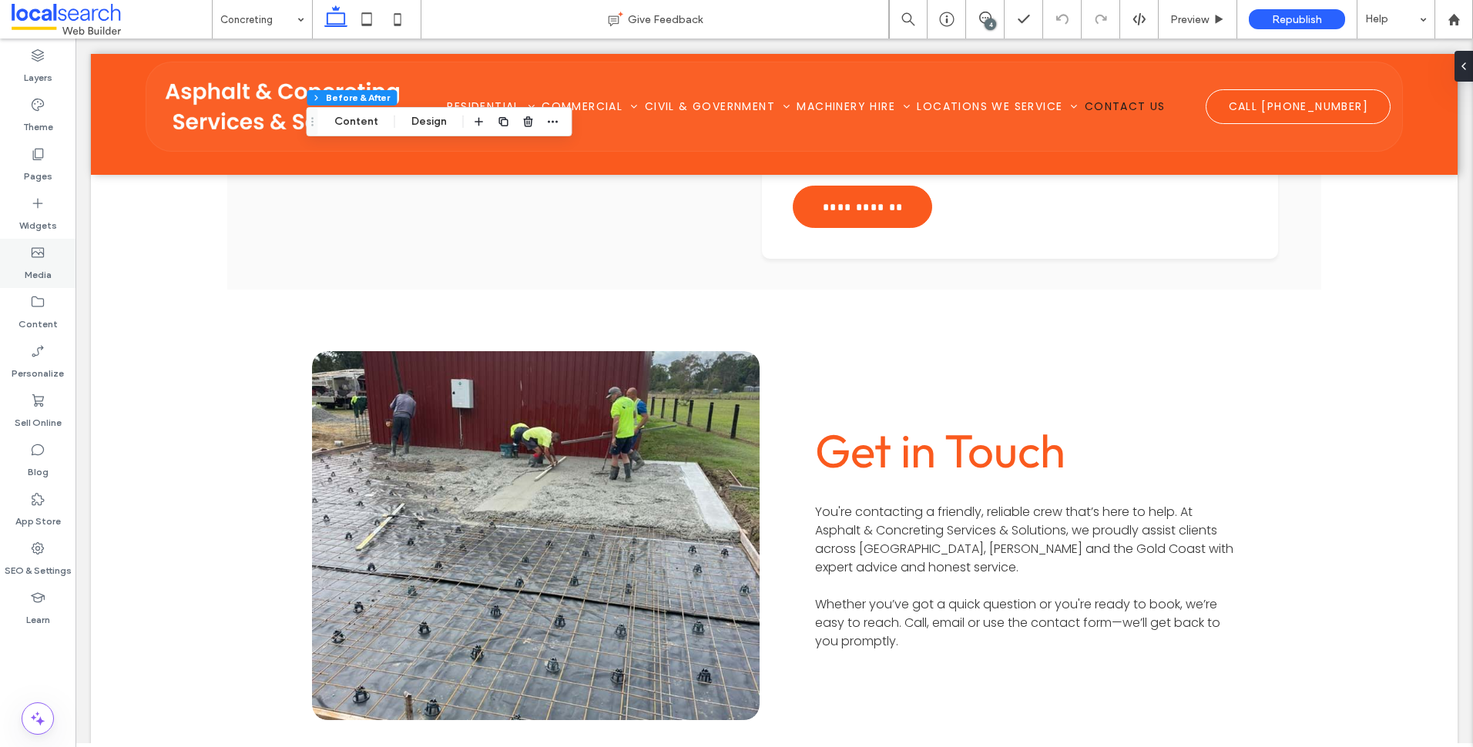
click at [55, 261] on div "Media" at bounding box center [38, 263] width 76 height 49
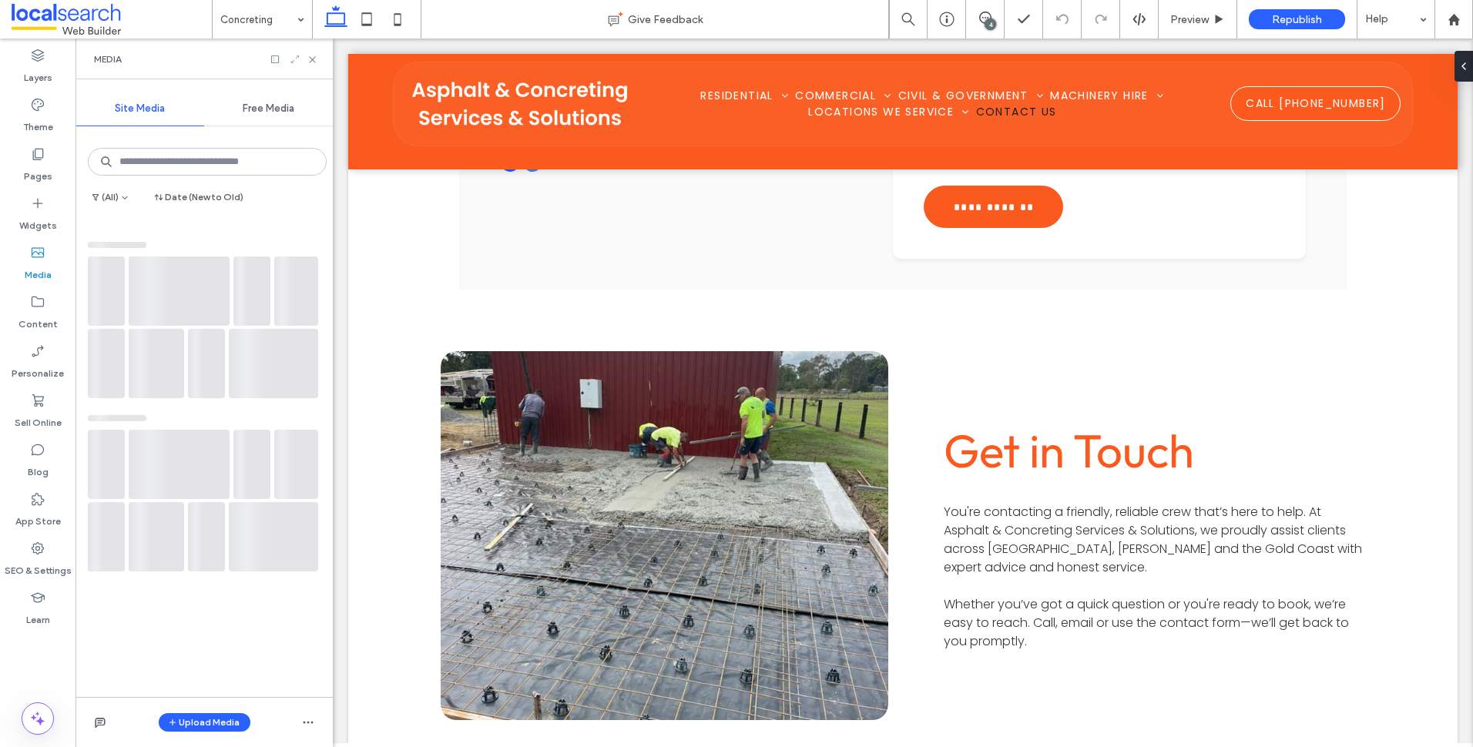
click at [298, 57] on icon at bounding box center [295, 59] width 11 height 11
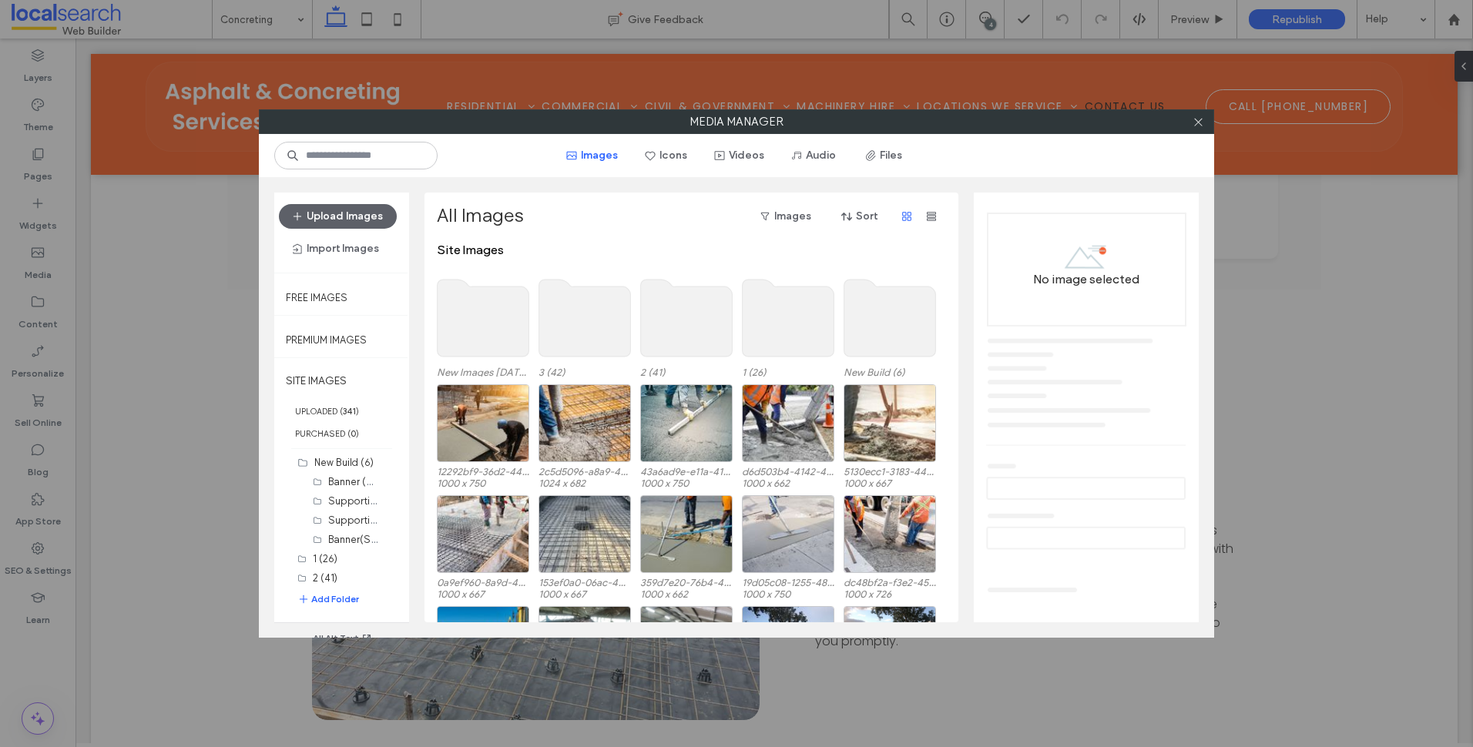
click at [510, 335] on use at bounding box center [484, 318] width 92 height 77
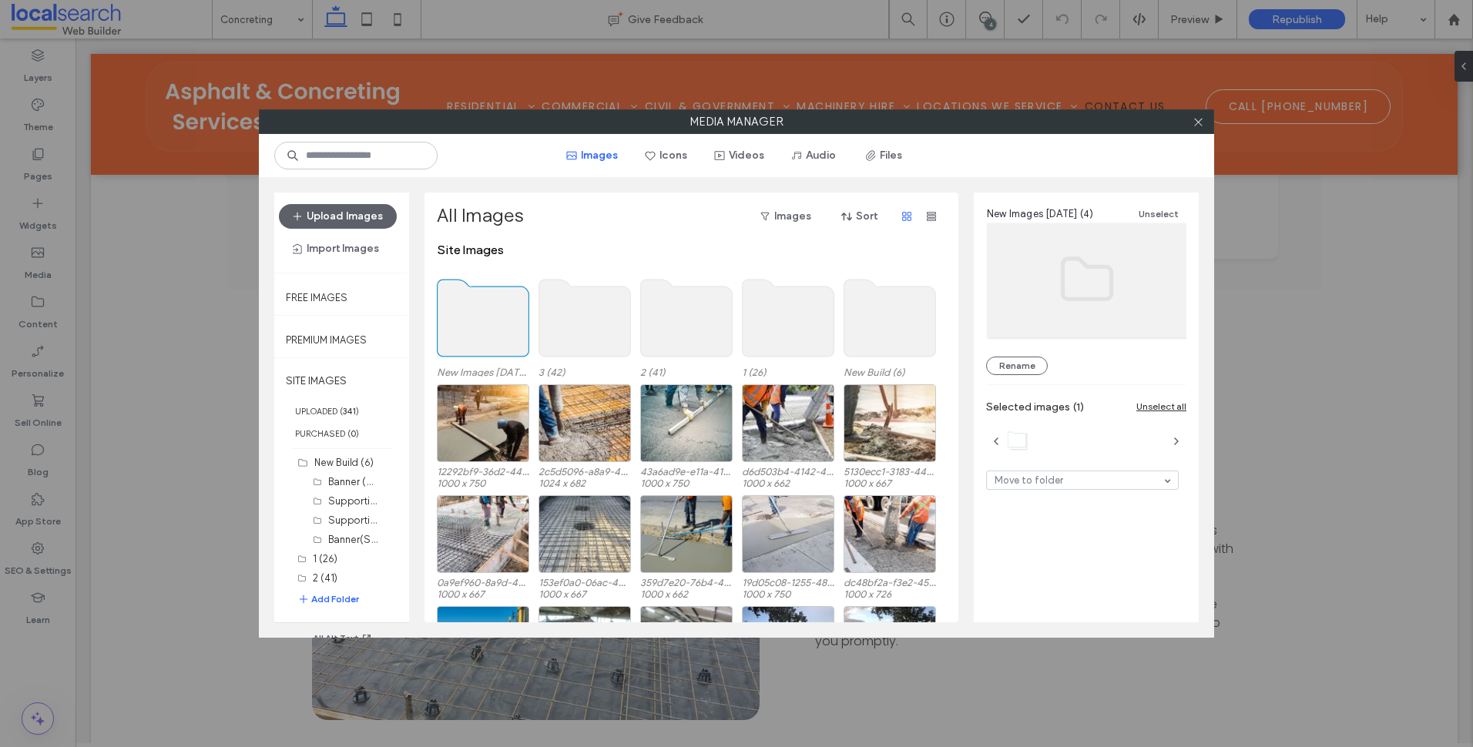
click at [510, 335] on use at bounding box center [484, 318] width 92 height 77
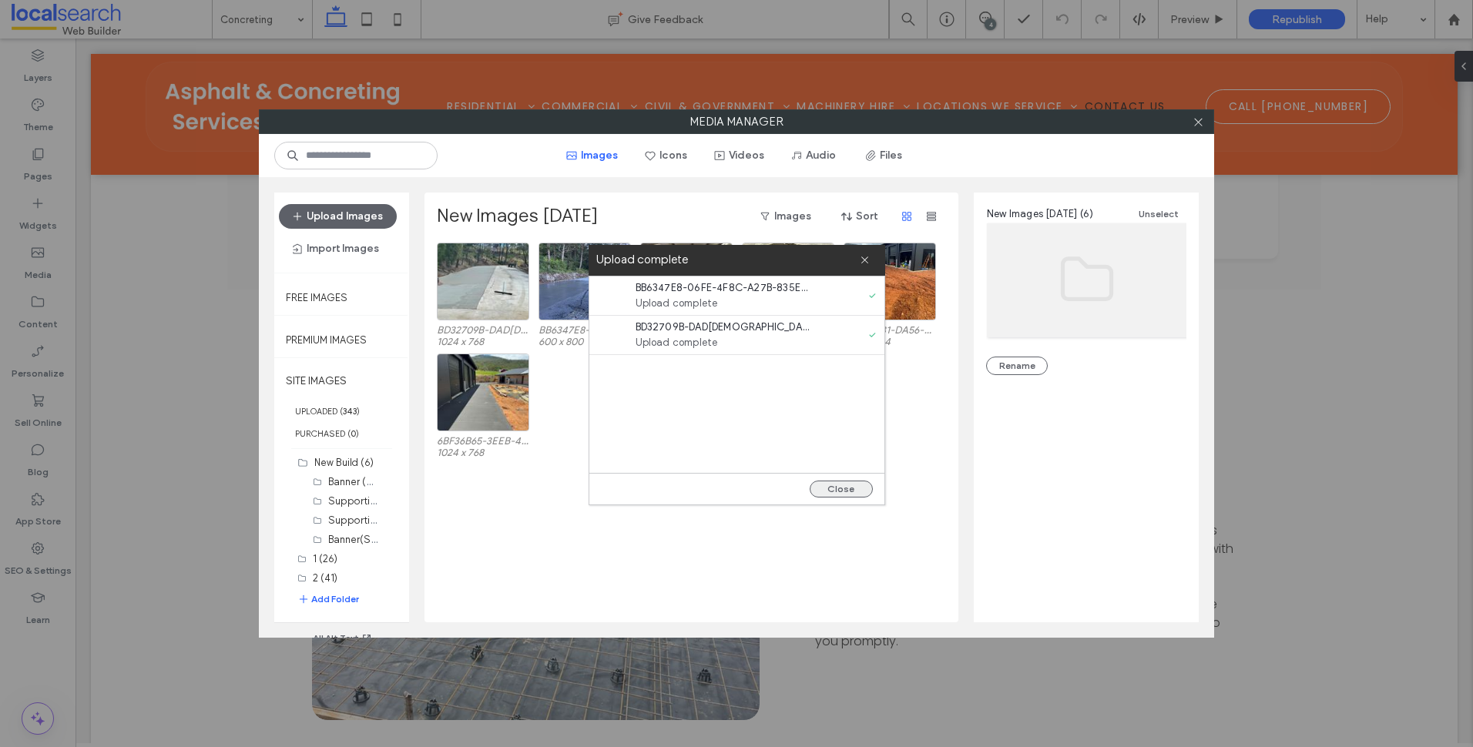
click at [851, 490] on button "Close" at bounding box center [841, 489] width 63 height 17
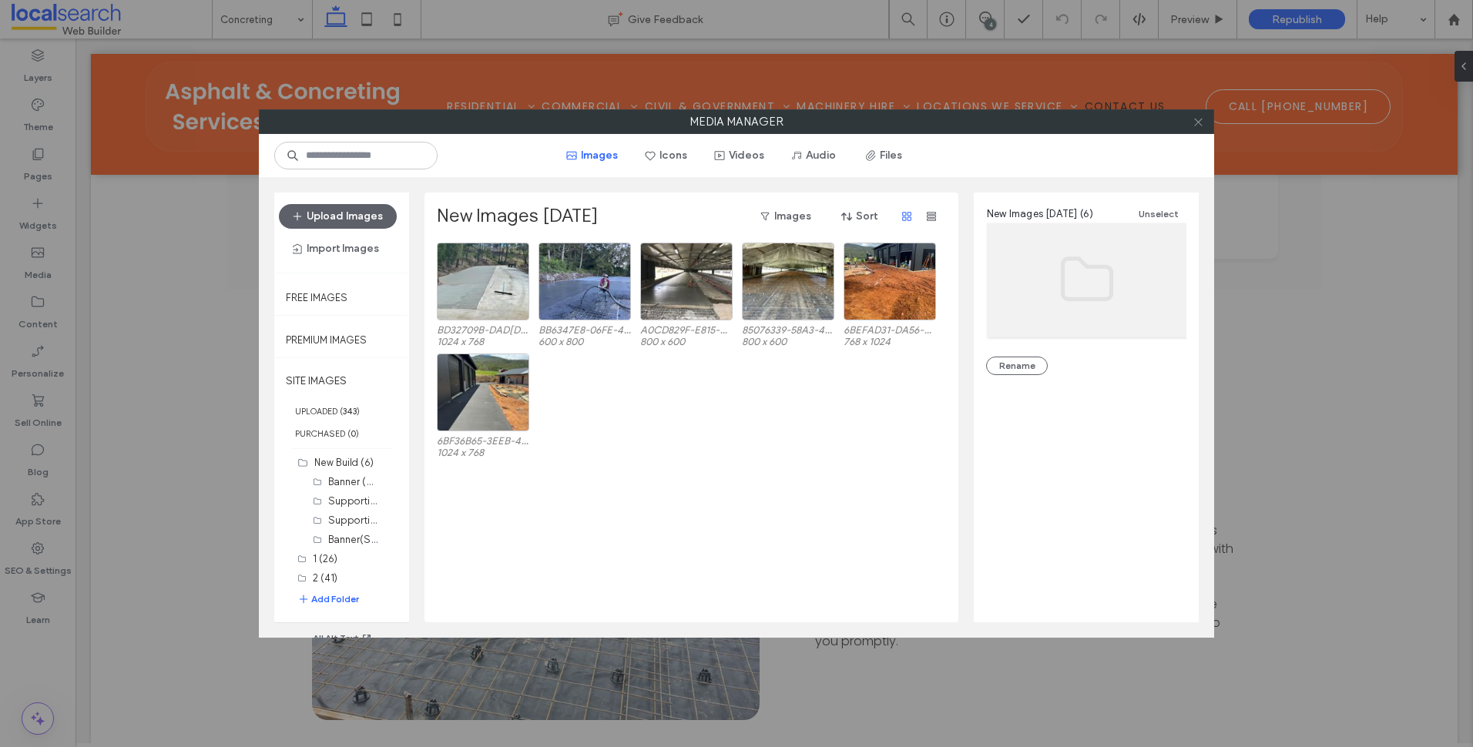
click at [1203, 130] on span at bounding box center [1199, 121] width 12 height 23
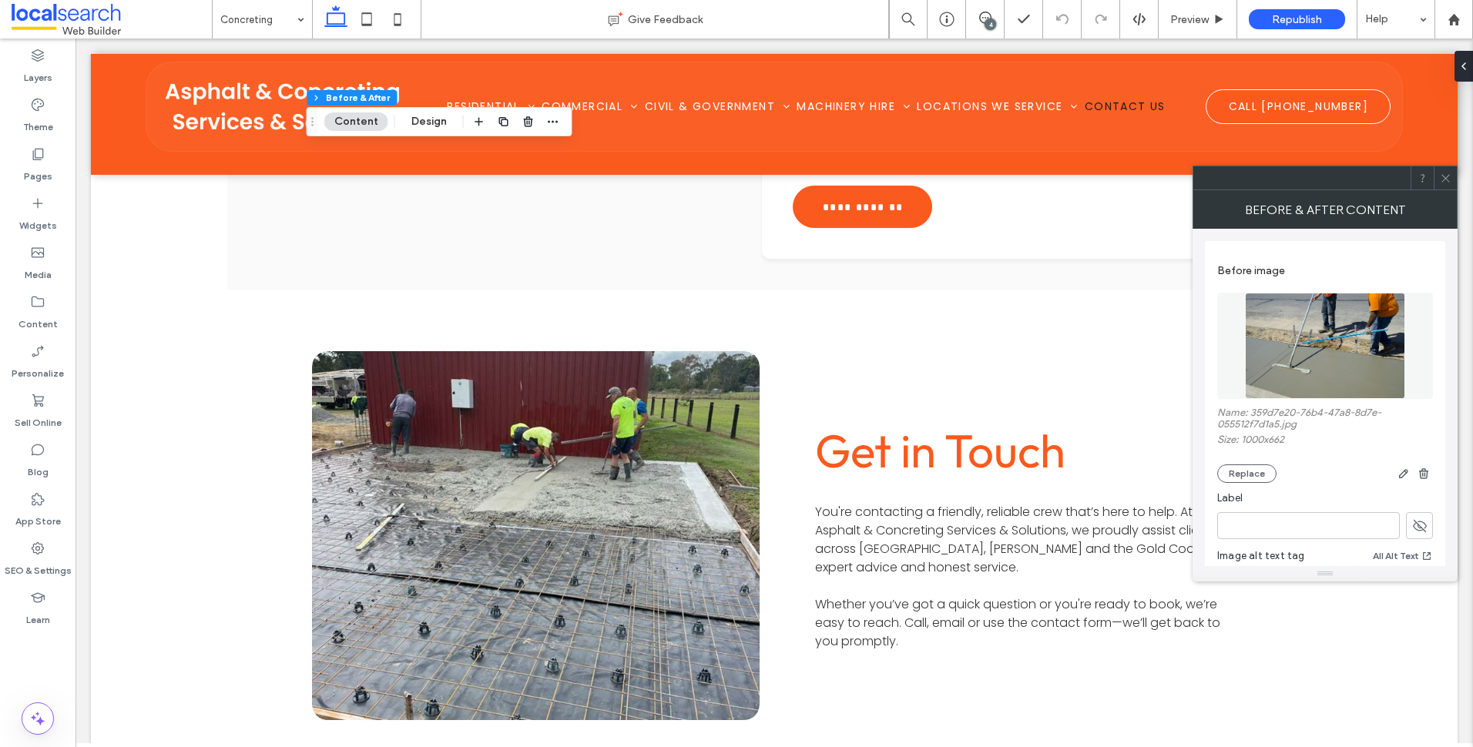
click at [1266, 489] on div "Before image Name: 359d7e20-76b4-47a8-8d7e-055512f7d1a5.jpg Size: 1000x662 Repl…" at bounding box center [1326, 370] width 216 height 242
click at [1269, 472] on button "Replace" at bounding box center [1247, 474] width 59 height 18
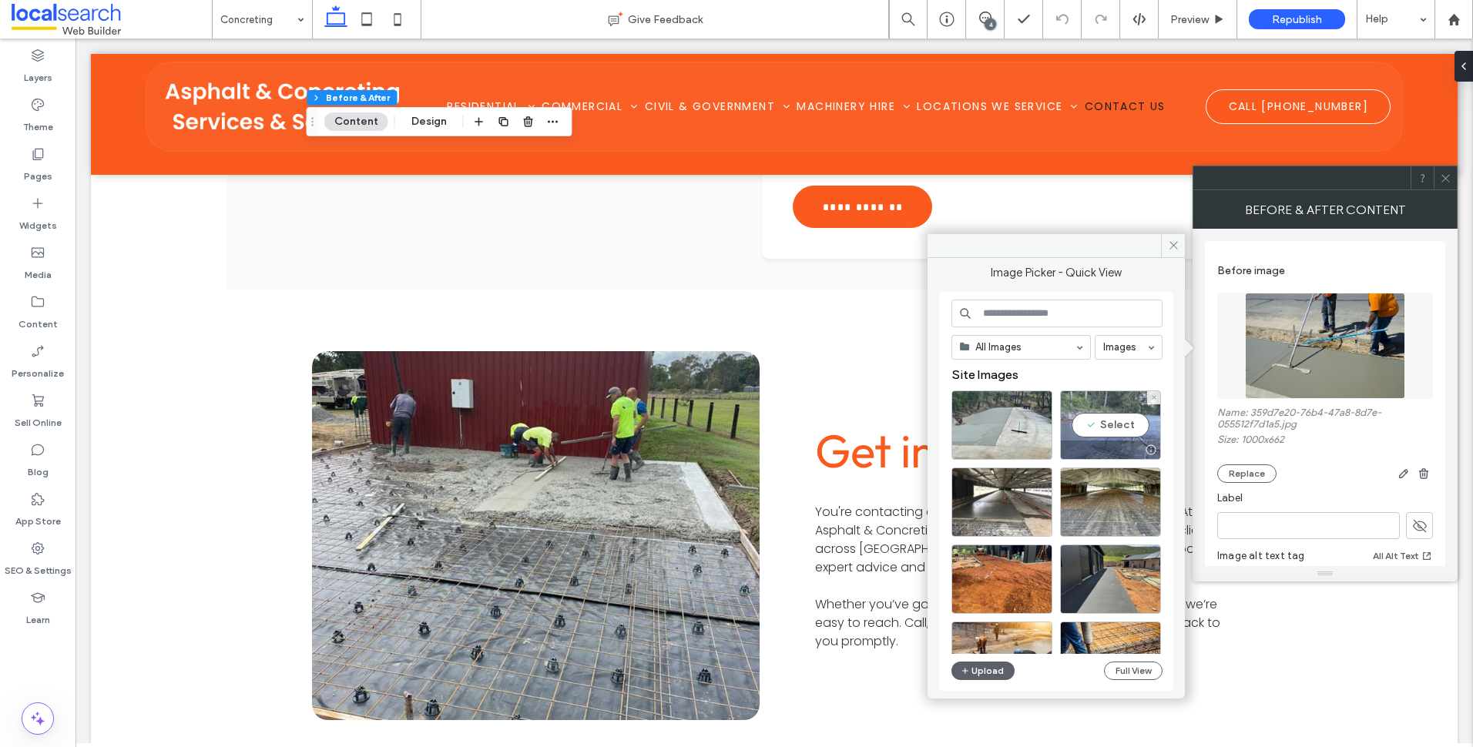
click at [1121, 422] on div "Select" at bounding box center [1110, 425] width 101 height 69
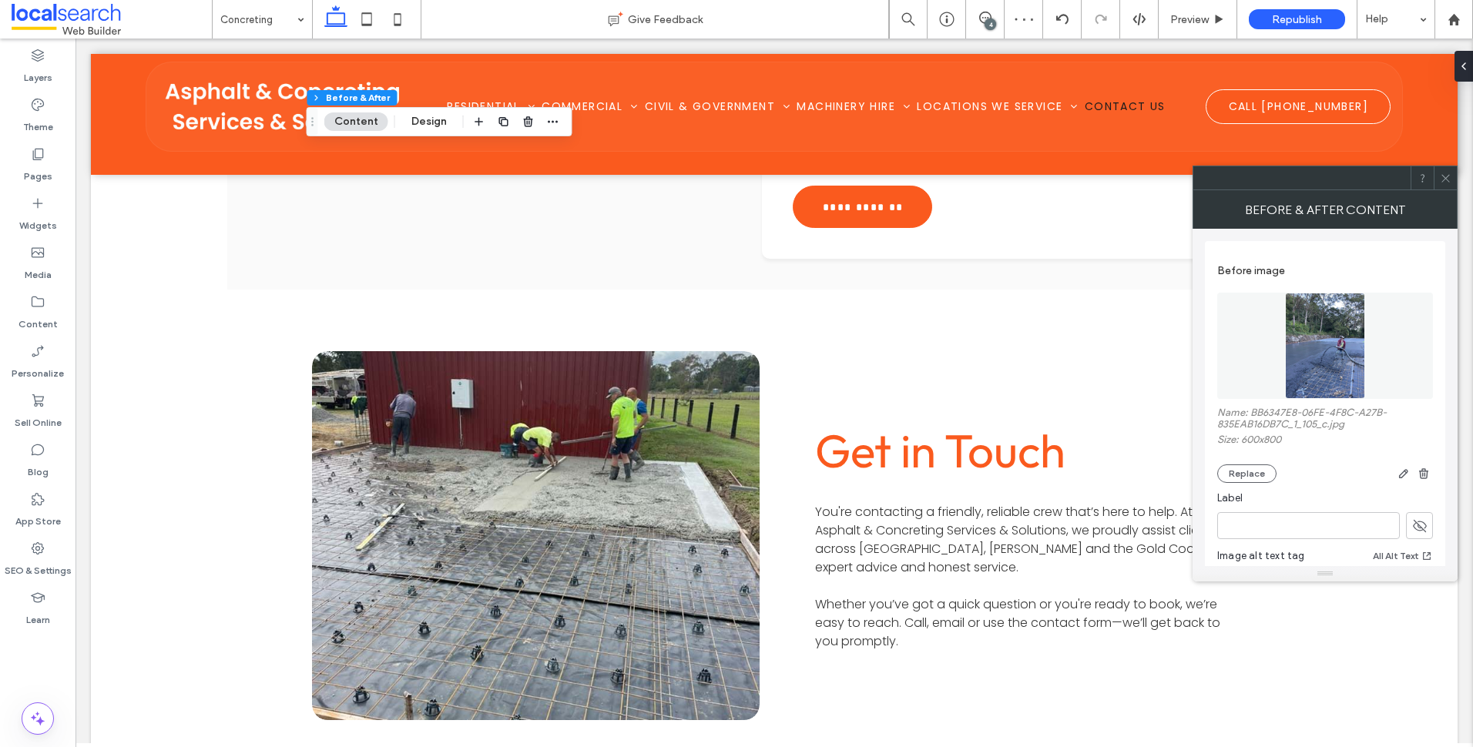
scroll to position [385, 0]
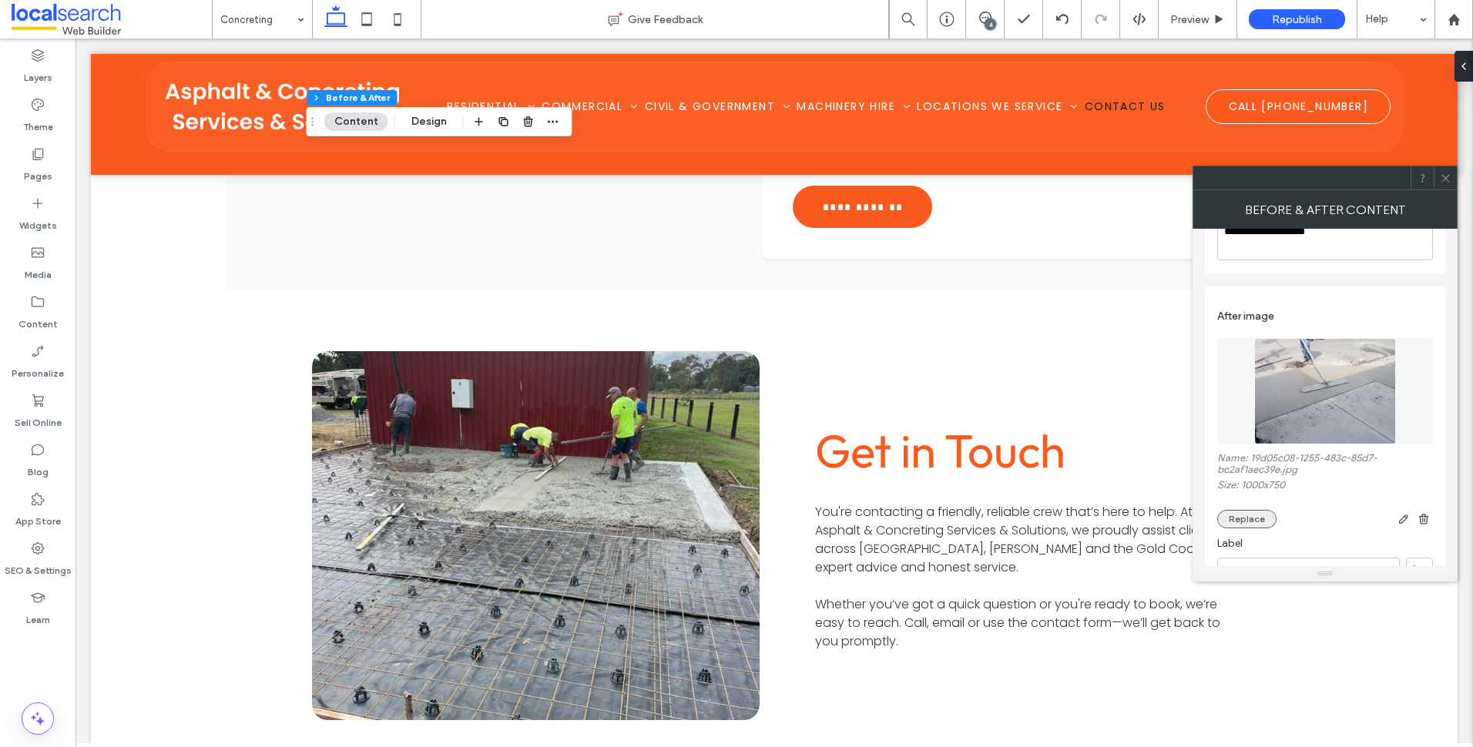
click at [1257, 523] on button "Replace" at bounding box center [1247, 519] width 59 height 18
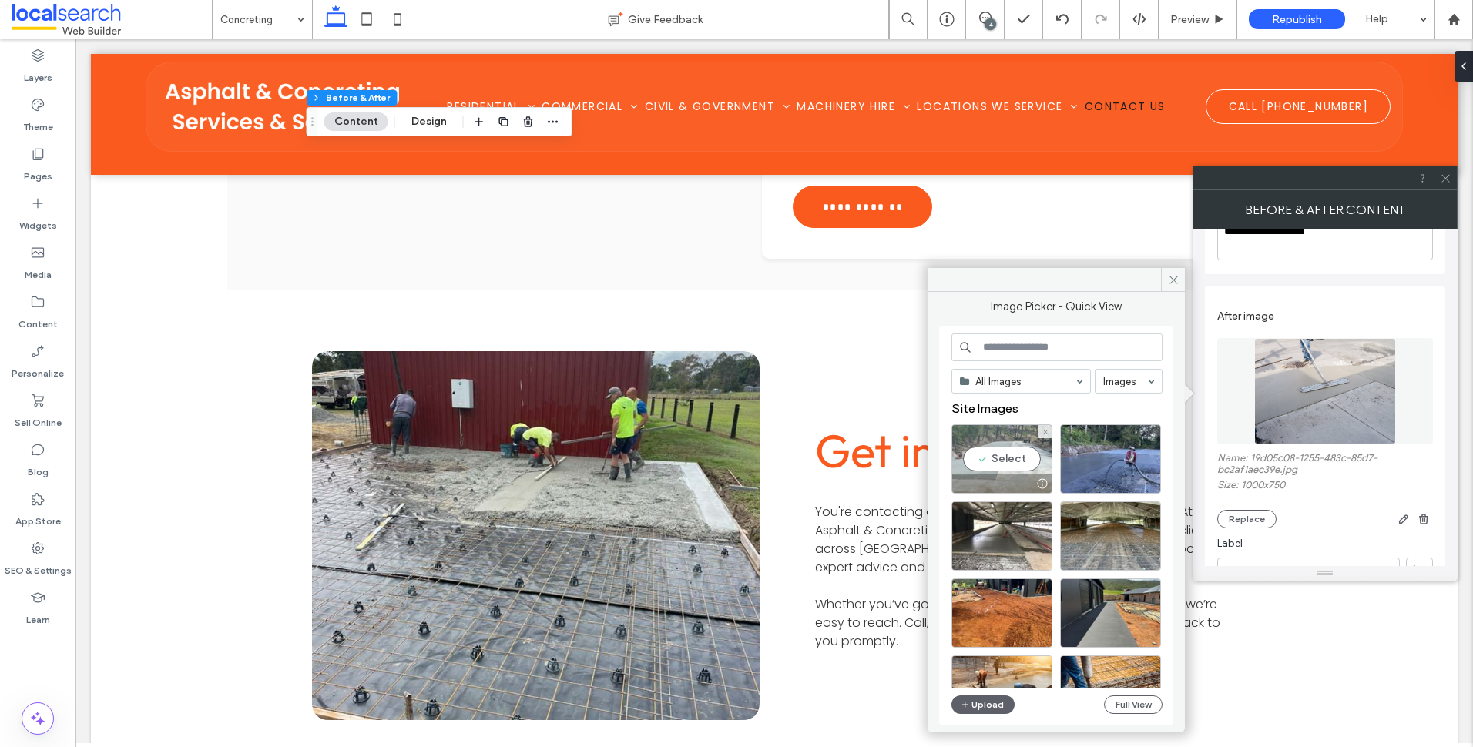
click at [989, 471] on div "Select" at bounding box center [1002, 459] width 101 height 69
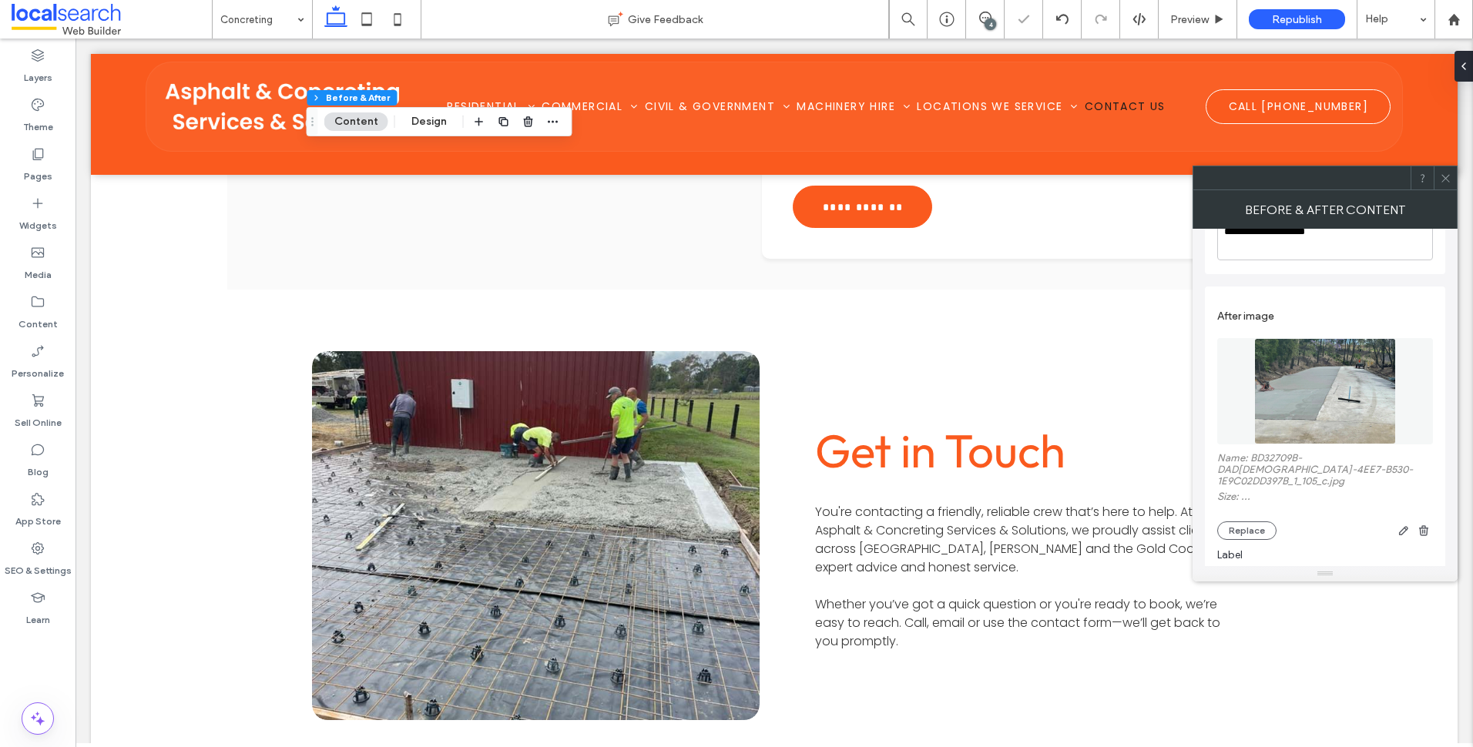
click at [1450, 173] on icon at bounding box center [1446, 179] width 12 height 12
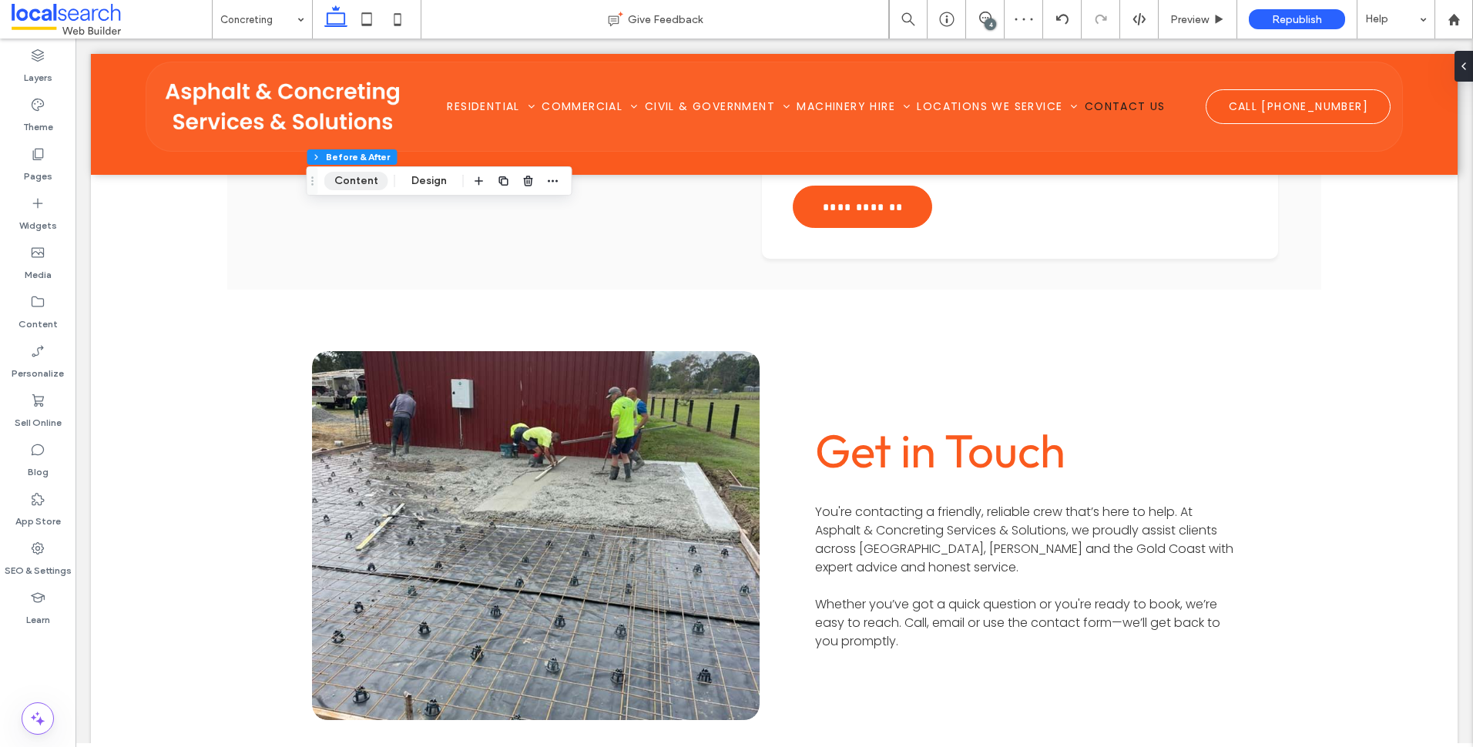
click at [363, 190] on button "Content" at bounding box center [356, 181] width 64 height 18
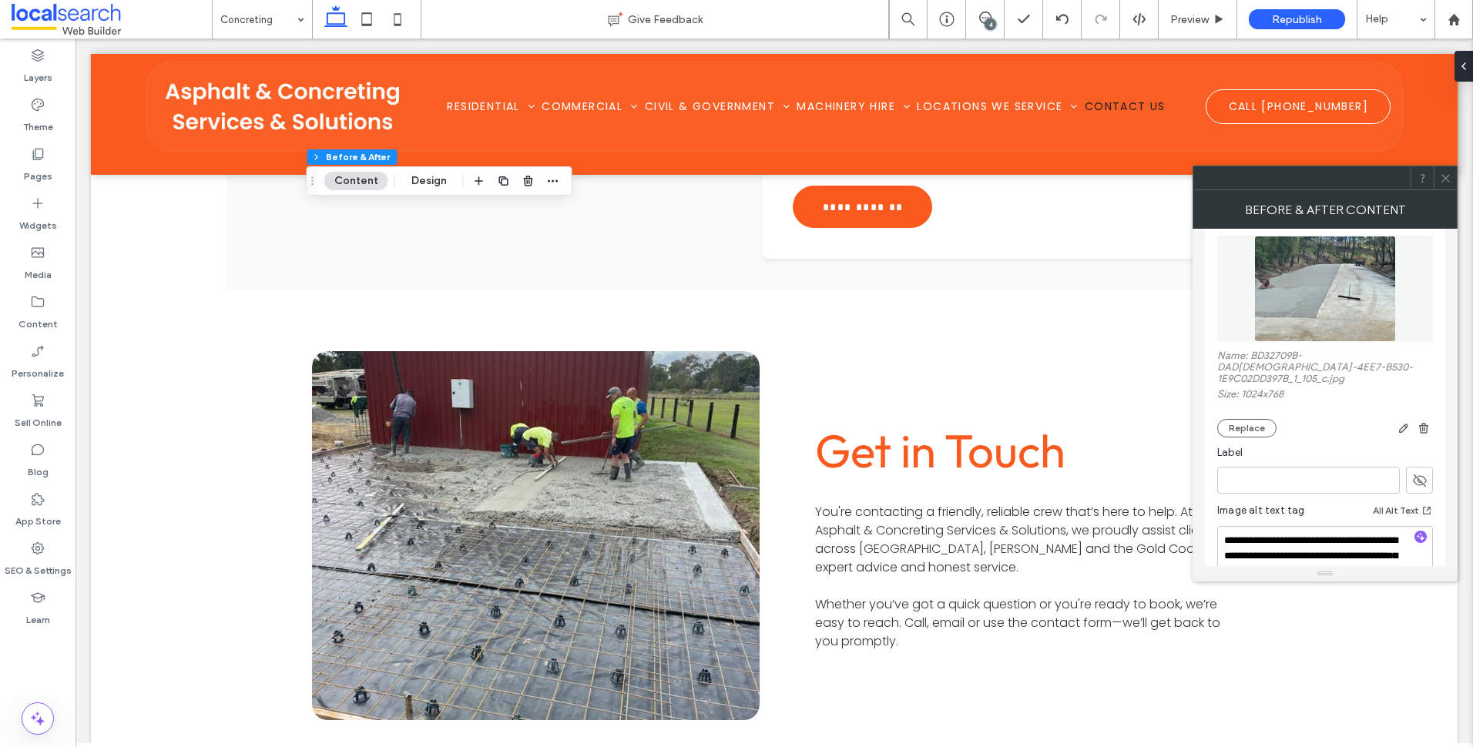
scroll to position [216, 0]
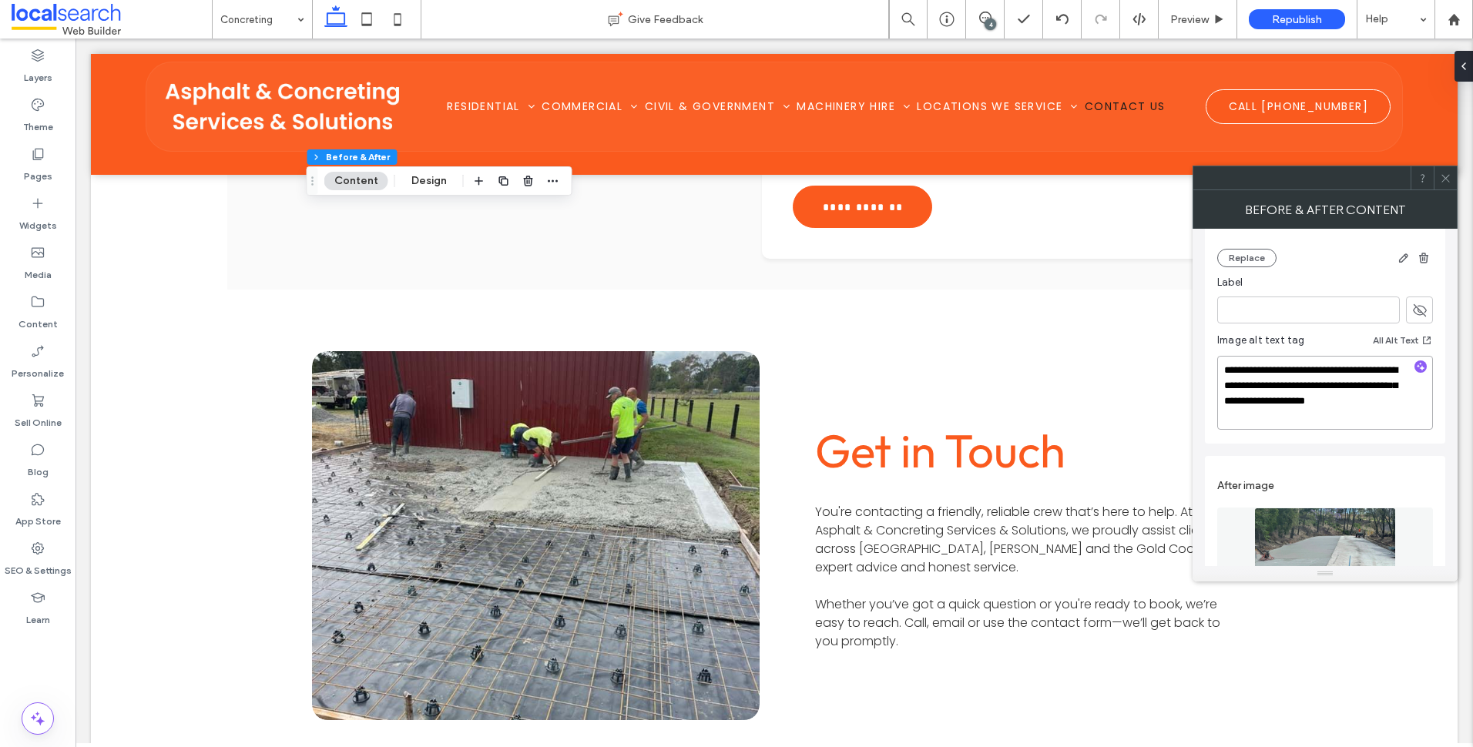
drag, startPoint x: 1298, startPoint y: 417, endPoint x: 1294, endPoint y: 387, distance: 30.4
click at [1294, 387] on textarea "**********" at bounding box center [1326, 393] width 216 height 74
type textarea "**********"
click at [1423, 368] on use "button" at bounding box center [1421, 367] width 8 height 8
click at [1350, 395] on textarea "**********" at bounding box center [1326, 391] width 216 height 71
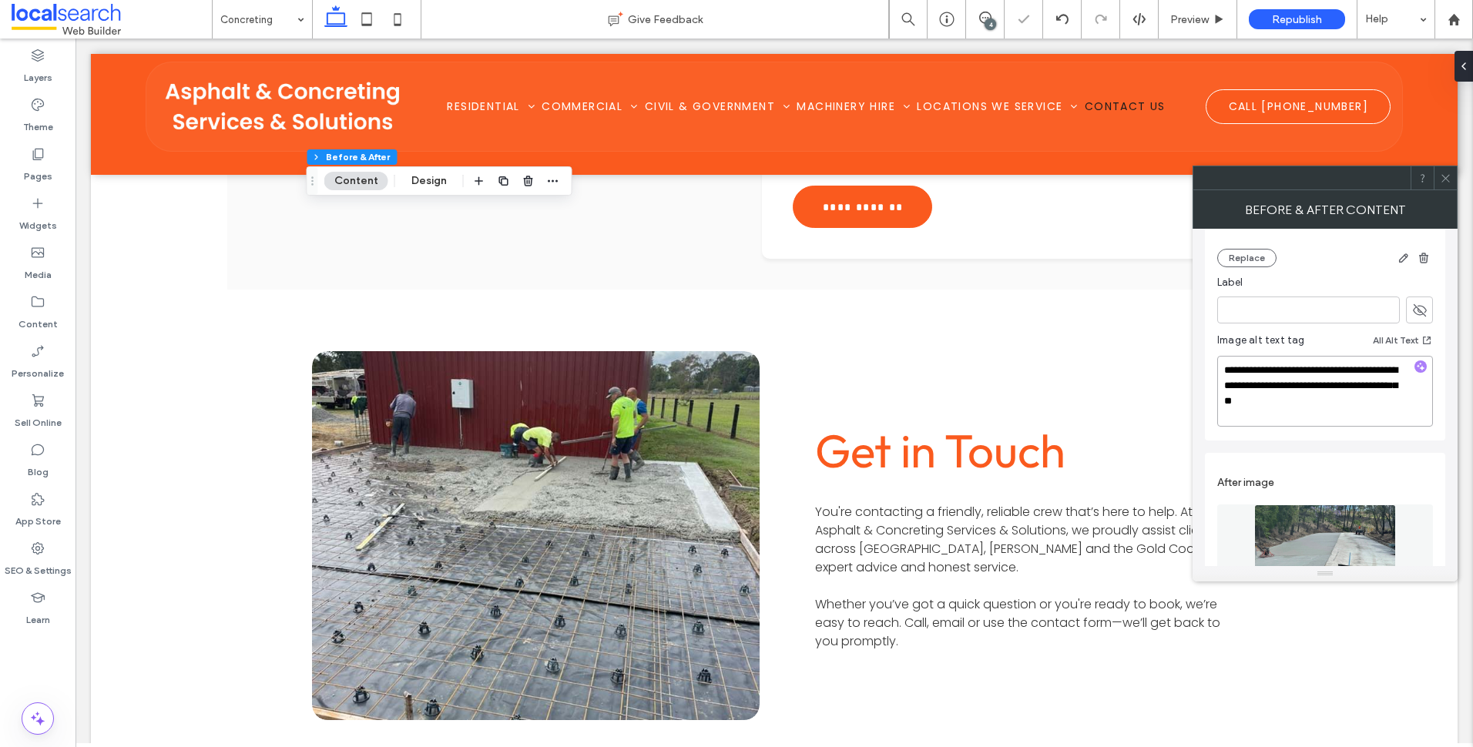
click at [1369, 405] on textarea "**********" at bounding box center [1326, 391] width 216 height 71
drag, startPoint x: 1272, startPoint y: 385, endPoint x: 1335, endPoint y: 418, distance: 71.7
click at [1335, 418] on textarea "**********" at bounding box center [1326, 391] width 216 height 71
paste textarea "**********"
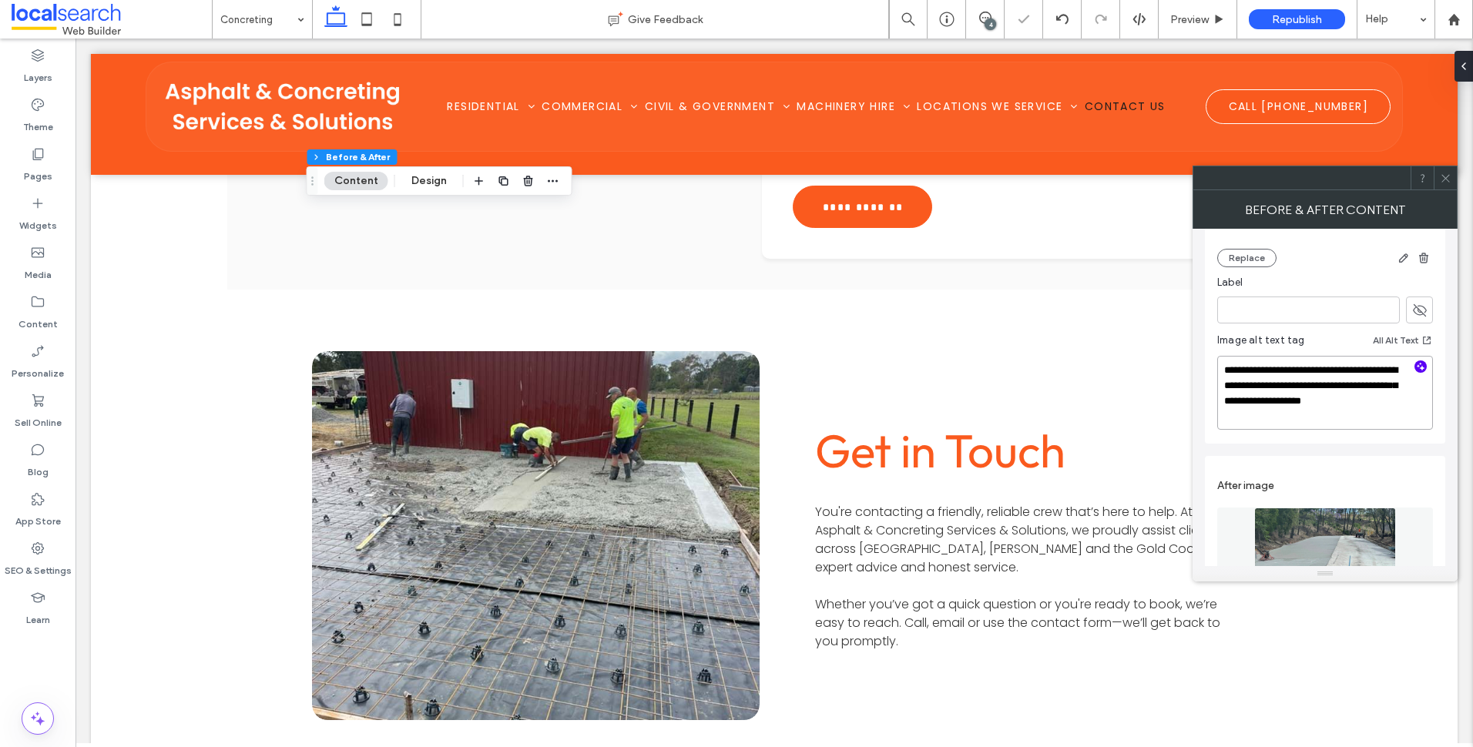
click at [1248, 388] on textarea "**********" at bounding box center [1326, 393] width 216 height 74
click at [1348, 416] on textarea "**********" at bounding box center [1326, 393] width 216 height 74
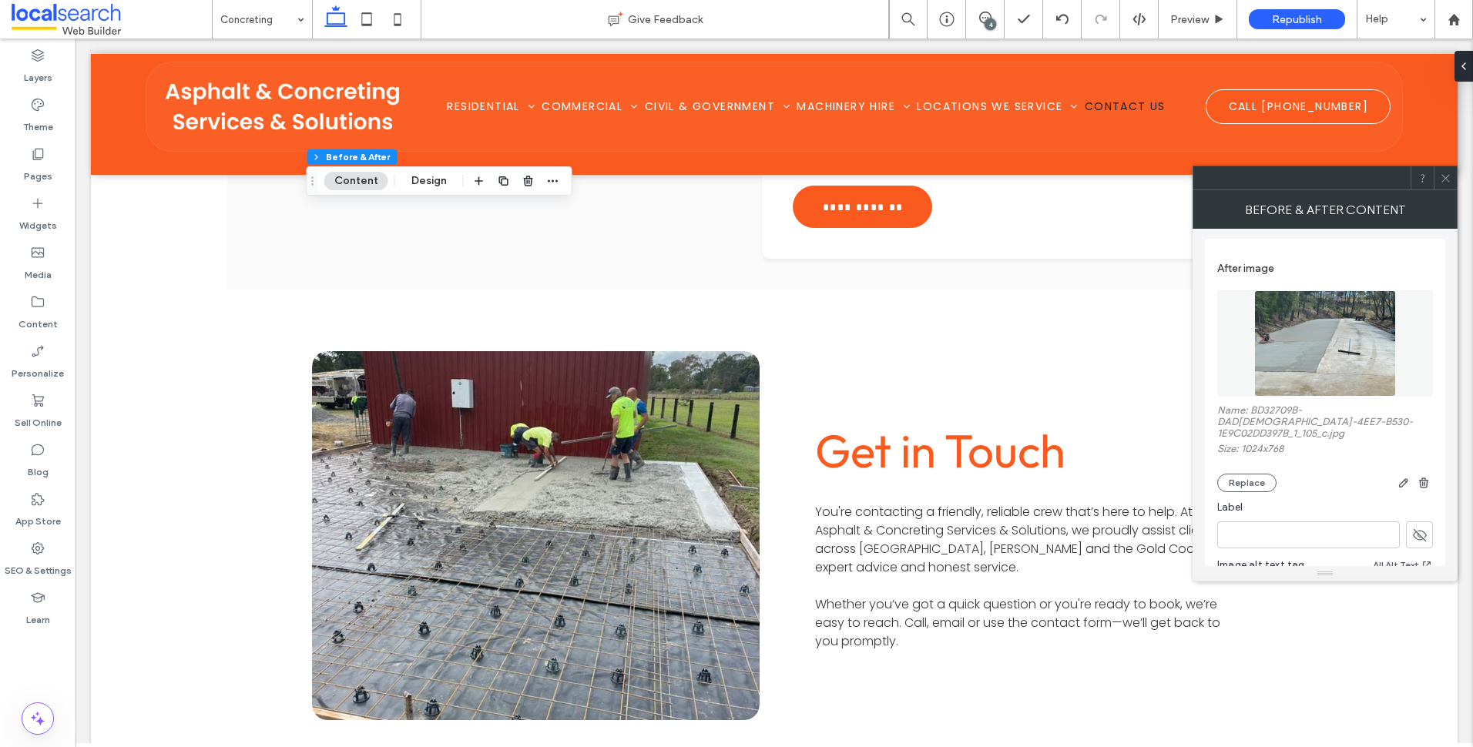
scroll to position [524, 0]
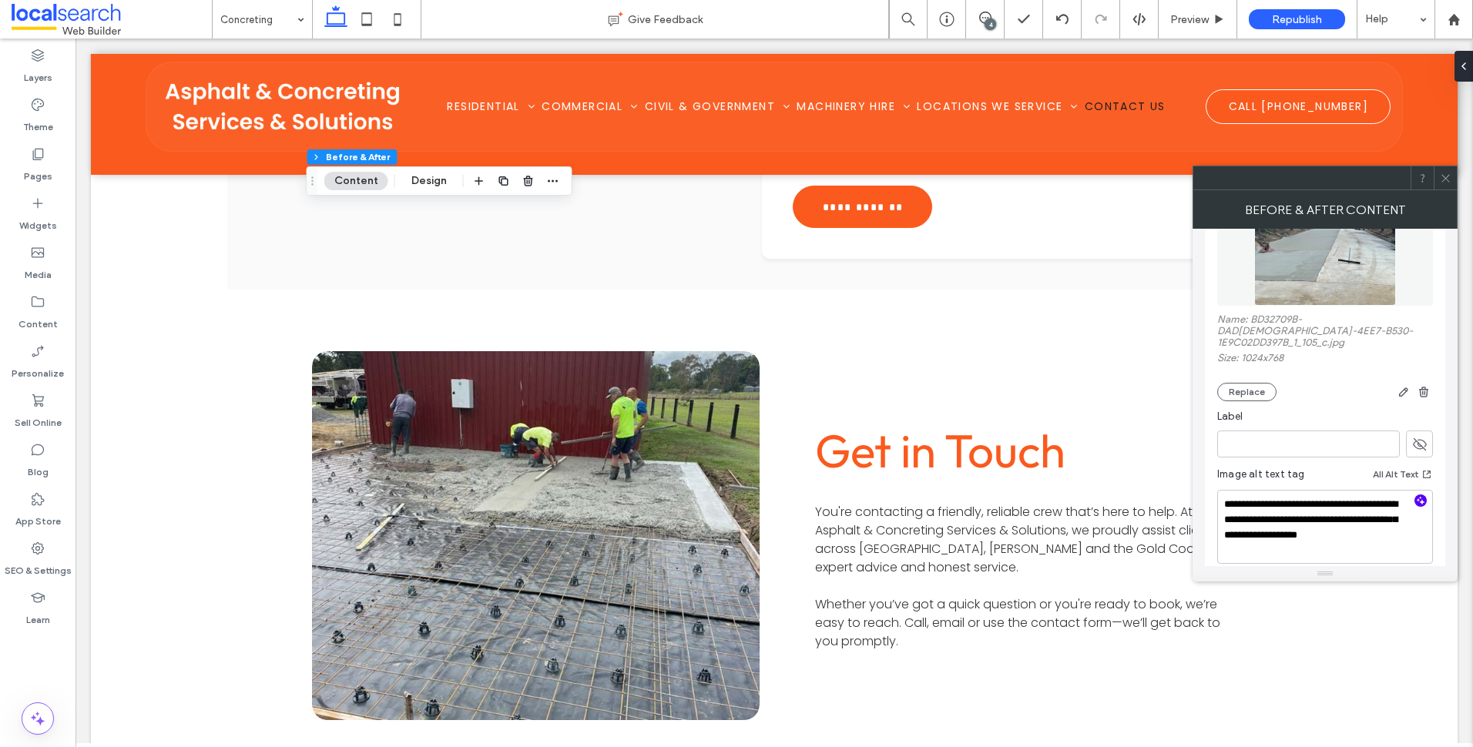
type textarea "**********"
click at [1420, 496] on icon "button" at bounding box center [1421, 501] width 11 height 11
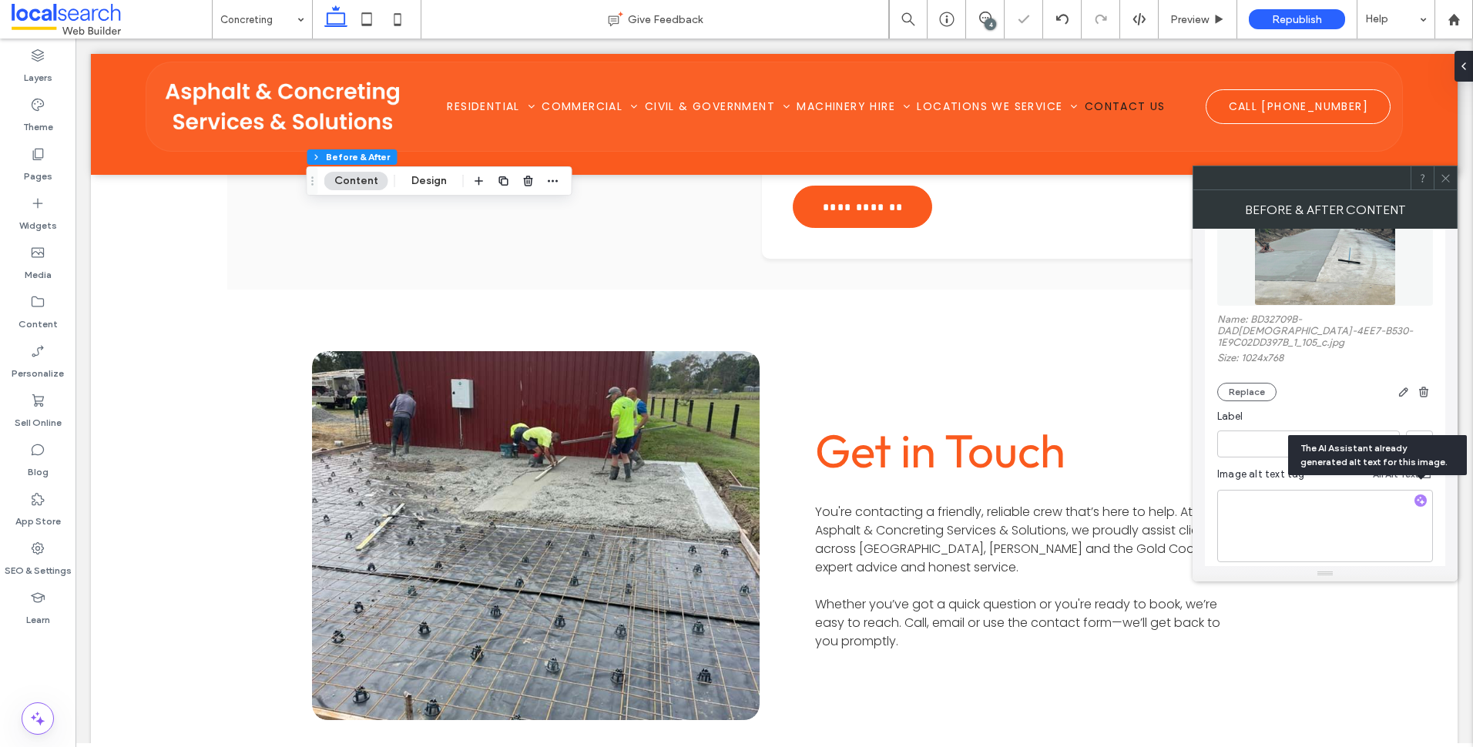
scroll to position [522, 0]
drag, startPoint x: 1361, startPoint y: 532, endPoint x: 1217, endPoint y: 521, distance: 144.6
click at [1217, 521] on div "**********" at bounding box center [1325, 363] width 240 height 428
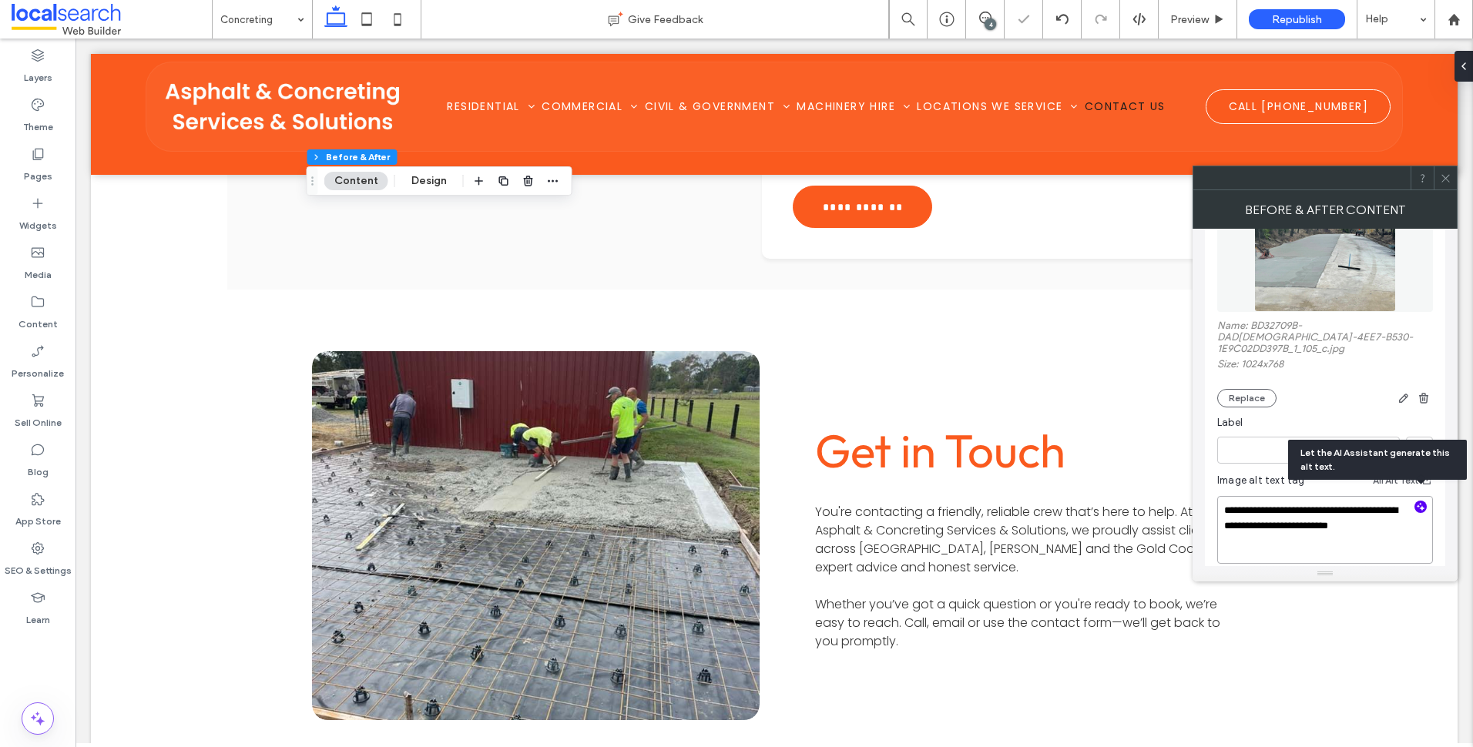
paste textarea "**********"
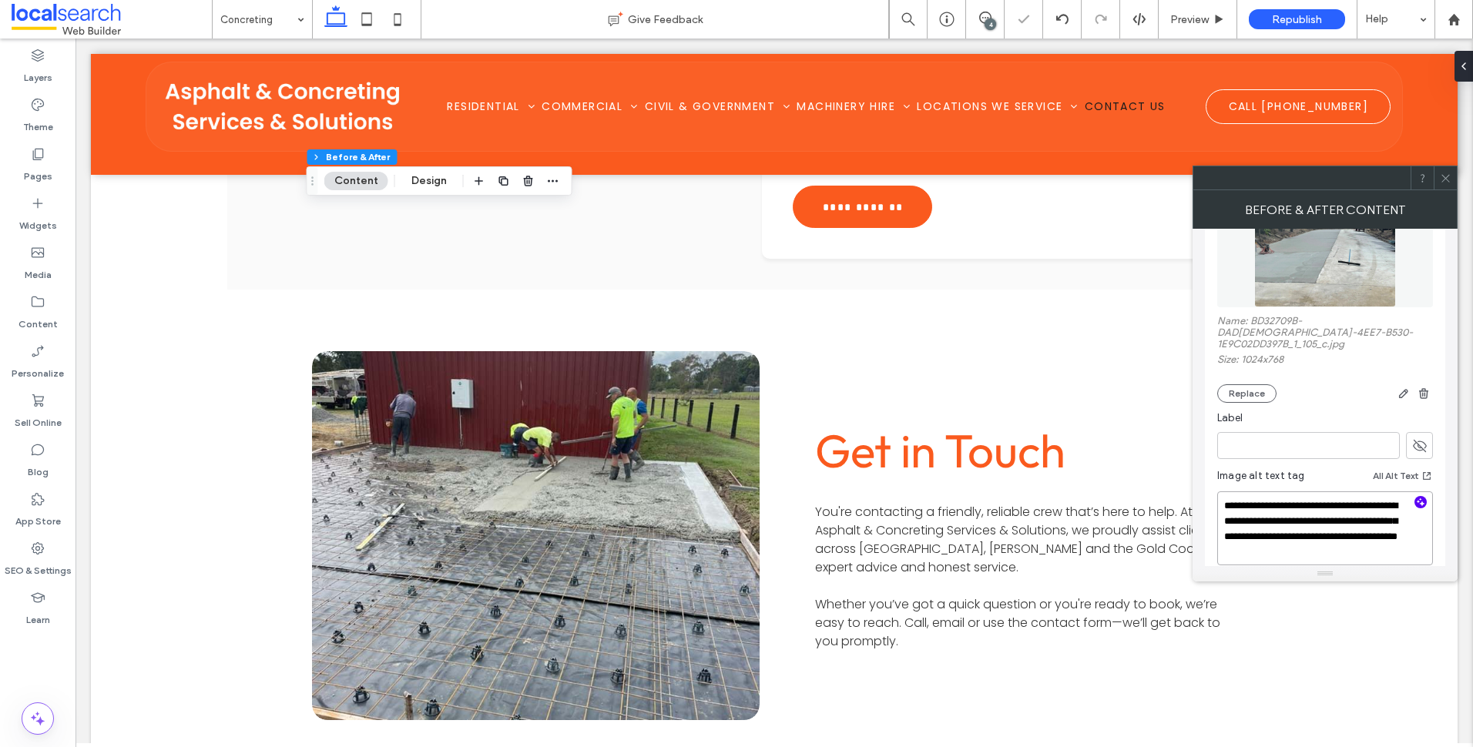
click at [1393, 515] on textarea "**********" at bounding box center [1326, 529] width 216 height 74
click at [1372, 526] on textarea "**********" at bounding box center [1326, 529] width 216 height 74
click at [1392, 544] on textarea "**********" at bounding box center [1326, 529] width 216 height 74
type textarea "**********"
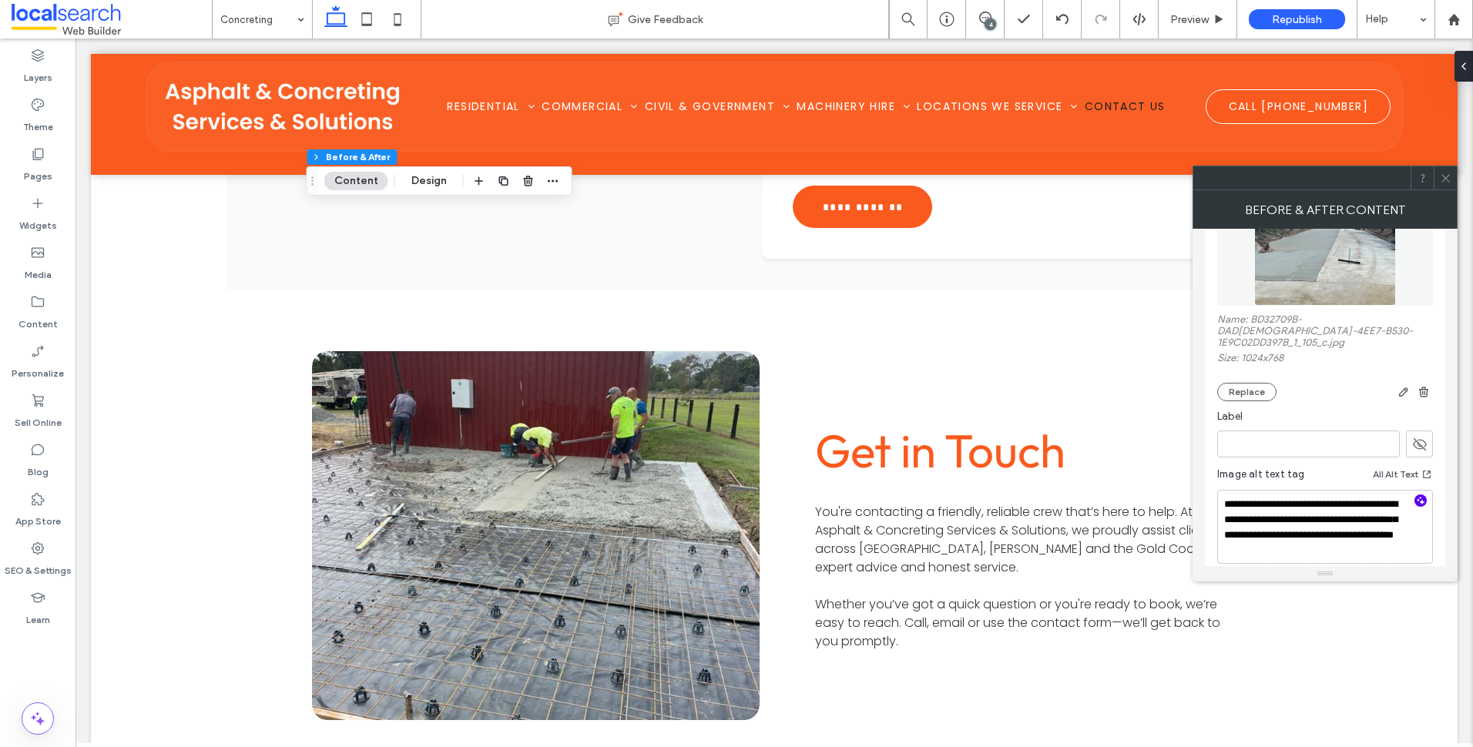
click at [1453, 174] on div at bounding box center [1445, 177] width 23 height 23
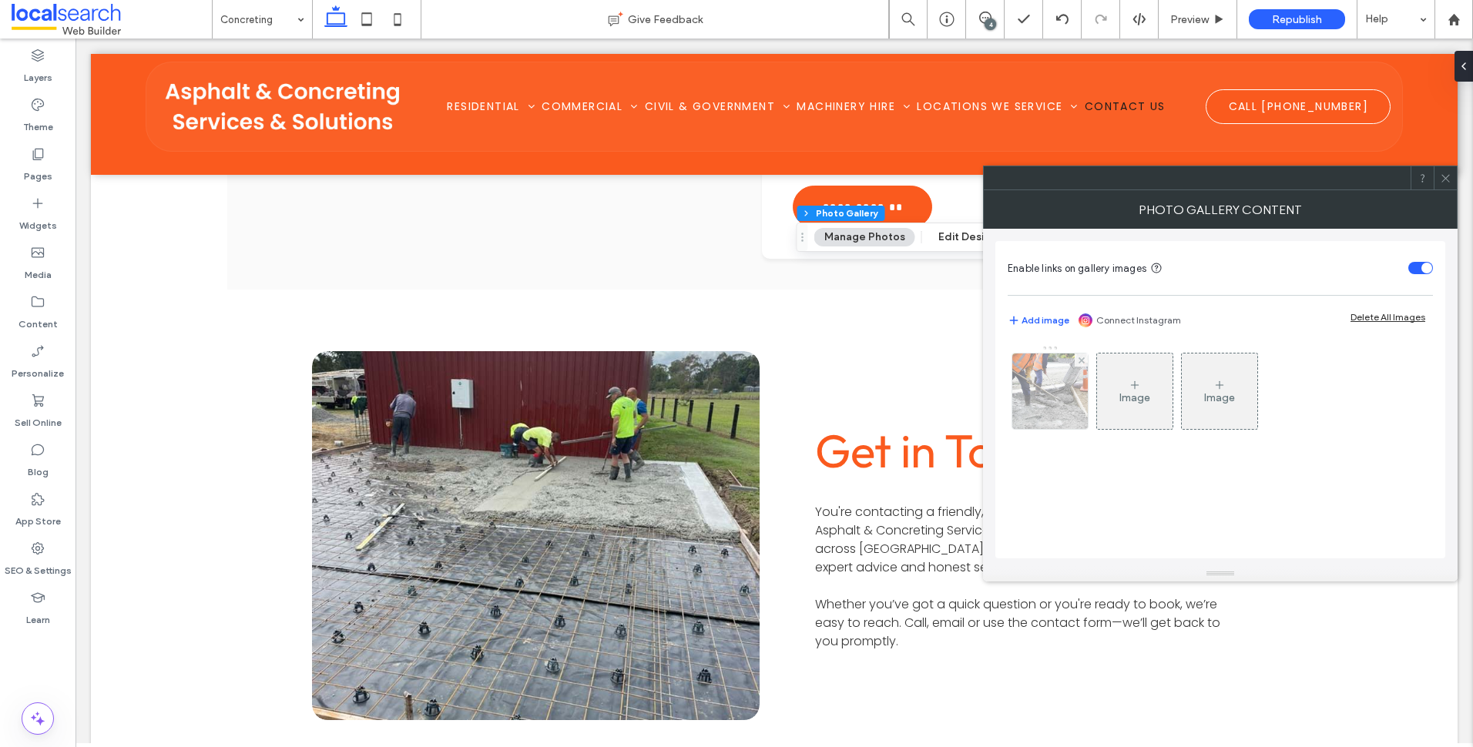
click at [1056, 395] on img at bounding box center [1050, 392] width 114 height 76
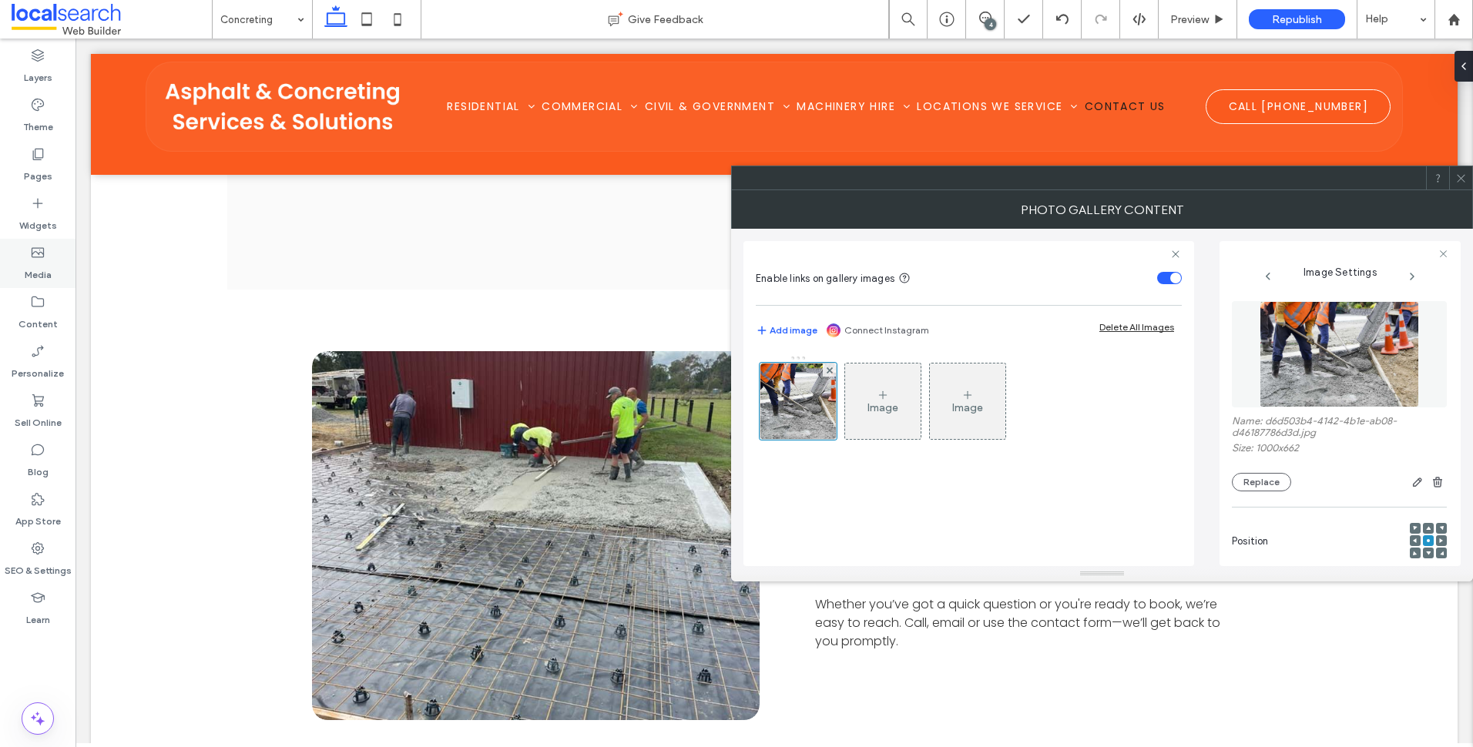
click at [52, 265] on div "Media" at bounding box center [38, 263] width 76 height 49
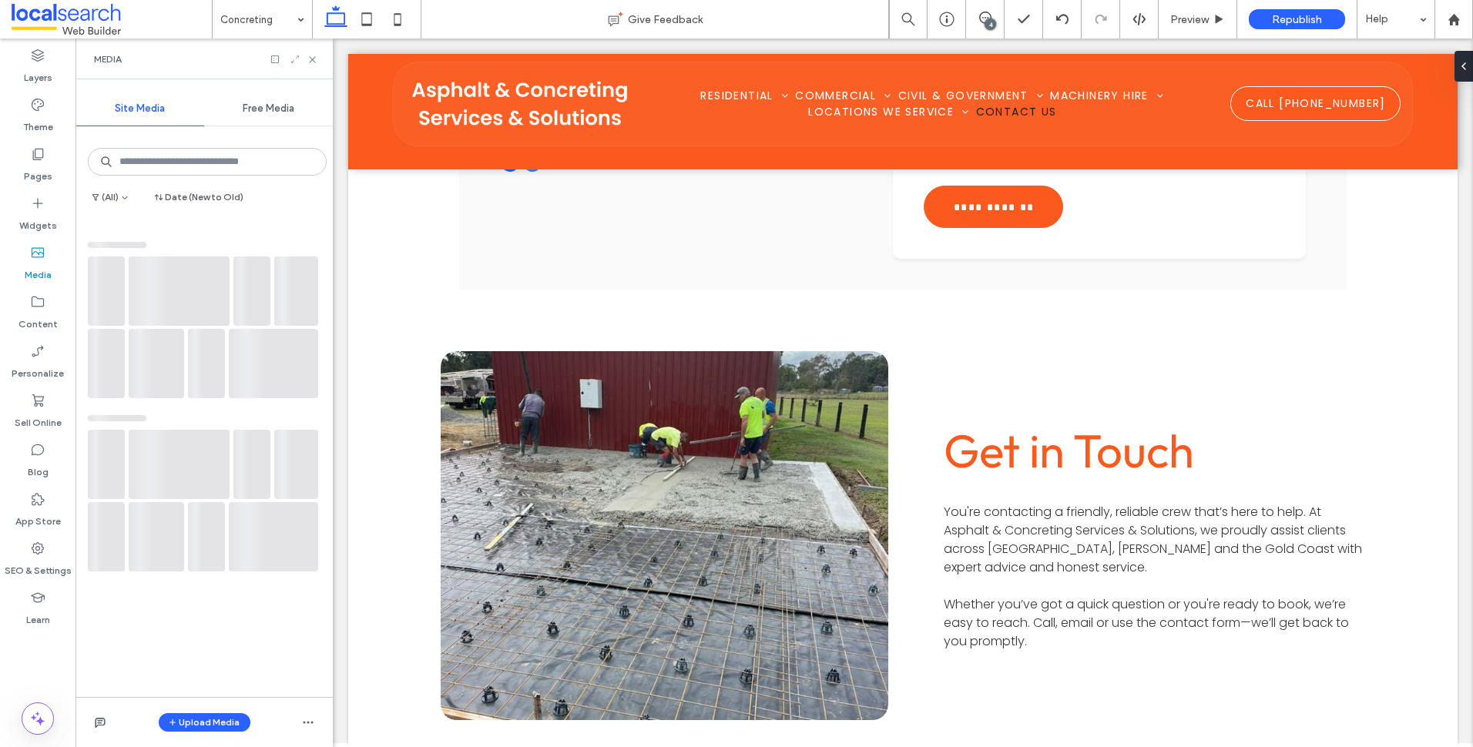
click at [297, 54] on icon at bounding box center [295, 59] width 11 height 11
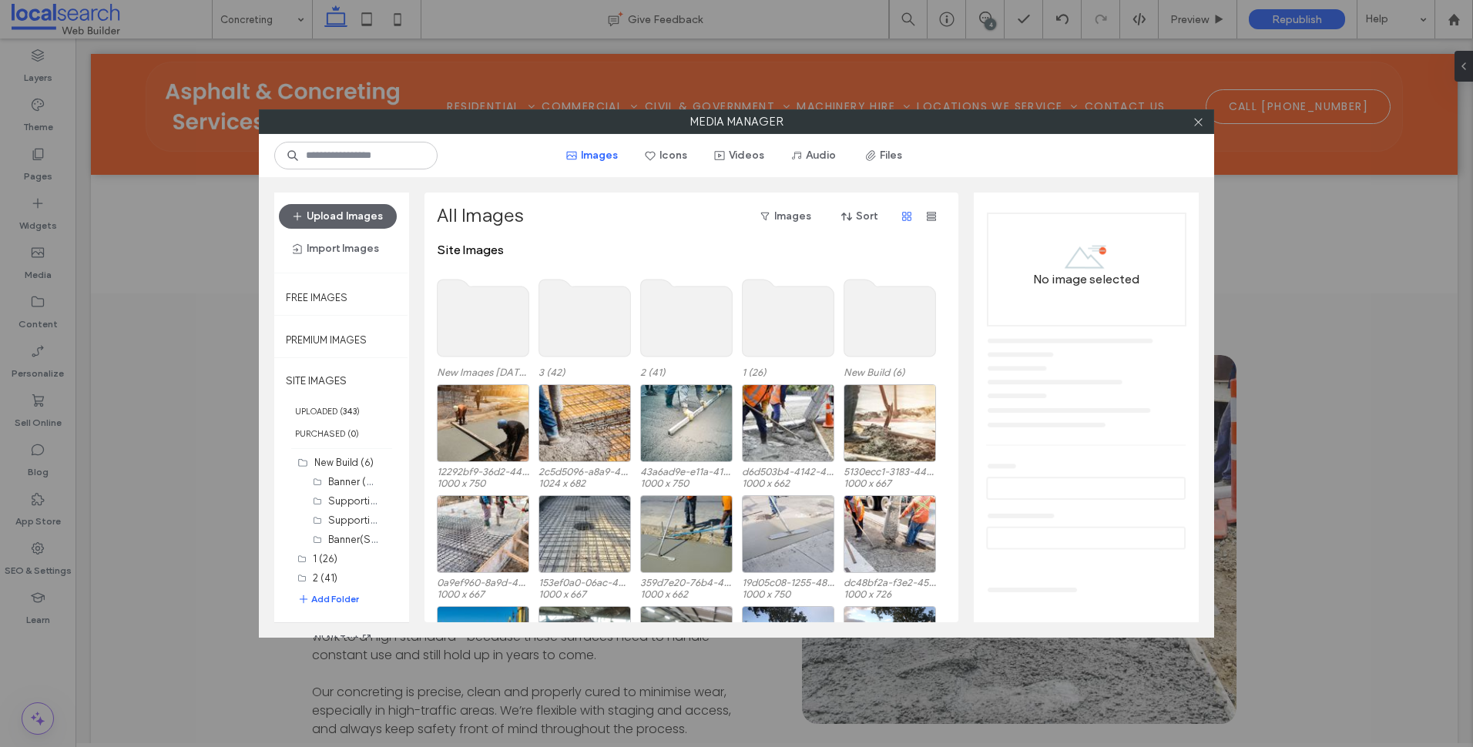
click at [520, 339] on use at bounding box center [484, 318] width 92 height 77
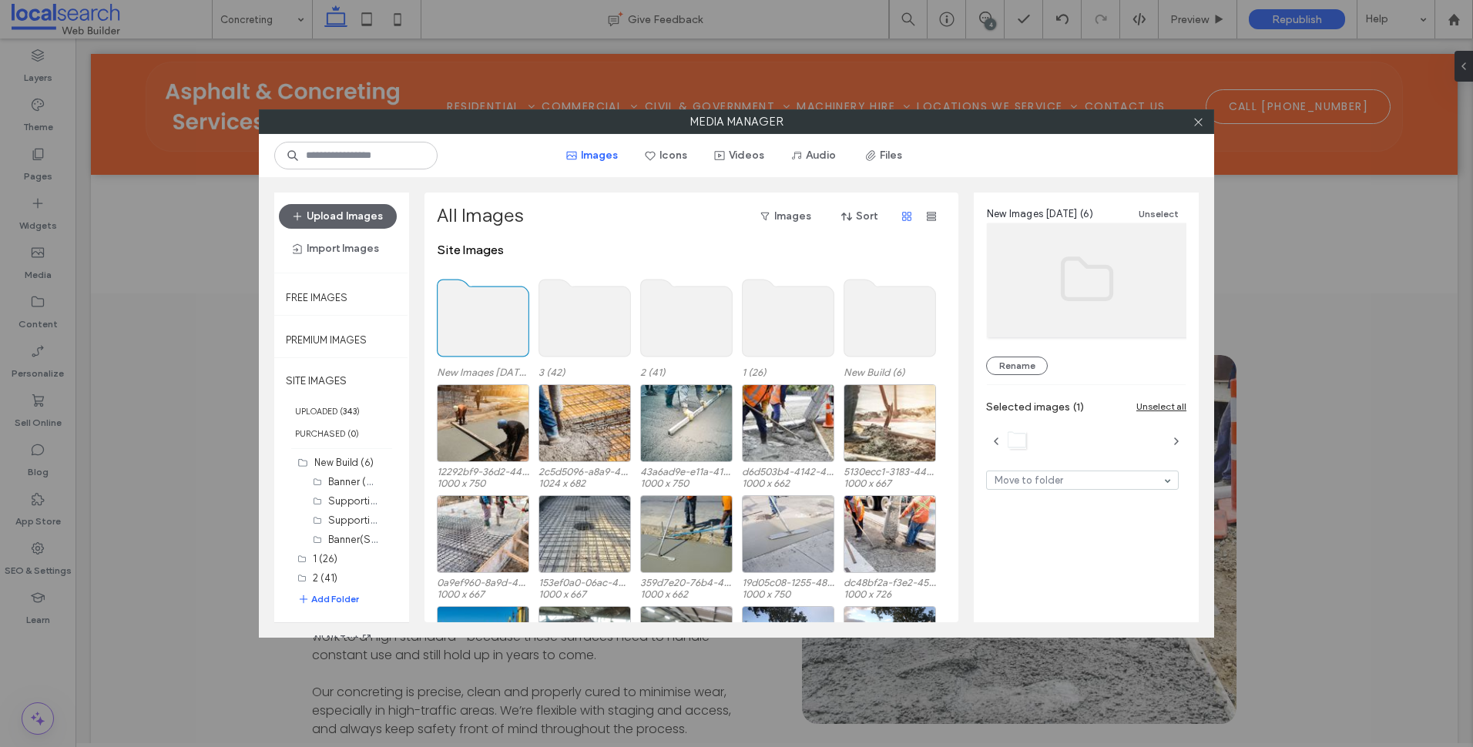
click at [520, 339] on use at bounding box center [484, 318] width 92 height 77
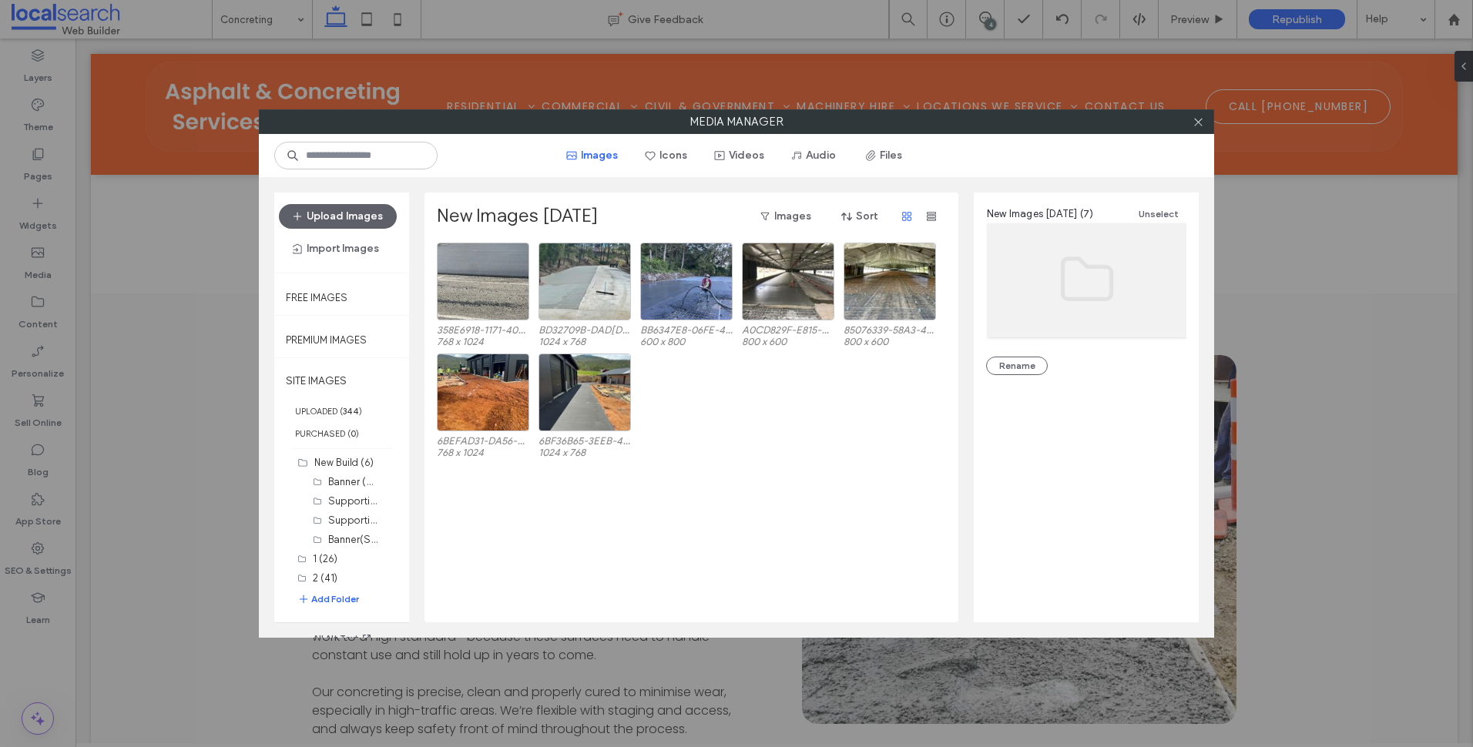
click at [1205, 119] on div at bounding box center [1198, 121] width 23 height 23
click at [1194, 127] on icon at bounding box center [1199, 122] width 12 height 12
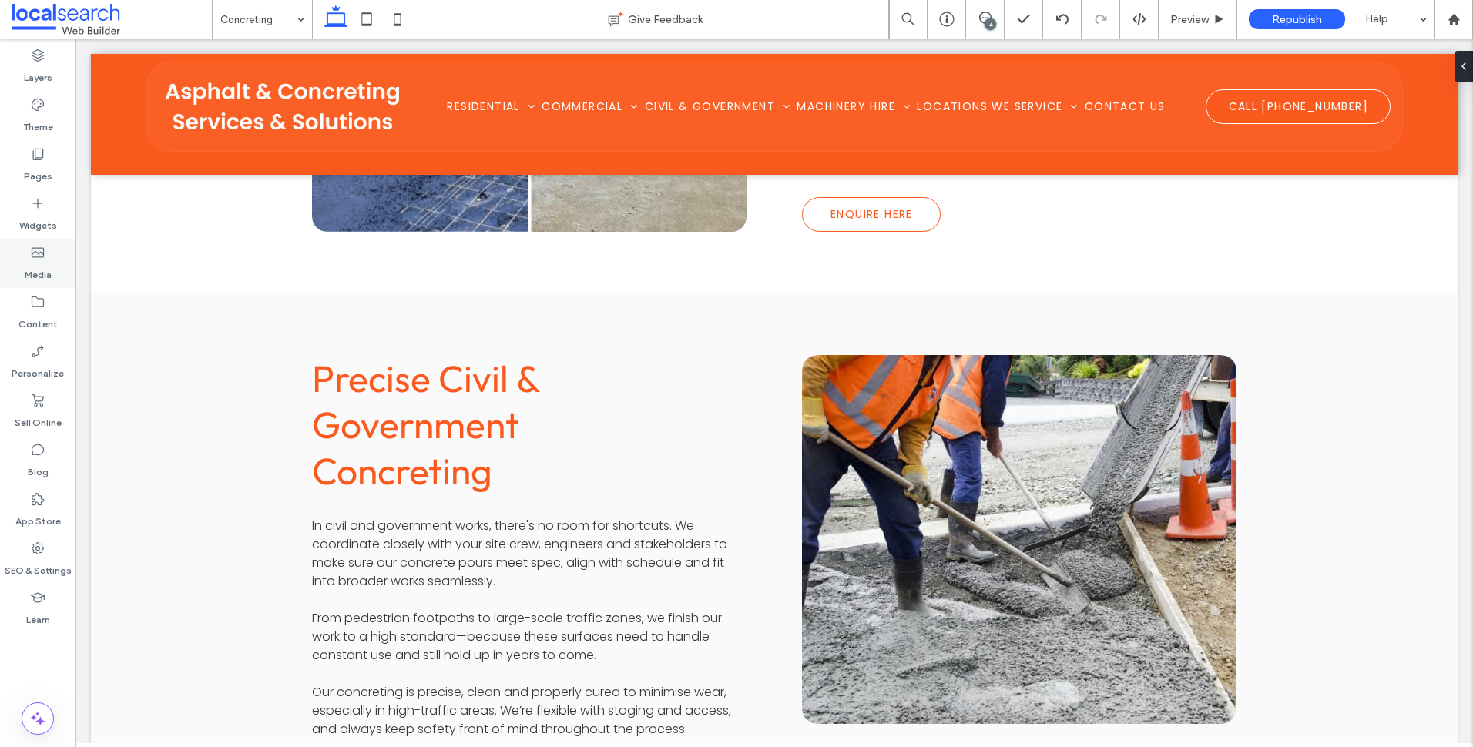
click at [36, 270] on label "Media" at bounding box center [38, 271] width 27 height 22
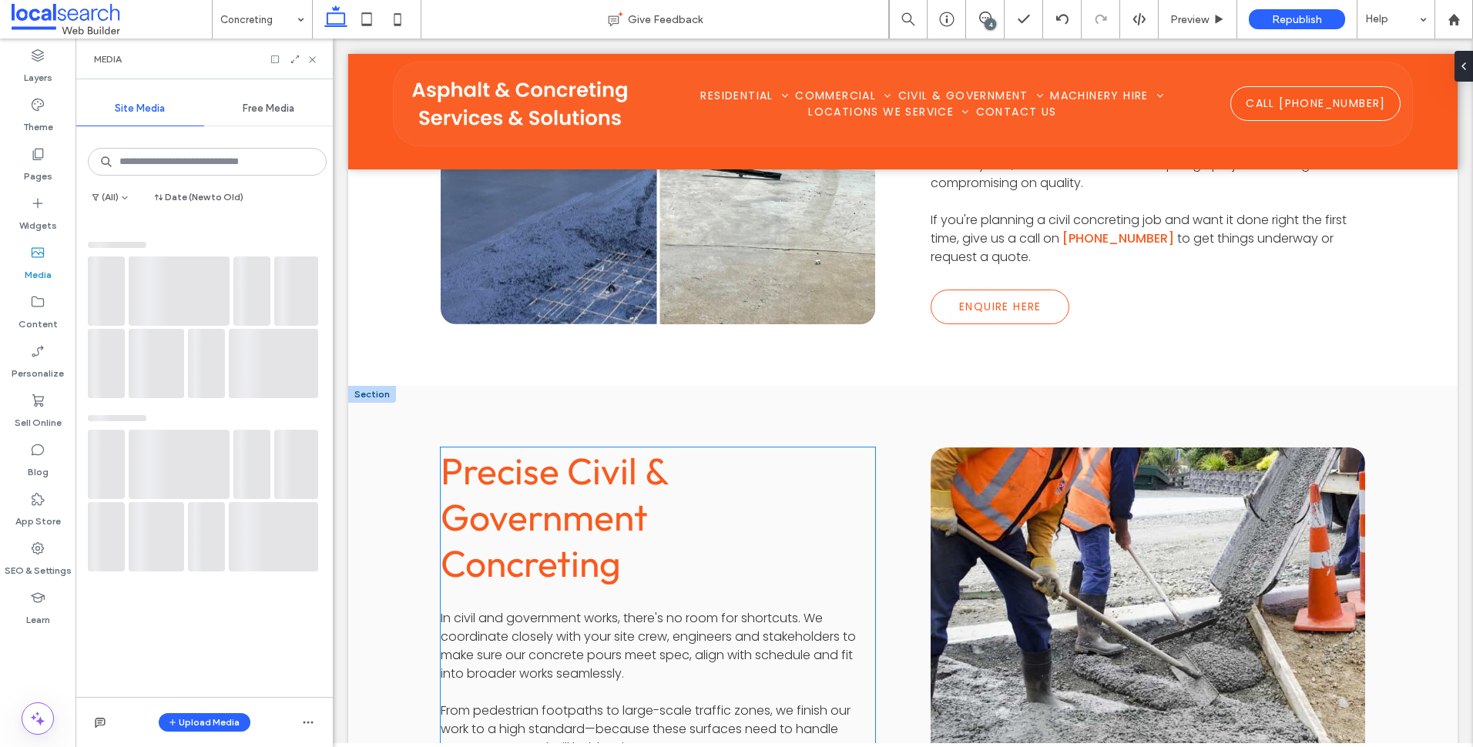
scroll to position [1248, 0]
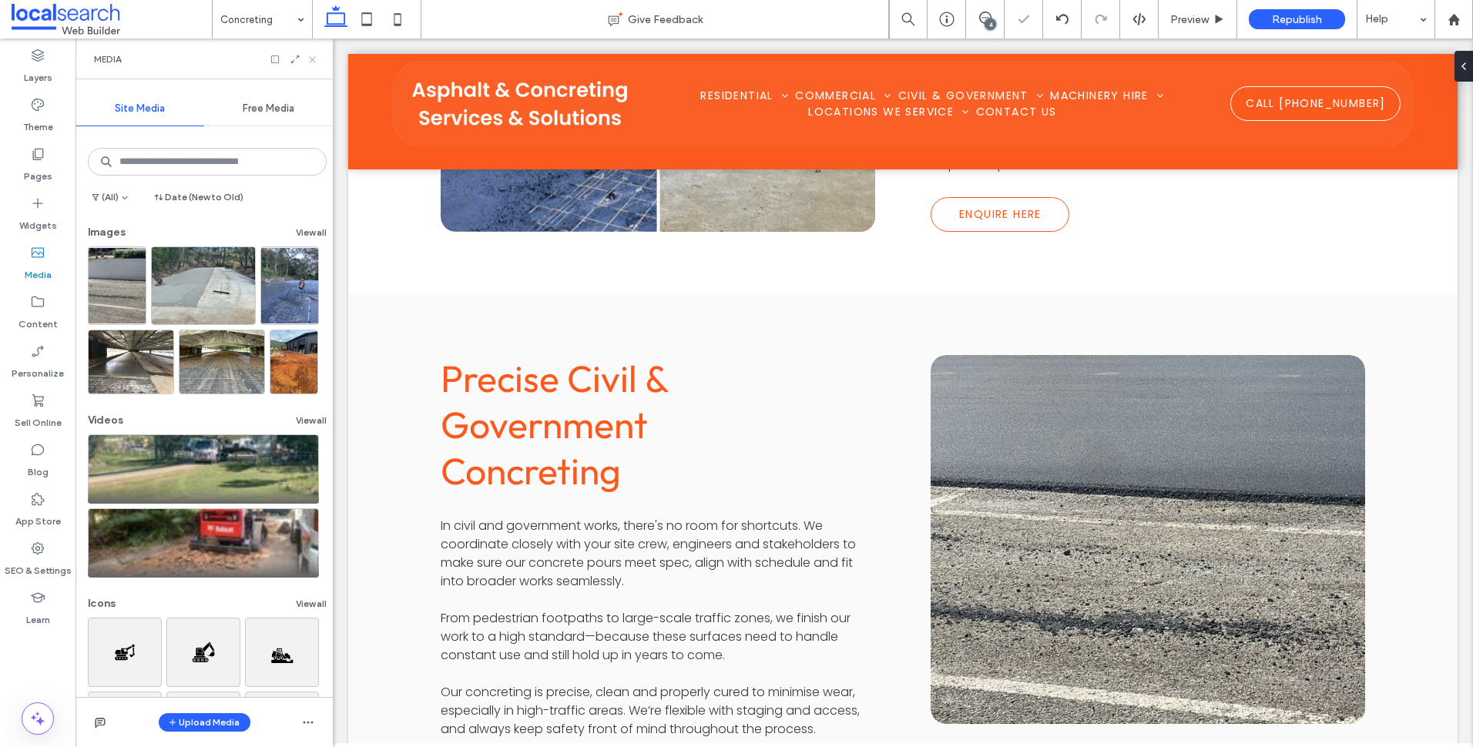
click at [317, 62] on icon at bounding box center [313, 60] width 12 height 12
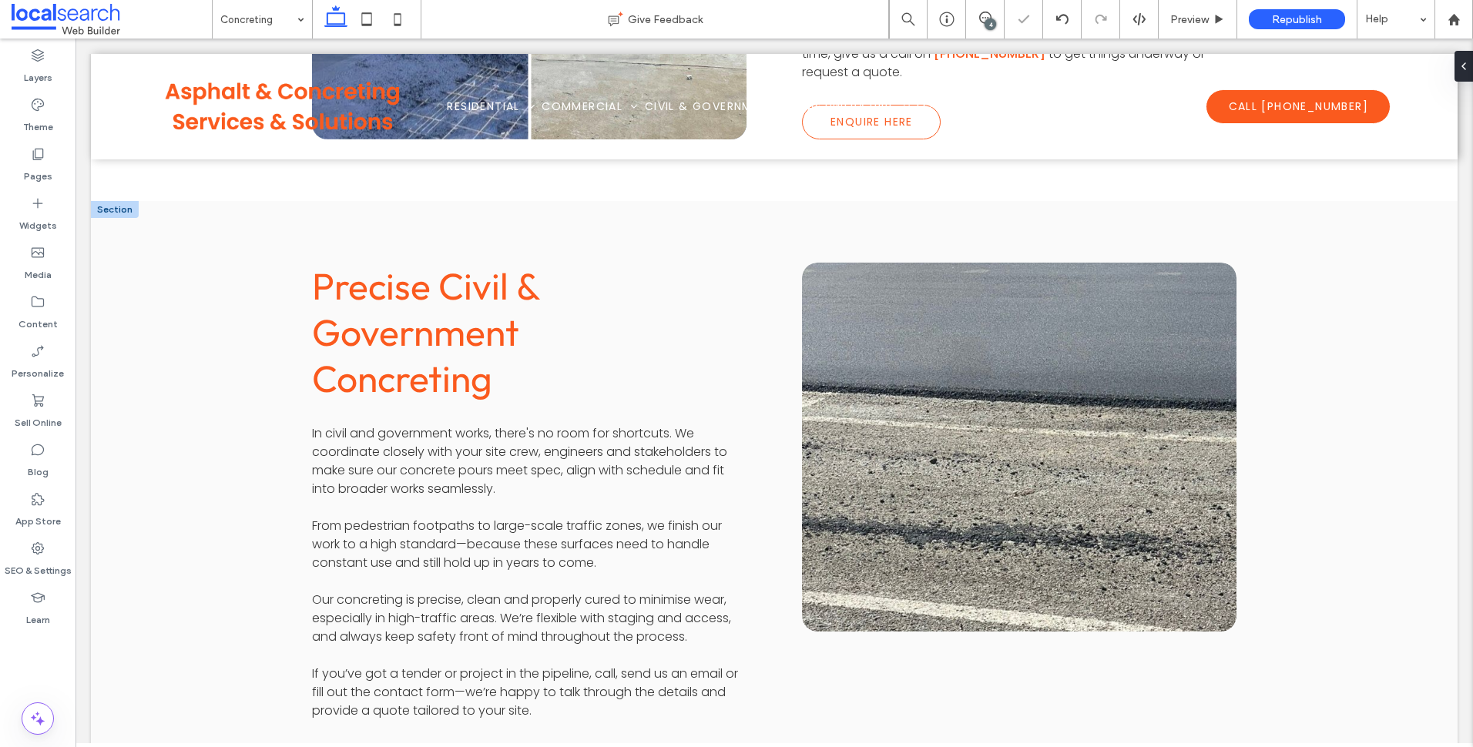
scroll to position [1156, 0]
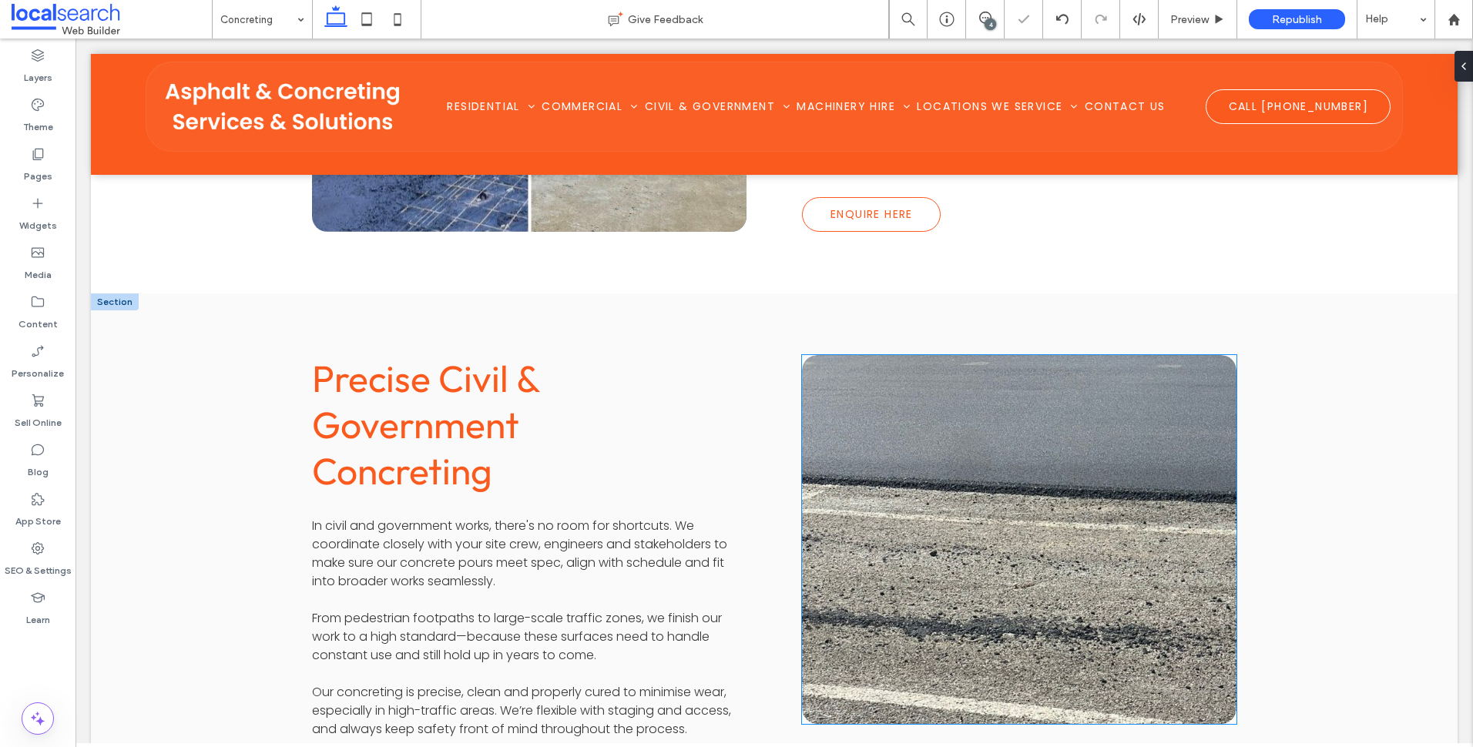
click at [1118, 391] on link at bounding box center [1019, 539] width 461 height 391
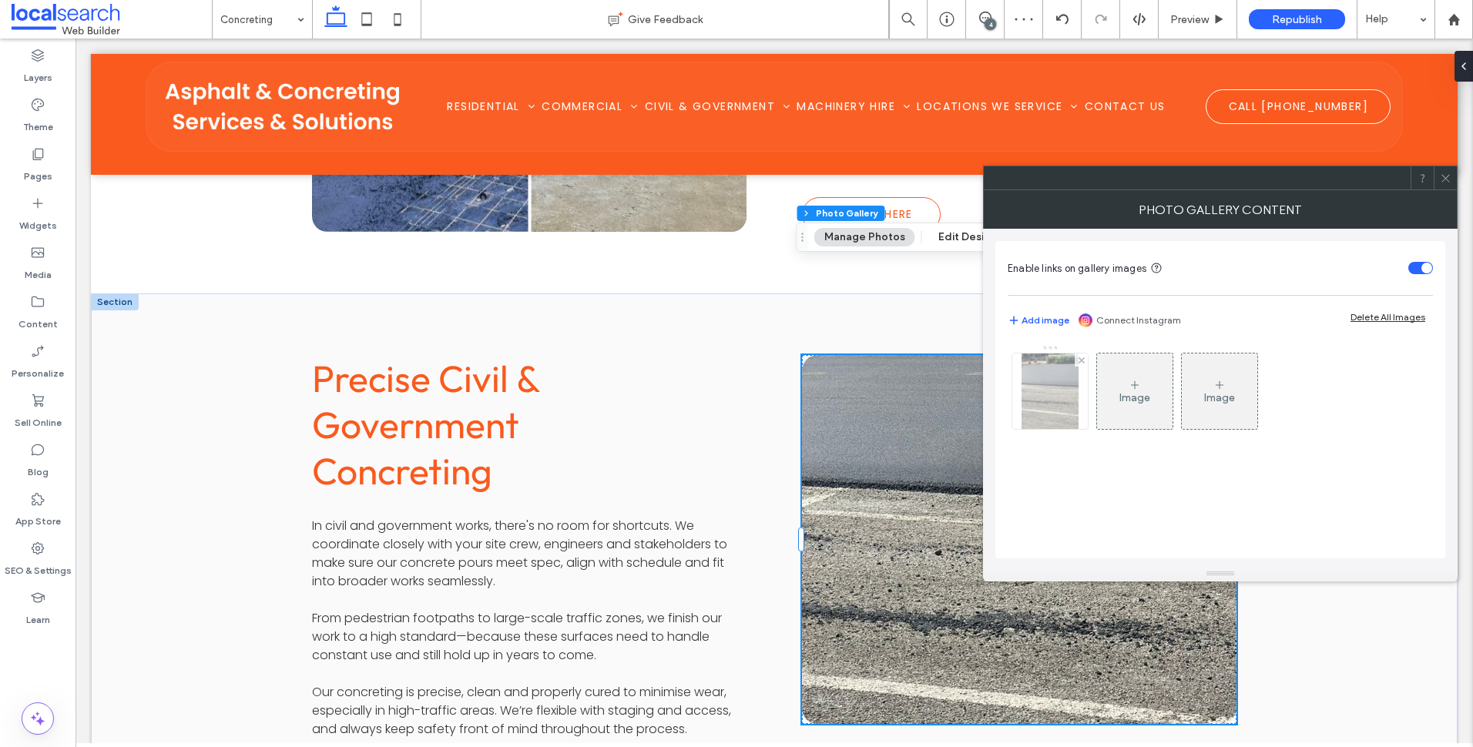
click at [1052, 375] on img at bounding box center [1050, 392] width 57 height 76
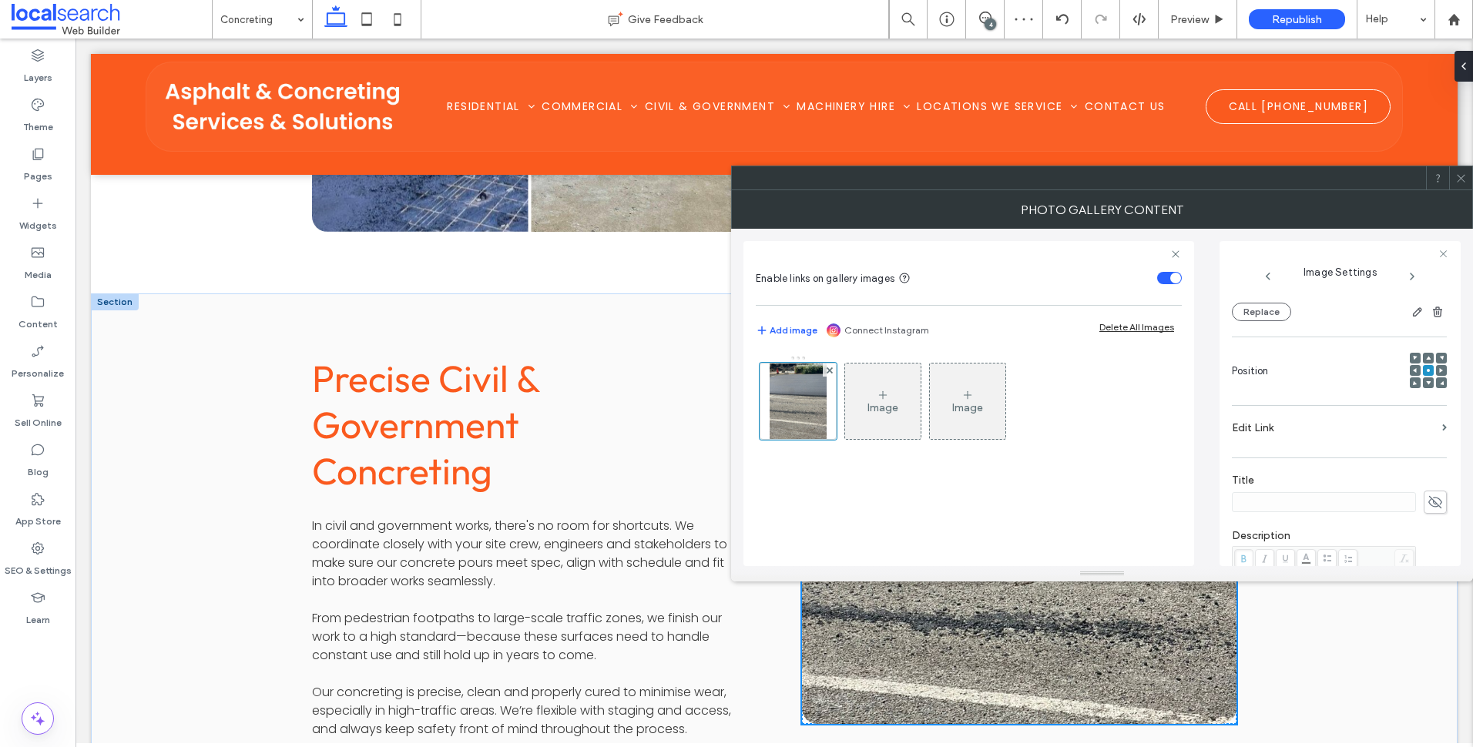
scroll to position [154, 0]
click at [1426, 371] on span at bounding box center [1428, 374] width 5 height 11
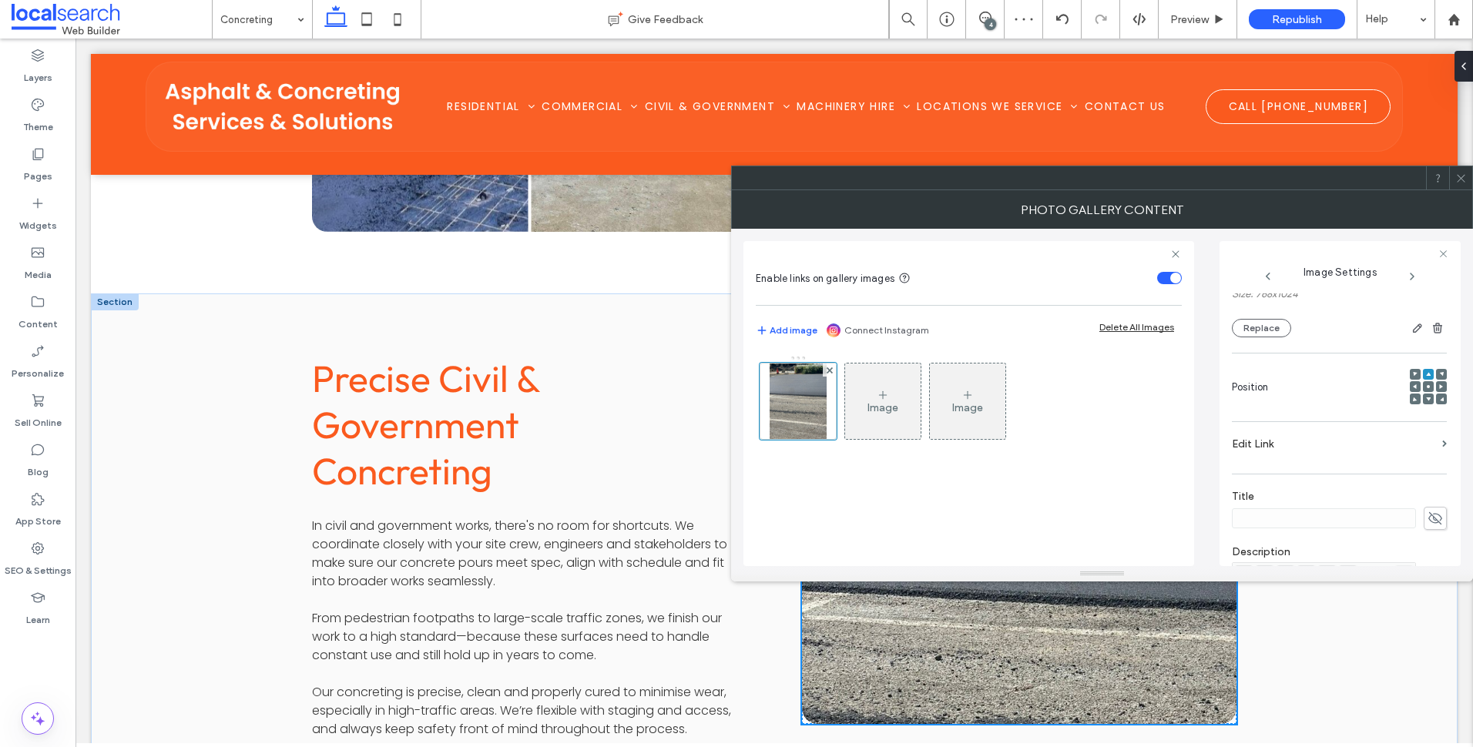
click at [1463, 182] on icon at bounding box center [1462, 179] width 12 height 12
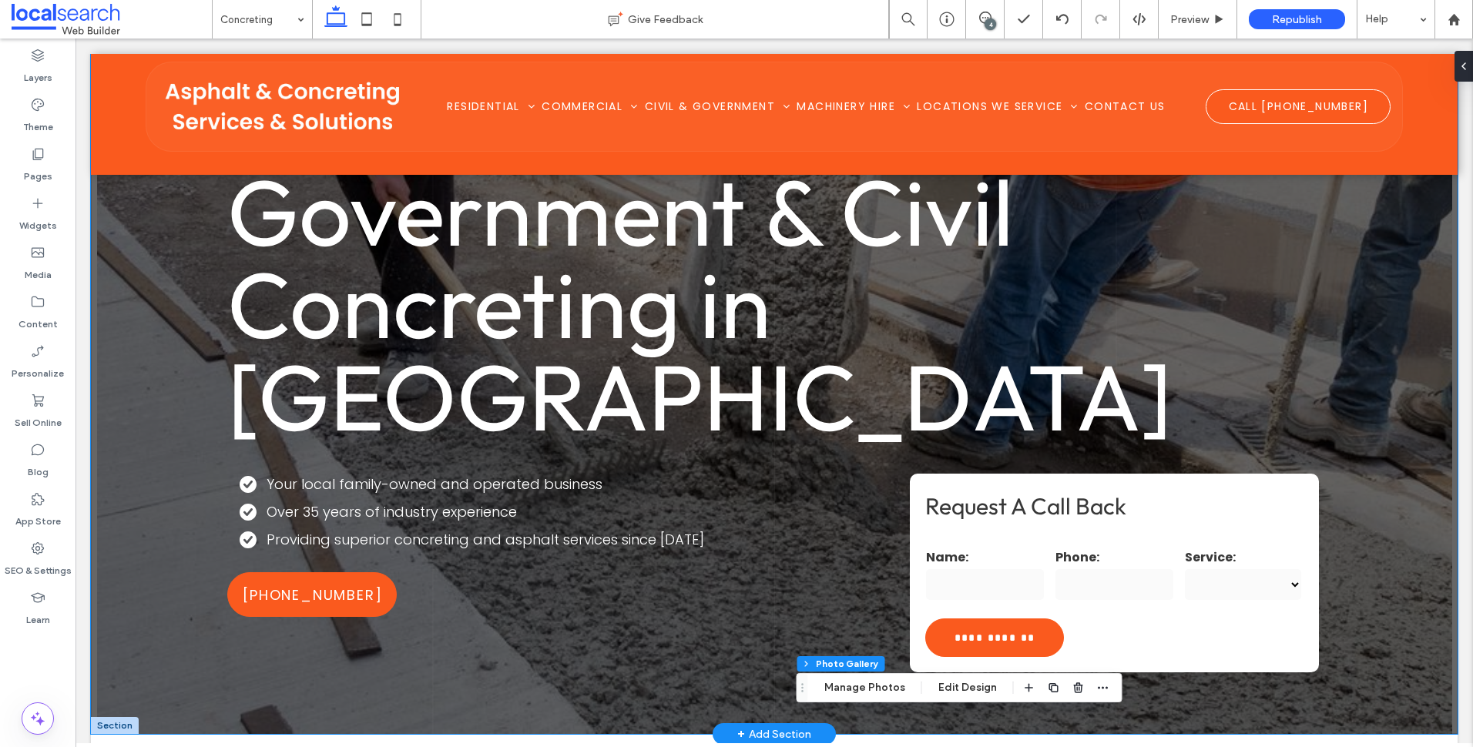
scroll to position [0, 0]
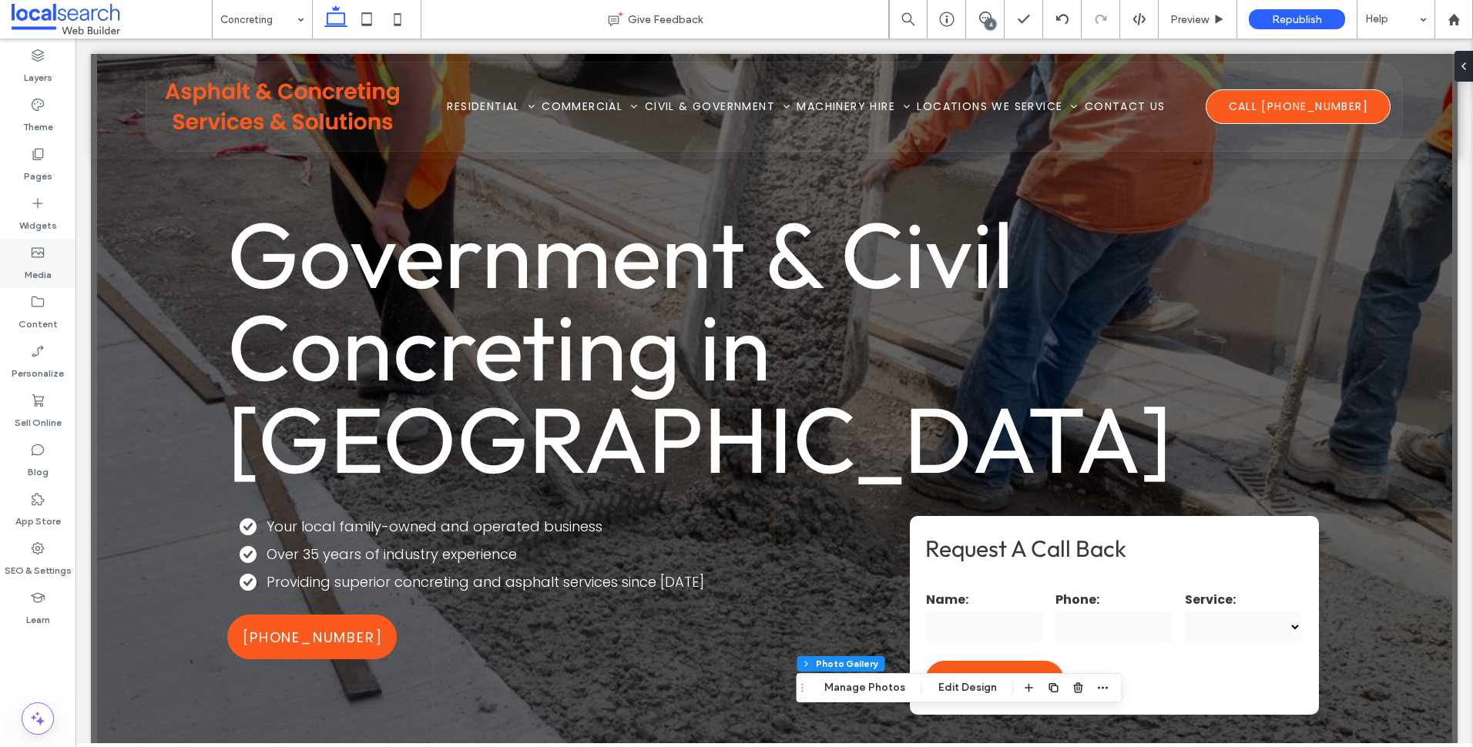
click at [60, 267] on div "Media" at bounding box center [38, 263] width 76 height 49
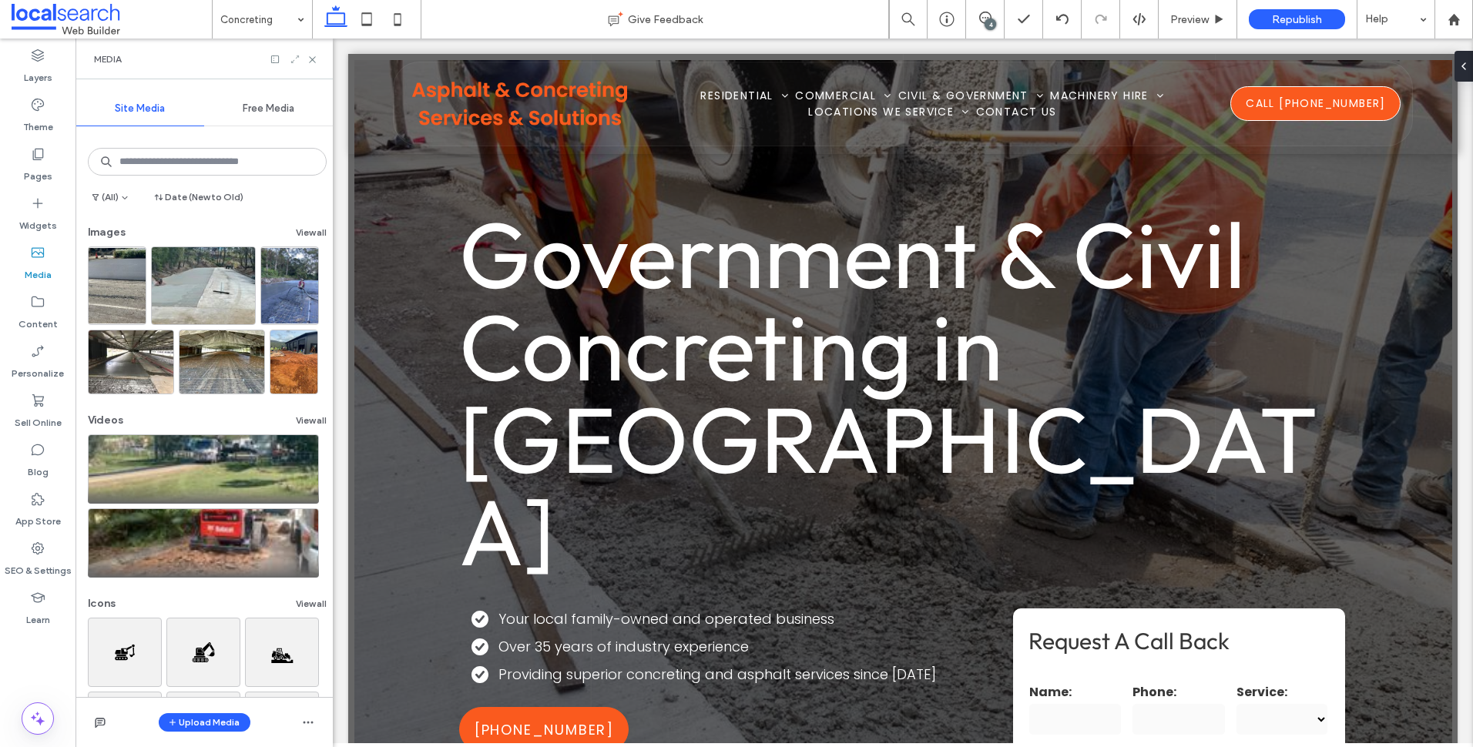
click at [301, 60] on icon at bounding box center [295, 59] width 11 height 11
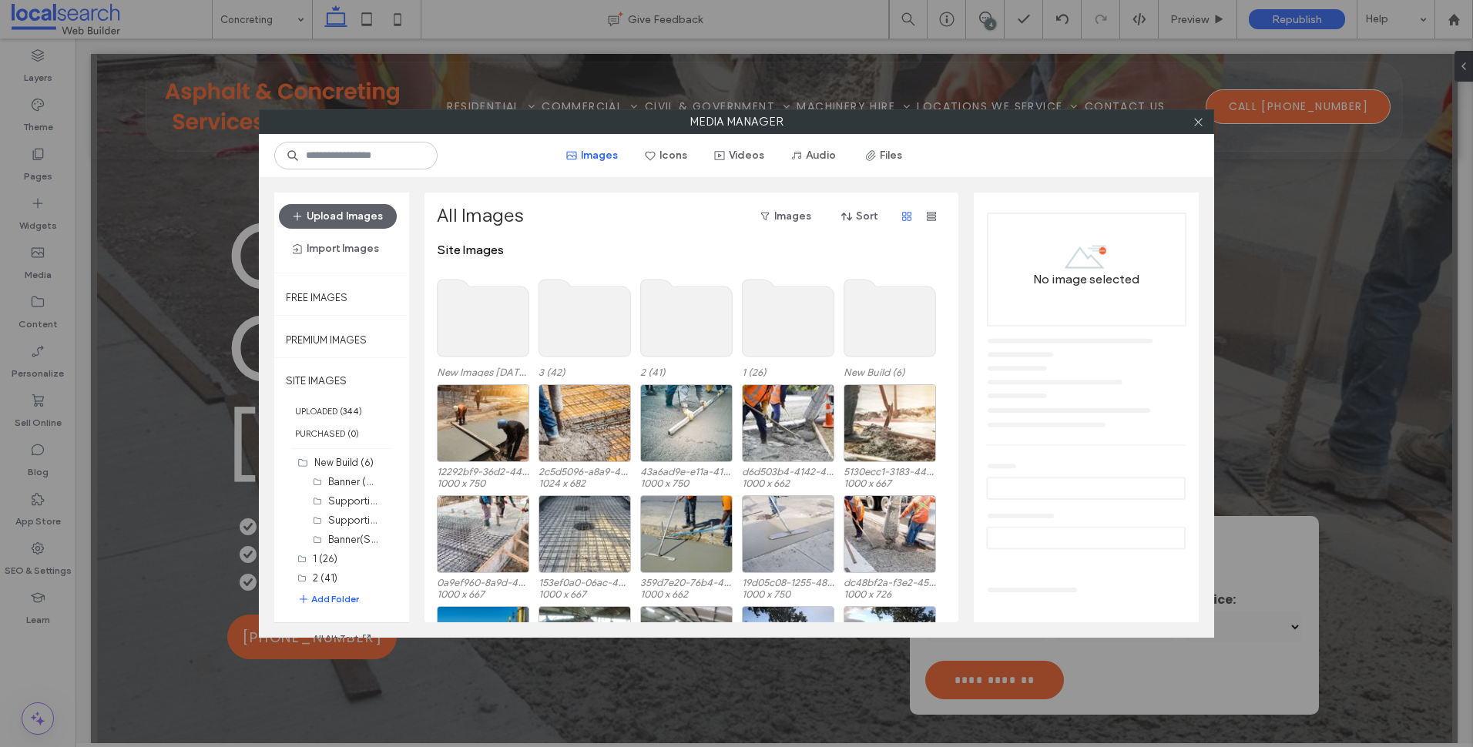
click at [502, 310] on use at bounding box center [484, 318] width 92 height 77
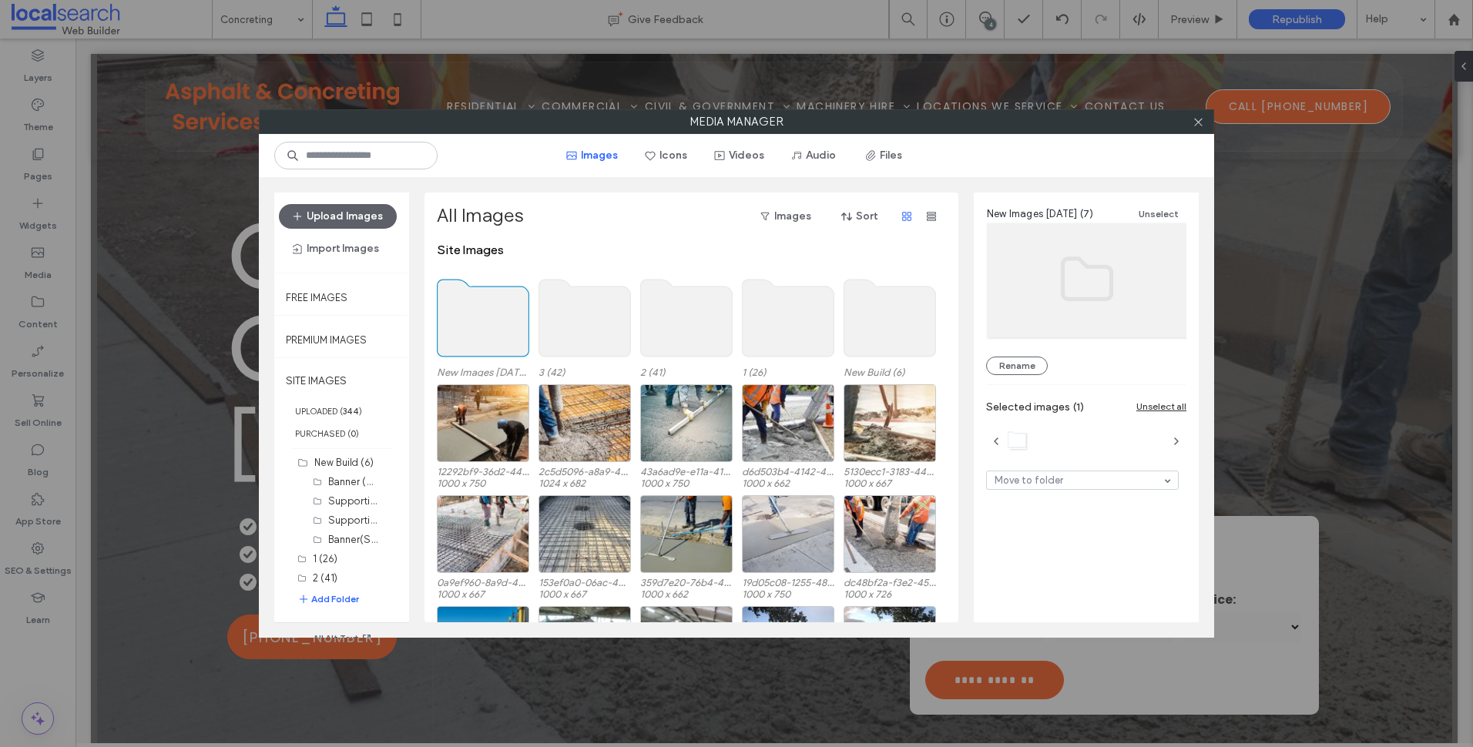
click at [502, 310] on use at bounding box center [484, 318] width 92 height 77
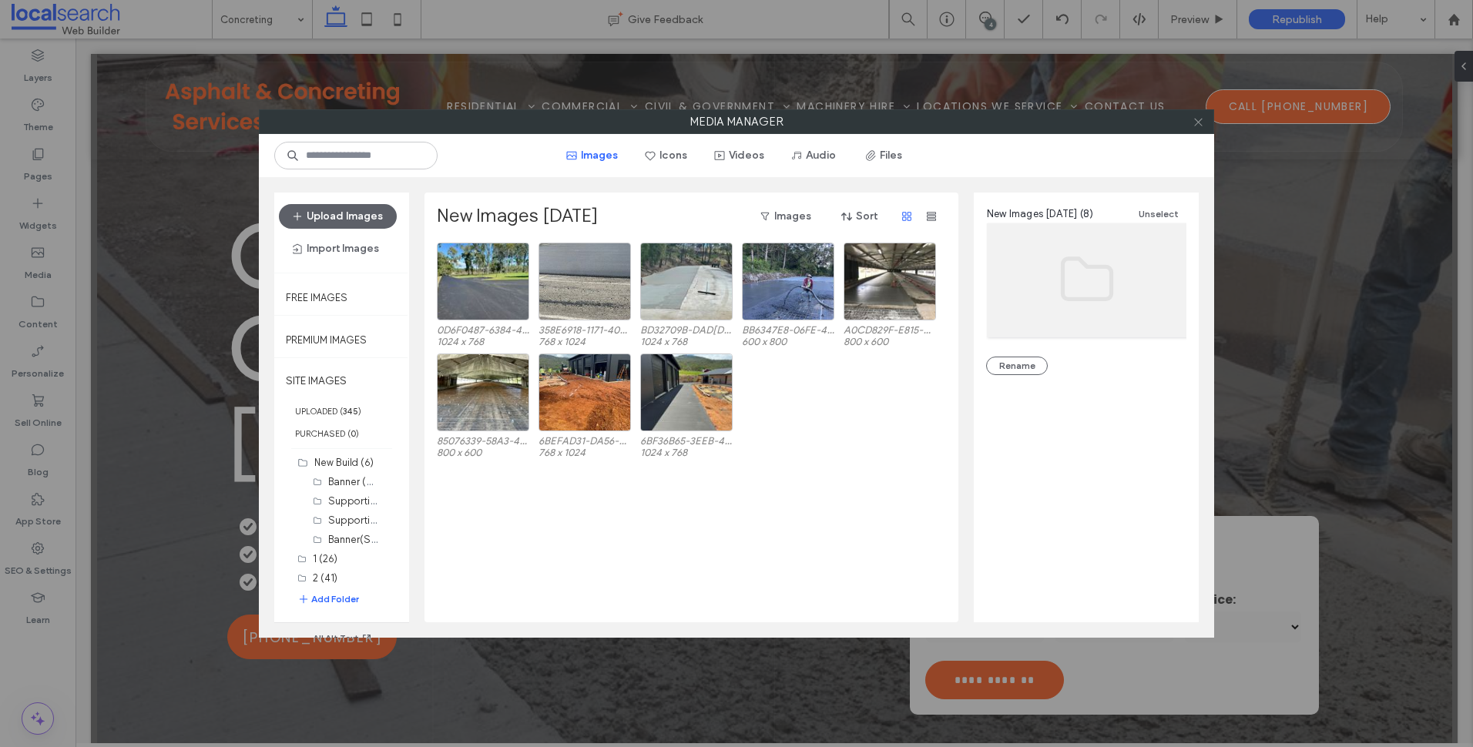
click at [1198, 124] on icon at bounding box center [1199, 122] width 12 height 12
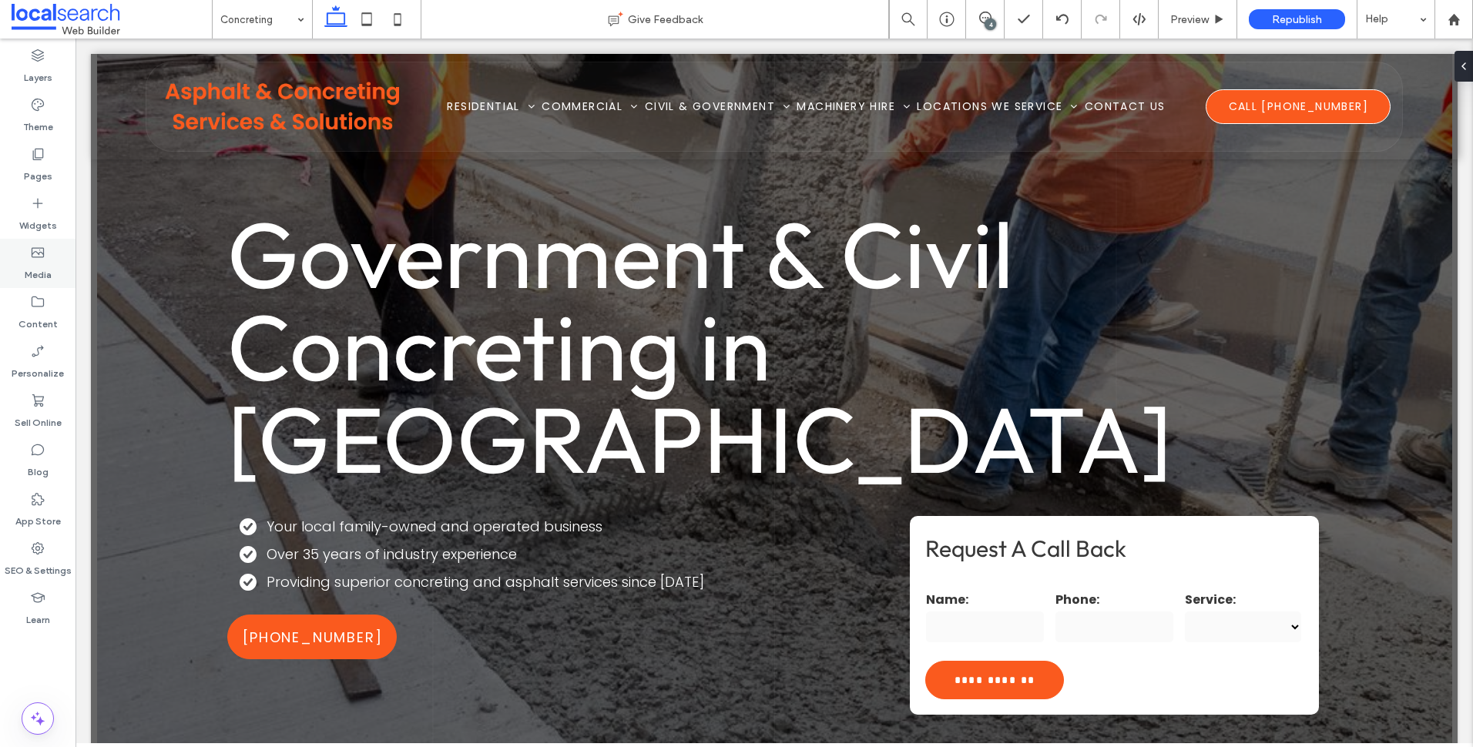
drag, startPoint x: 59, startPoint y: 260, endPoint x: 55, endPoint y: 254, distance: 7.9
click at [59, 260] on div "Media" at bounding box center [38, 263] width 76 height 49
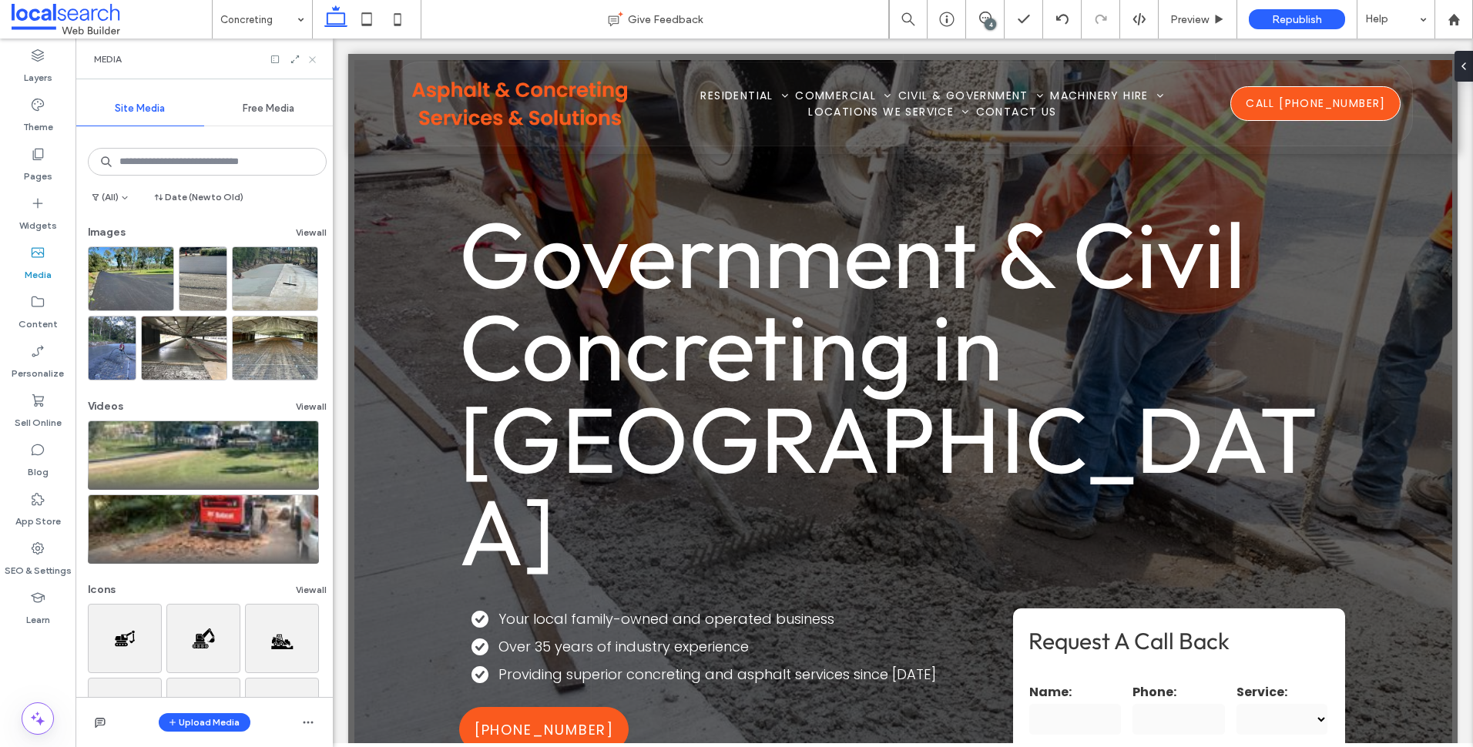
click at [315, 59] on icon at bounding box center [313, 60] width 12 height 12
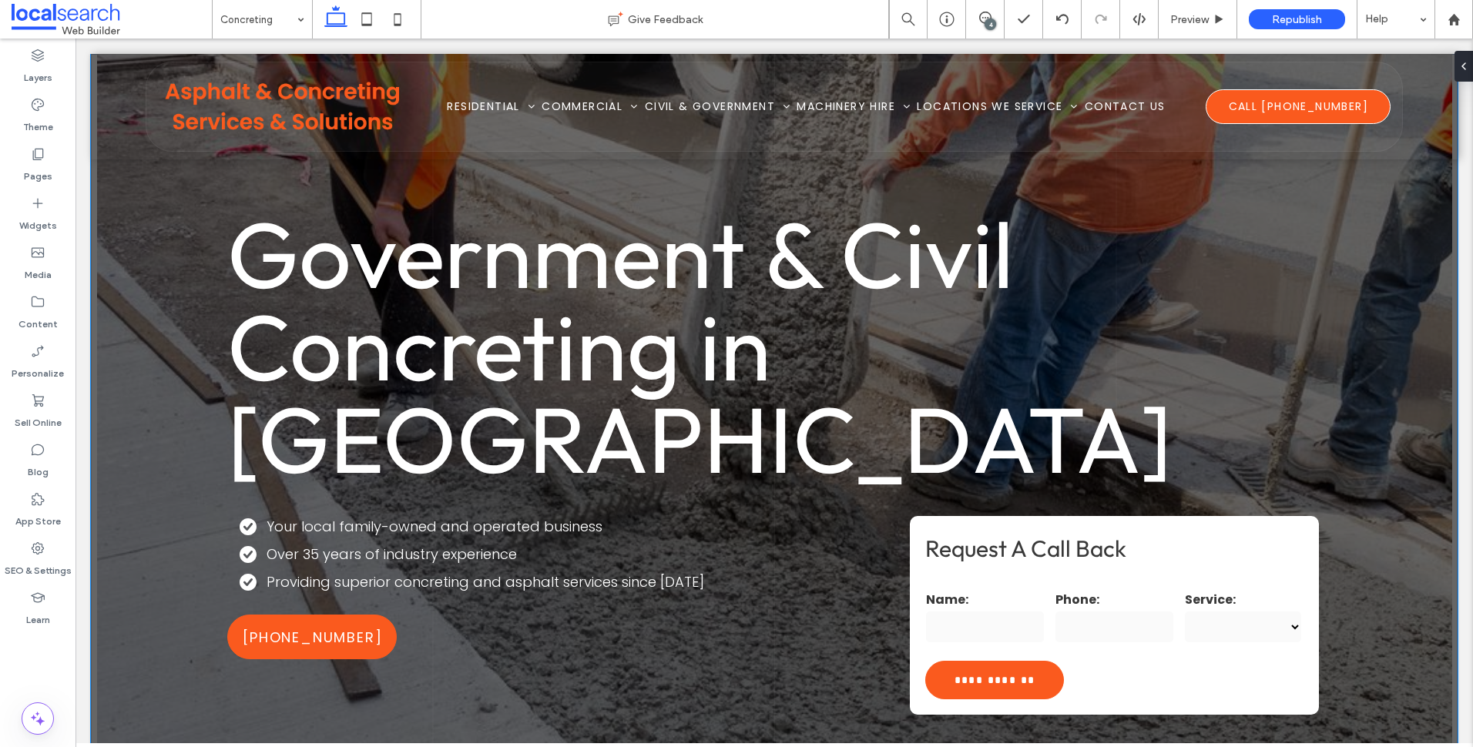
click at [191, 233] on div "**********" at bounding box center [774, 415] width 1367 height 723
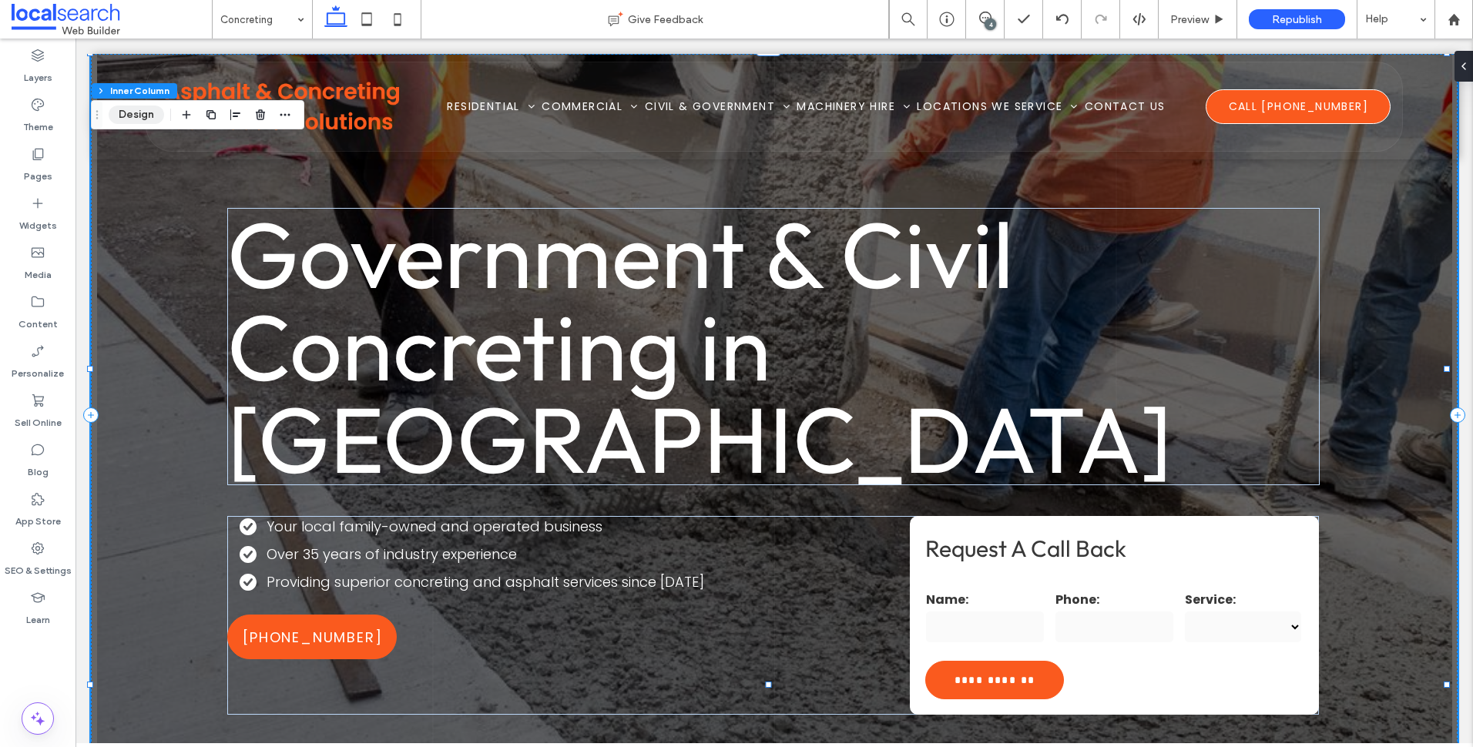
click at [136, 114] on button "Design" at bounding box center [136, 115] width 55 height 18
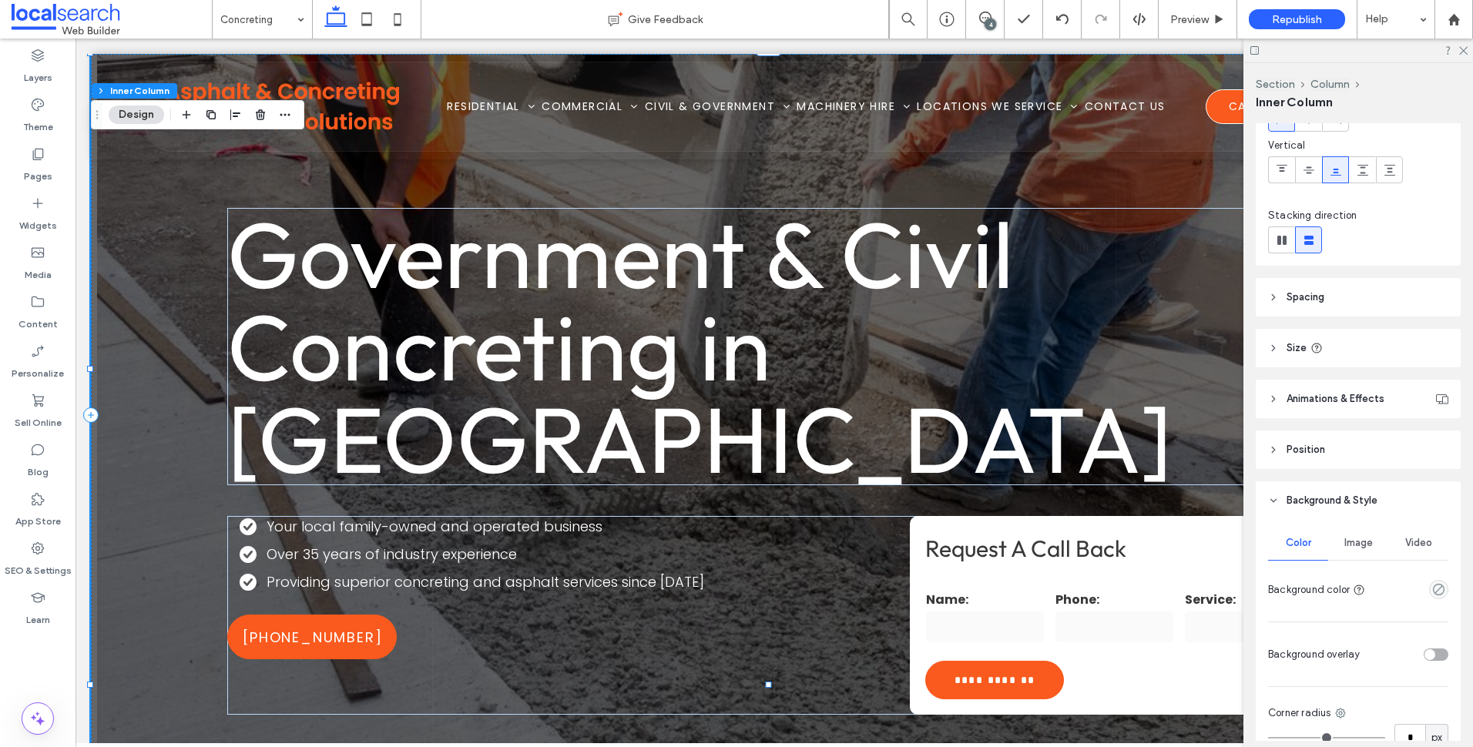
scroll to position [308, 0]
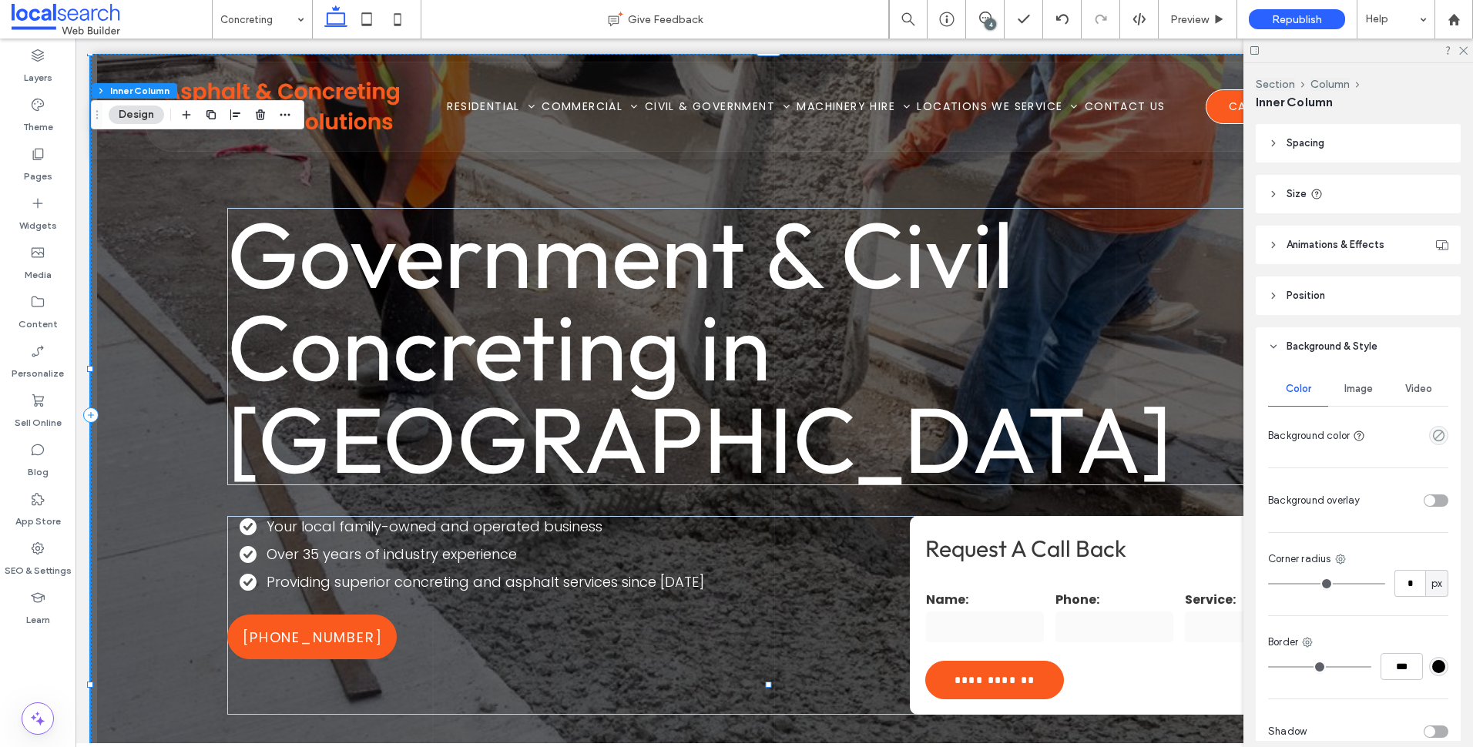
click at [1373, 402] on div "Image" at bounding box center [1359, 389] width 60 height 34
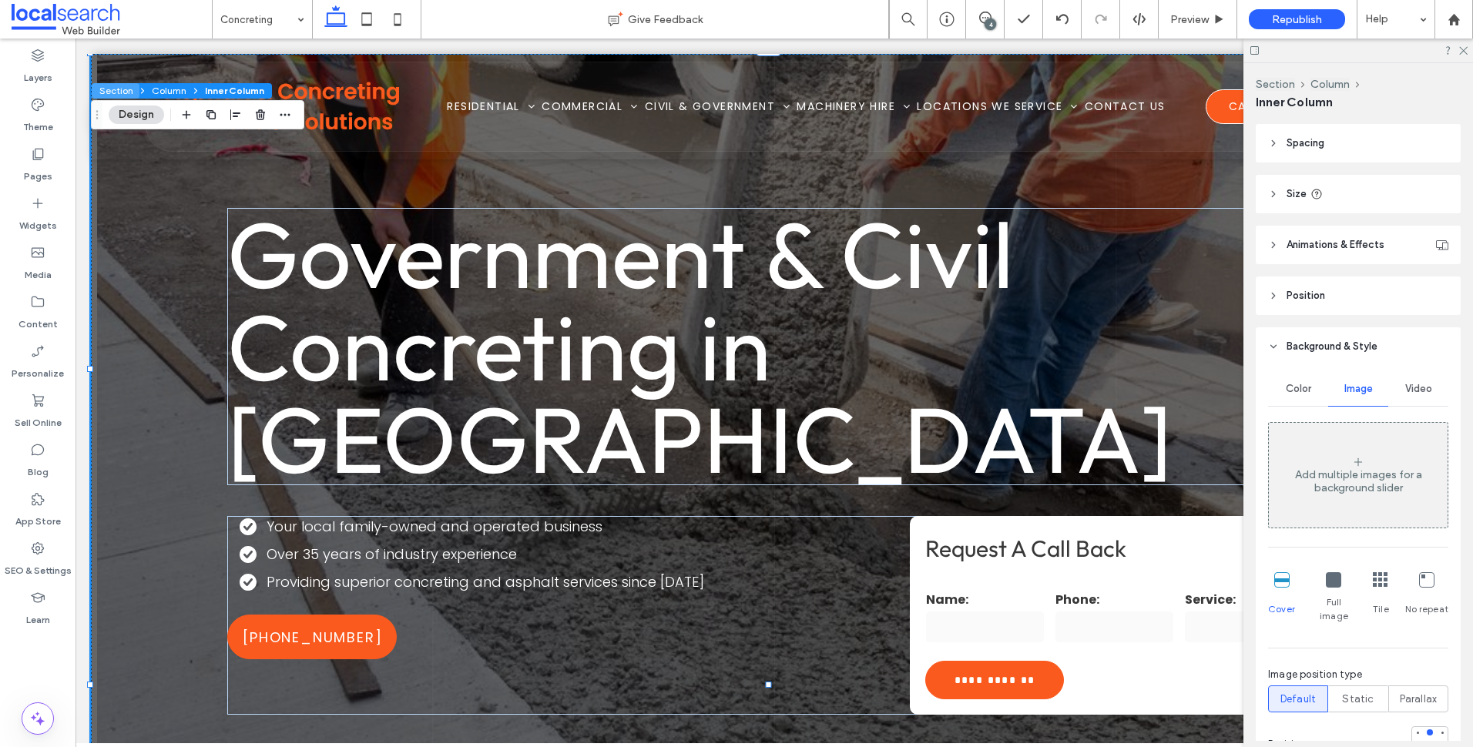
click at [114, 92] on button "Section" at bounding box center [116, 90] width 48 height 15
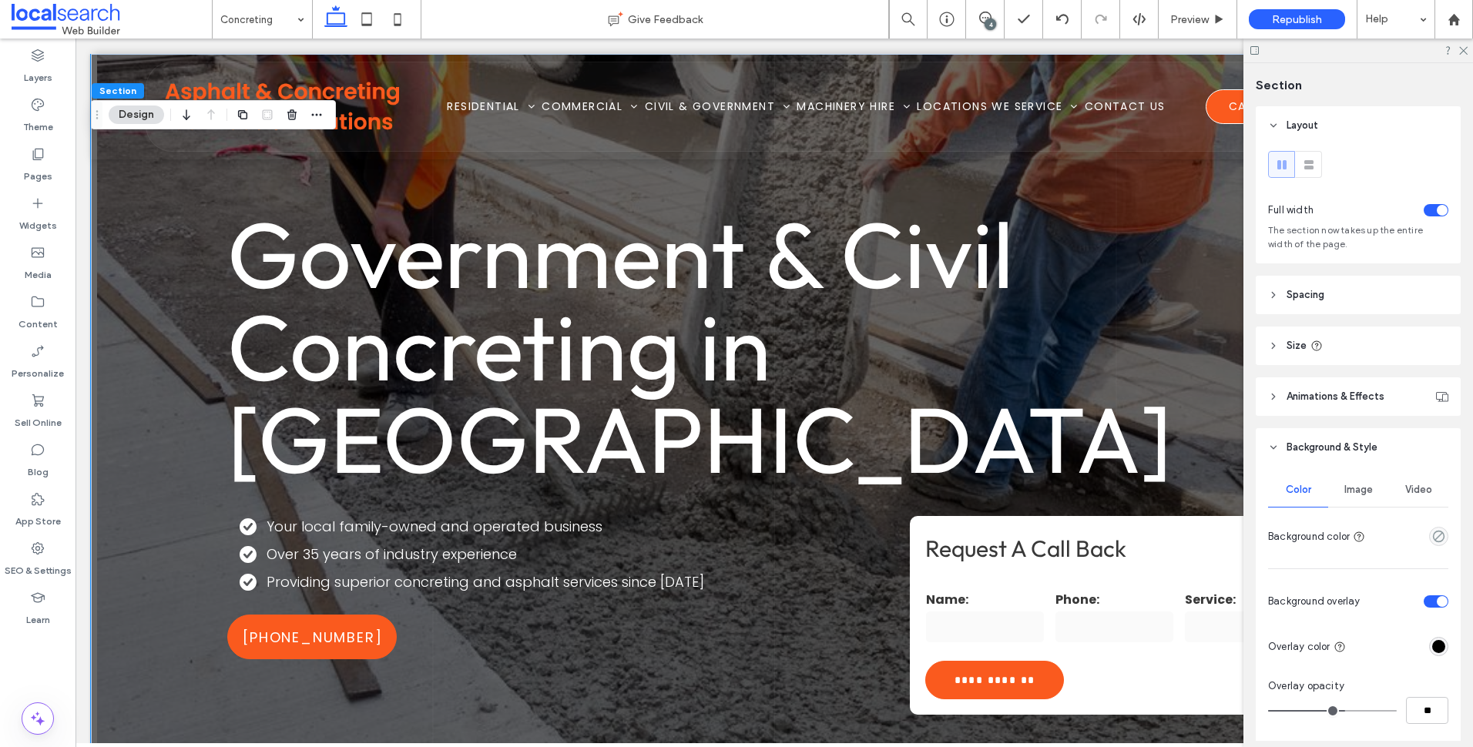
click at [1366, 489] on span "Image" at bounding box center [1359, 490] width 29 height 12
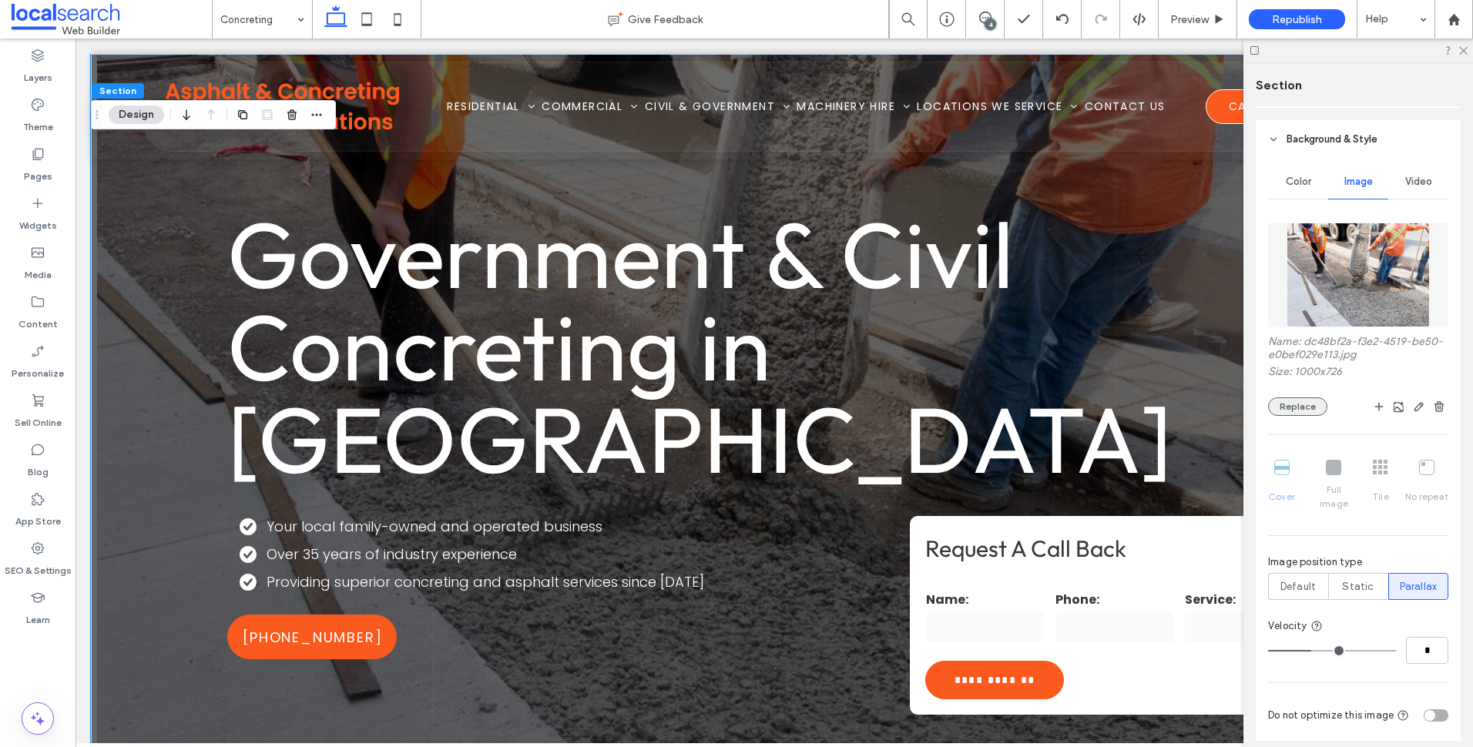
click at [1288, 405] on button "Replace" at bounding box center [1297, 407] width 59 height 18
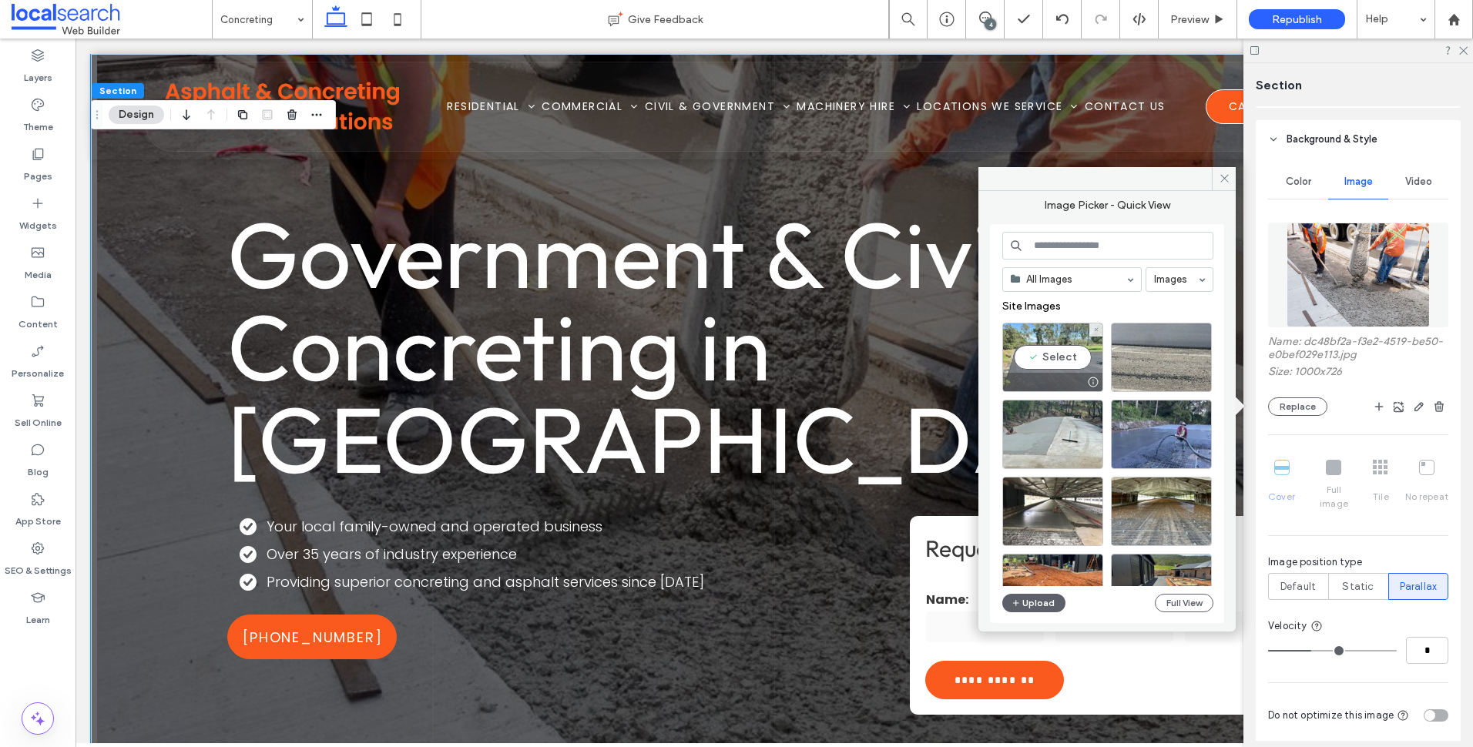
click at [1040, 355] on div "Select" at bounding box center [1053, 357] width 101 height 69
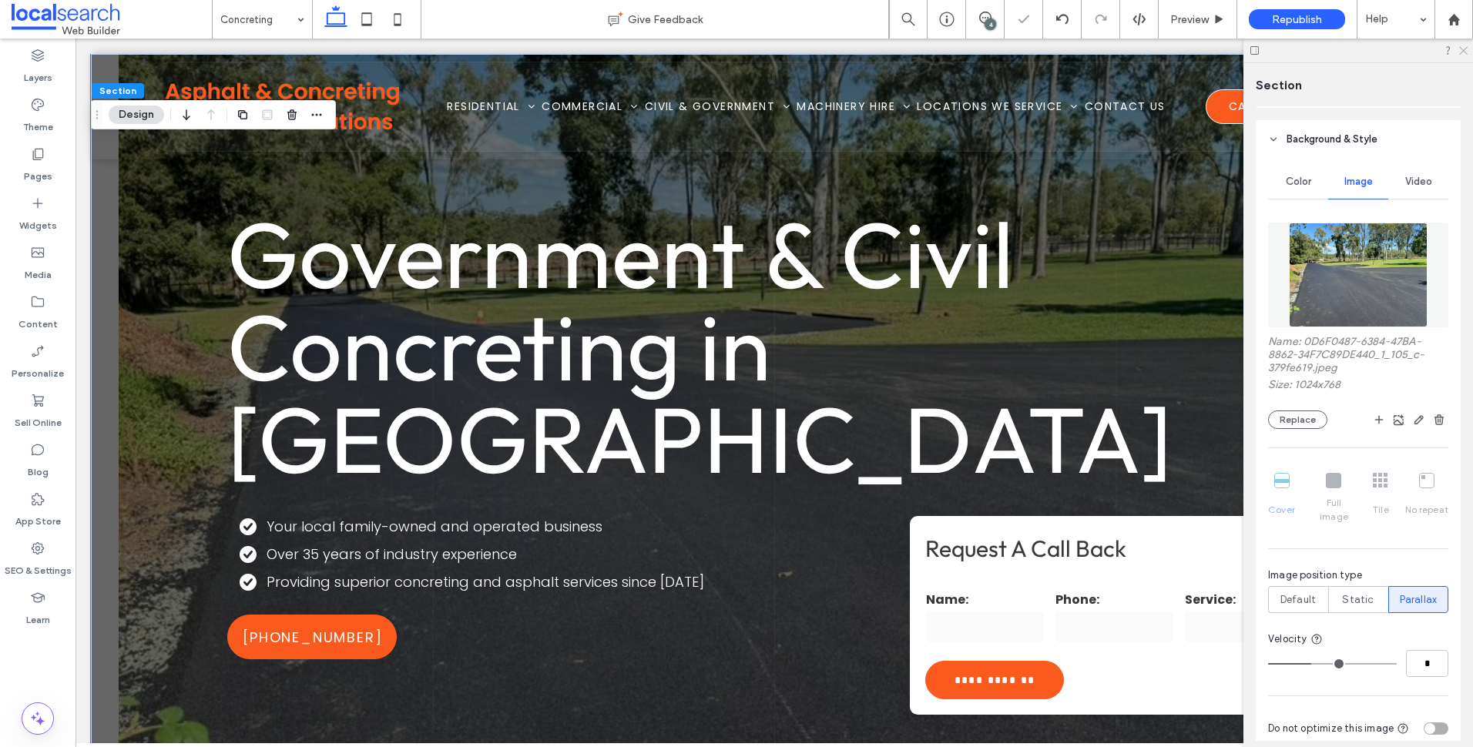
click at [1459, 53] on icon at bounding box center [1463, 50] width 10 height 10
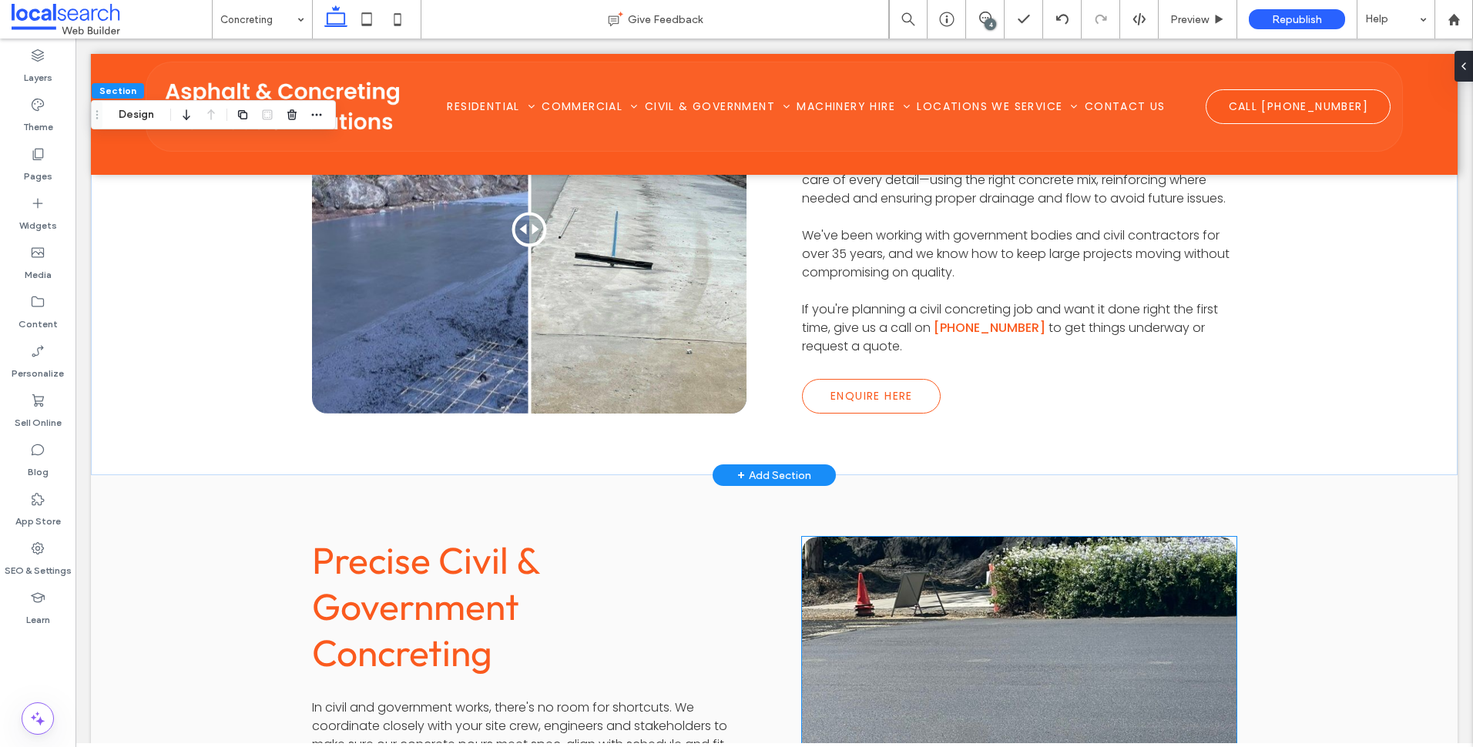
scroll to position [848, 0]
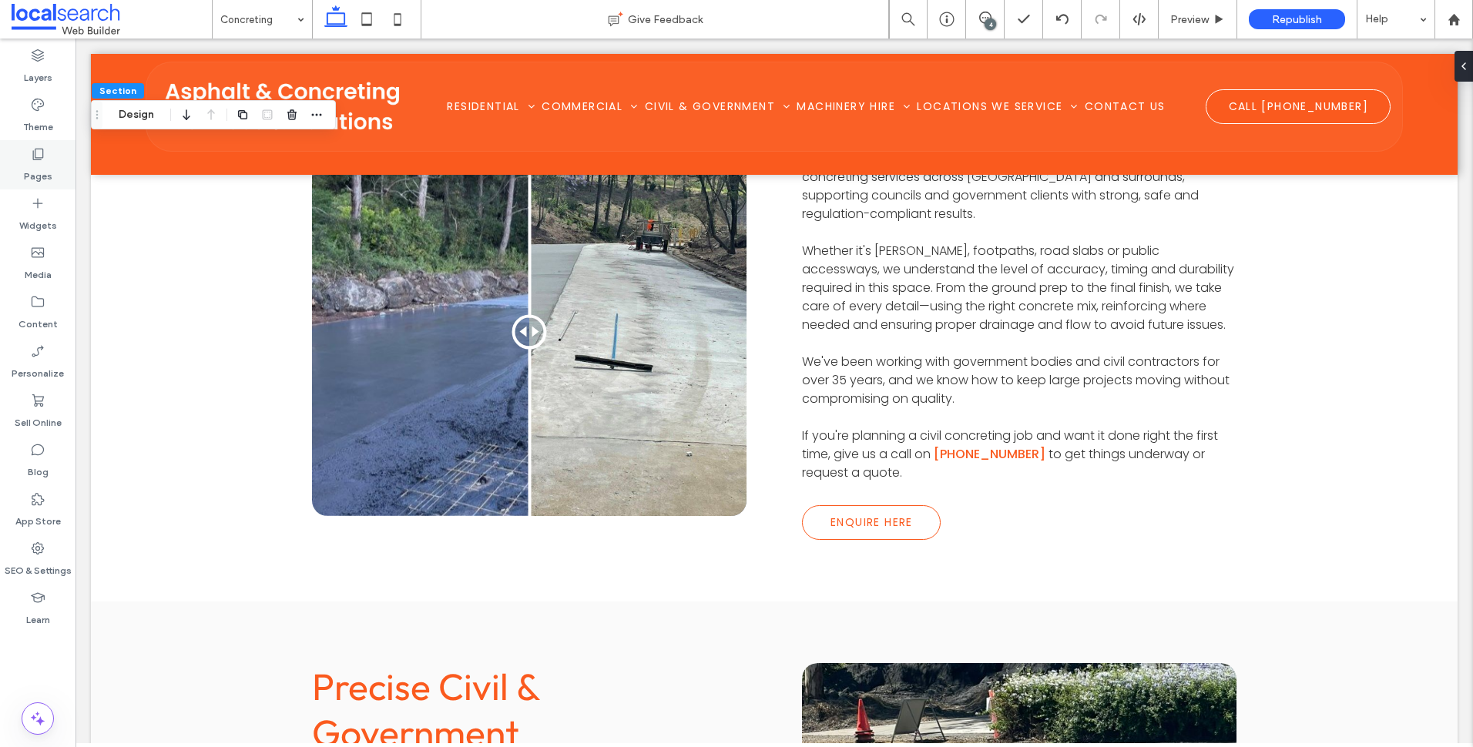
drag, startPoint x: 38, startPoint y: 162, endPoint x: 52, endPoint y: 171, distance: 17.3
click at [38, 162] on label "Pages" at bounding box center [38, 173] width 29 height 22
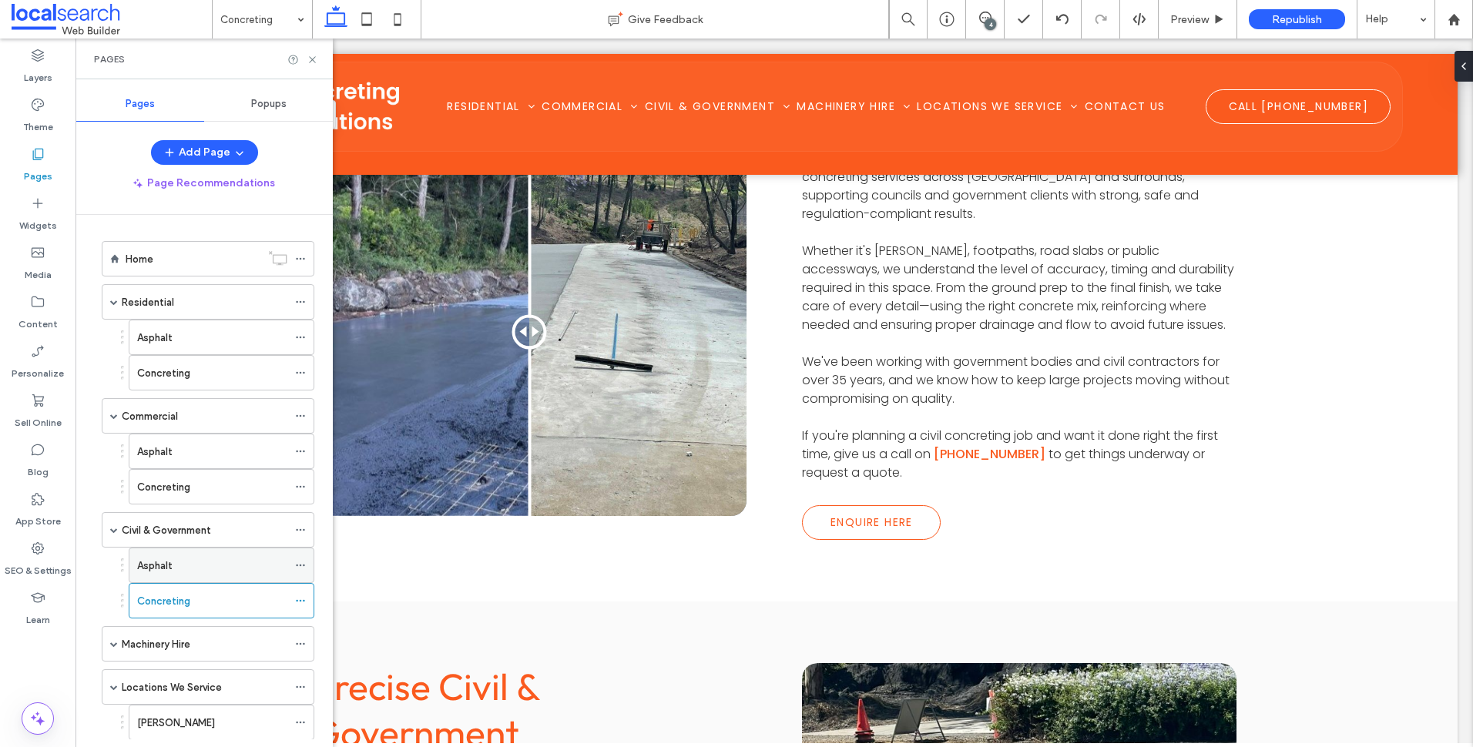
click at [223, 566] on div "Asphalt" at bounding box center [212, 566] width 150 height 16
click at [317, 60] on icon at bounding box center [313, 60] width 12 height 12
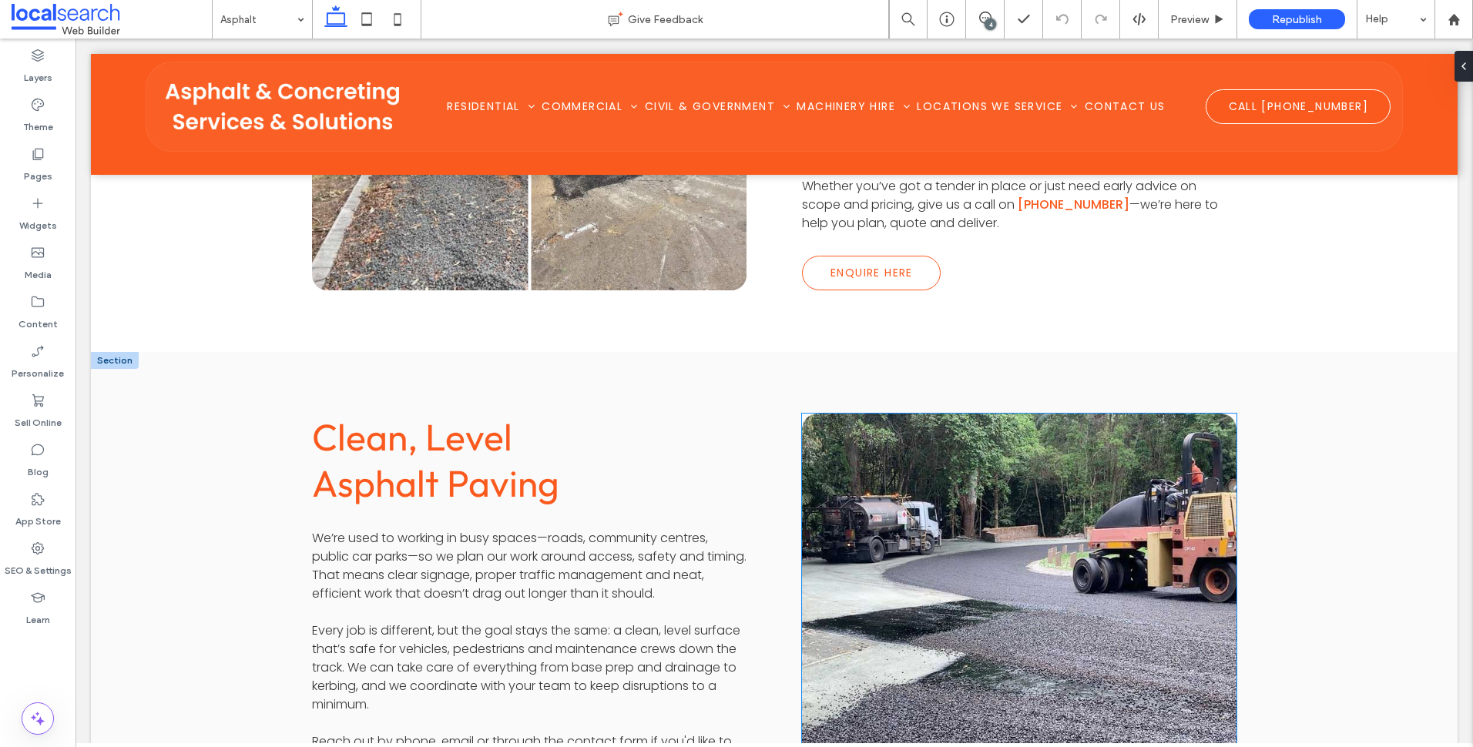
click at [938, 477] on link at bounding box center [1019, 598] width 461 height 391
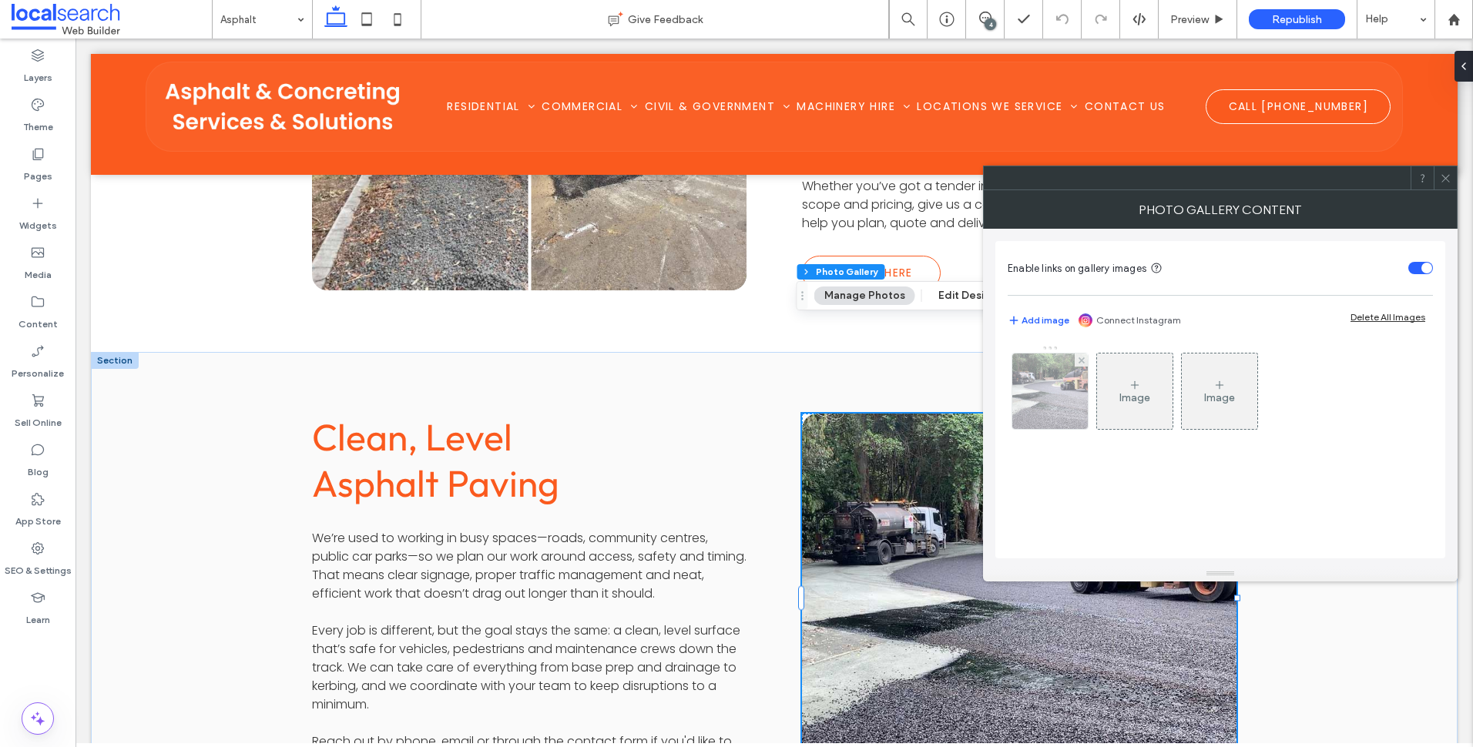
click at [1050, 393] on img at bounding box center [1050, 392] width 134 height 76
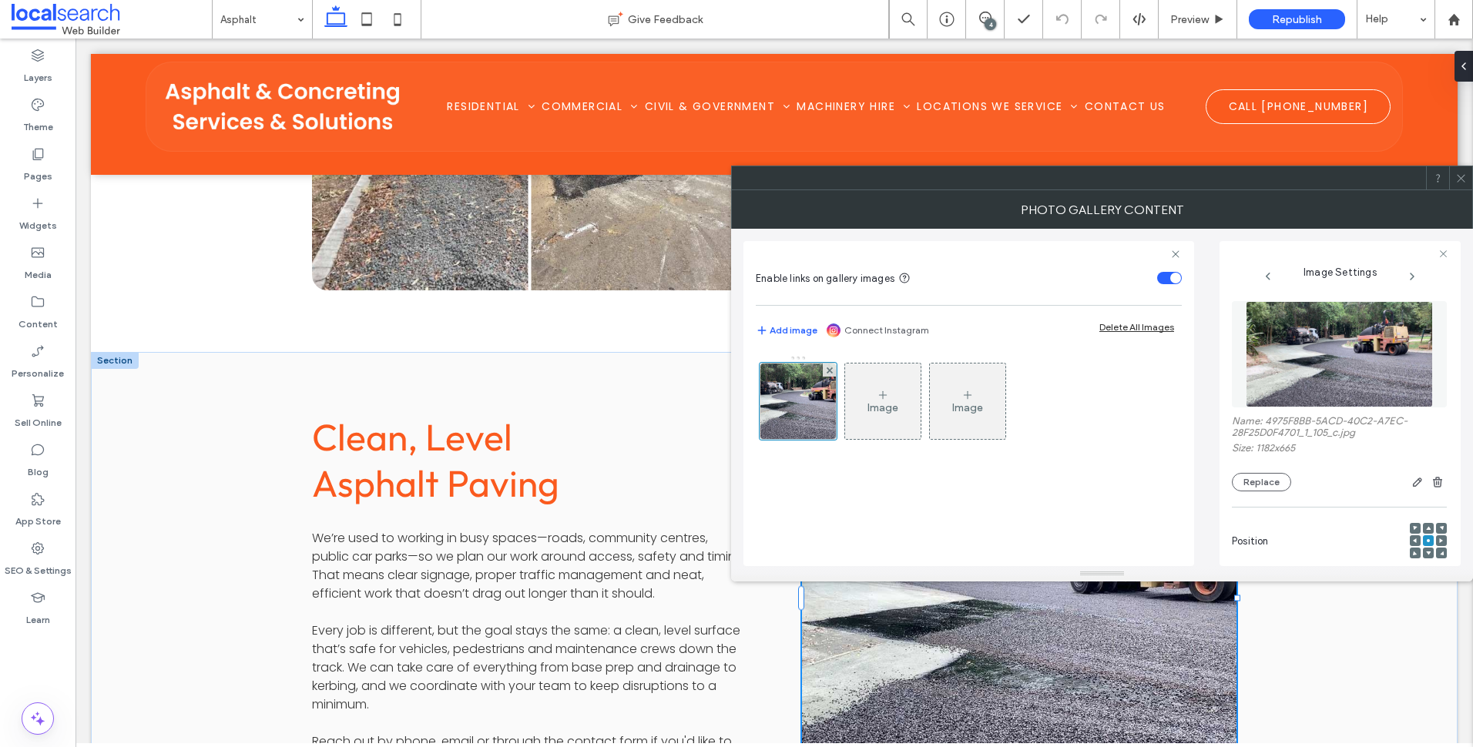
drag, startPoint x: 1466, startPoint y: 173, endPoint x: 1329, endPoint y: 220, distance: 144.5
click at [1466, 173] on icon at bounding box center [1462, 179] width 12 height 12
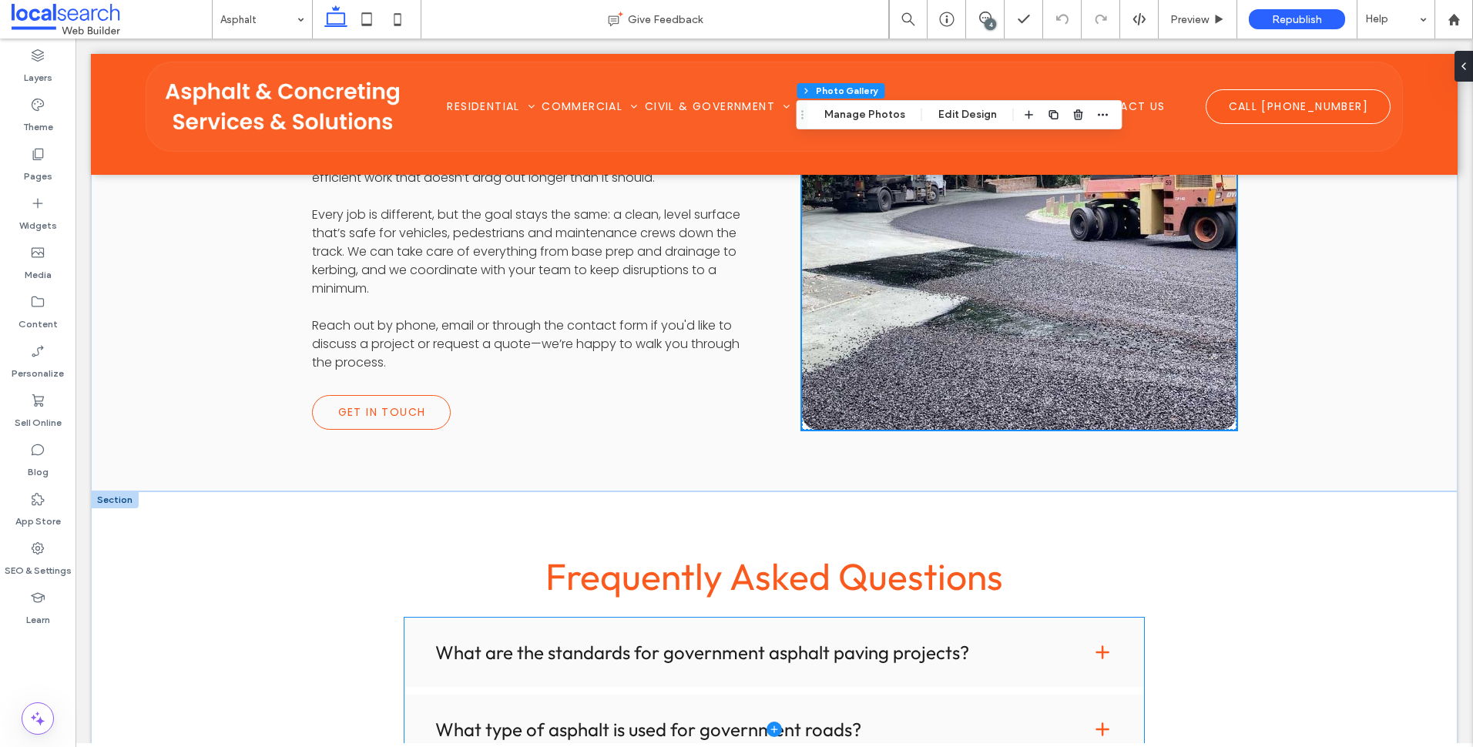
scroll to position [1618, 0]
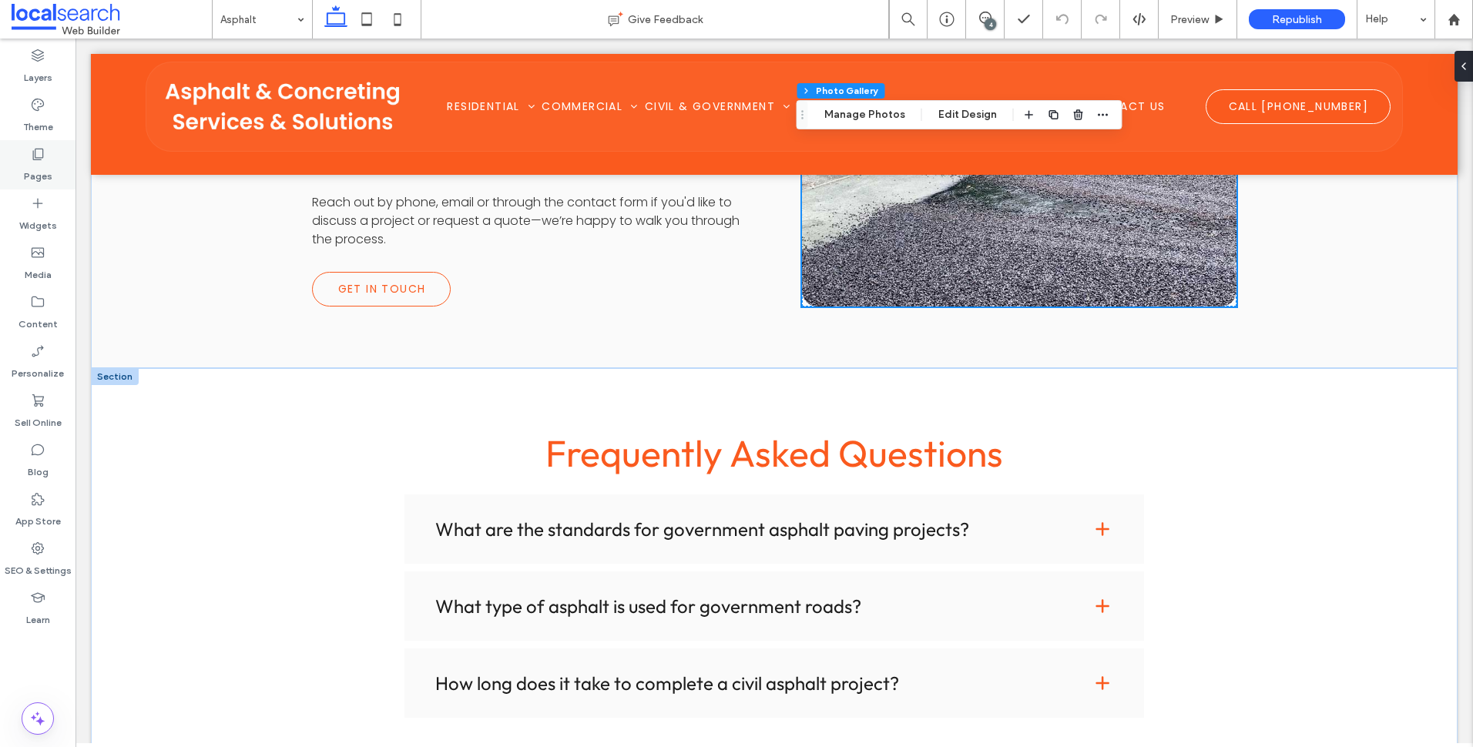
click at [60, 156] on div "Pages" at bounding box center [38, 164] width 76 height 49
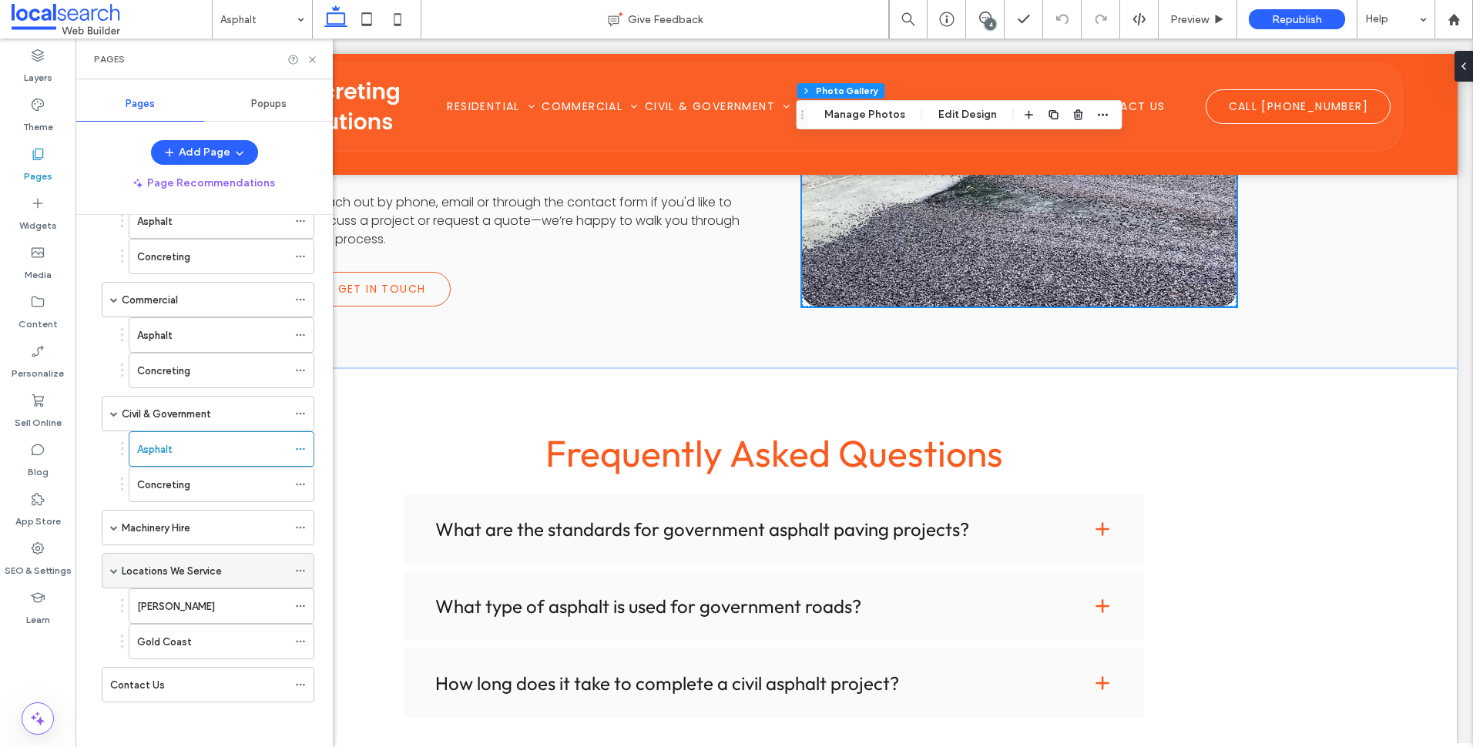
scroll to position [118, 0]
click at [231, 496] on div "Concreting" at bounding box center [212, 483] width 150 height 34
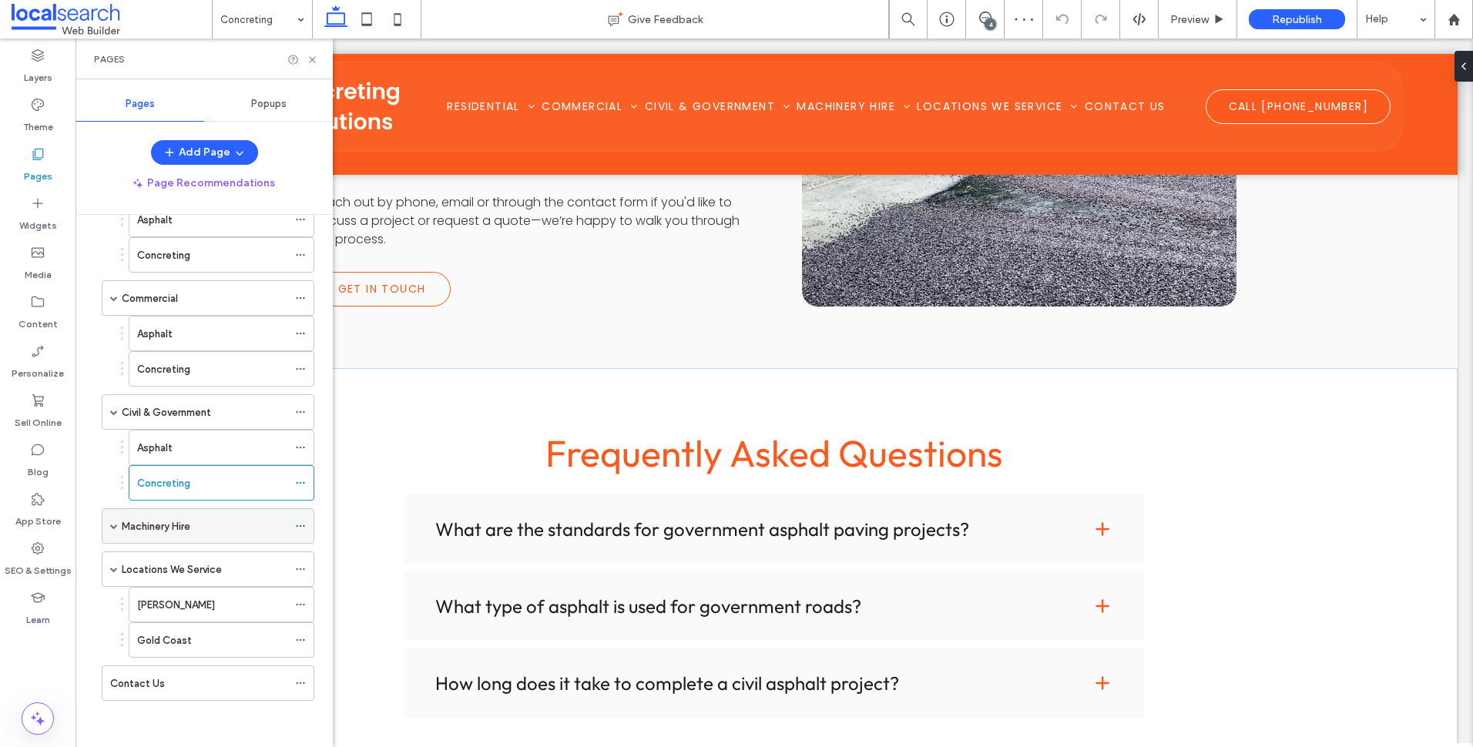
click at [112, 526] on span at bounding box center [114, 526] width 8 height 8
click at [162, 515] on div "Machinery Hire" at bounding box center [205, 526] width 166 height 34
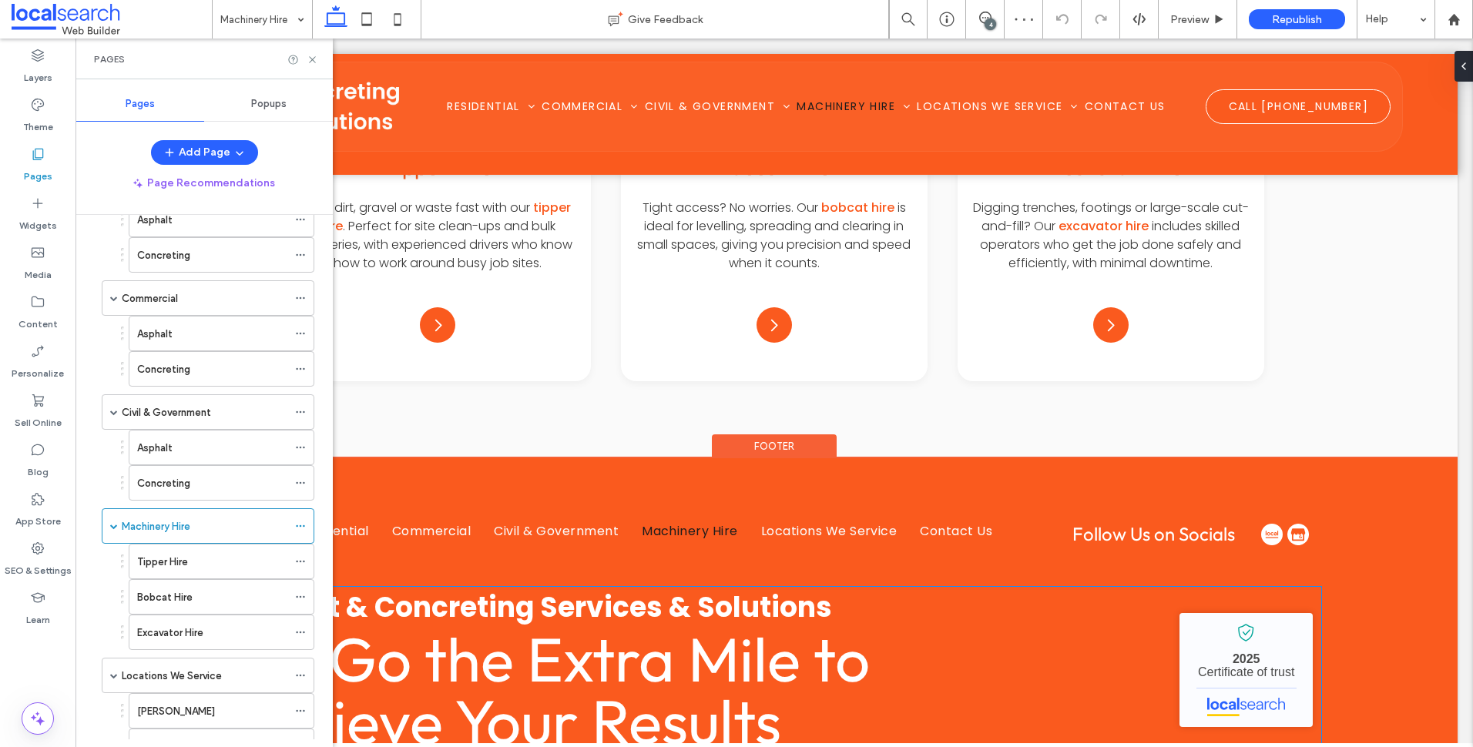
scroll to position [1387, 0]
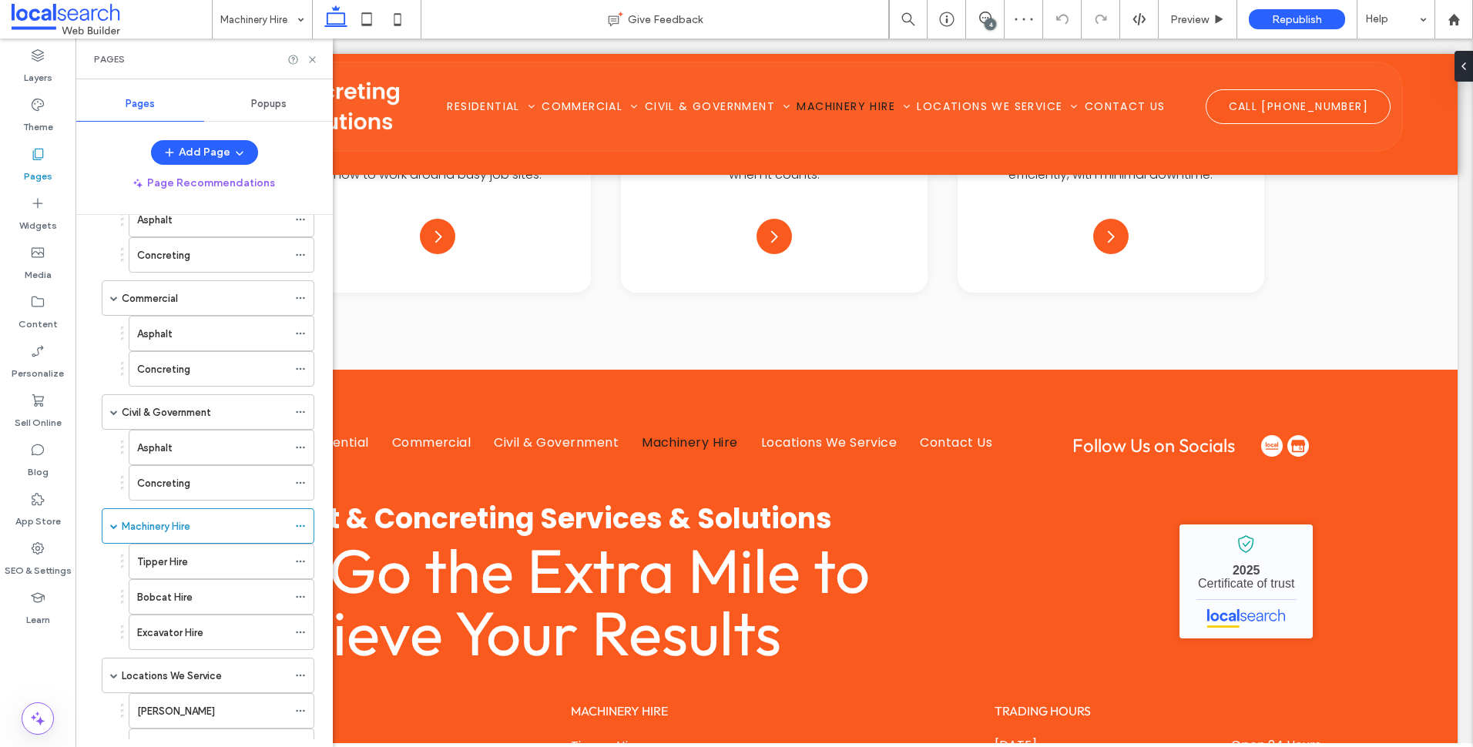
click at [210, 561] on div "Tipper Hire" at bounding box center [212, 562] width 150 height 16
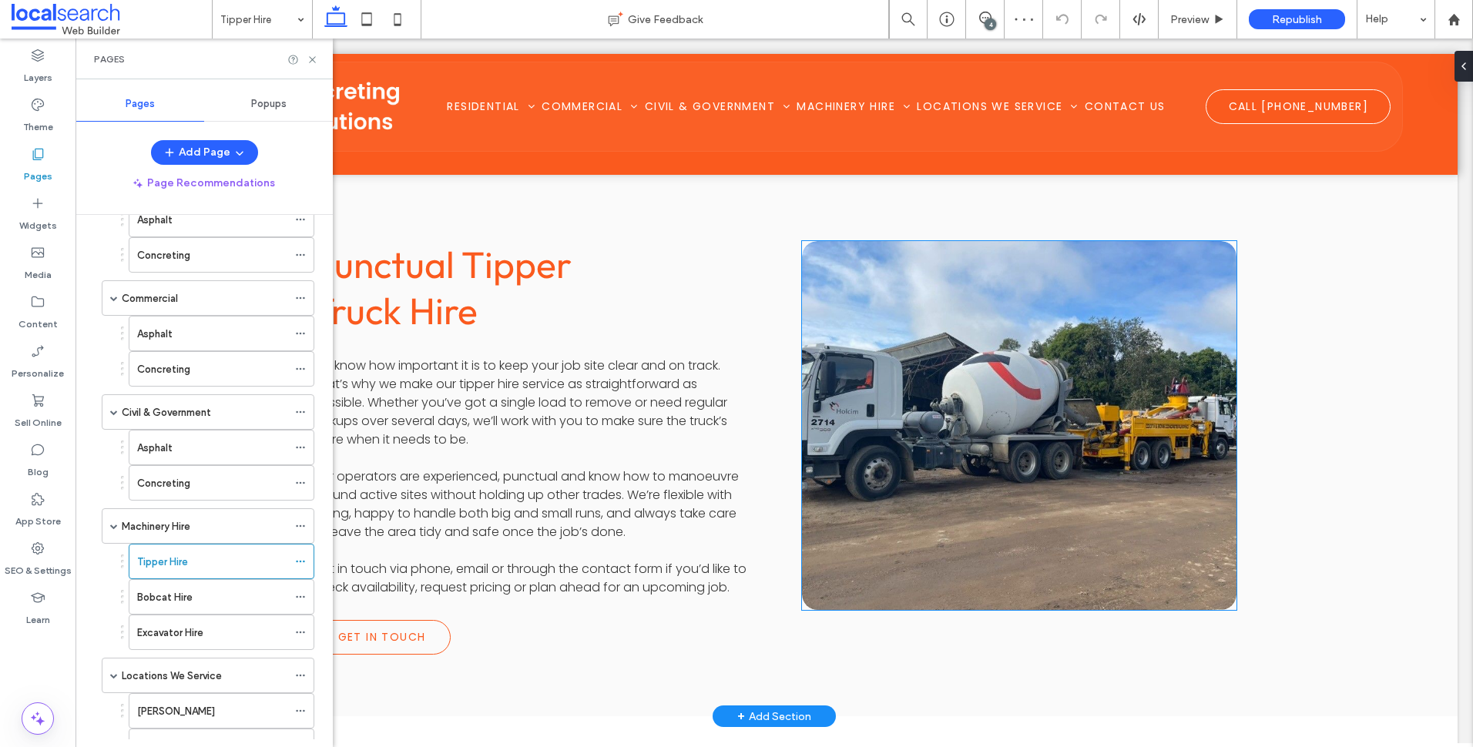
scroll to position [1695, 0]
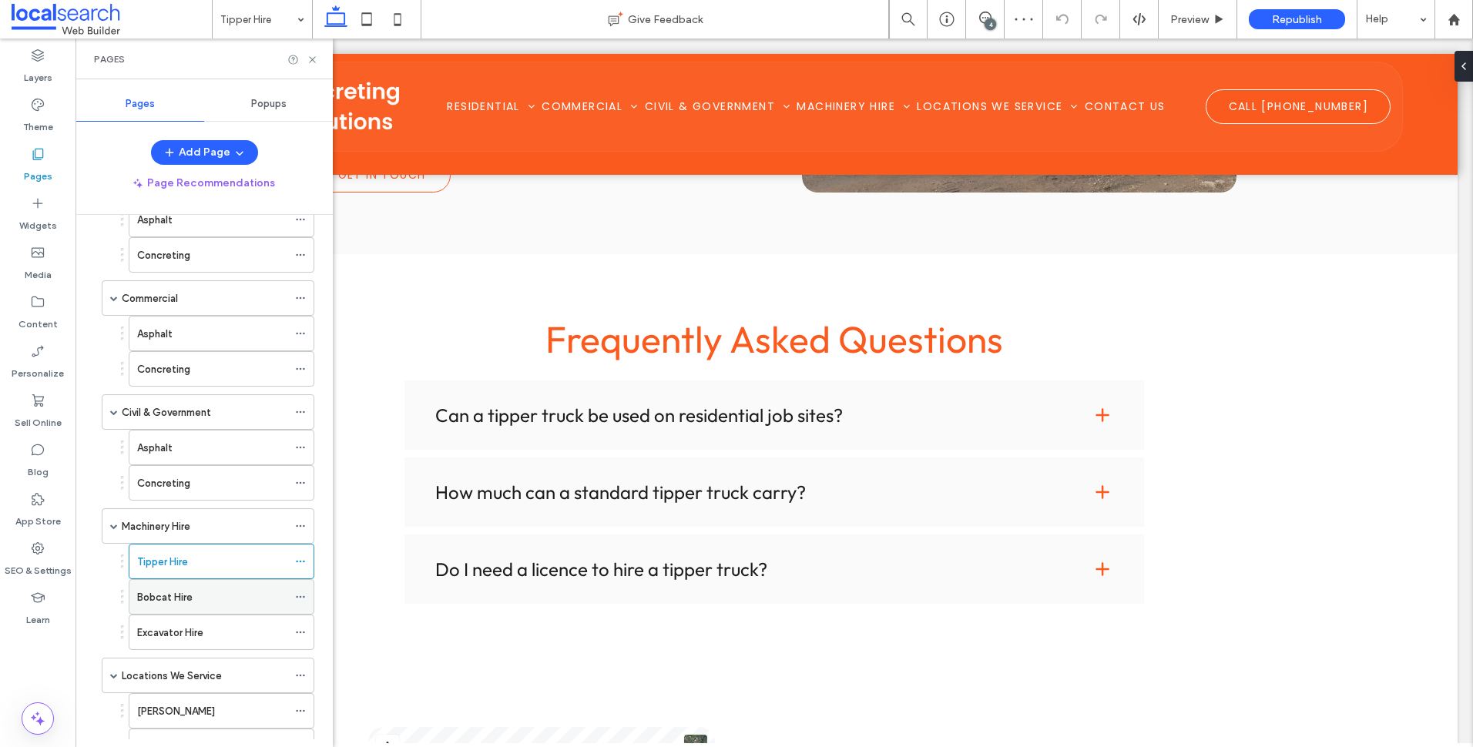
click at [149, 592] on label "Bobcat Hire" at bounding box center [164, 597] width 55 height 27
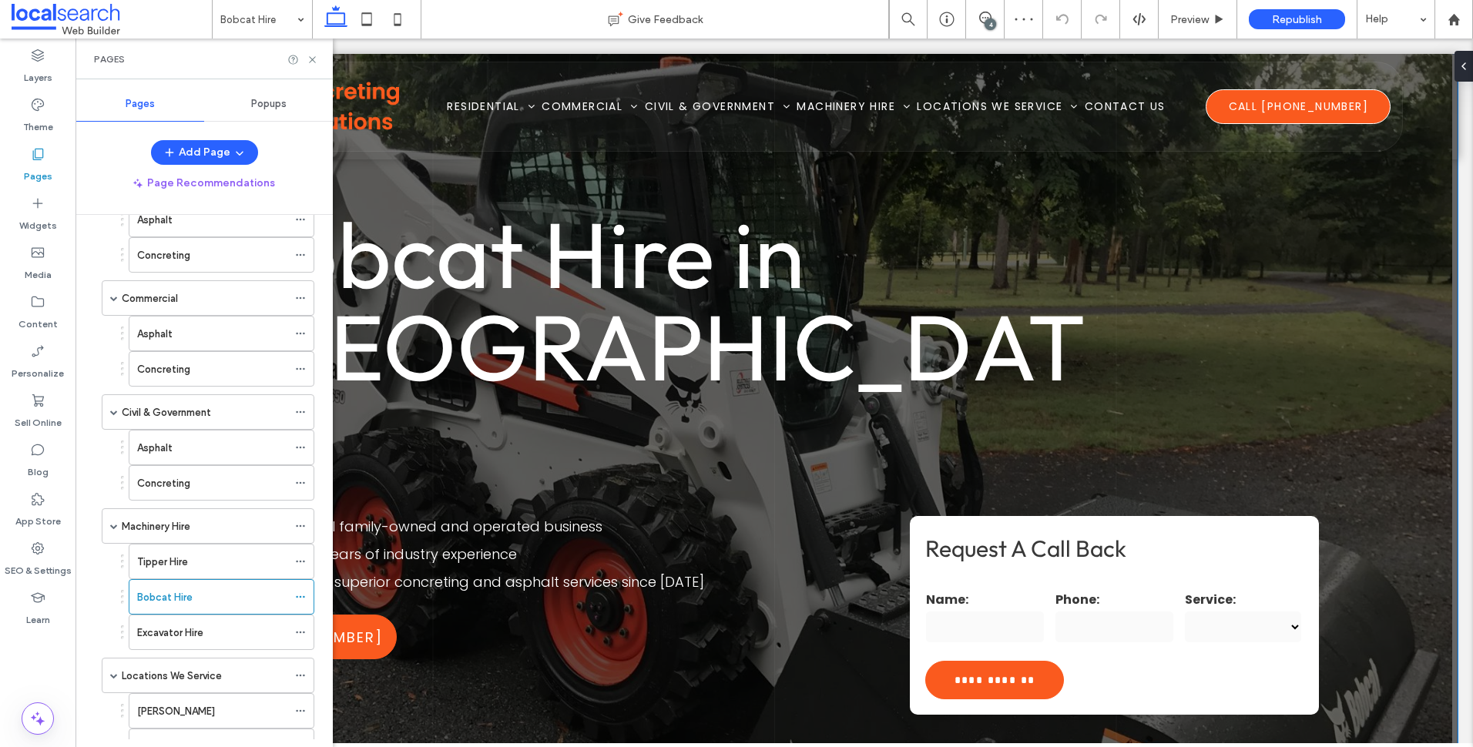
click at [701, 626] on div "**********" at bounding box center [774, 415] width 1367 height 723
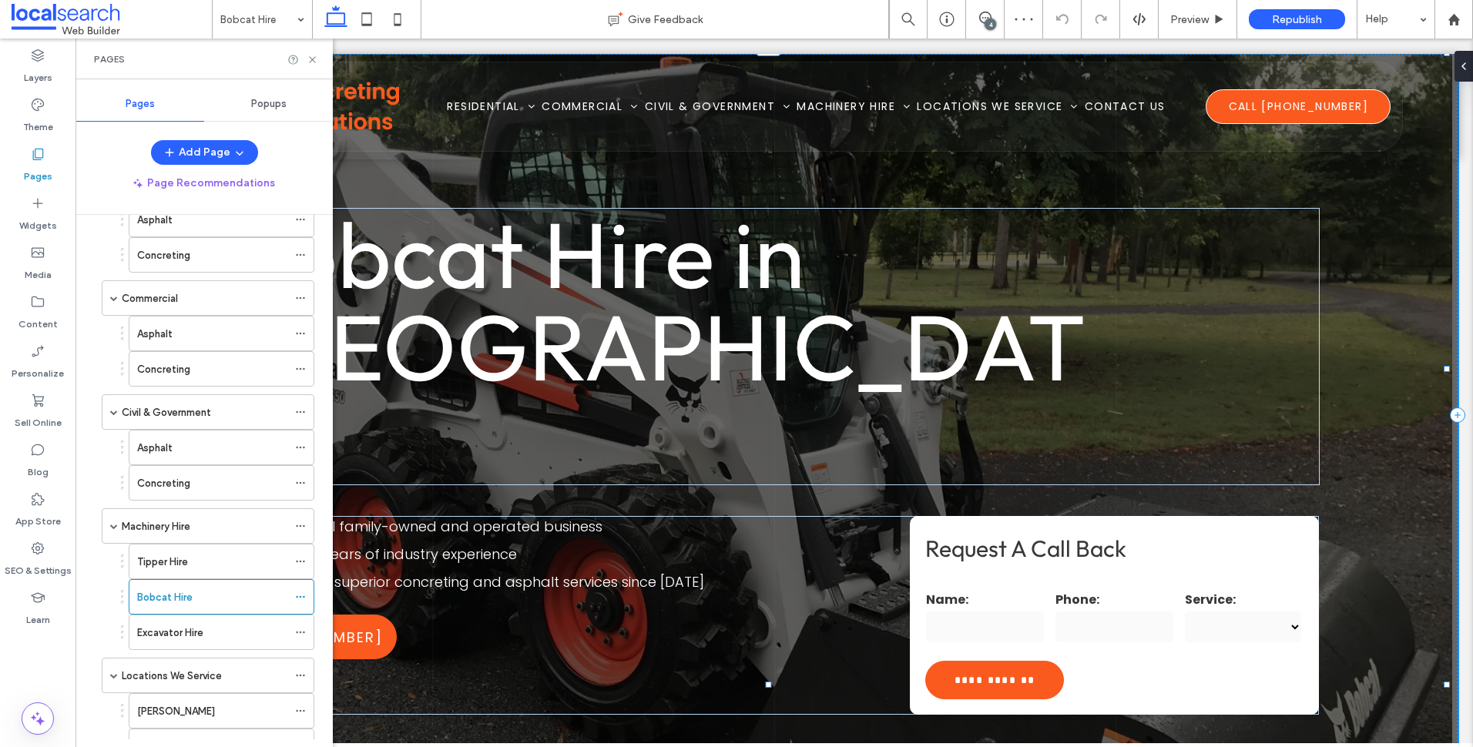
click at [701, 626] on div "**********" at bounding box center [774, 415] width 1367 height 723
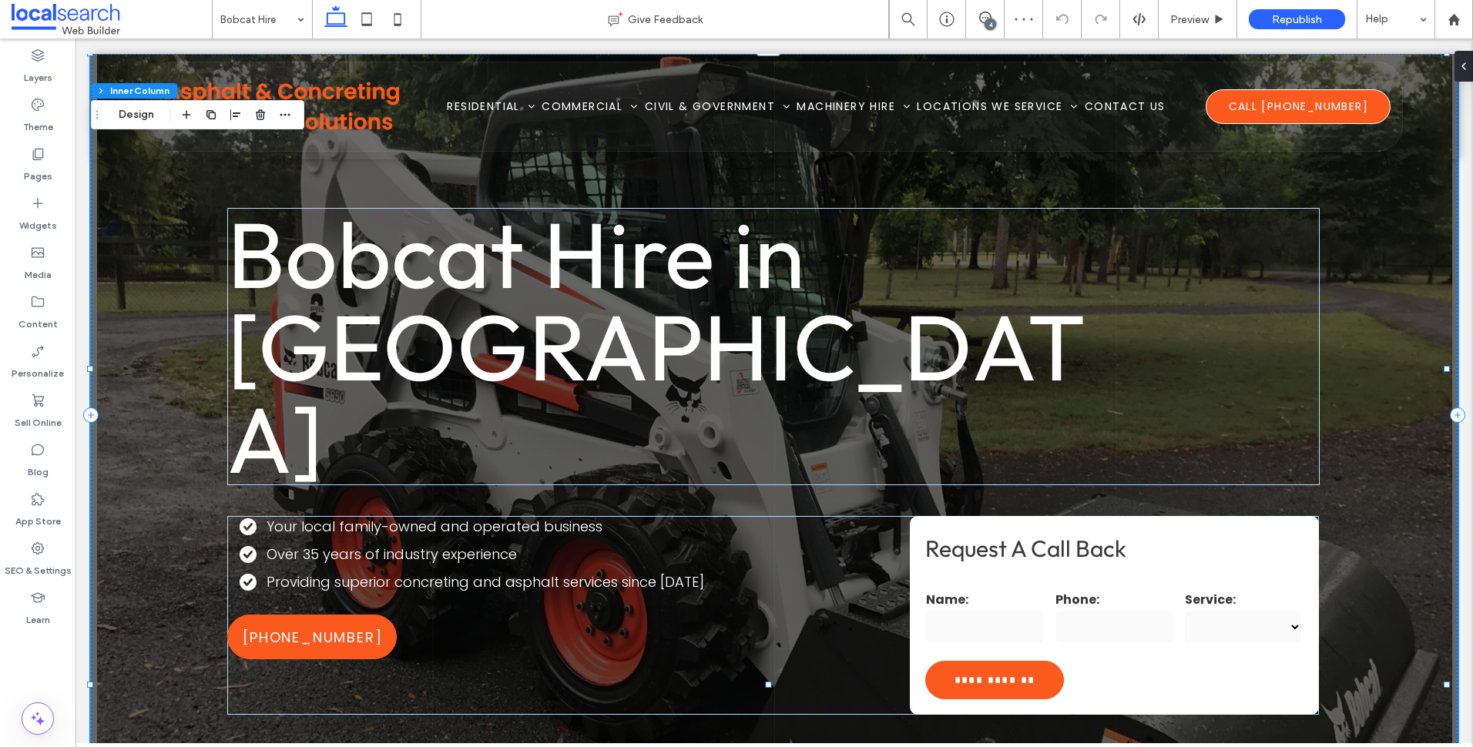
click at [162, 372] on div "**********" at bounding box center [774, 415] width 1367 height 723
click at [123, 87] on button "Section" at bounding box center [116, 90] width 48 height 15
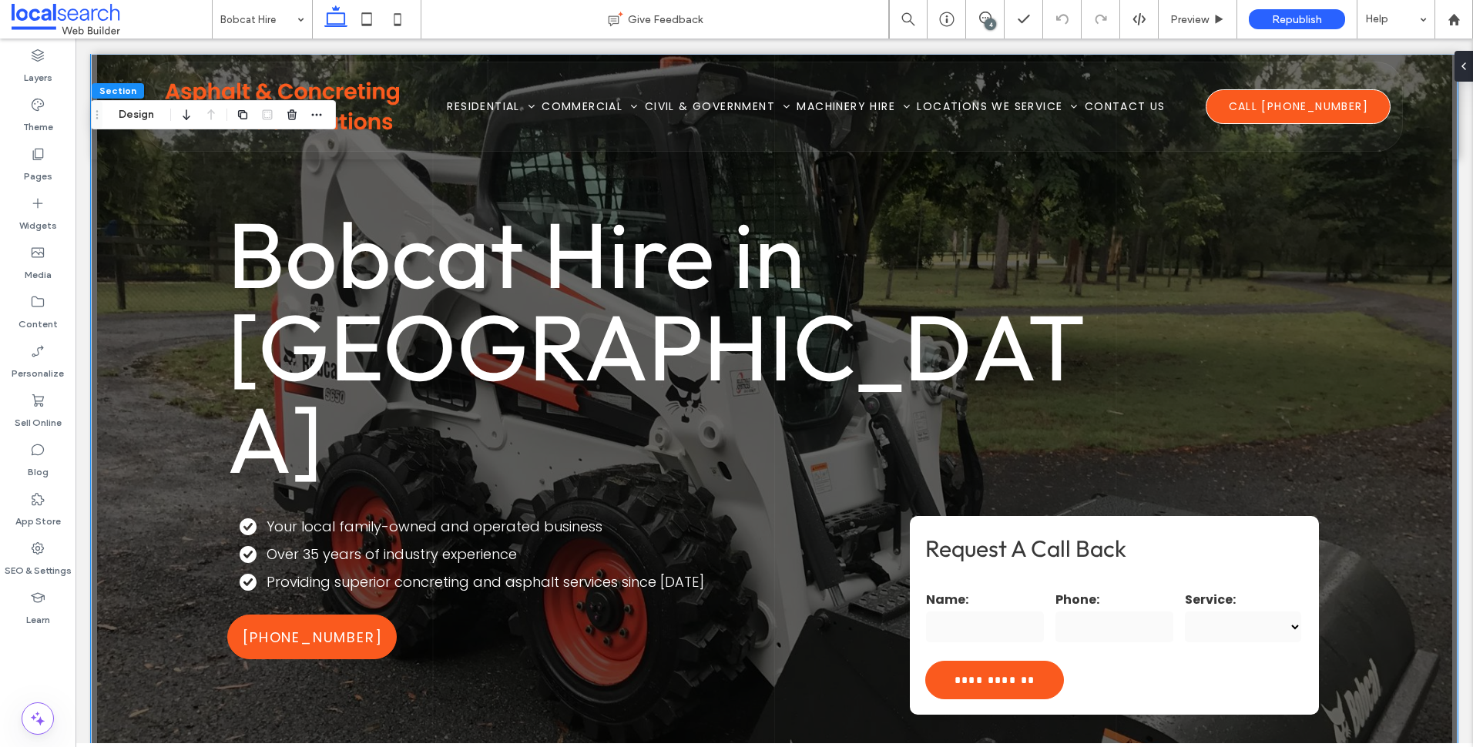
click at [142, 115] on button "Design" at bounding box center [136, 115] width 55 height 18
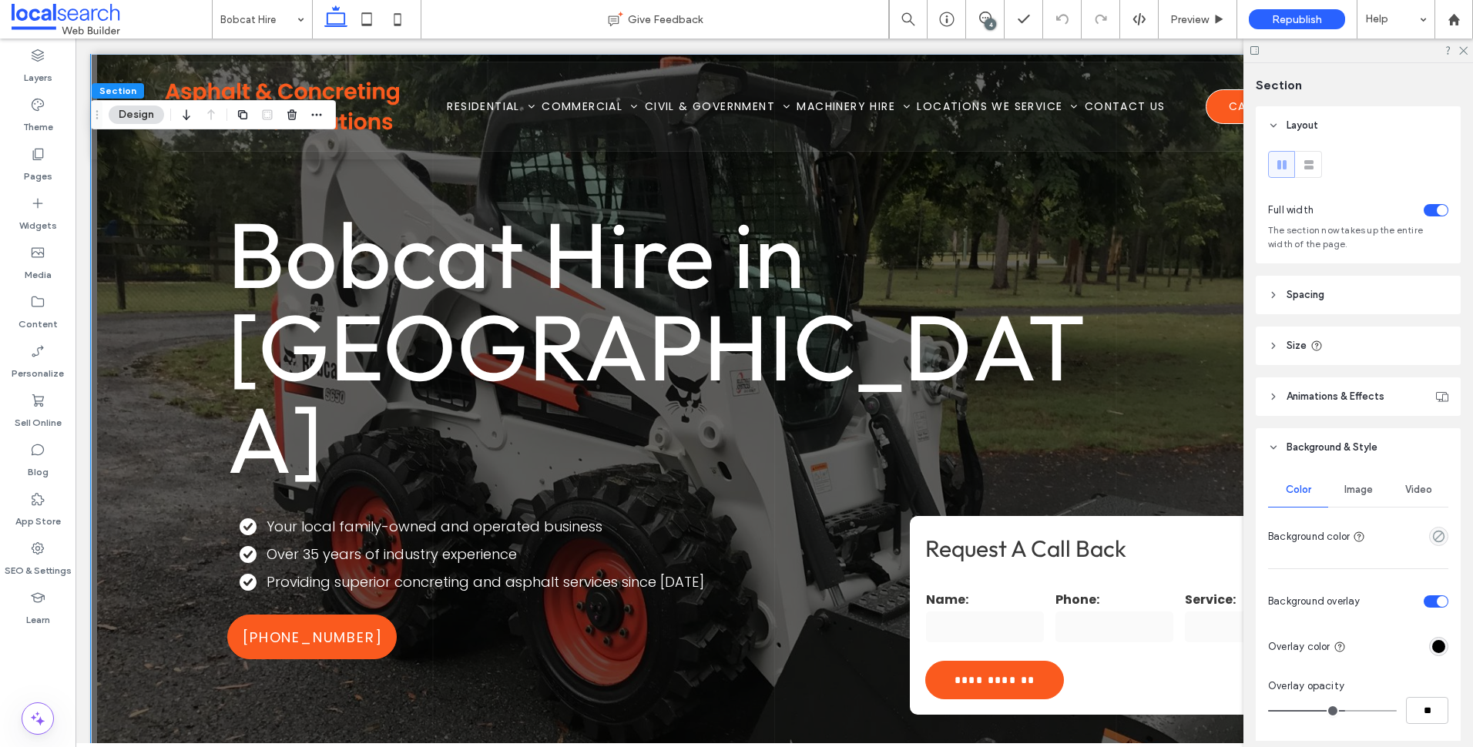
click at [1361, 491] on span "Image" at bounding box center [1359, 490] width 29 height 12
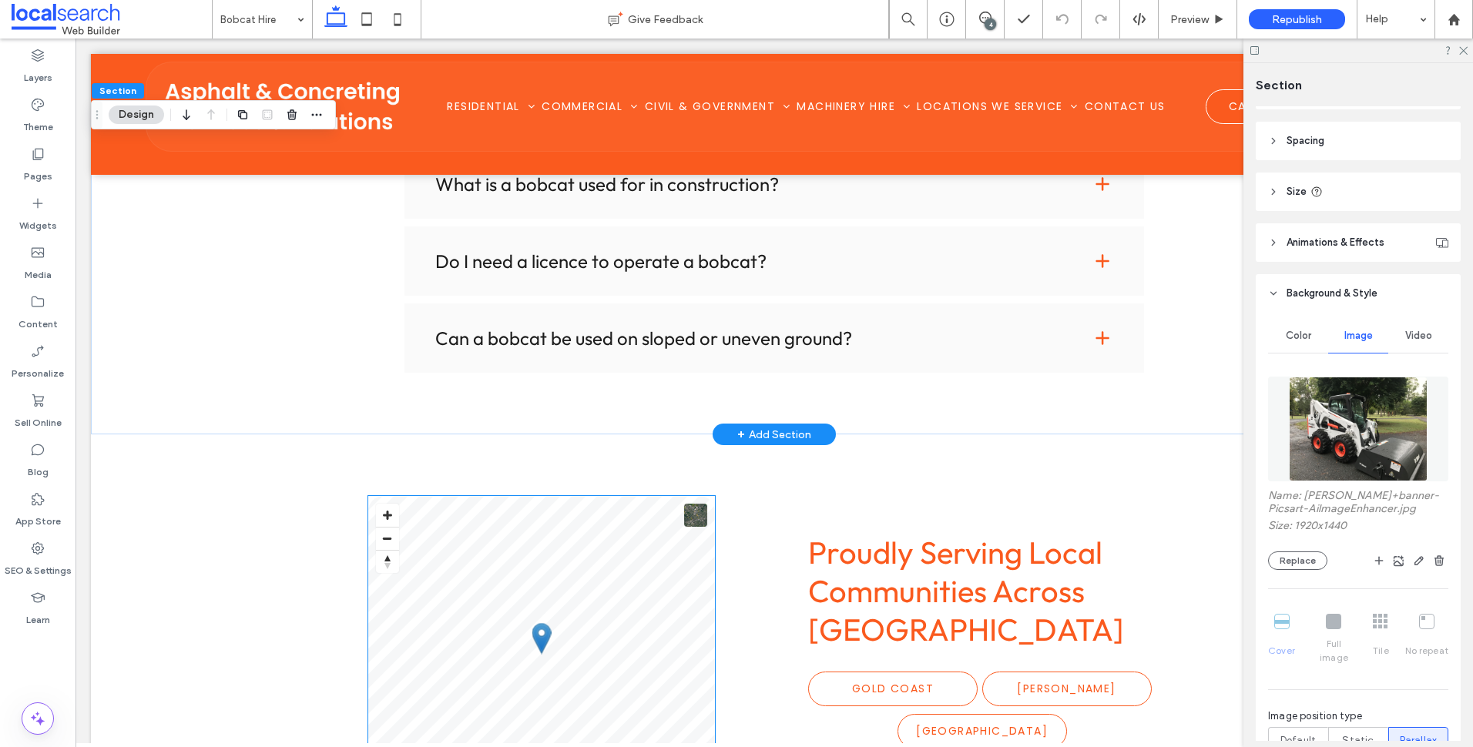
scroll to position [1464, 0]
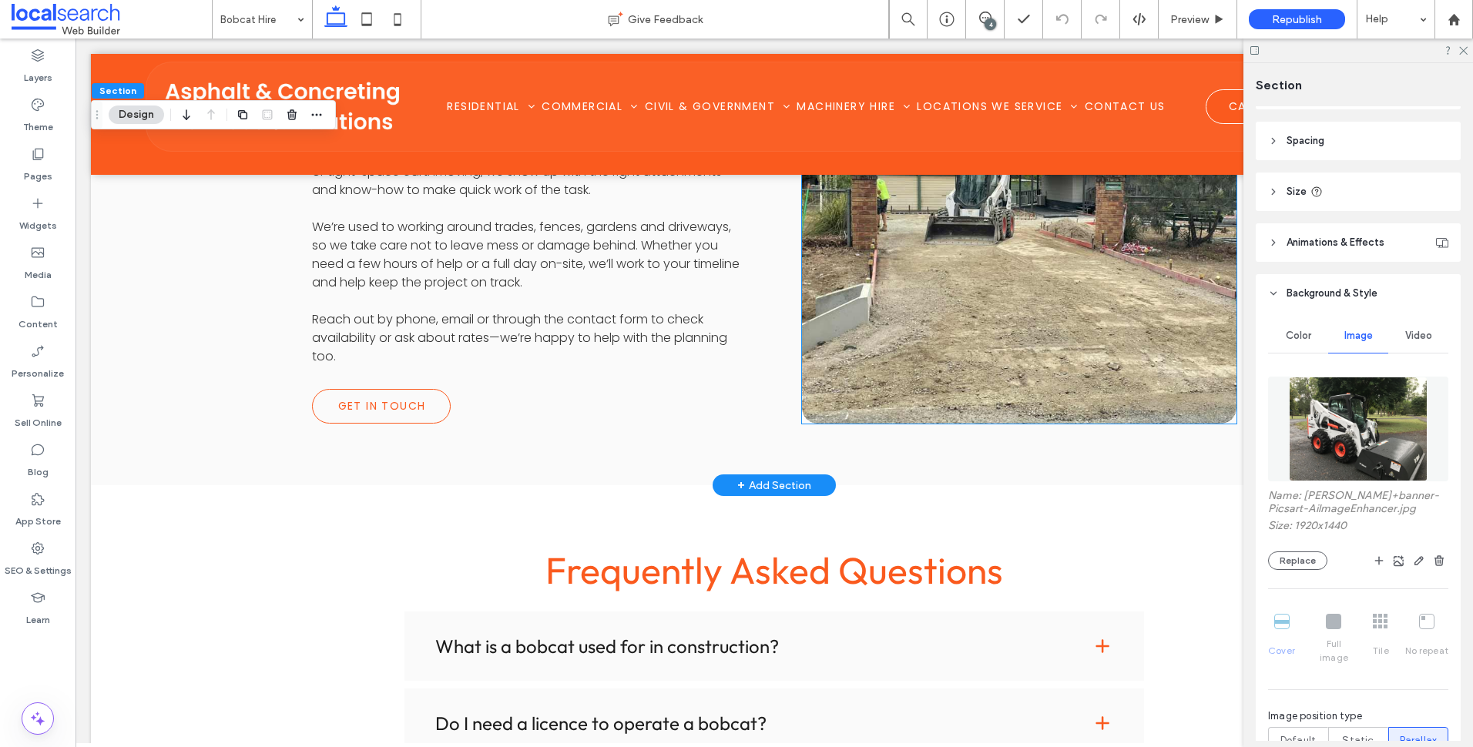
click at [877, 293] on link at bounding box center [1019, 239] width 461 height 391
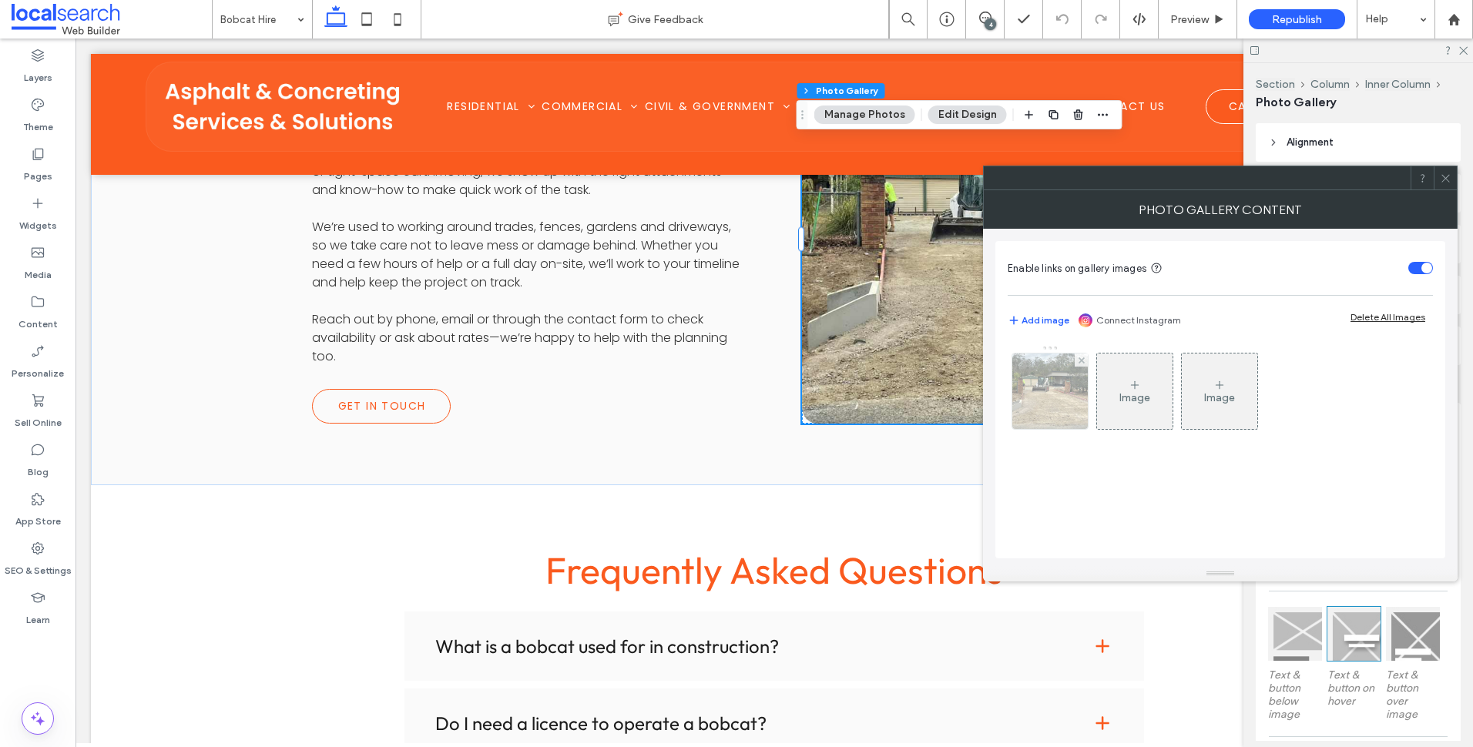
click at [1032, 407] on img at bounding box center [1050, 392] width 101 height 76
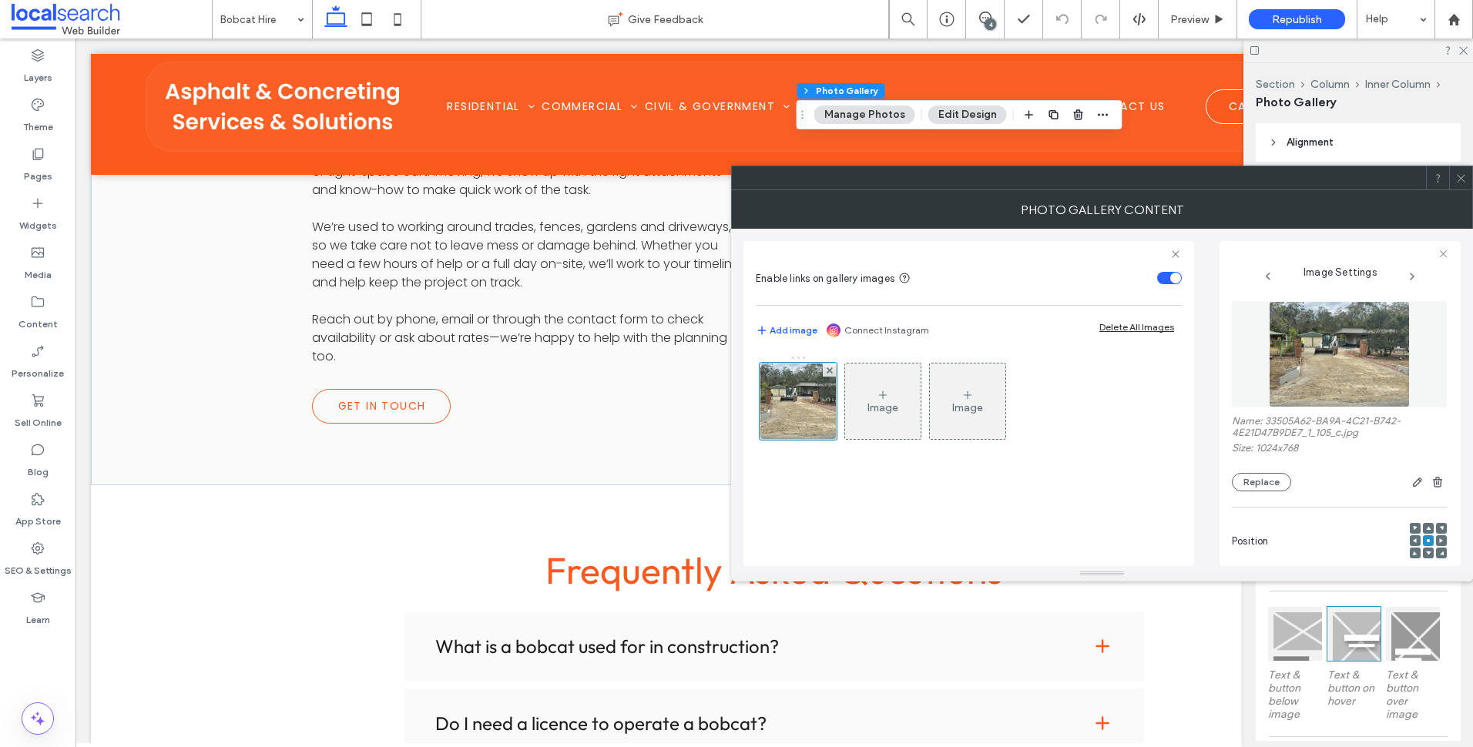
click at [1466, 173] on icon at bounding box center [1462, 179] width 12 height 12
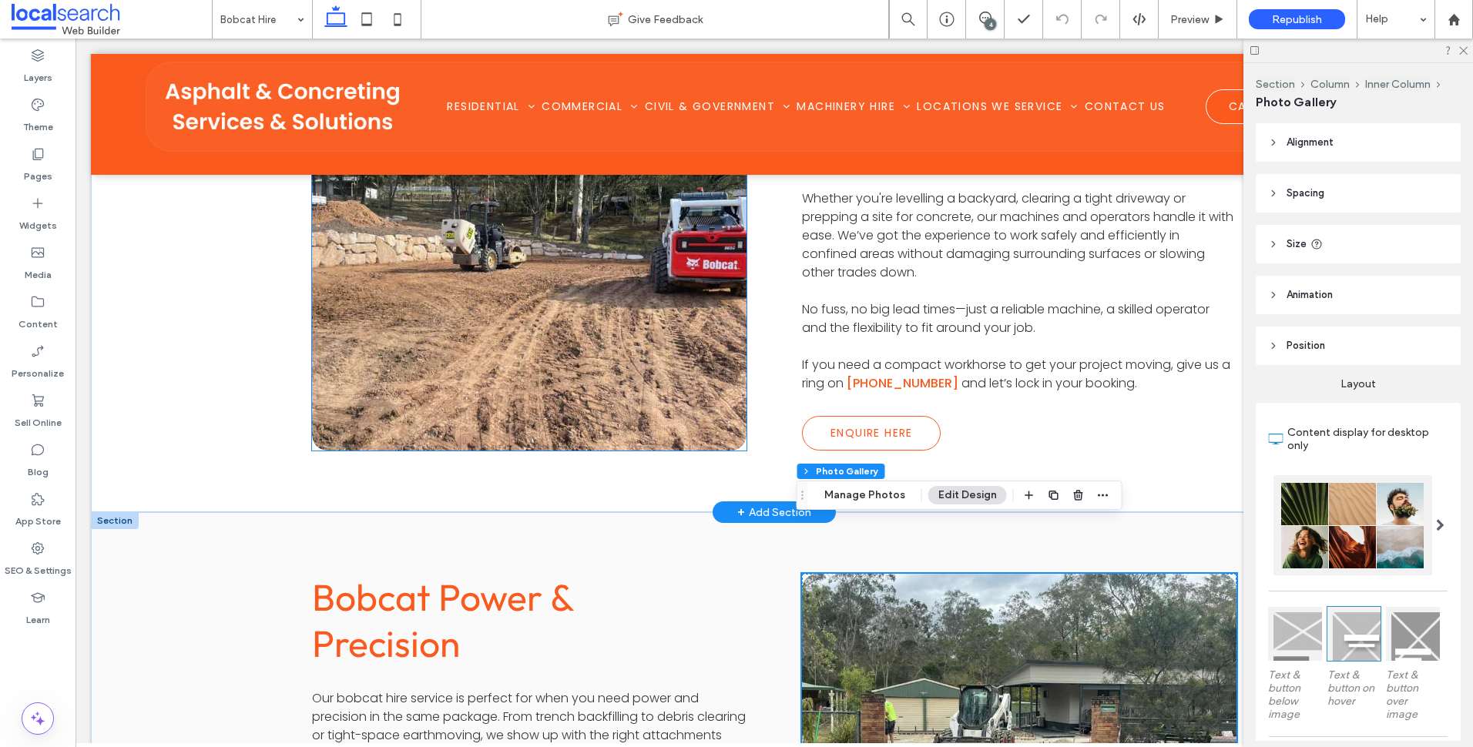
scroll to position [694, 0]
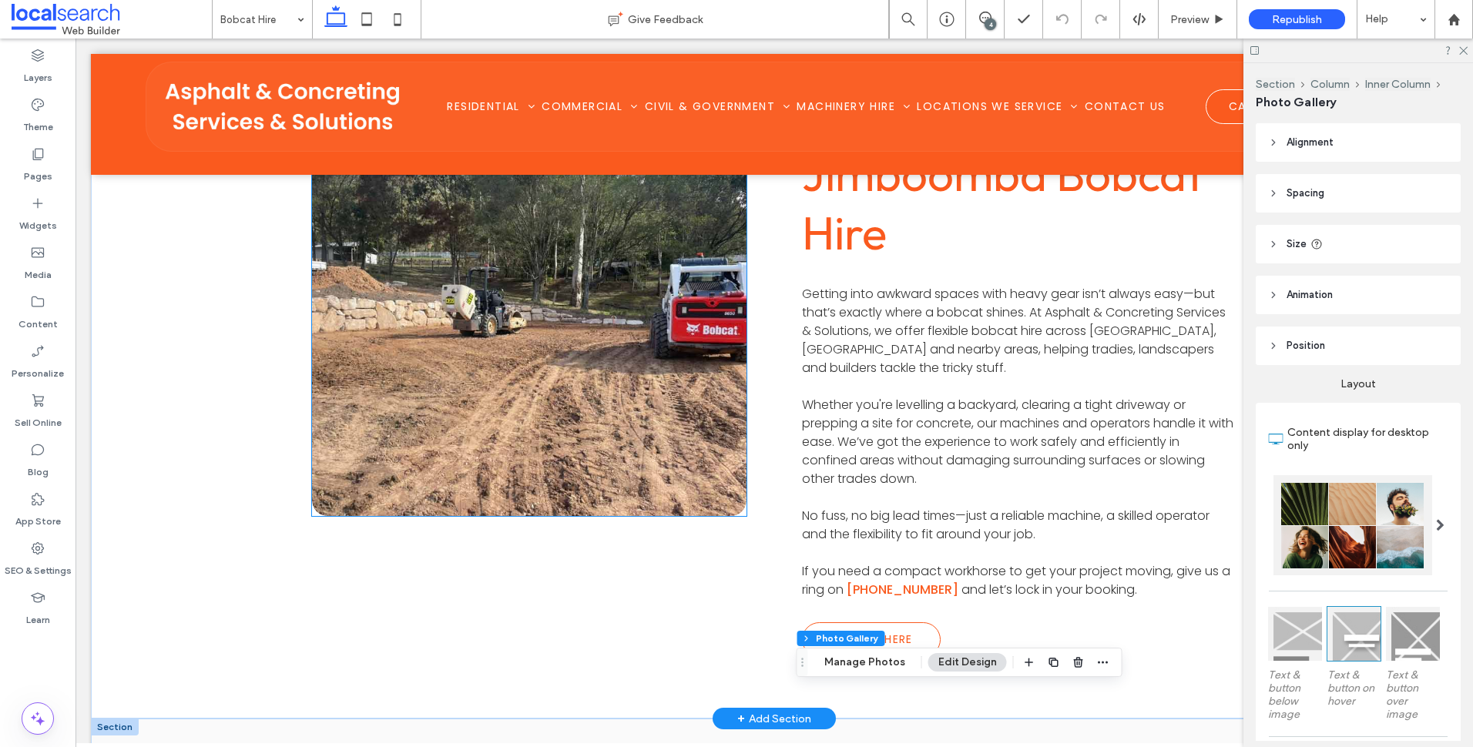
click at [541, 356] on link at bounding box center [529, 331] width 461 height 391
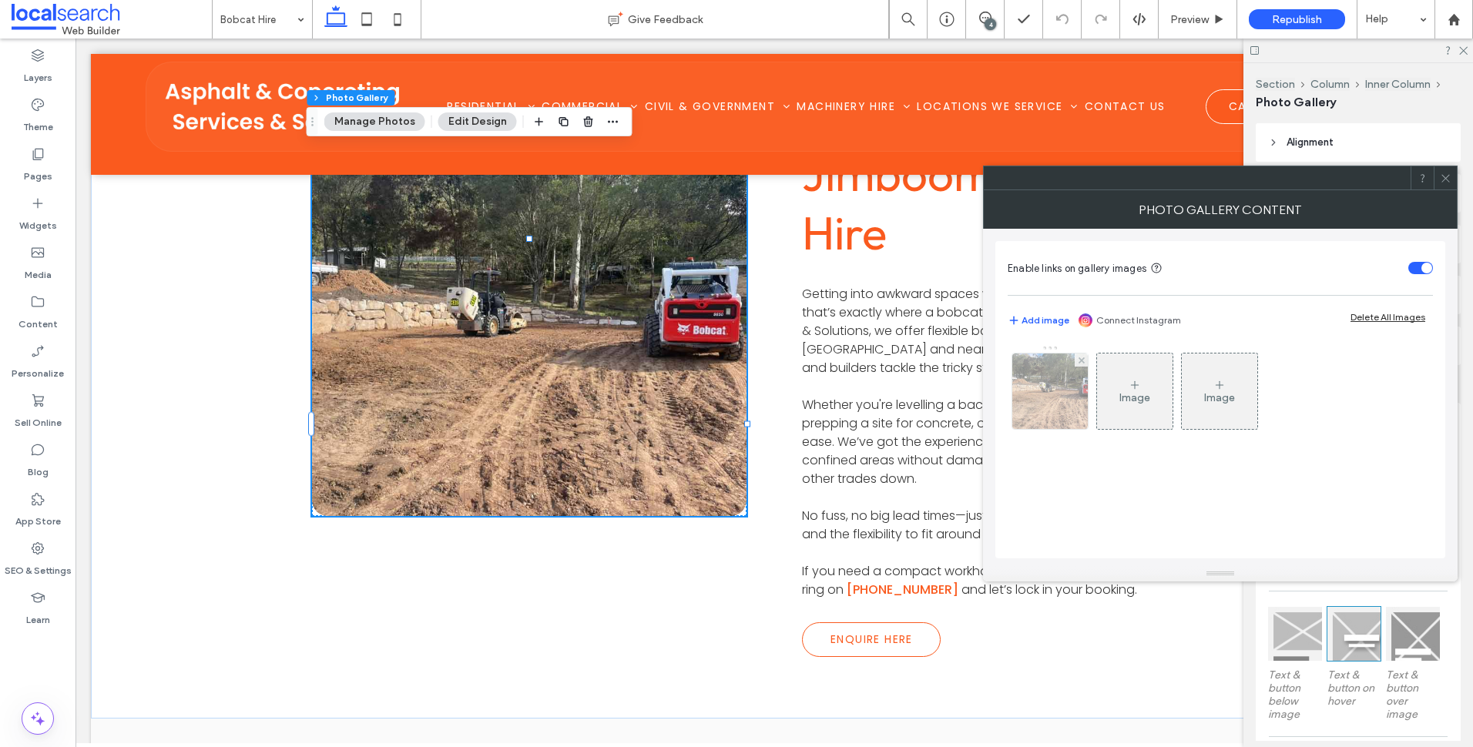
click at [1055, 377] on img at bounding box center [1050, 392] width 101 height 76
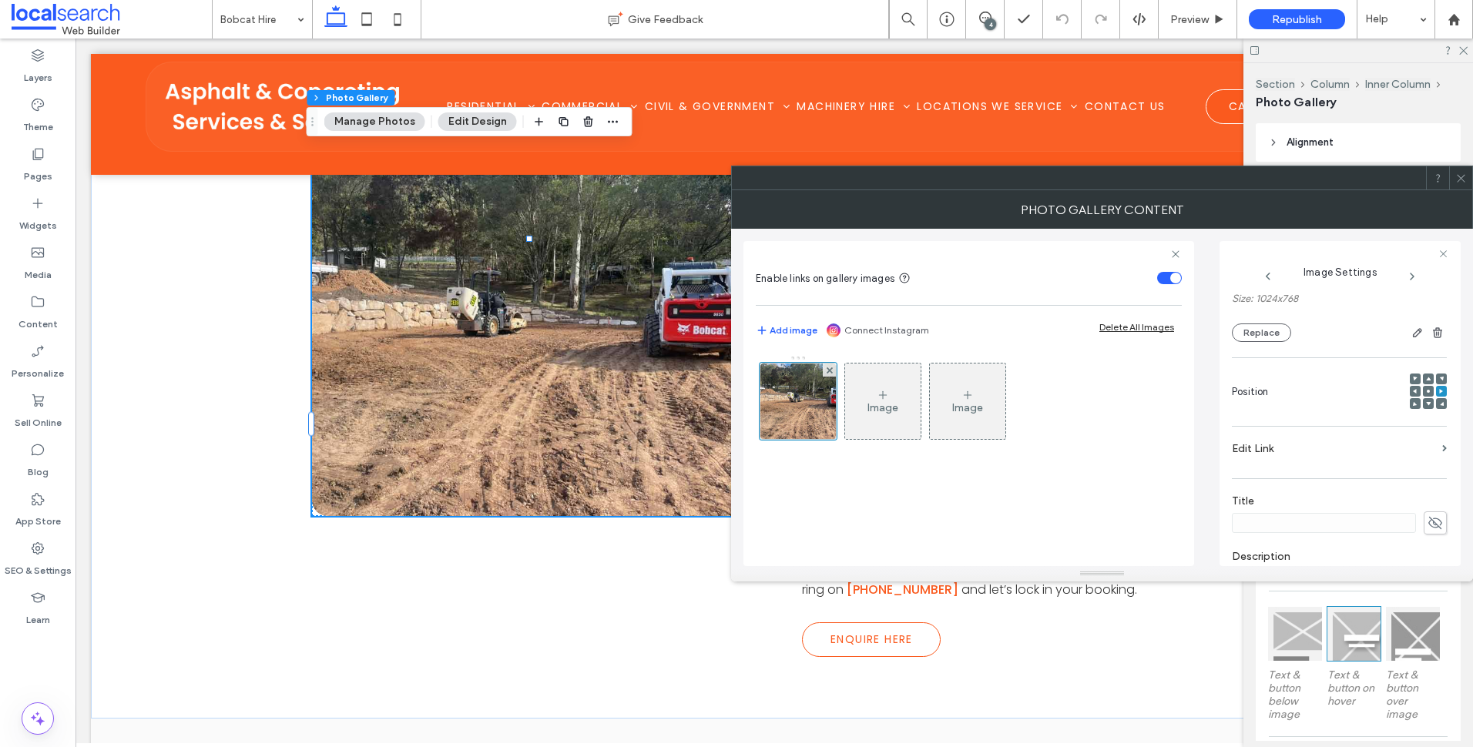
scroll to position [308, 0]
click at [1460, 175] on icon at bounding box center [1462, 179] width 12 height 12
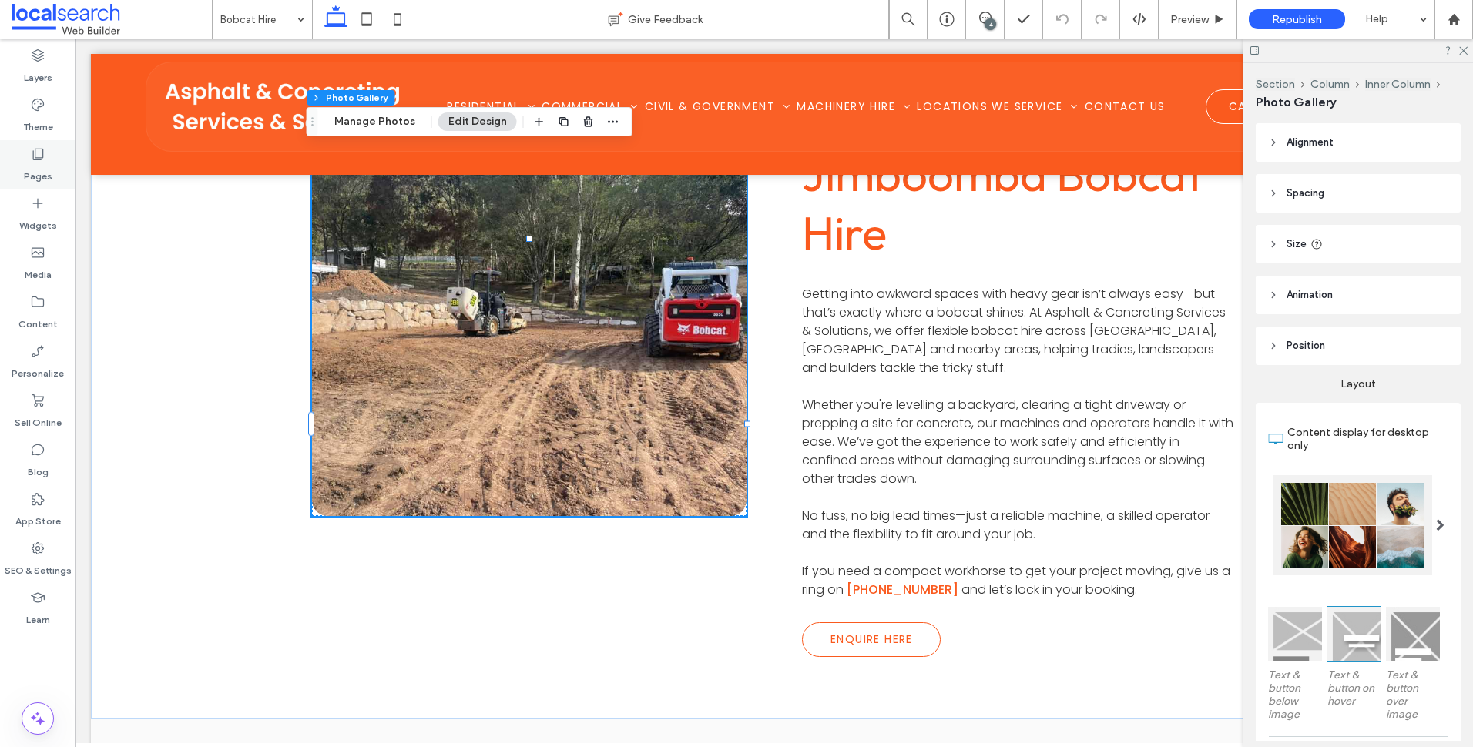
click at [53, 151] on div "Pages" at bounding box center [38, 164] width 76 height 49
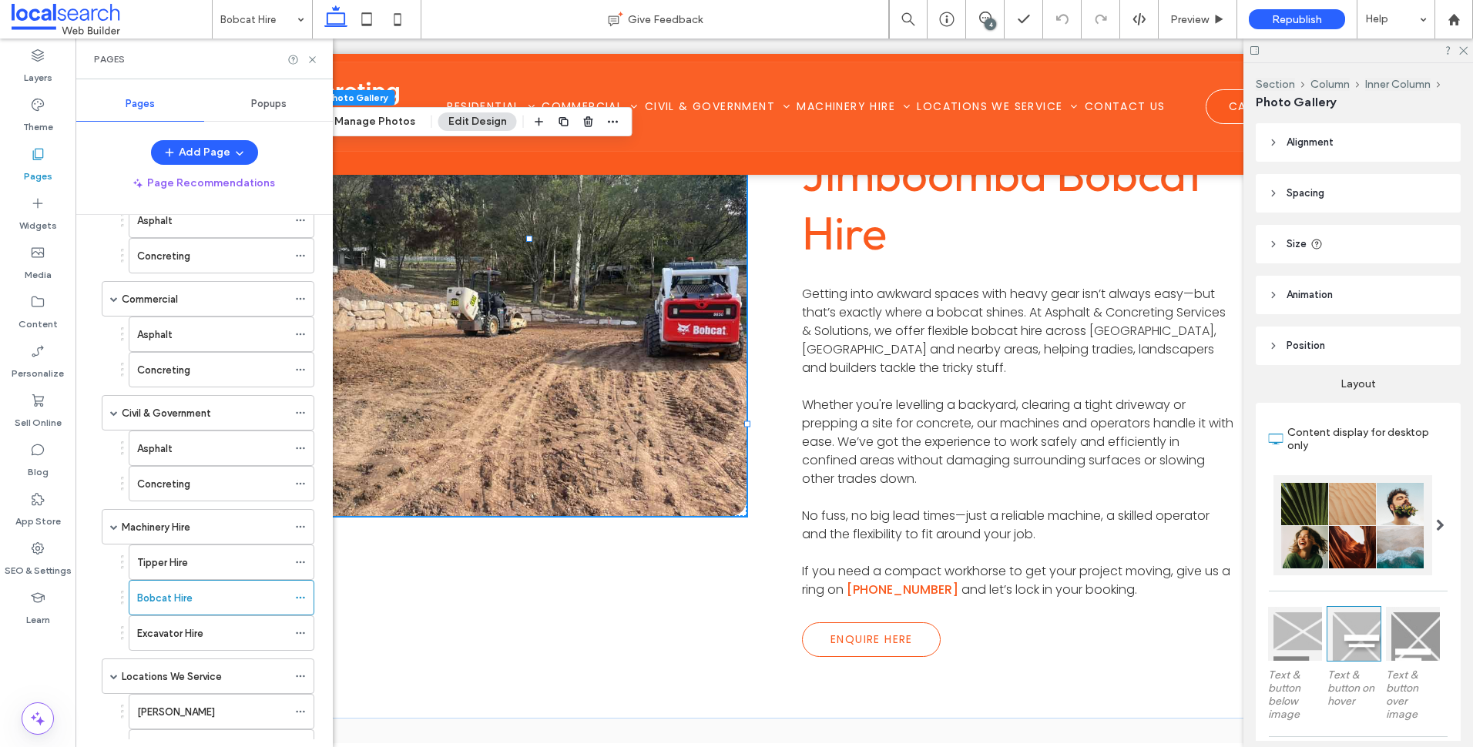
scroll to position [224, 0]
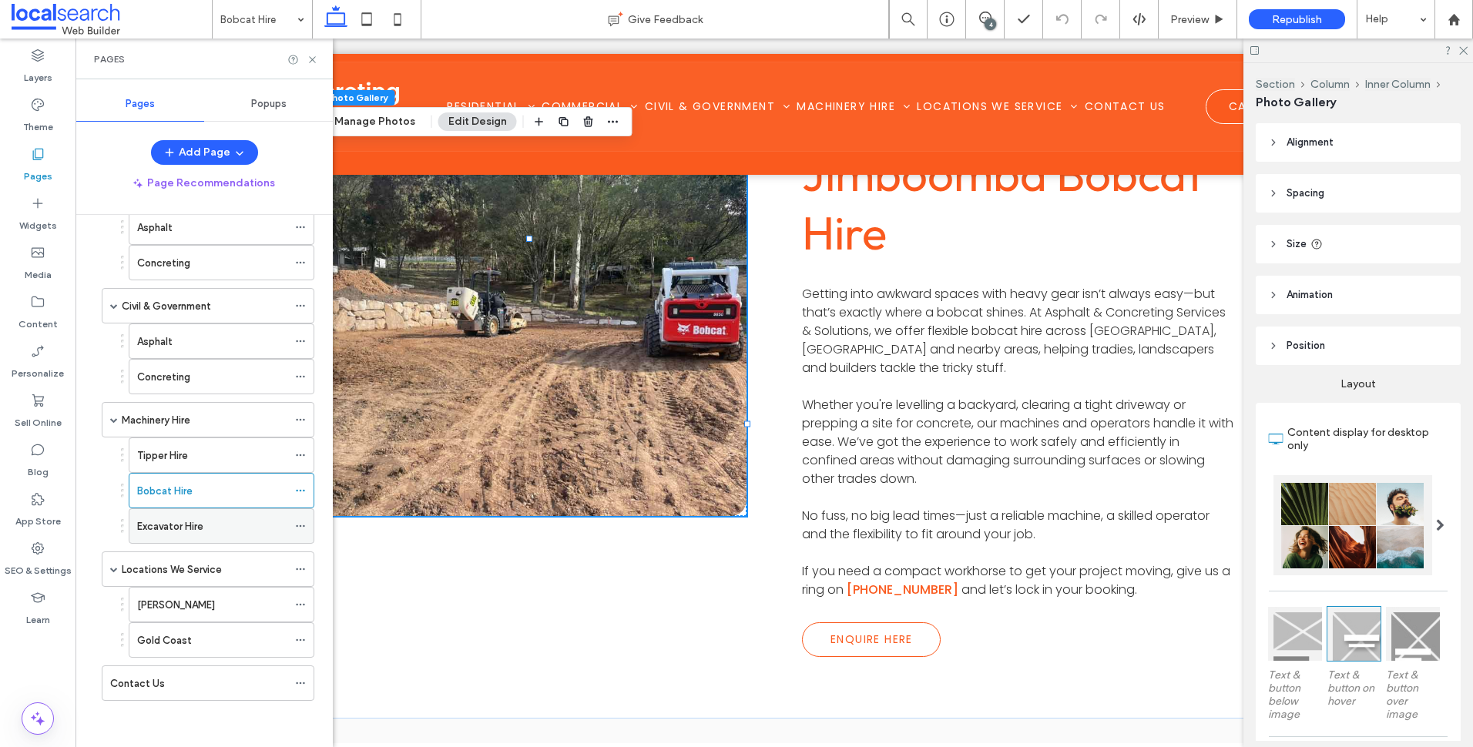
click at [212, 532] on div "Excavator Hire" at bounding box center [212, 527] width 150 height 16
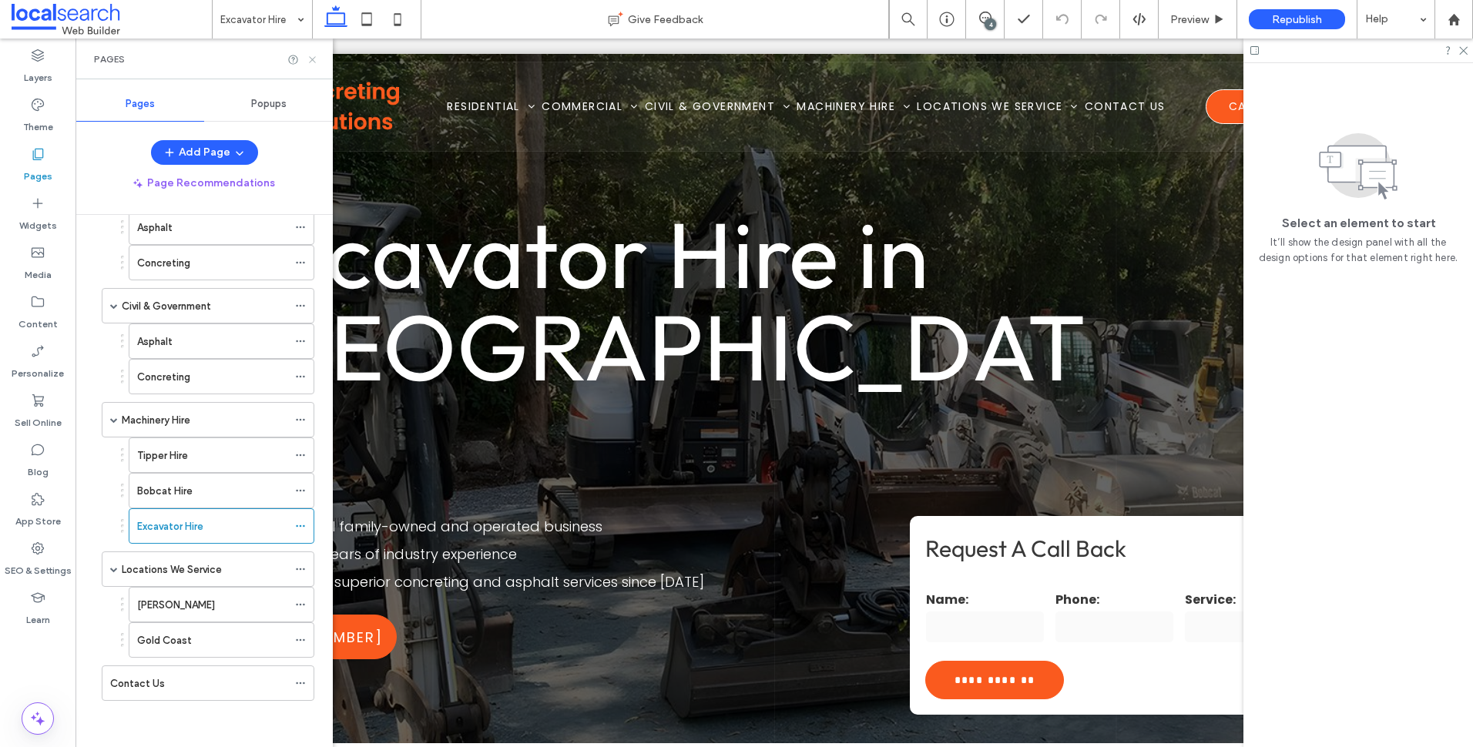
click at [312, 59] on use at bounding box center [312, 59] width 6 height 6
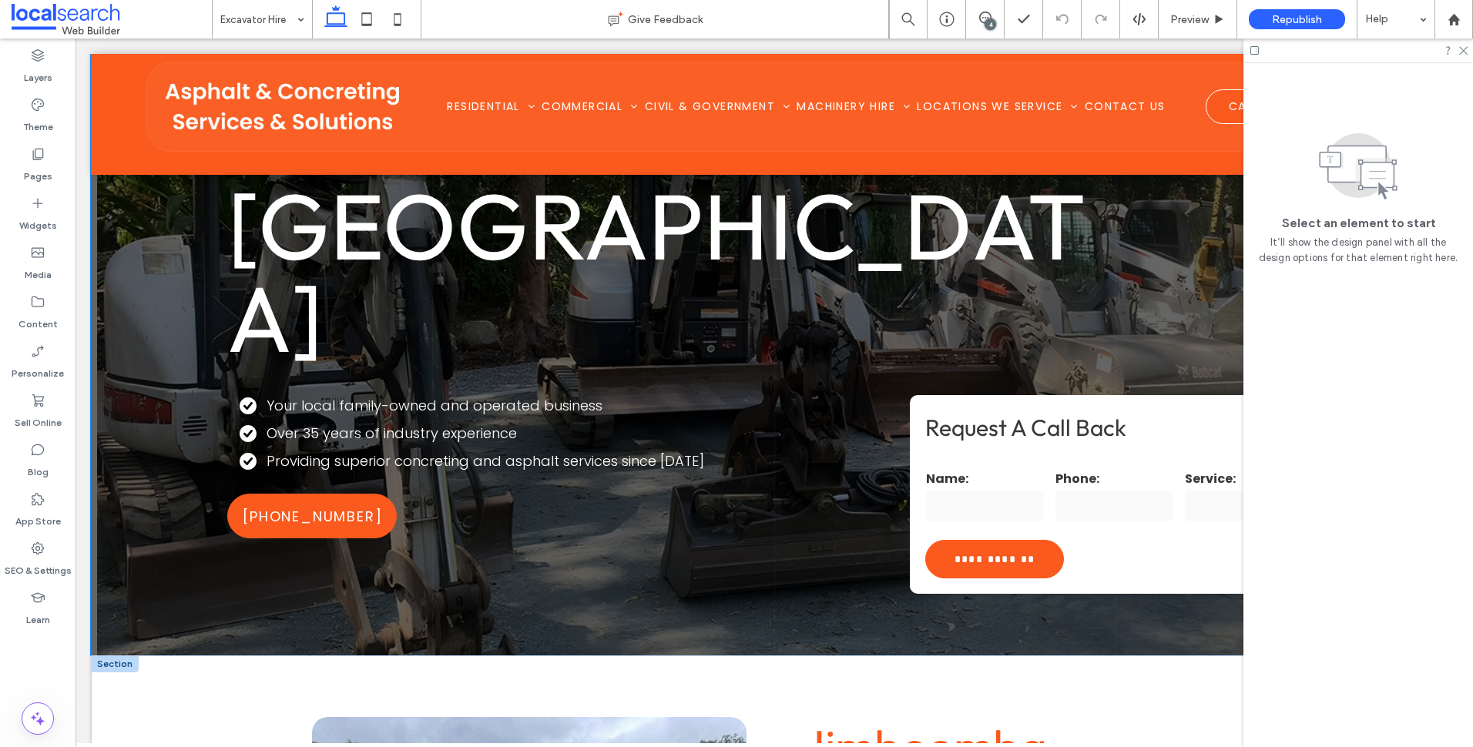
scroll to position [539, 0]
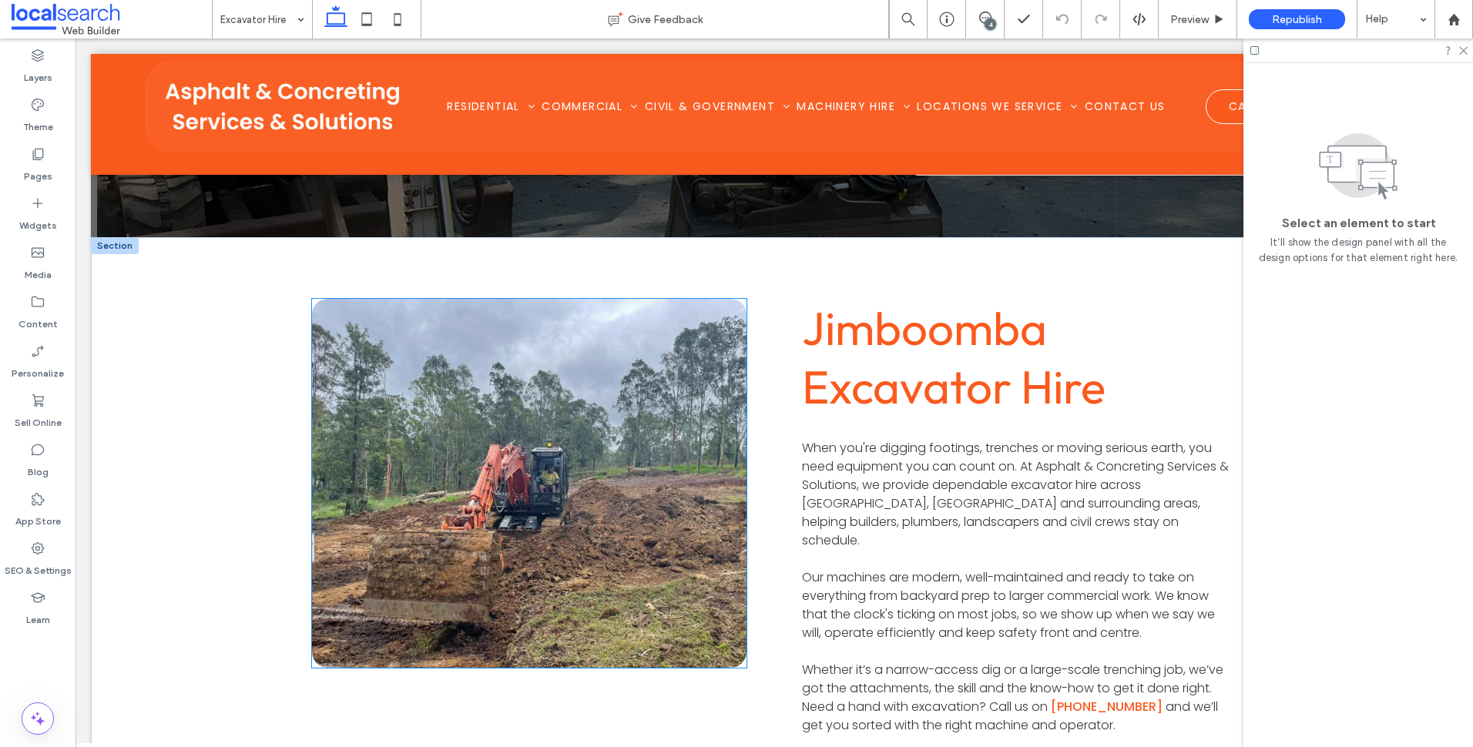
click at [542, 457] on link at bounding box center [529, 483] width 461 height 391
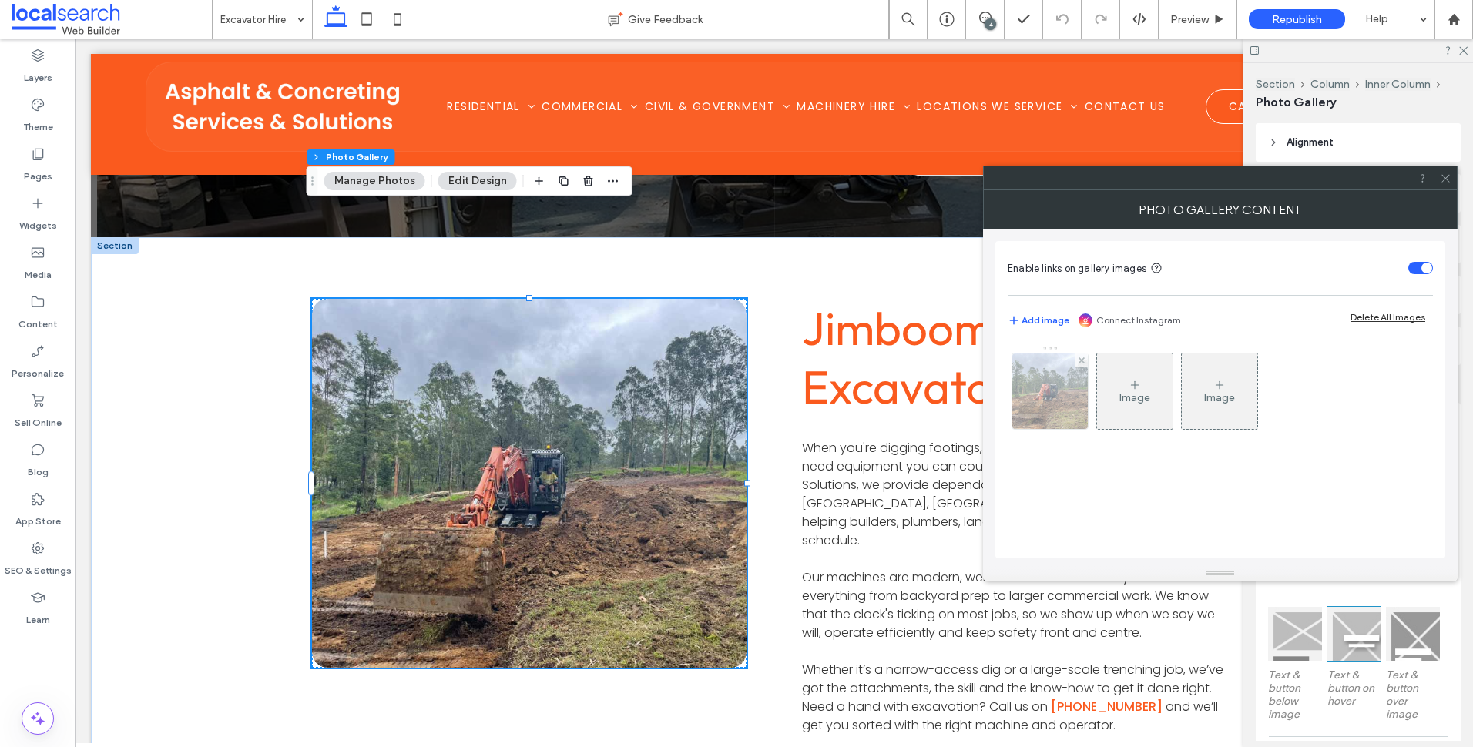
click at [1020, 398] on img at bounding box center [1050, 392] width 101 height 76
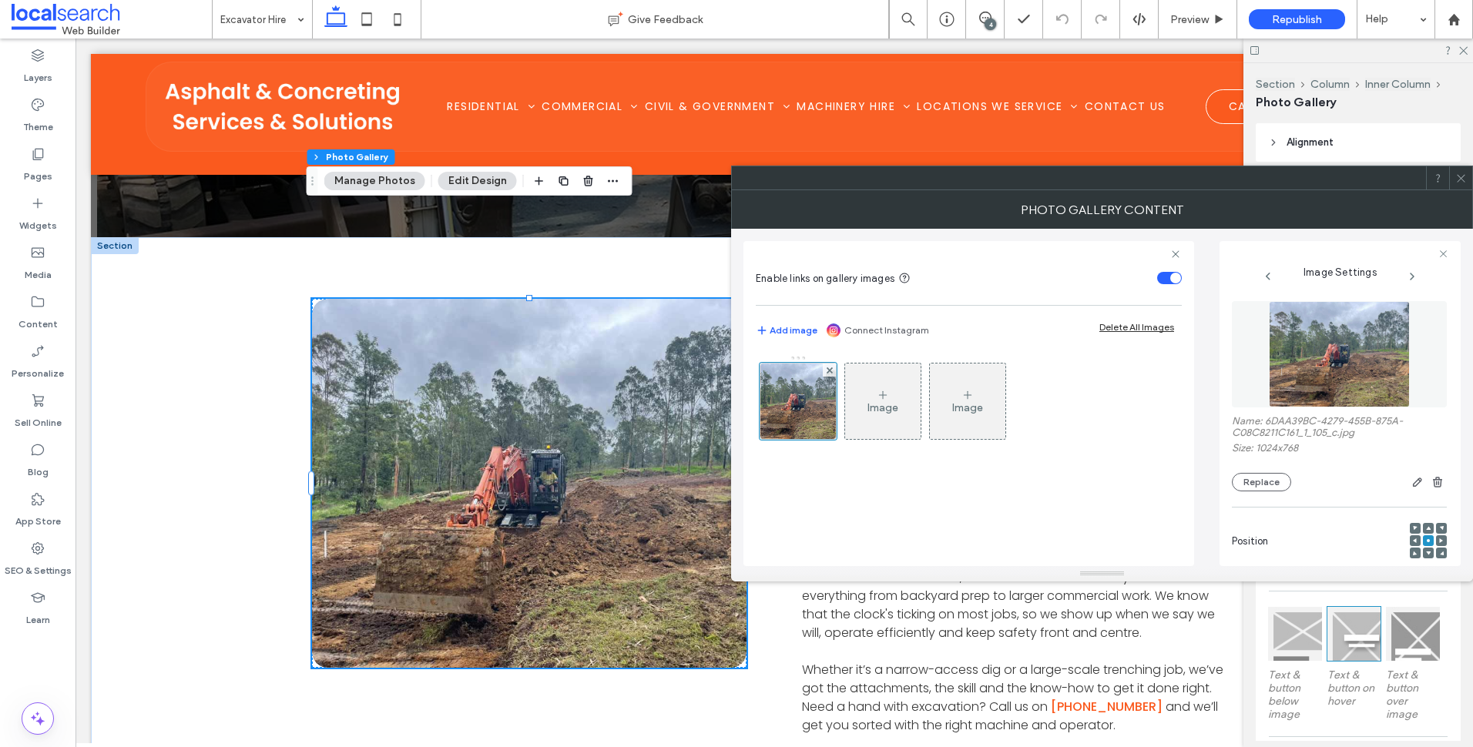
click at [1463, 177] on use at bounding box center [1461, 178] width 8 height 8
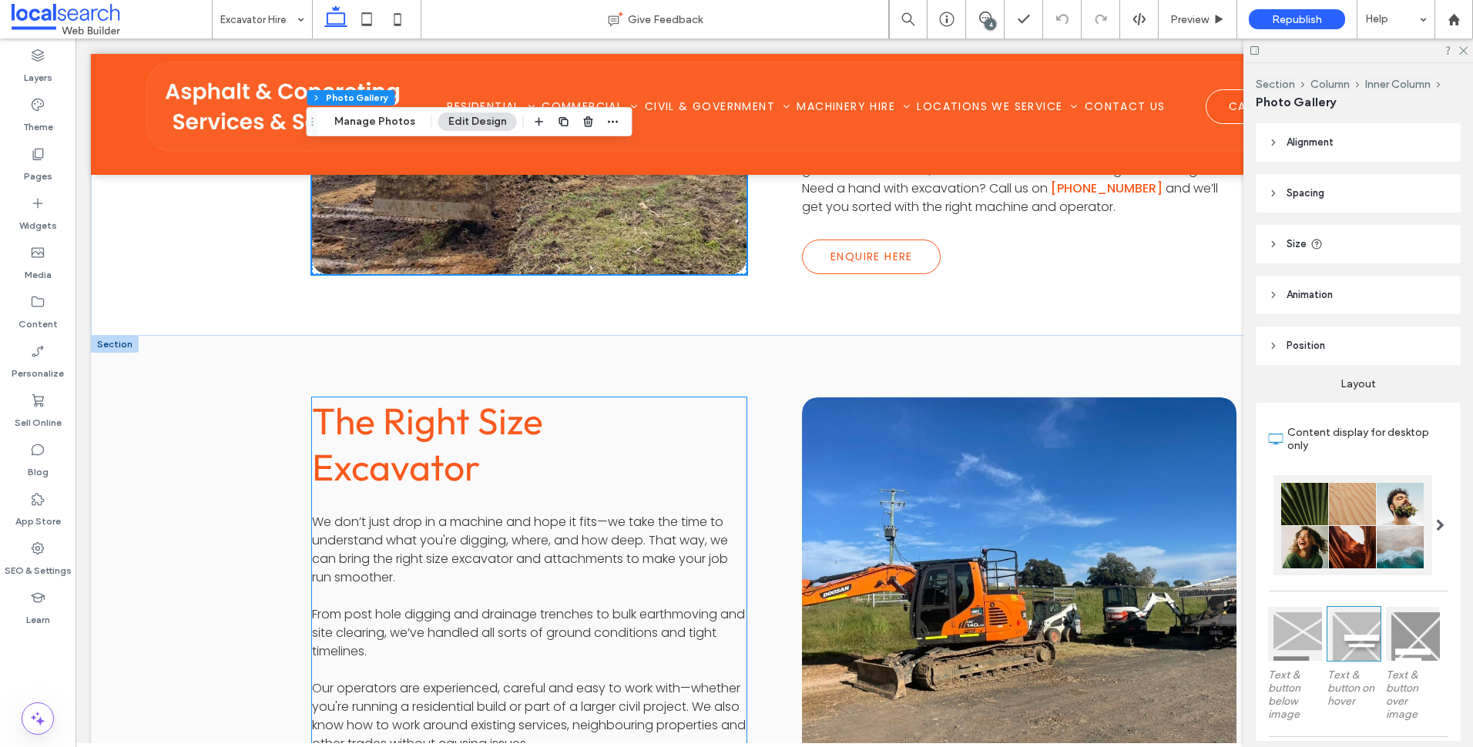
scroll to position [1156, 0]
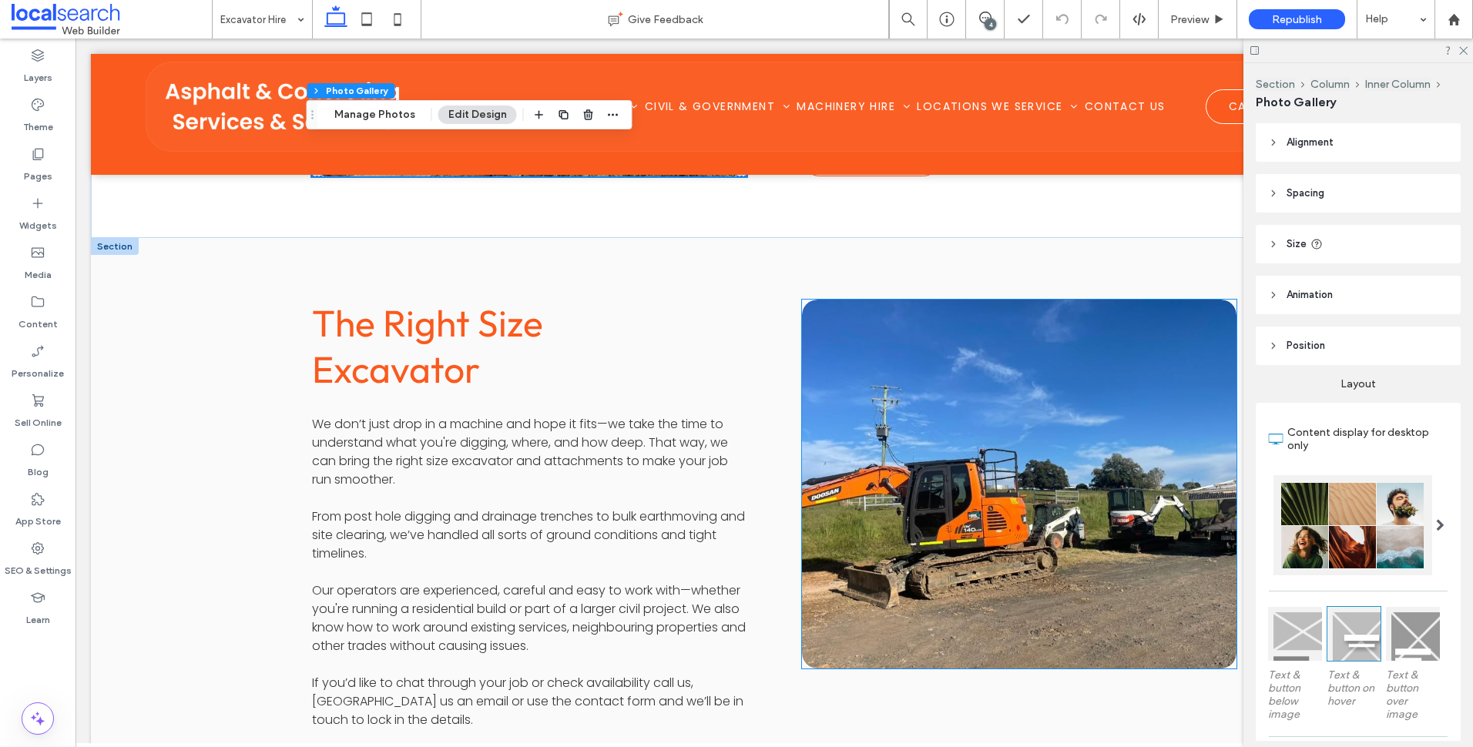
click at [1023, 396] on link at bounding box center [1019, 484] width 461 height 391
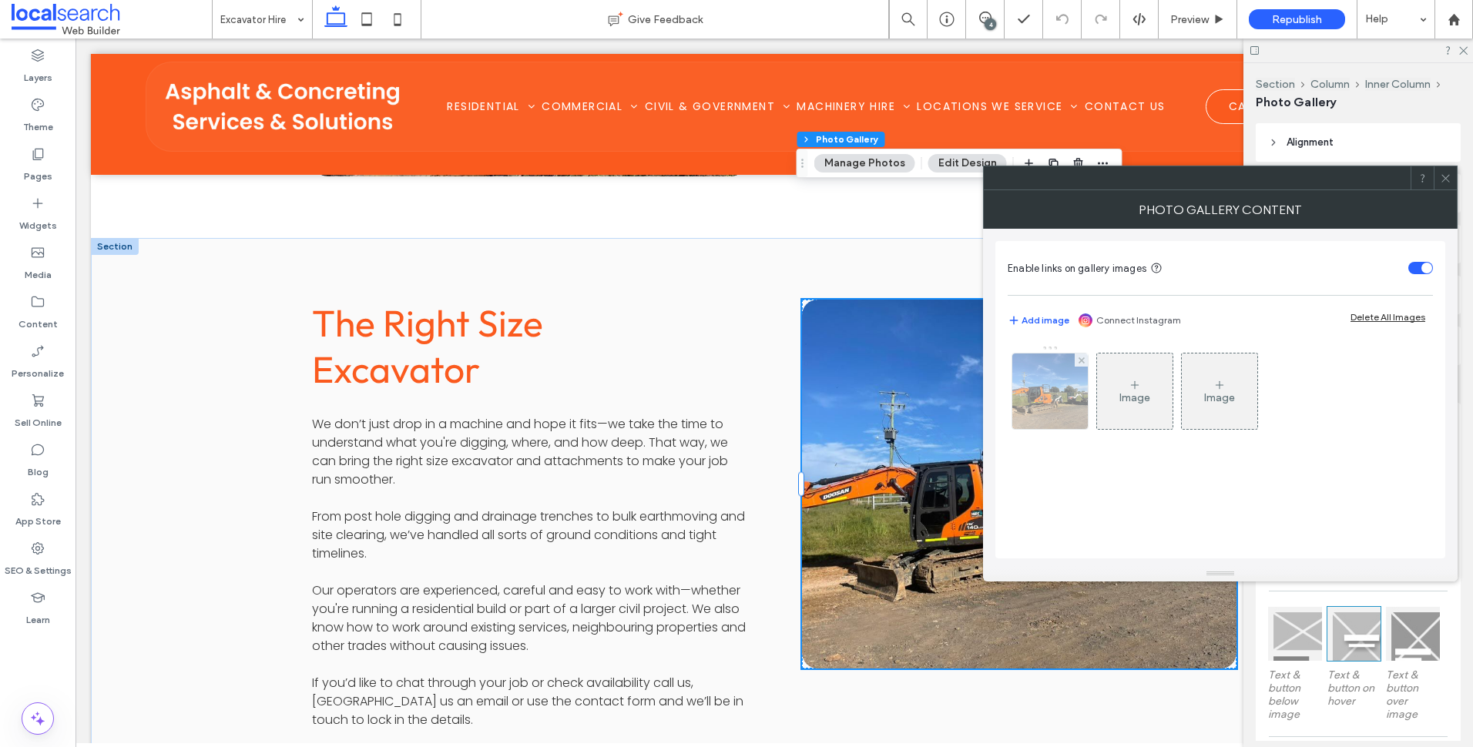
click at [1057, 408] on img at bounding box center [1050, 392] width 101 height 76
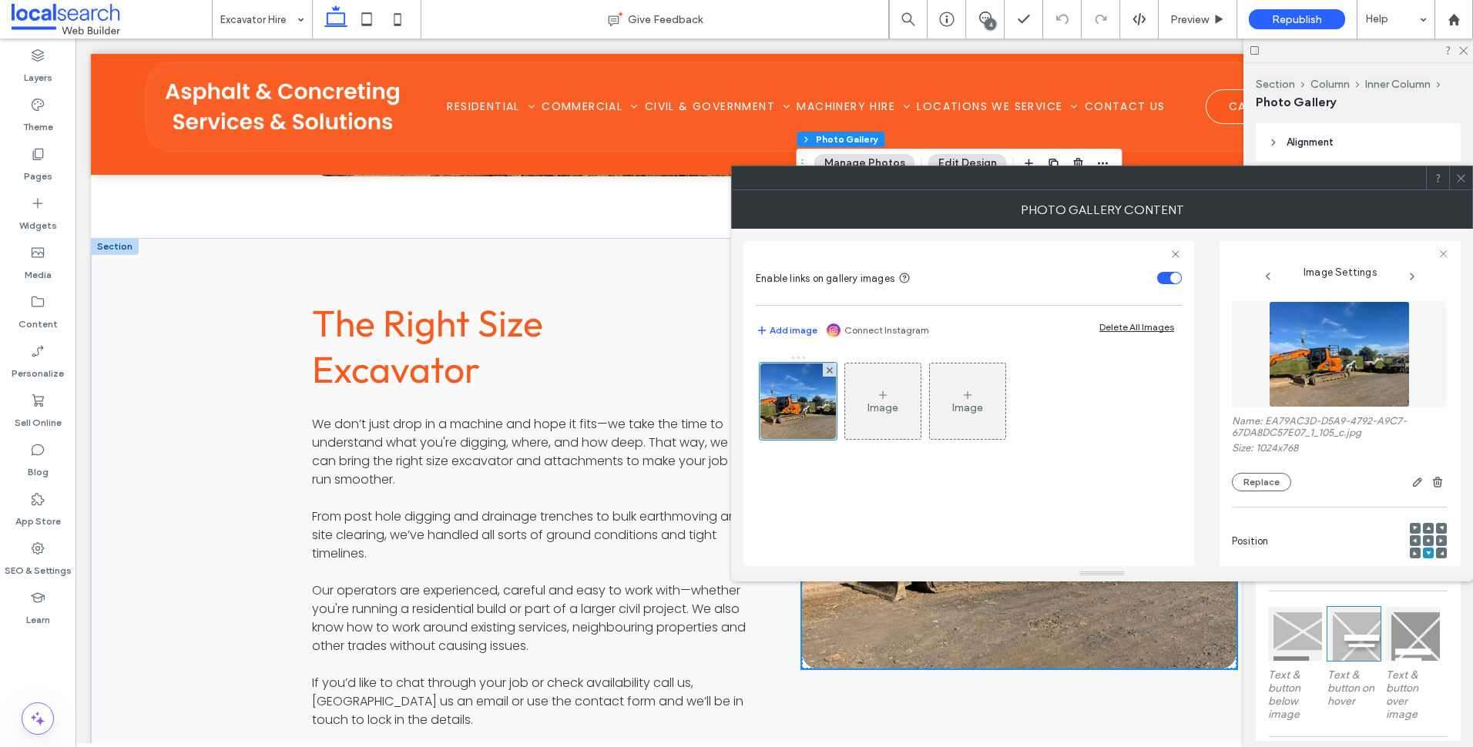
click at [1456, 183] on icon at bounding box center [1462, 179] width 12 height 12
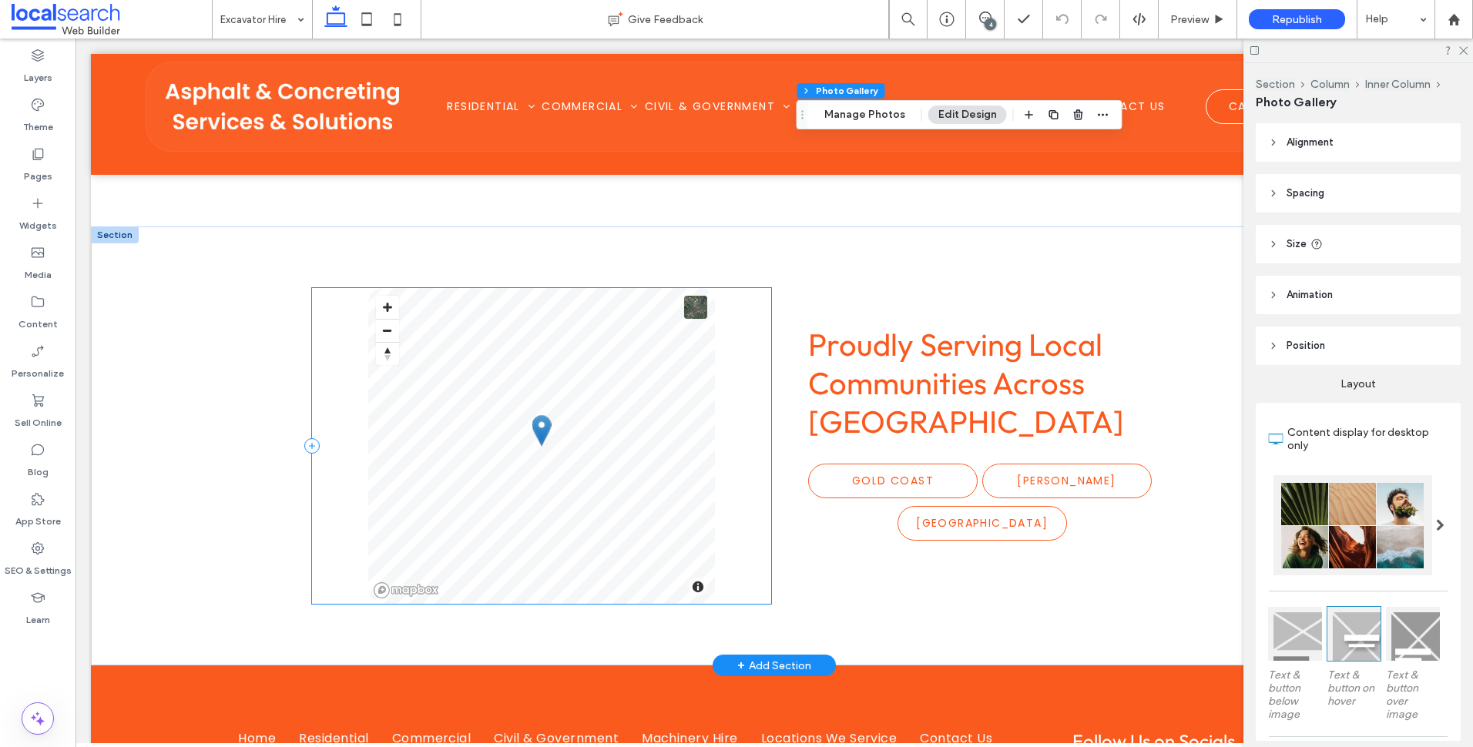
scroll to position [2543, 0]
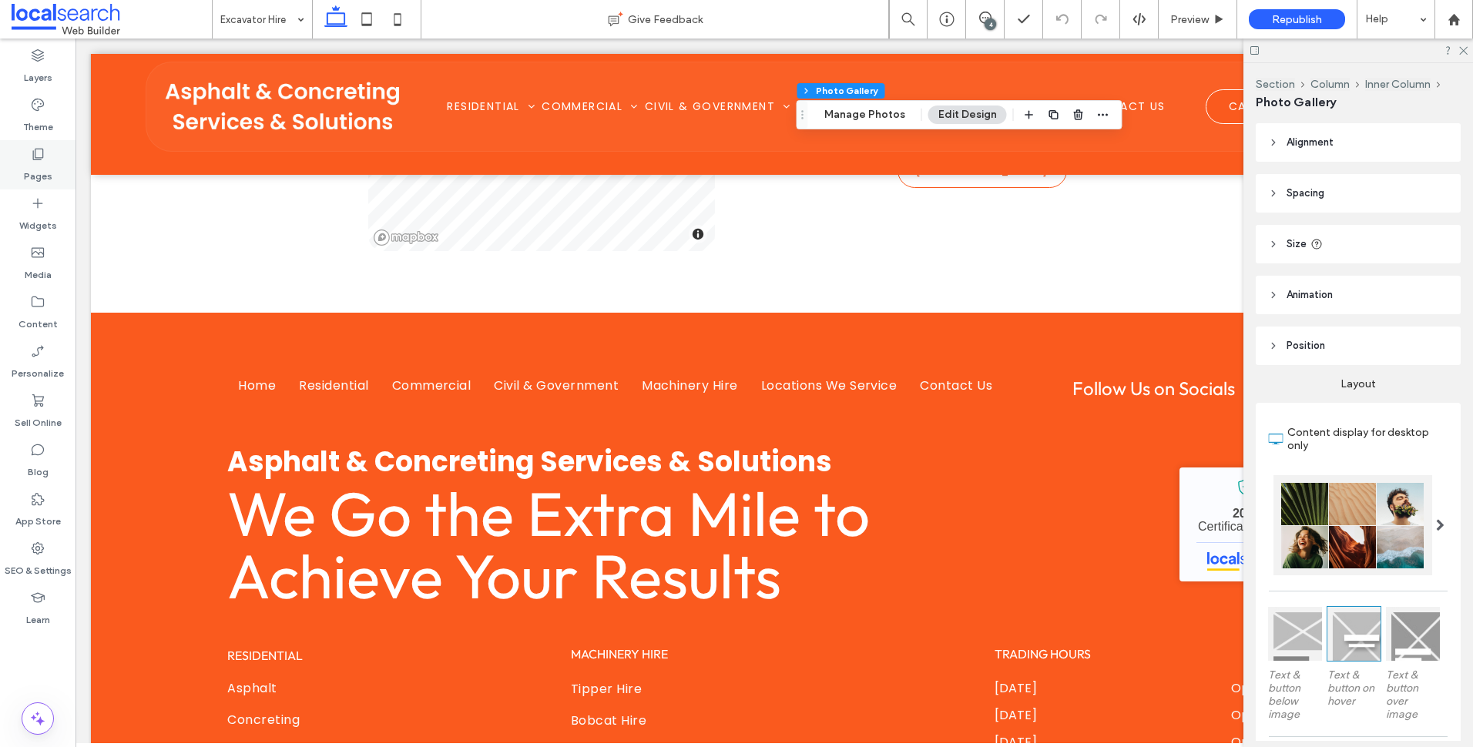
click at [43, 160] on icon at bounding box center [37, 153] width 15 height 15
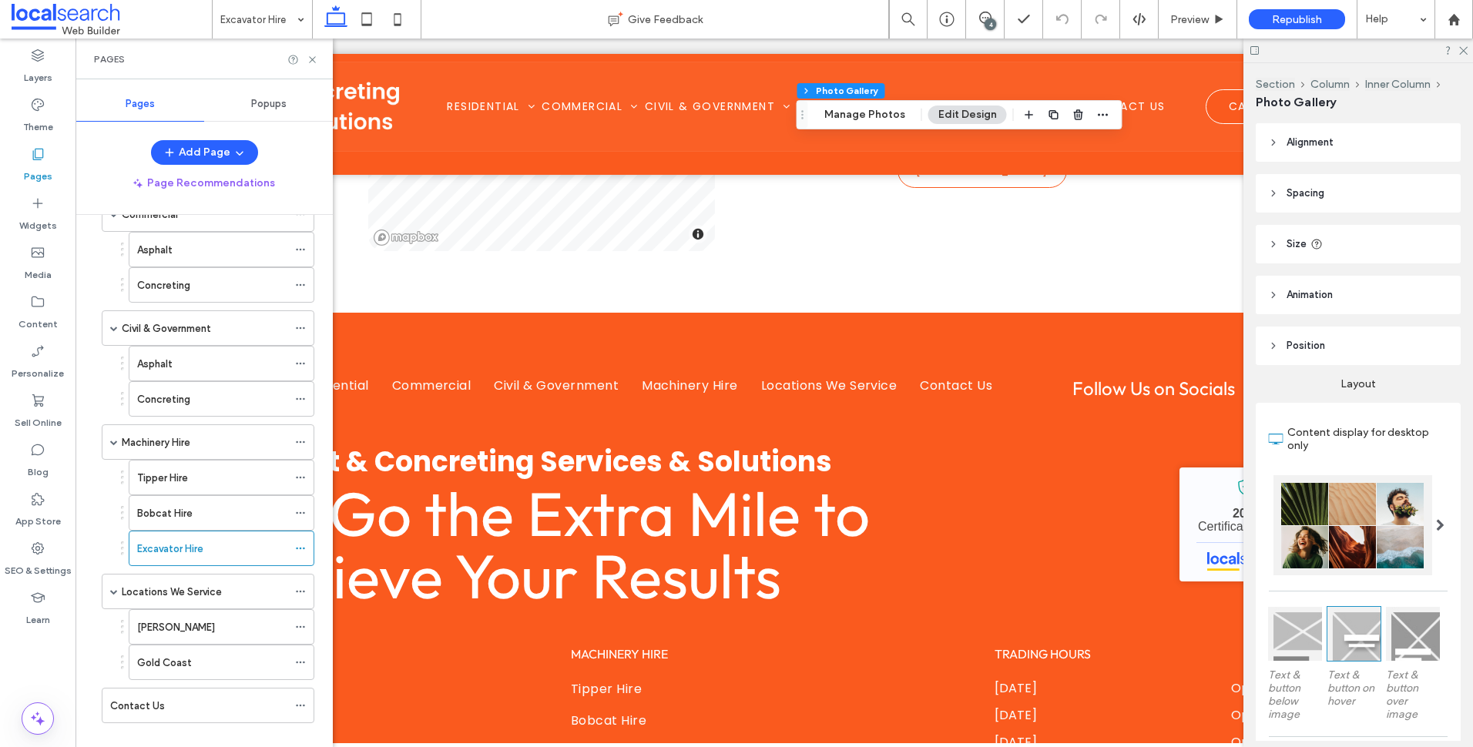
scroll to position [224, 0]
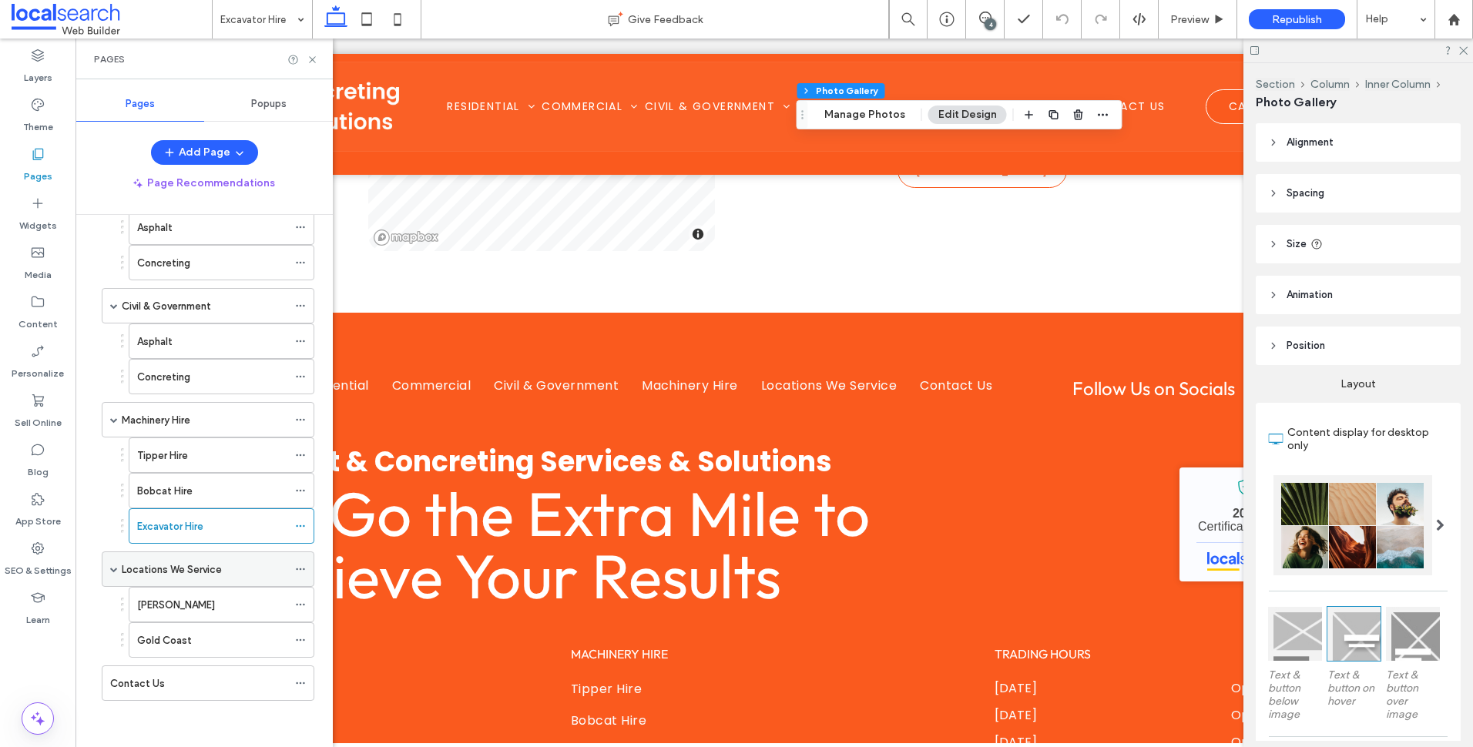
click at [222, 564] on div "Locations We Service" at bounding box center [205, 570] width 166 height 16
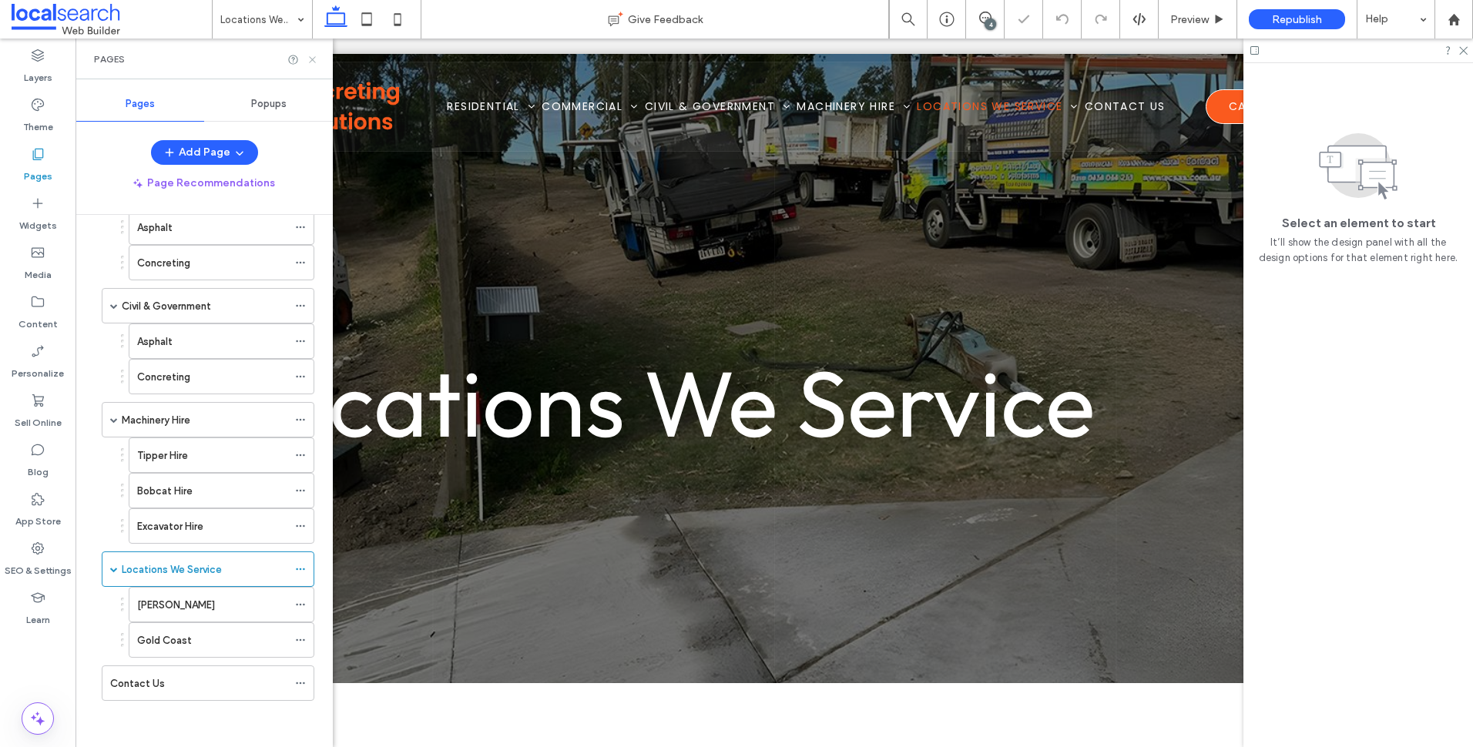
drag, startPoint x: 317, startPoint y: 56, endPoint x: 197, endPoint y: 313, distance: 283.0
click at [317, 56] on icon at bounding box center [313, 60] width 12 height 12
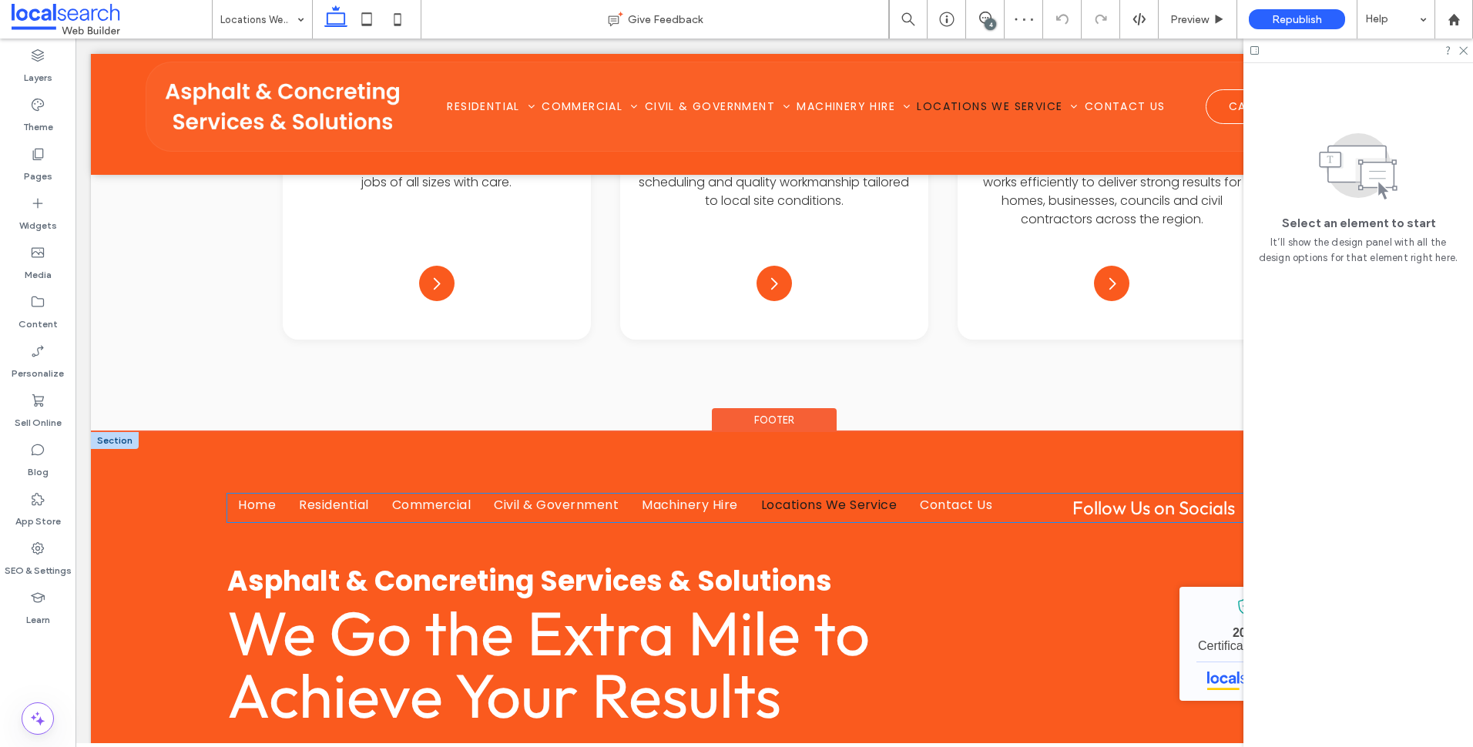
scroll to position [1618, 0]
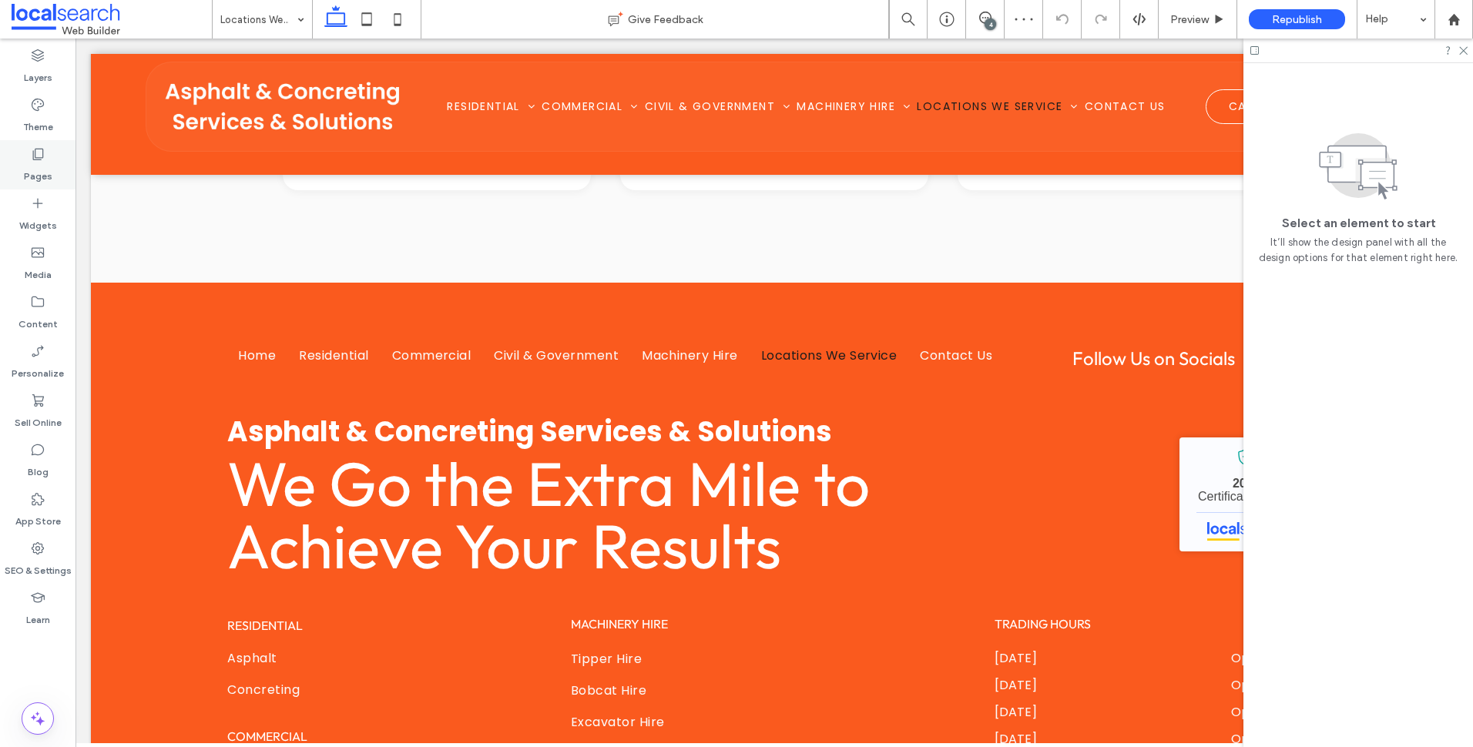
click at [48, 166] on label "Pages" at bounding box center [38, 173] width 29 height 22
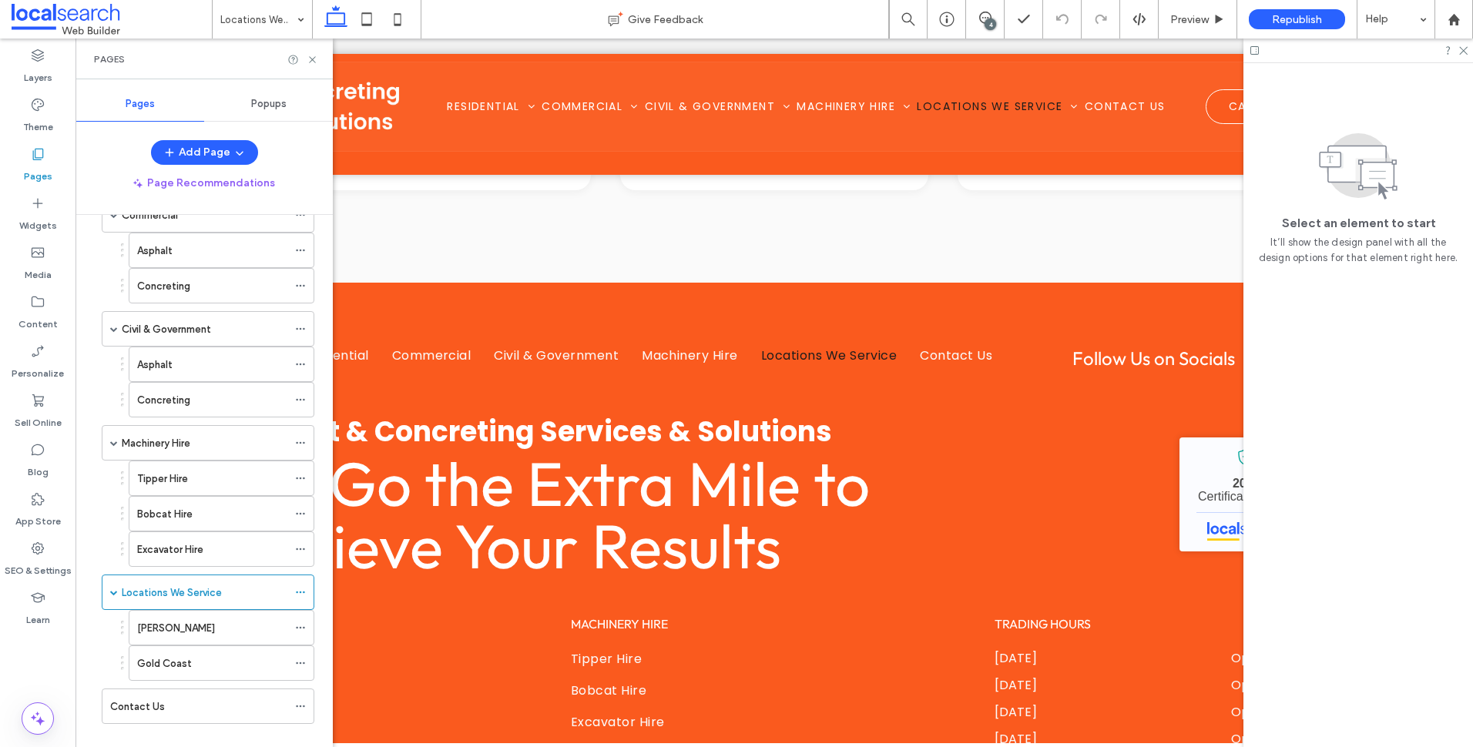
scroll to position [224, 0]
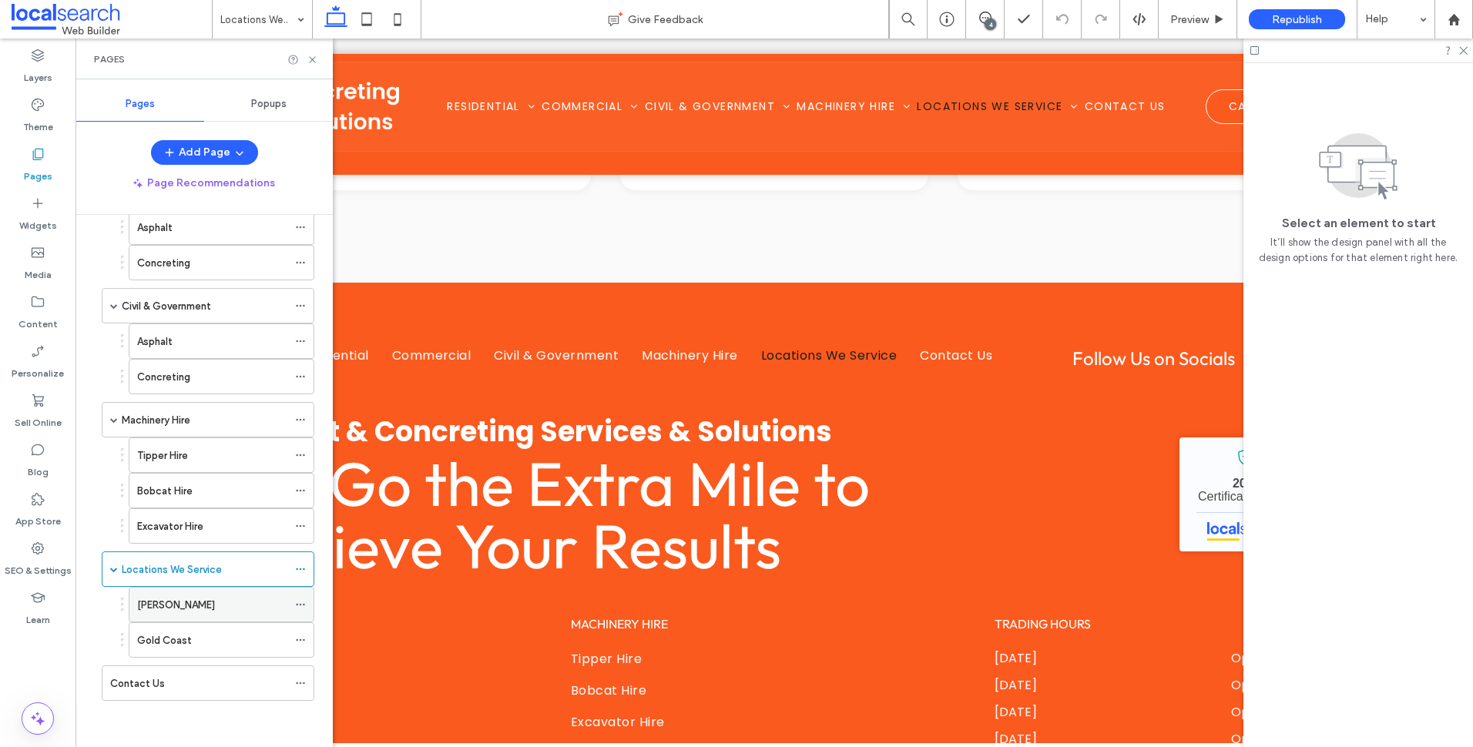
click at [201, 608] on div "[PERSON_NAME]" at bounding box center [212, 605] width 150 height 16
click at [311, 61] on div "Pages" at bounding box center [204, 59] width 257 height 41
click at [311, 61] on use at bounding box center [312, 59] width 6 height 6
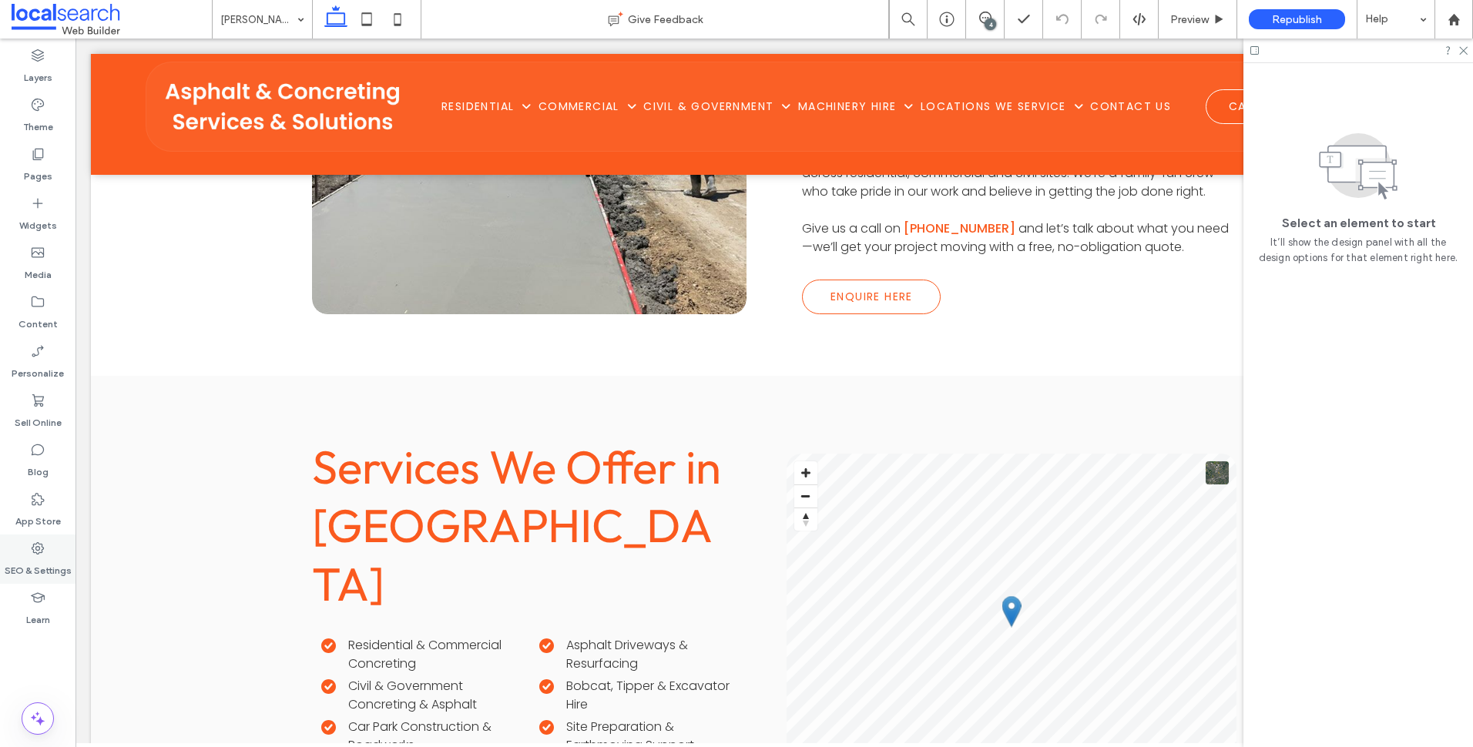
scroll to position [1618, 0]
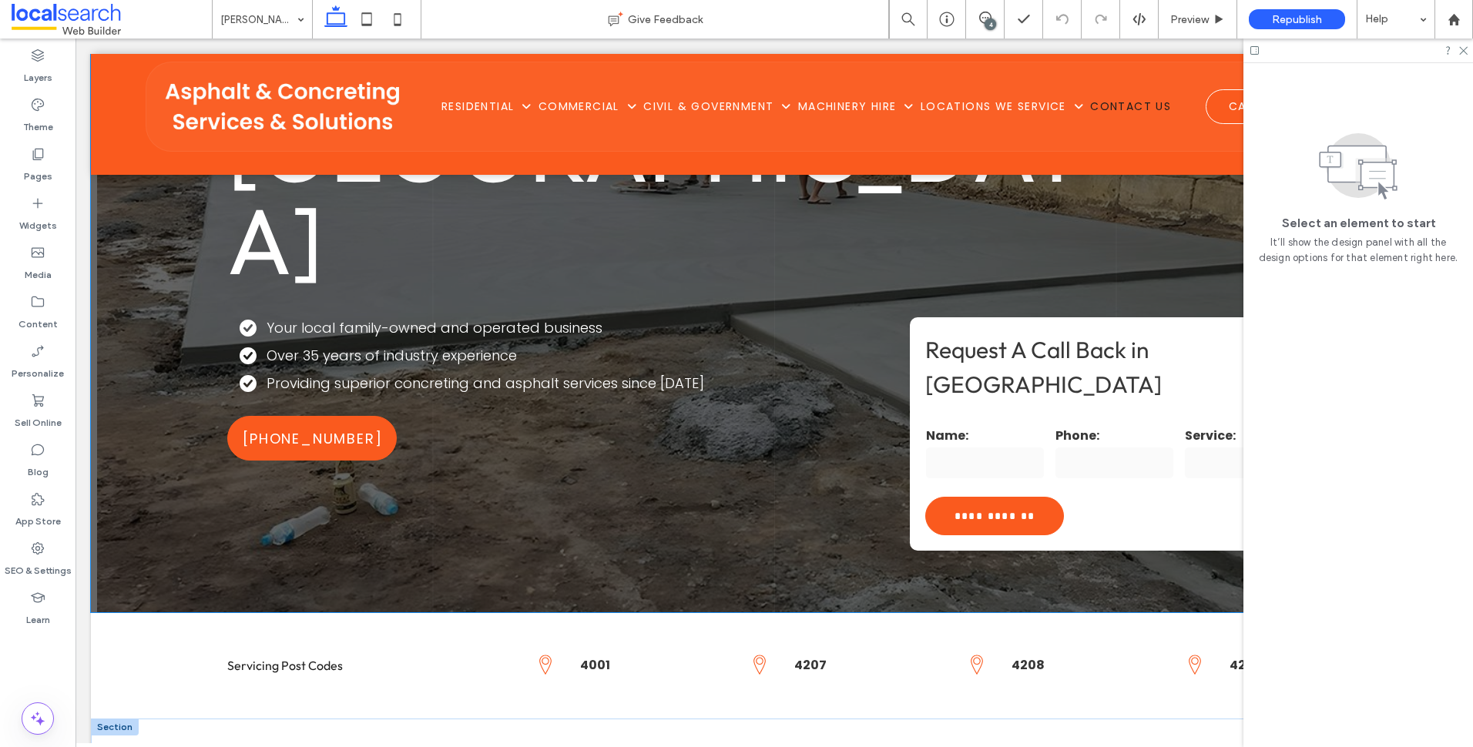
scroll to position [462, 0]
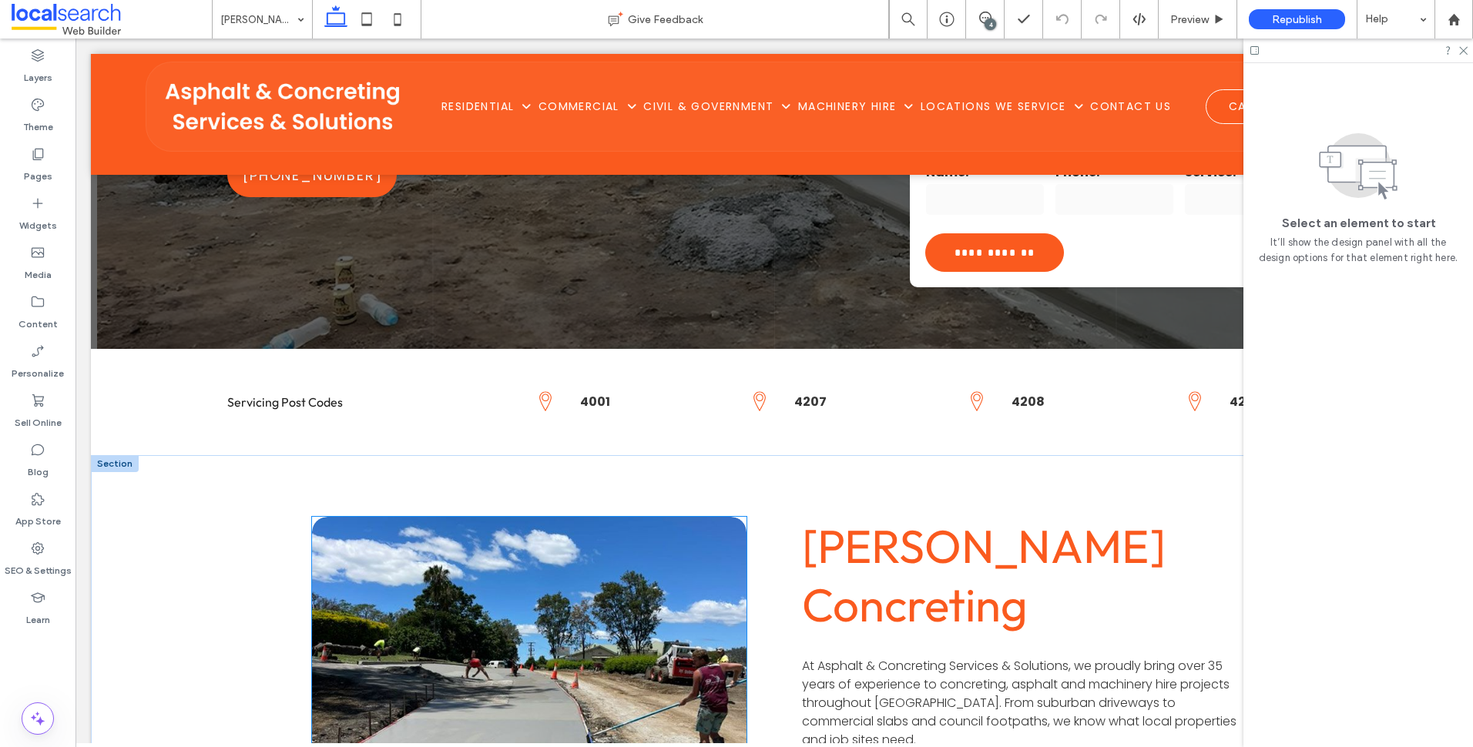
click at [581, 524] on link at bounding box center [529, 701] width 461 height 390
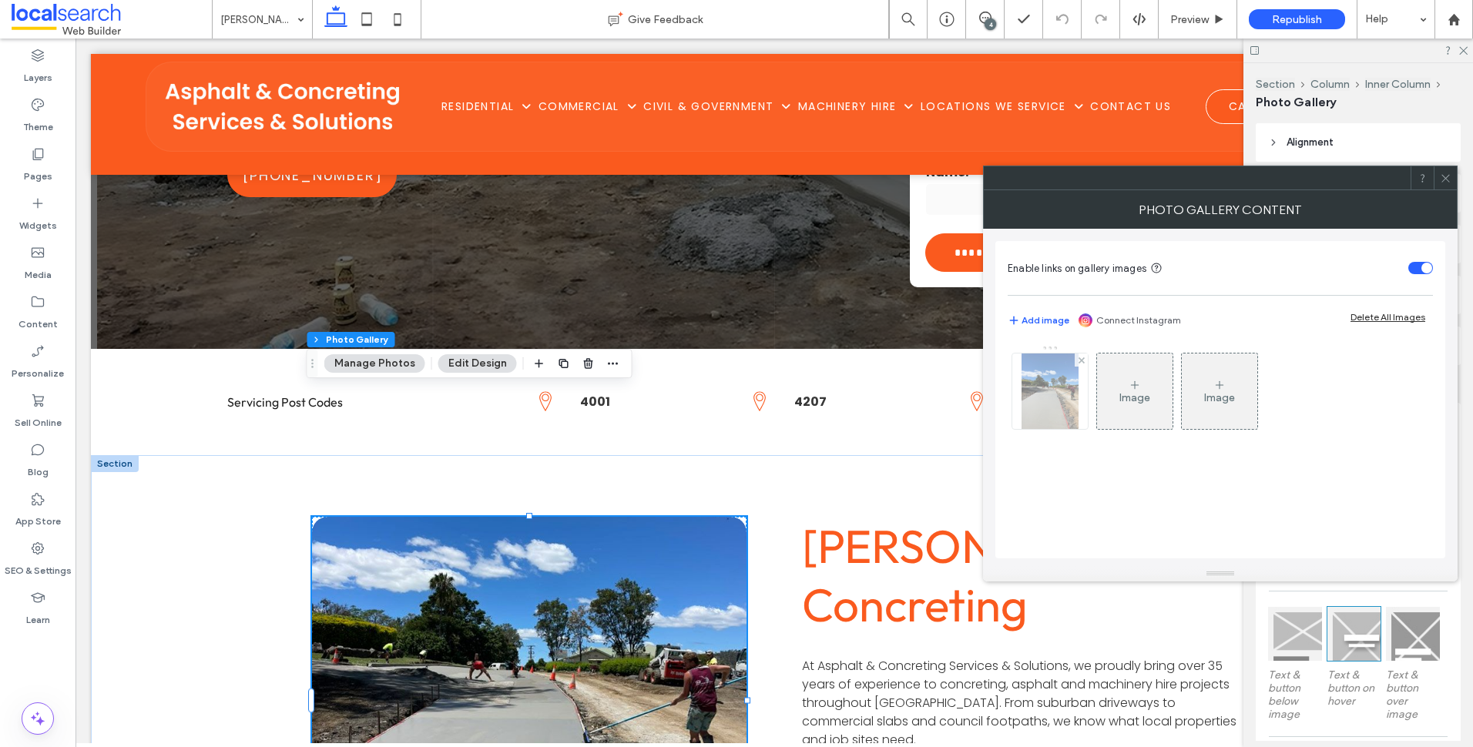
click at [1041, 396] on img at bounding box center [1050, 392] width 57 height 76
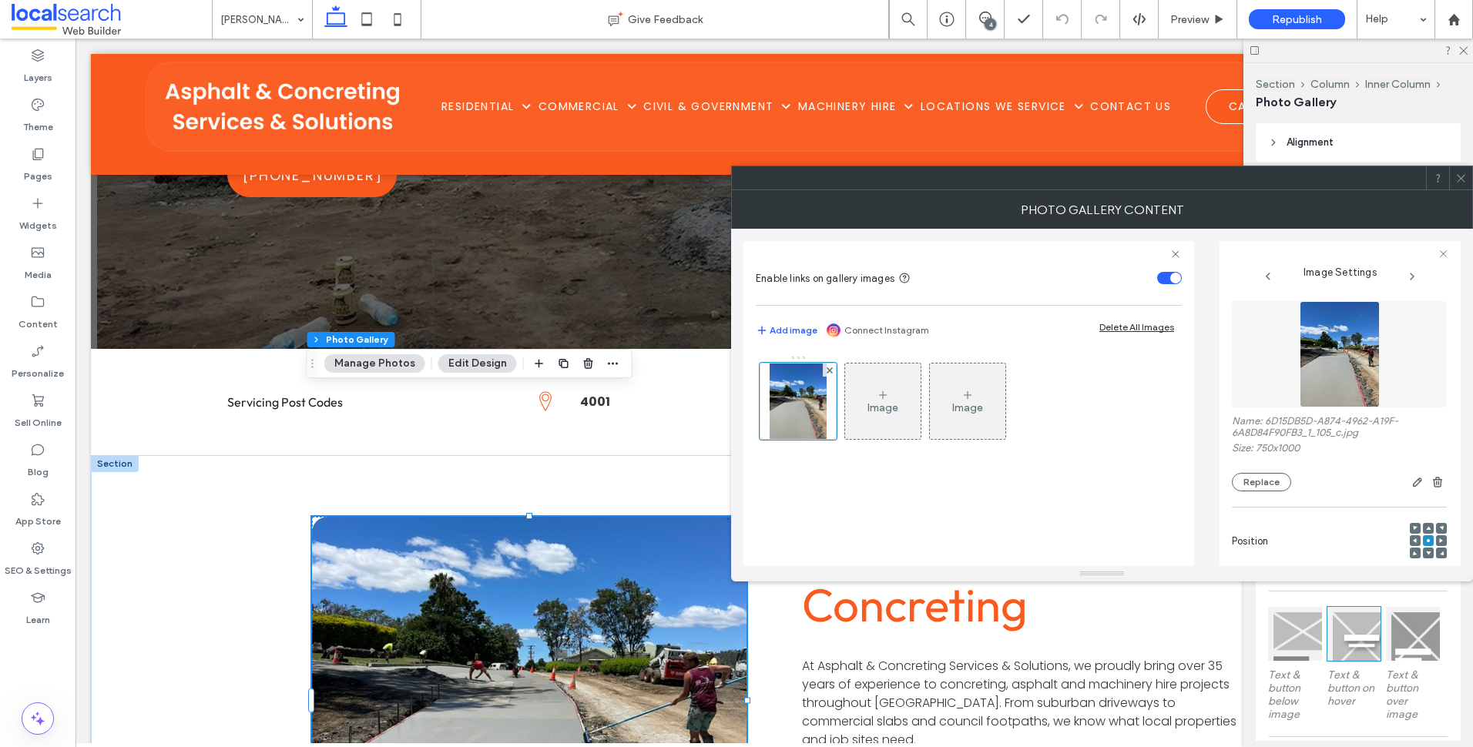
click at [1463, 178] on icon at bounding box center [1462, 179] width 12 height 12
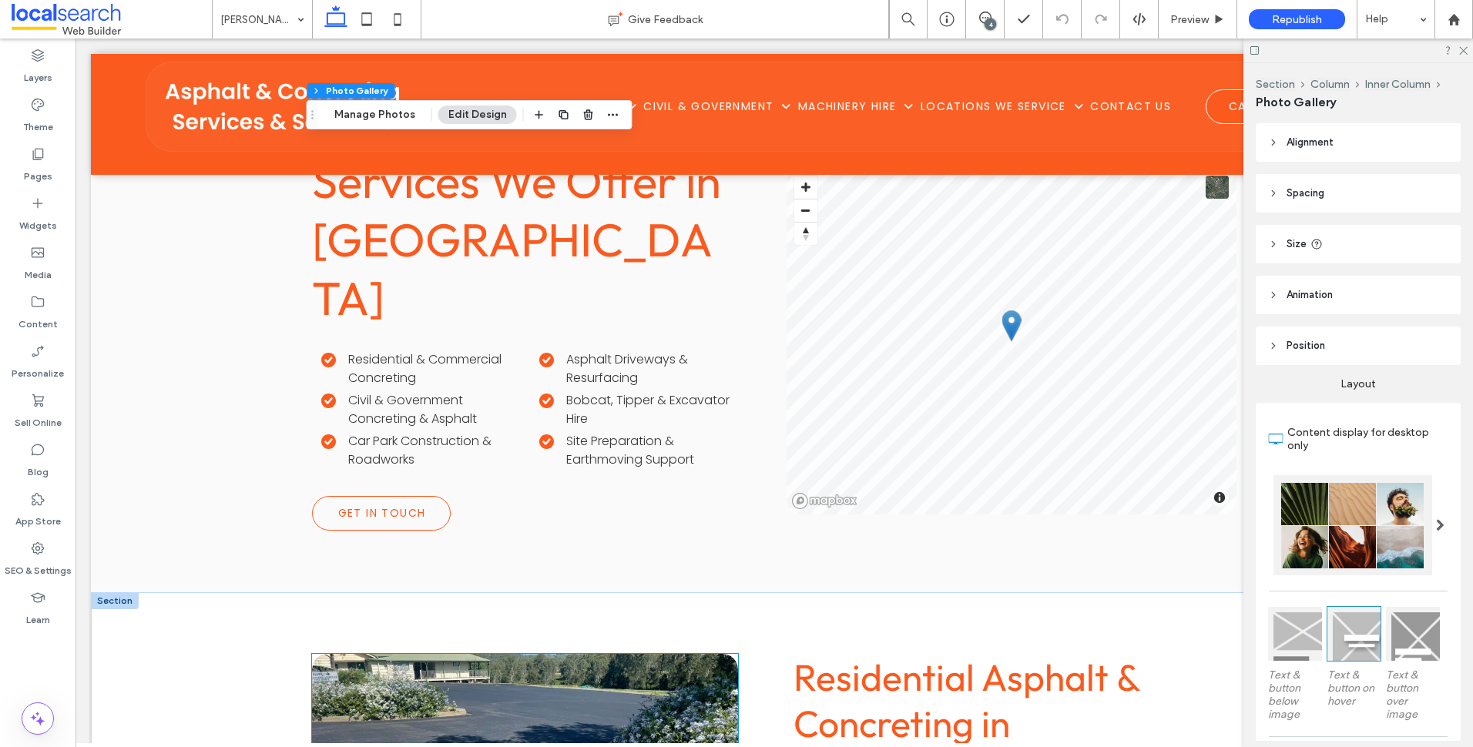
scroll to position [1541, 0]
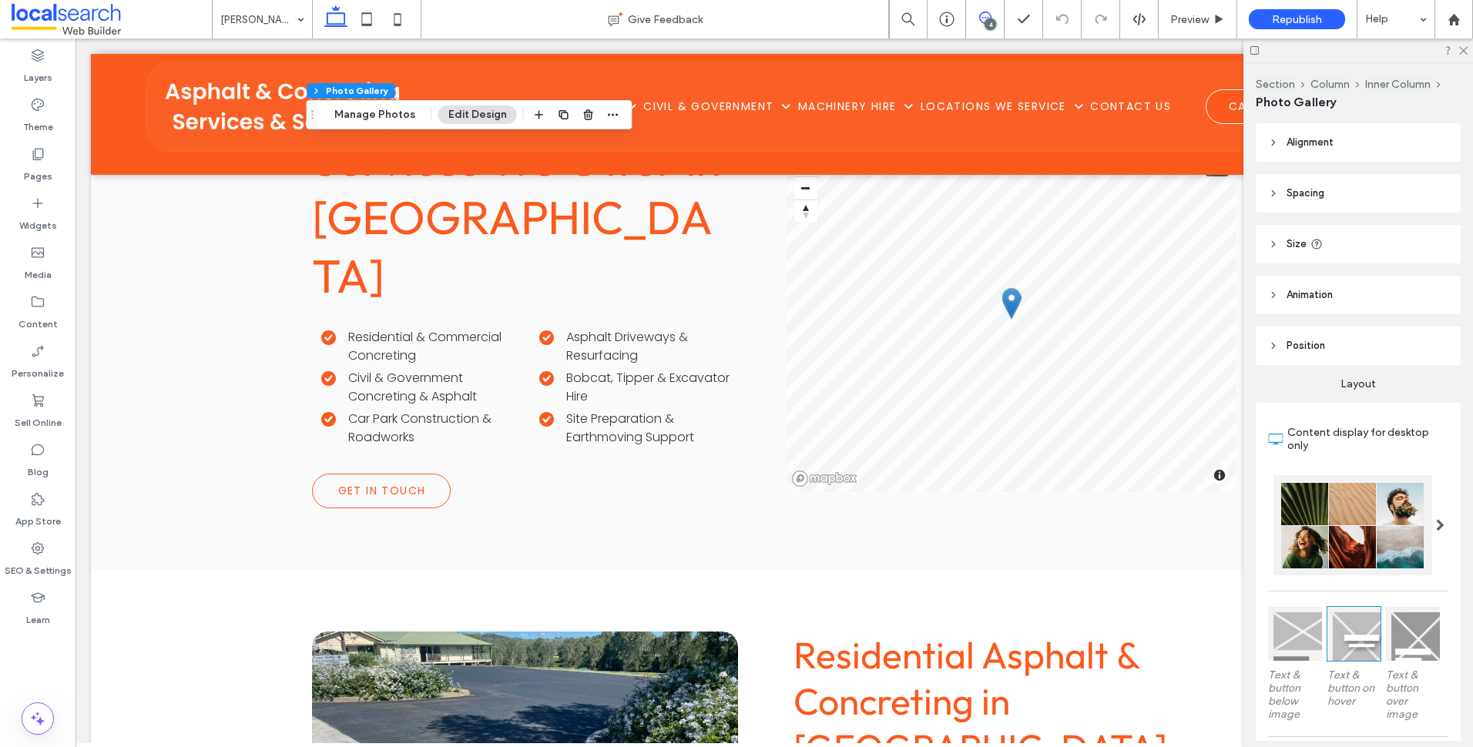
click at [977, 15] on span at bounding box center [985, 18] width 38 height 12
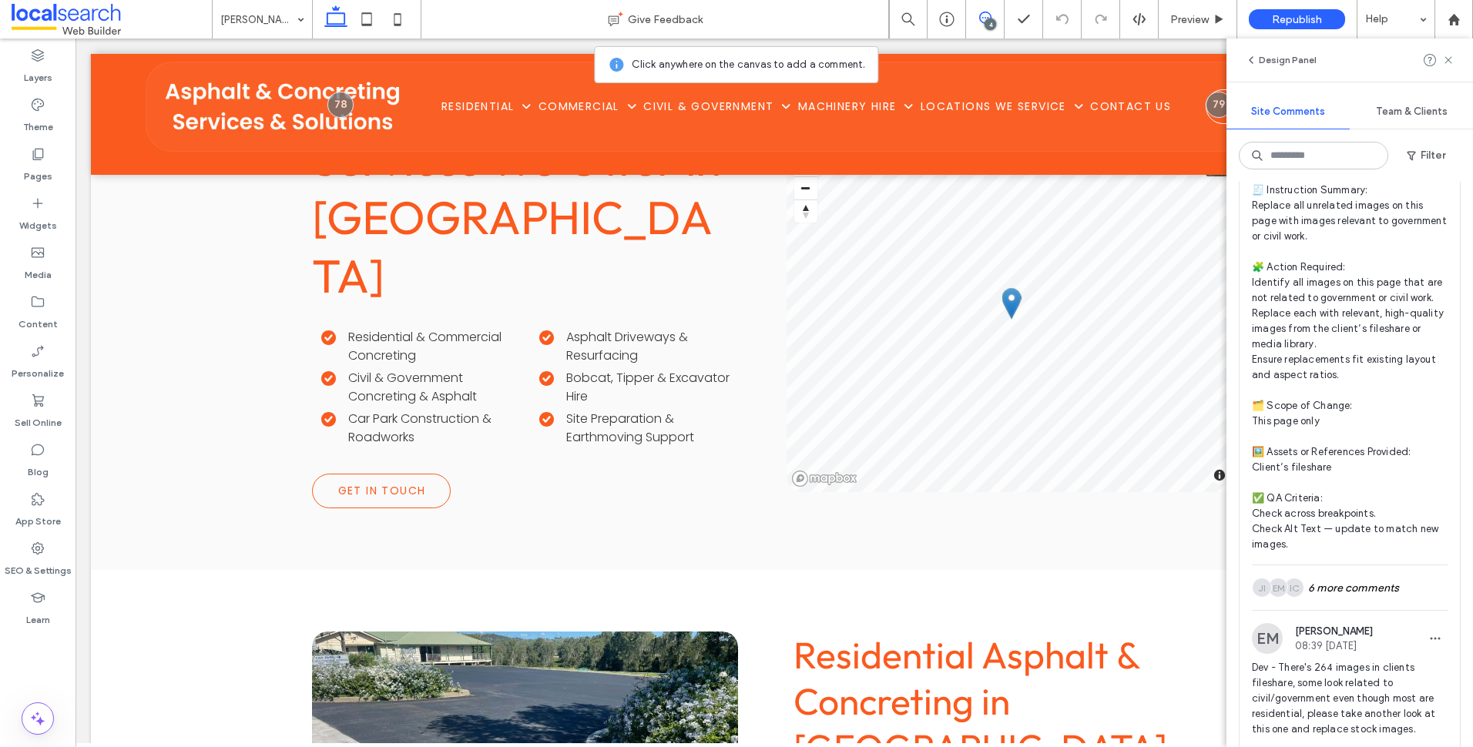
scroll to position [925, 0]
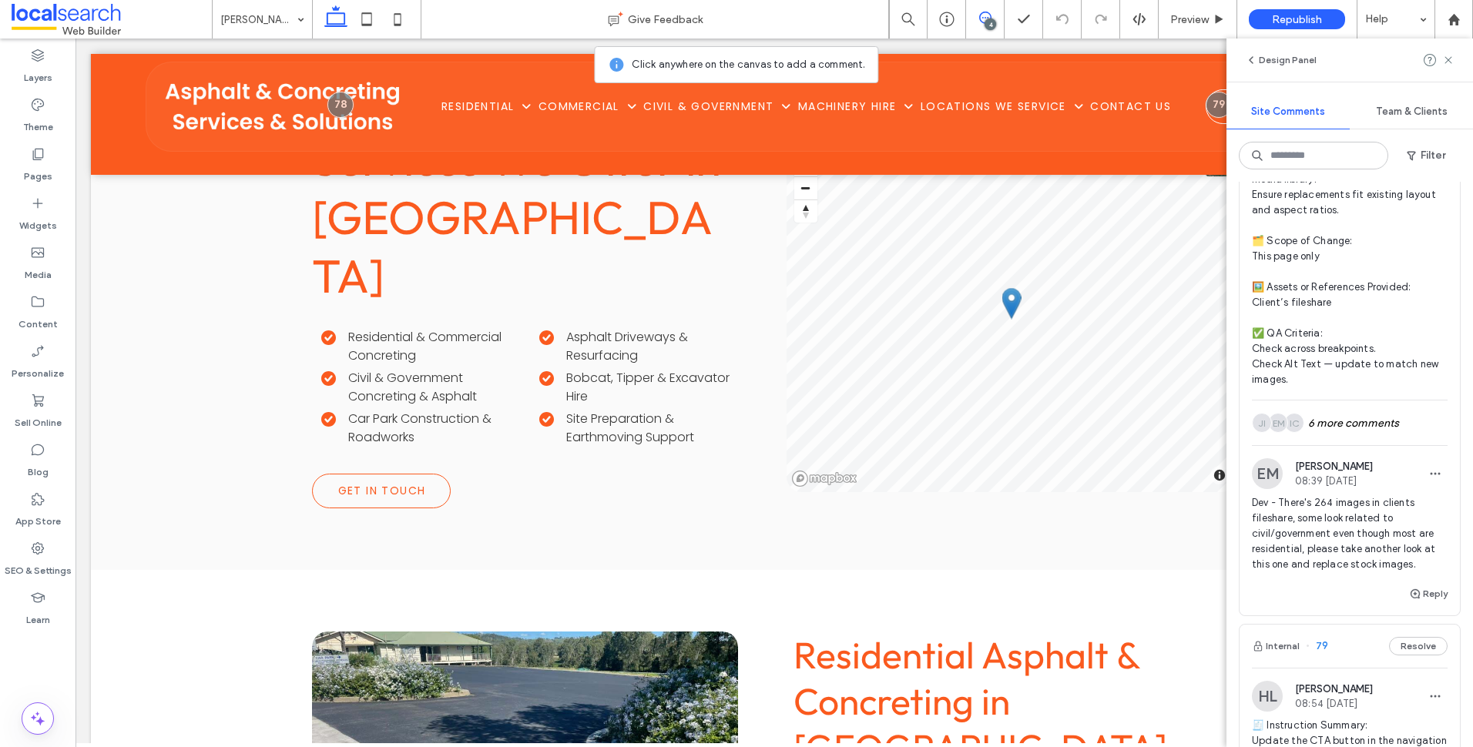
click at [1381, 555] on span "Dev - There's 264 images in clients fileshare, some look related to civil/gover…" at bounding box center [1350, 534] width 196 height 77
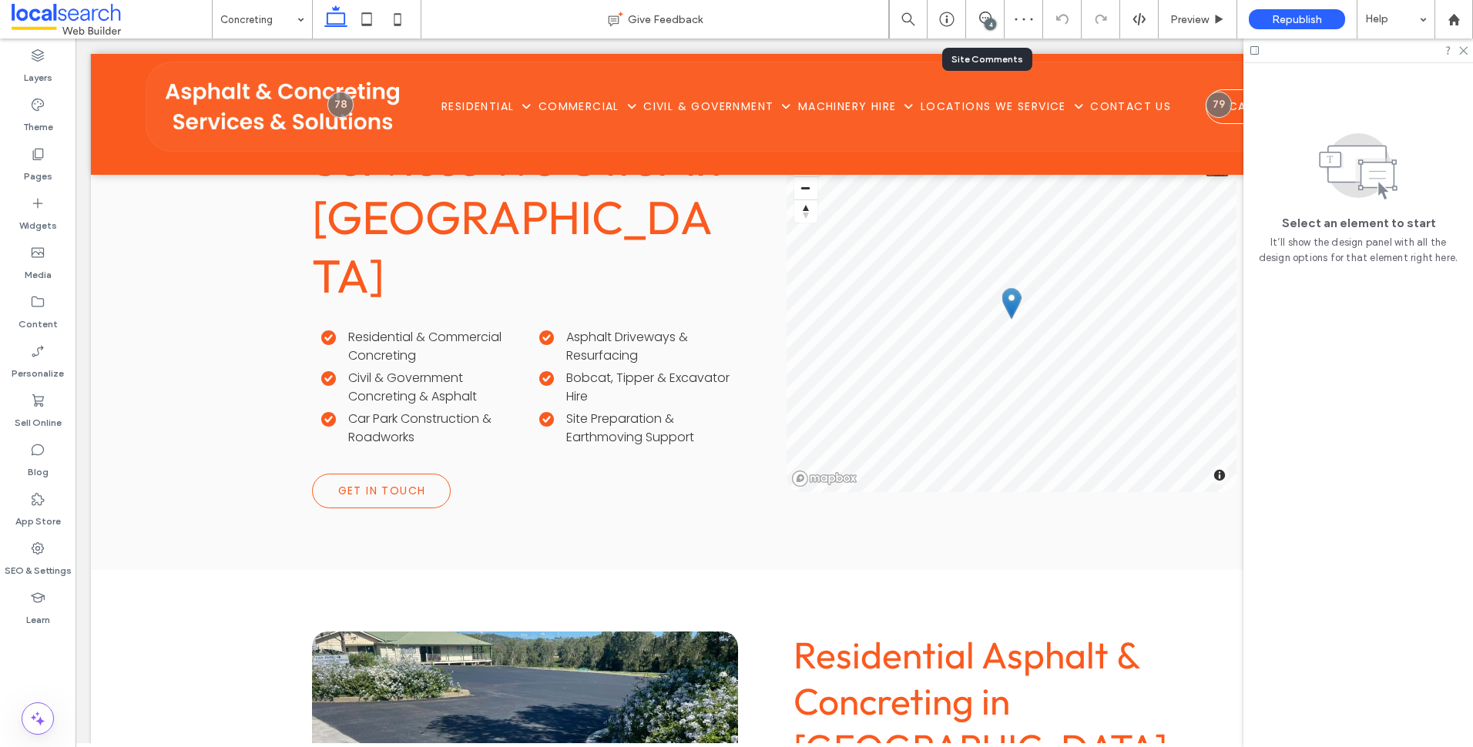
click at [983, 3] on div "4" at bounding box center [985, 19] width 39 height 39
click at [1466, 52] on icon at bounding box center [1463, 50] width 10 height 10
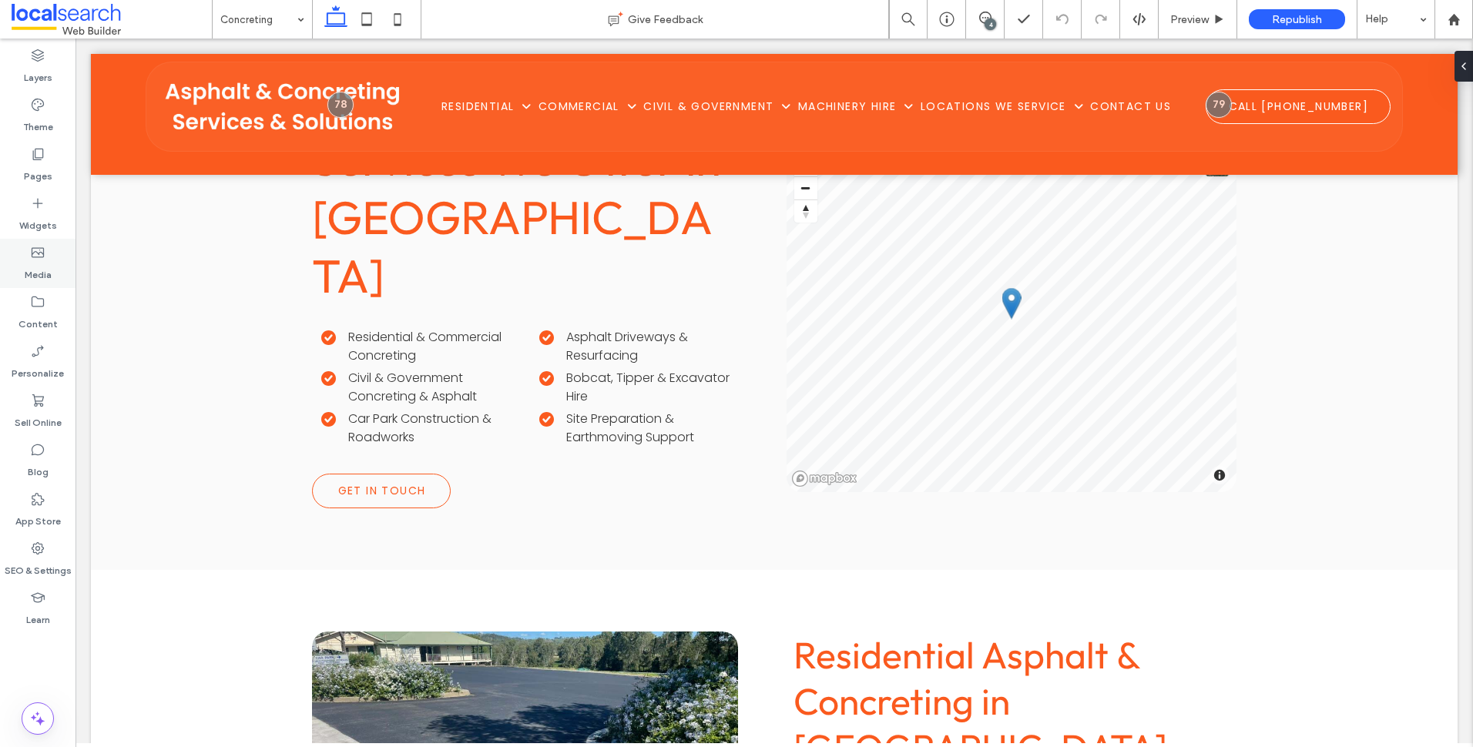
click at [52, 266] on div "Media" at bounding box center [38, 263] width 76 height 49
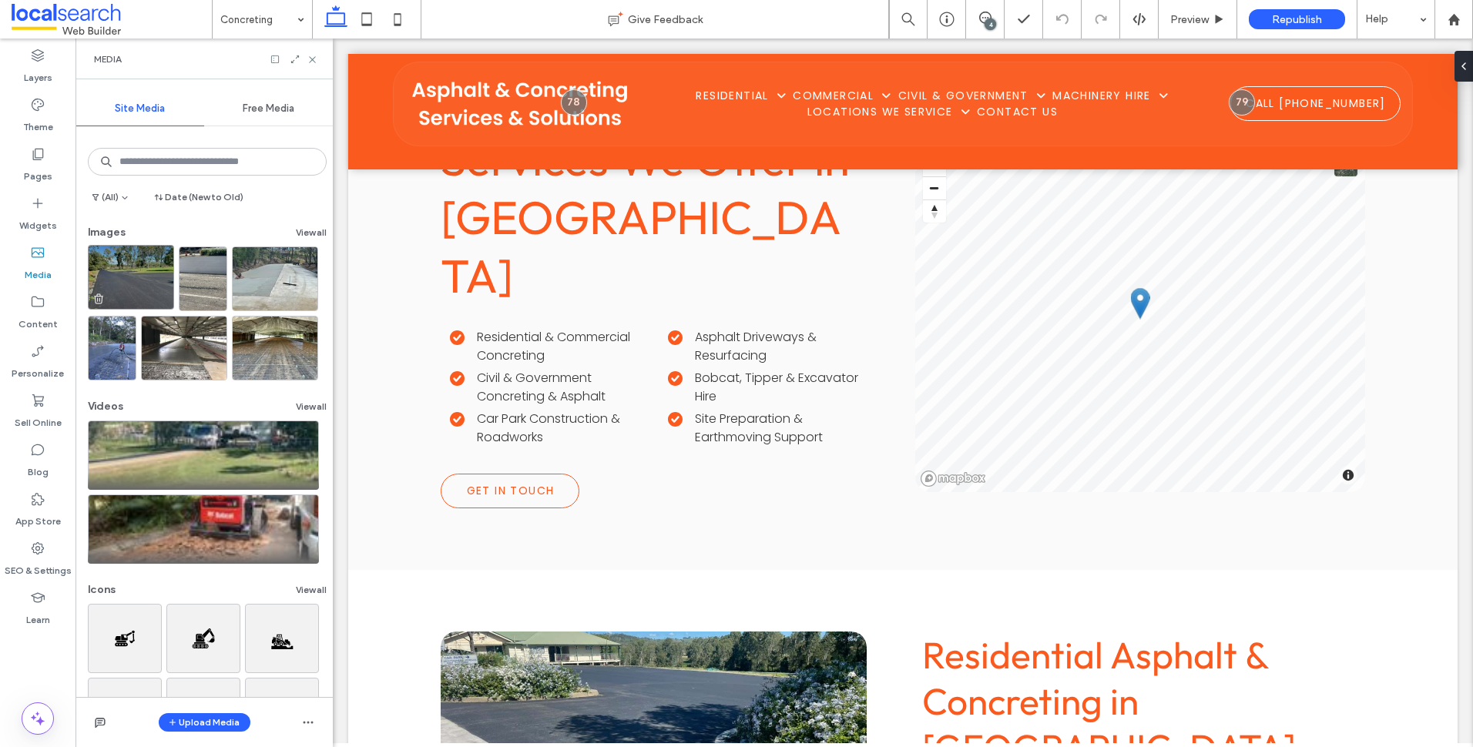
click at [111, 279] on img at bounding box center [131, 277] width 86 height 65
click at [133, 276] on img at bounding box center [131, 277] width 86 height 65
click at [305, 237] on button "View all" at bounding box center [311, 232] width 31 height 18
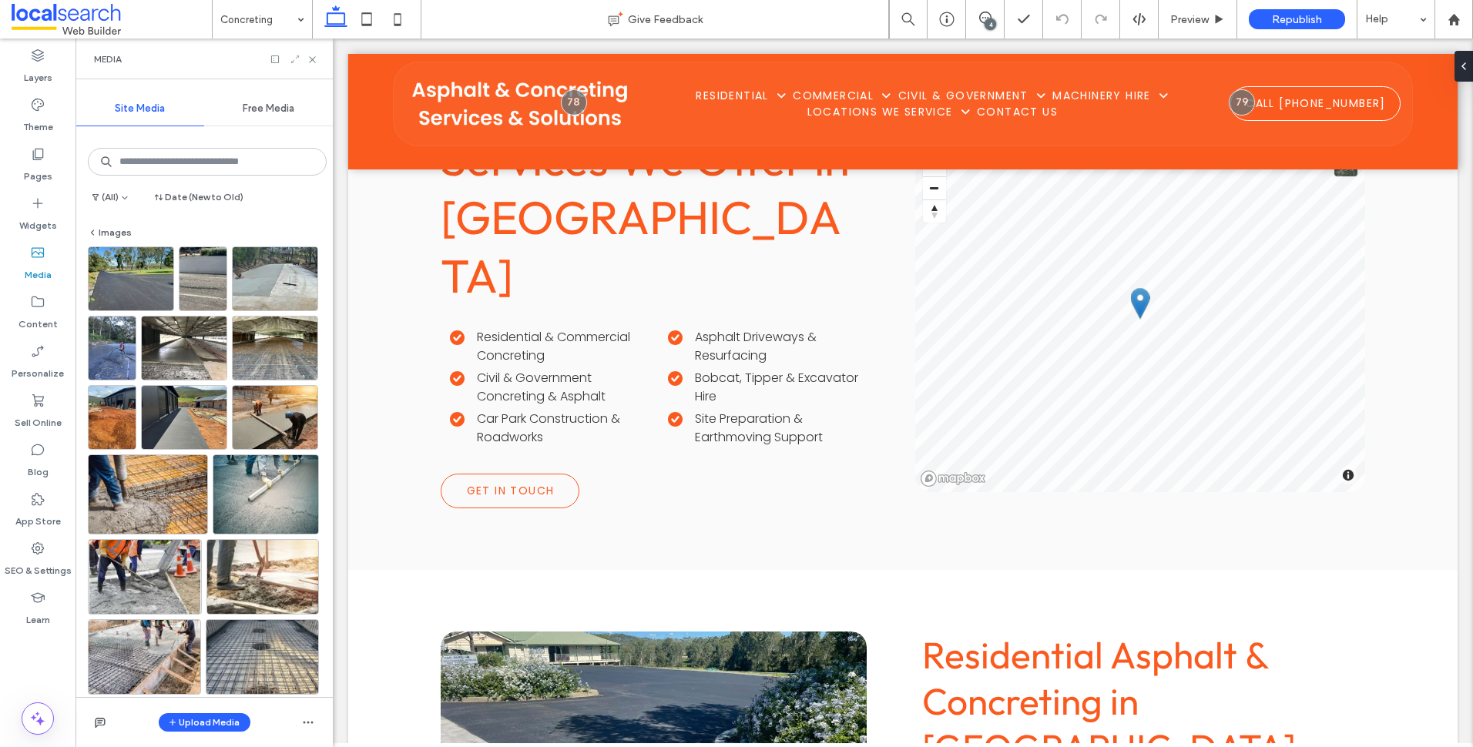
click at [297, 58] on use at bounding box center [295, 59] width 8 height 8
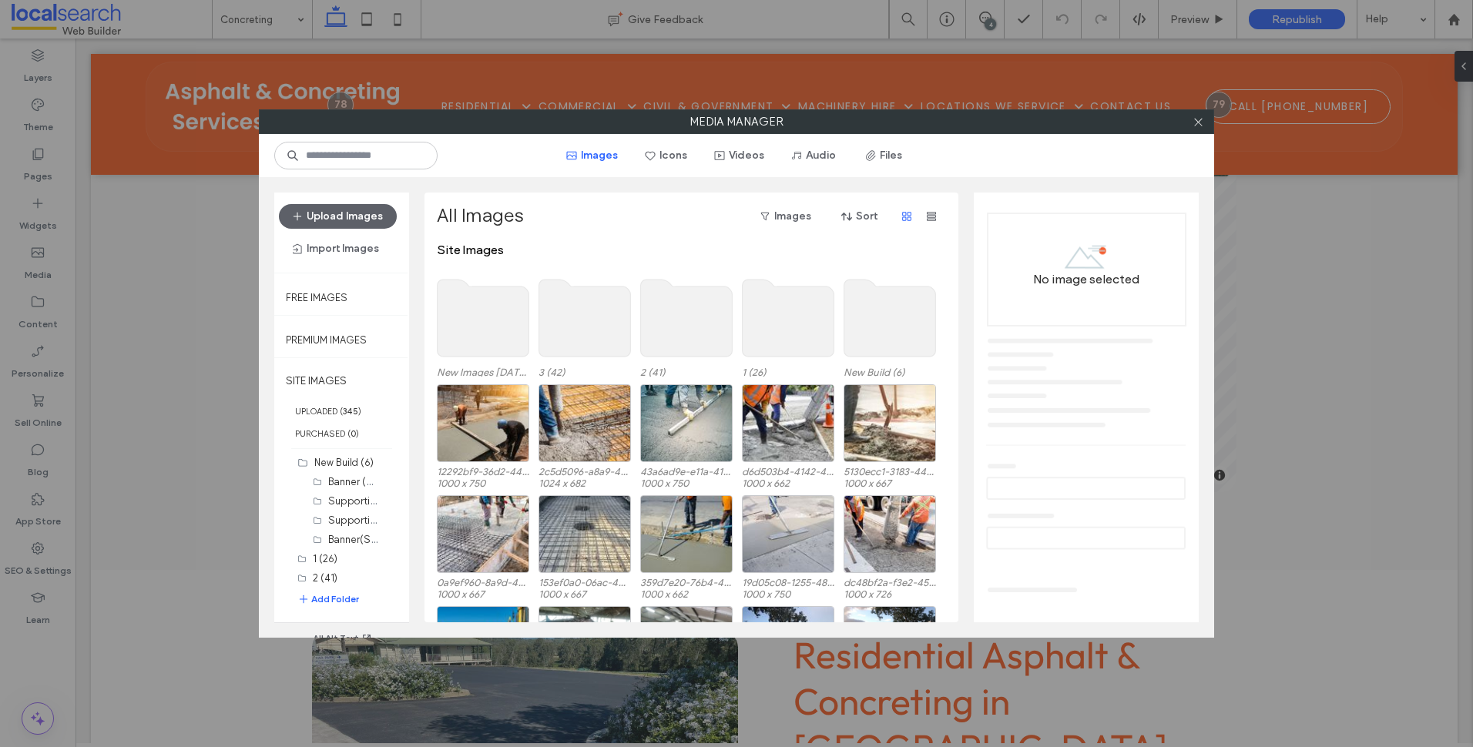
click at [469, 301] on use at bounding box center [484, 318] width 92 height 77
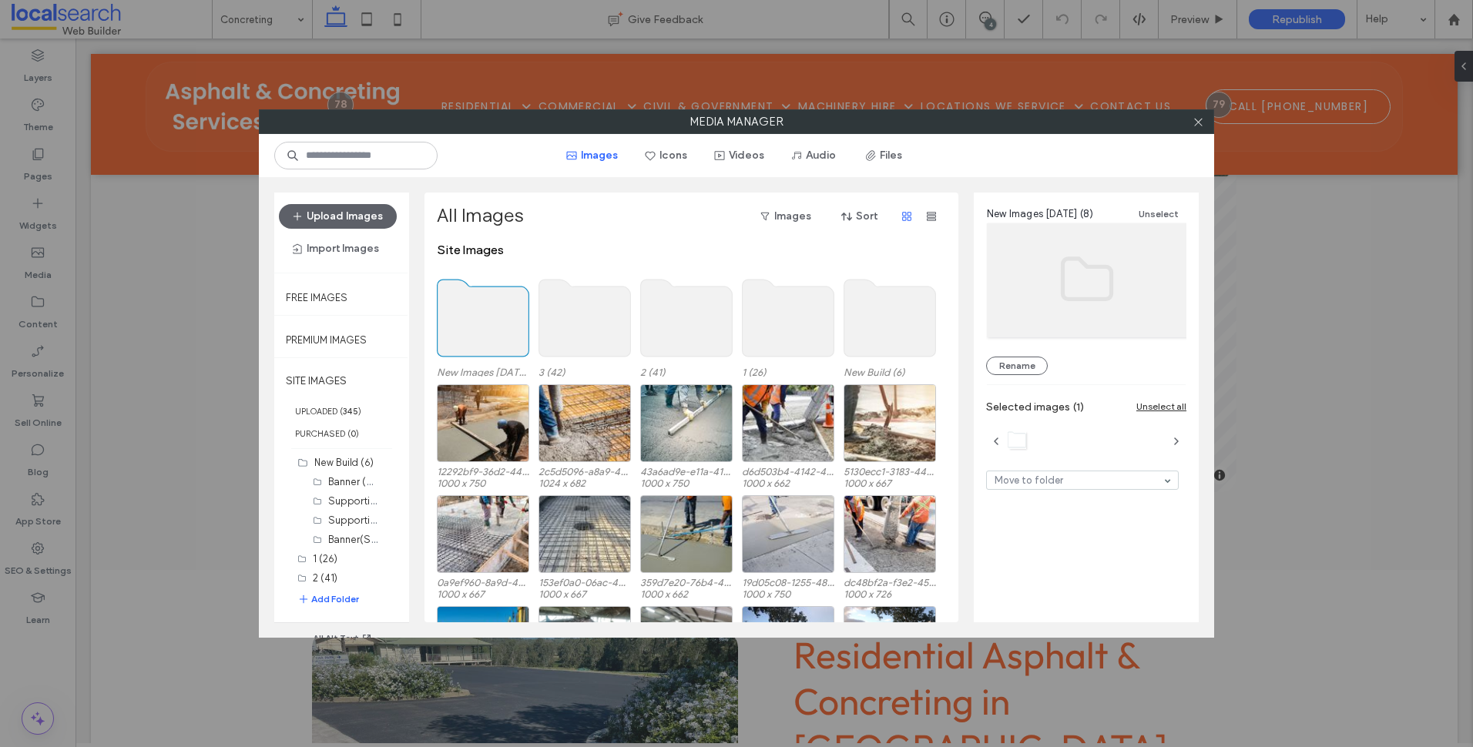
click at [469, 301] on use at bounding box center [484, 318] width 92 height 77
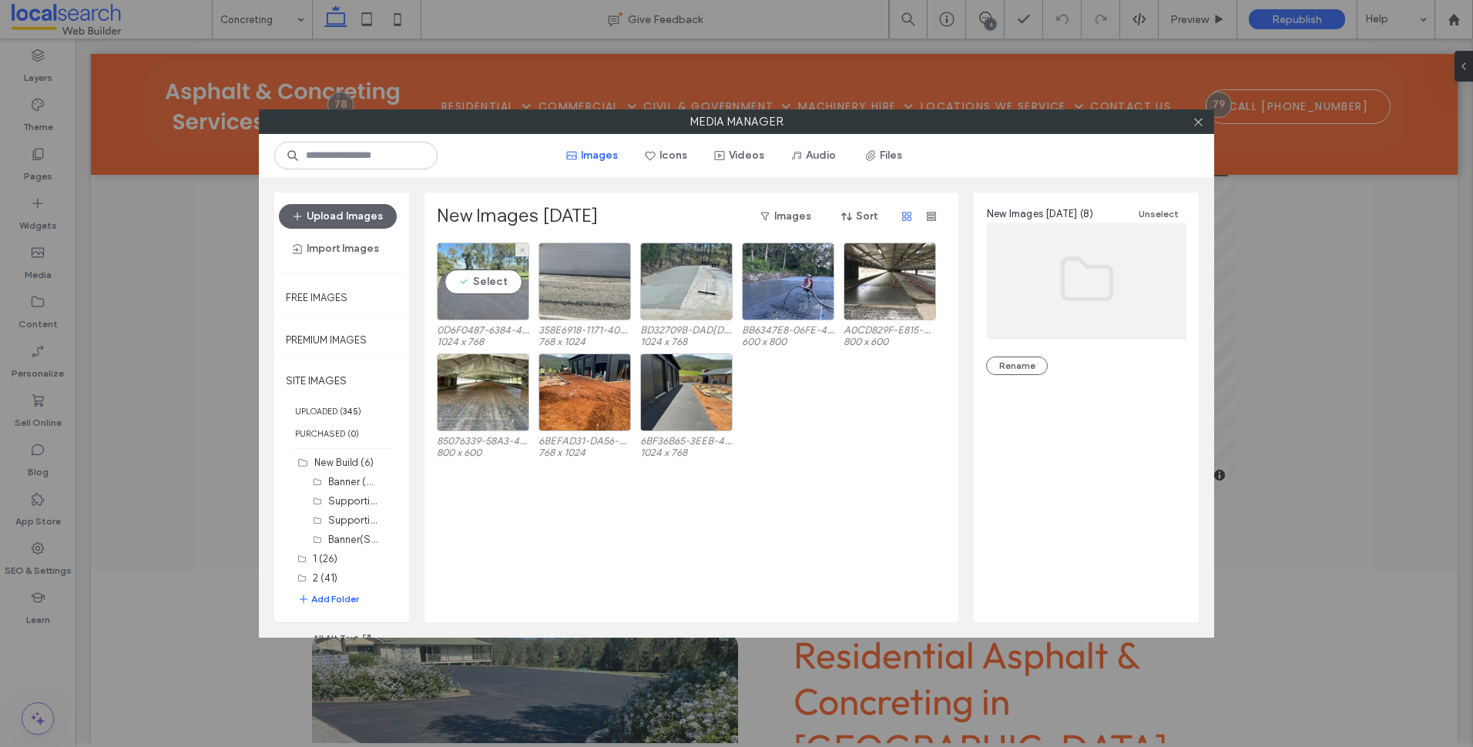
click at [494, 298] on div "Select" at bounding box center [483, 282] width 92 height 78
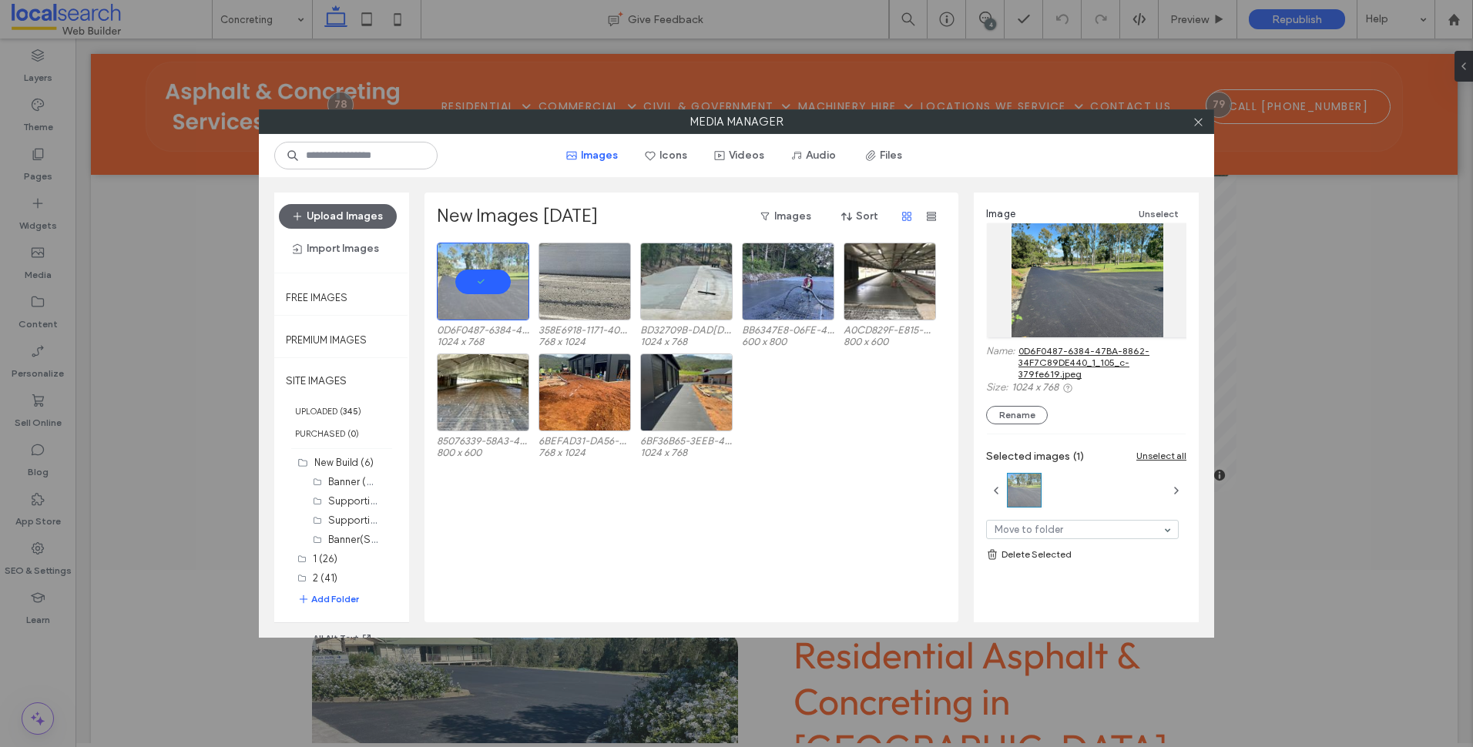
drag, startPoint x: 1070, startPoint y: 254, endPoint x: 1035, endPoint y: 308, distance: 65.2
click at [1035, 308] on div at bounding box center [1087, 280] width 200 height 114
click at [1197, 128] on span at bounding box center [1199, 121] width 12 height 23
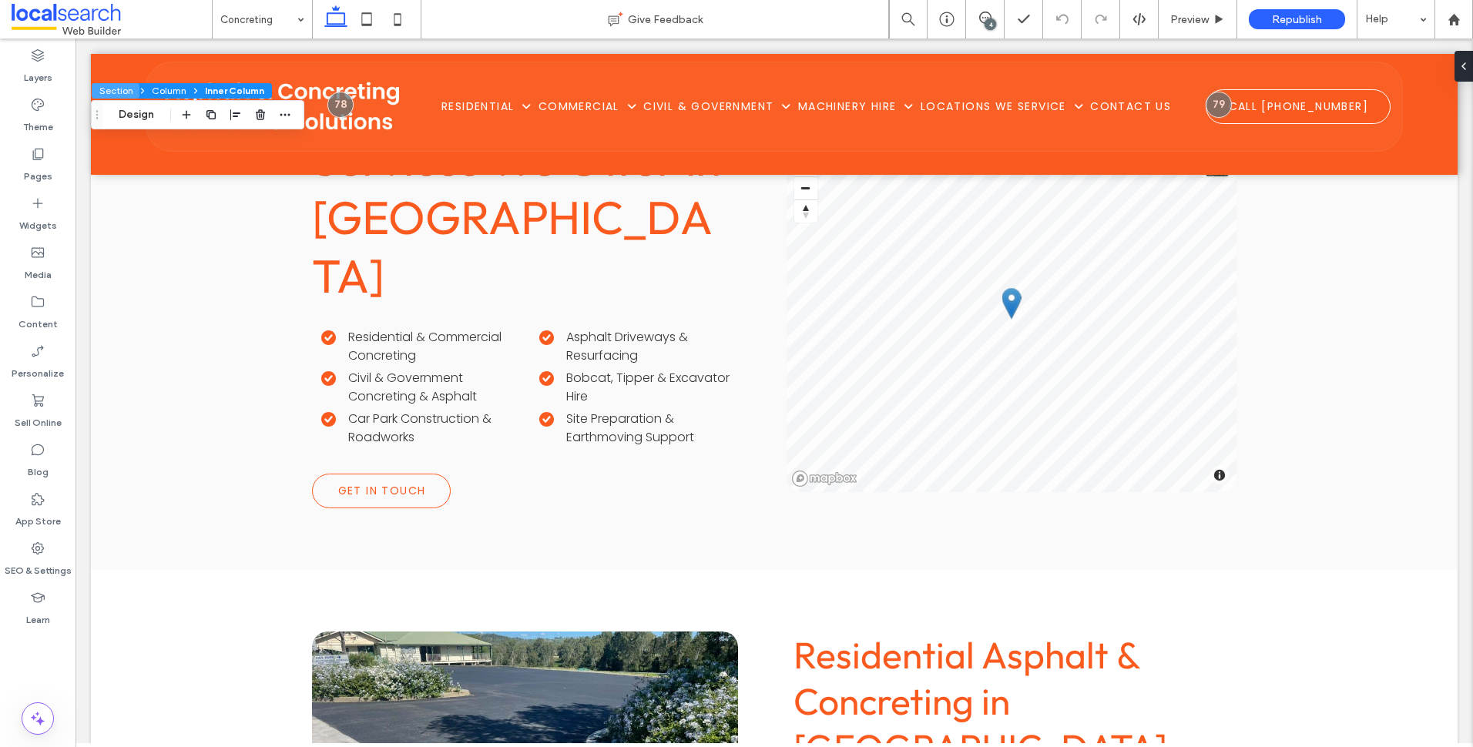
click at [129, 96] on button "Section" at bounding box center [116, 90] width 48 height 15
click at [145, 116] on button "Design" at bounding box center [136, 115] width 55 height 18
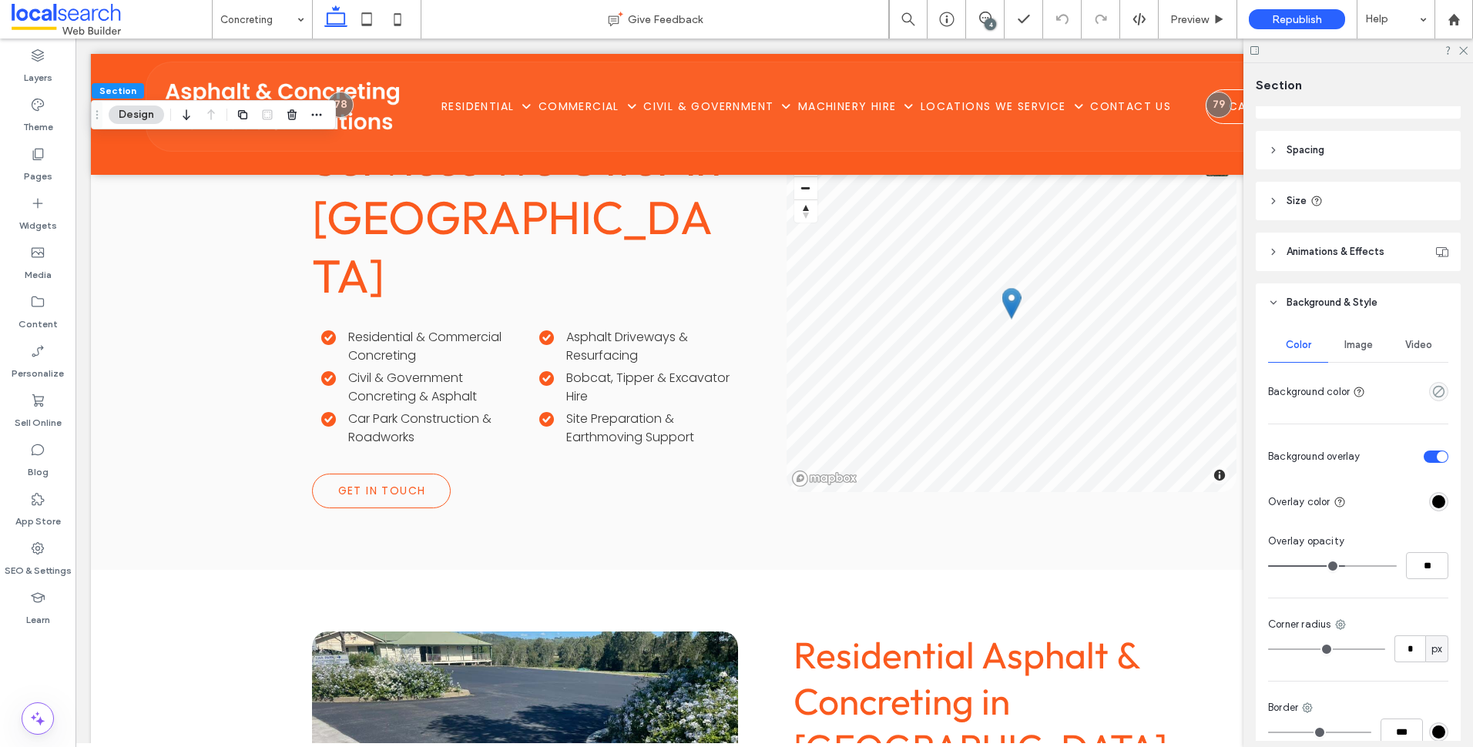
scroll to position [288, 0]
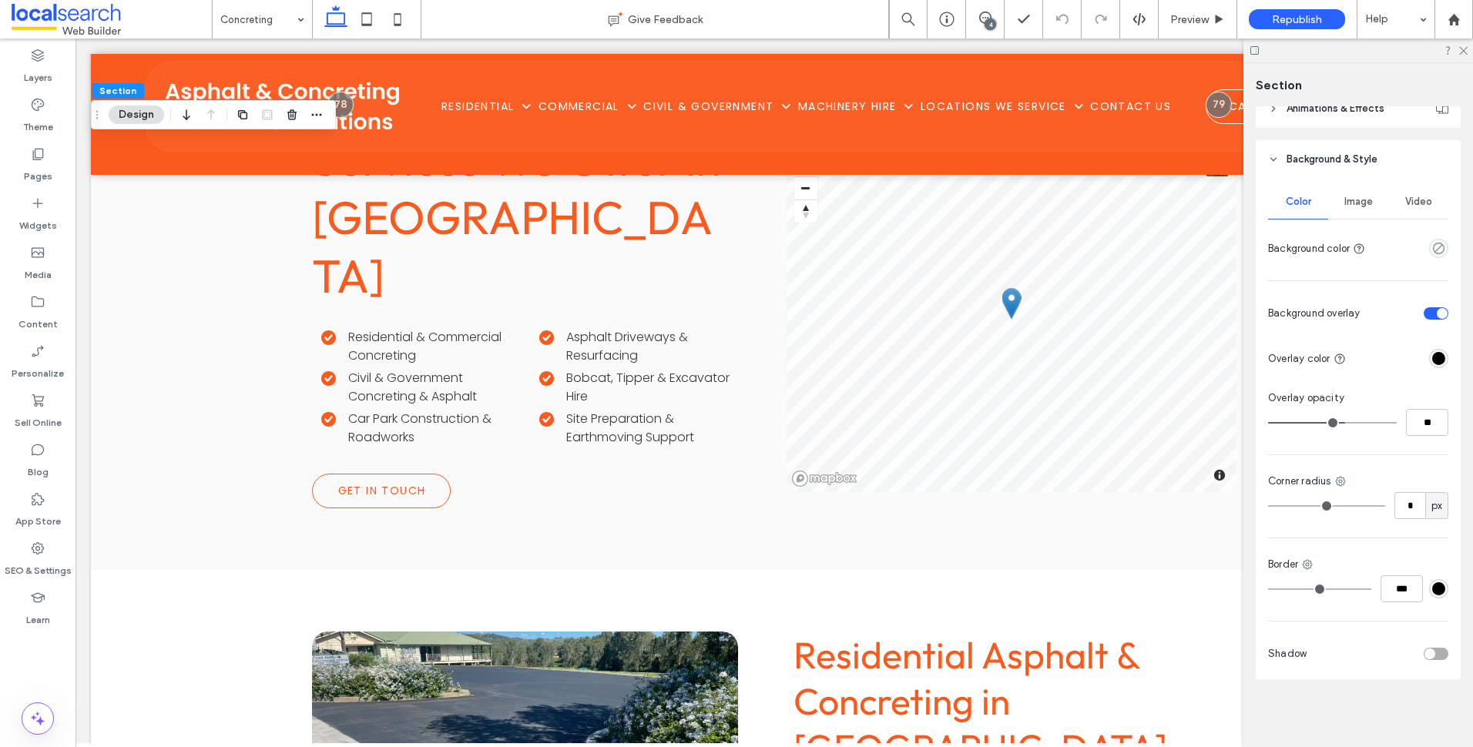
click at [1357, 198] on span "Image" at bounding box center [1359, 202] width 29 height 12
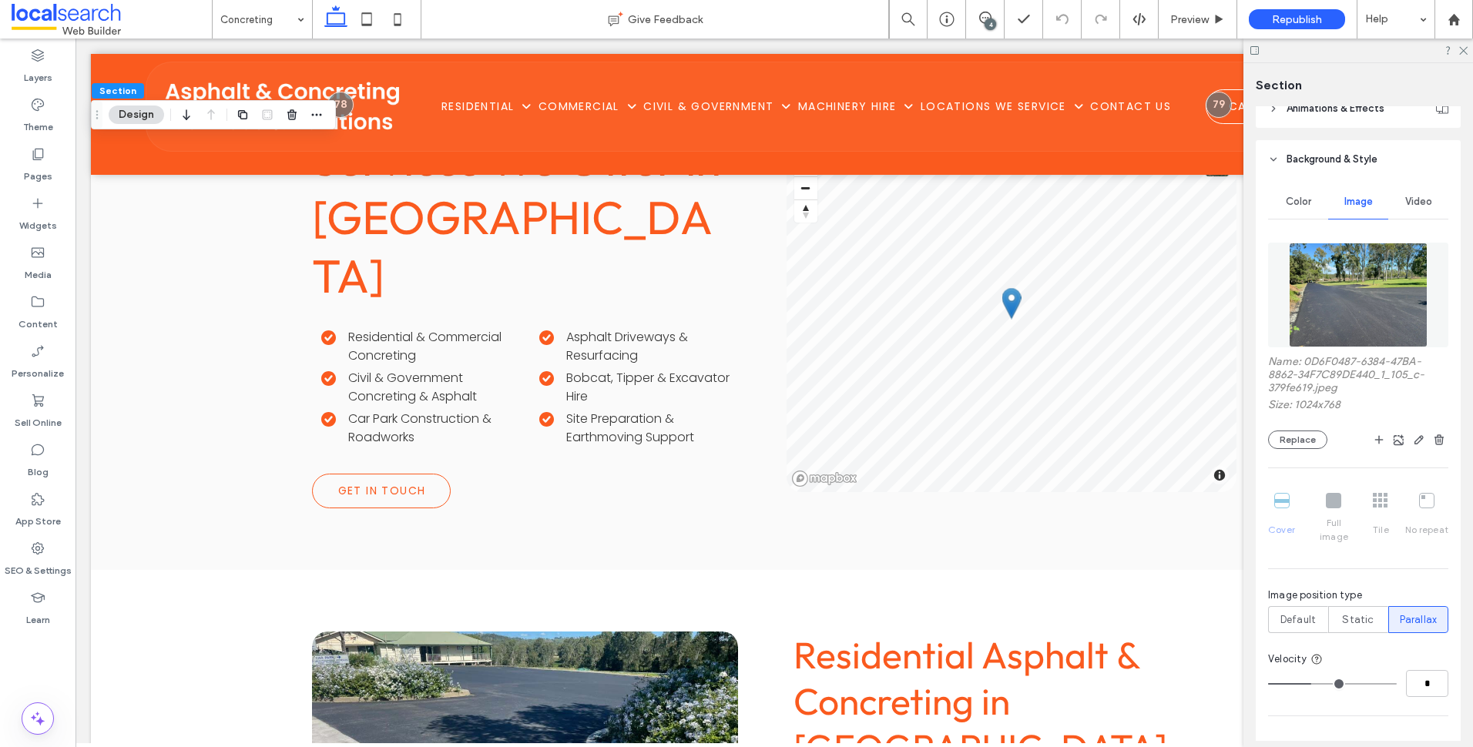
click at [1320, 747] on div at bounding box center [736, 747] width 1473 height 0
click at [1463, 49] on use at bounding box center [1464, 51] width 8 height 8
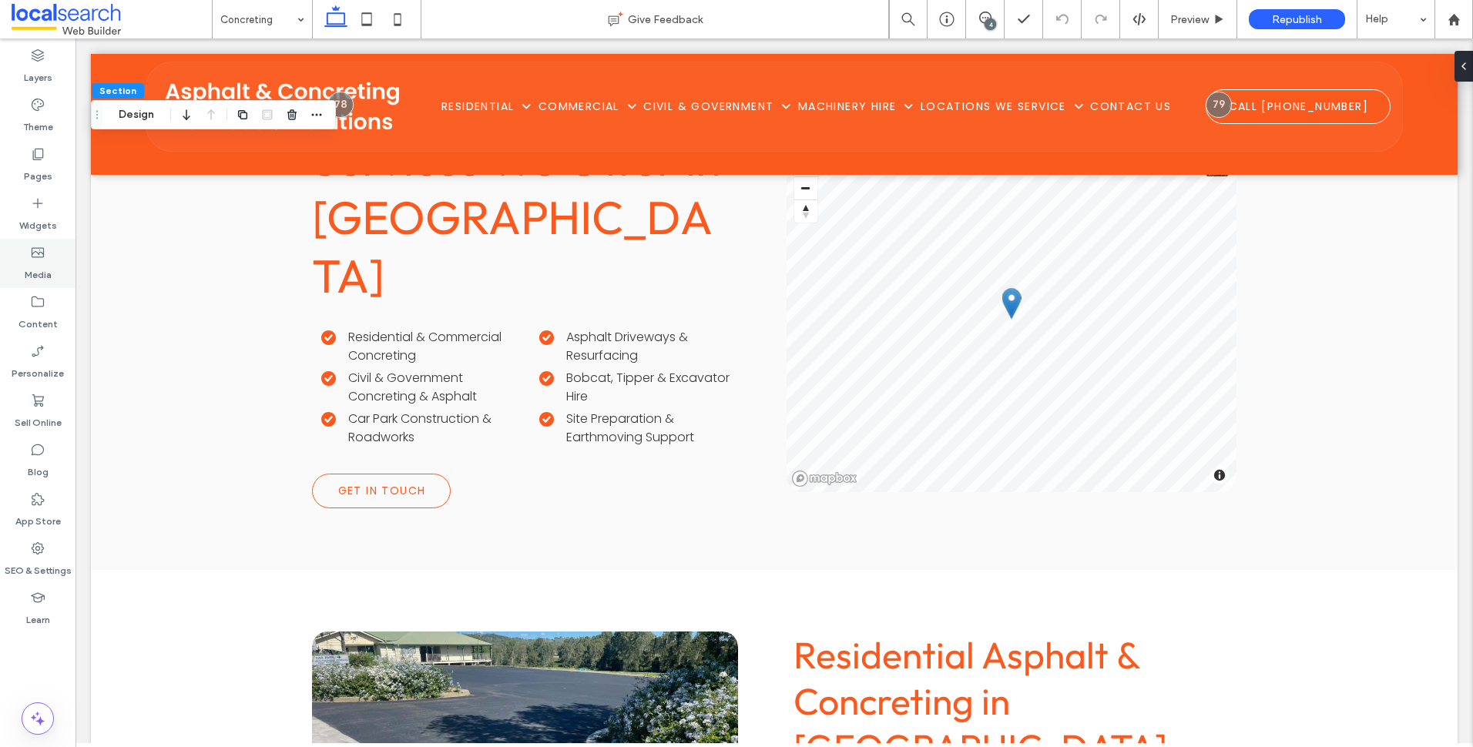
click at [43, 259] on icon at bounding box center [37, 252] width 15 height 15
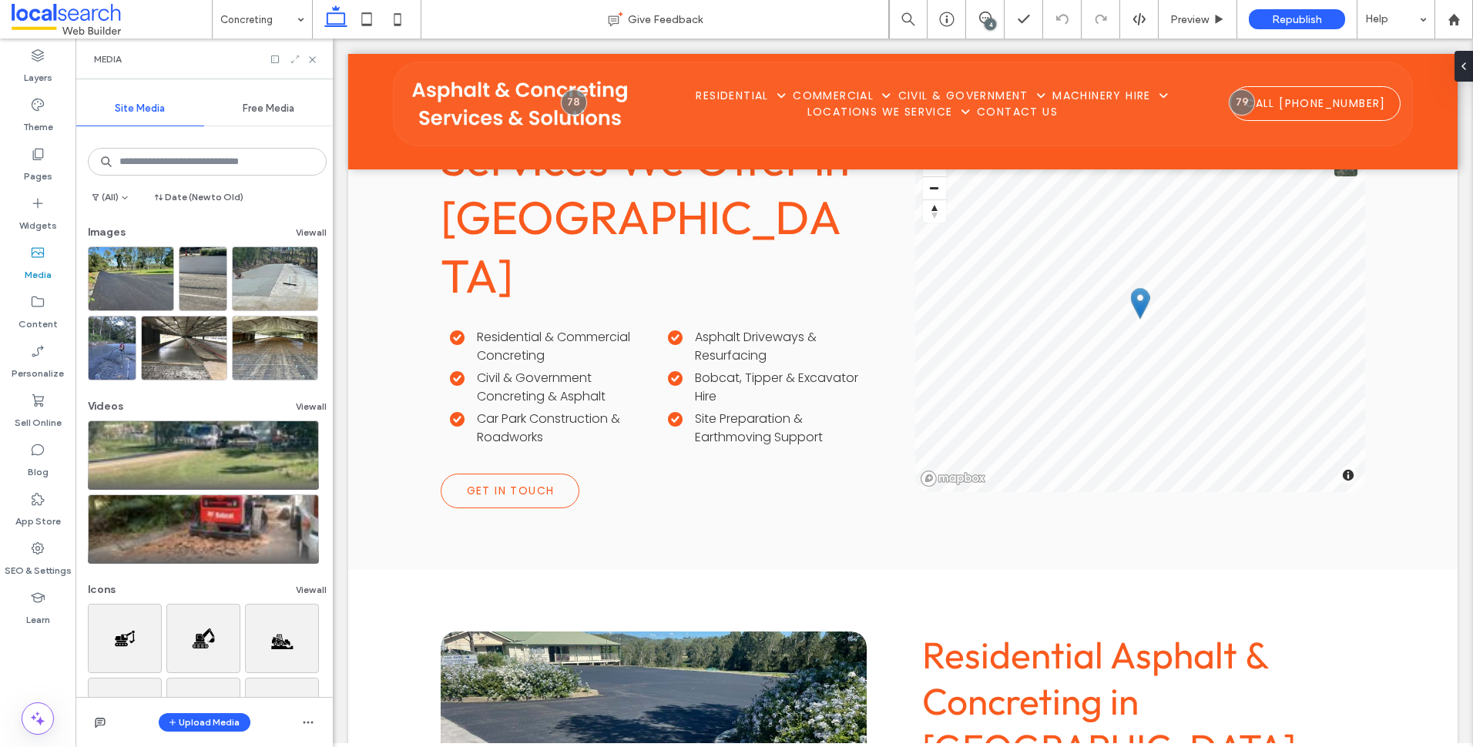
click at [291, 62] on icon at bounding box center [295, 59] width 11 height 11
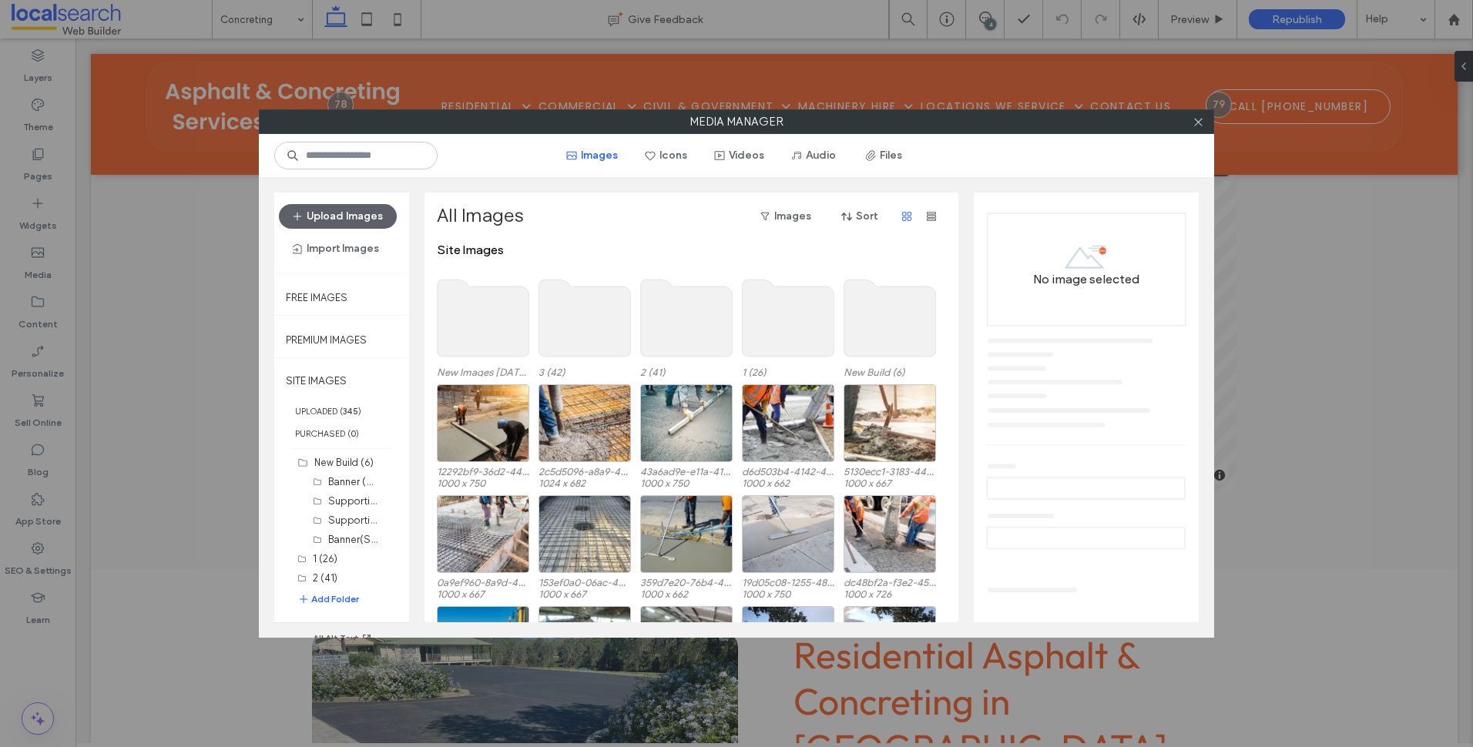
click at [488, 328] on use at bounding box center [484, 318] width 92 height 77
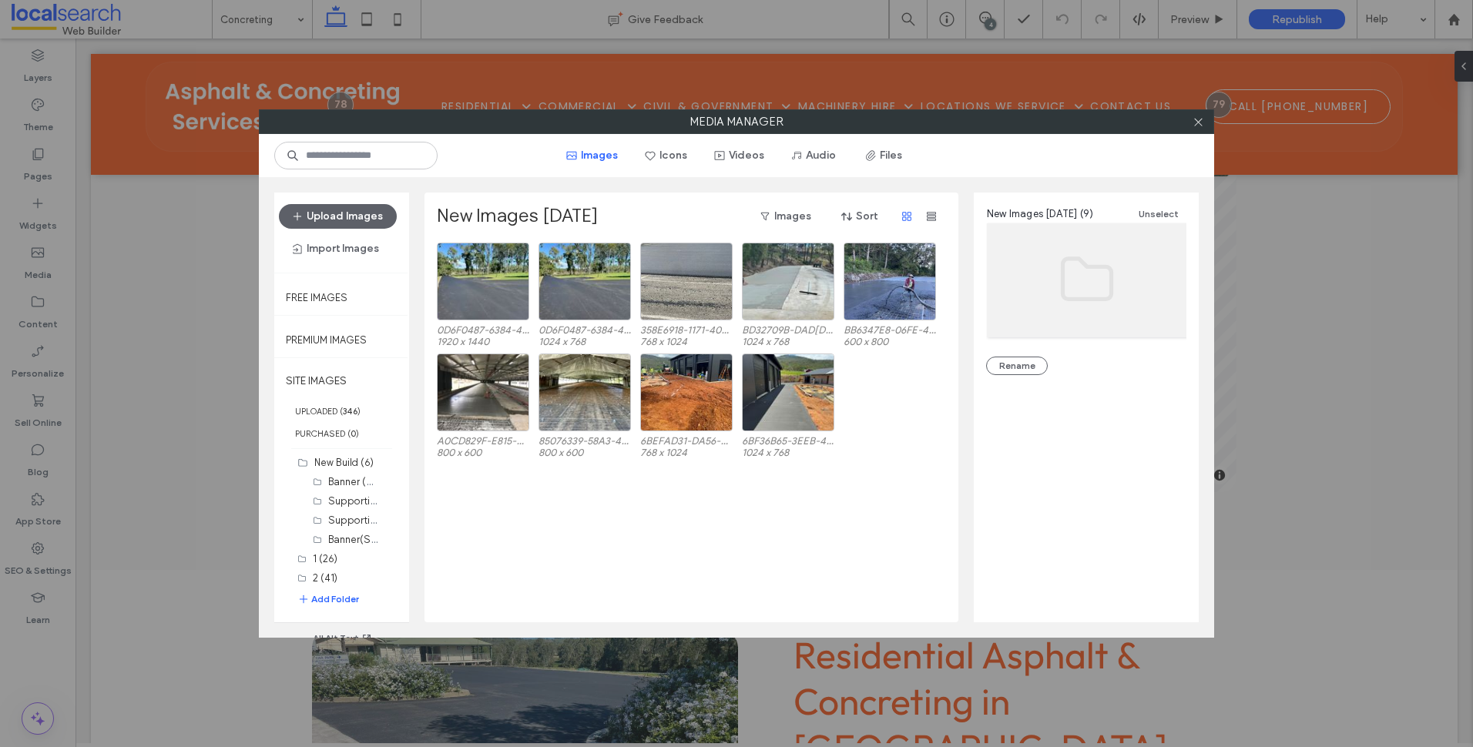
drag, startPoint x: 1197, startPoint y: 122, endPoint x: 1152, endPoint y: 131, distance: 45.6
click at [1197, 122] on icon at bounding box center [1199, 122] width 12 height 12
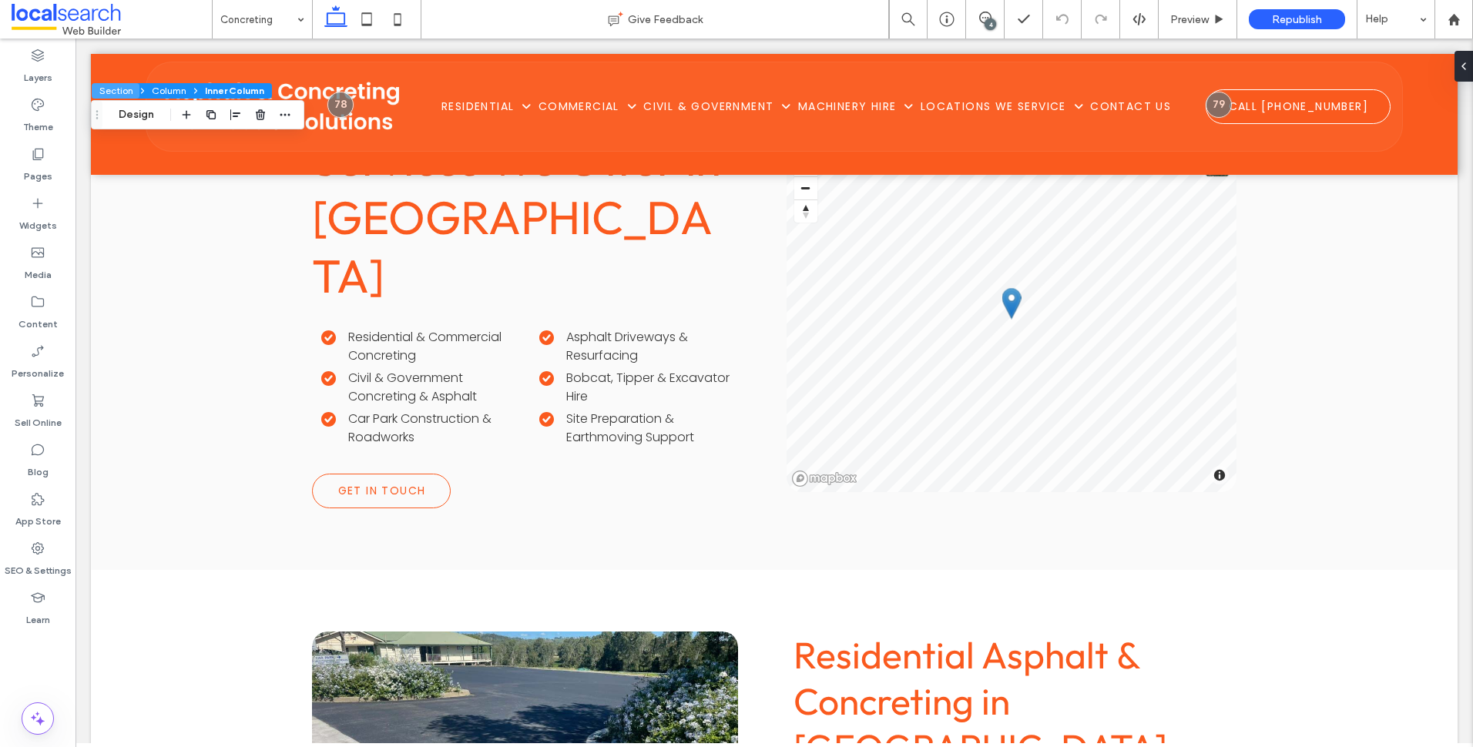
click at [123, 86] on button "Section" at bounding box center [116, 90] width 48 height 15
click at [143, 113] on button "Design" at bounding box center [136, 115] width 55 height 18
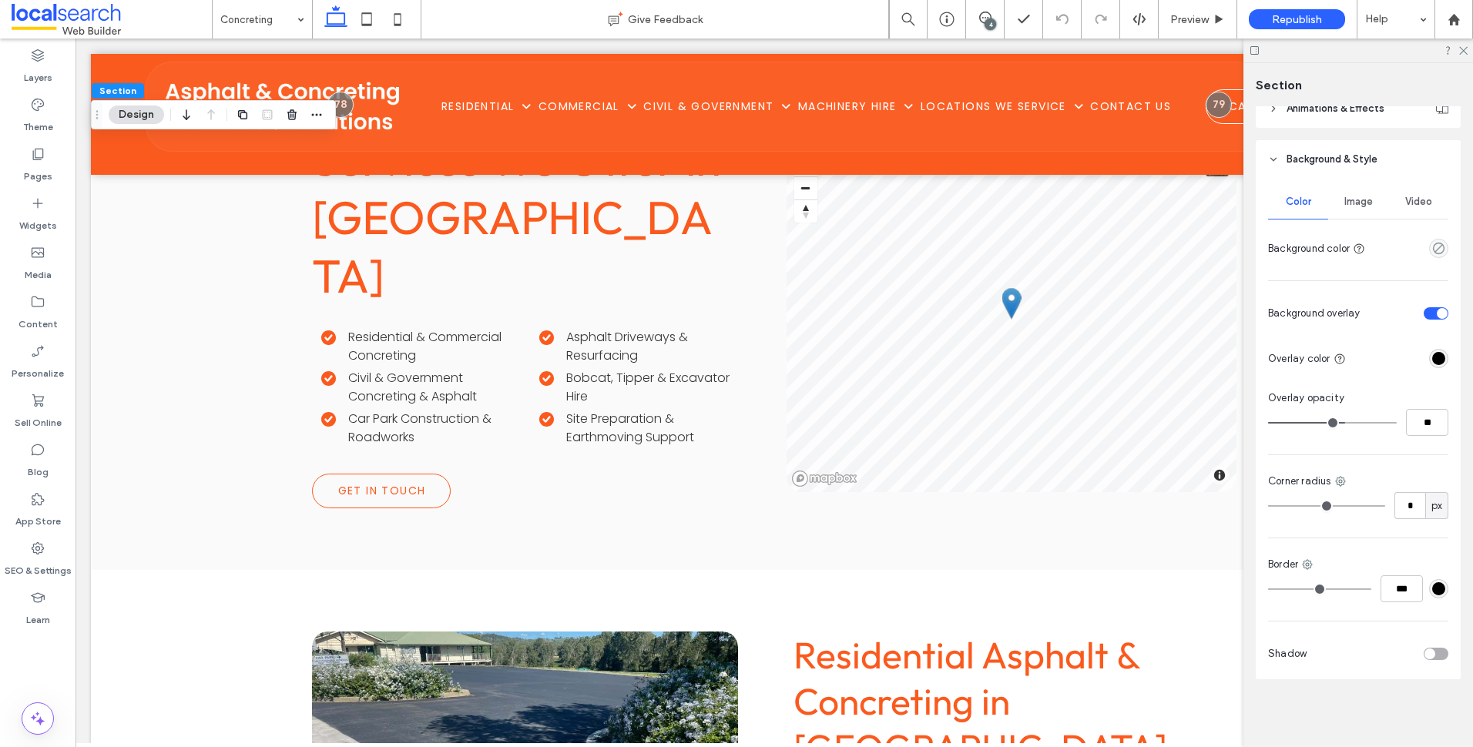
click at [1361, 197] on span "Image" at bounding box center [1359, 202] width 29 height 12
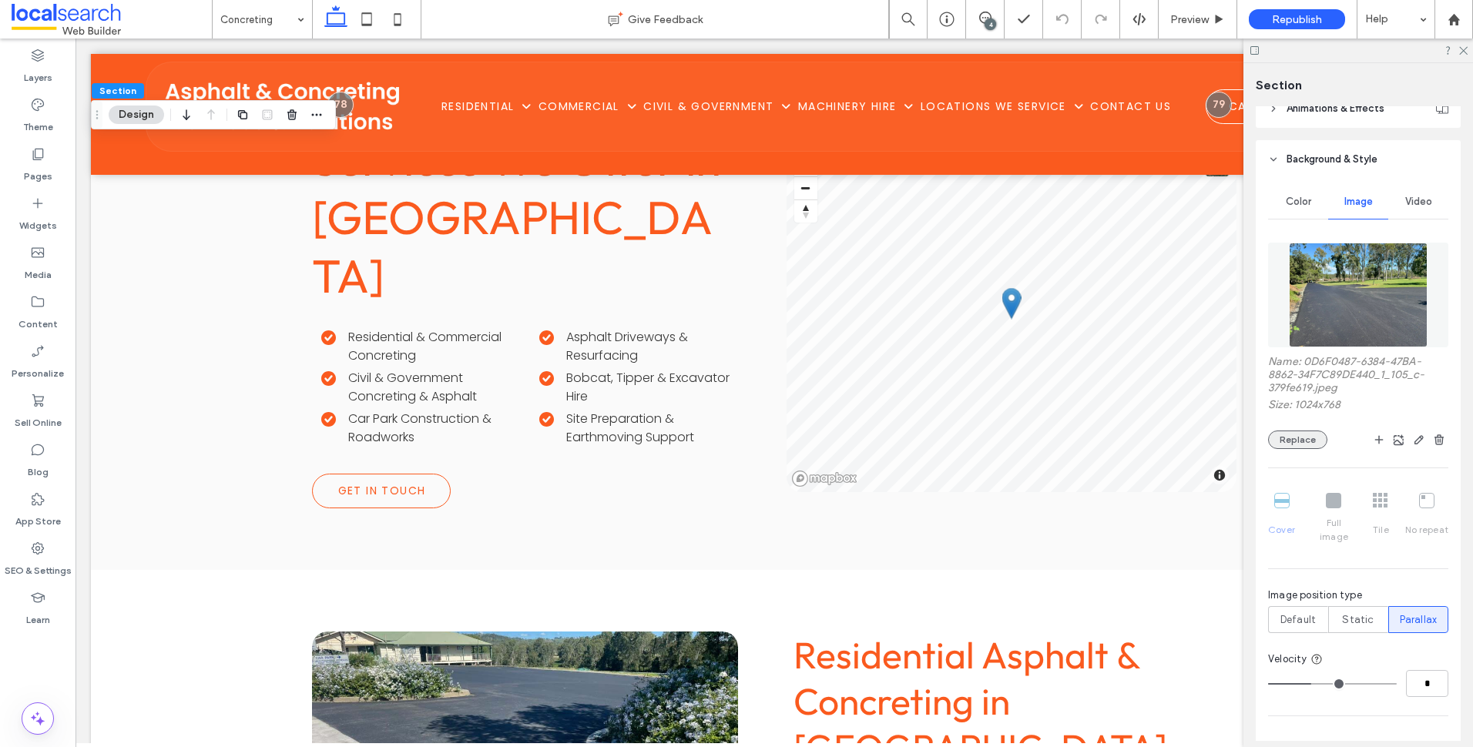
click at [1314, 441] on button "Replace" at bounding box center [1297, 440] width 59 height 18
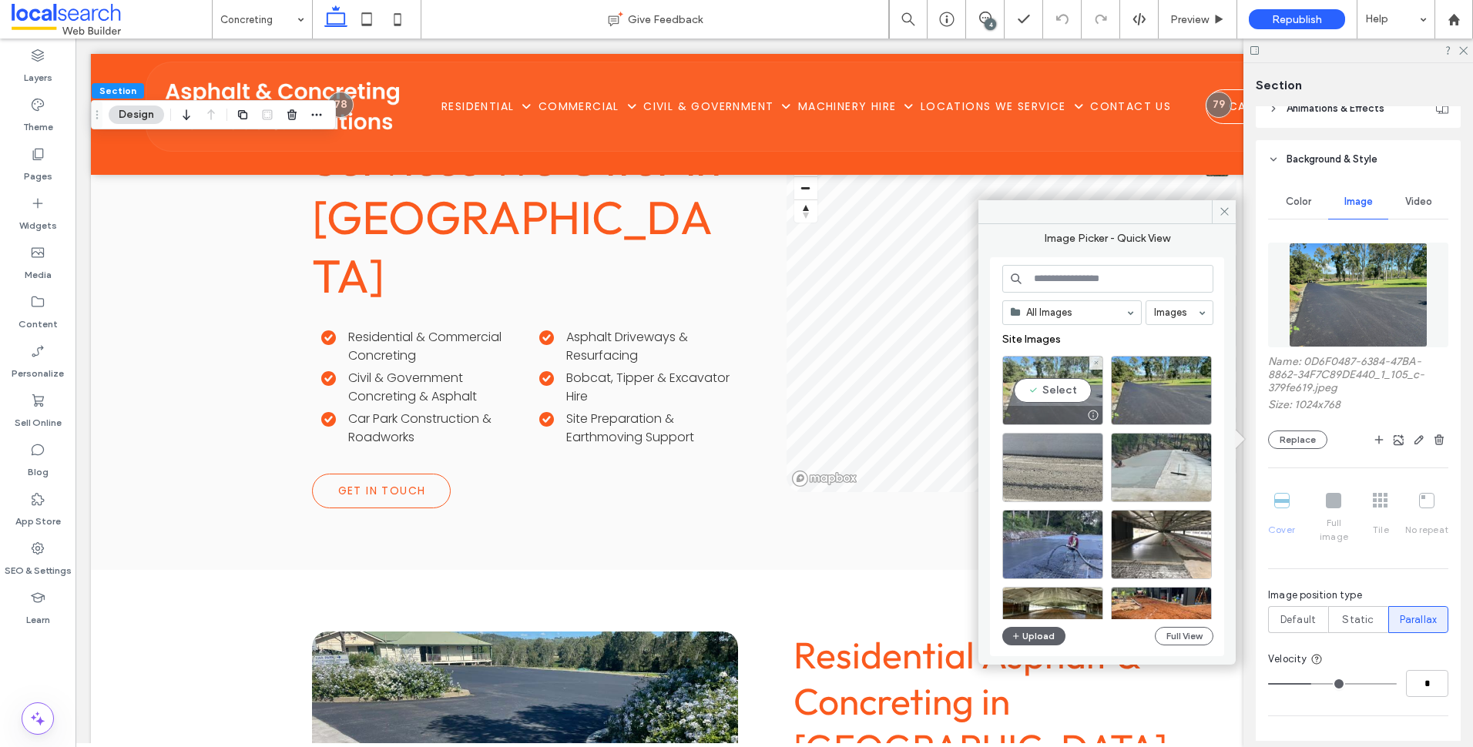
click at [1044, 379] on div "Select" at bounding box center [1053, 390] width 101 height 69
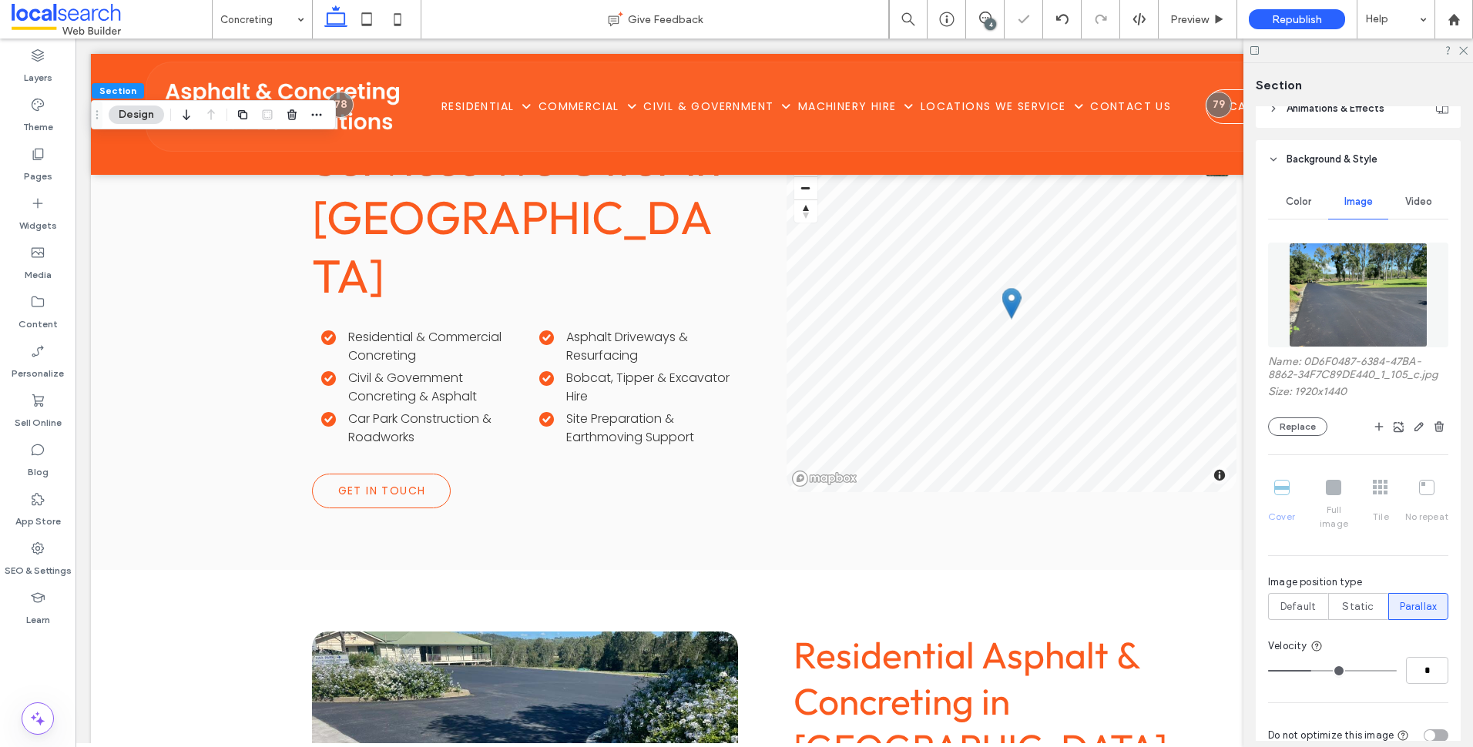
click at [1473, 51] on div at bounding box center [1359, 51] width 230 height 24
click at [1470, 52] on div at bounding box center [1359, 51] width 230 height 24
click at [1464, 52] on icon at bounding box center [1463, 50] width 10 height 10
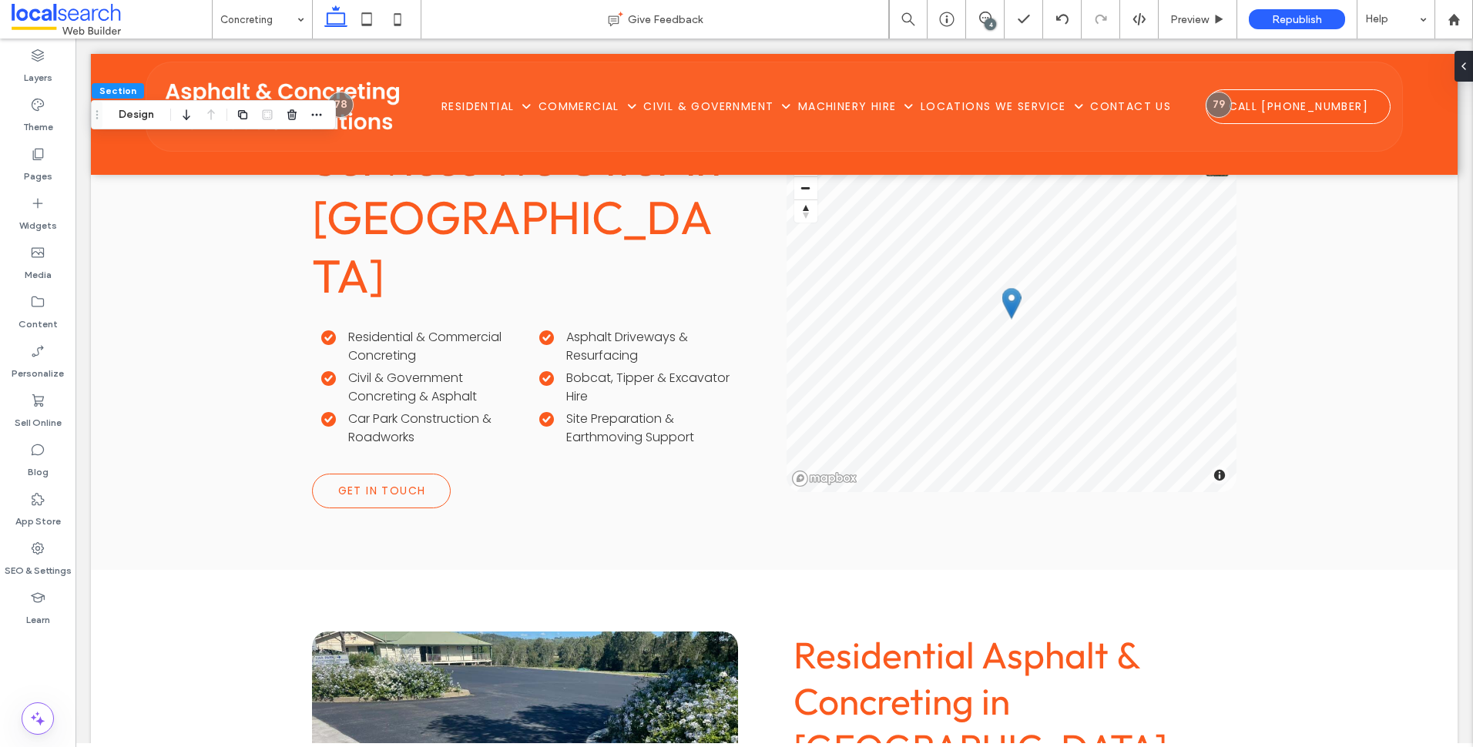
click at [992, 23] on div "4" at bounding box center [991, 24] width 12 height 12
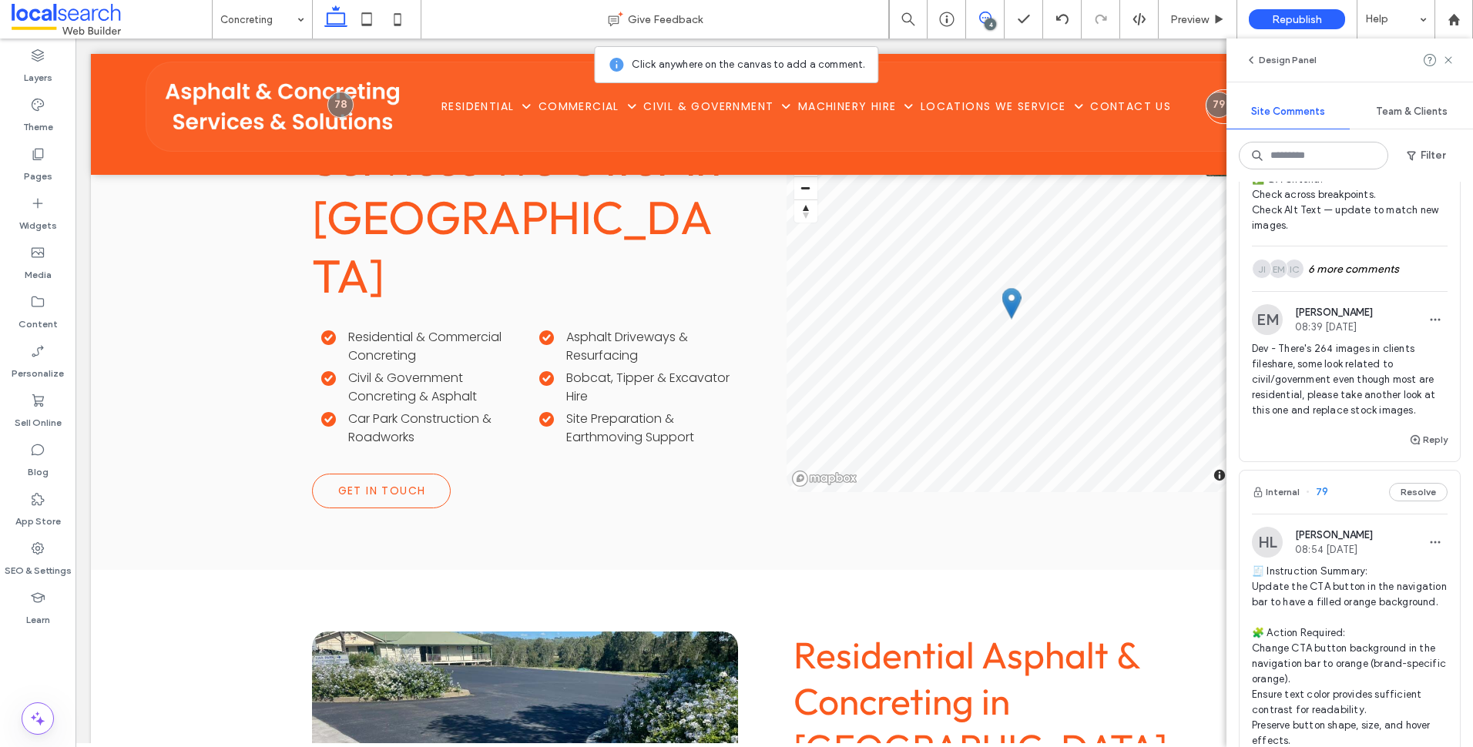
scroll to position [1002, 0]
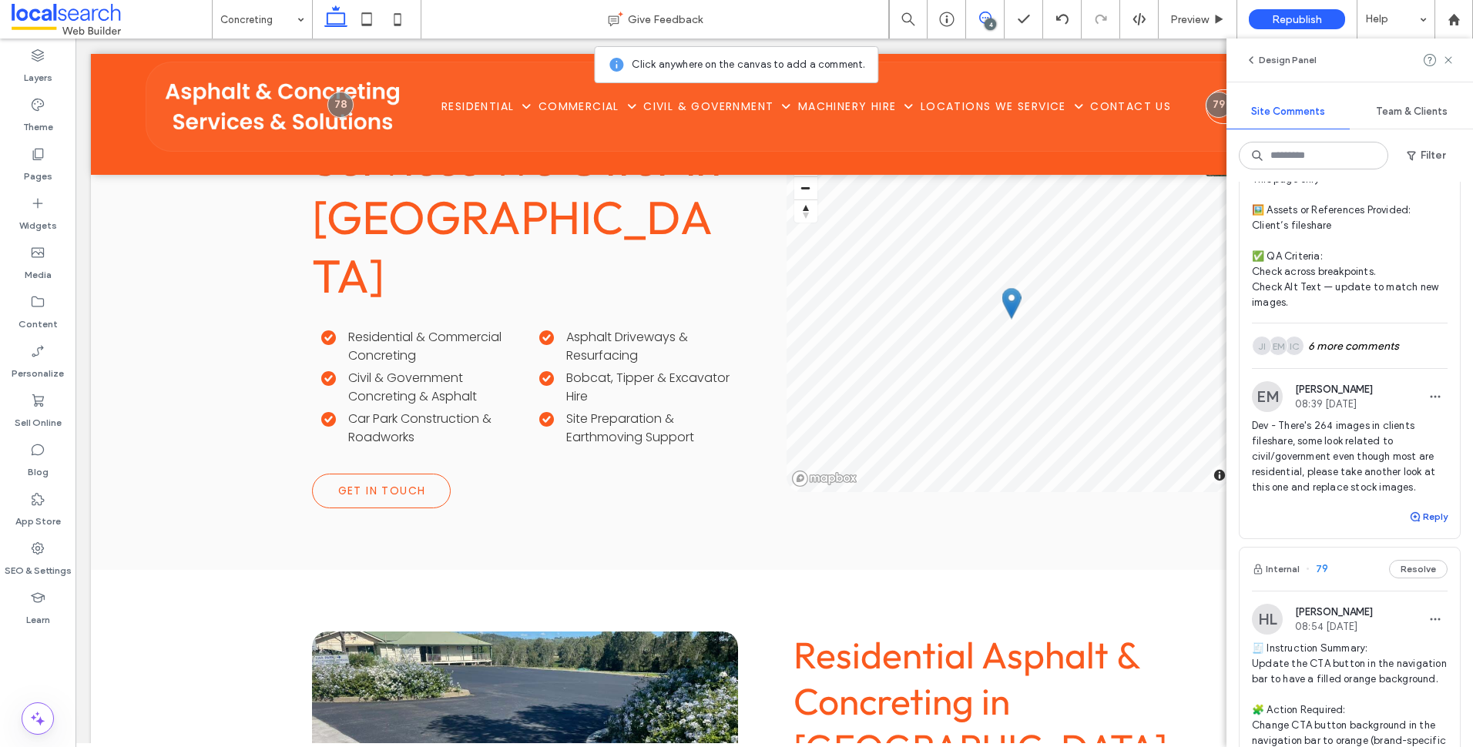
click at [1425, 516] on button "Reply" at bounding box center [1428, 517] width 39 height 18
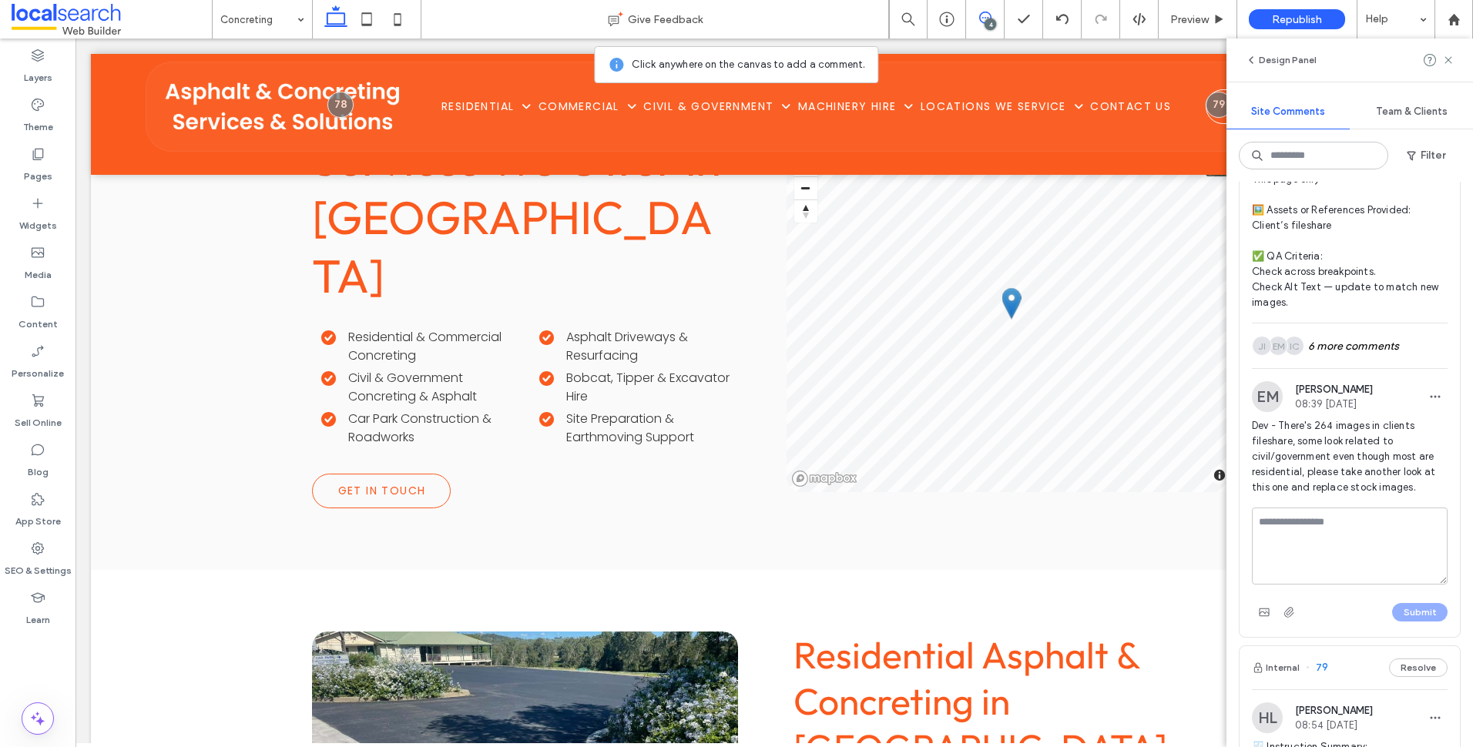
click at [1331, 526] on textarea at bounding box center [1350, 546] width 196 height 77
type textarea "********"
click at [1409, 618] on button "Submit" at bounding box center [1419, 612] width 55 height 18
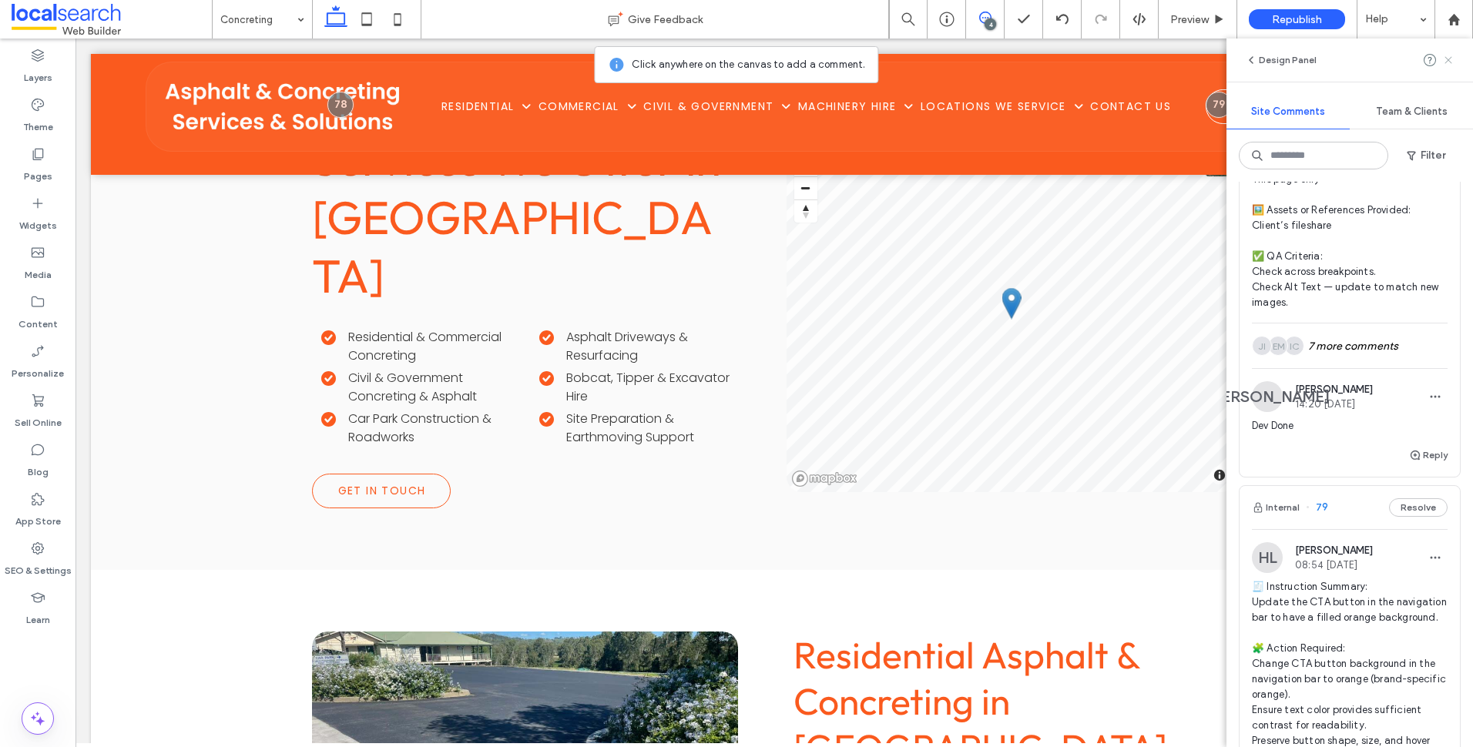
click at [1446, 53] on span at bounding box center [1449, 60] width 12 height 18
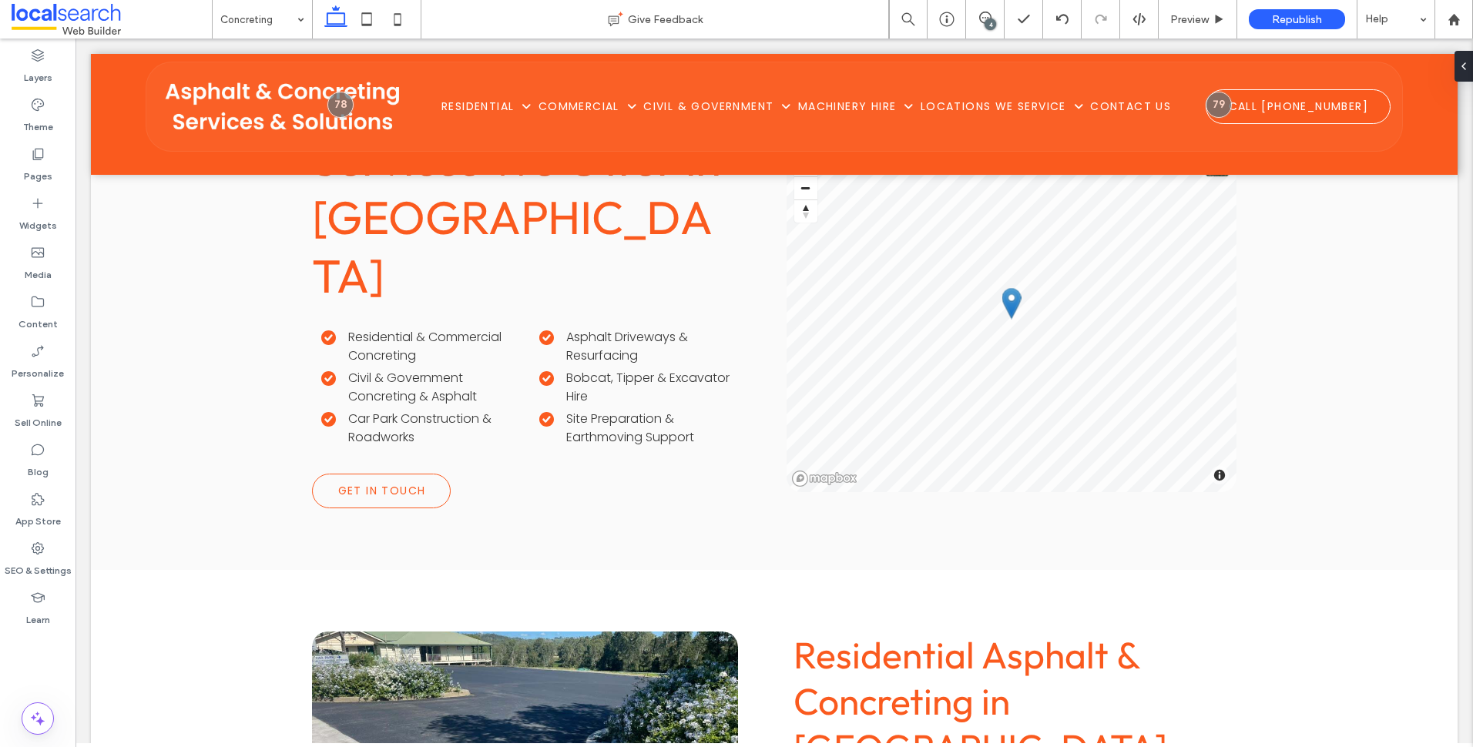
scroll to position [0, 0]
click at [983, 21] on icon at bounding box center [985, 18] width 12 height 12
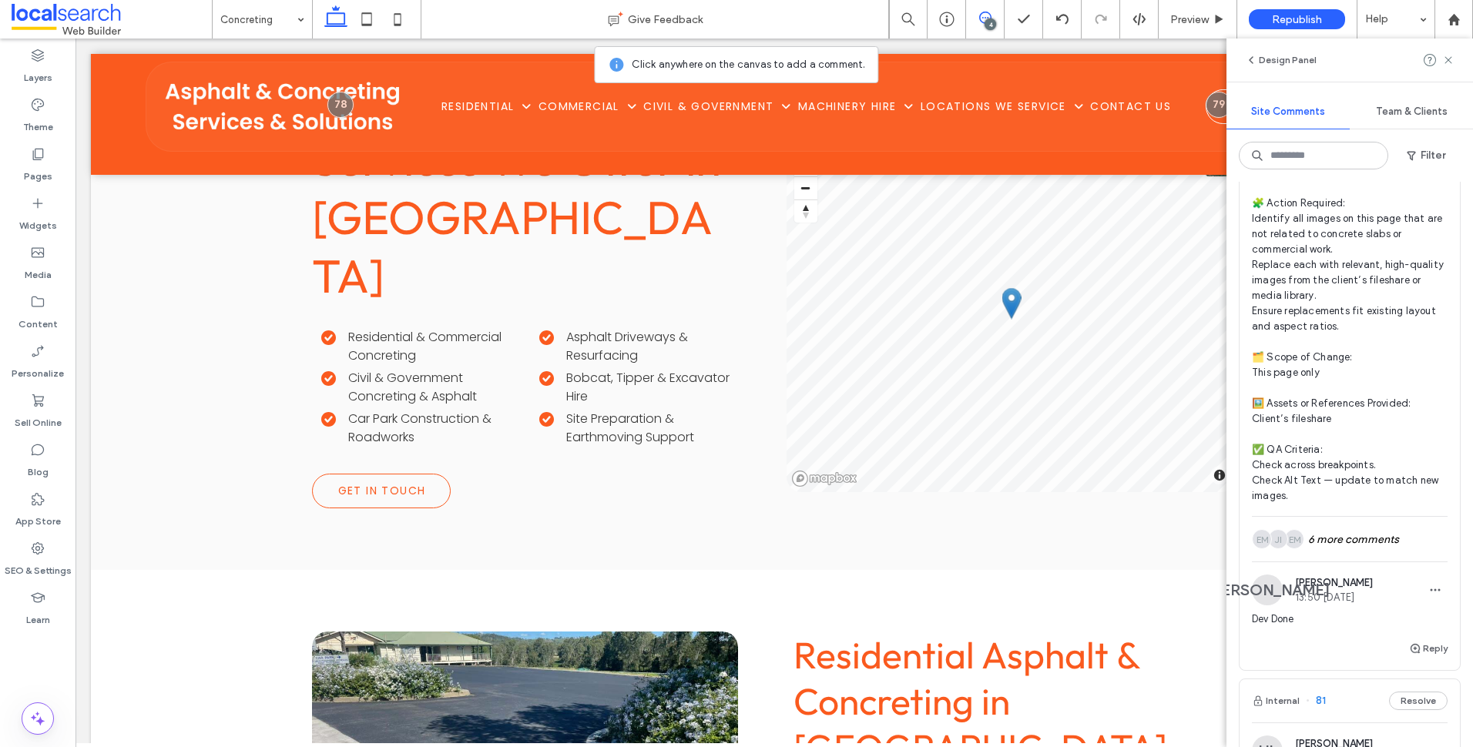
scroll to position [308, 0]
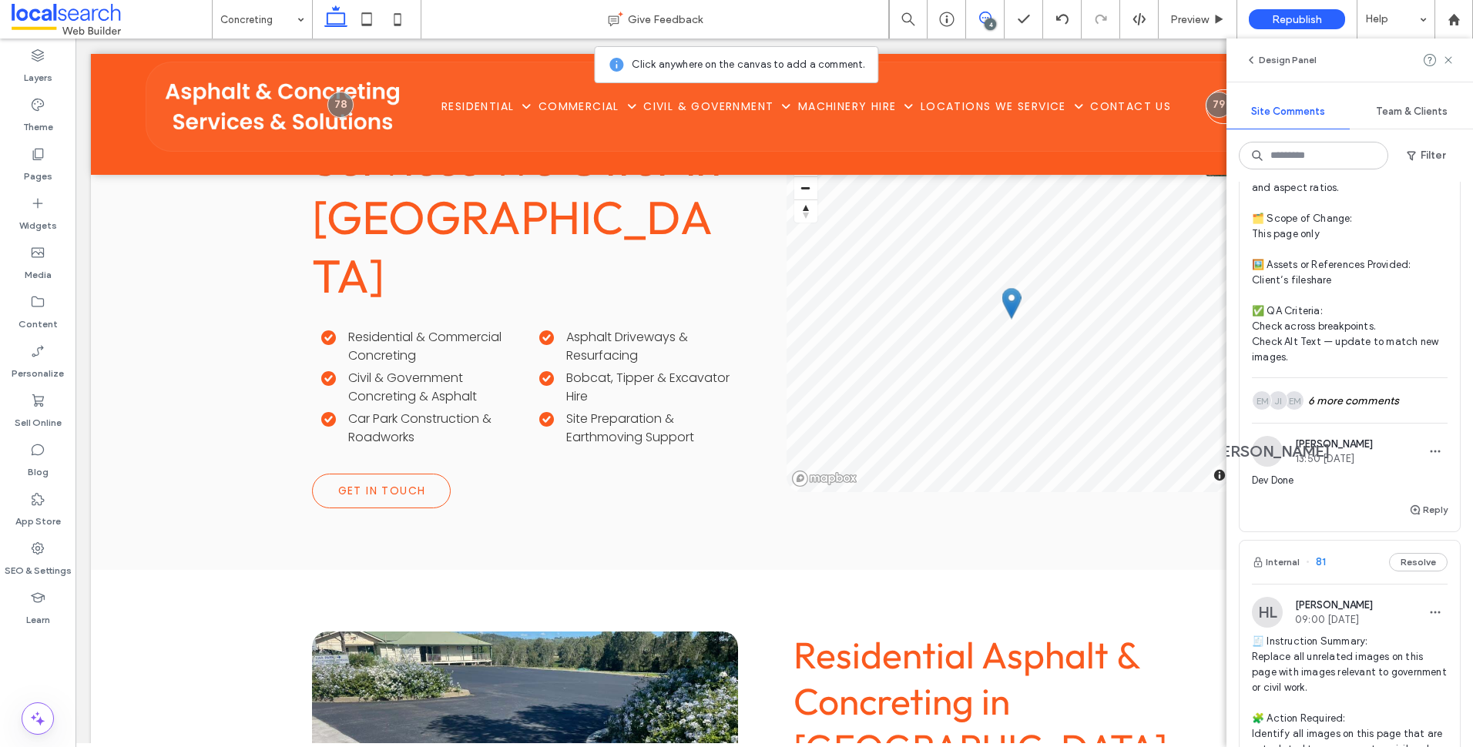
click at [1451, 63] on use at bounding box center [1448, 59] width 7 height 7
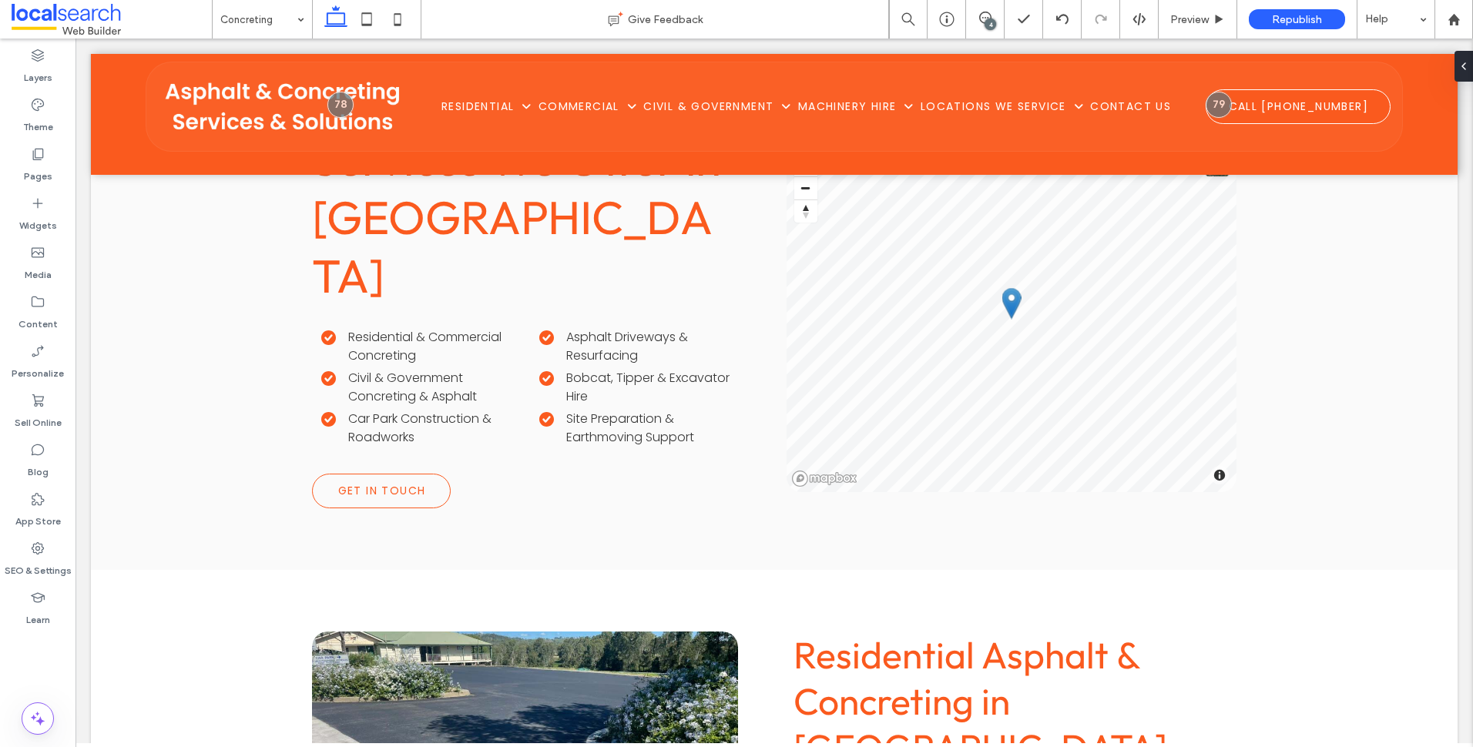
scroll to position [0, 0]
click at [984, 12] on use at bounding box center [985, 18] width 12 height 12
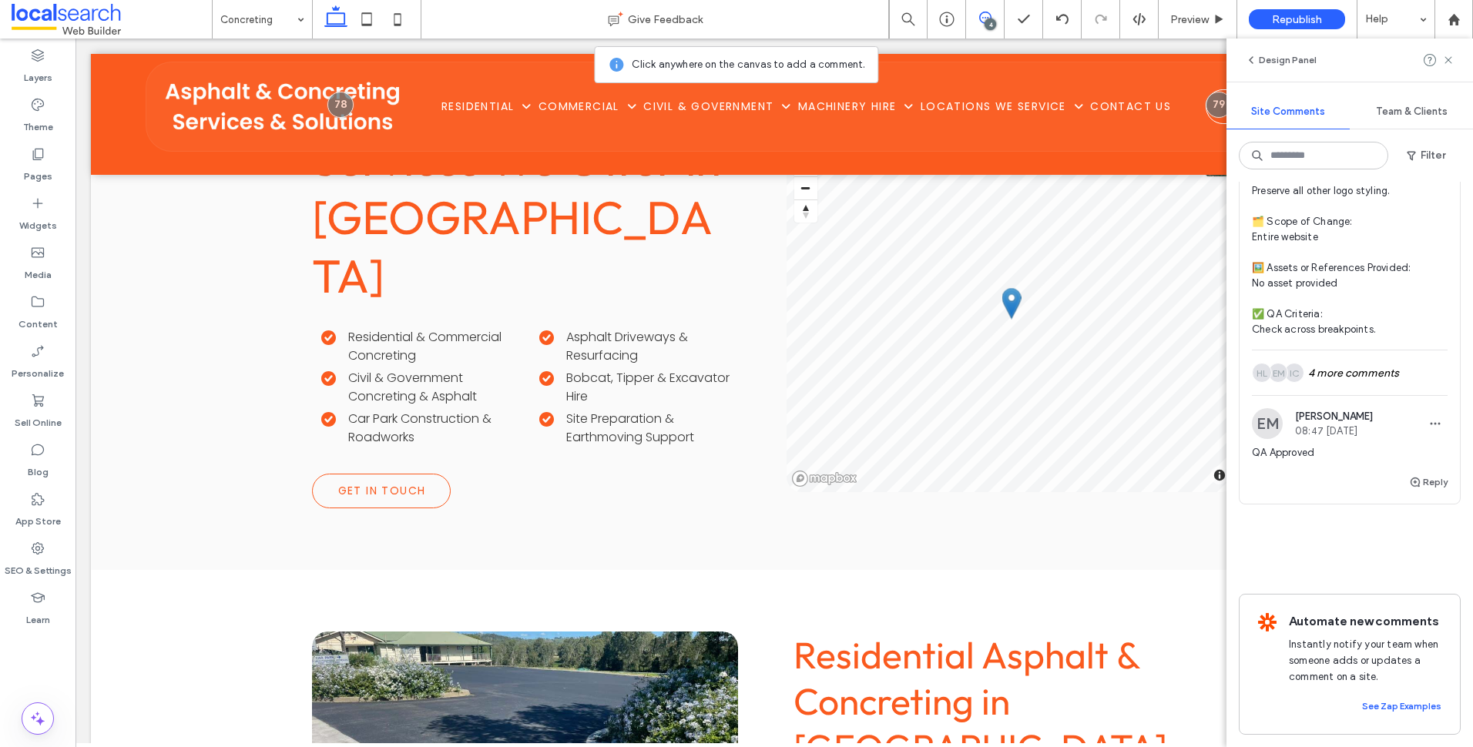
scroll to position [2146, 0]
click at [1447, 66] on span at bounding box center [1449, 60] width 12 height 18
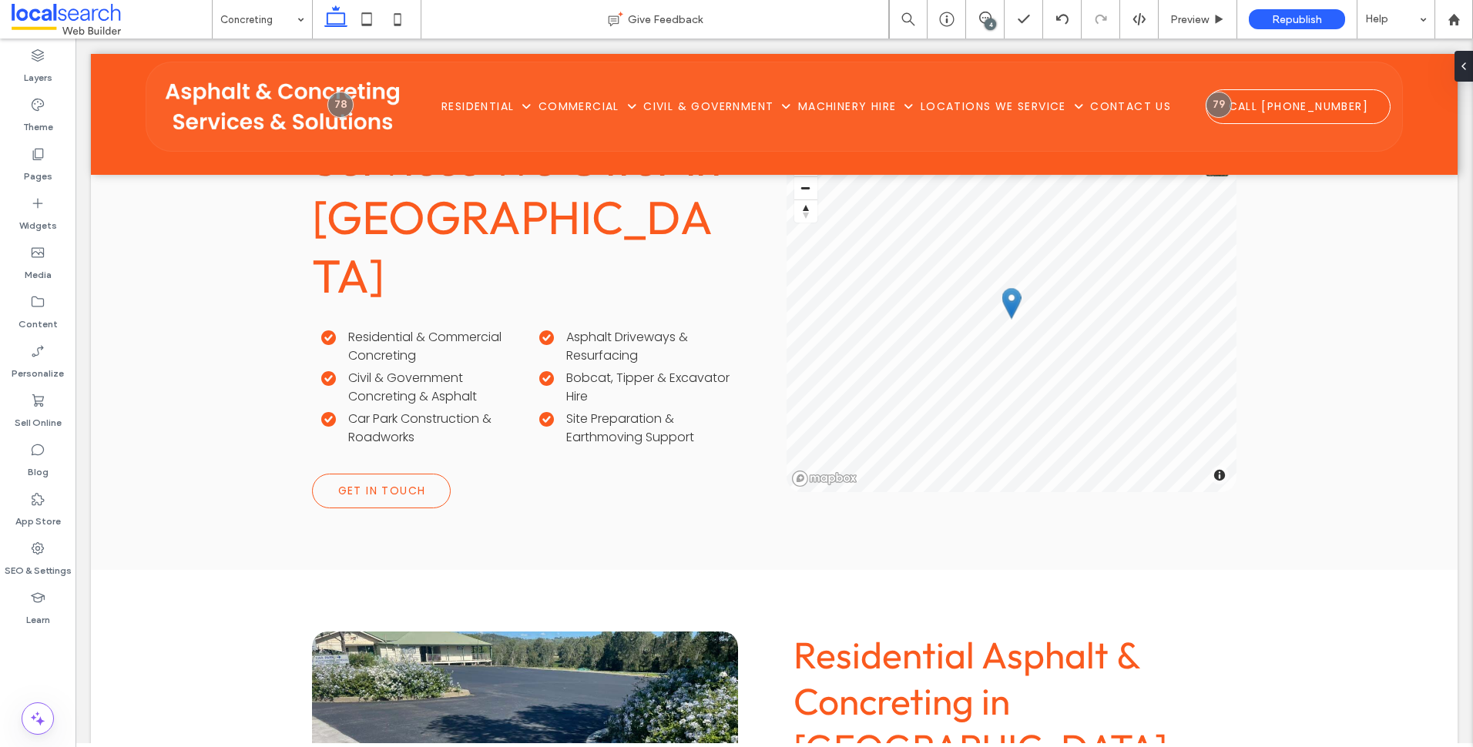
drag, startPoint x: 374, startPoint y: 17, endPoint x: 443, endPoint y: 135, distance: 136.8
click at [374, 17] on icon at bounding box center [366, 19] width 31 height 31
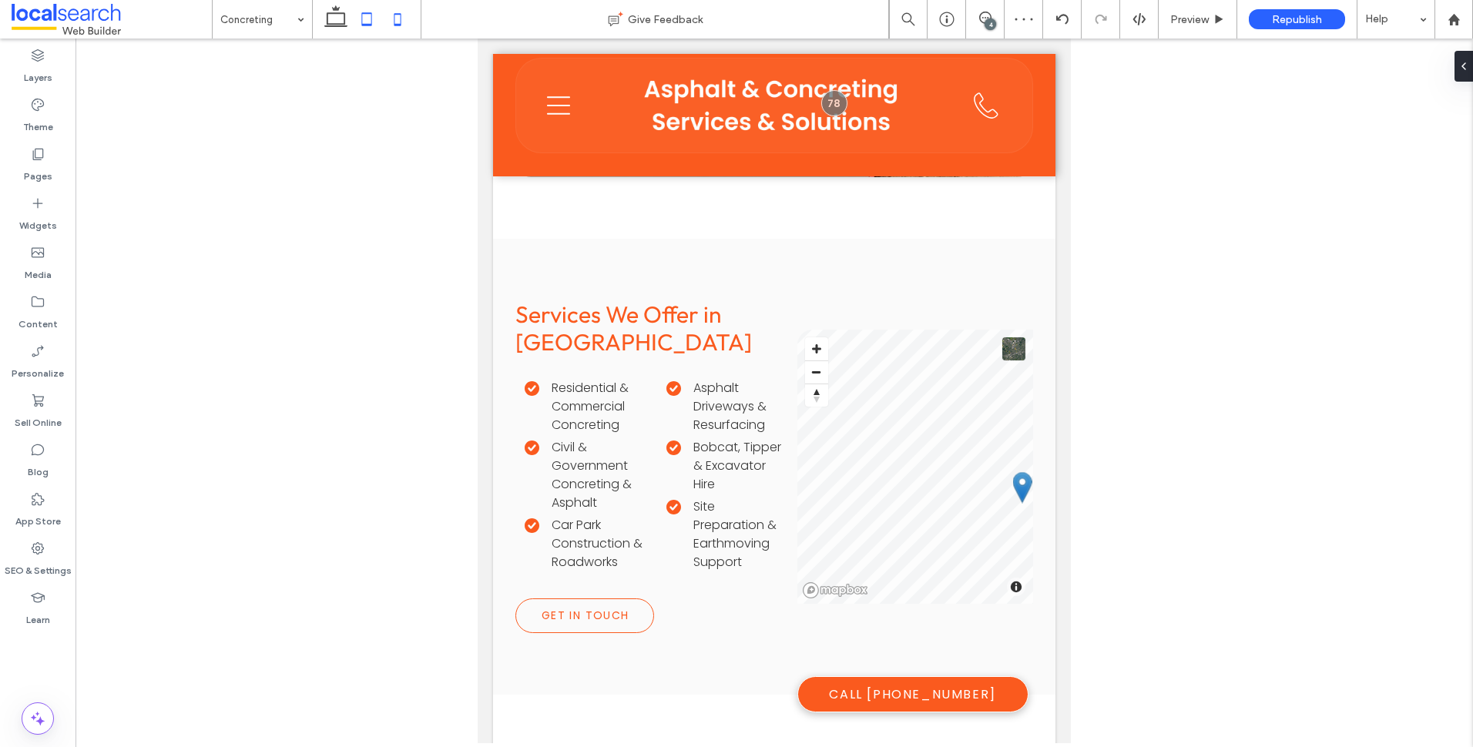
click at [391, 9] on icon at bounding box center [397, 19] width 31 height 31
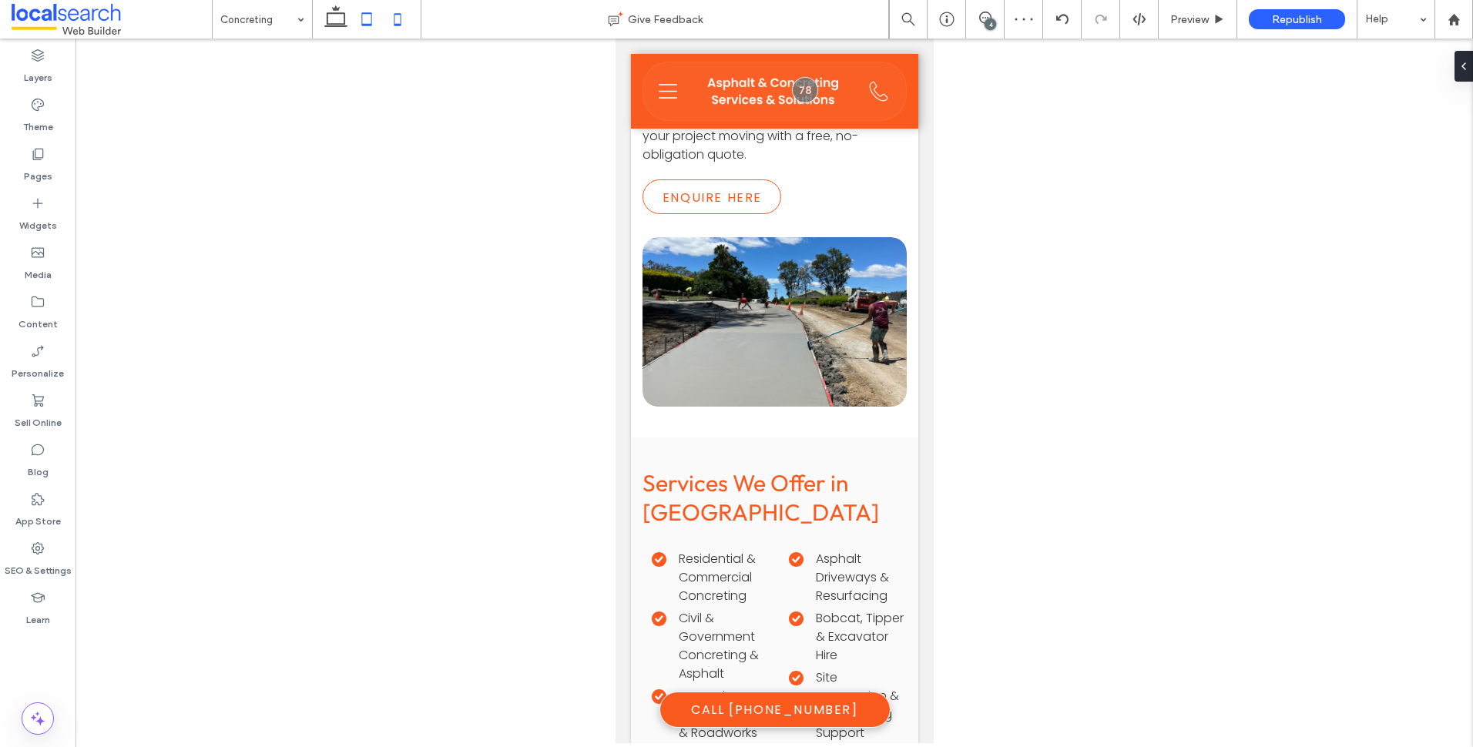
click at [358, 12] on icon at bounding box center [366, 19] width 31 height 31
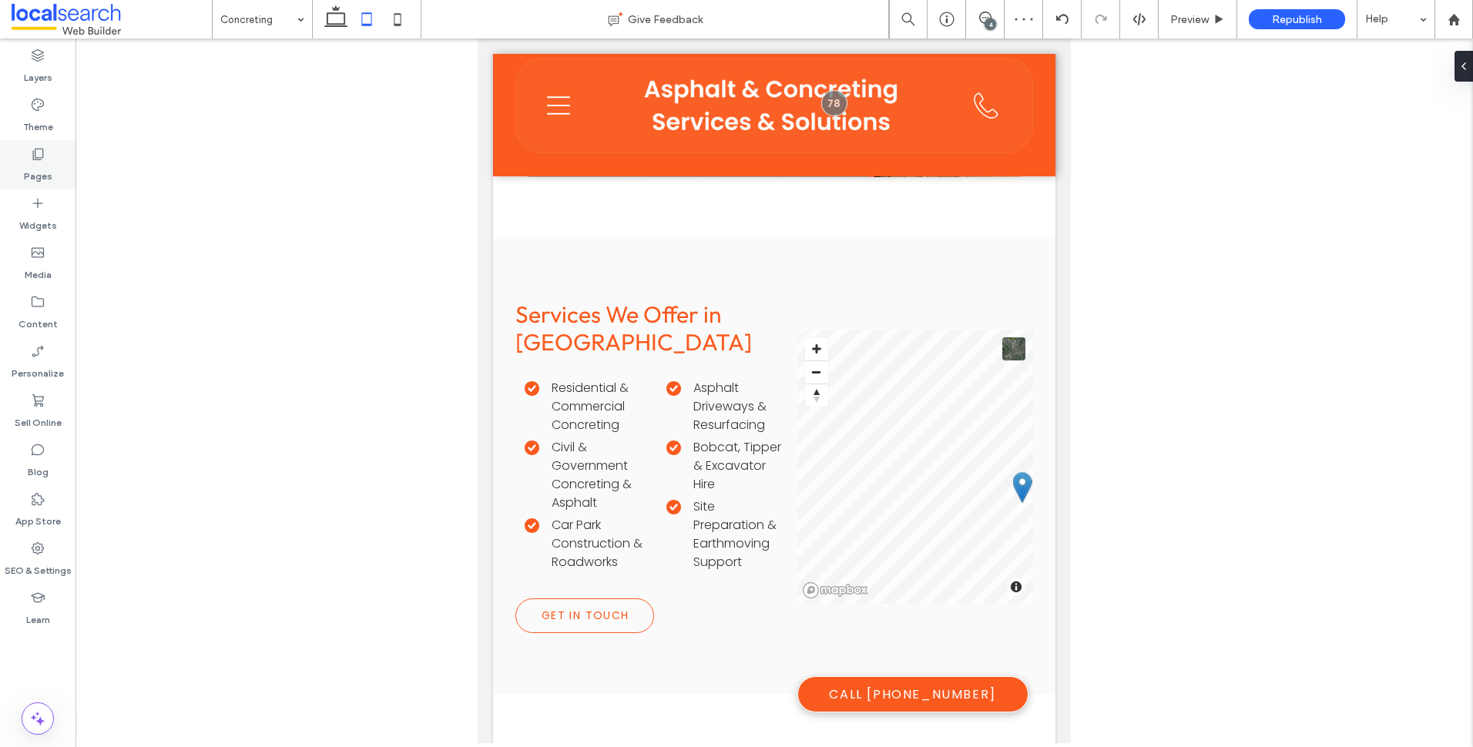
click at [40, 156] on icon at bounding box center [37, 153] width 15 height 15
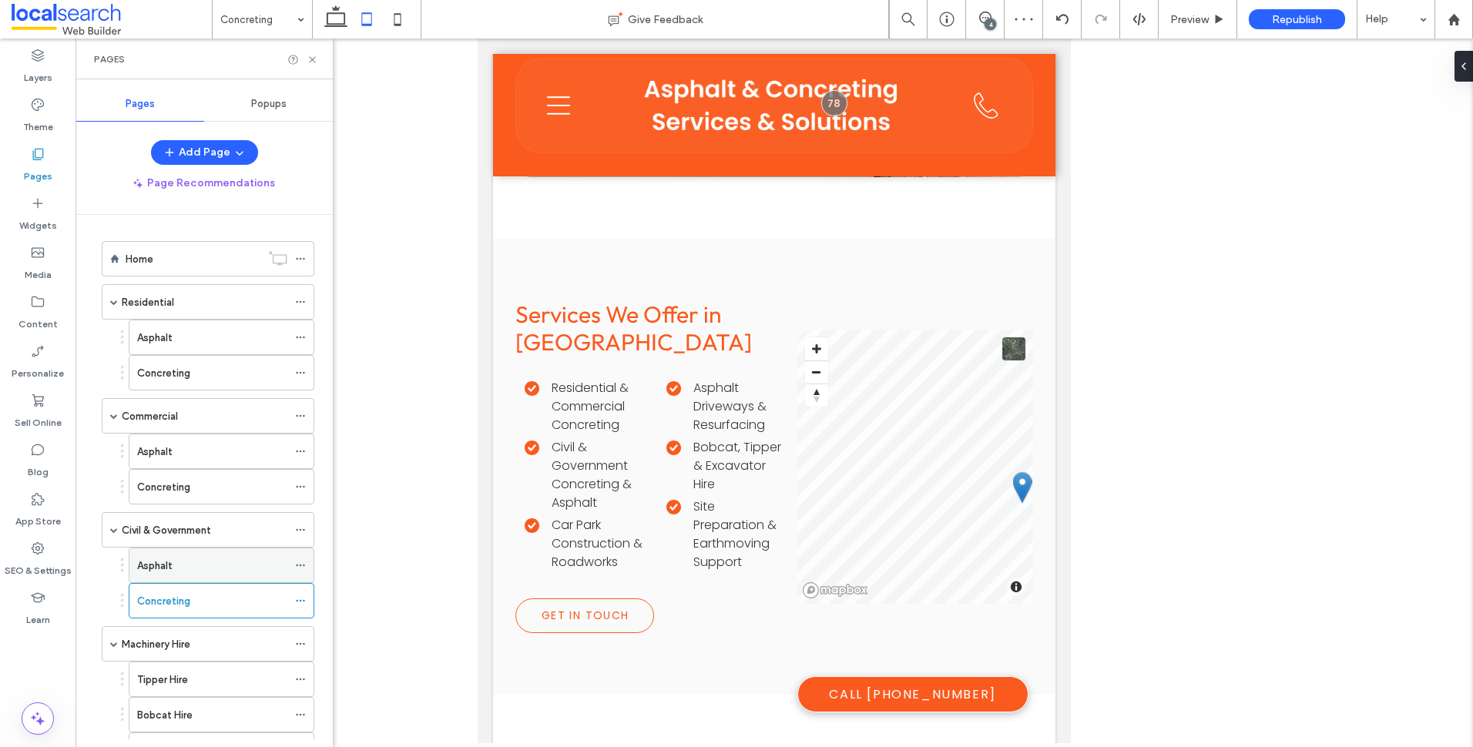
click at [217, 572] on div "Asphalt" at bounding box center [212, 566] width 150 height 16
click at [355, 21] on icon at bounding box center [366, 19] width 31 height 31
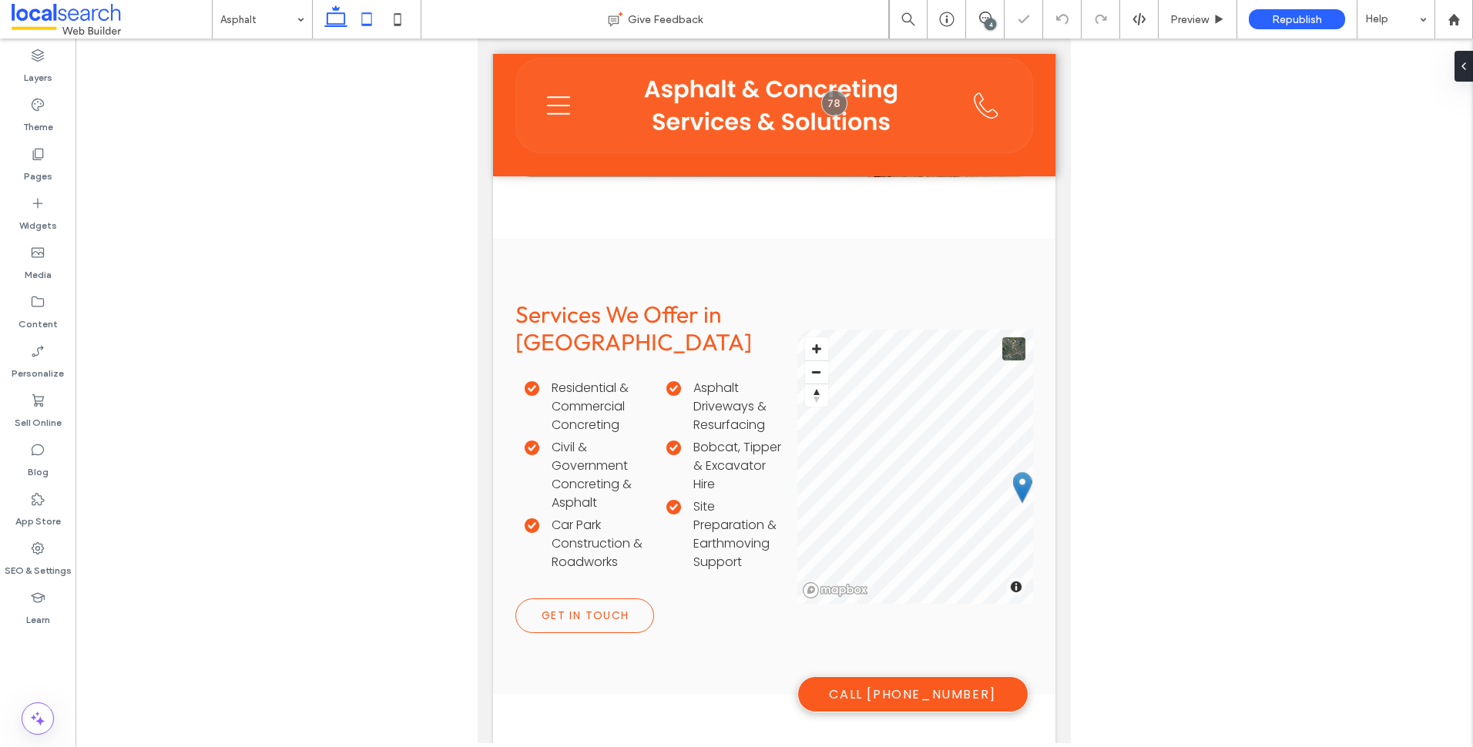
click at [344, 21] on icon at bounding box center [336, 19] width 31 height 31
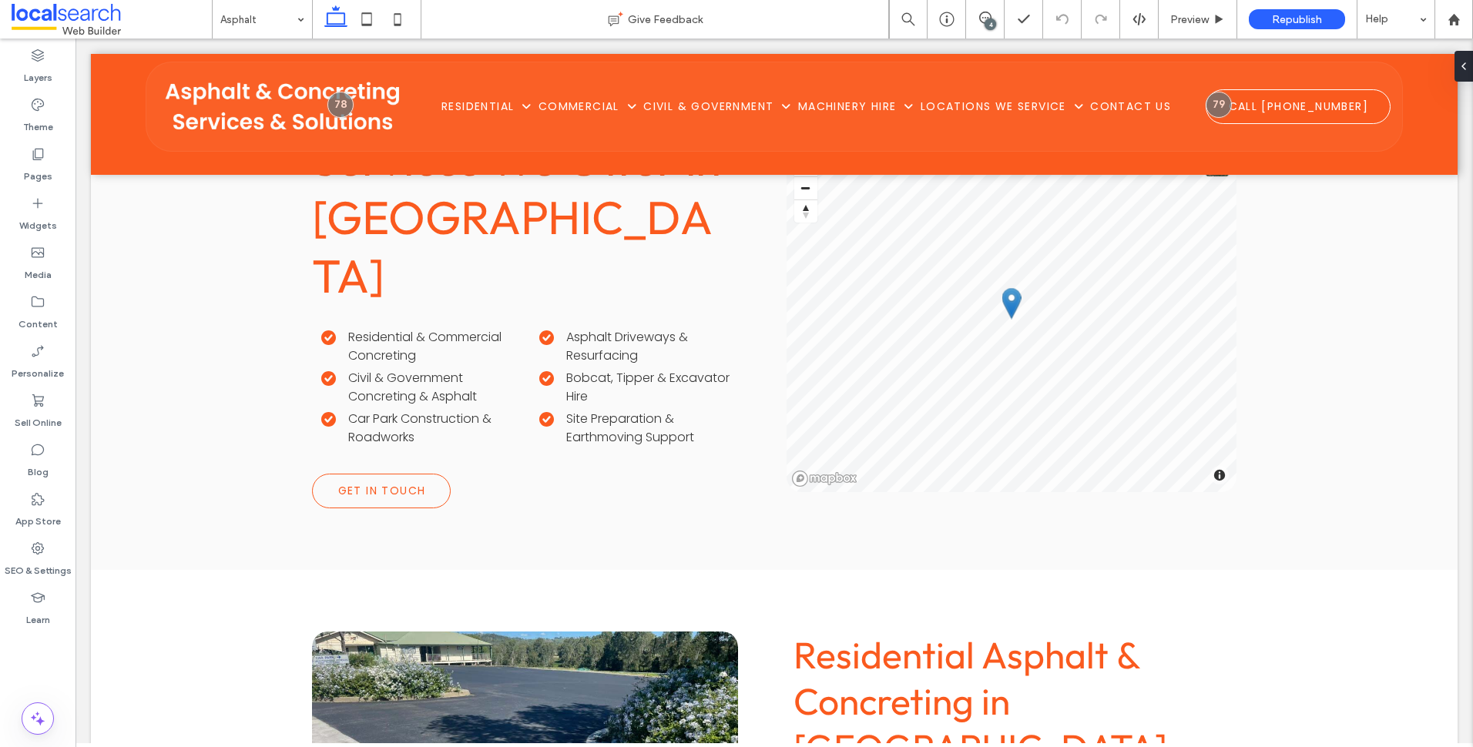
type input "**"
click at [989, 22] on div "4" at bounding box center [991, 24] width 12 height 12
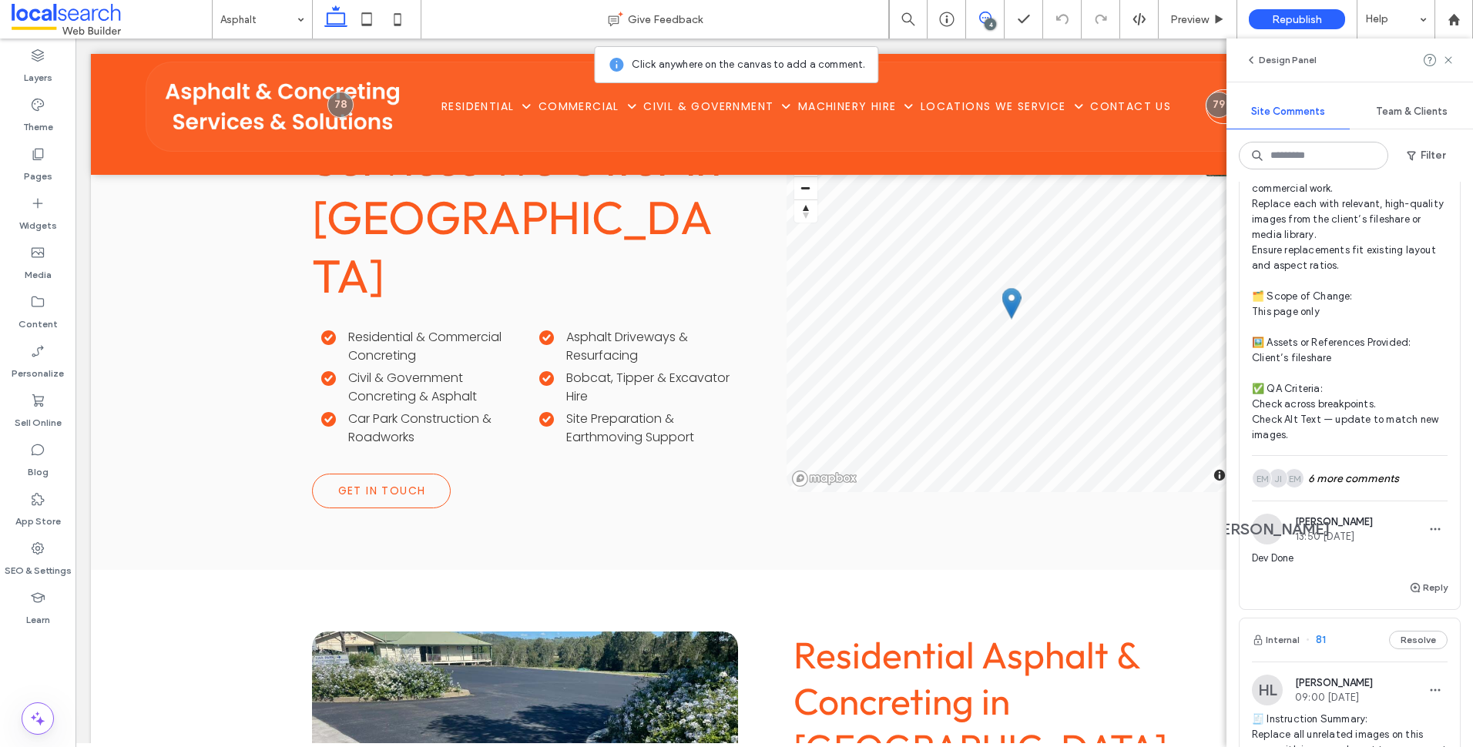
scroll to position [231, 0]
click at [1368, 487] on div "EM JI EM 6 more comments" at bounding box center [1350, 477] width 196 height 45
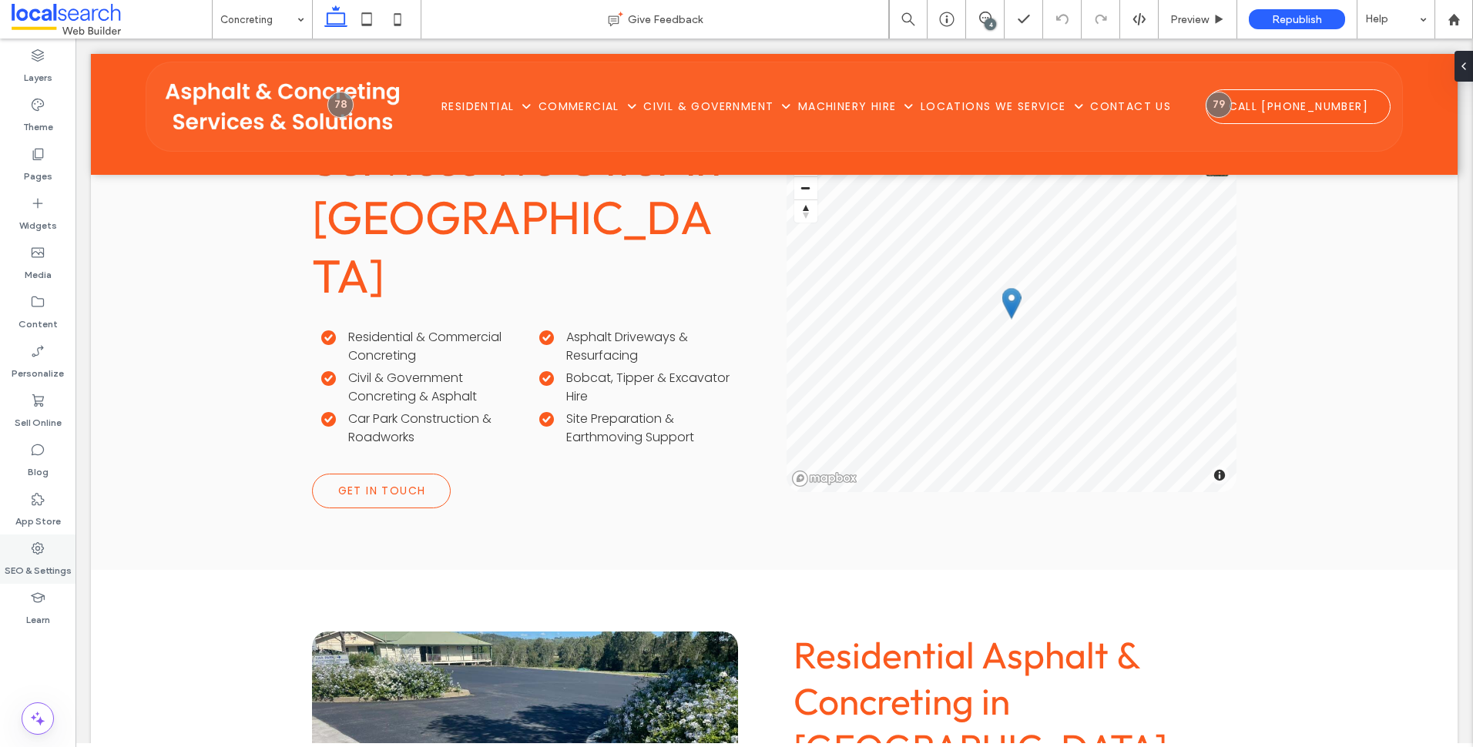
click at [52, 553] on div "SEO & Settings" at bounding box center [38, 559] width 76 height 49
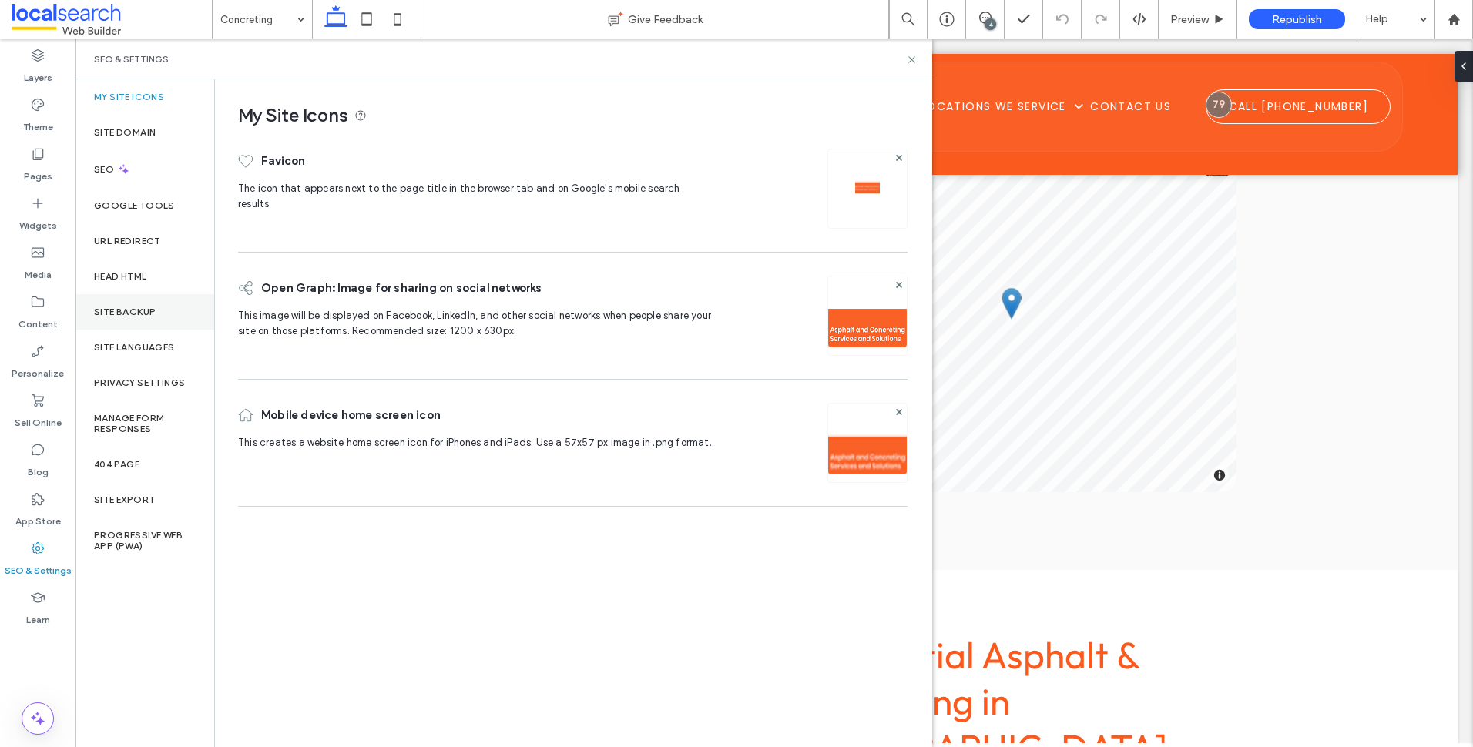
click at [157, 316] on div "Site Backup" at bounding box center [145, 311] width 139 height 35
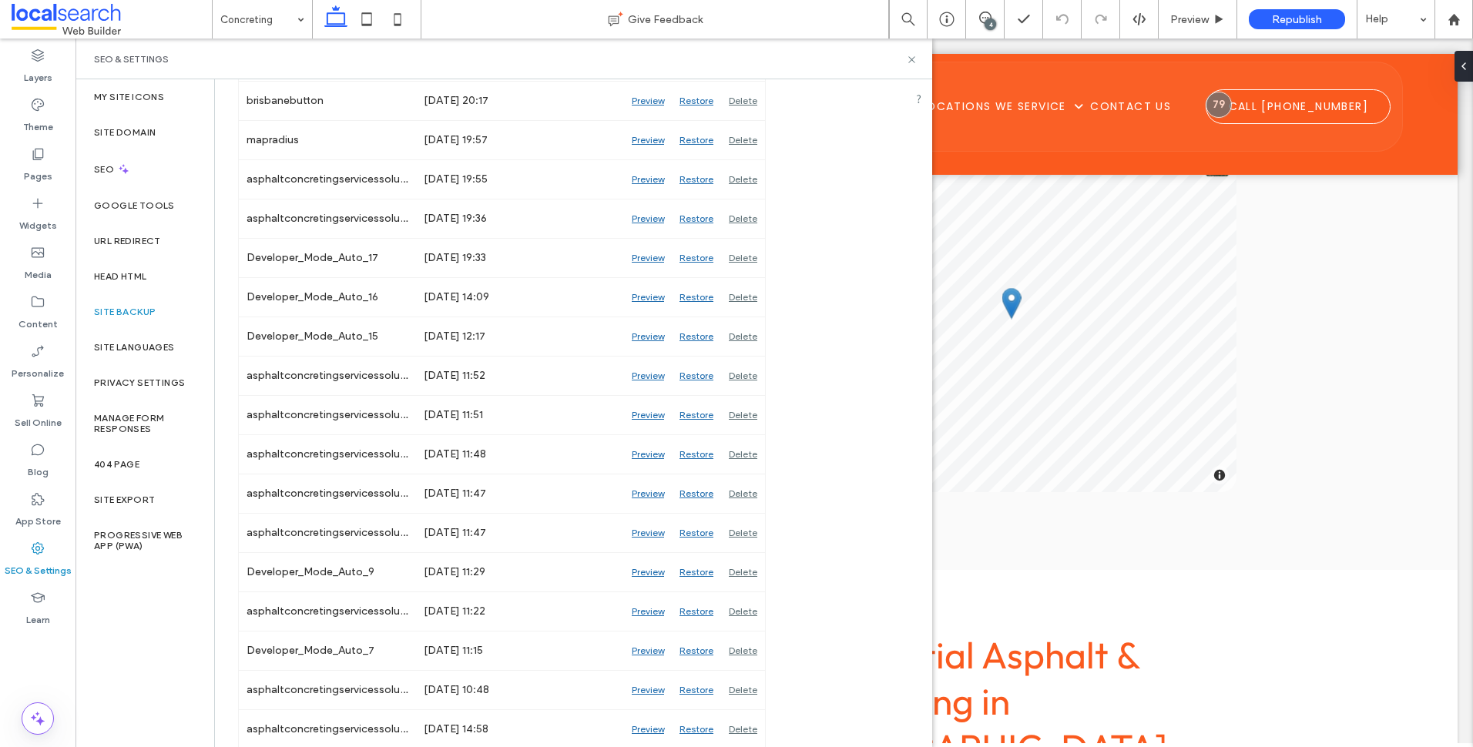
scroll to position [2501, 0]
click at [907, 62] on icon at bounding box center [912, 60] width 12 height 12
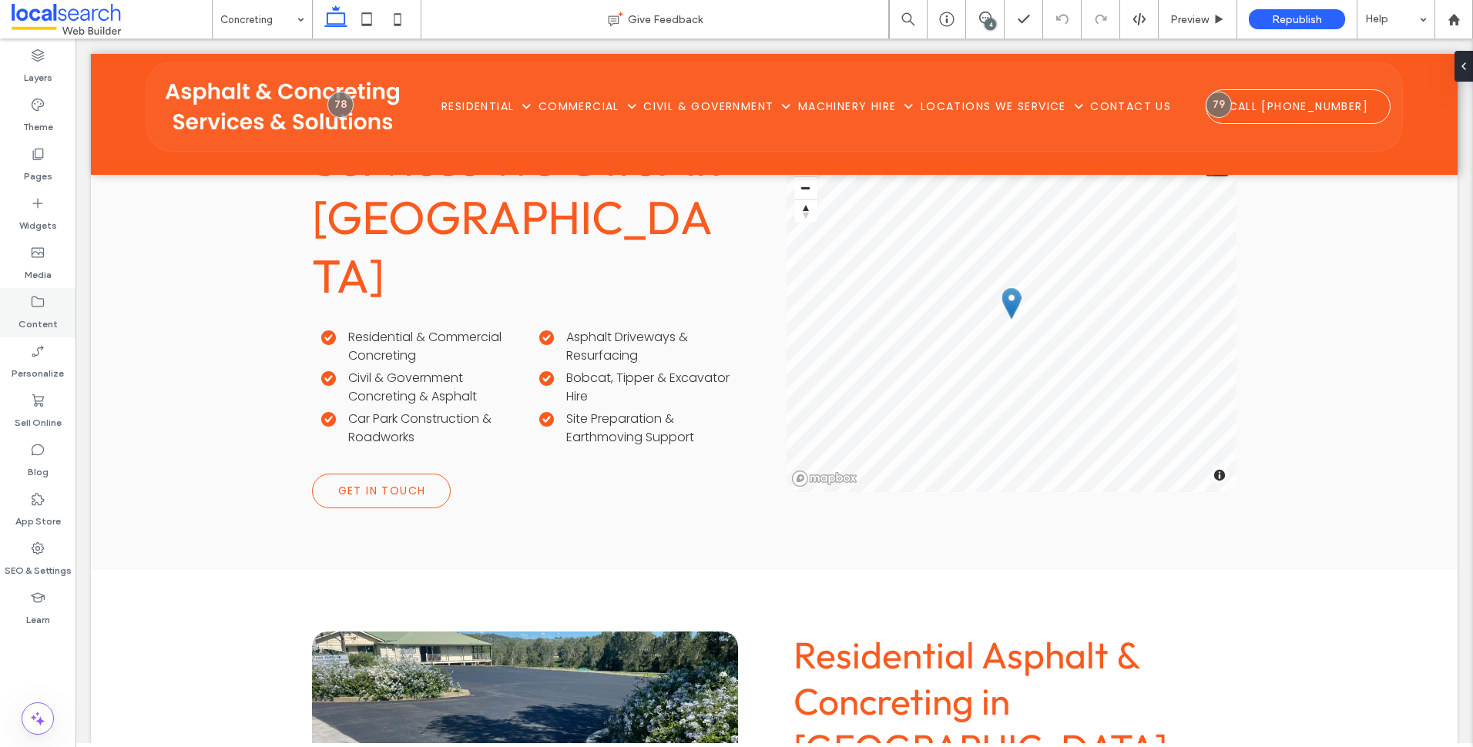
click at [64, 323] on div "Content" at bounding box center [38, 312] width 76 height 49
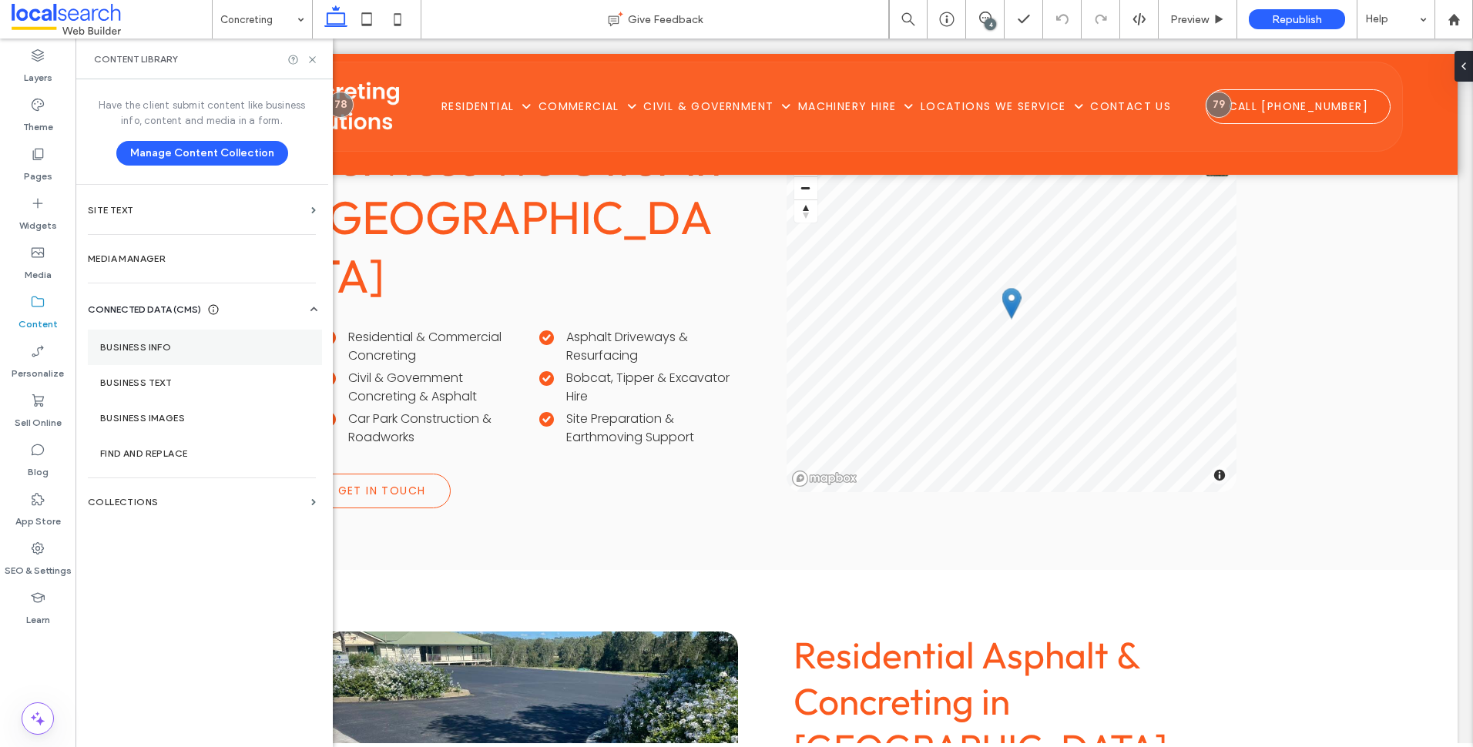
click at [171, 350] on label "Business Info" at bounding box center [205, 347] width 210 height 11
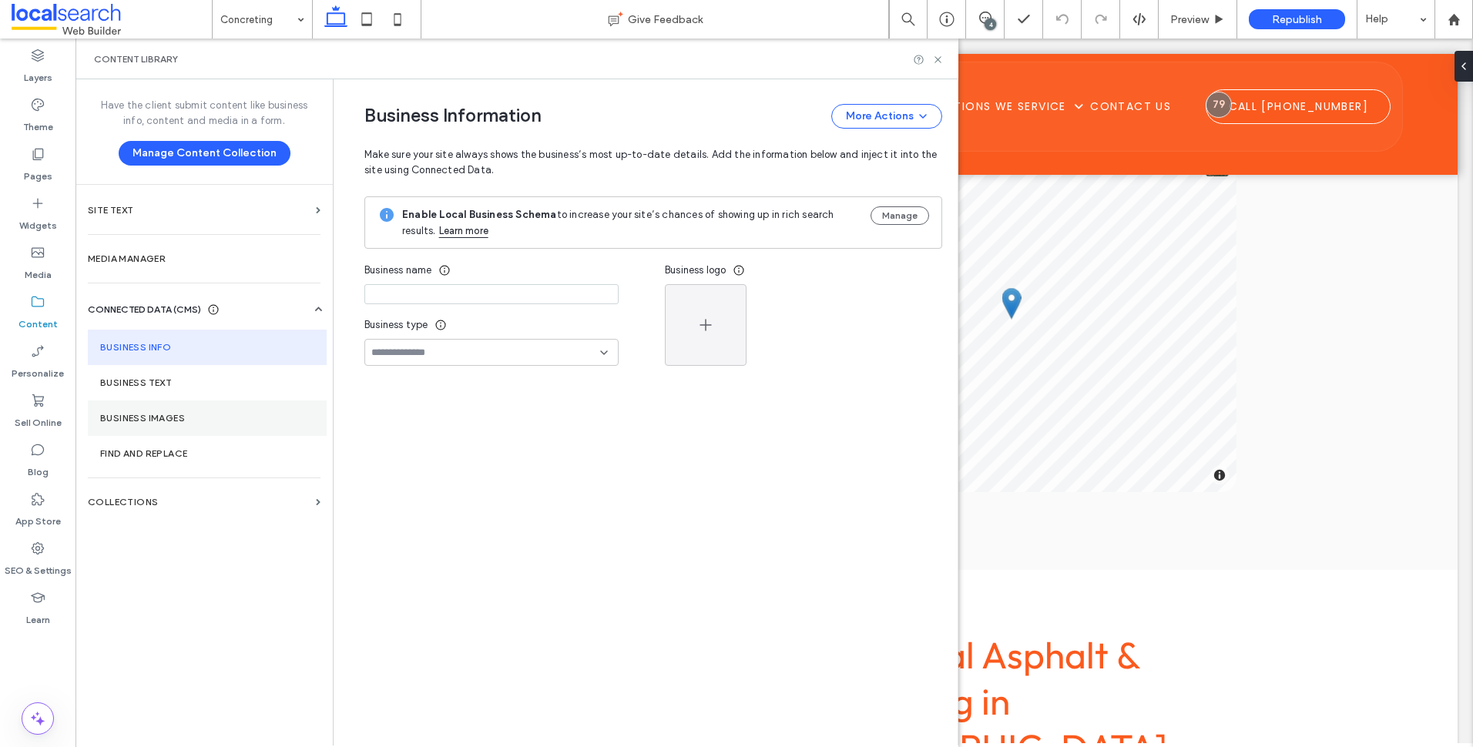
type input "**********"
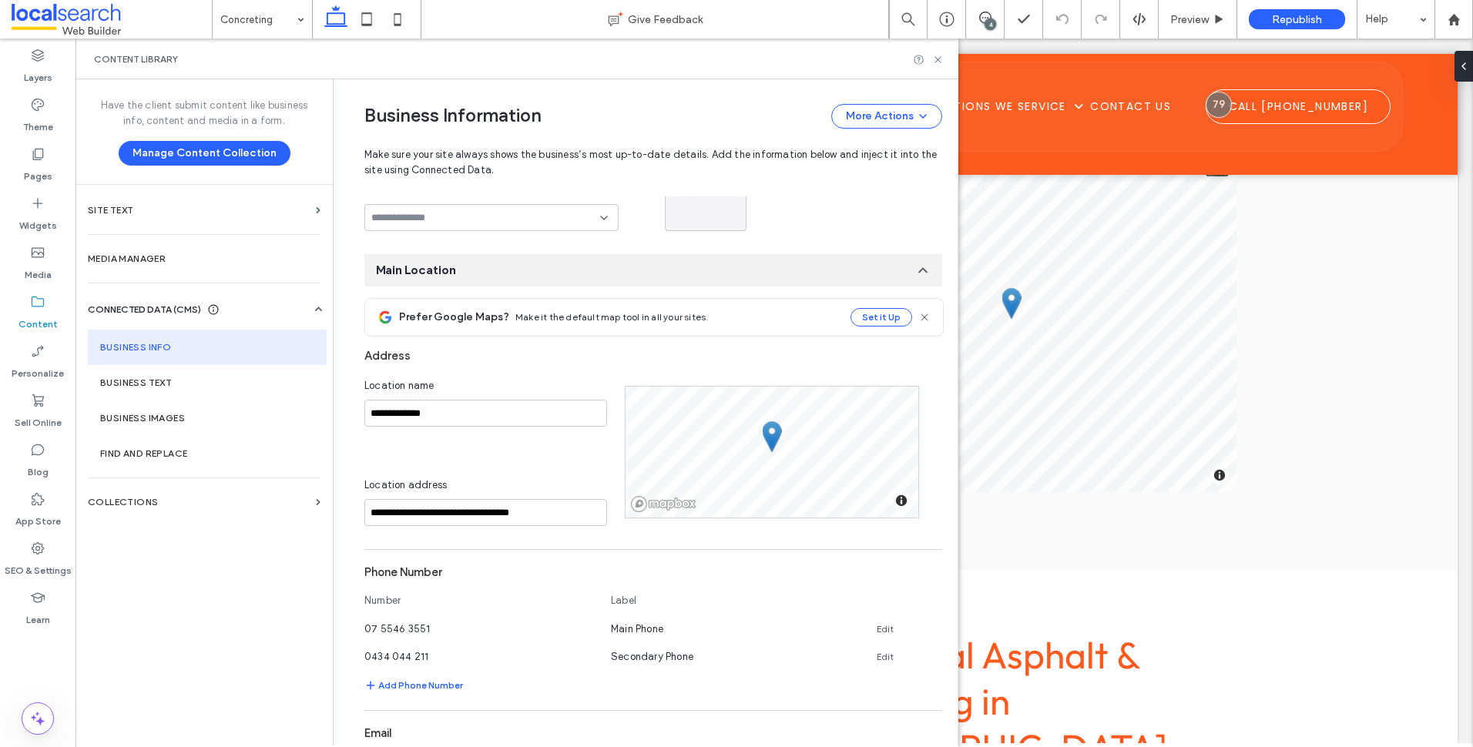
scroll to position [289, 0]
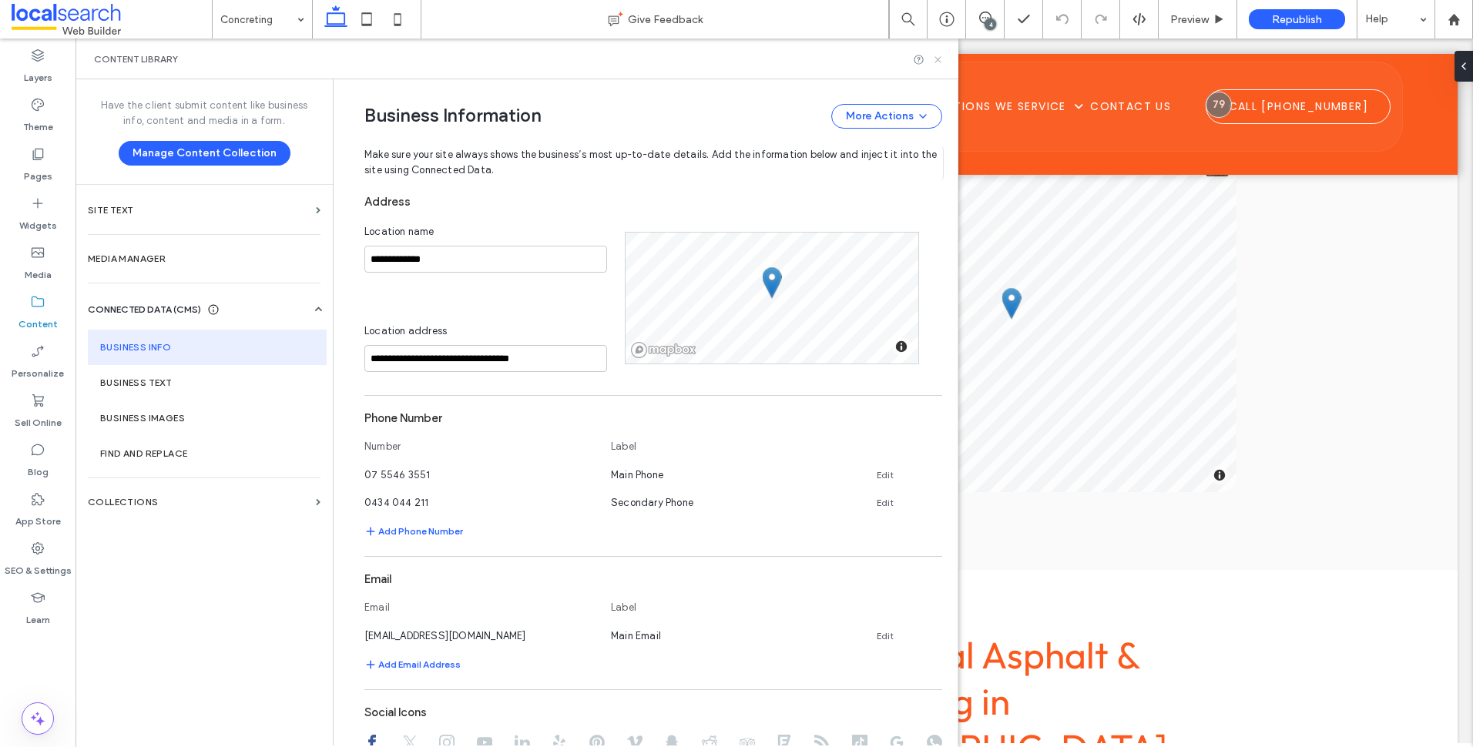
click at [942, 61] on icon at bounding box center [938, 60] width 12 height 12
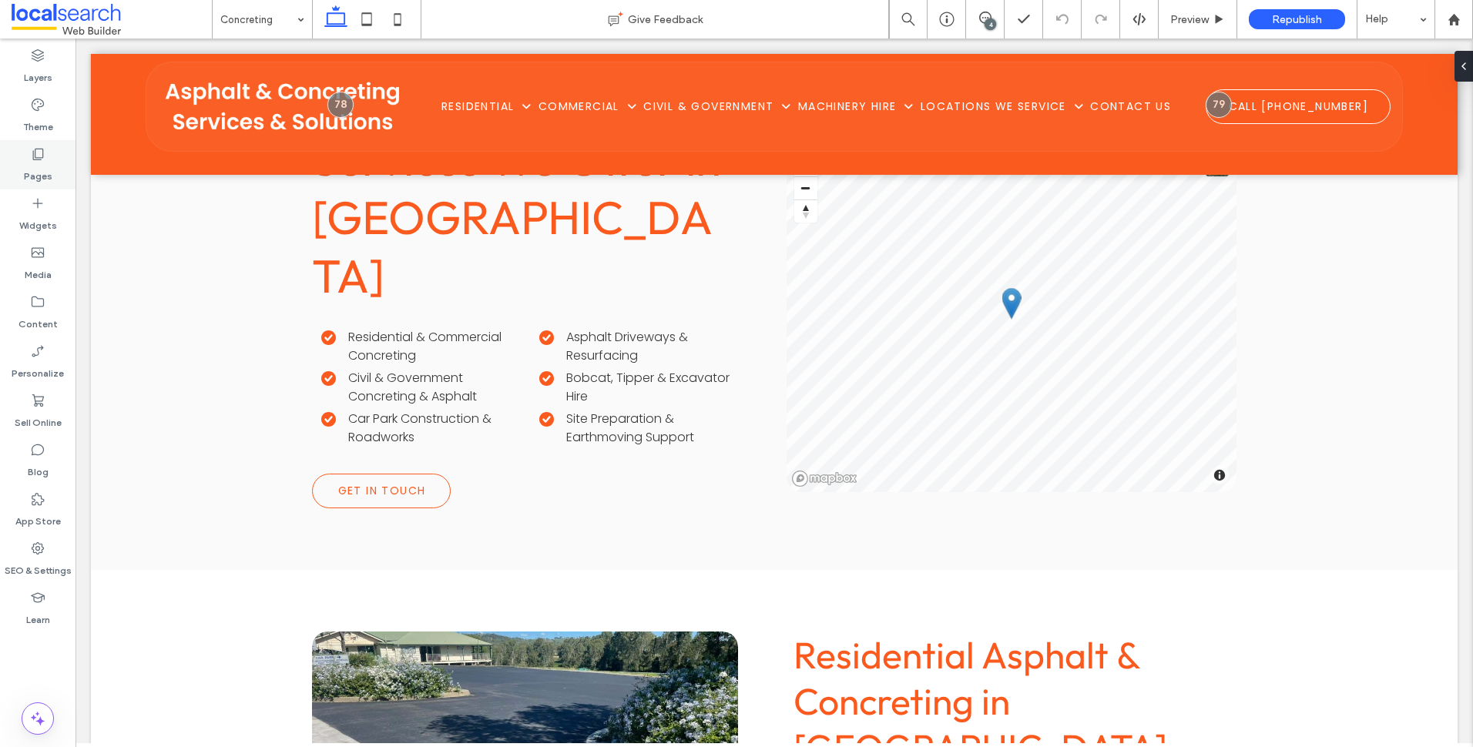
click at [42, 173] on label "Pages" at bounding box center [38, 173] width 29 height 22
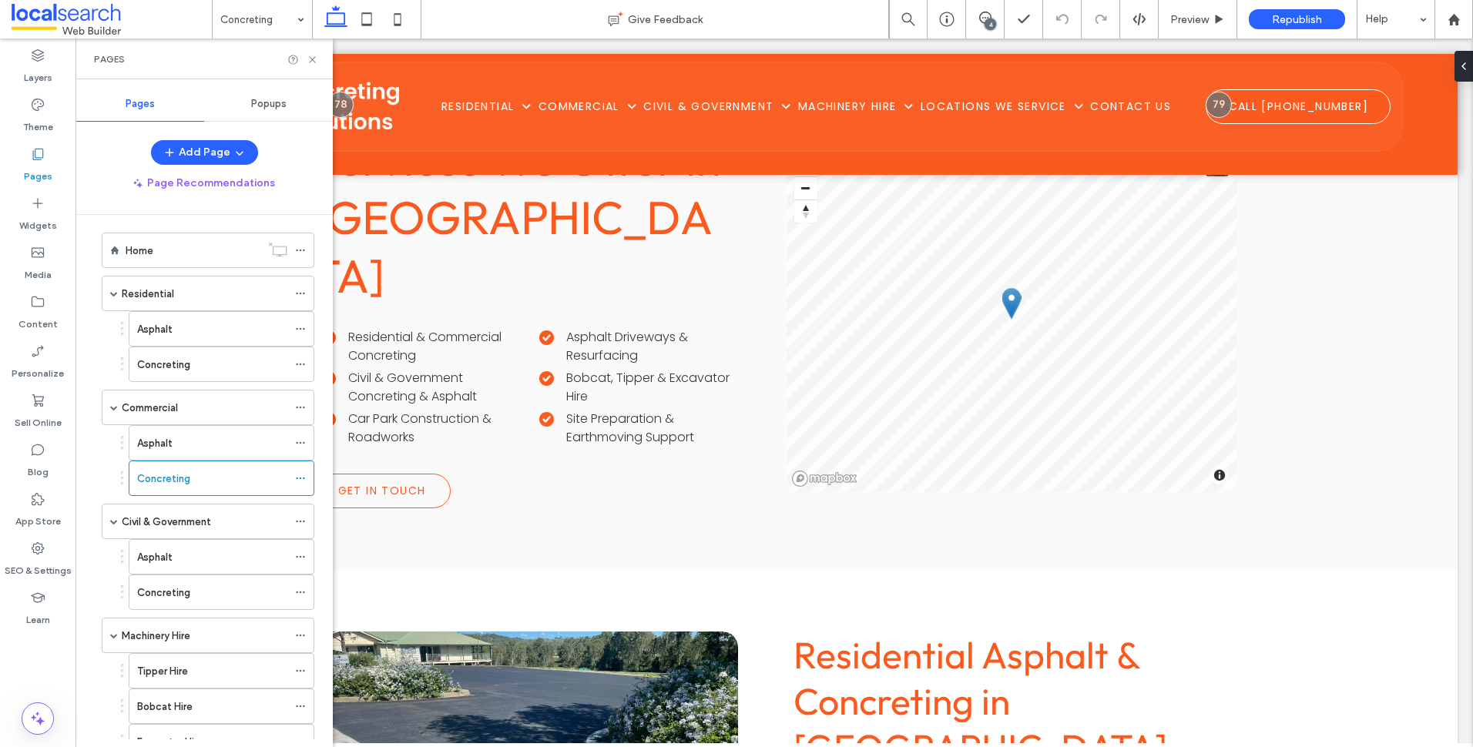
scroll to position [0, 0]
click at [313, 55] on icon at bounding box center [313, 60] width 12 height 12
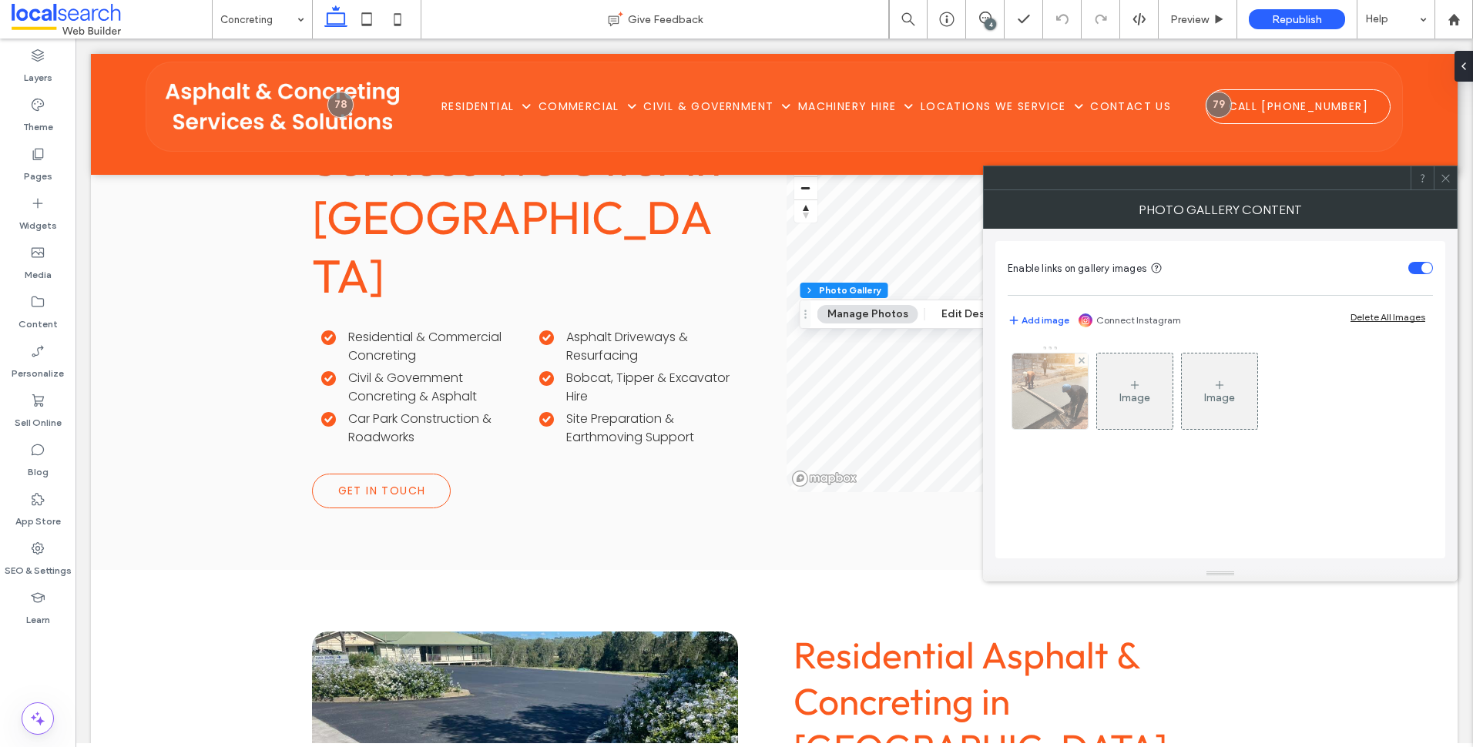
click at [1026, 378] on img at bounding box center [1050, 392] width 101 height 76
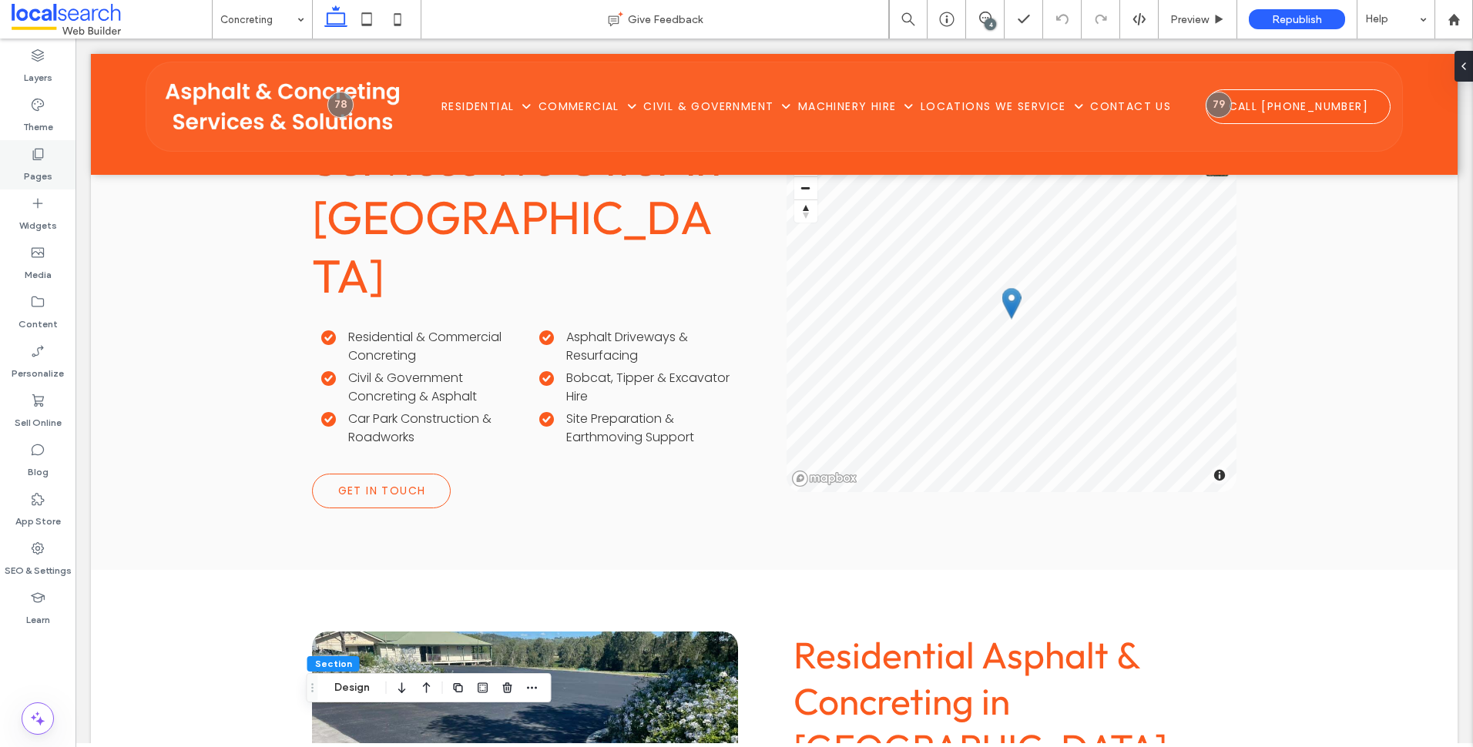
click at [31, 163] on label "Pages" at bounding box center [38, 173] width 29 height 22
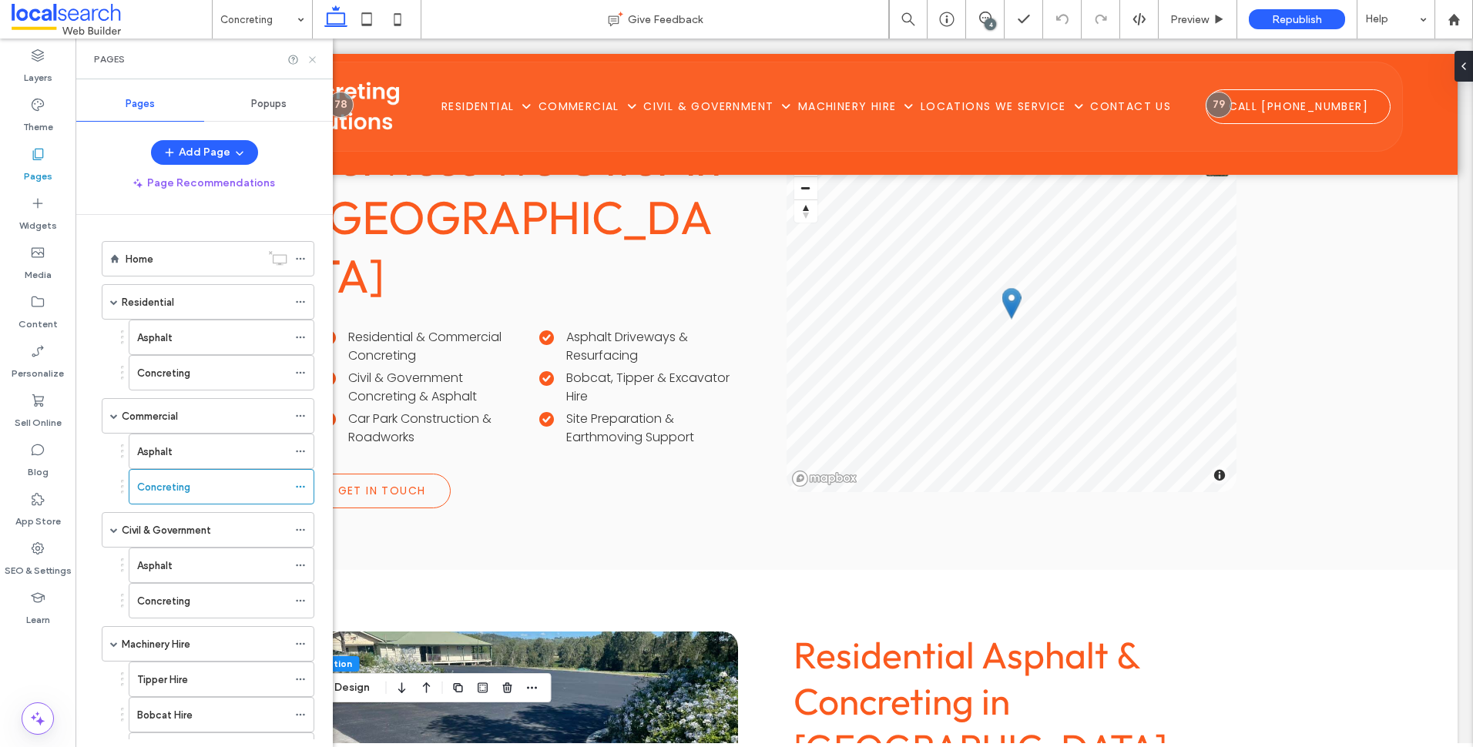
click at [313, 55] on icon at bounding box center [313, 60] width 12 height 12
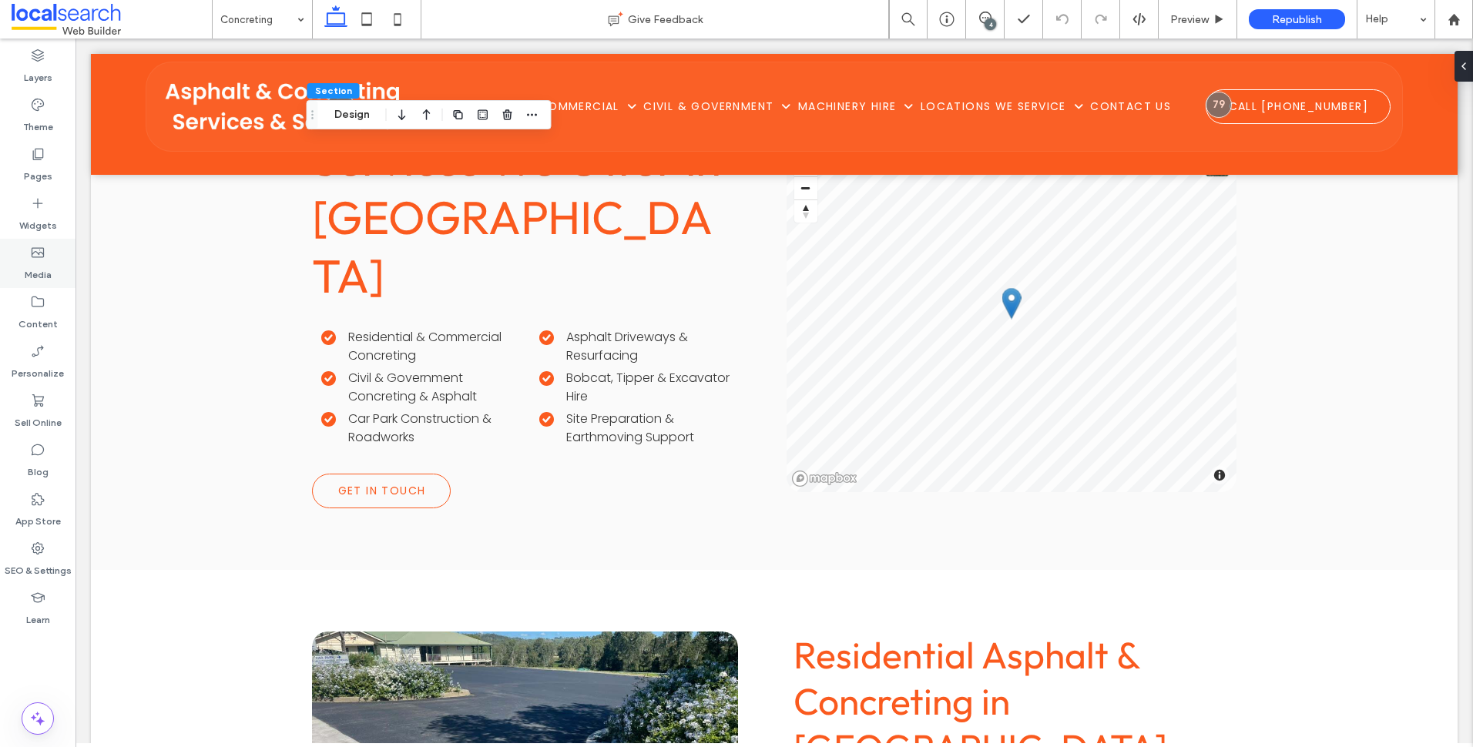
click at [42, 259] on icon at bounding box center [37, 252] width 15 height 15
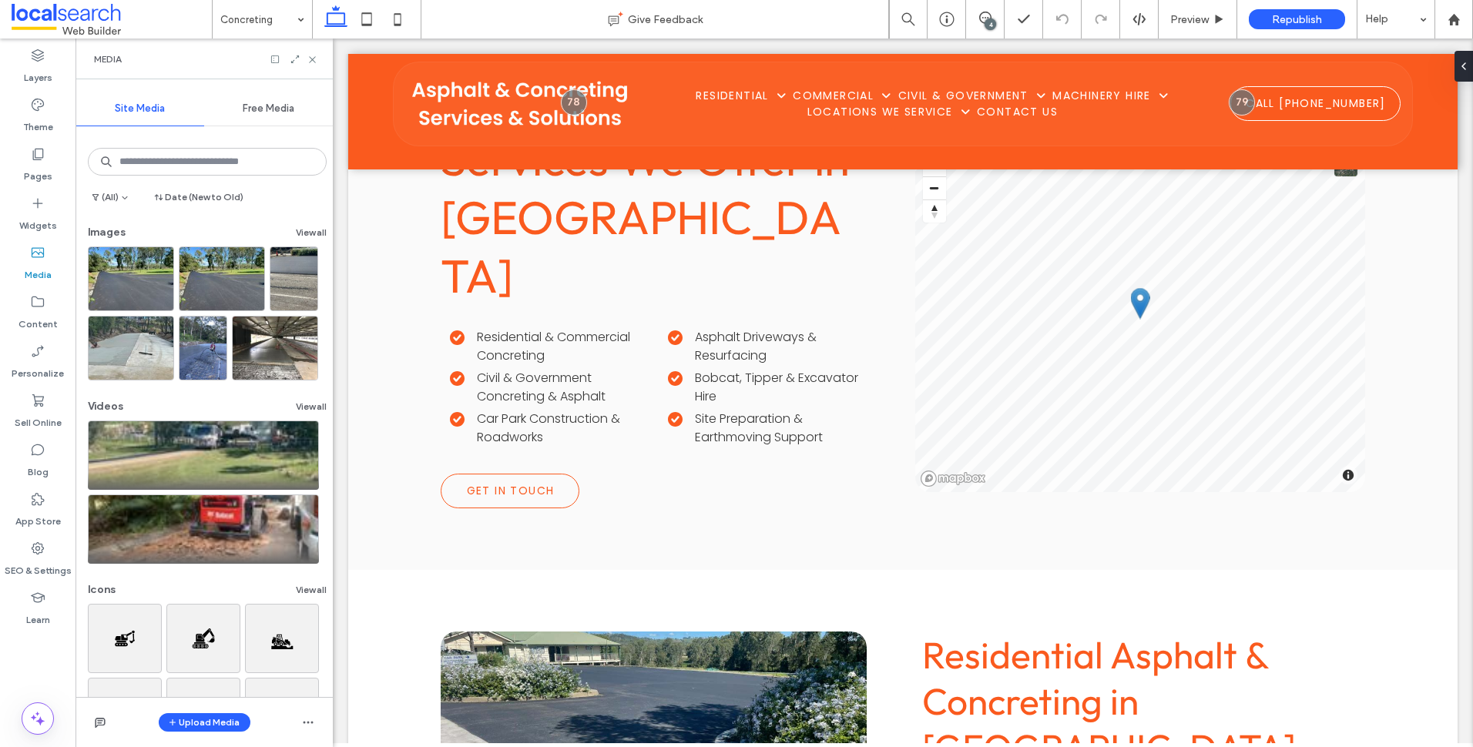
click at [301, 53] on div "Media" at bounding box center [204, 59] width 220 height 12
click at [297, 62] on icon at bounding box center [295, 59] width 11 height 11
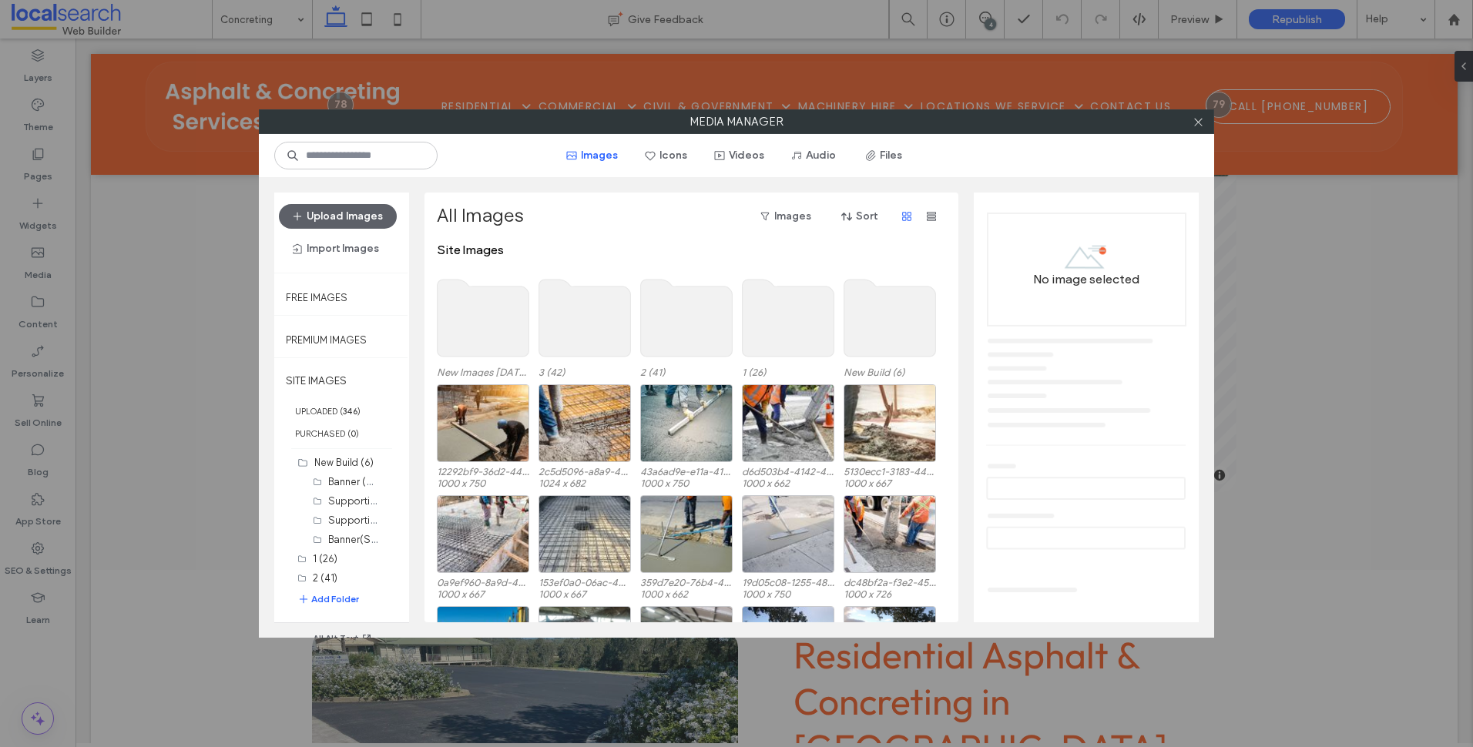
click at [485, 307] on use at bounding box center [484, 318] width 92 height 77
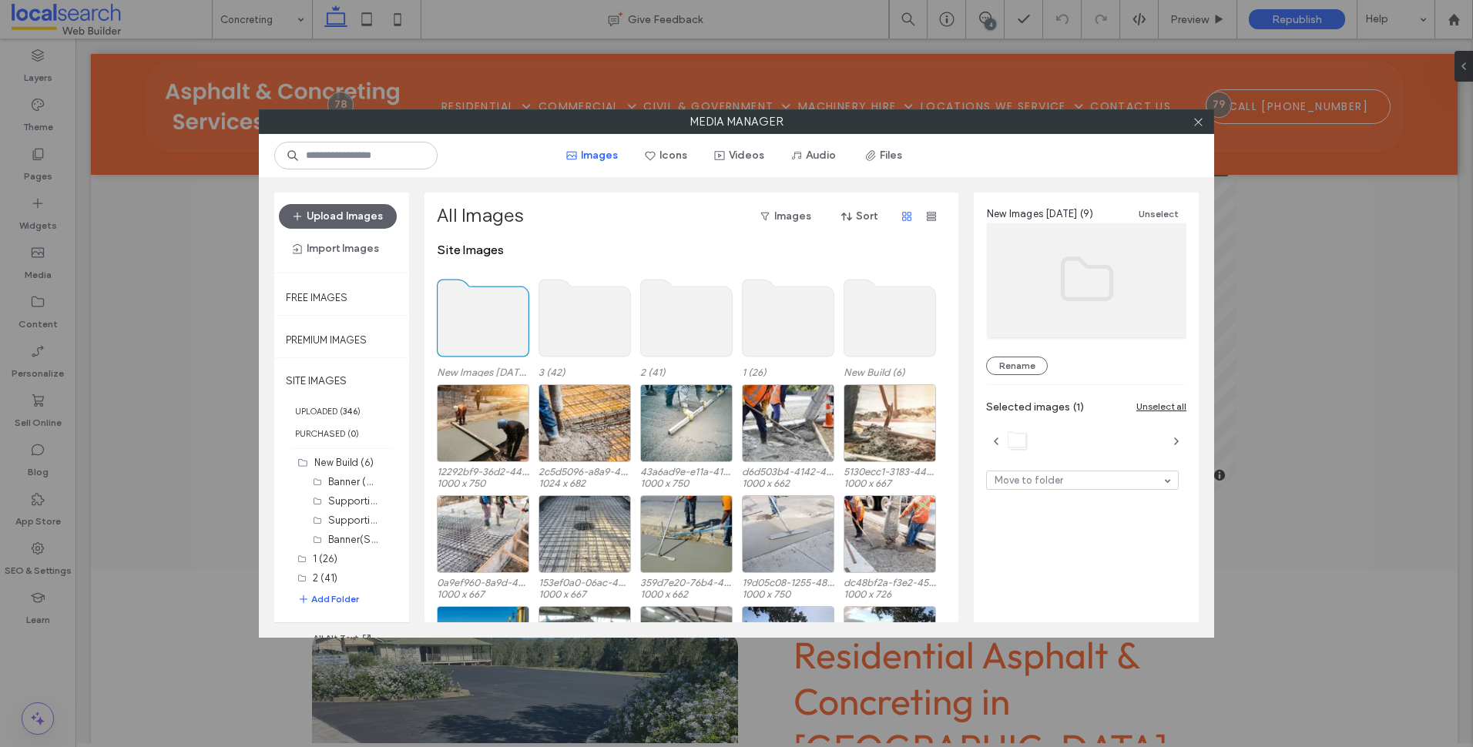
click at [485, 307] on use at bounding box center [484, 318] width 92 height 77
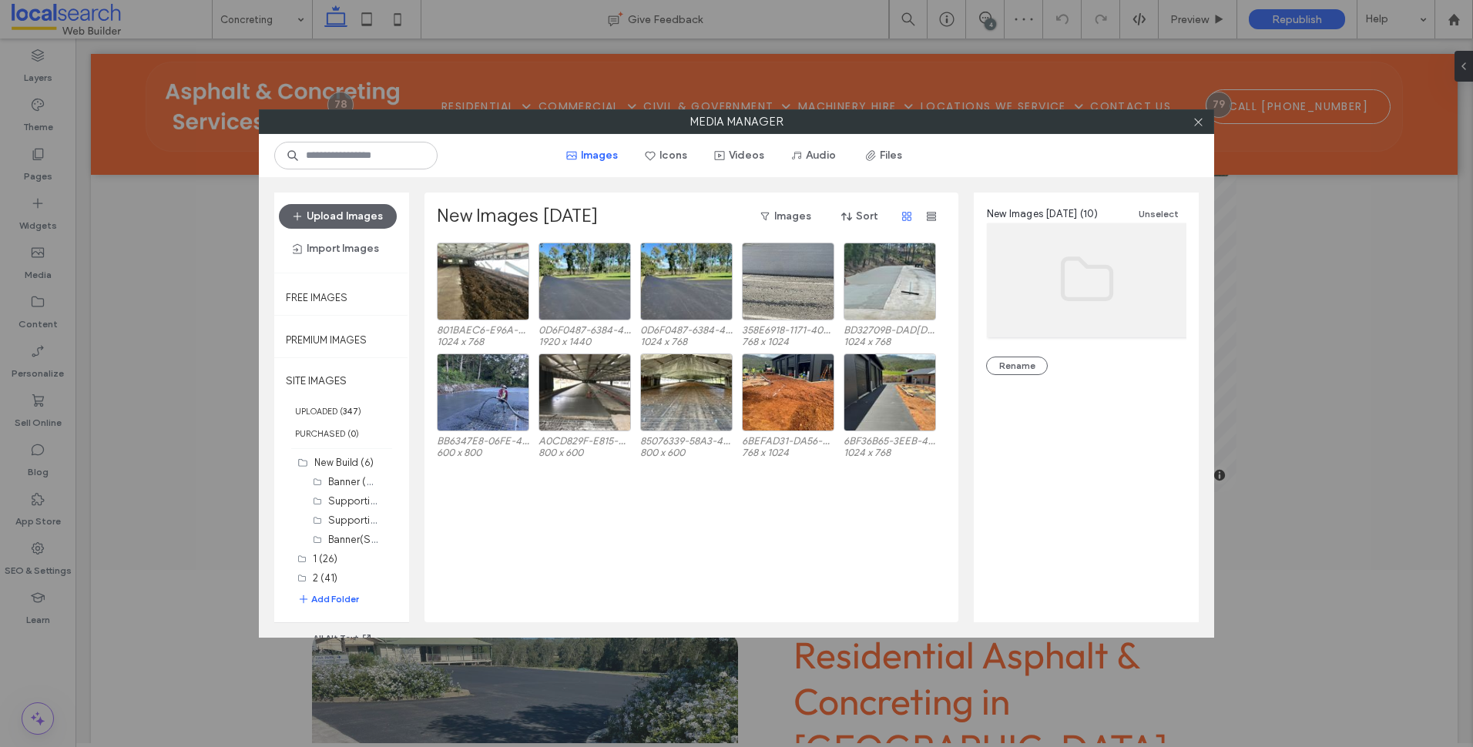
click at [1204, 120] on div at bounding box center [1198, 121] width 23 height 23
click at [1191, 123] on div at bounding box center [1198, 121] width 23 height 23
click at [1194, 123] on icon at bounding box center [1199, 122] width 12 height 12
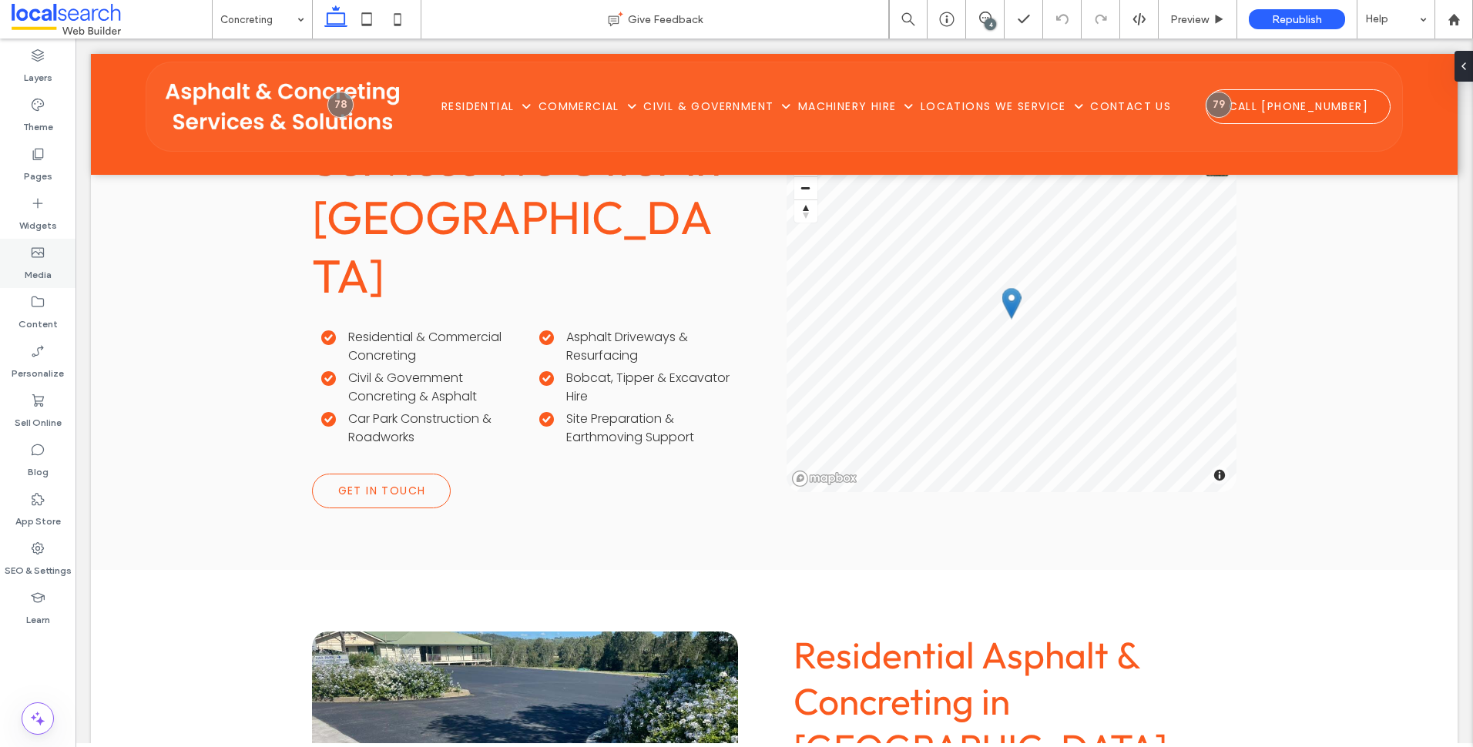
click at [42, 264] on label "Media" at bounding box center [38, 271] width 27 height 22
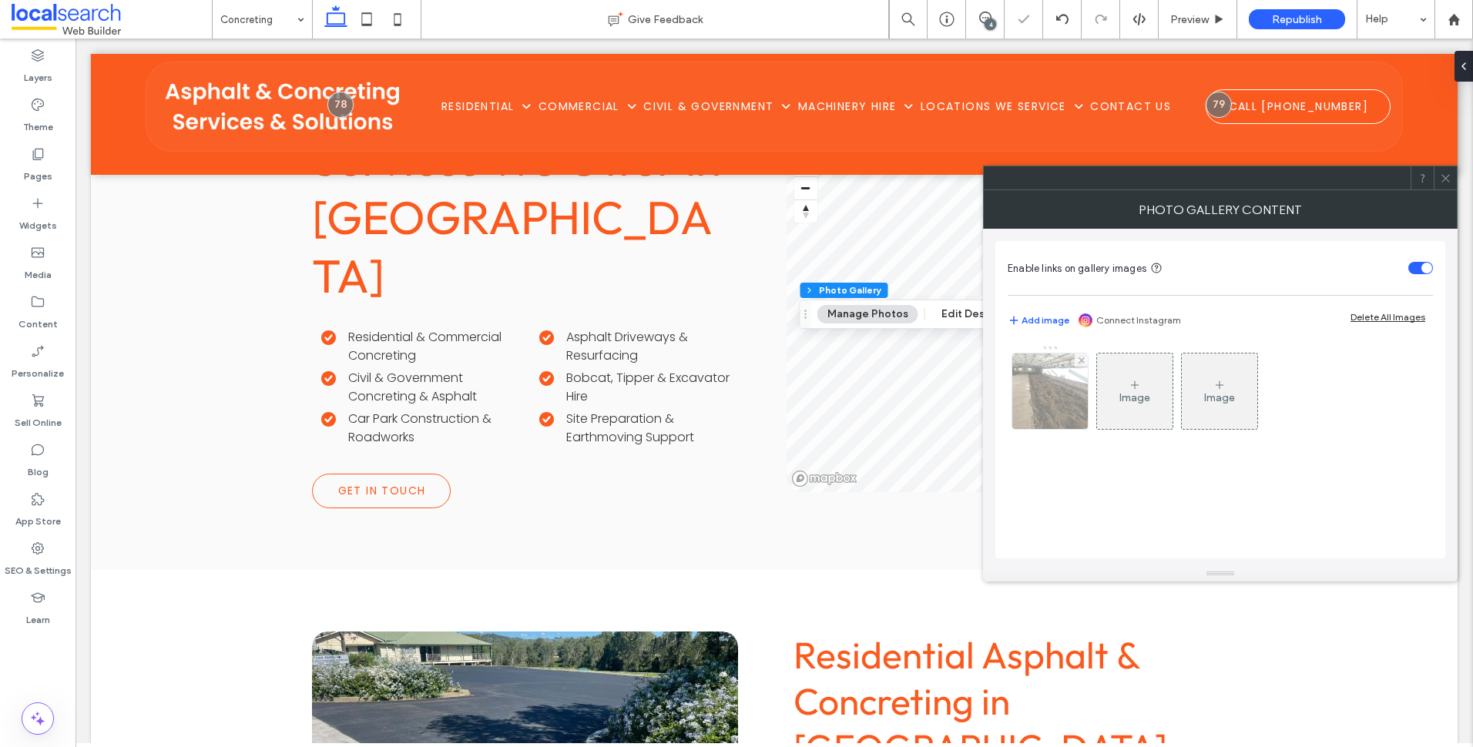
click at [1060, 408] on img at bounding box center [1050, 392] width 101 height 76
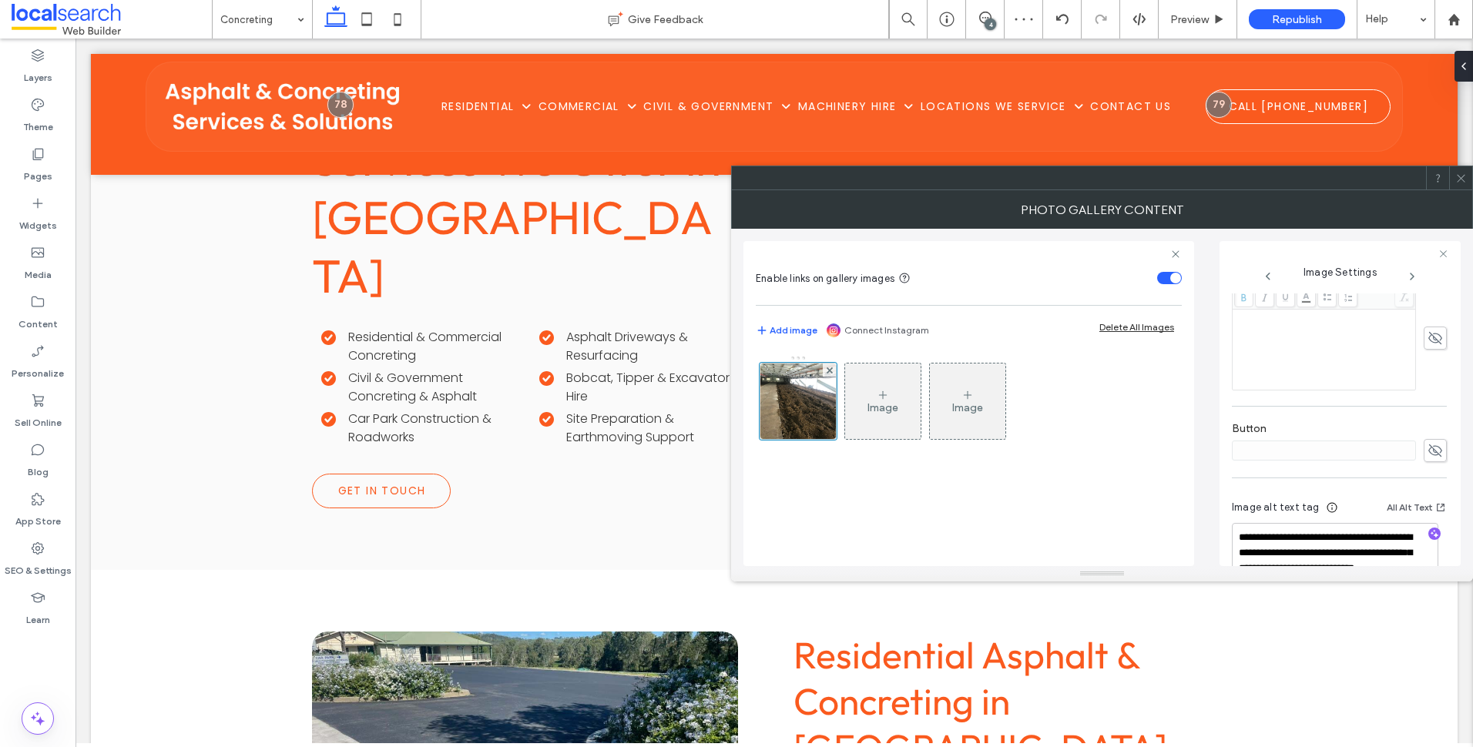
scroll to position [482, 0]
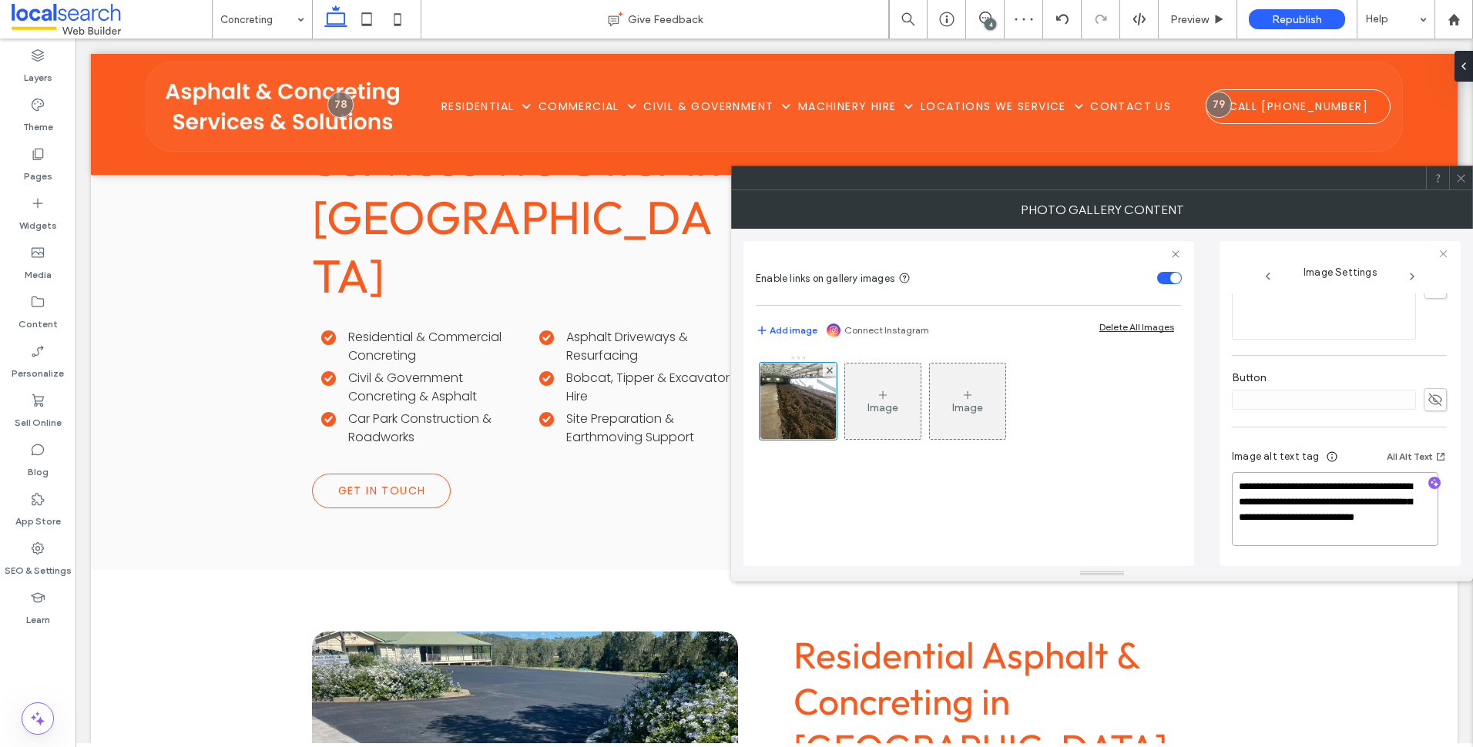
drag, startPoint x: 1346, startPoint y: 532, endPoint x: 1350, endPoint y: 504, distance: 28.8
click at [1350, 504] on textarea "**********" at bounding box center [1335, 509] width 207 height 74
type textarea "**********"
click at [1429, 482] on icon "button" at bounding box center [1434, 484] width 11 height 11
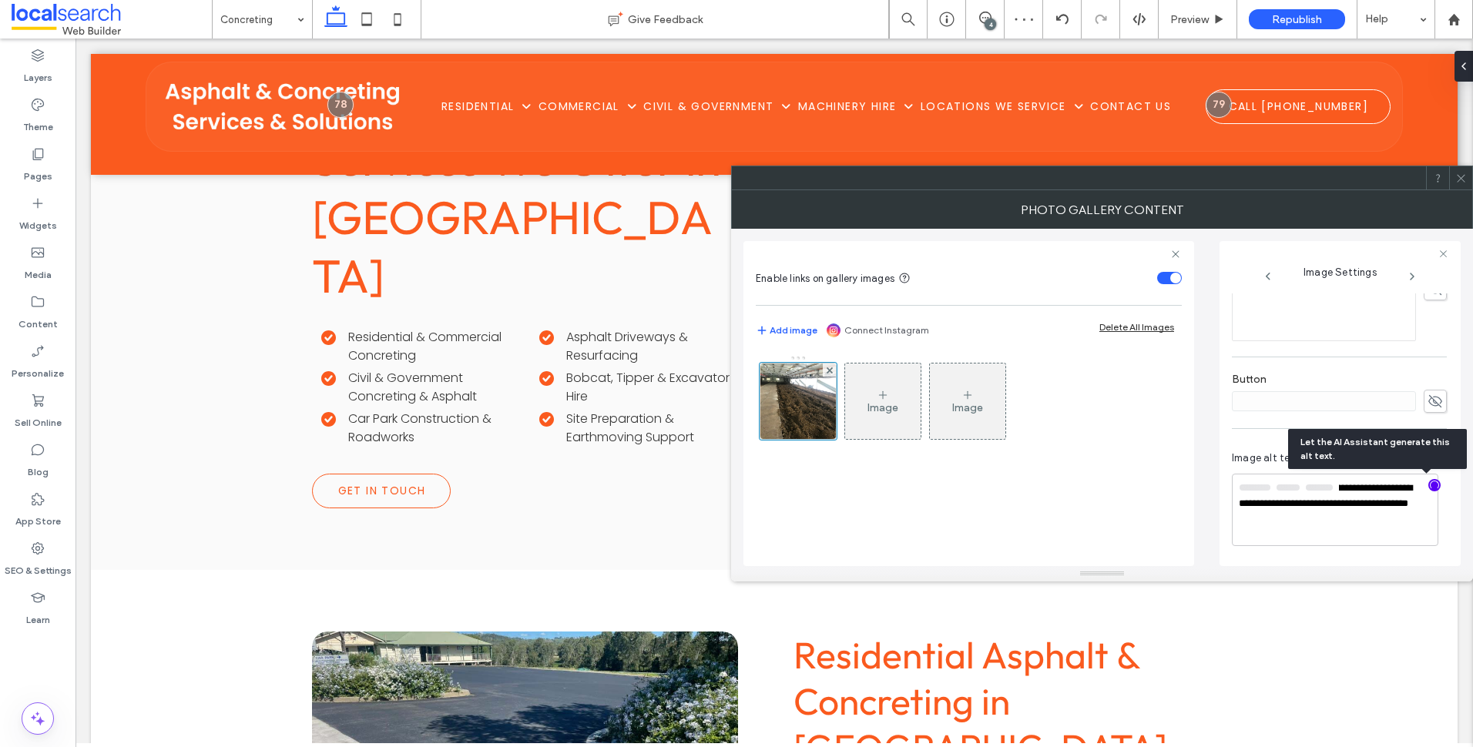
scroll to position [479, 0]
drag, startPoint x: 1370, startPoint y: 530, endPoint x: 1387, endPoint y: 522, distance: 18.6
click at [1387, 522] on textarea "**********" at bounding box center [1335, 510] width 207 height 71
drag, startPoint x: 1362, startPoint y: 526, endPoint x: 1345, endPoint y: 507, distance: 25.1
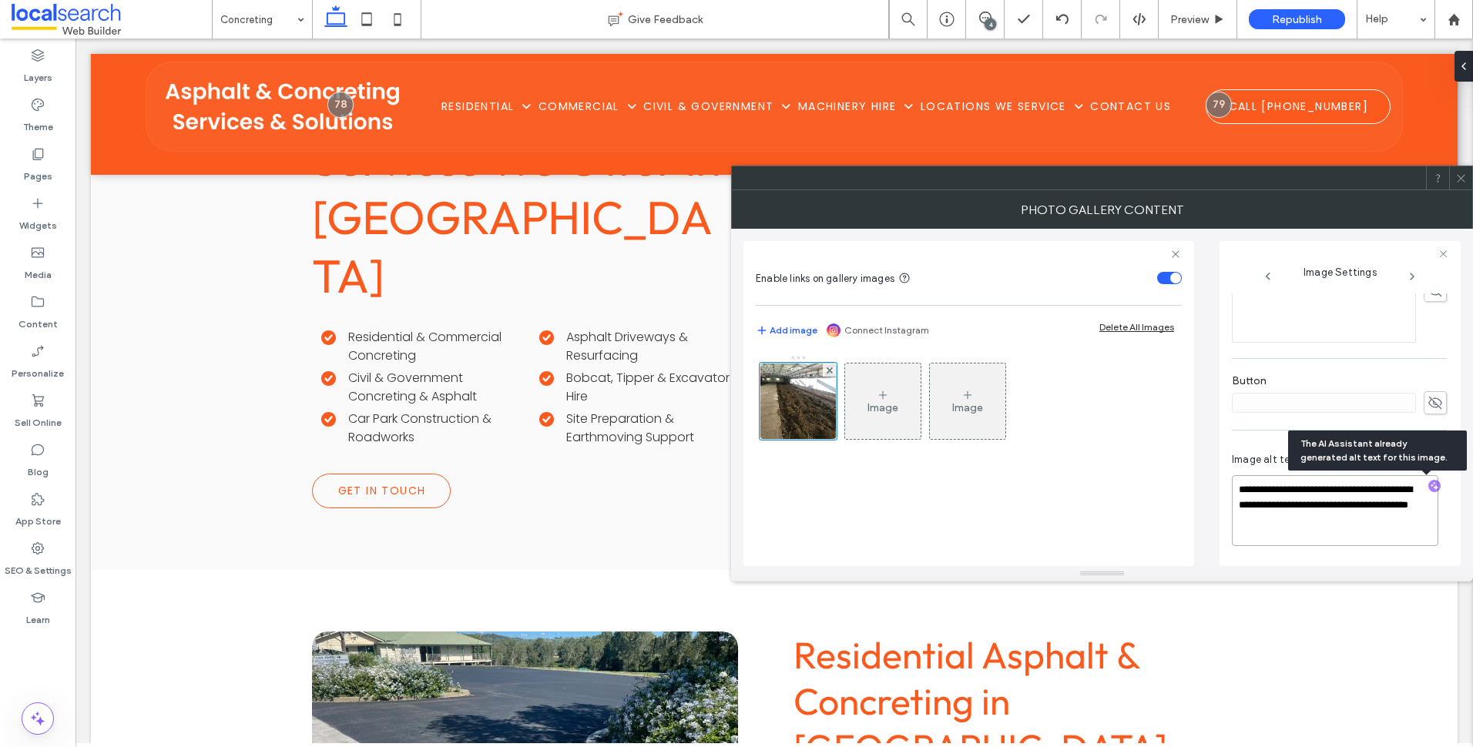
click at [1345, 507] on textarea "**********" at bounding box center [1335, 510] width 207 height 71
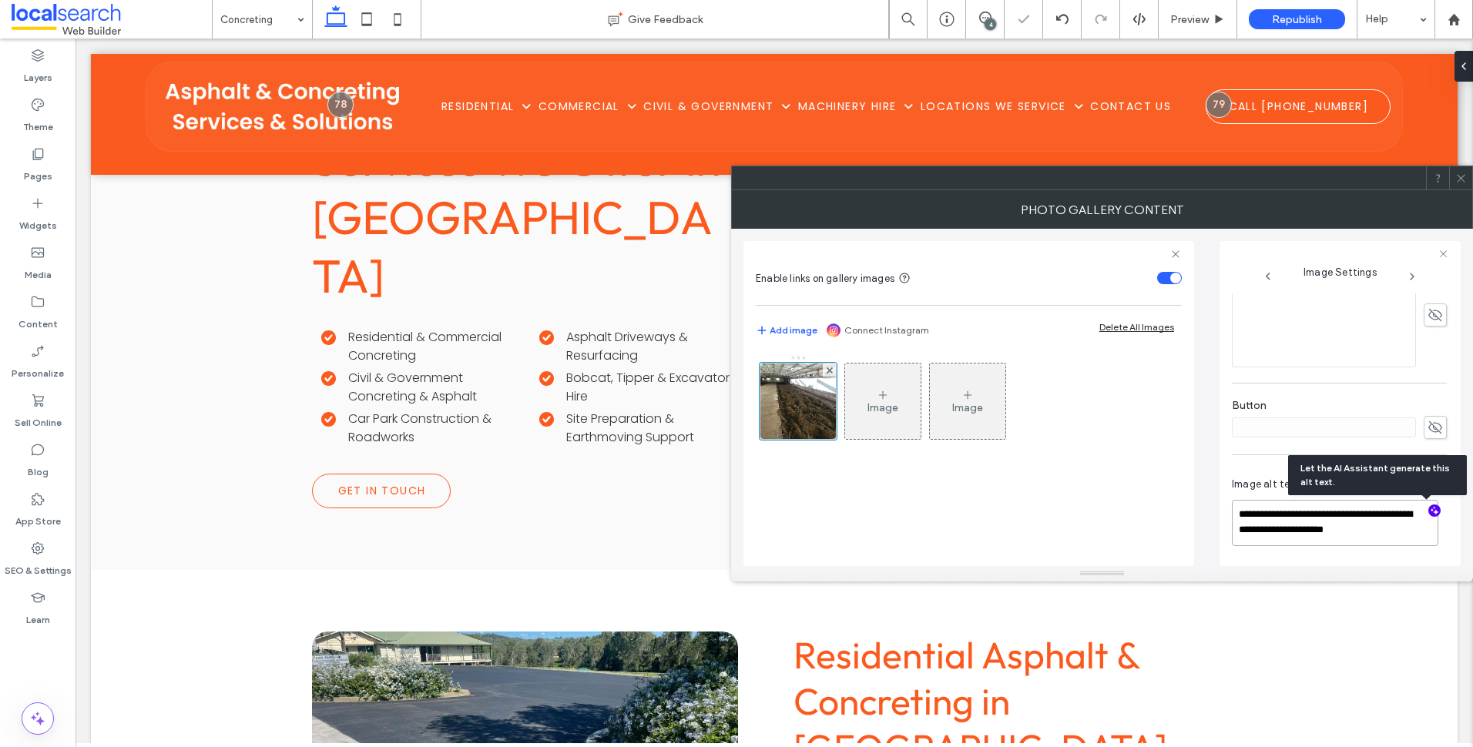
scroll to position [452, 0]
paste textarea "**********"
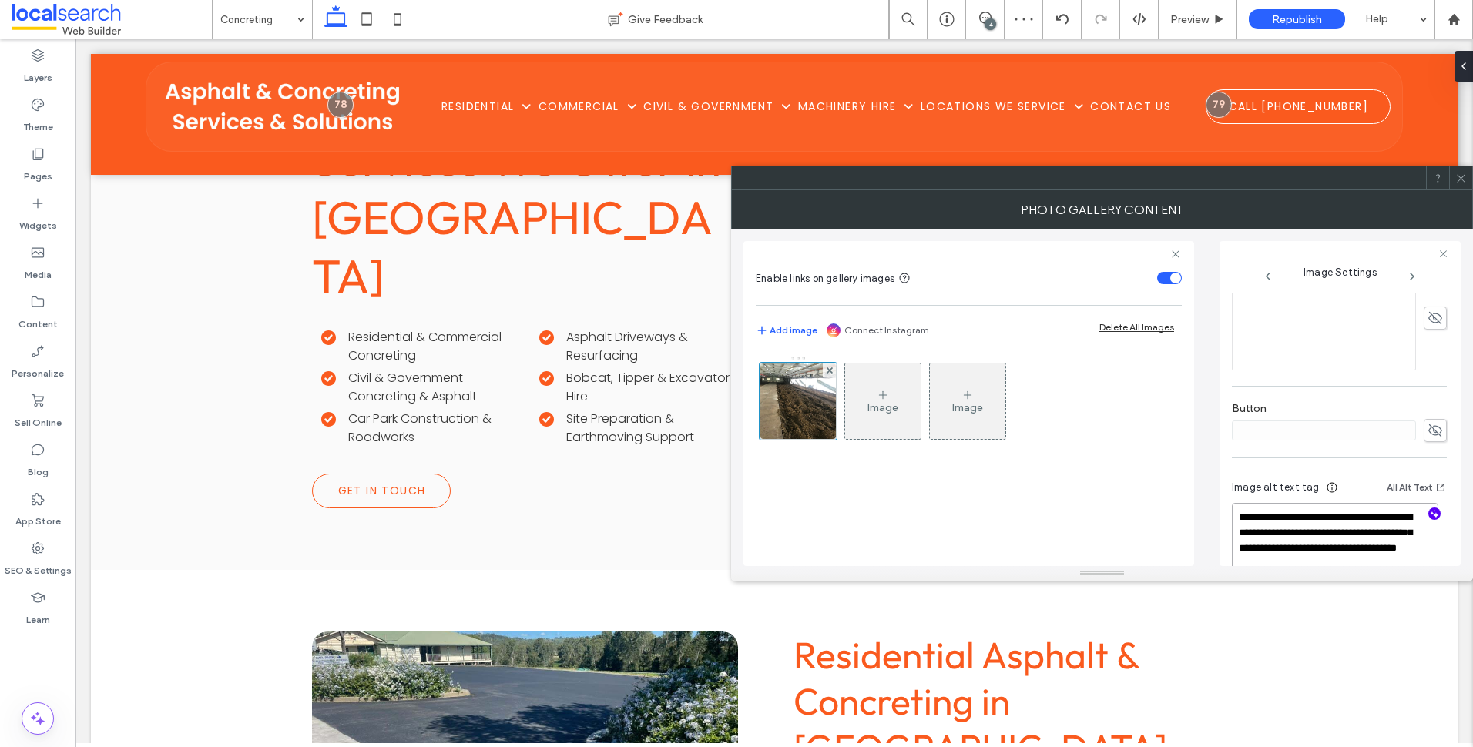
type textarea "**********"
click at [1463, 180] on icon at bounding box center [1462, 179] width 12 height 12
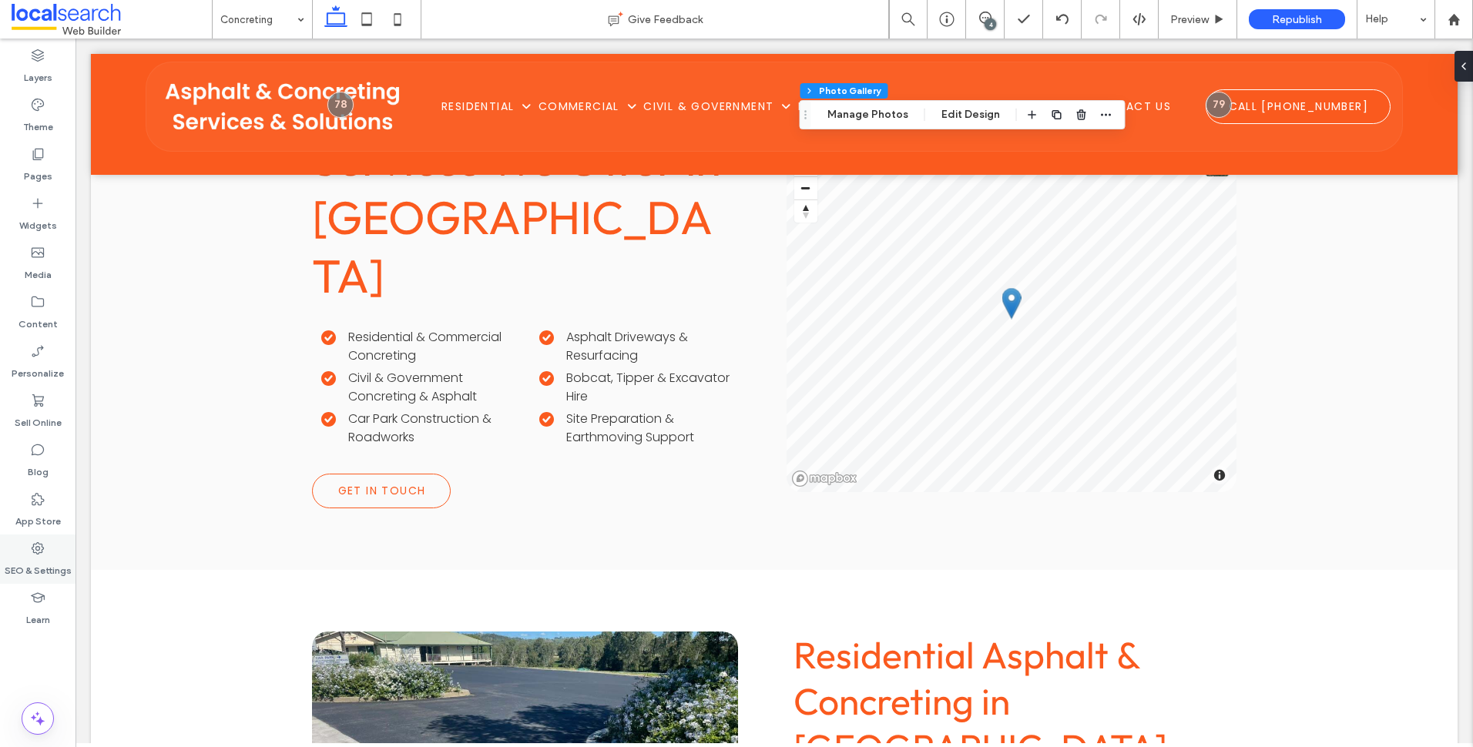
click at [42, 555] on icon at bounding box center [37, 548] width 15 height 15
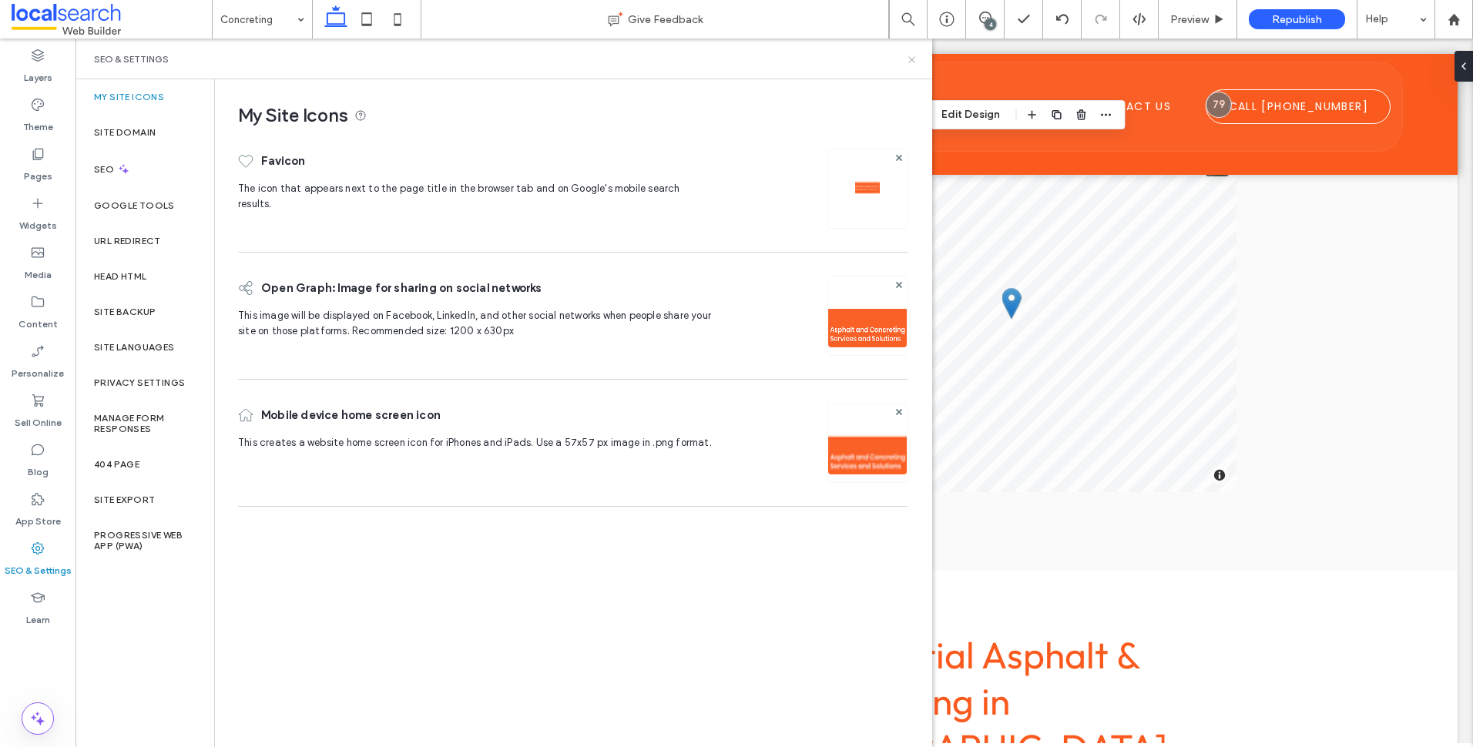
click at [912, 55] on icon at bounding box center [912, 60] width 12 height 12
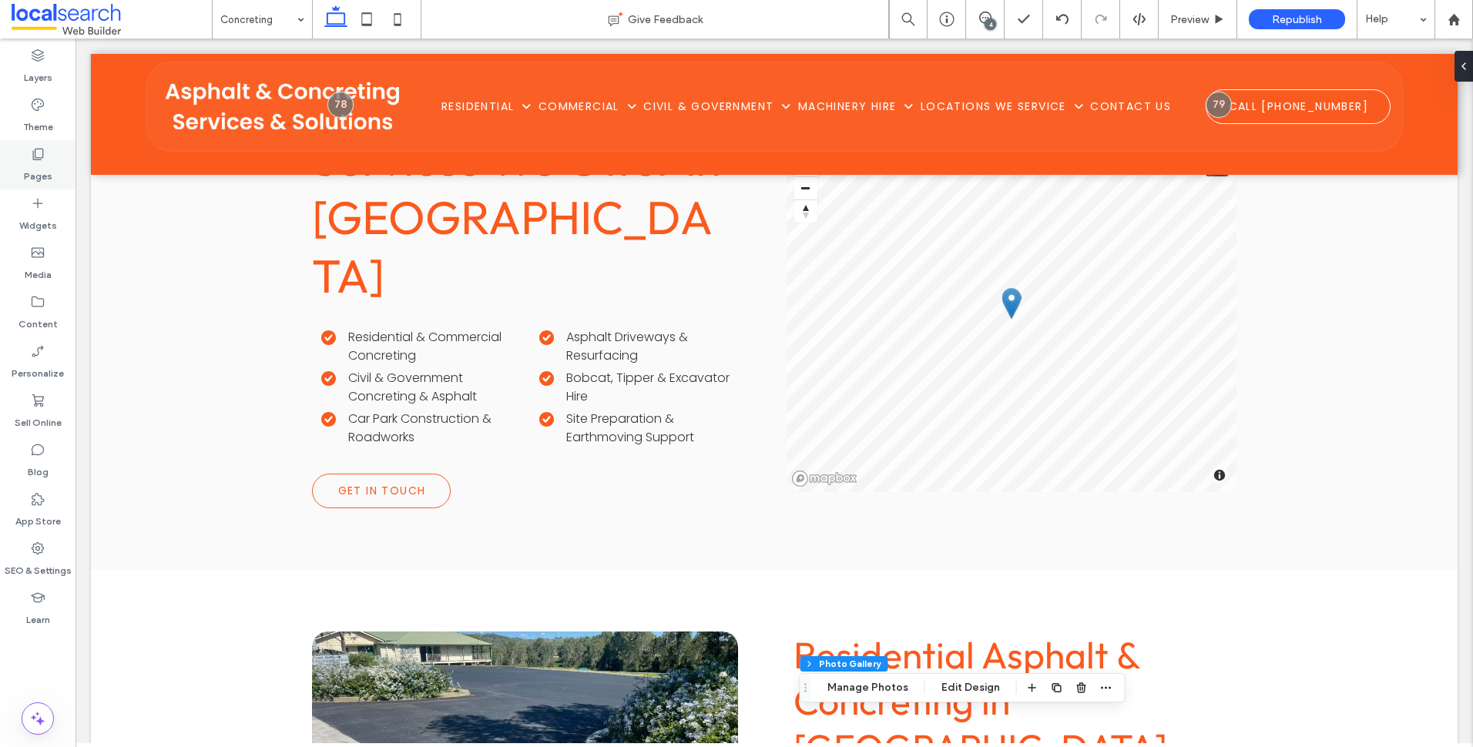
click at [36, 156] on icon at bounding box center [37, 153] width 15 height 15
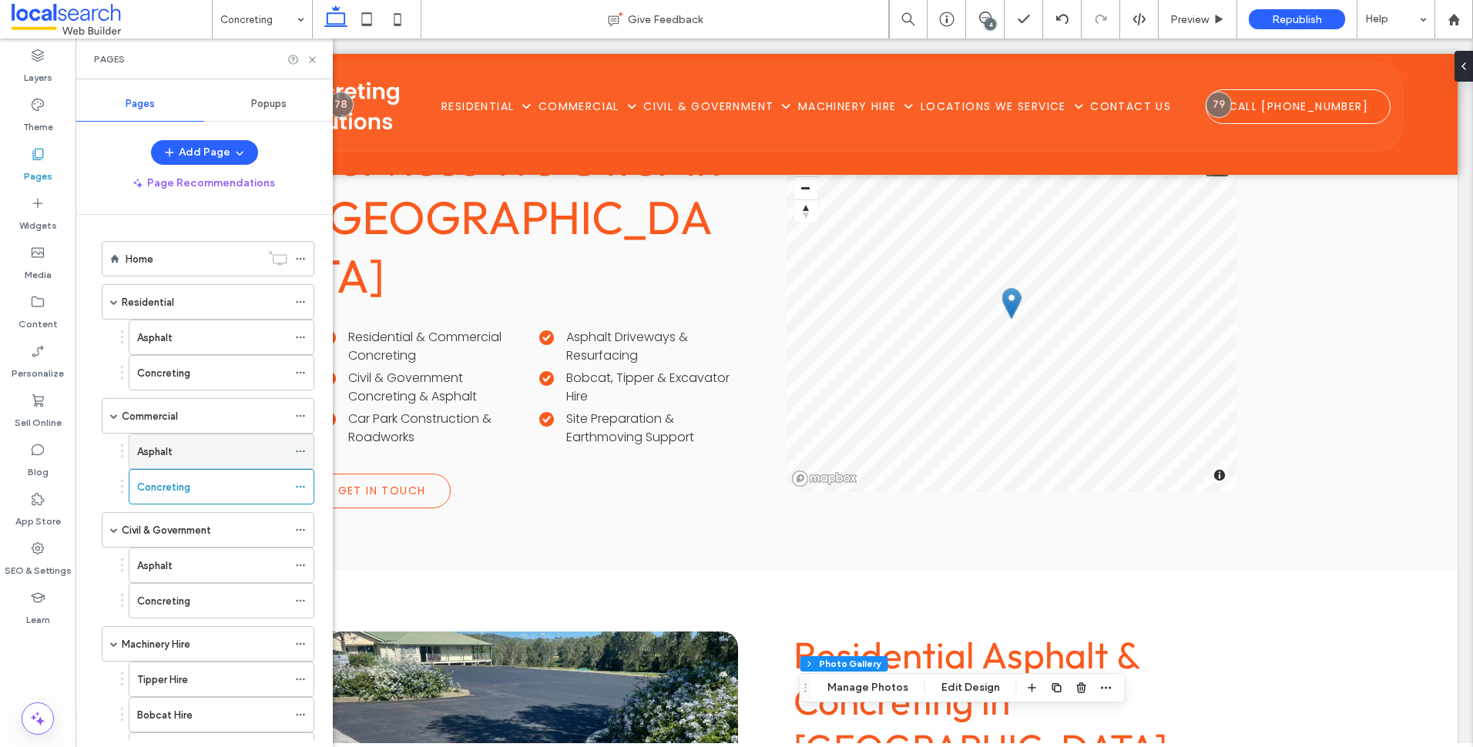
click at [232, 455] on div "Asphalt" at bounding box center [212, 452] width 150 height 16
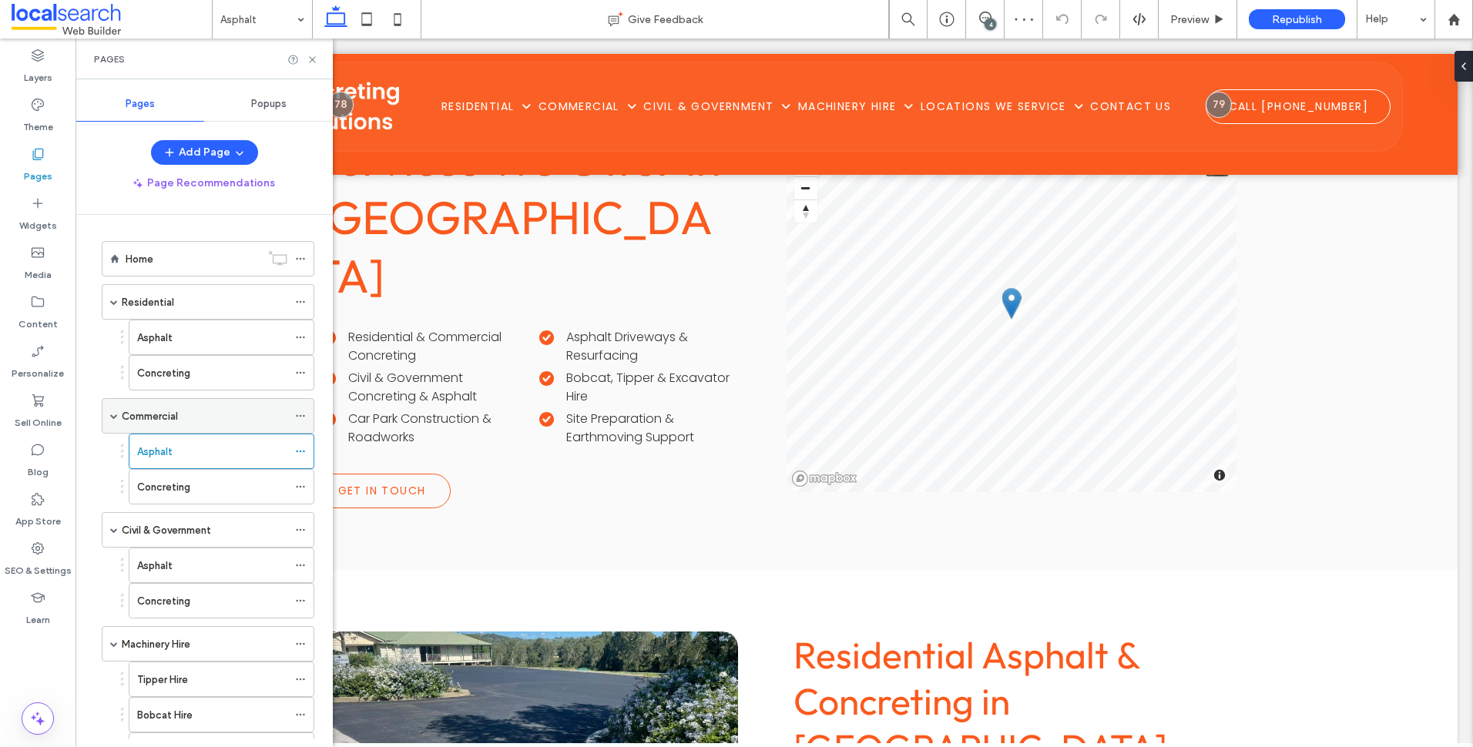
click at [197, 426] on div "Commercial" at bounding box center [205, 416] width 166 height 34
click at [230, 375] on div "Concreting" at bounding box center [212, 373] width 150 height 16
click at [146, 338] on label "Asphalt" at bounding box center [154, 337] width 35 height 27
click at [185, 302] on div "Residential" at bounding box center [205, 302] width 166 height 16
click at [212, 634] on div "Machinery Hire" at bounding box center [205, 644] width 166 height 34
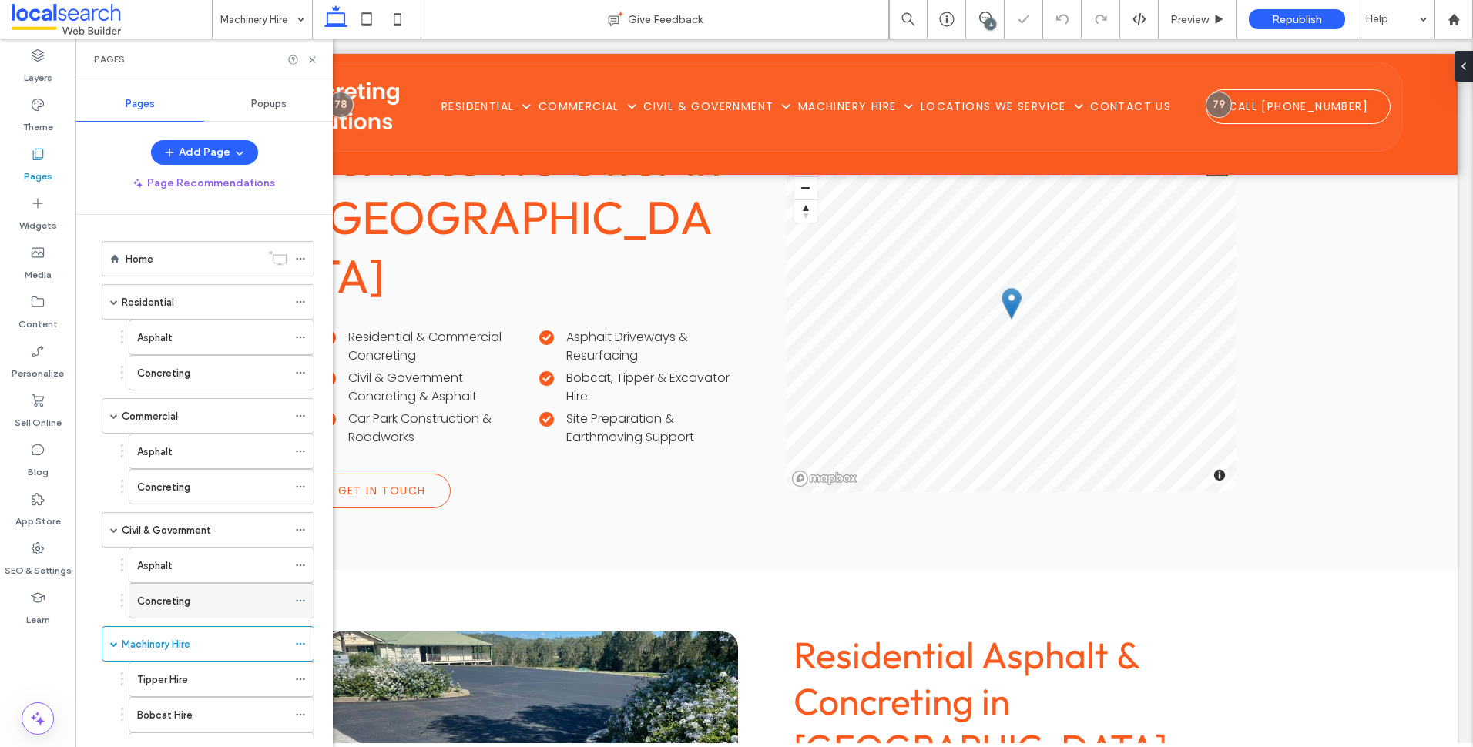
click at [241, 603] on div "Concreting" at bounding box center [212, 601] width 150 height 16
click at [184, 559] on div "Asphalt" at bounding box center [212, 566] width 150 height 16
click at [308, 60] on icon at bounding box center [313, 60] width 12 height 12
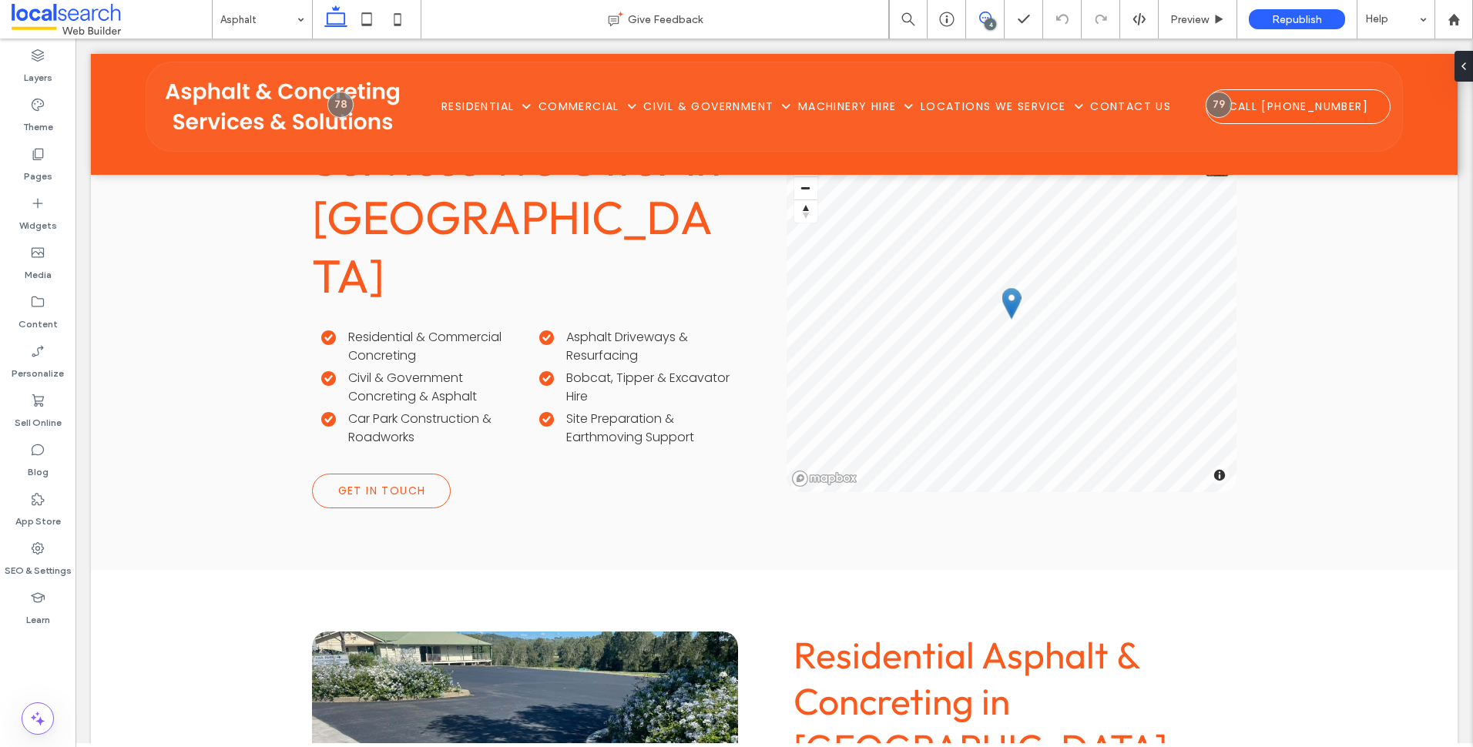
click at [978, 12] on span at bounding box center [985, 18] width 38 height 12
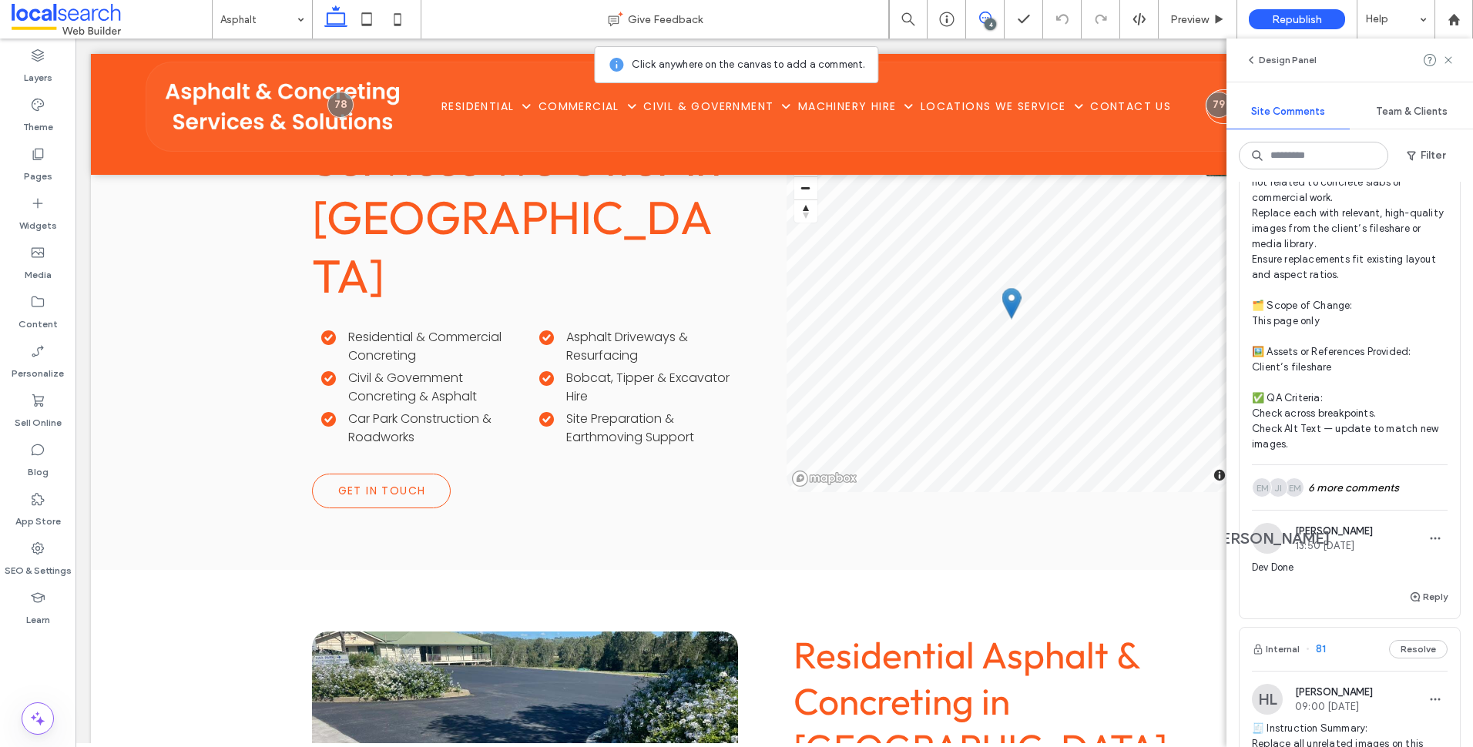
scroll to position [154, 0]
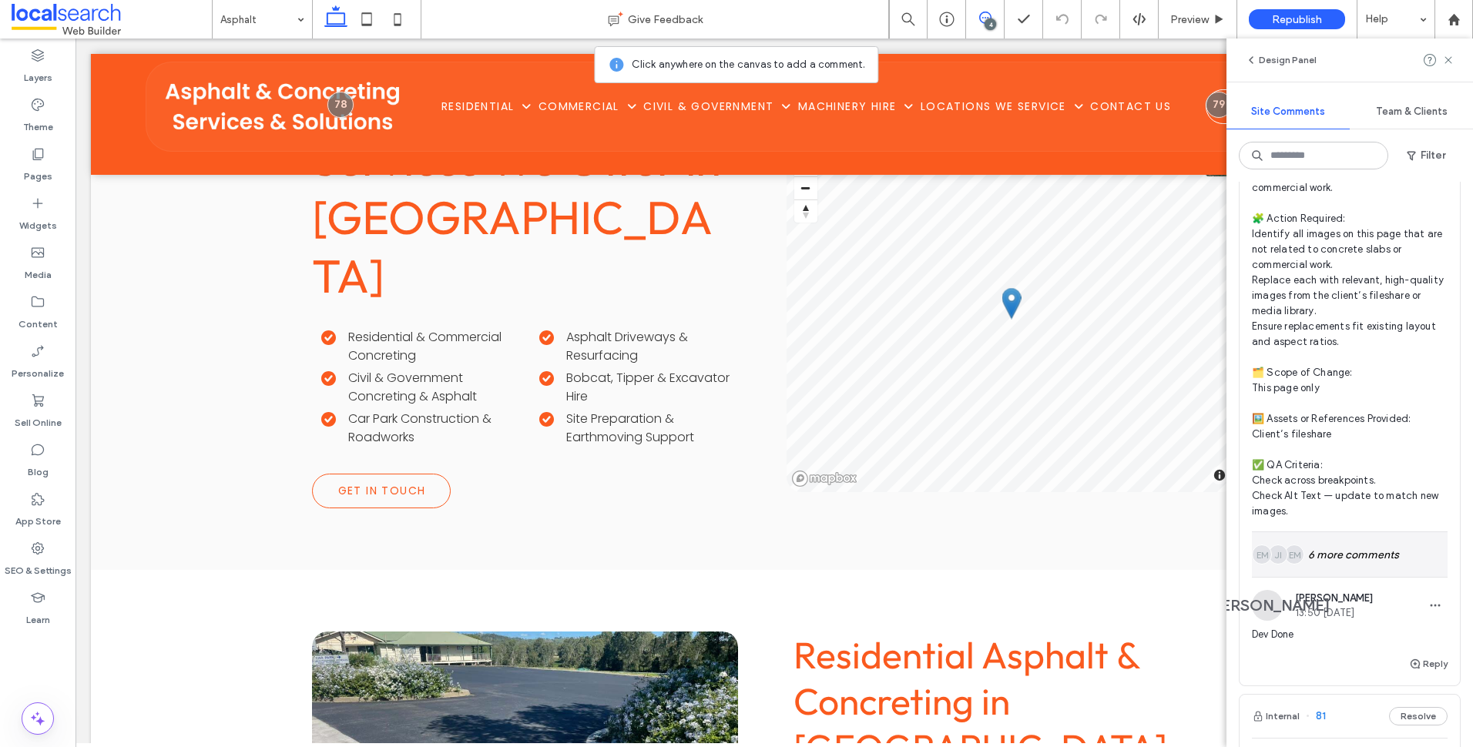
click at [1383, 563] on div "EM JI EM 6 more comments" at bounding box center [1350, 554] width 196 height 45
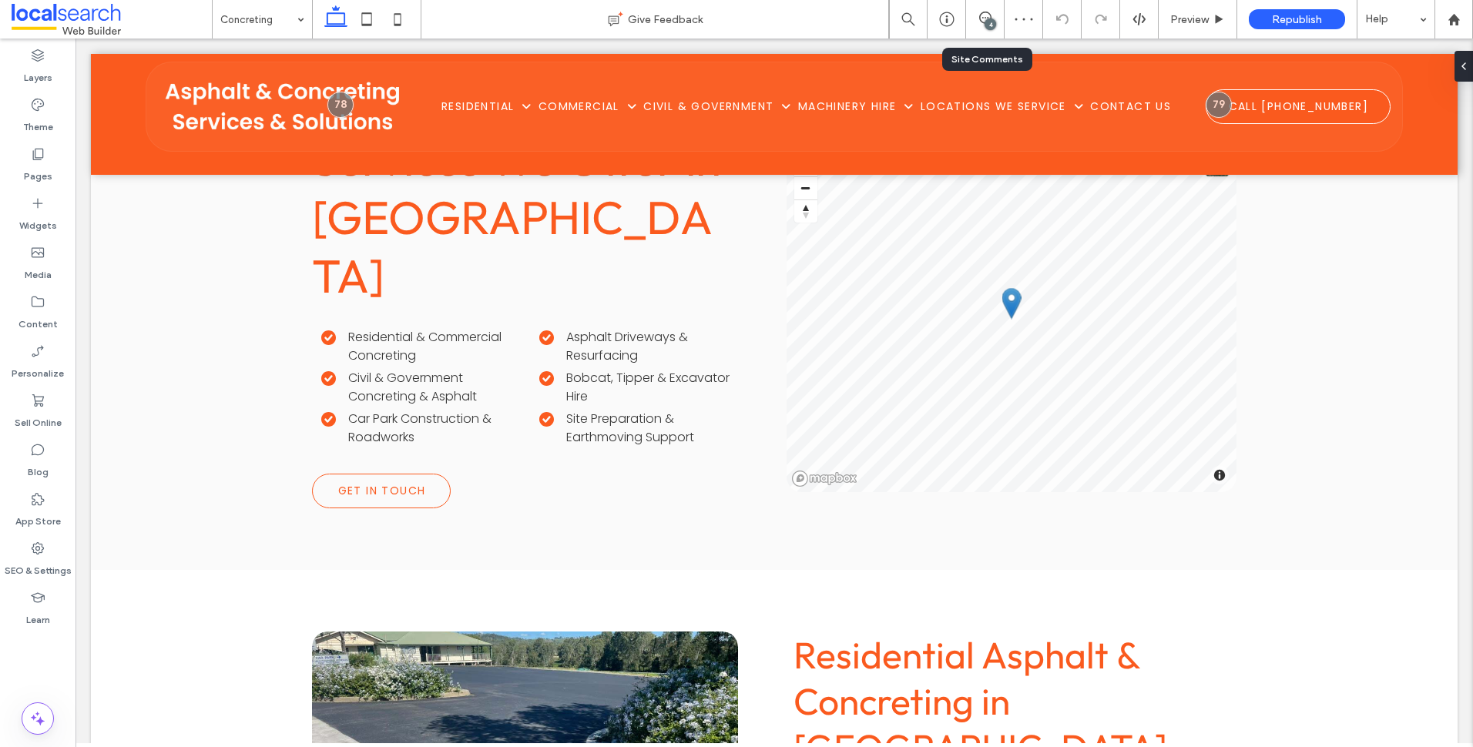
click at [981, 11] on div "4" at bounding box center [985, 19] width 39 height 39
click at [986, 12] on use at bounding box center [985, 18] width 12 height 12
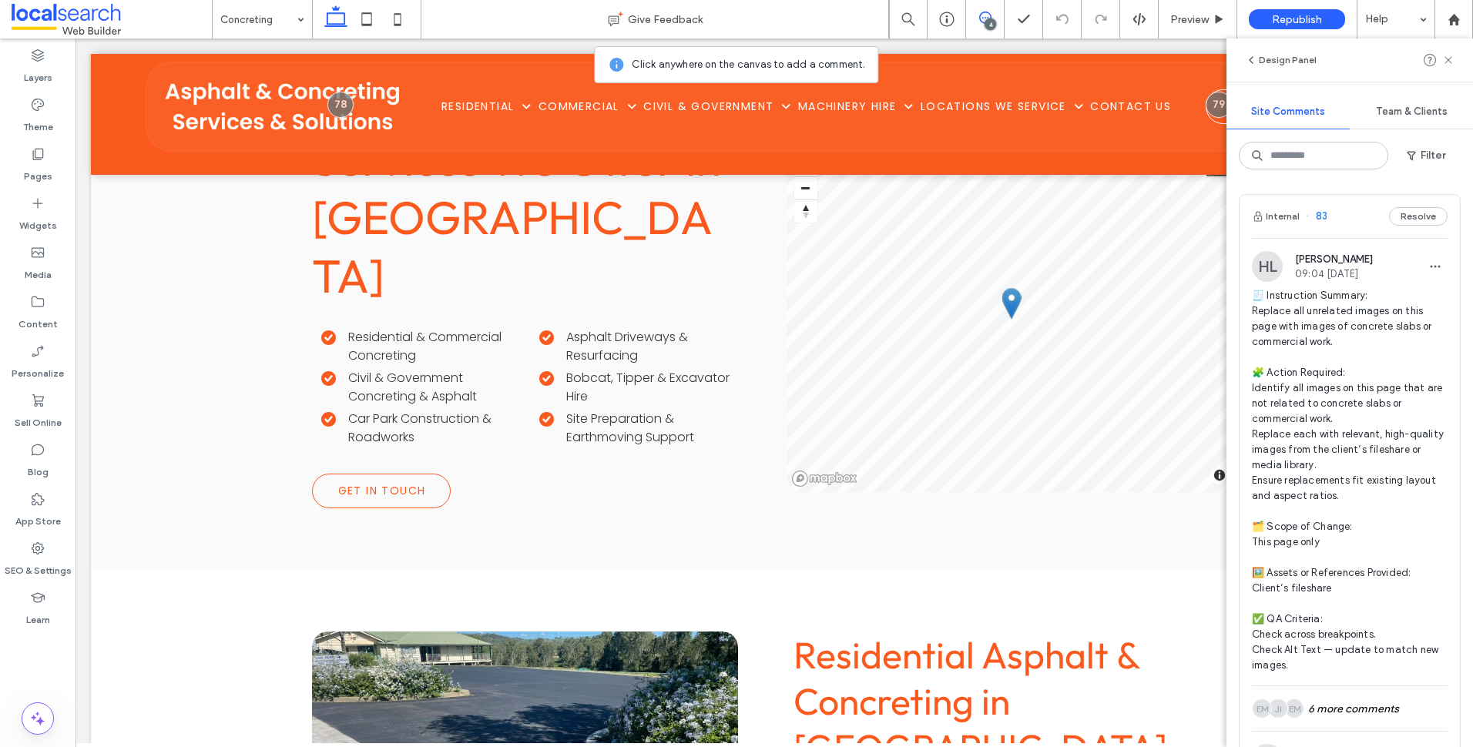
scroll to position [385, 0]
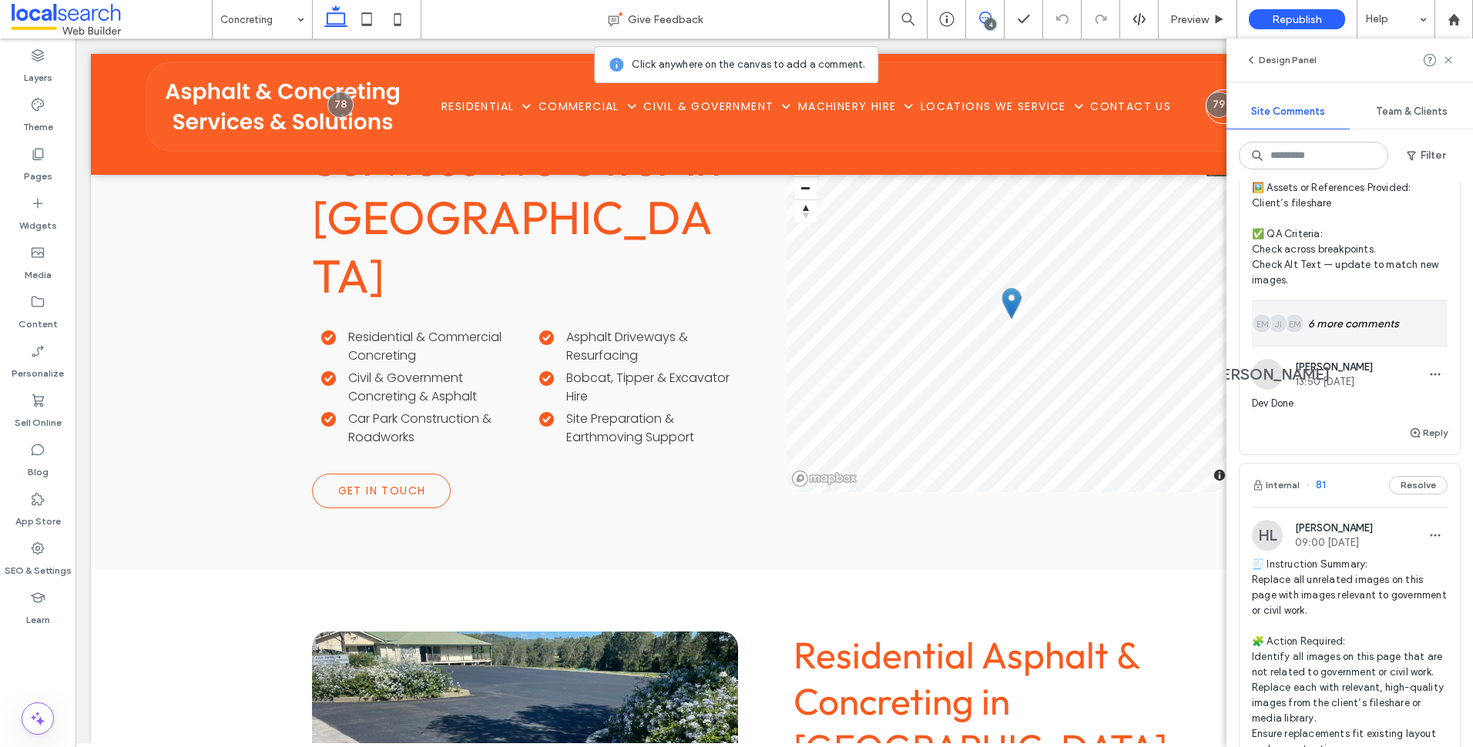
click at [1364, 315] on div "EM JI EM 6 more comments" at bounding box center [1350, 323] width 196 height 45
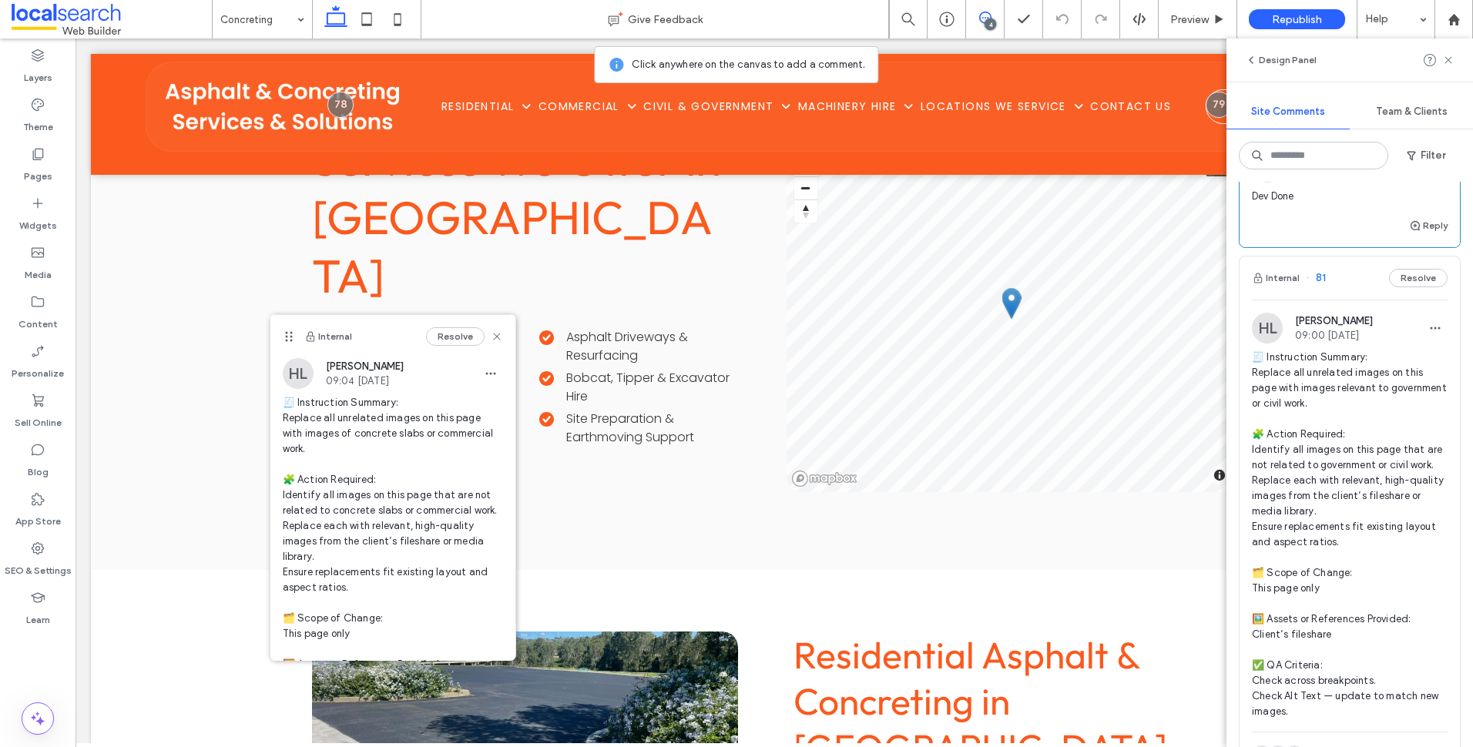
scroll to position [1310, 0]
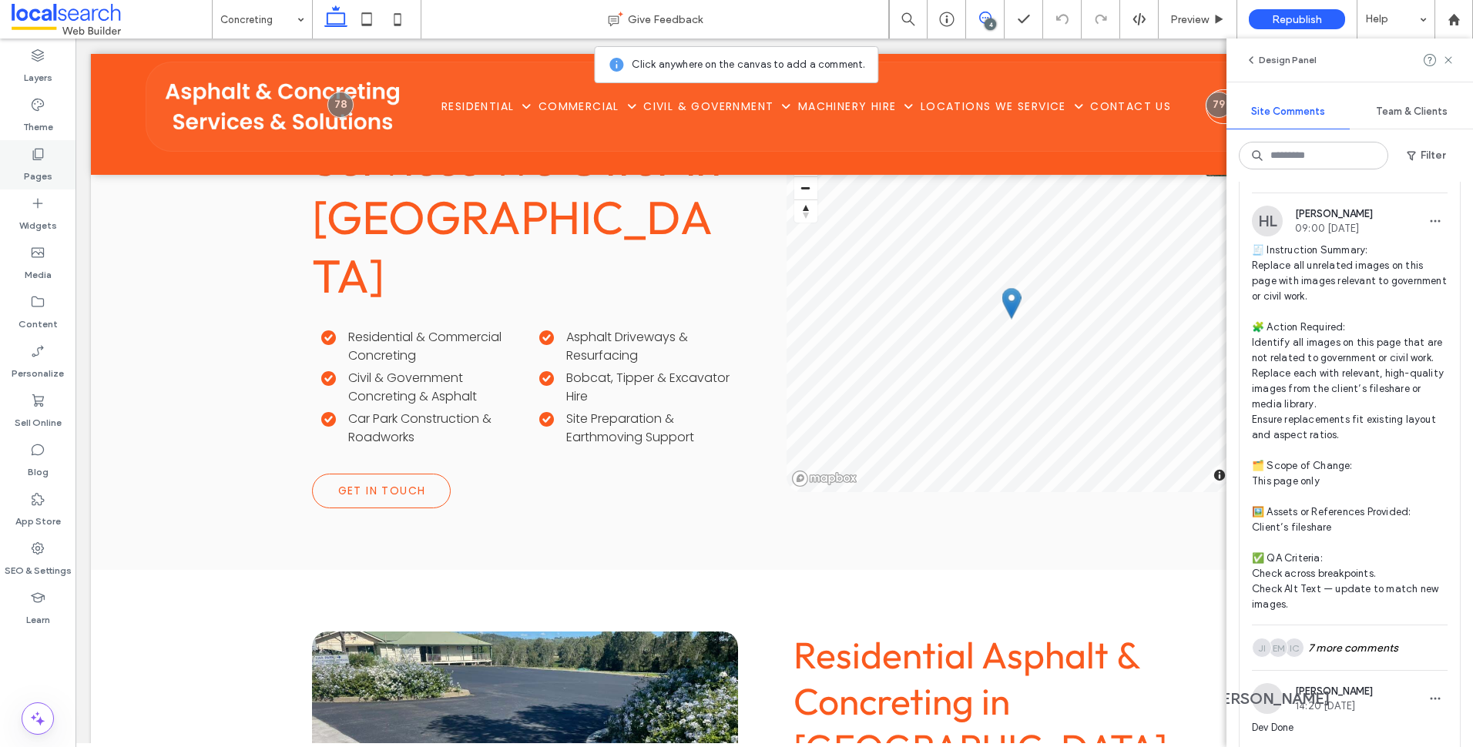
click at [46, 170] on label "Pages" at bounding box center [38, 173] width 29 height 22
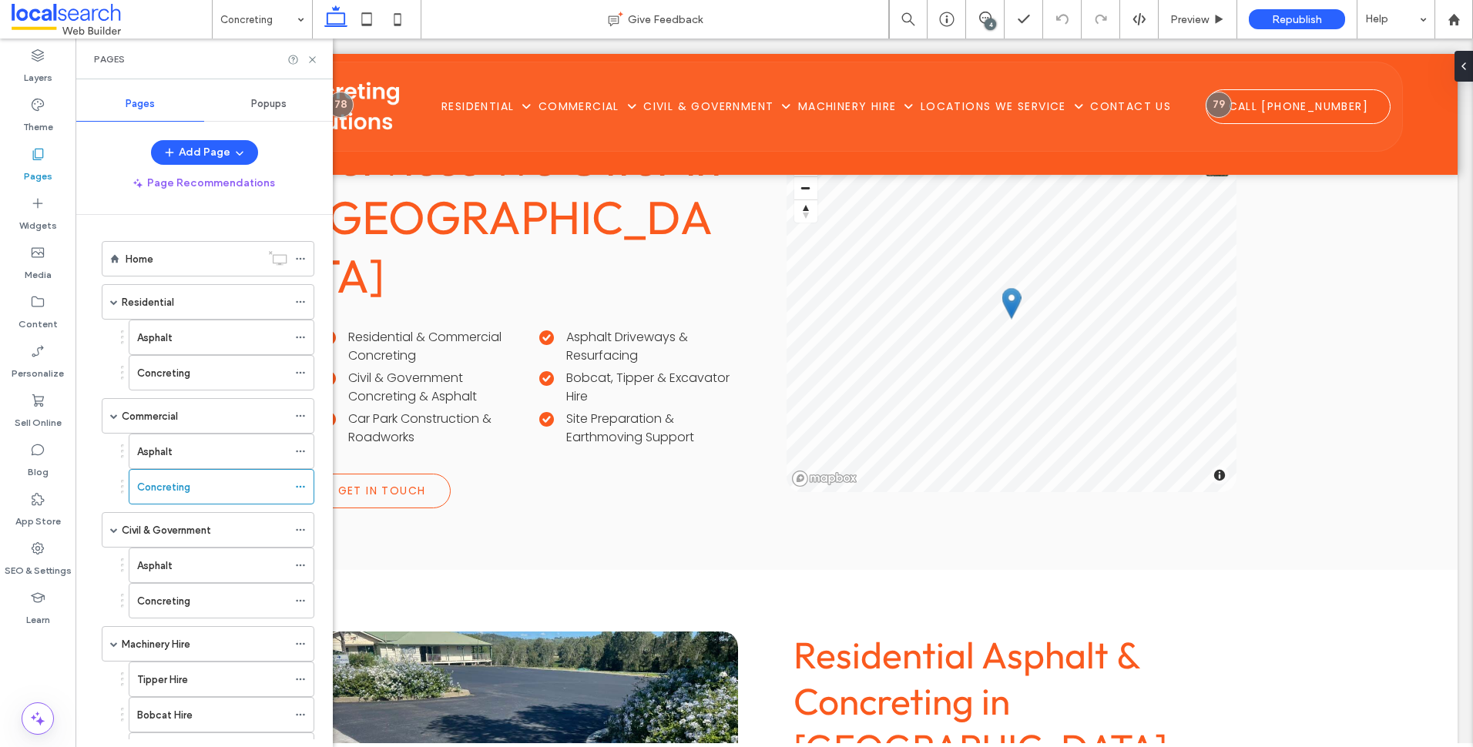
scroll to position [0, 0]
click at [312, 61] on icon at bounding box center [313, 60] width 12 height 12
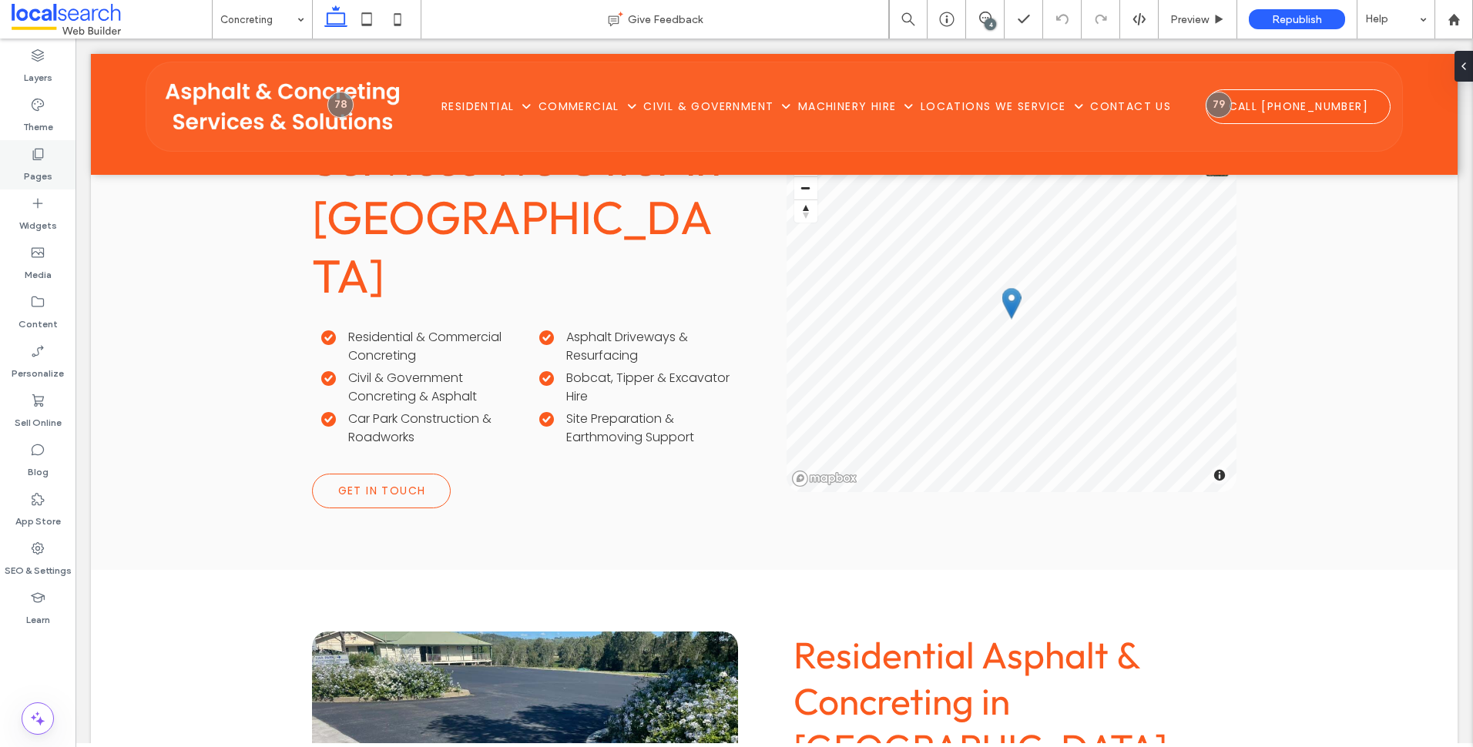
click at [41, 153] on icon at bounding box center [37, 153] width 15 height 15
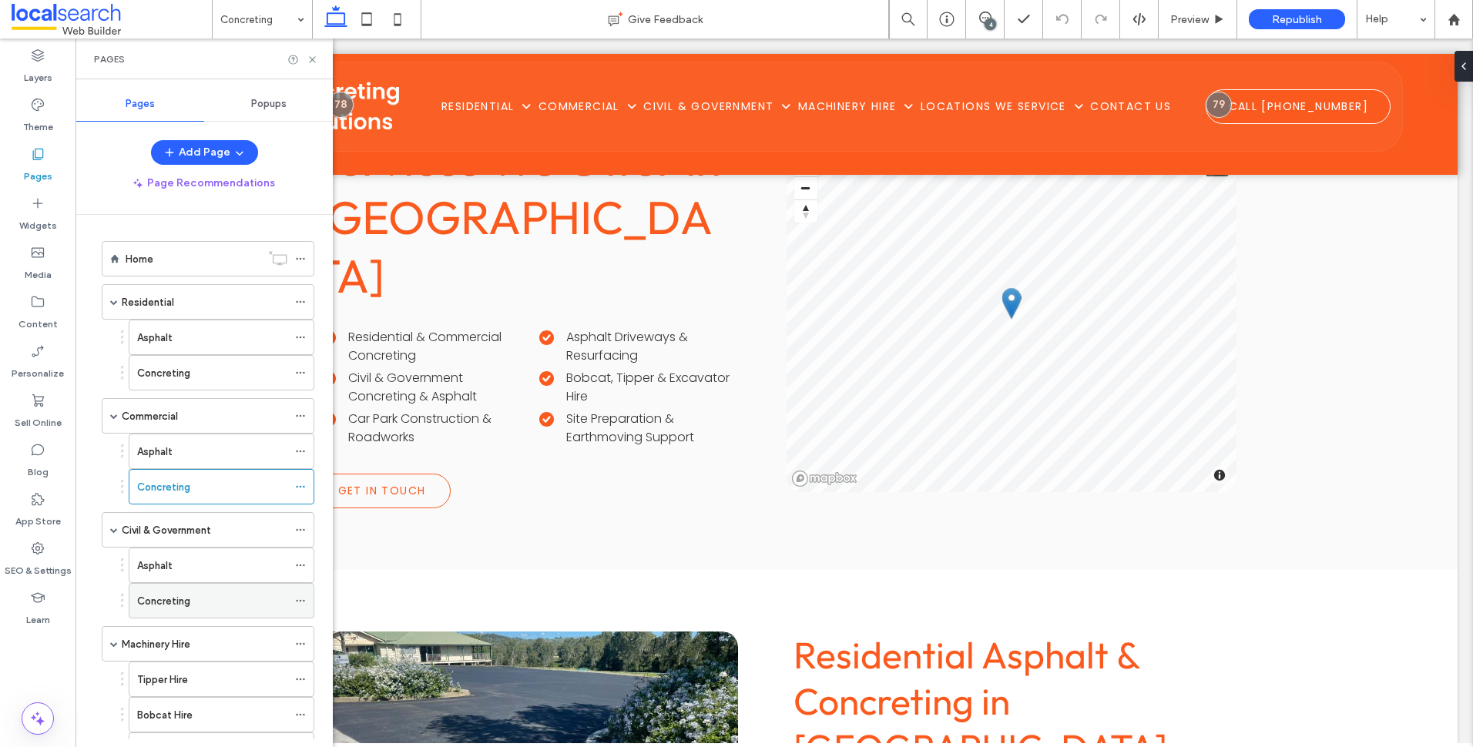
click at [213, 595] on div "Concreting" at bounding box center [212, 601] width 150 height 16
click at [974, 13] on span at bounding box center [985, 18] width 38 height 12
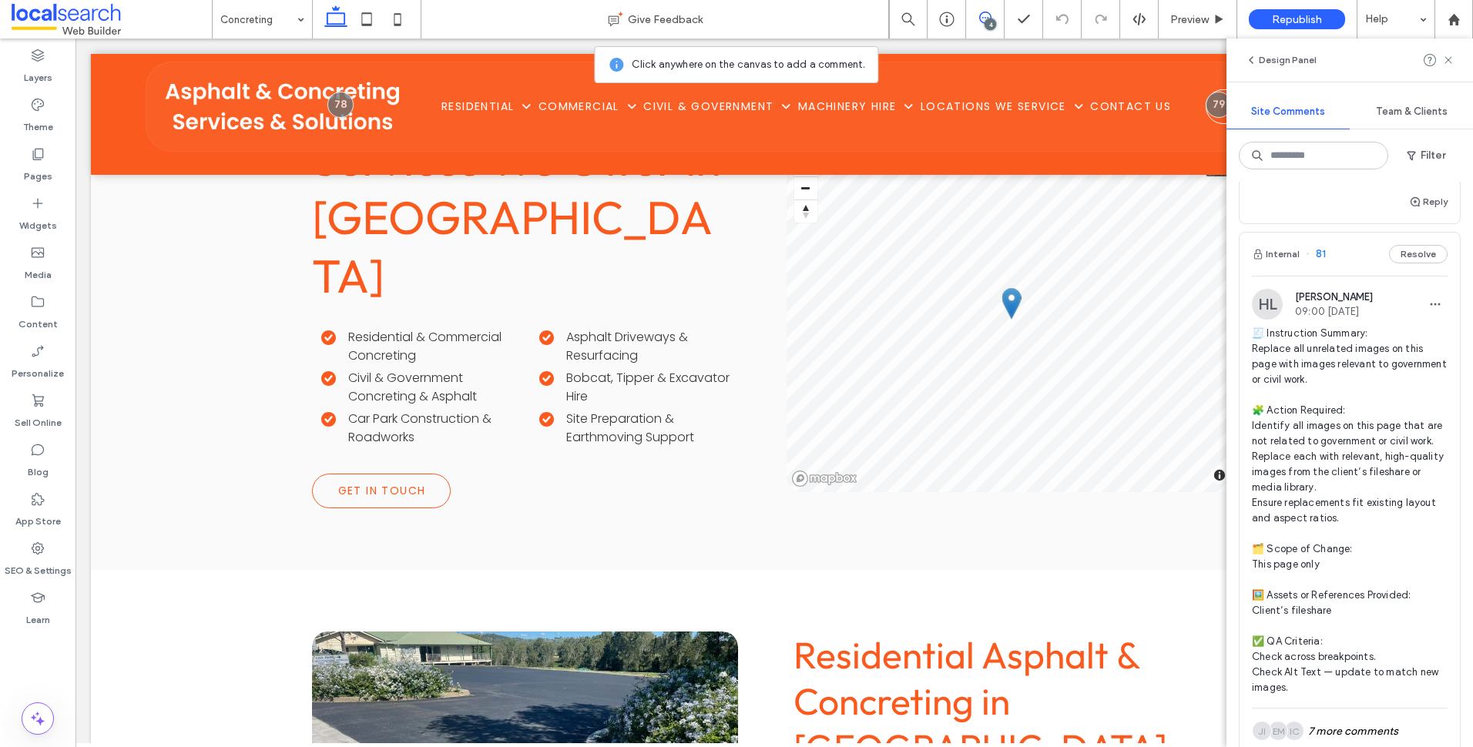
scroll to position [848, 0]
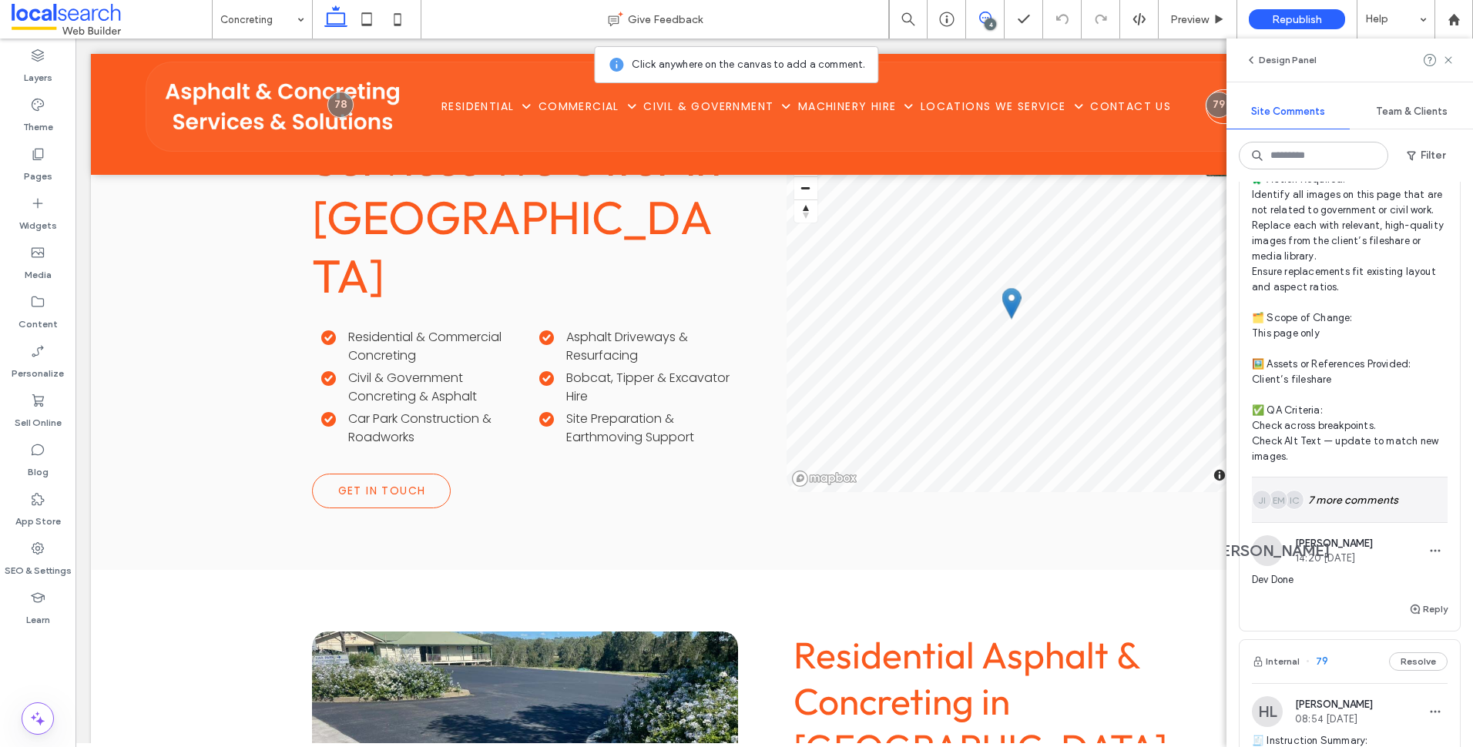
click at [1362, 500] on div "IC EM JI 7 more comments" at bounding box center [1350, 500] width 196 height 45
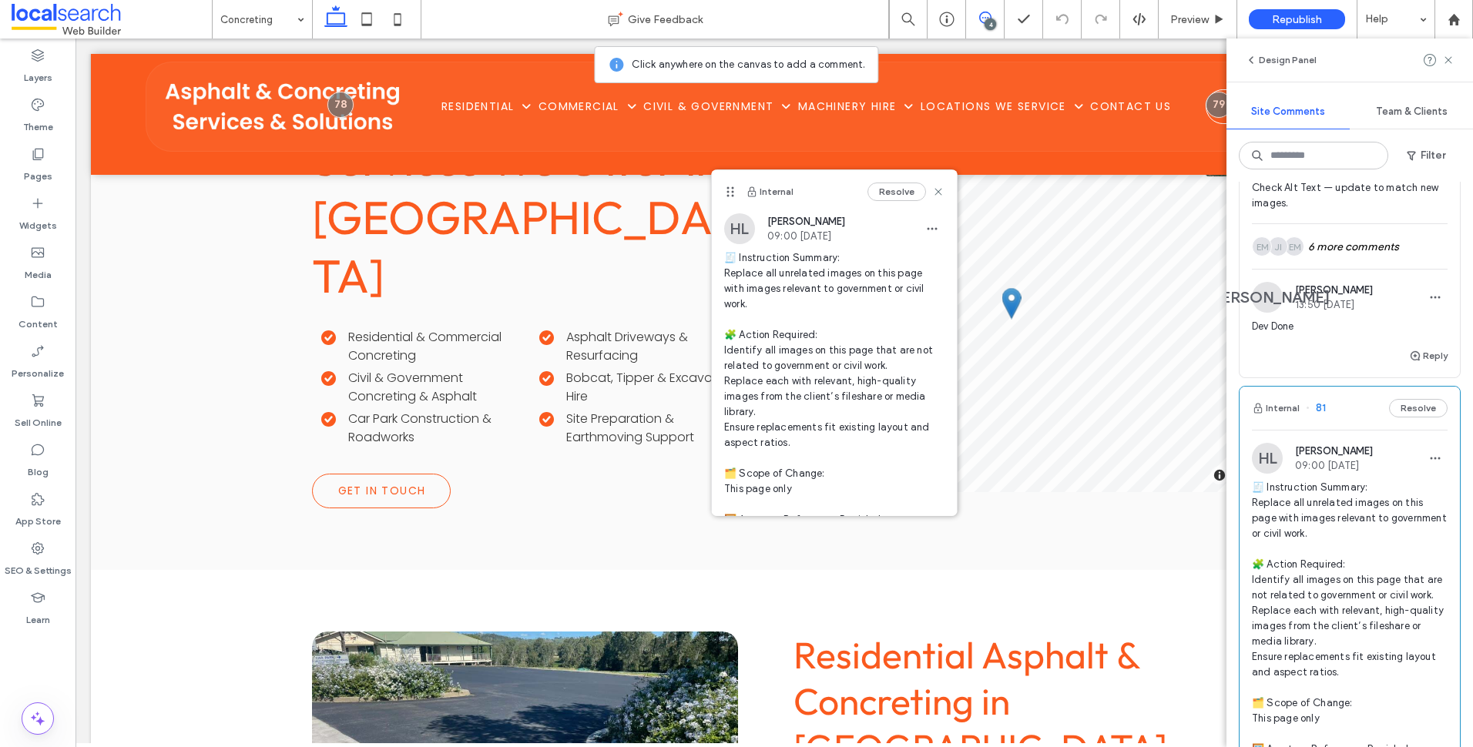
scroll to position [154, 0]
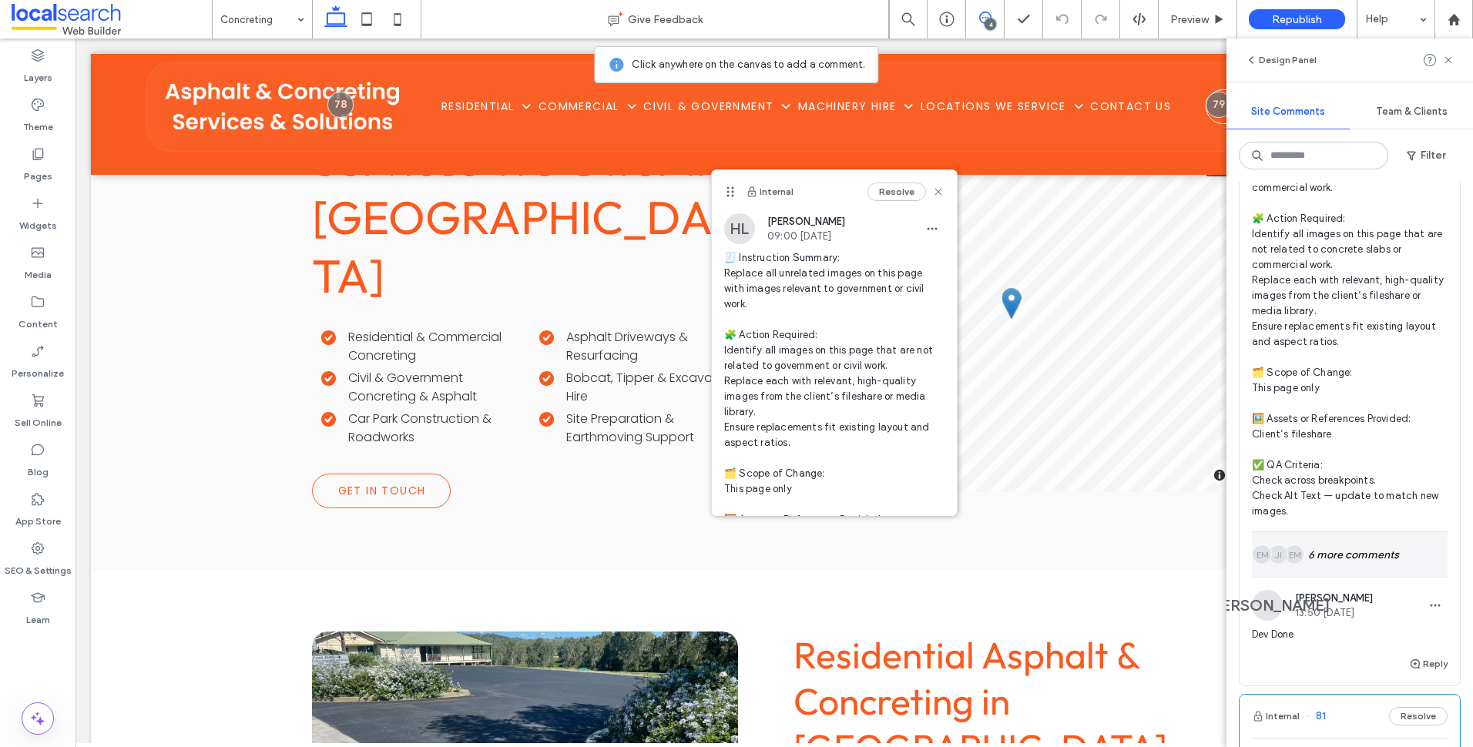
click at [1345, 556] on div "EM JI EM 6 more comments" at bounding box center [1350, 554] width 196 height 45
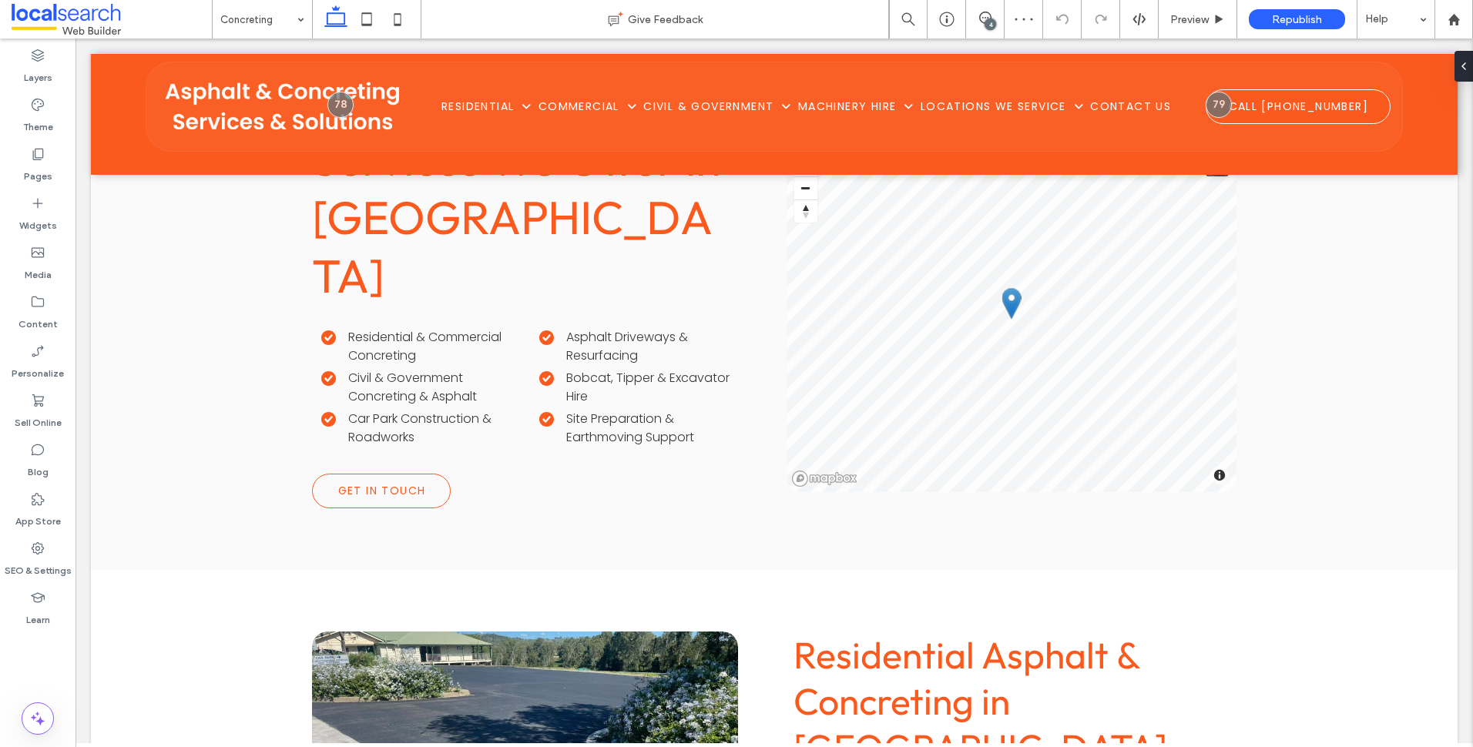
click at [989, 24] on div "4" at bounding box center [991, 24] width 12 height 12
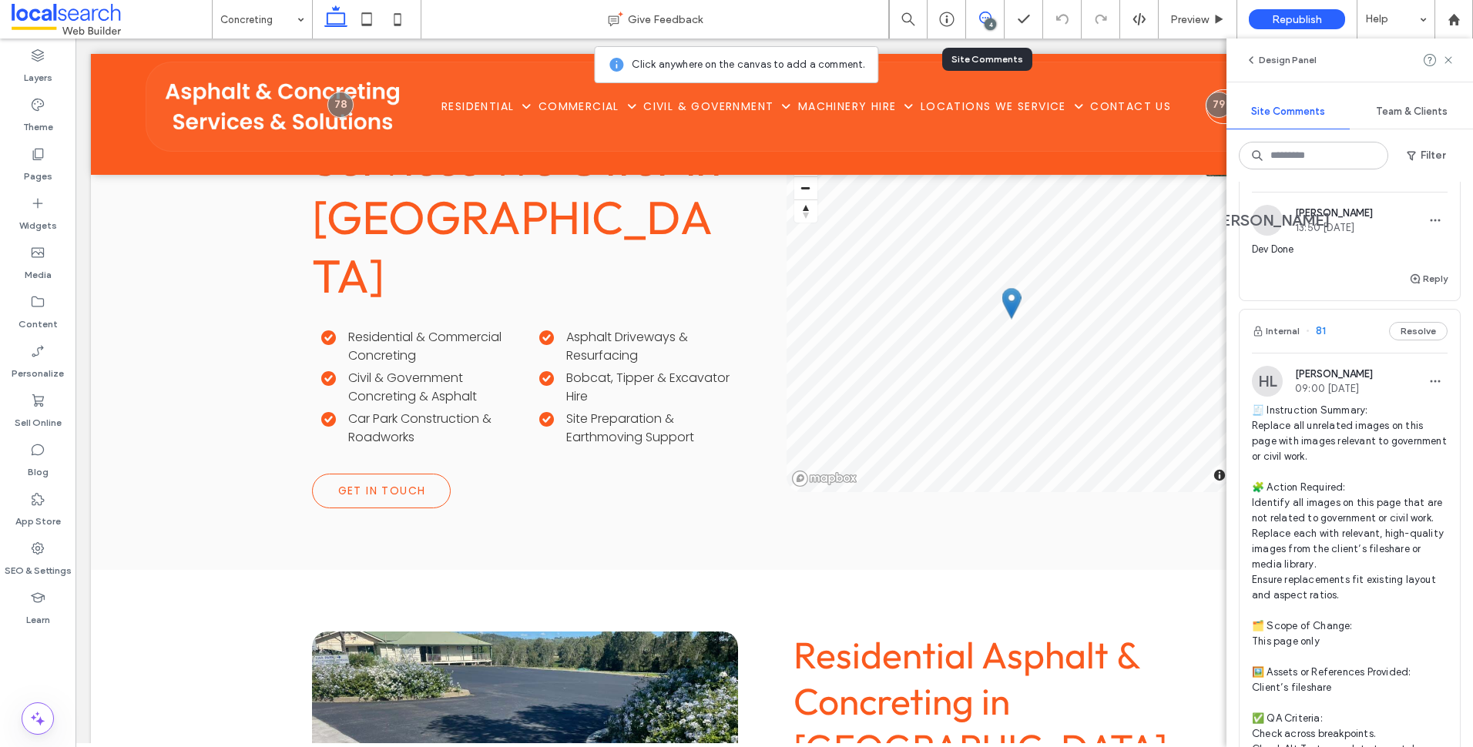
scroll to position [231, 0]
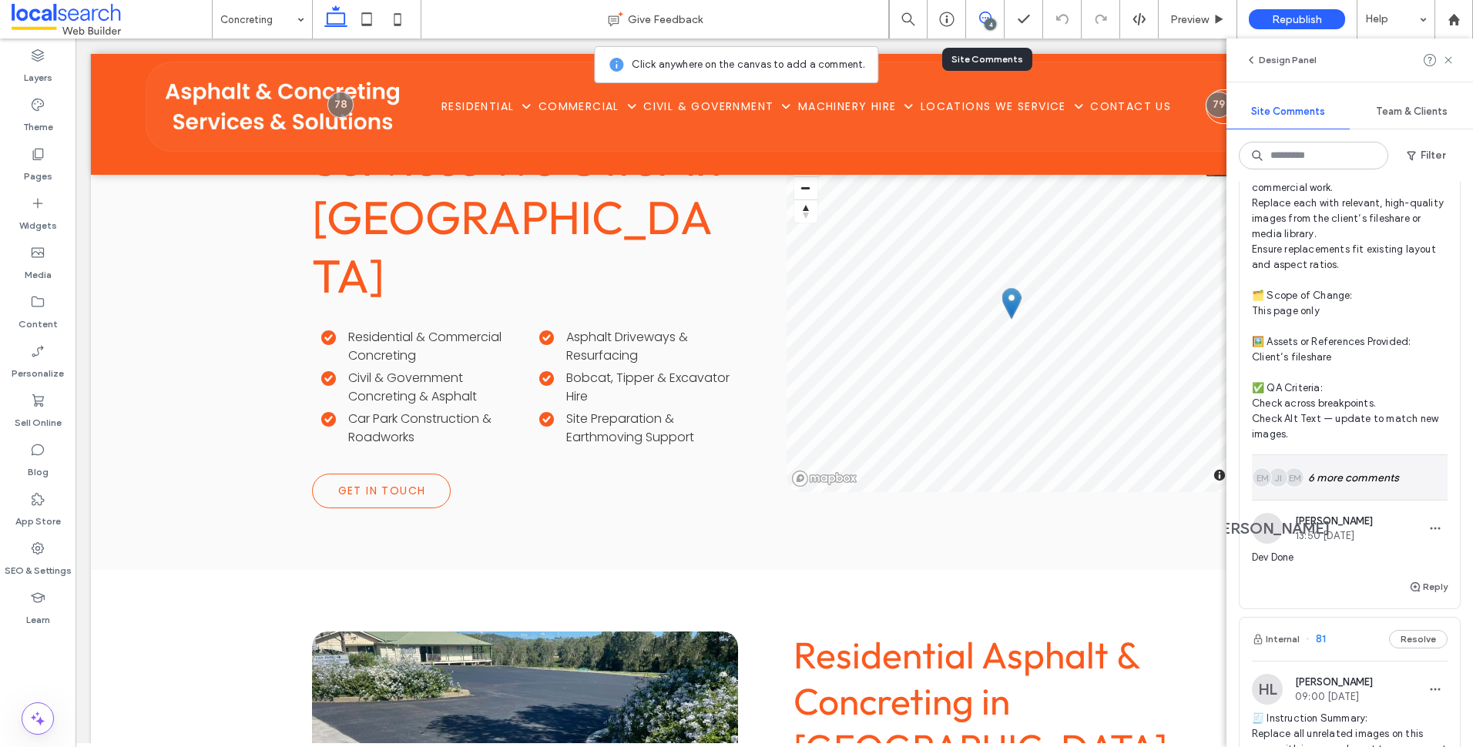
click at [1360, 484] on div "EM JI EM 6 more comments" at bounding box center [1350, 477] width 196 height 45
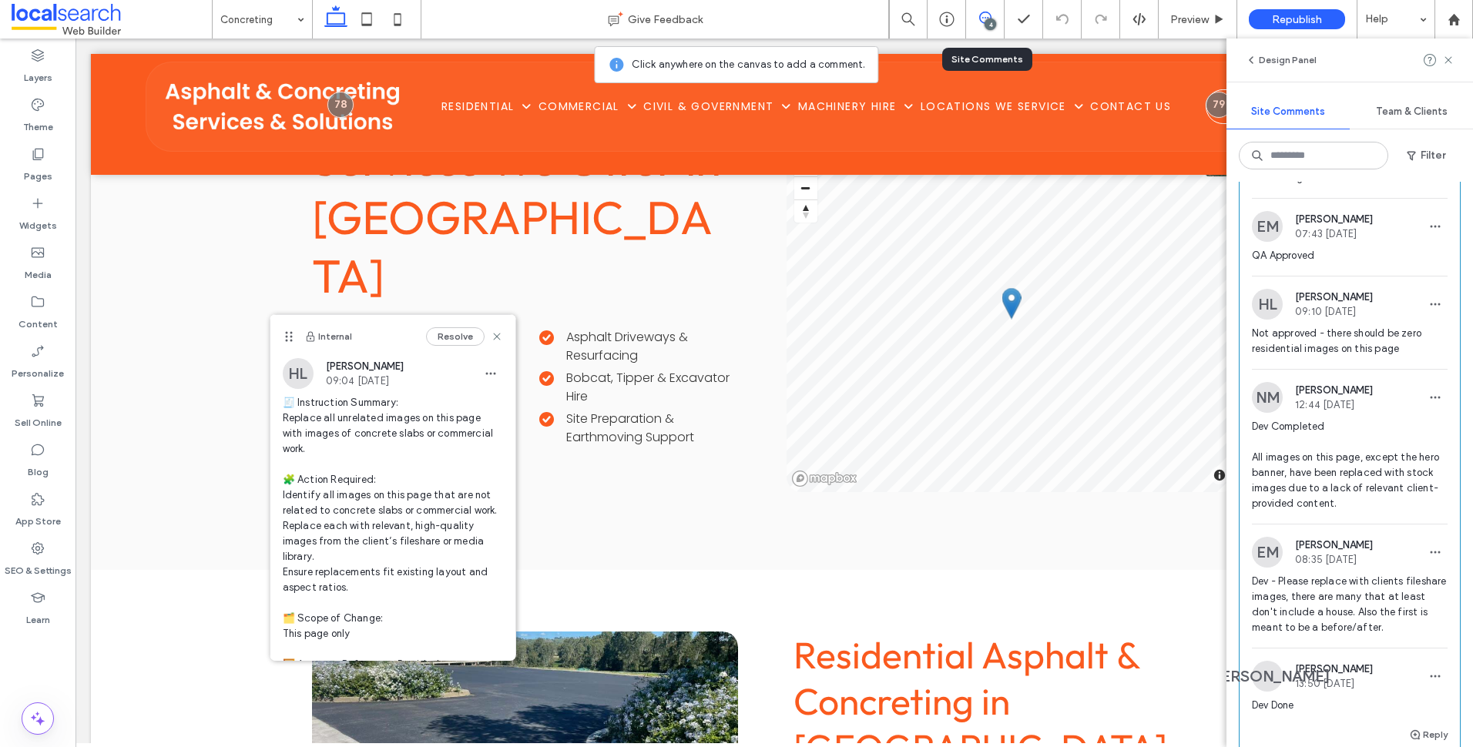
scroll to position [848, 0]
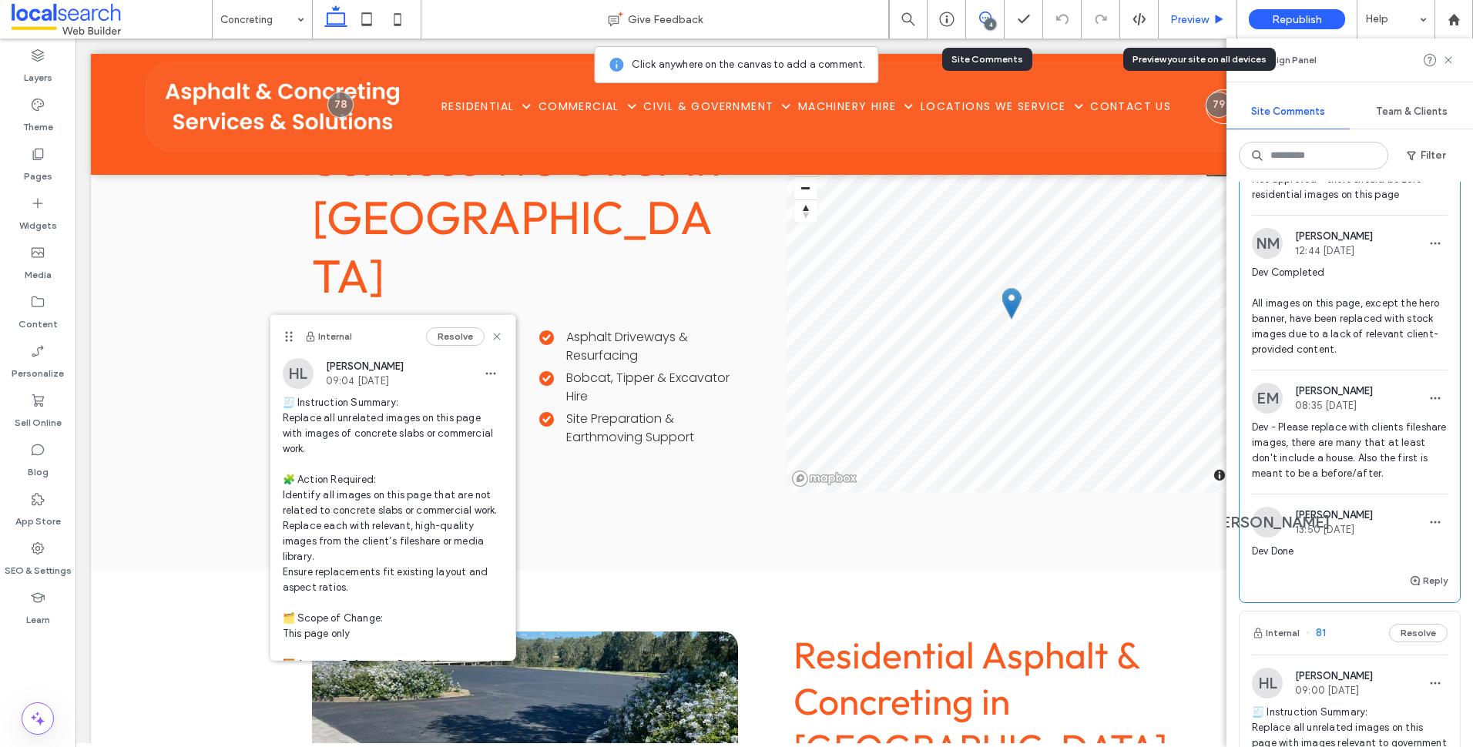
click at [1193, 18] on span "Preview" at bounding box center [1190, 19] width 39 height 13
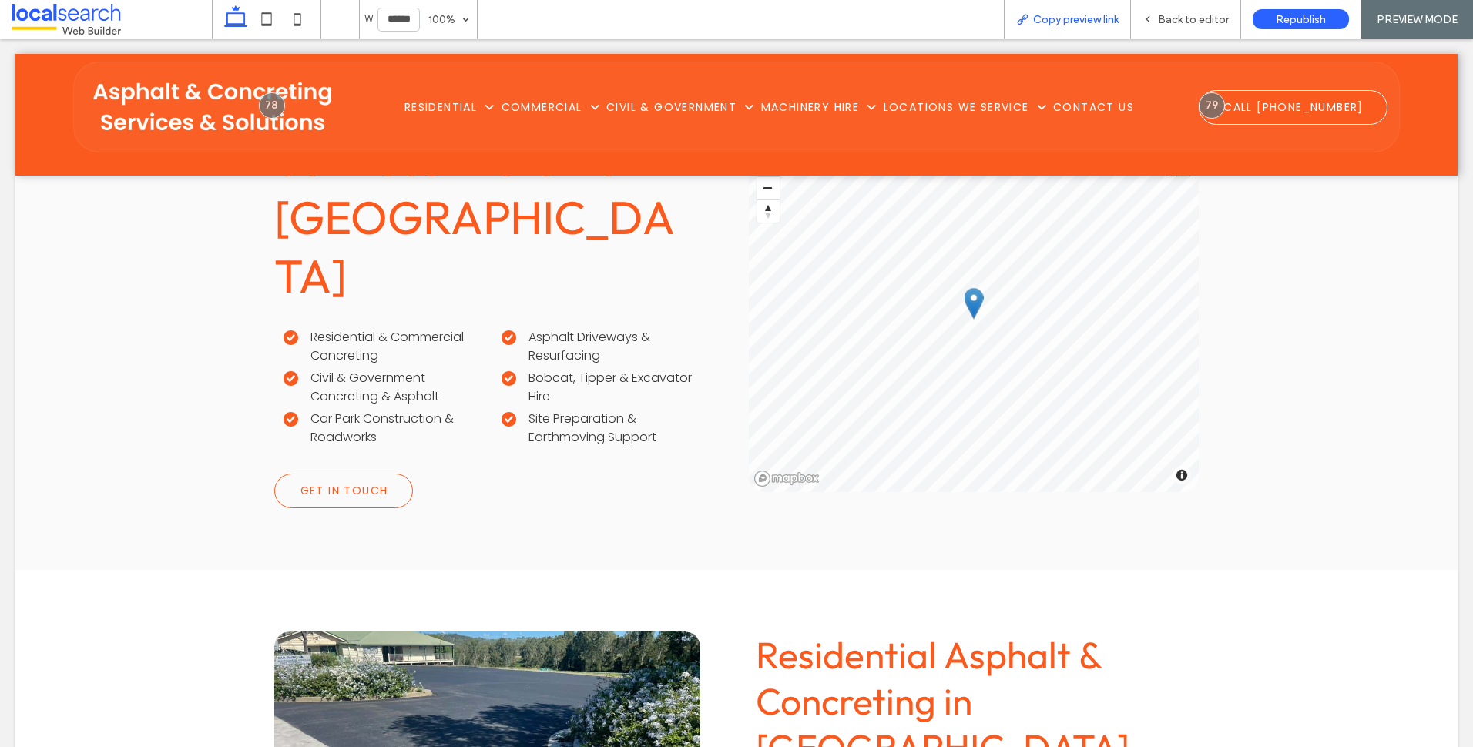
click at [1050, 18] on span "Copy preview link" at bounding box center [1076, 19] width 86 height 13
drag, startPoint x: 1193, startPoint y: 32, endPoint x: 1198, endPoint y: 22, distance: 11.4
click at [1193, 29] on div "Back to editor" at bounding box center [1186, 19] width 110 height 39
click at [1191, 24] on span "Back to editor" at bounding box center [1193, 19] width 71 height 13
